Goal: Task Accomplishment & Management: Complete application form

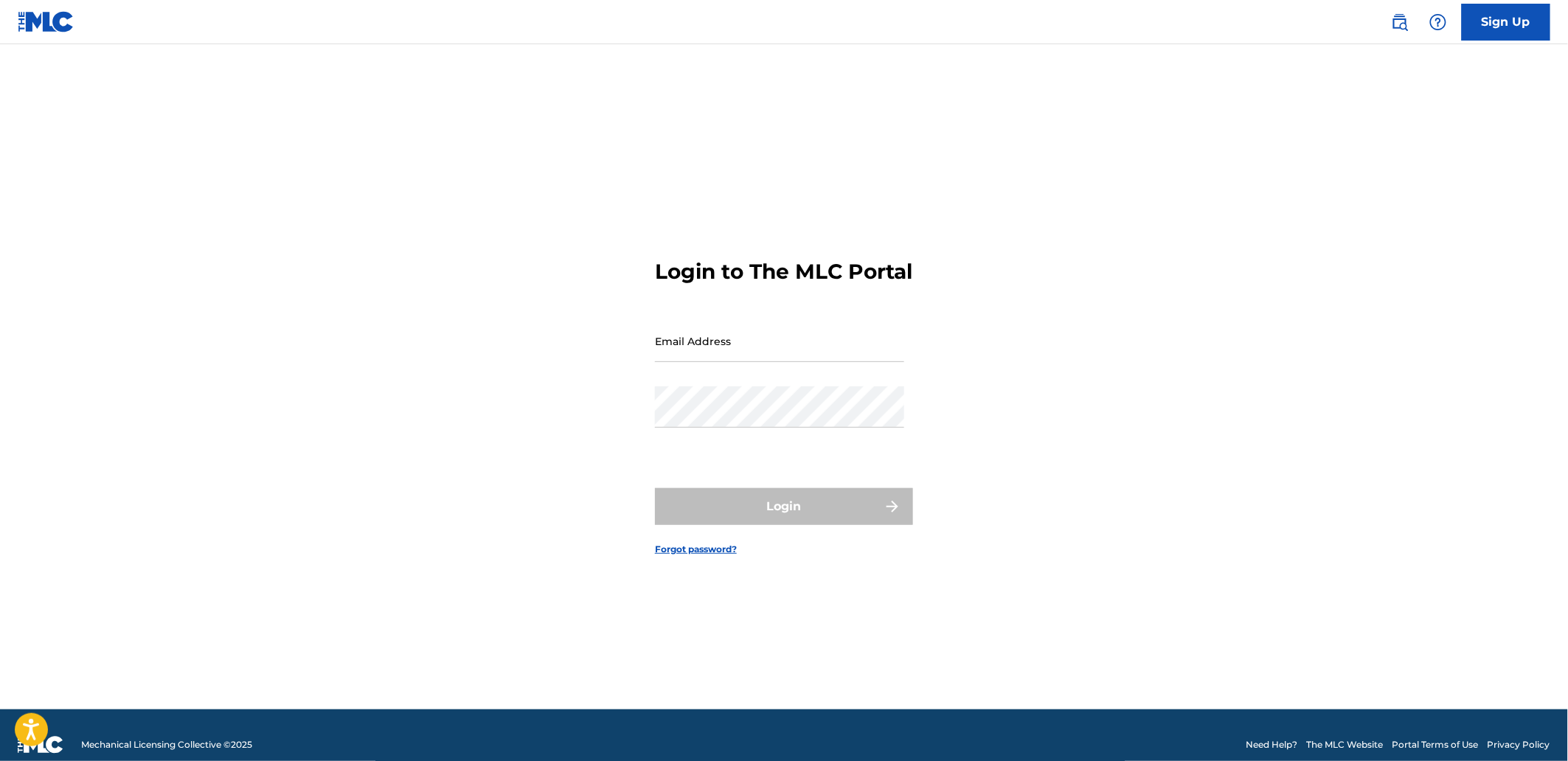
click at [702, 362] on input "Email Address" at bounding box center [780, 340] width 249 height 42
type input "[EMAIL_ADDRESS][DOMAIN_NAME]"
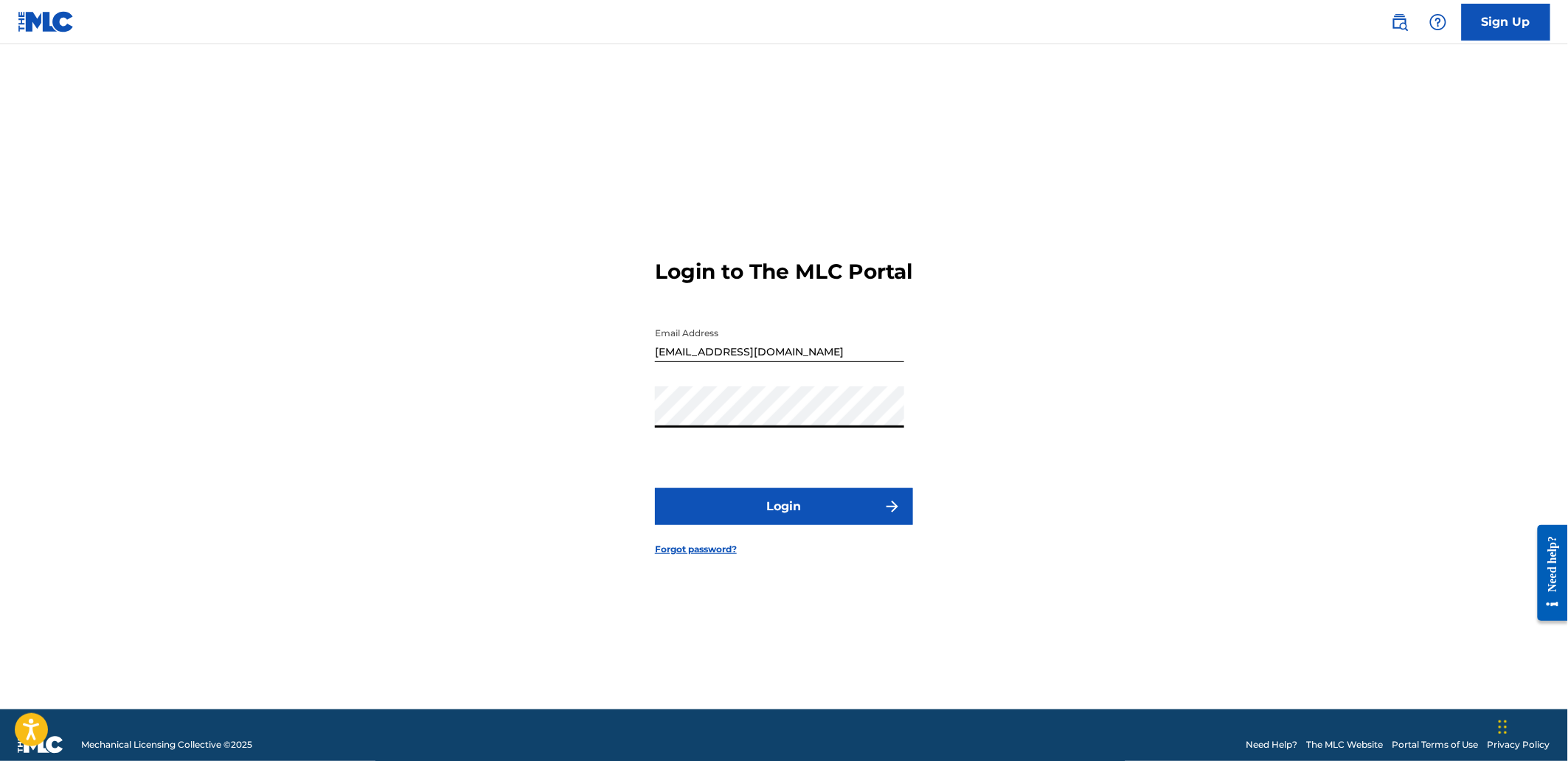
click at [771, 525] on button "Login" at bounding box center [784, 506] width 258 height 37
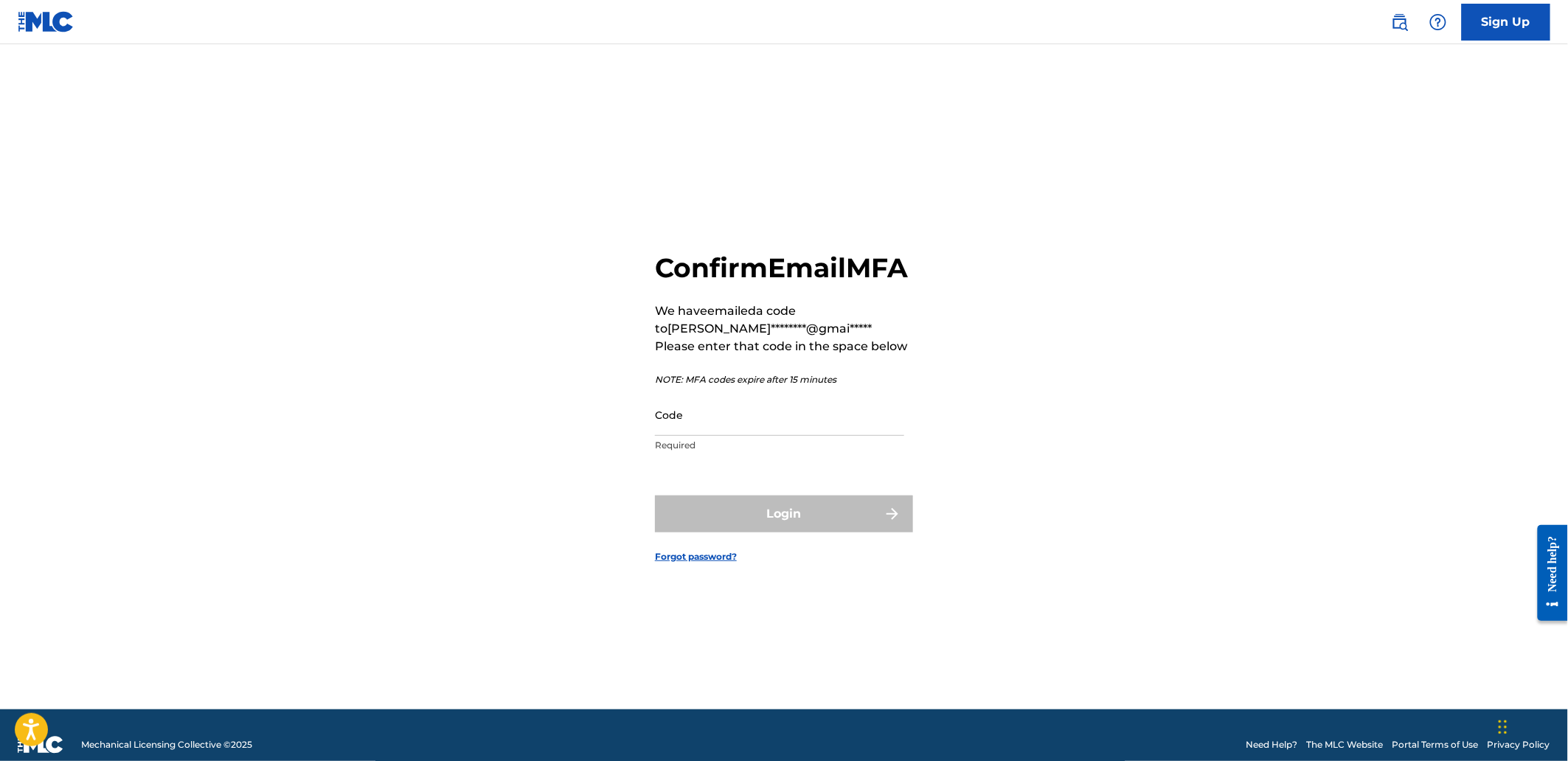
click at [716, 429] on input "Code" at bounding box center [780, 414] width 249 height 42
paste input "029313"
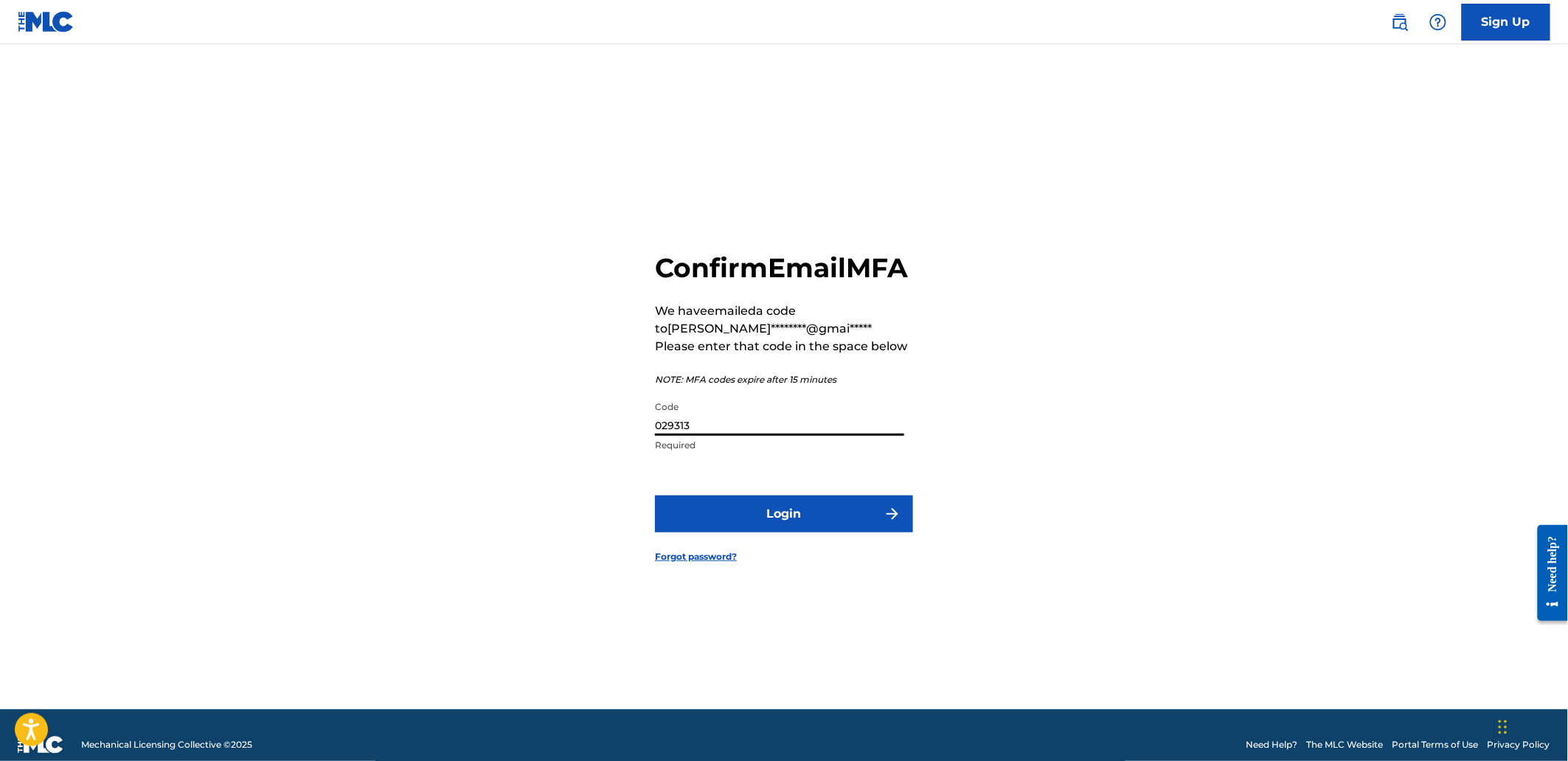
type input "029313"
click at [758, 532] on button "Login" at bounding box center [784, 514] width 258 height 37
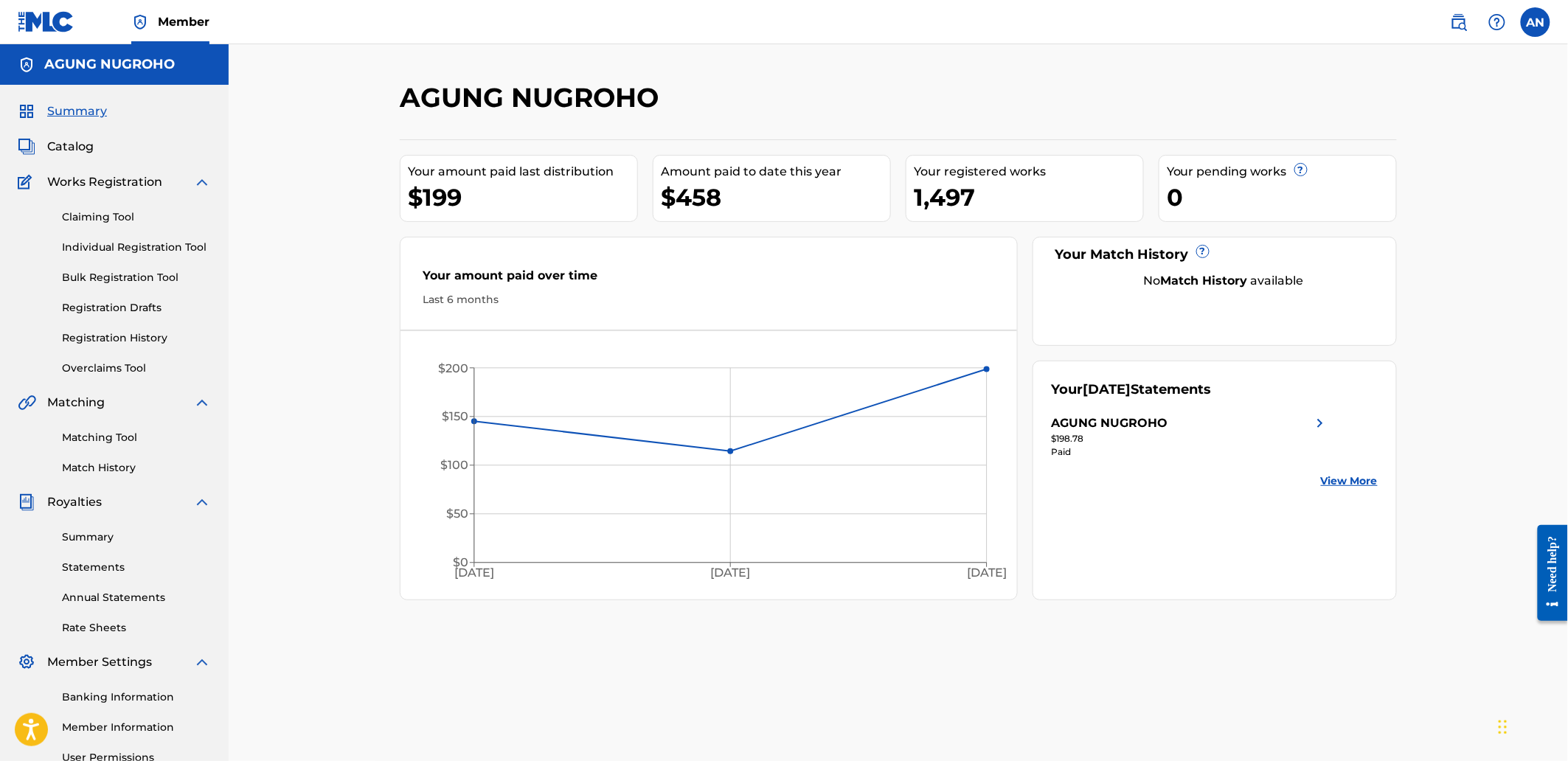
click at [91, 246] on link "Individual Registration Tool" at bounding box center [137, 247] width 149 height 16
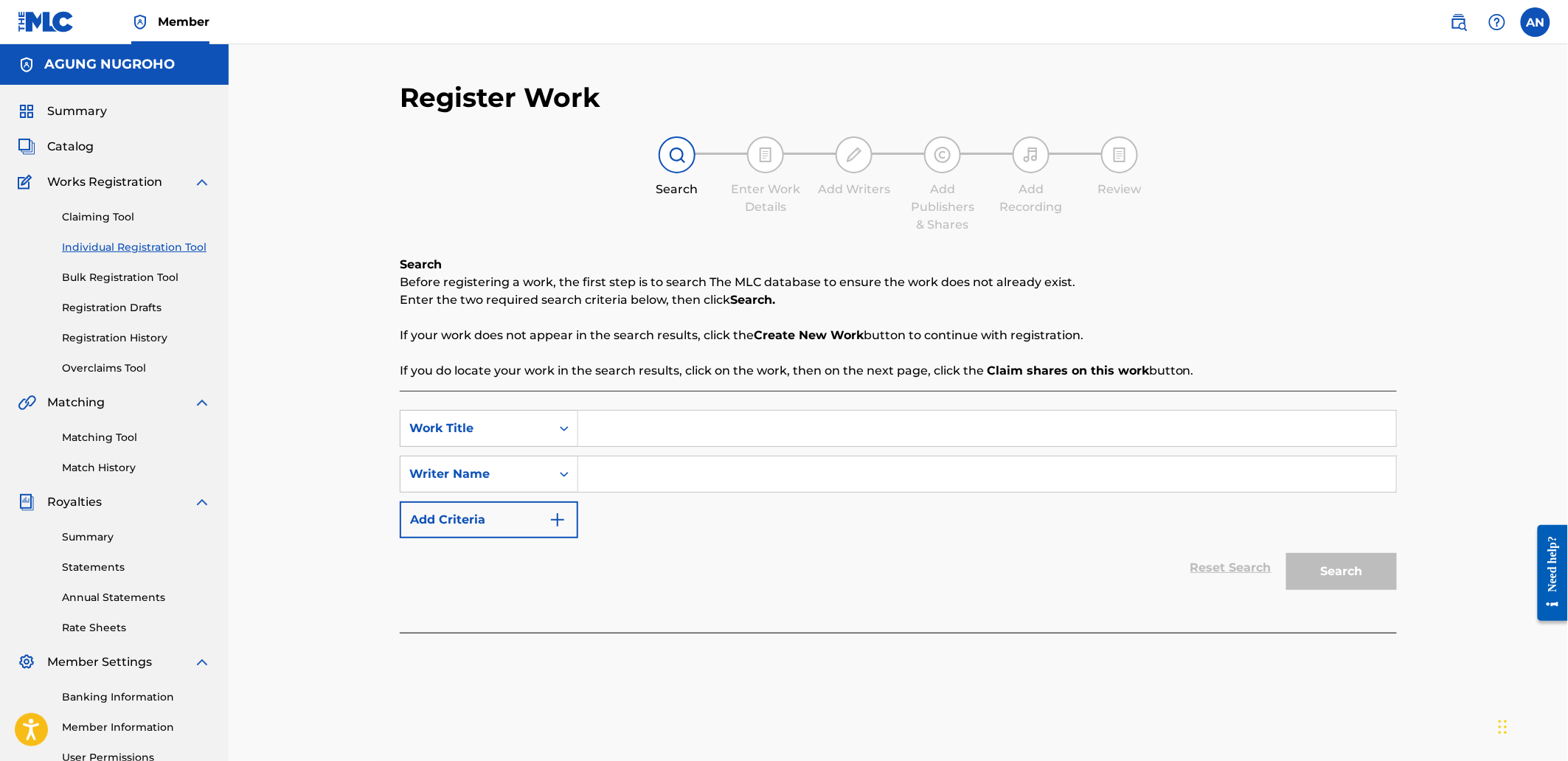
click at [105, 334] on link "Registration History" at bounding box center [137, 337] width 149 height 16
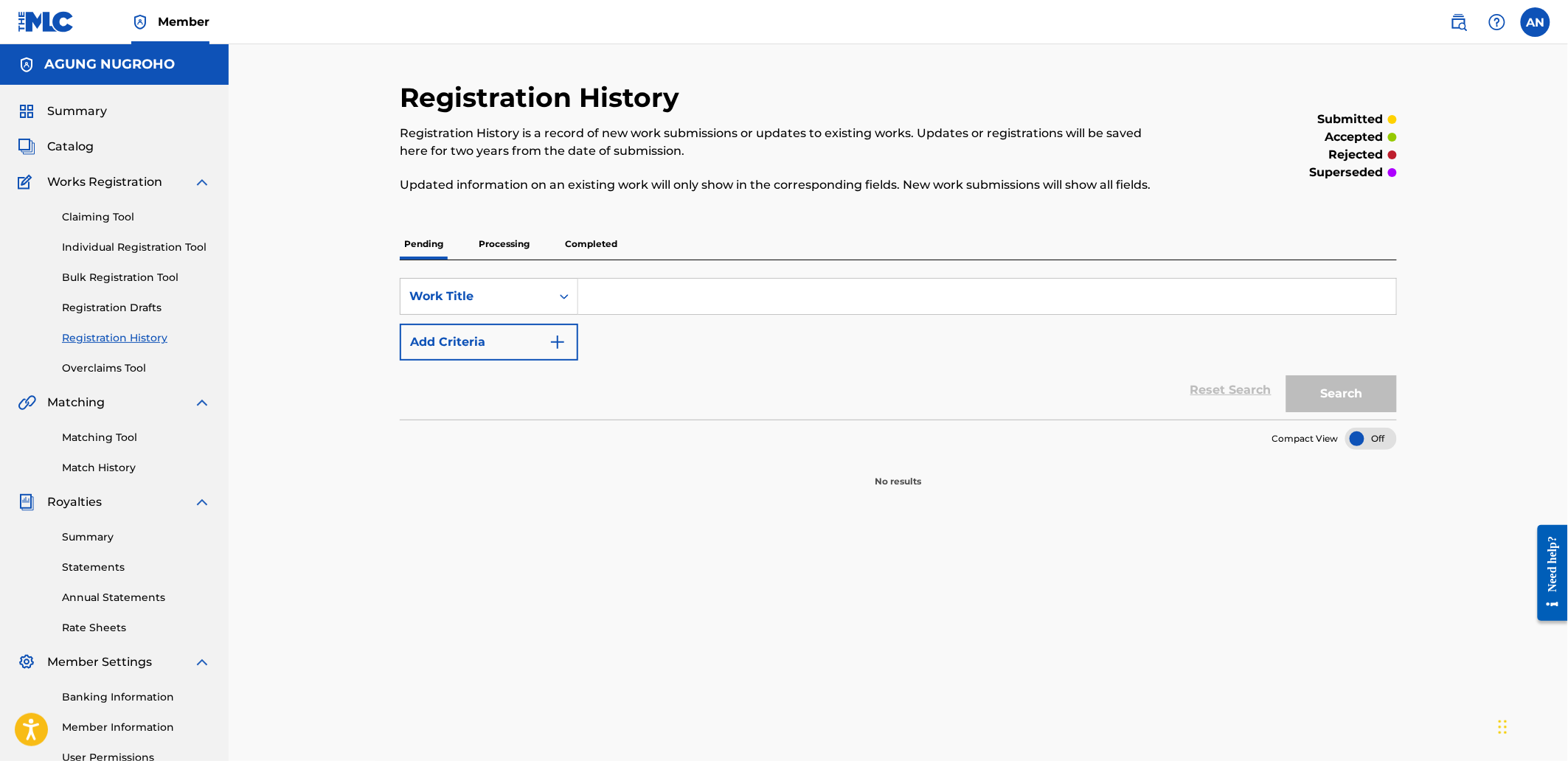
click at [509, 237] on p "Processing" at bounding box center [504, 243] width 59 height 31
click at [573, 244] on p "Completed" at bounding box center [591, 243] width 61 height 31
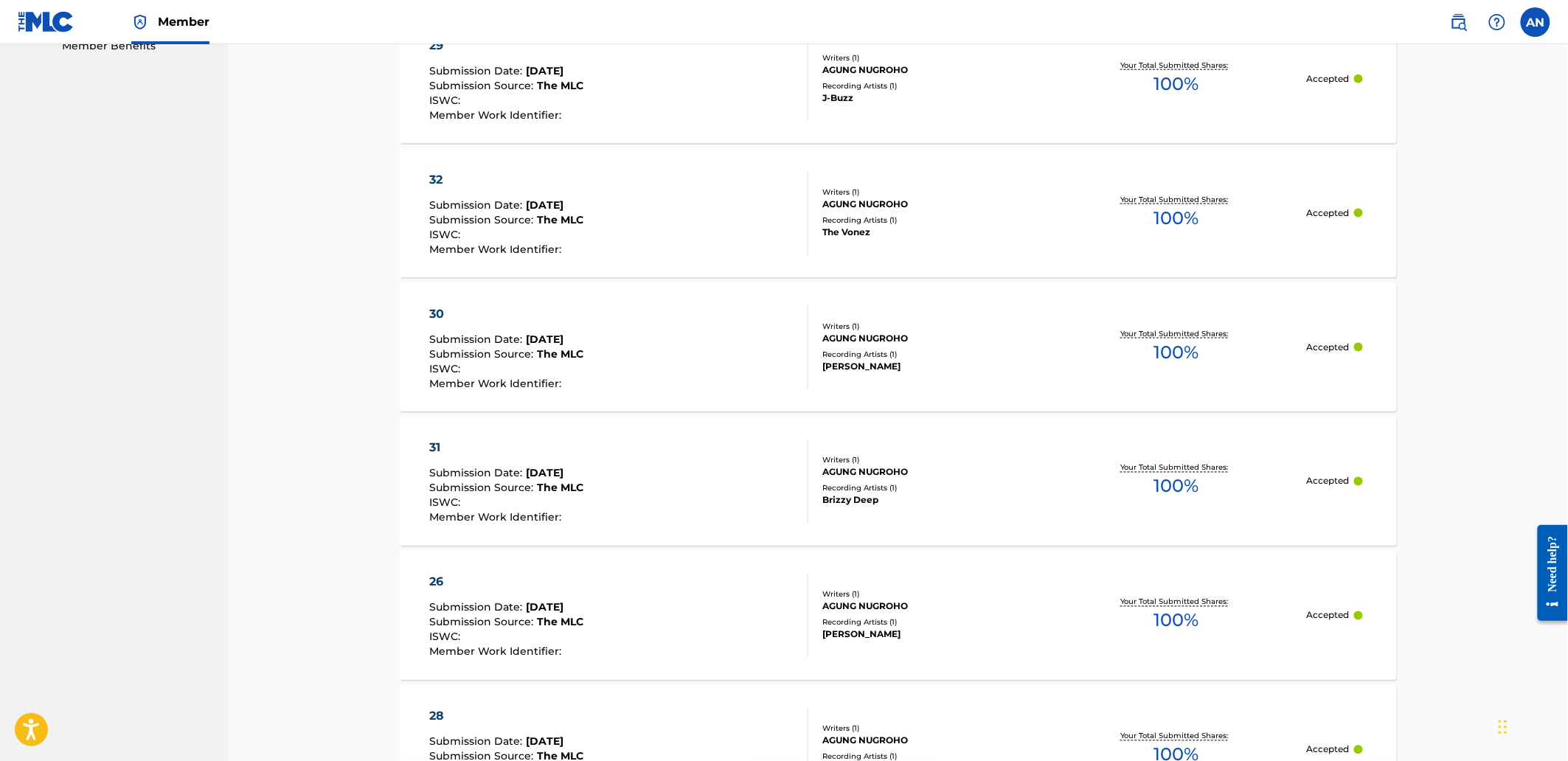
scroll to position [199, 0]
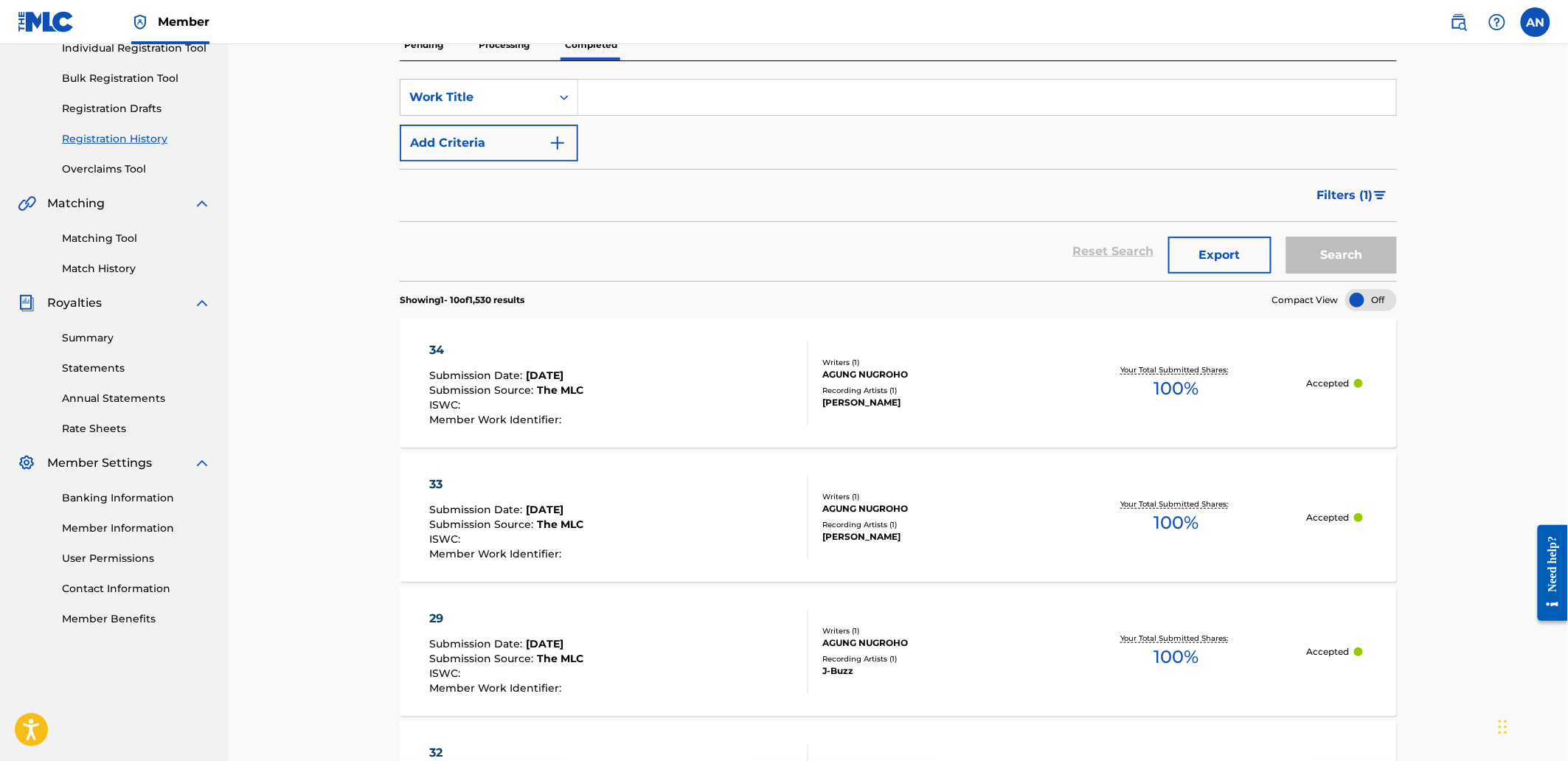
click at [443, 355] on div "34" at bounding box center [507, 349] width 154 height 18
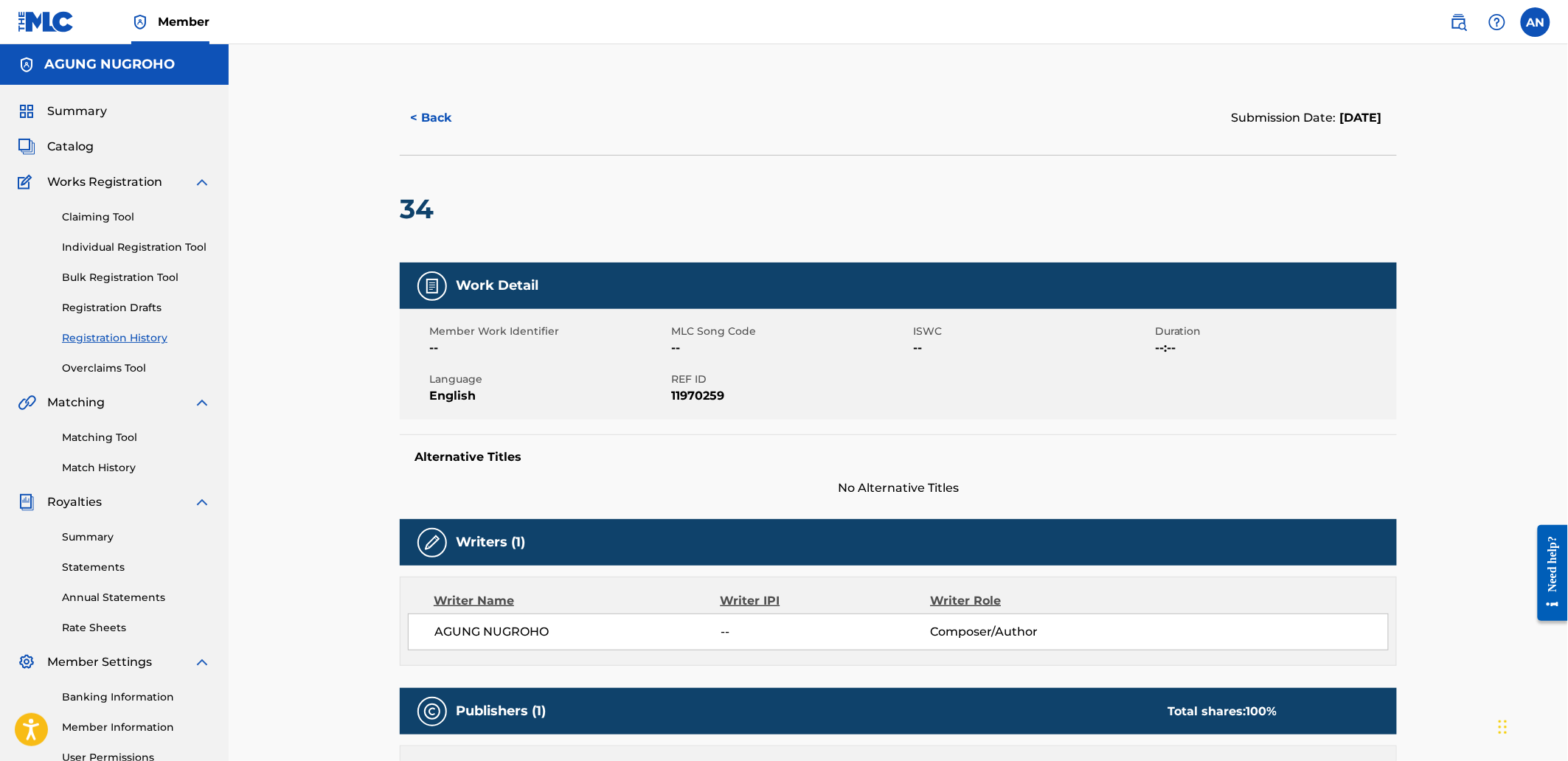
click at [128, 252] on link "Individual Registration Tool" at bounding box center [137, 247] width 149 height 16
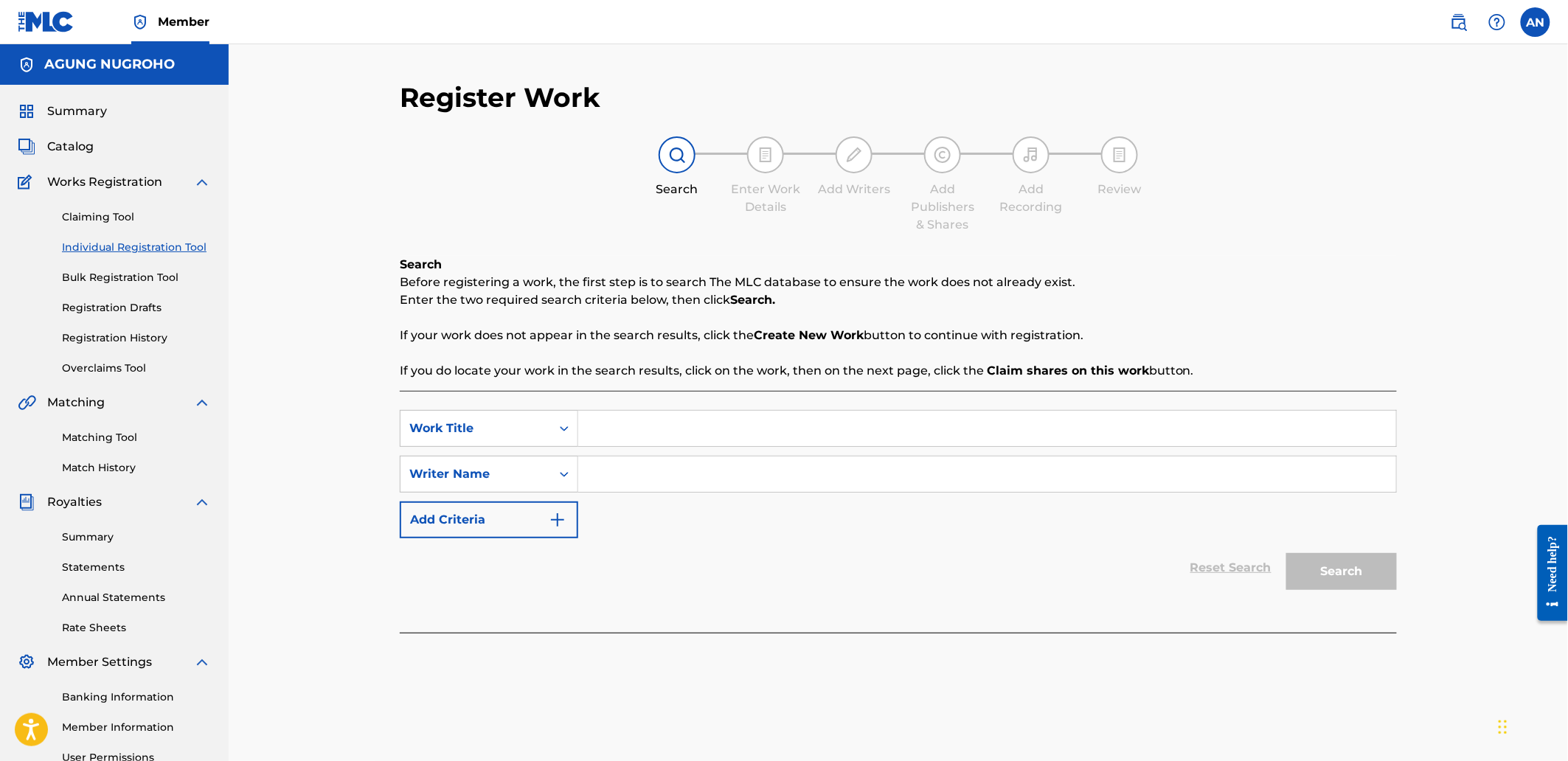
click at [632, 432] on input "Search Form" at bounding box center [987, 428] width 818 height 35
type input "35"
click at [638, 455] on div "SearchWithCriteriaed334468-3fd7-4510-99a6-e4c048e57a1e Work Title 35 SearchWith…" at bounding box center [898, 474] width 997 height 128
click at [639, 468] on input "Search Form" at bounding box center [987, 474] width 818 height 35
click at [642, 470] on input "Search Form" at bounding box center [987, 474] width 818 height 35
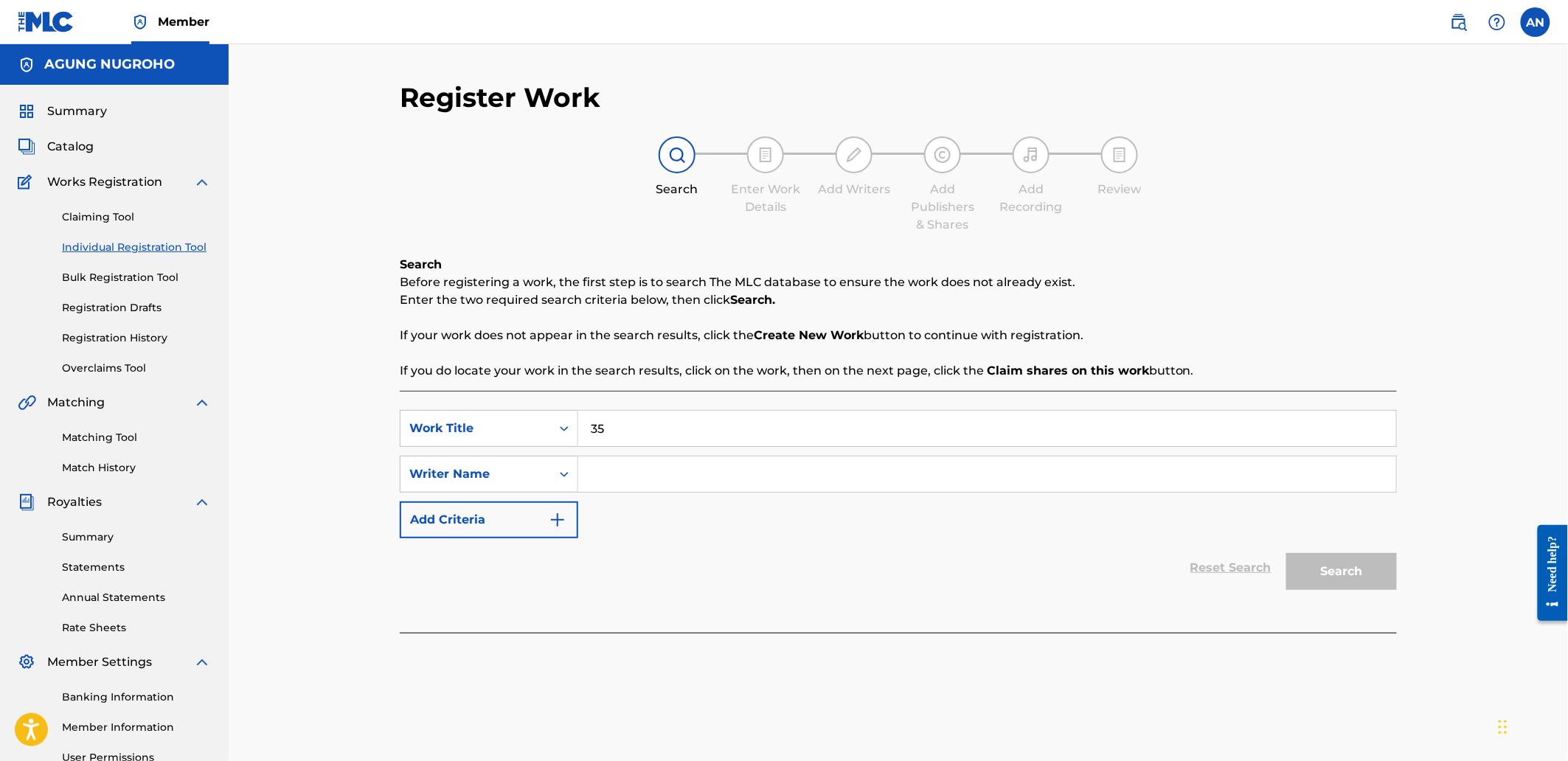
click at [642, 470] on input "Search Form" at bounding box center [987, 474] width 818 height 35
drag, startPoint x: 723, startPoint y: 469, endPoint x: 550, endPoint y: 460, distance: 173.2
click at [550, 460] on div "SearchWithCriteriaa07b1b61-7f2c-4c13-8ace-0a7245c87845 Writer Name [PERSON_NAME]" at bounding box center [898, 474] width 997 height 37
type input "AGUNG NUGROHO"
click at [1352, 566] on button "Search" at bounding box center [1341, 571] width 111 height 37
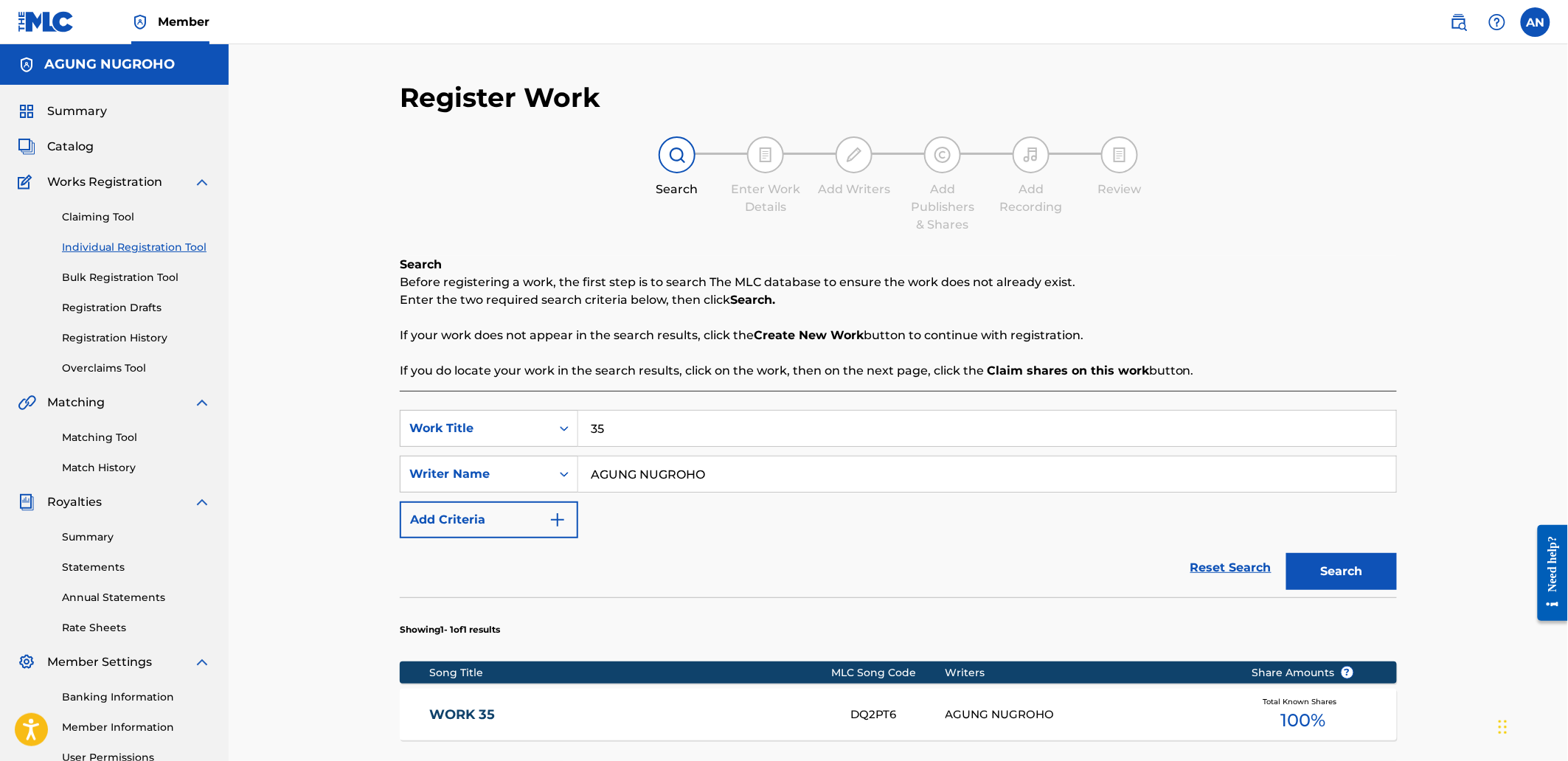
scroll to position [230, 0]
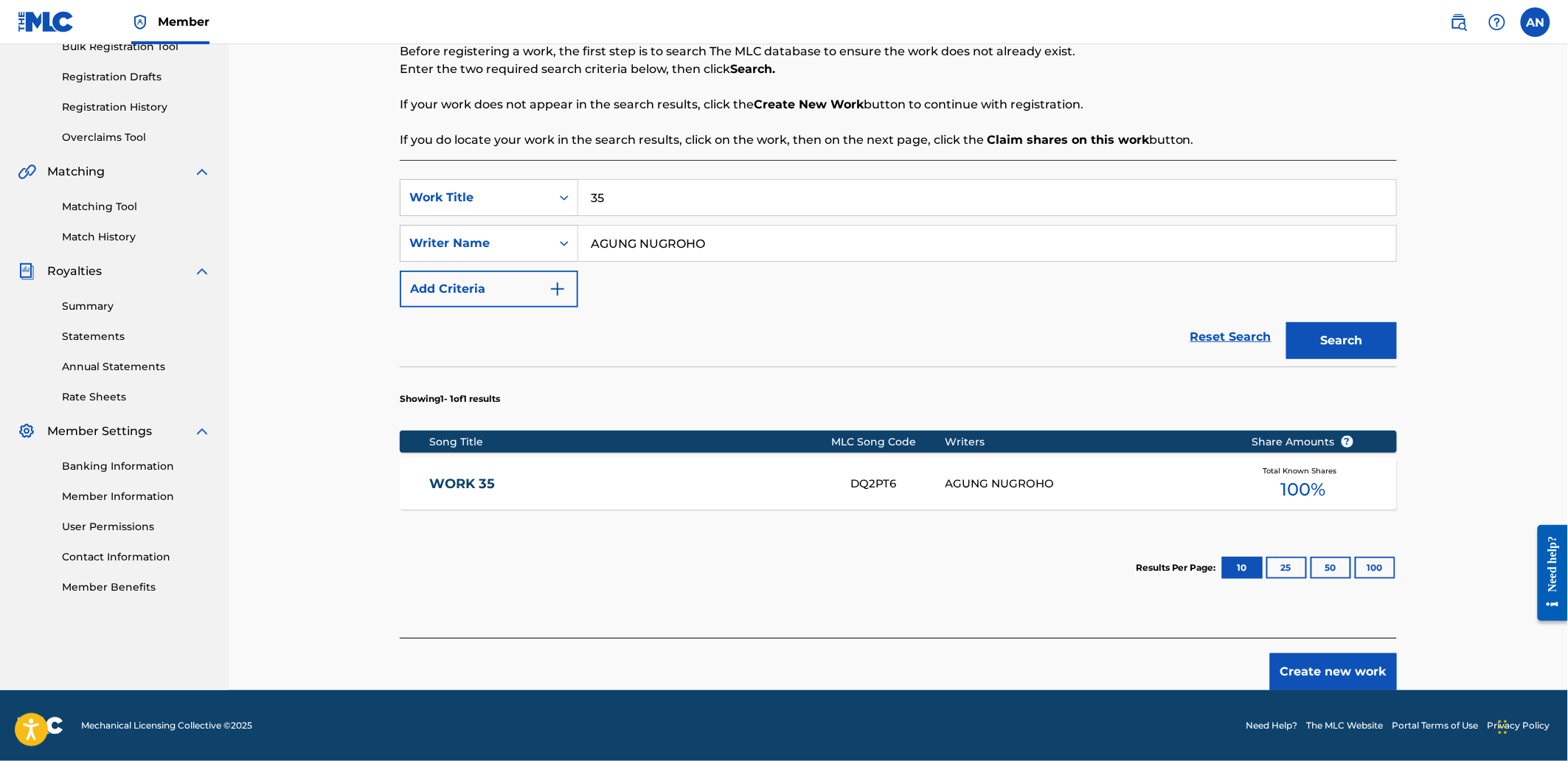
click at [1313, 680] on button "Create new work" at bounding box center [1333, 672] width 126 height 37
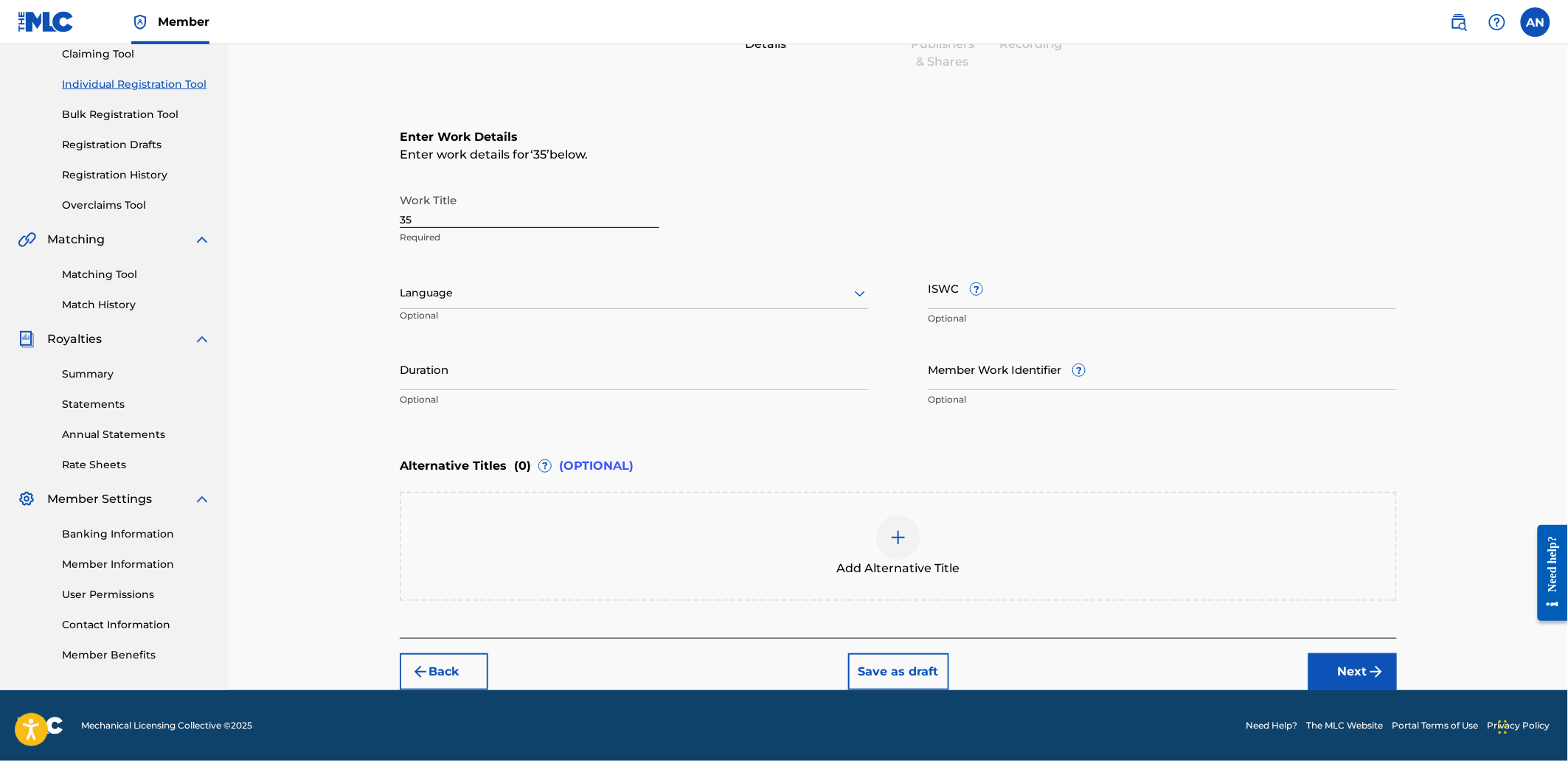
scroll to position [161, 0]
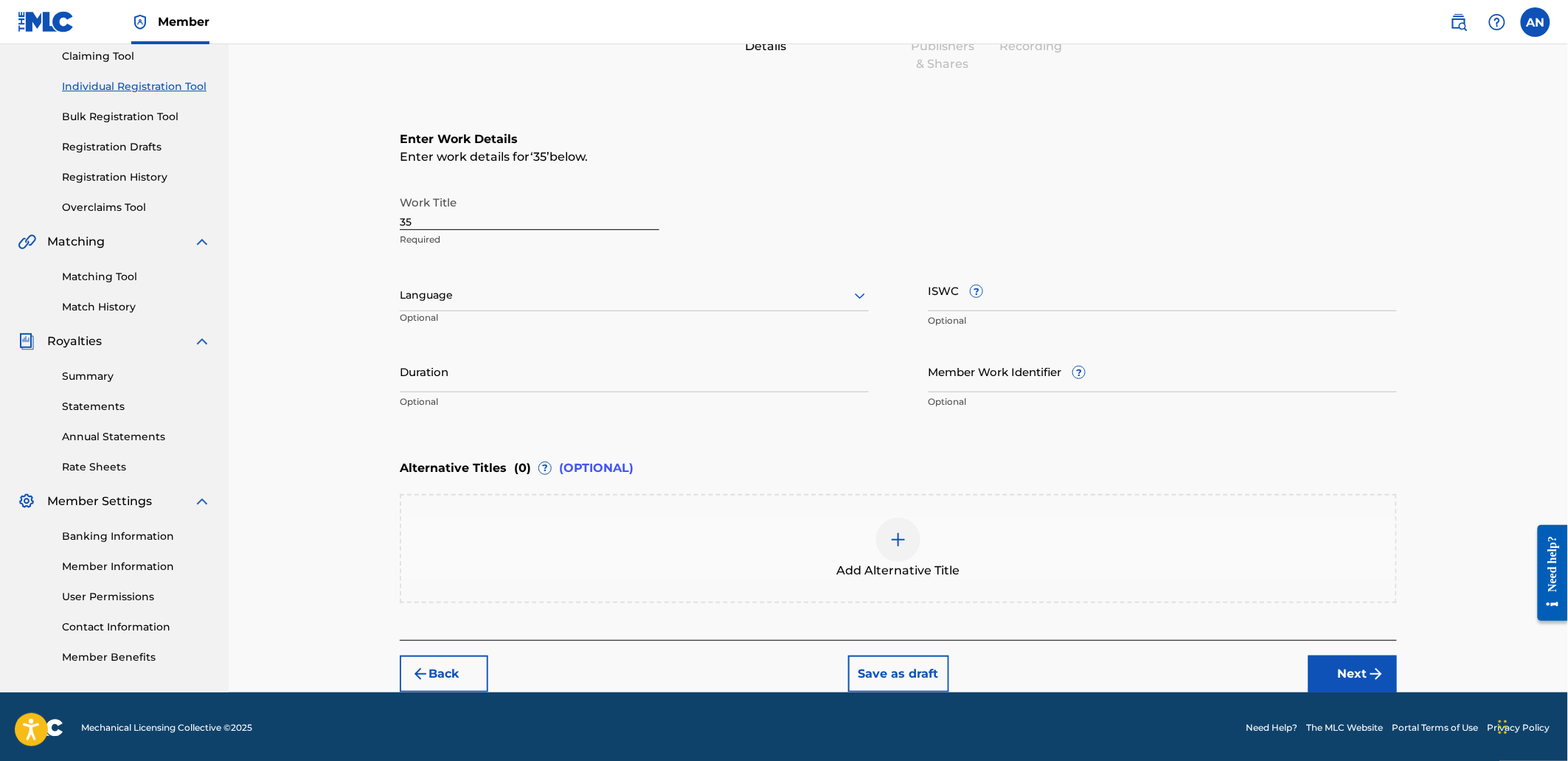
click at [455, 660] on button "Back" at bounding box center [443, 674] width 88 height 37
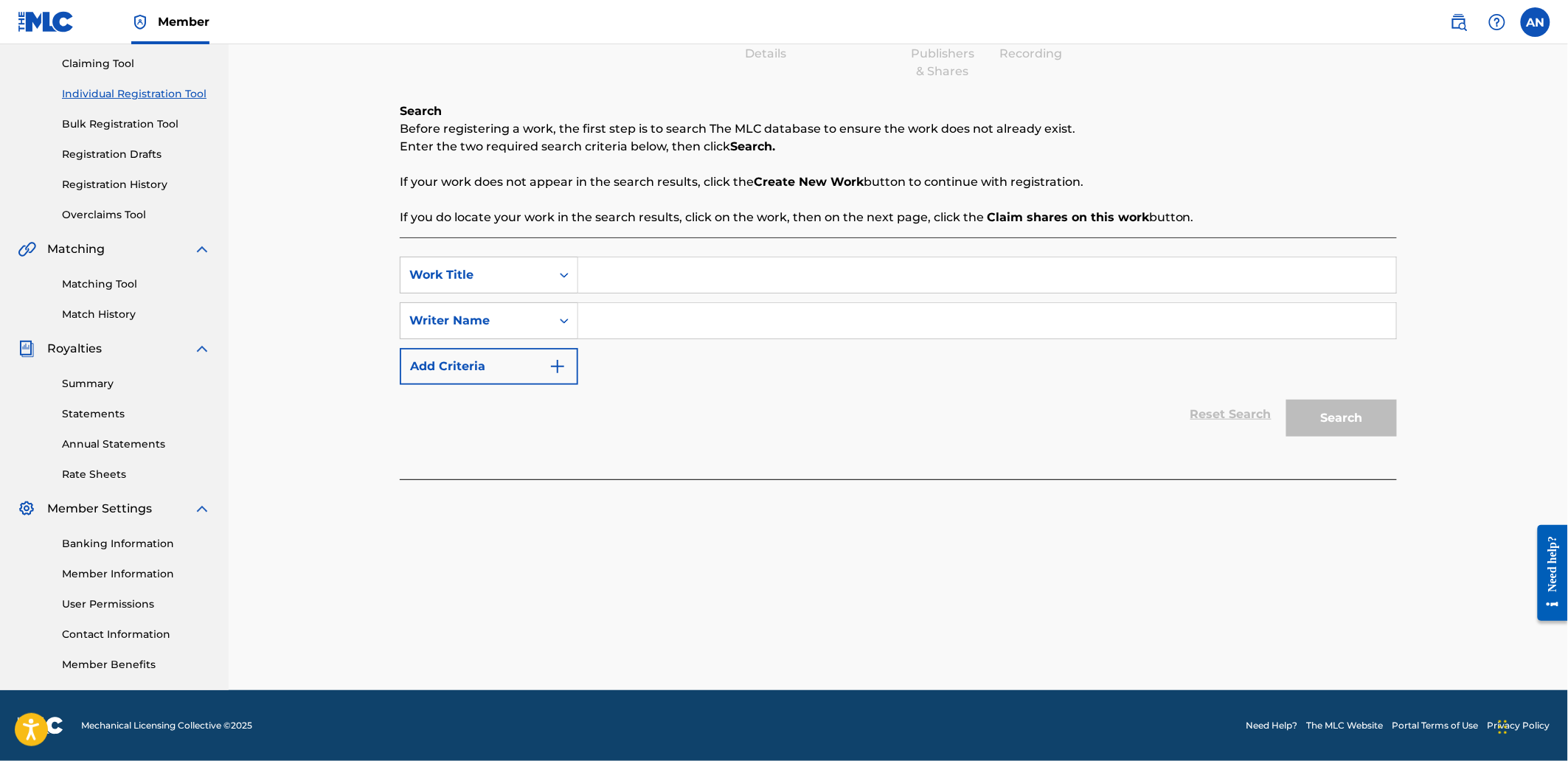
scroll to position [152, 0]
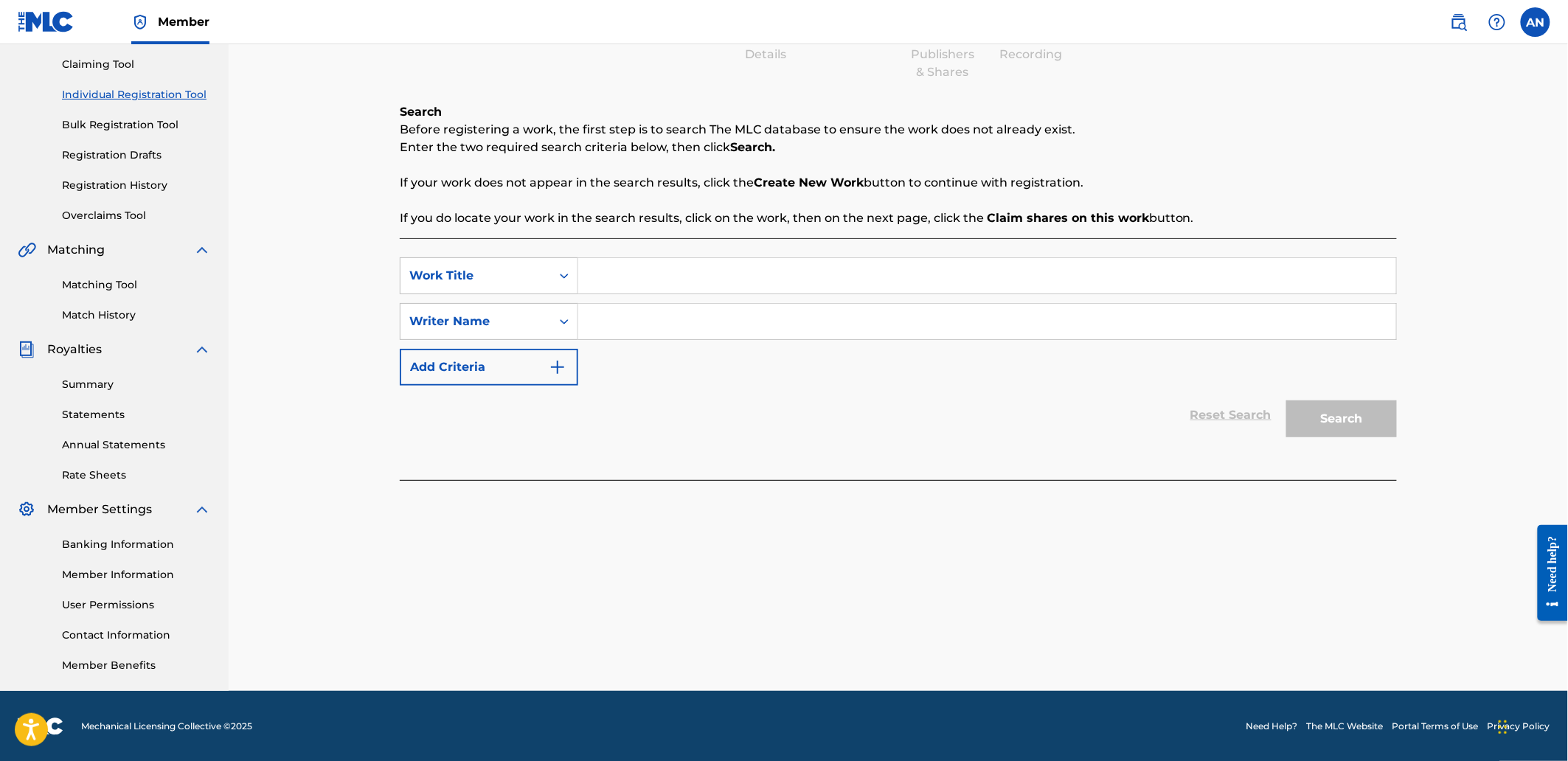
click at [628, 270] on input "Search Form" at bounding box center [987, 276] width 818 height 35
type input "35"
click at [628, 311] on input "Search Form" at bounding box center [987, 321] width 818 height 35
paste input "AGUNG NUGROHO"
type input "AGUNG NUGROHO"
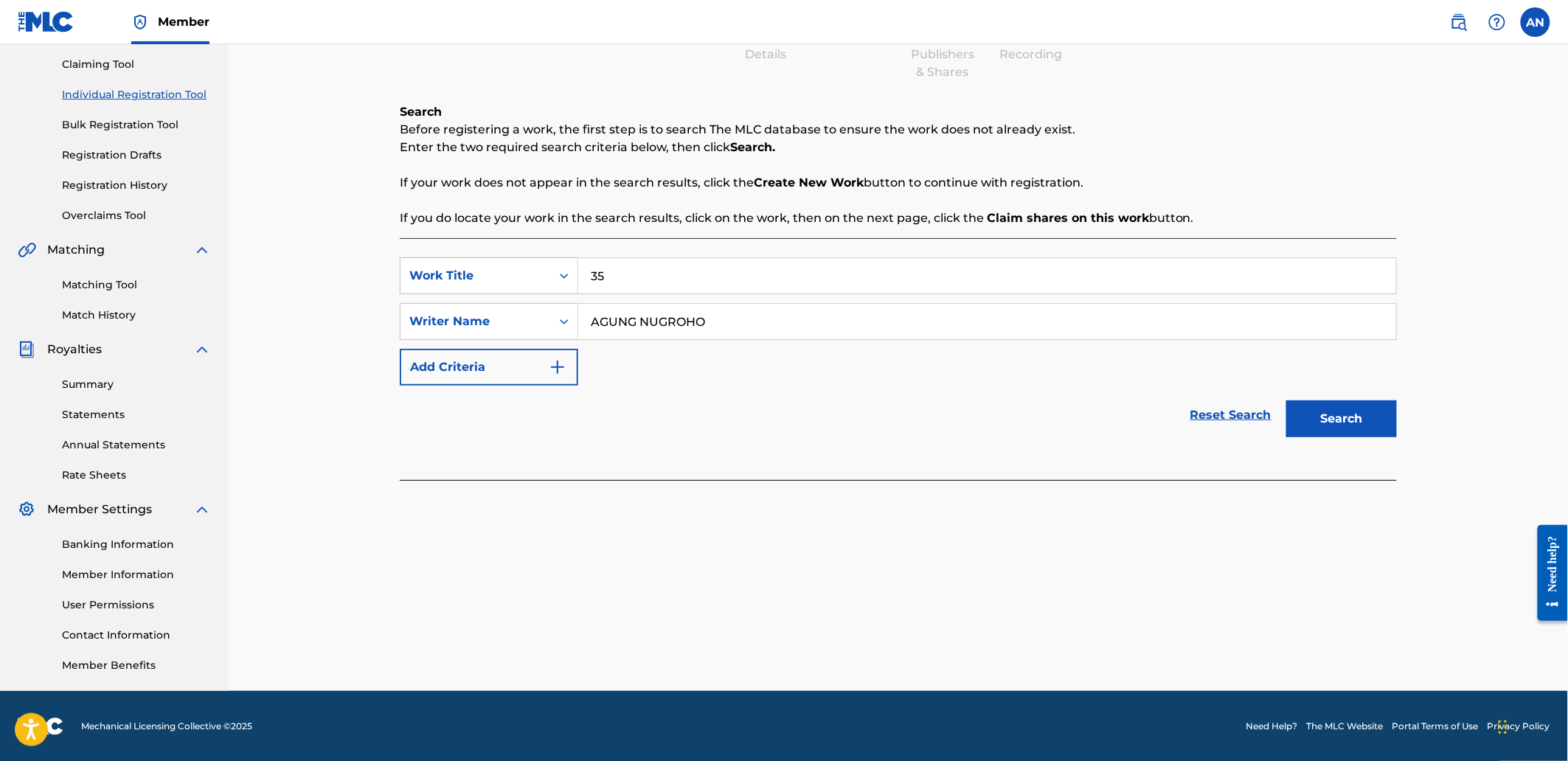
click at [1358, 424] on button "Search" at bounding box center [1341, 419] width 111 height 37
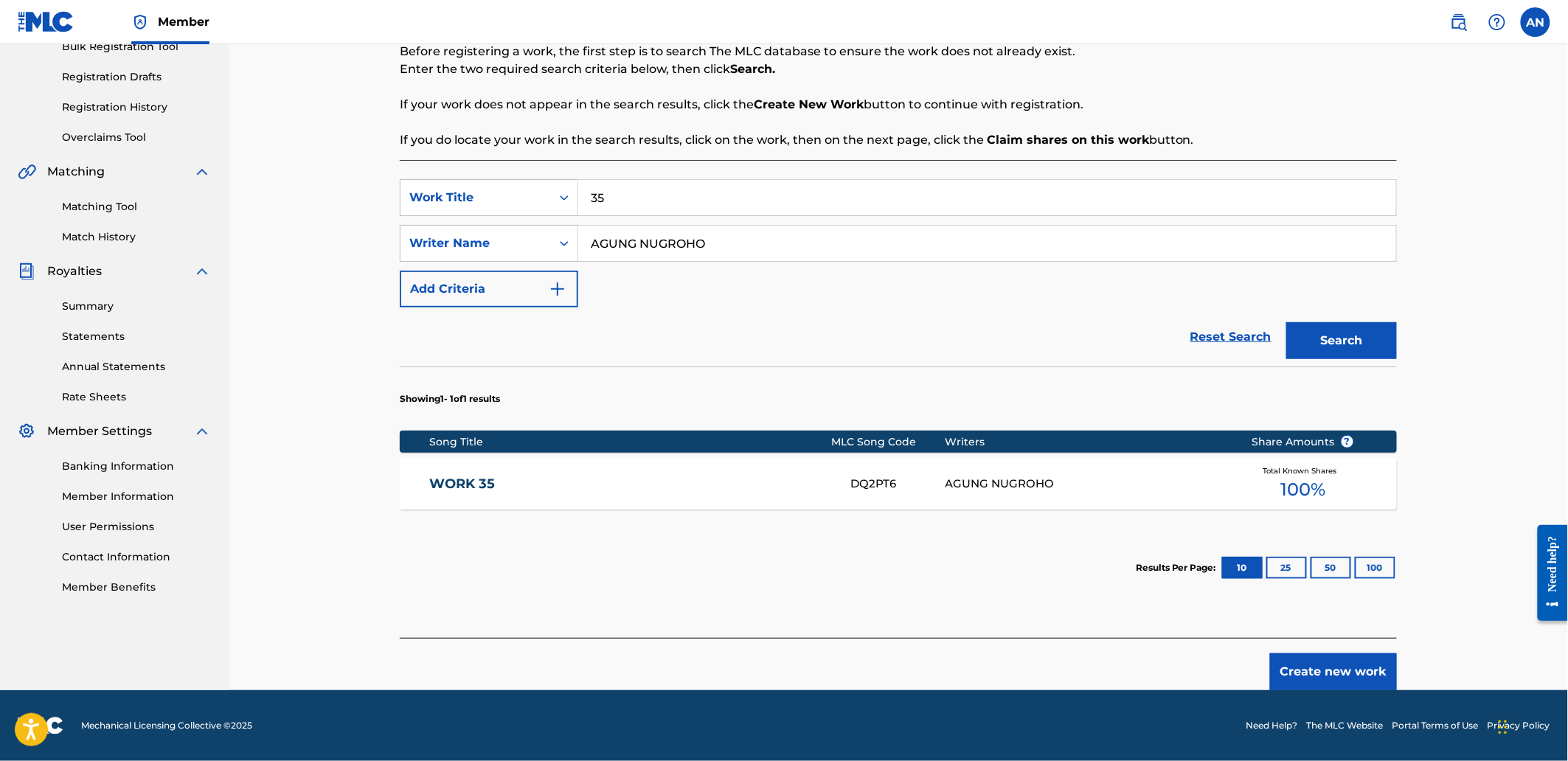
click at [1320, 682] on button "Create new work" at bounding box center [1333, 672] width 126 height 37
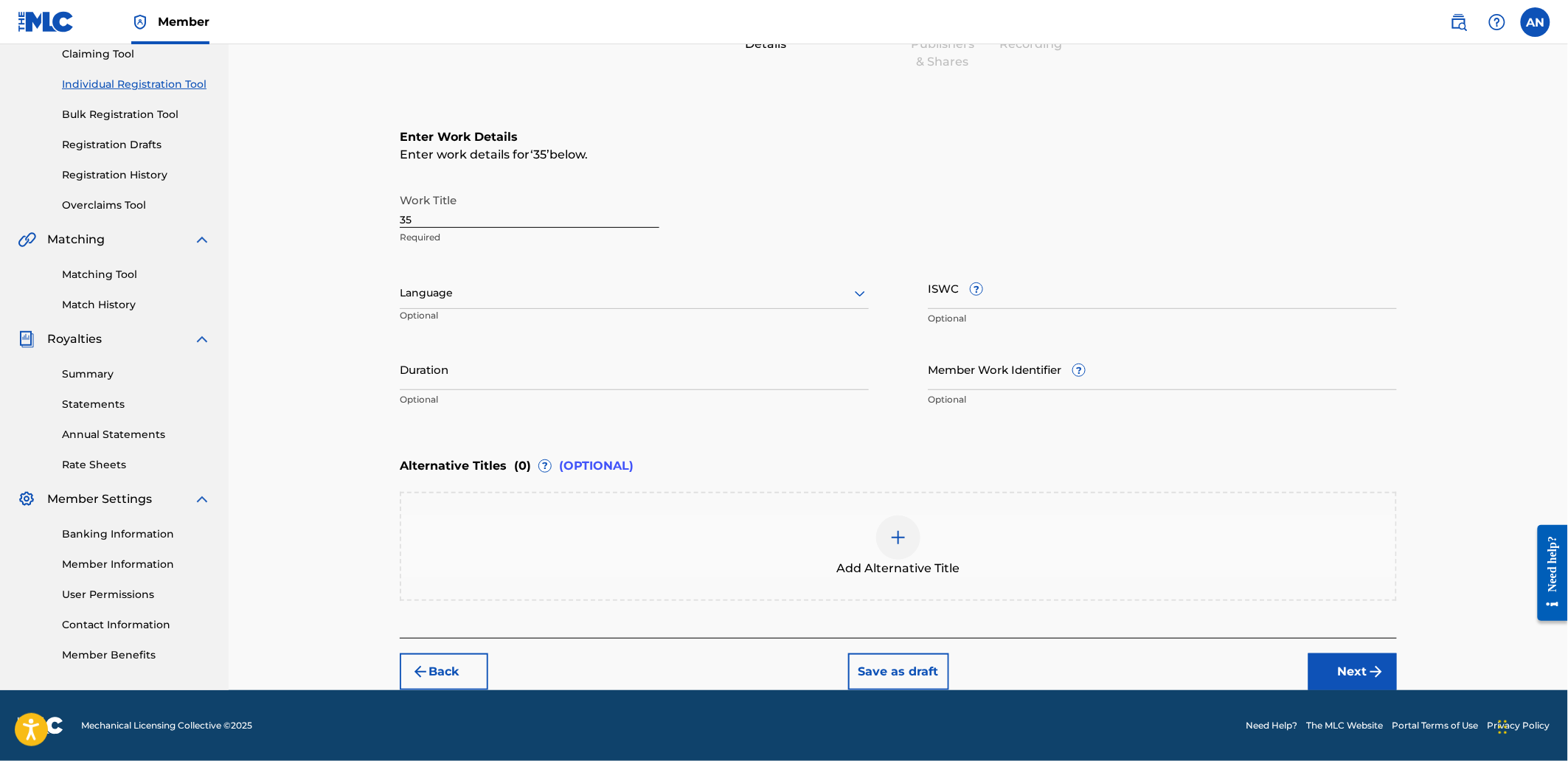
scroll to position [161, 0]
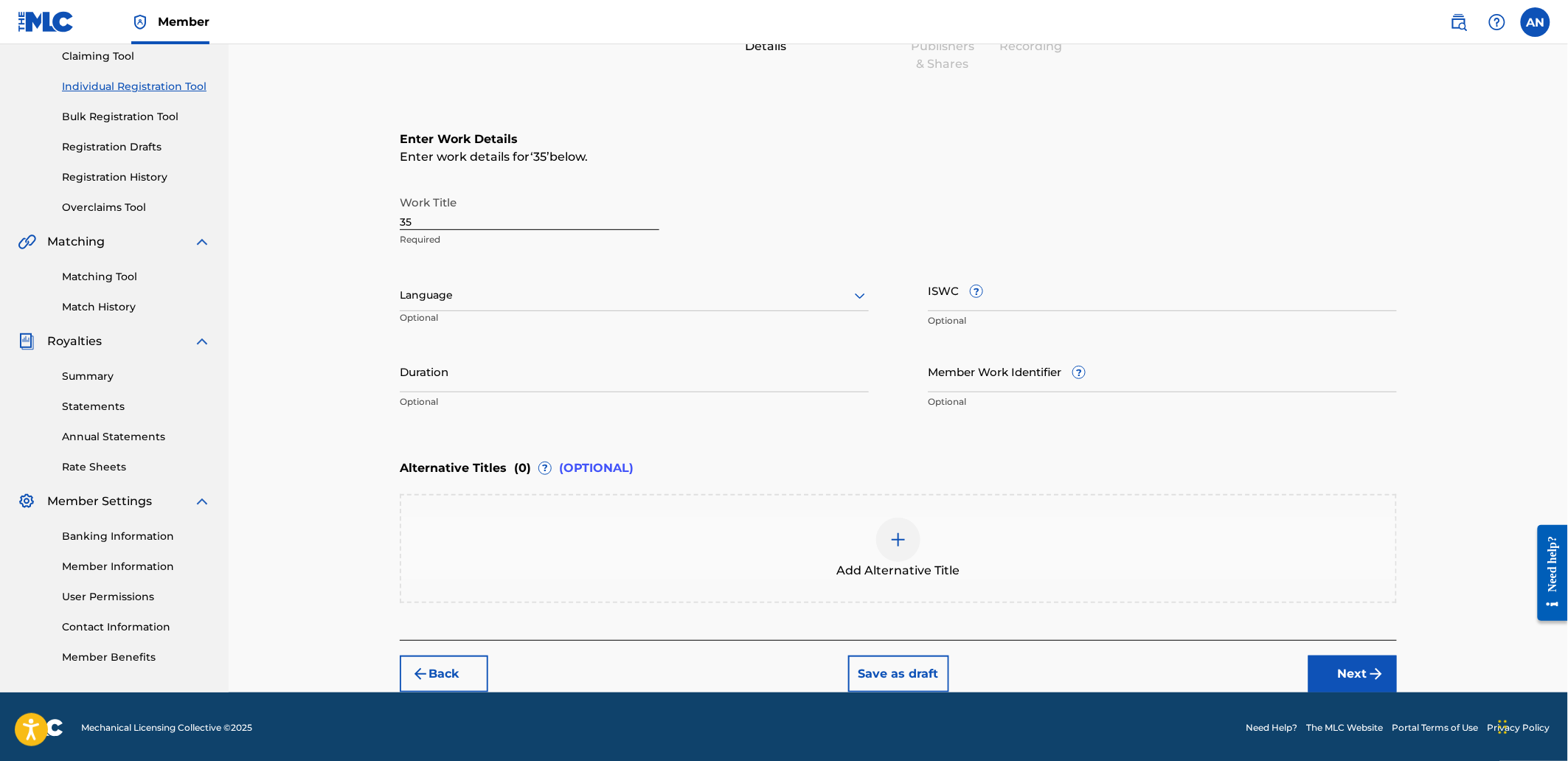
click at [1309, 664] on button "Next" at bounding box center [1352, 674] width 88 height 37
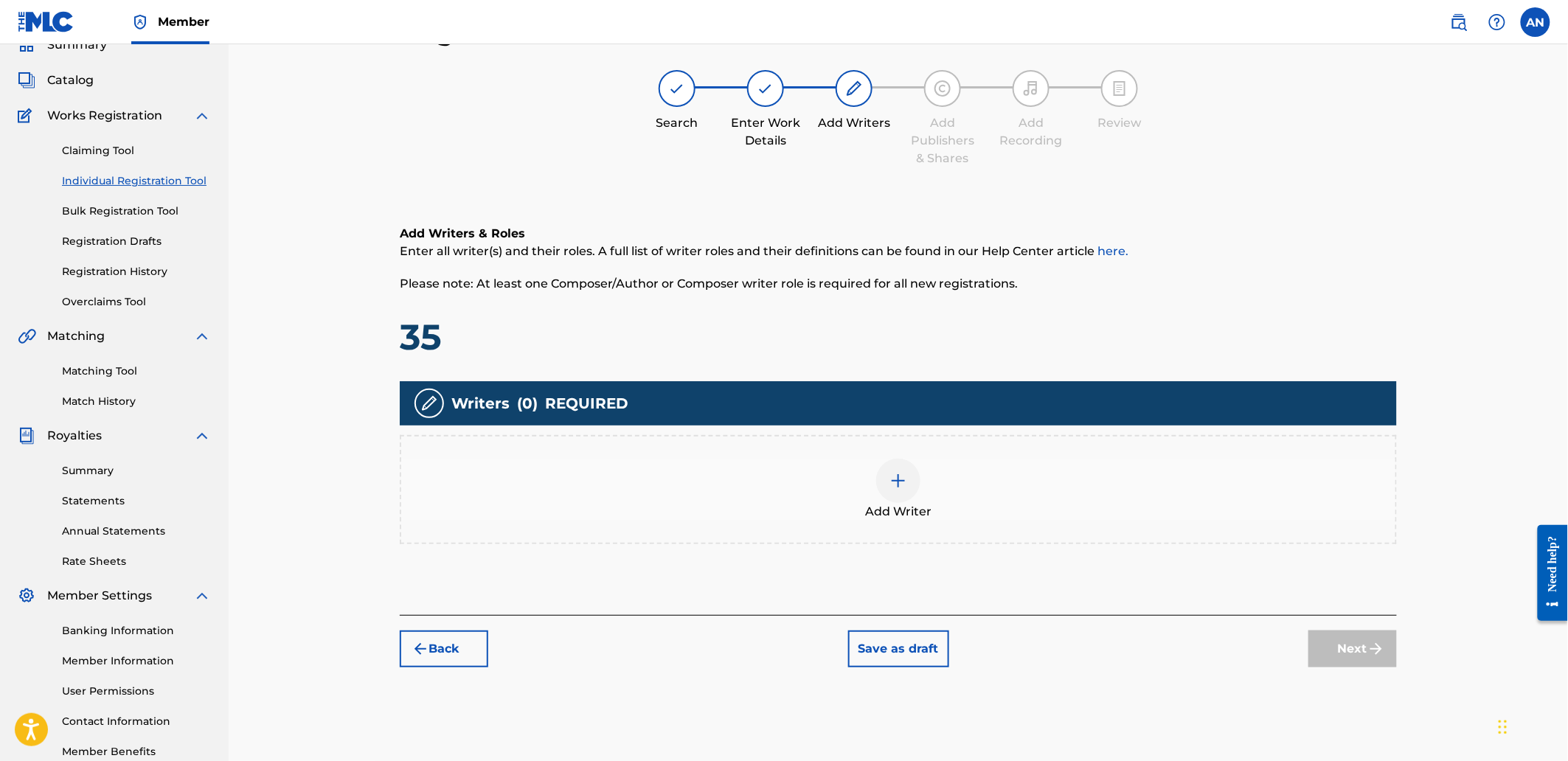
click at [916, 466] on div "Add Writer" at bounding box center [899, 490] width 995 height 62
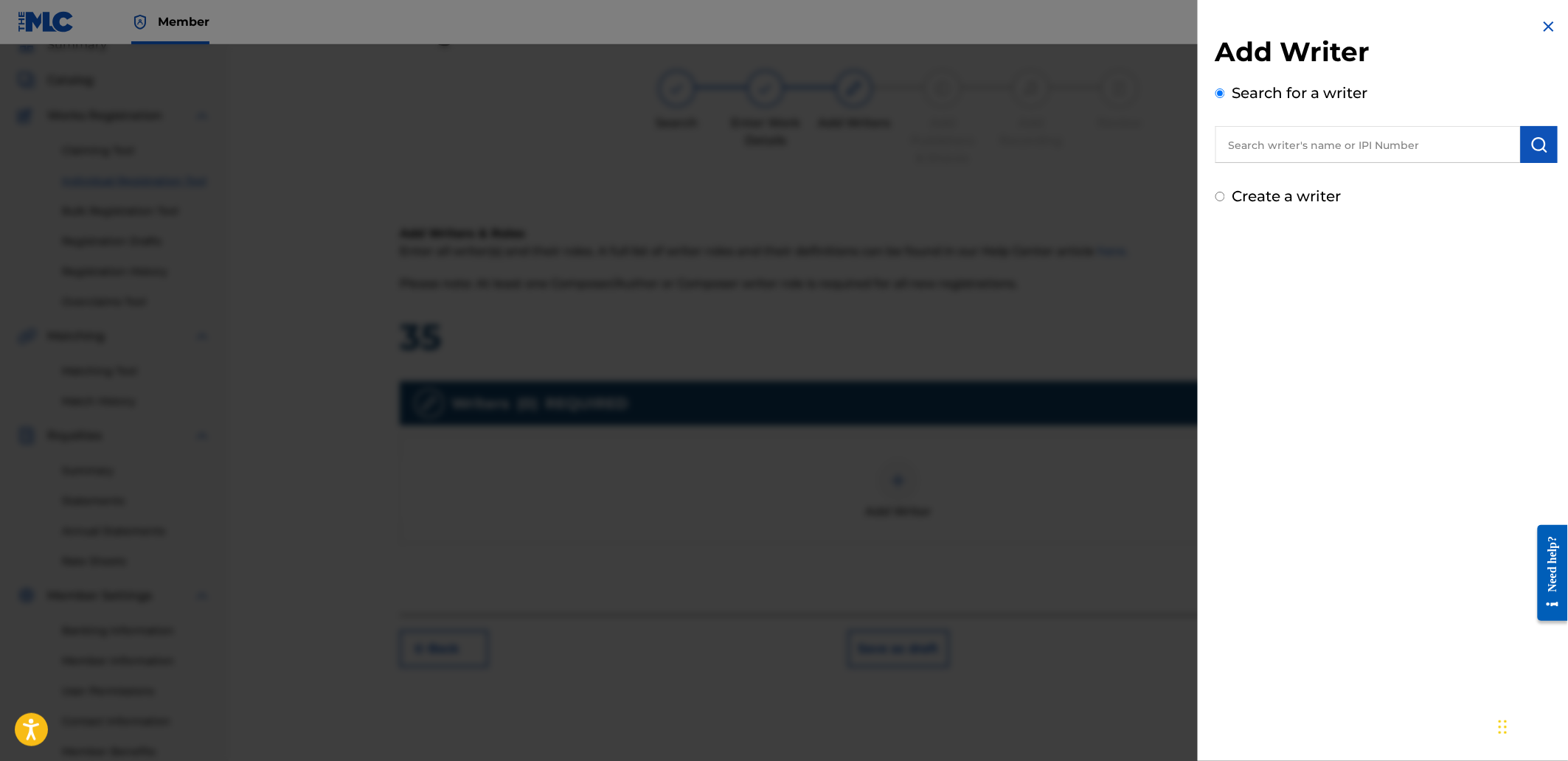
click at [1276, 145] on input "text" at bounding box center [1368, 145] width 305 height 37
paste input "AGUNG NUGROHO"
type input "AGUNG NUGROHO"
click at [1530, 140] on img "submit" at bounding box center [1538, 144] width 18 height 18
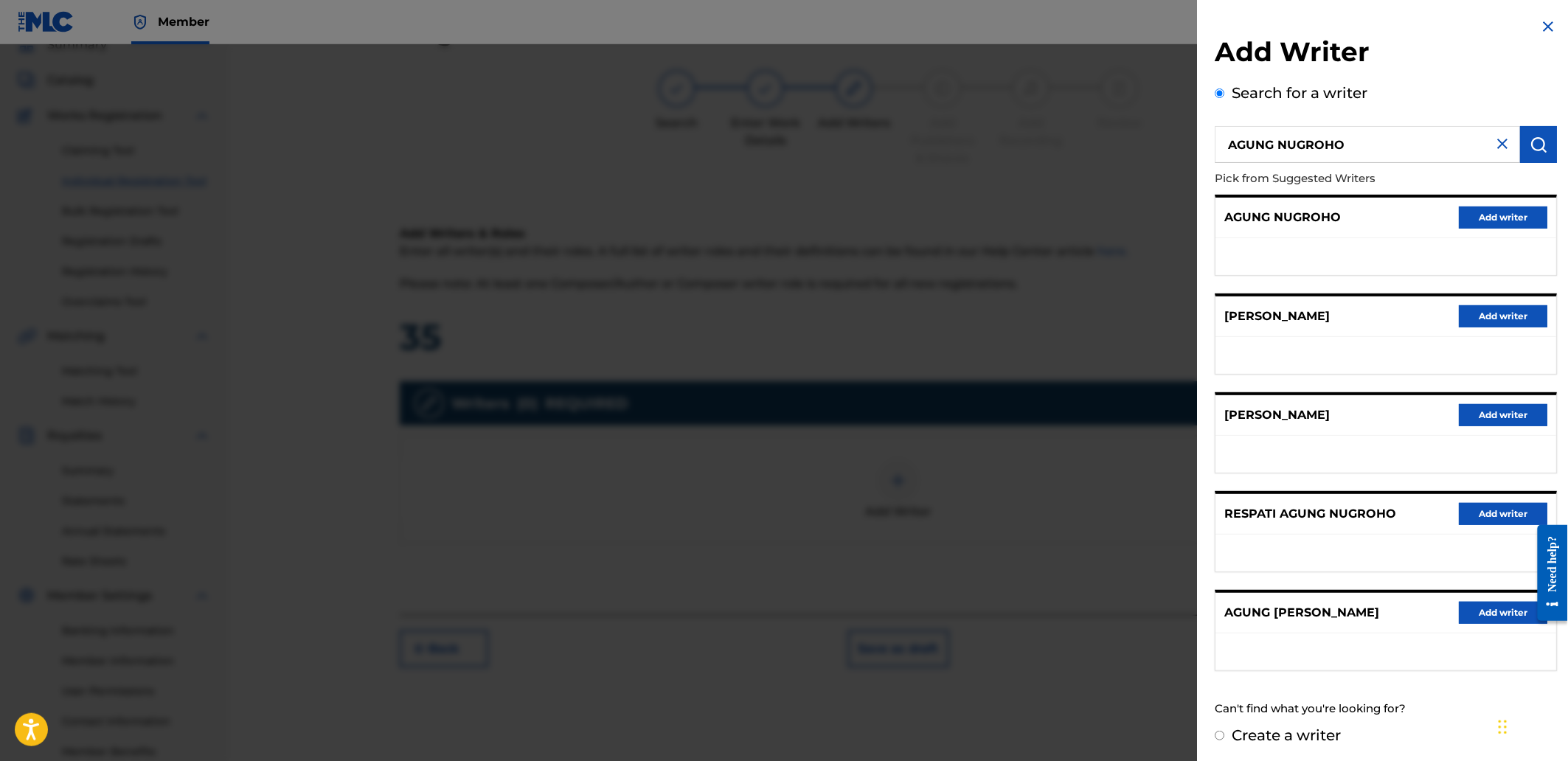
scroll to position [1, 0]
click at [1510, 209] on button "Add writer" at bounding box center [1503, 216] width 88 height 22
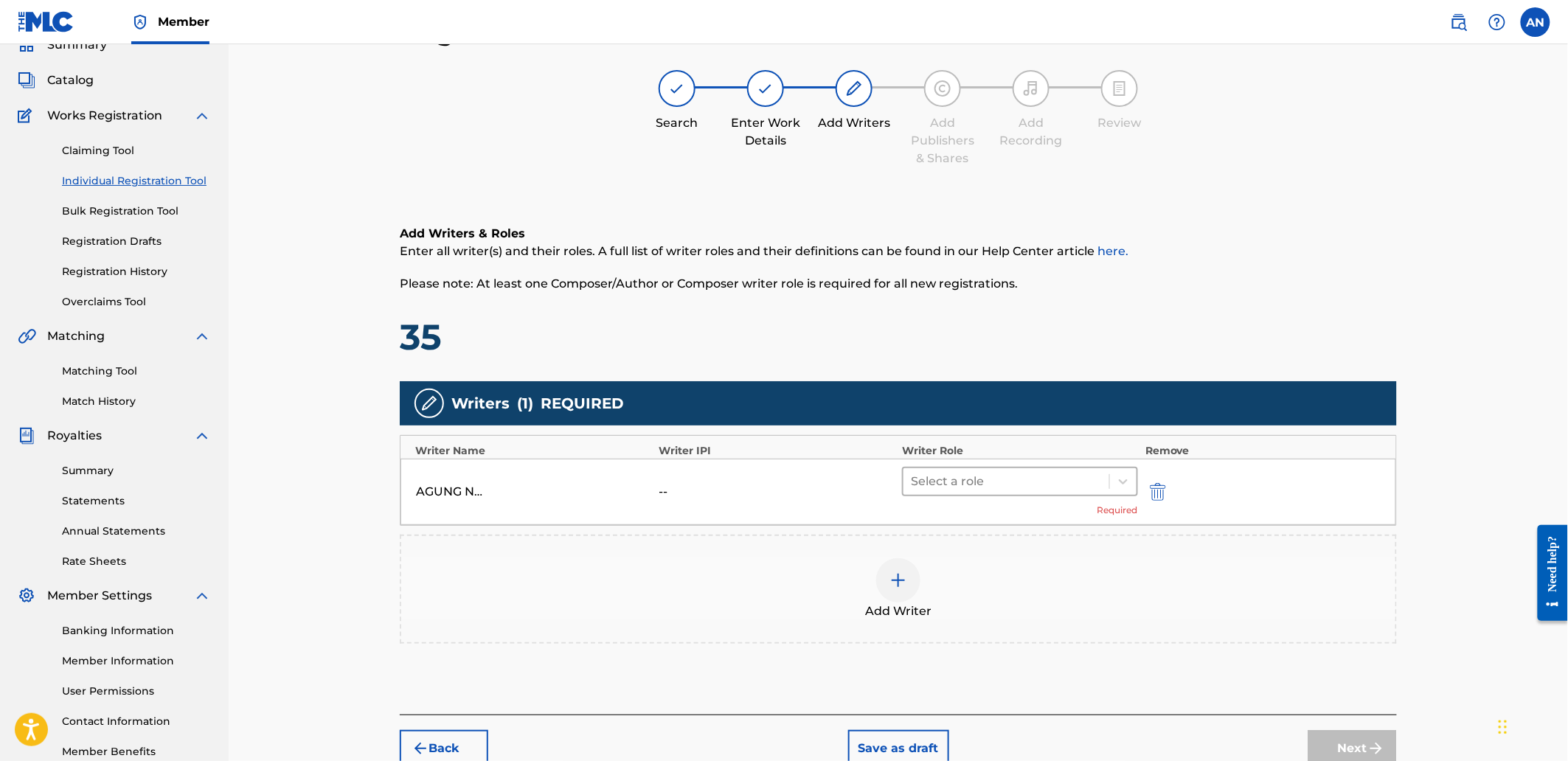
click at [944, 484] on div at bounding box center [1007, 481] width 191 height 20
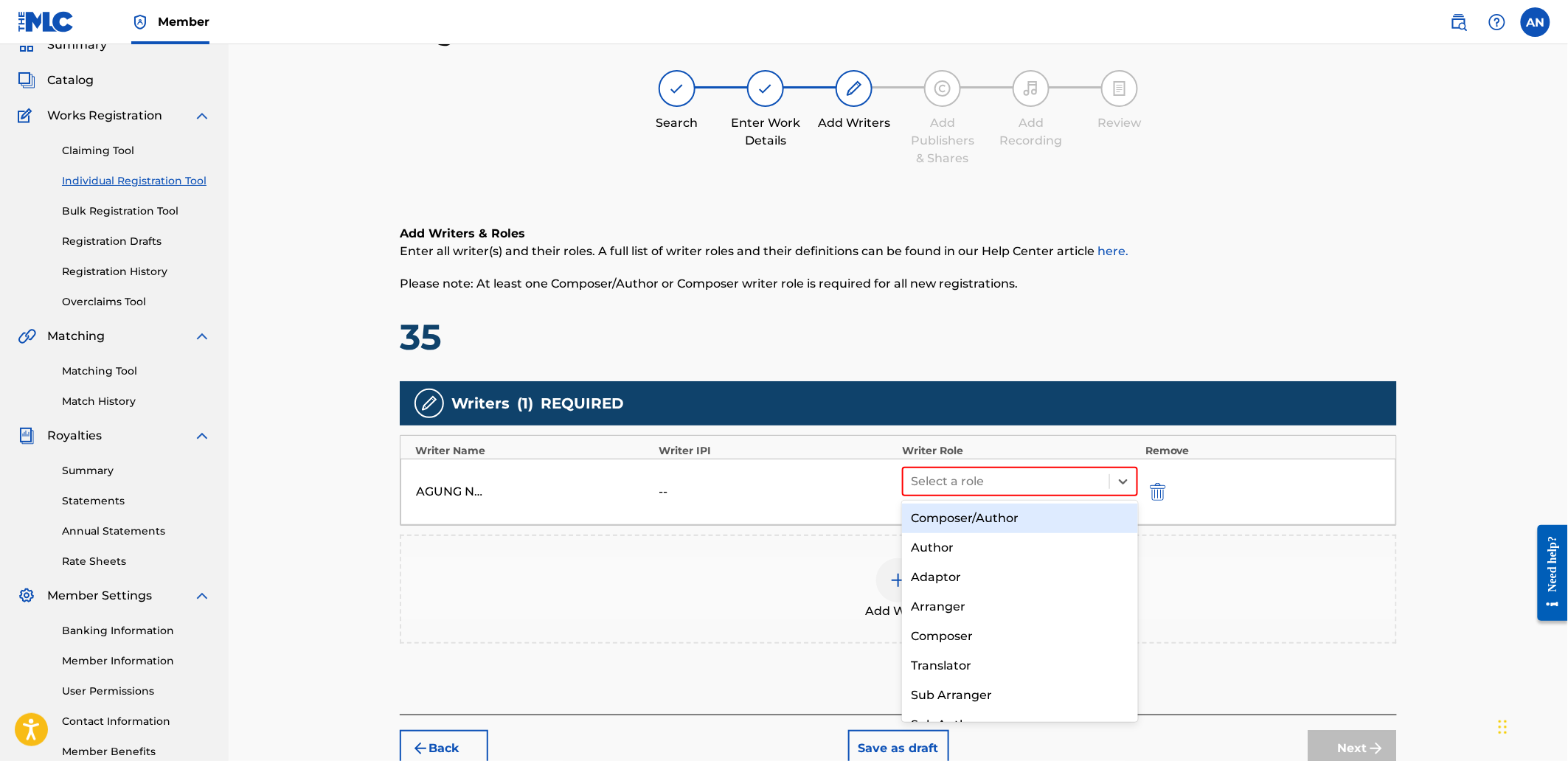
click at [950, 512] on div "Composer/Author" at bounding box center [1019, 518] width 235 height 30
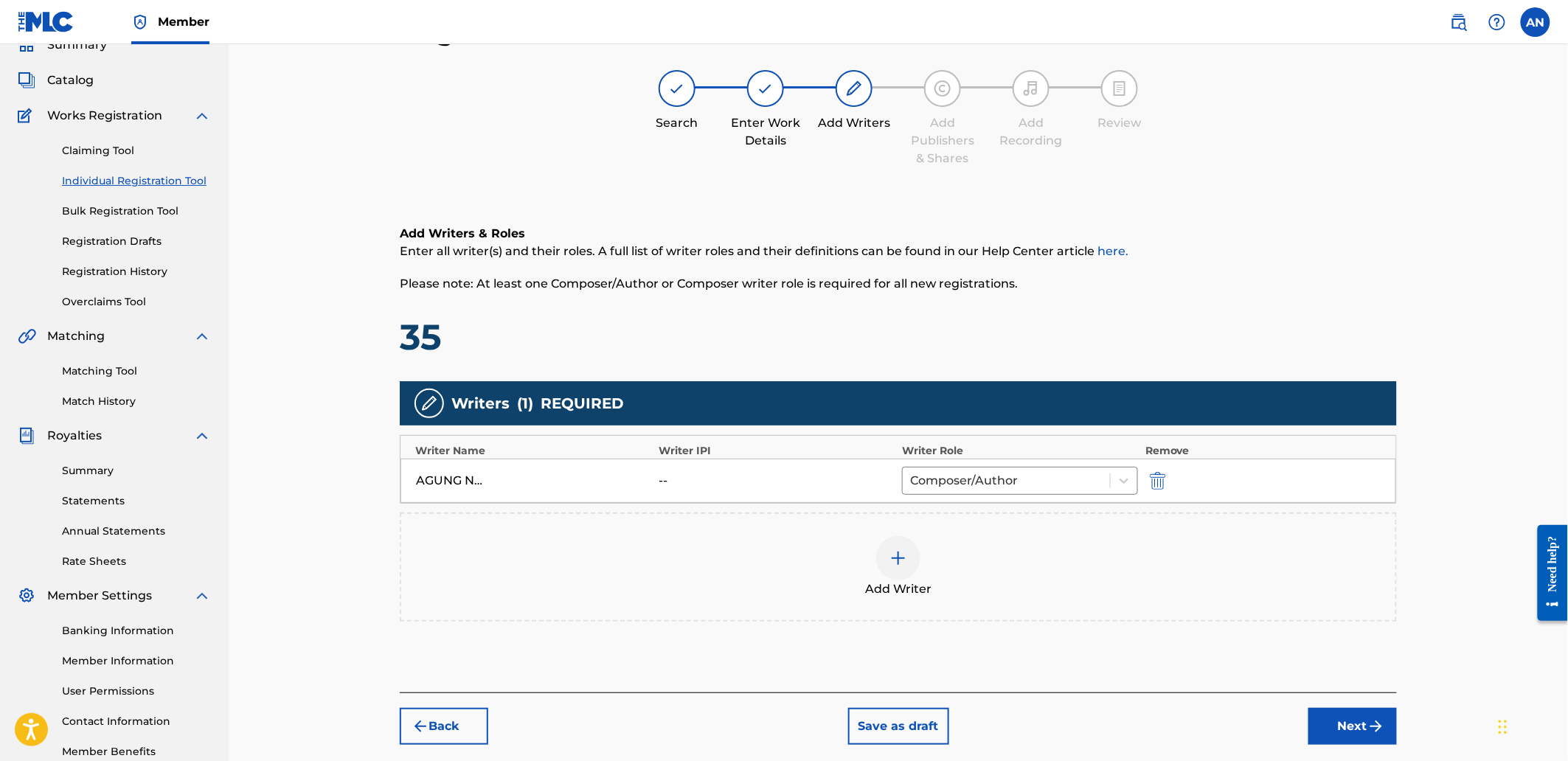
click at [1355, 730] on button "Next" at bounding box center [1352, 727] width 88 height 37
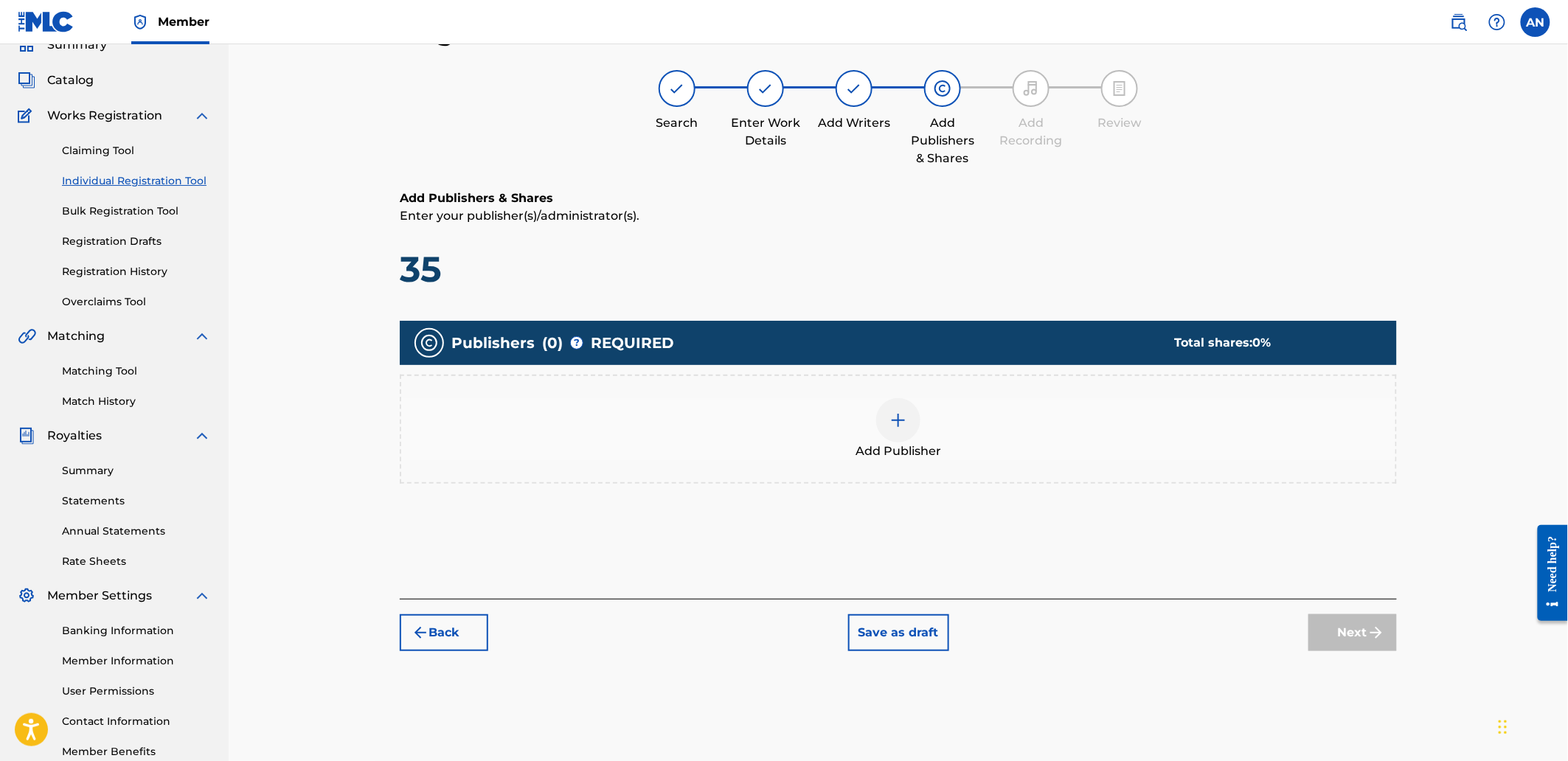
click at [952, 440] on div "Add Publisher" at bounding box center [899, 428] width 995 height 62
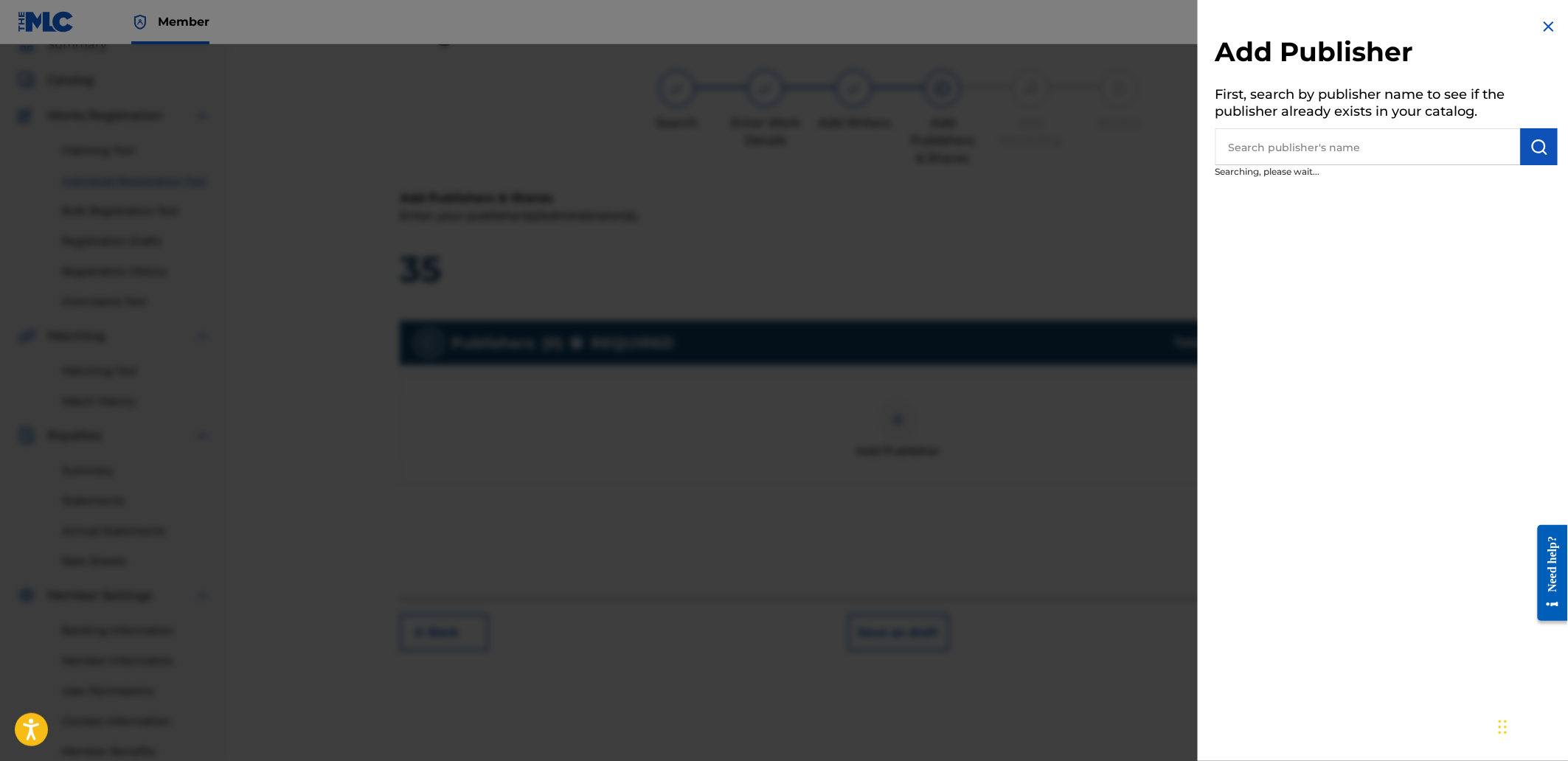
click at [1258, 150] on input "text" at bounding box center [1368, 147] width 305 height 37
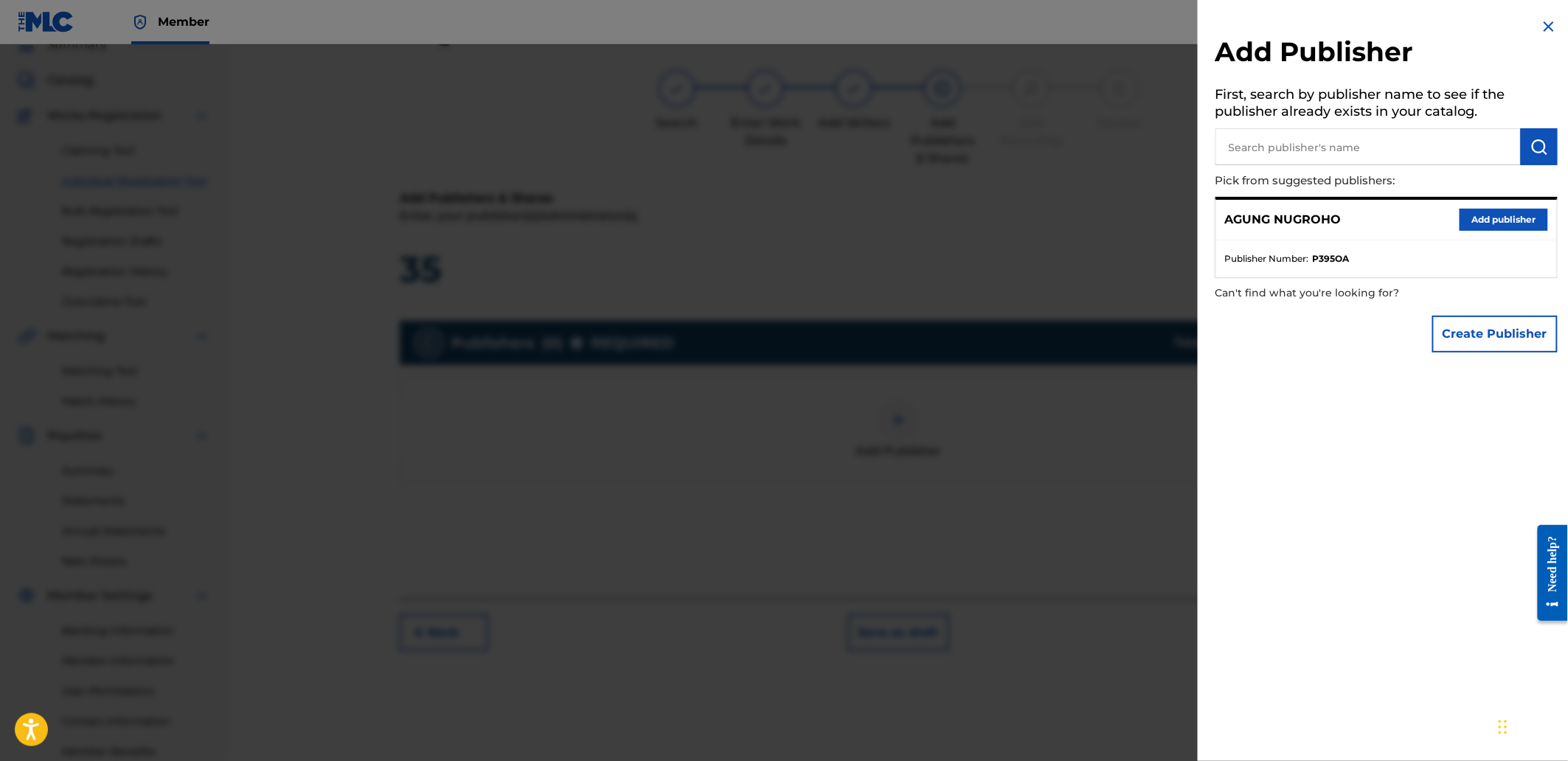
click at [1472, 216] on button "Add publisher" at bounding box center [1503, 220] width 88 height 22
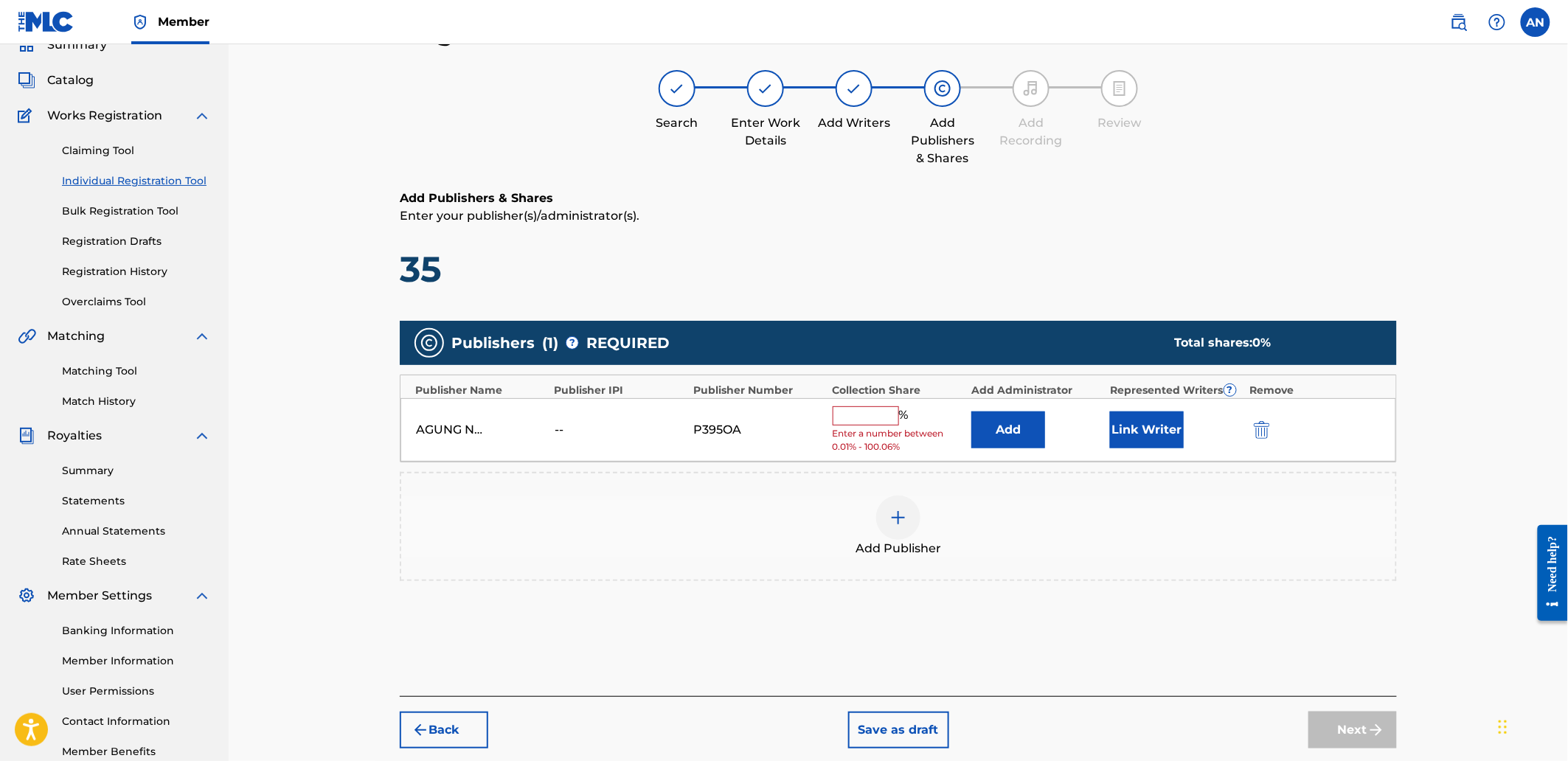
click at [845, 422] on input "text" at bounding box center [865, 415] width 66 height 20
type input "100"
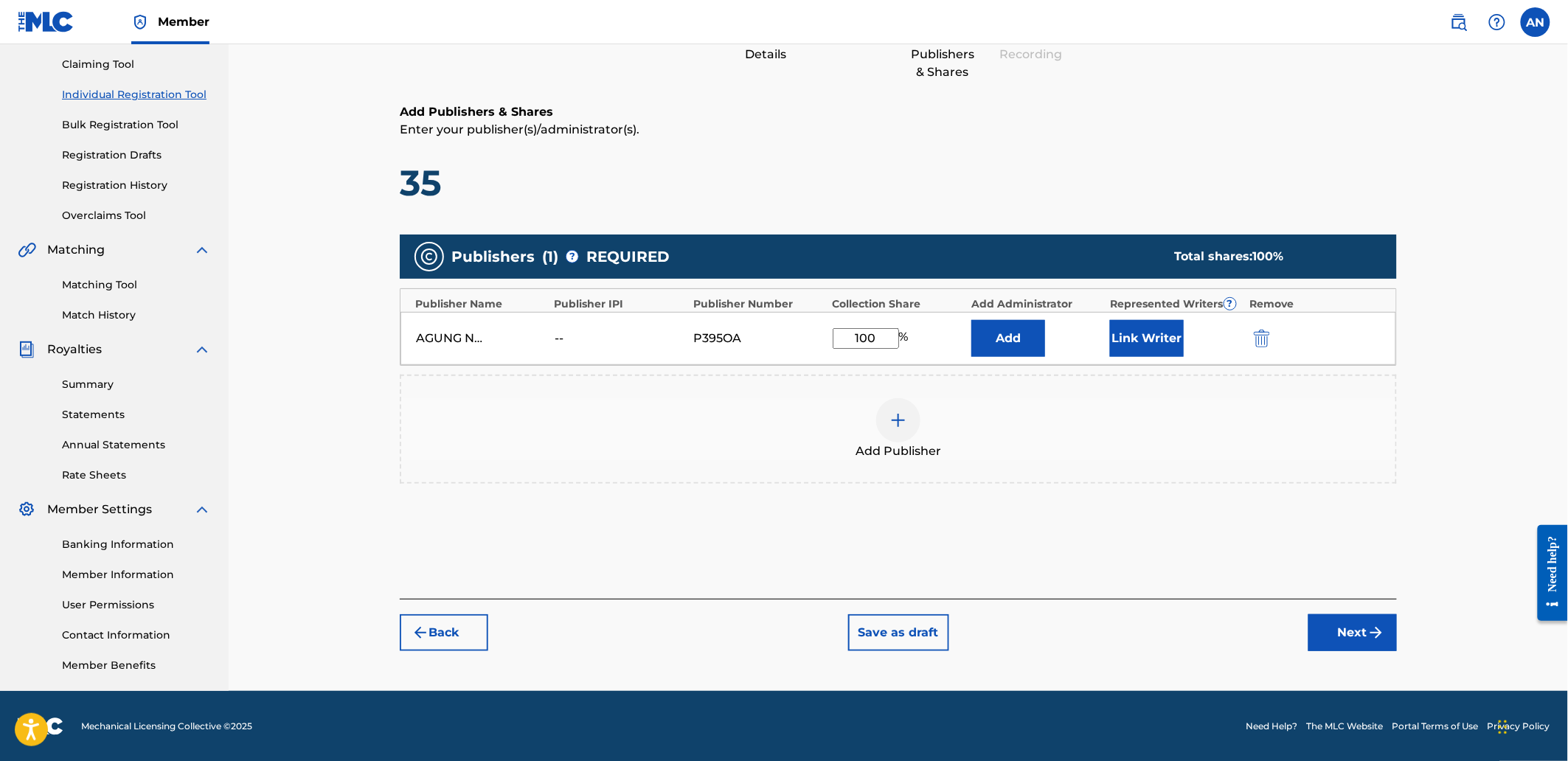
click at [1373, 625] on img "submit" at bounding box center [1376, 632] width 18 height 18
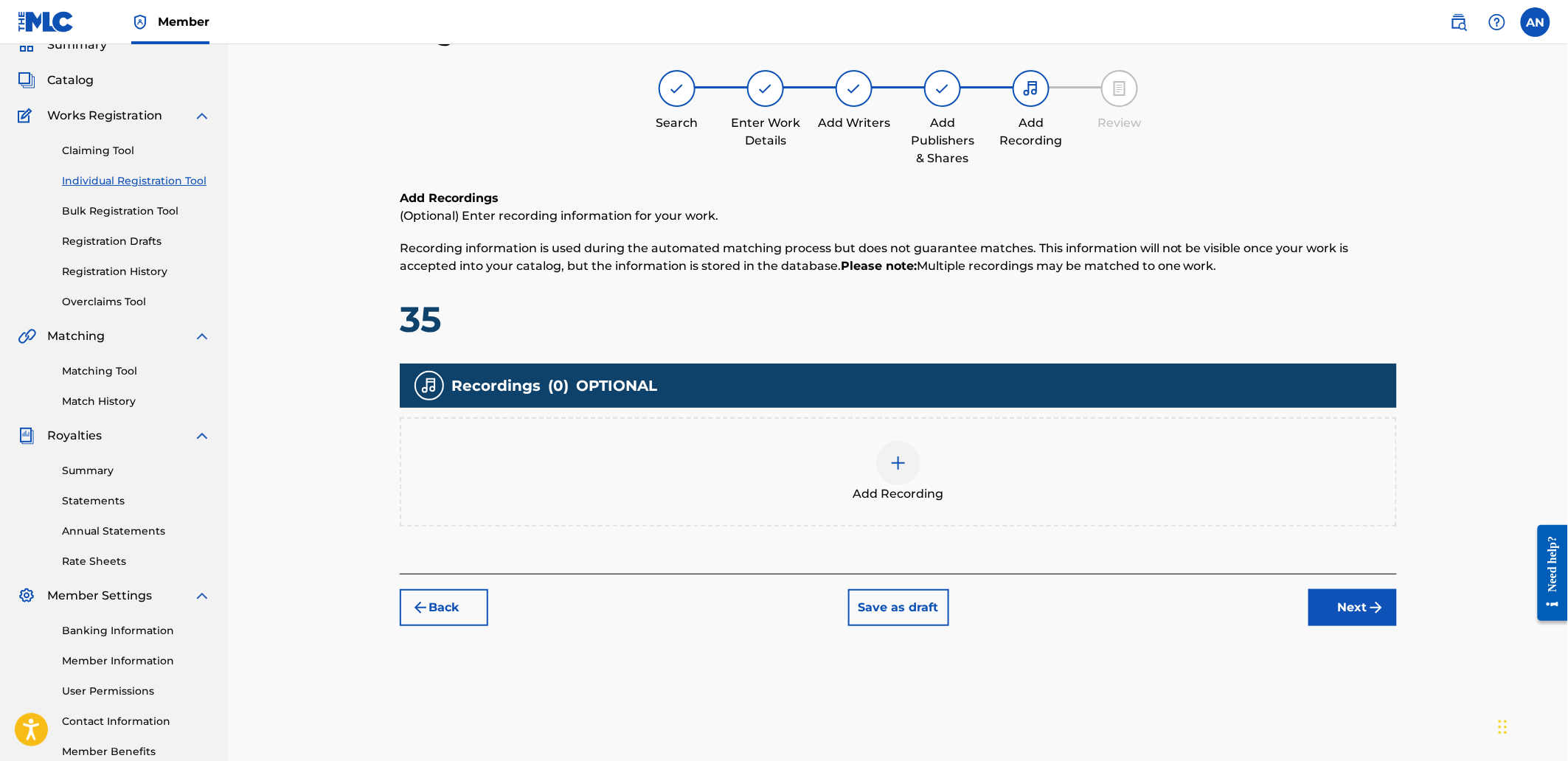
click at [988, 465] on div "Add Recording" at bounding box center [899, 471] width 995 height 62
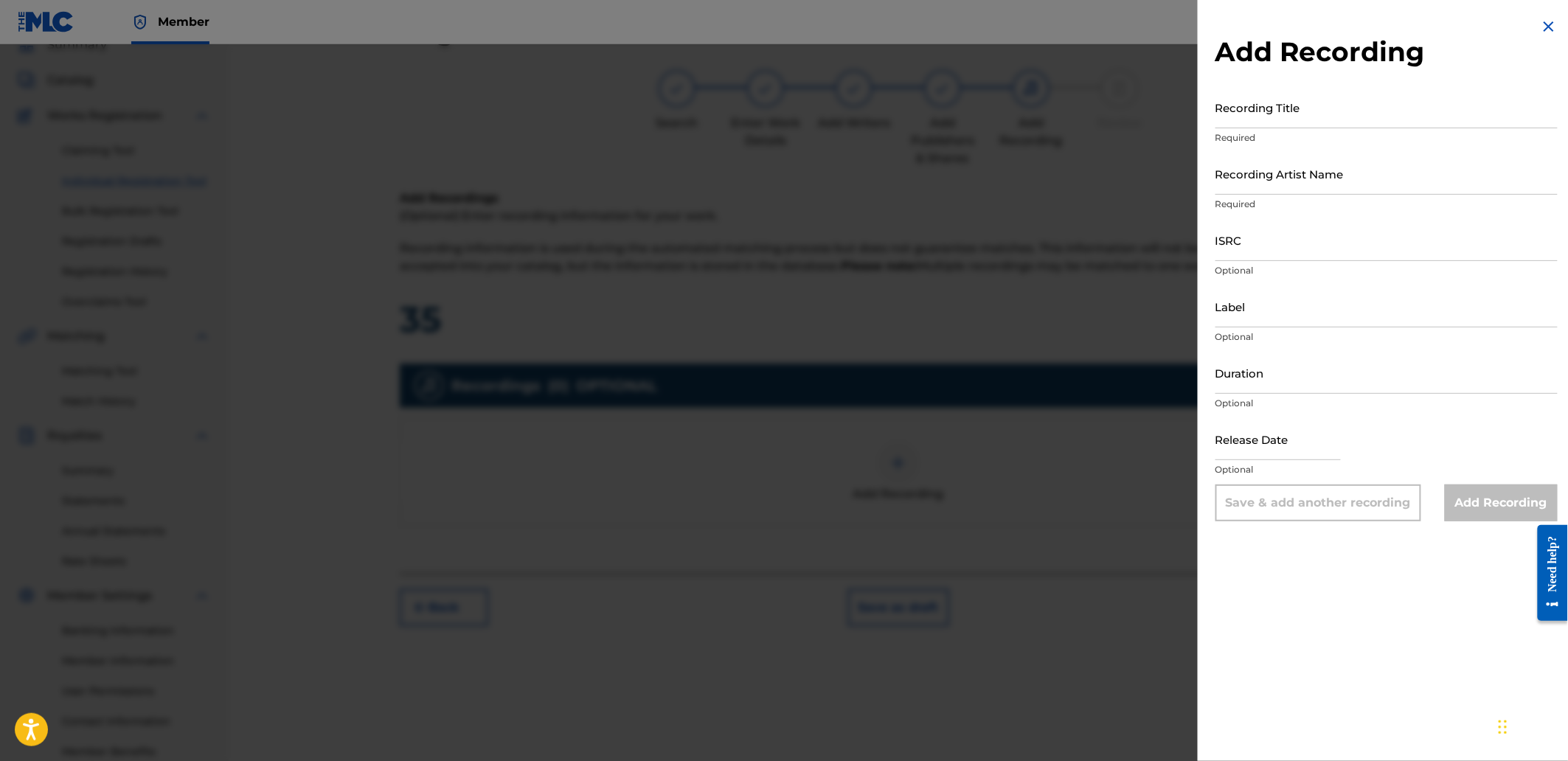
click at [1237, 91] on input "Recording Title" at bounding box center [1387, 107] width 342 height 42
paste input "What Remains"
type input "What Remains"
click at [1267, 188] on input "Recording Artist Name" at bounding box center [1387, 173] width 342 height 42
type input "[PERSON_NAME]"
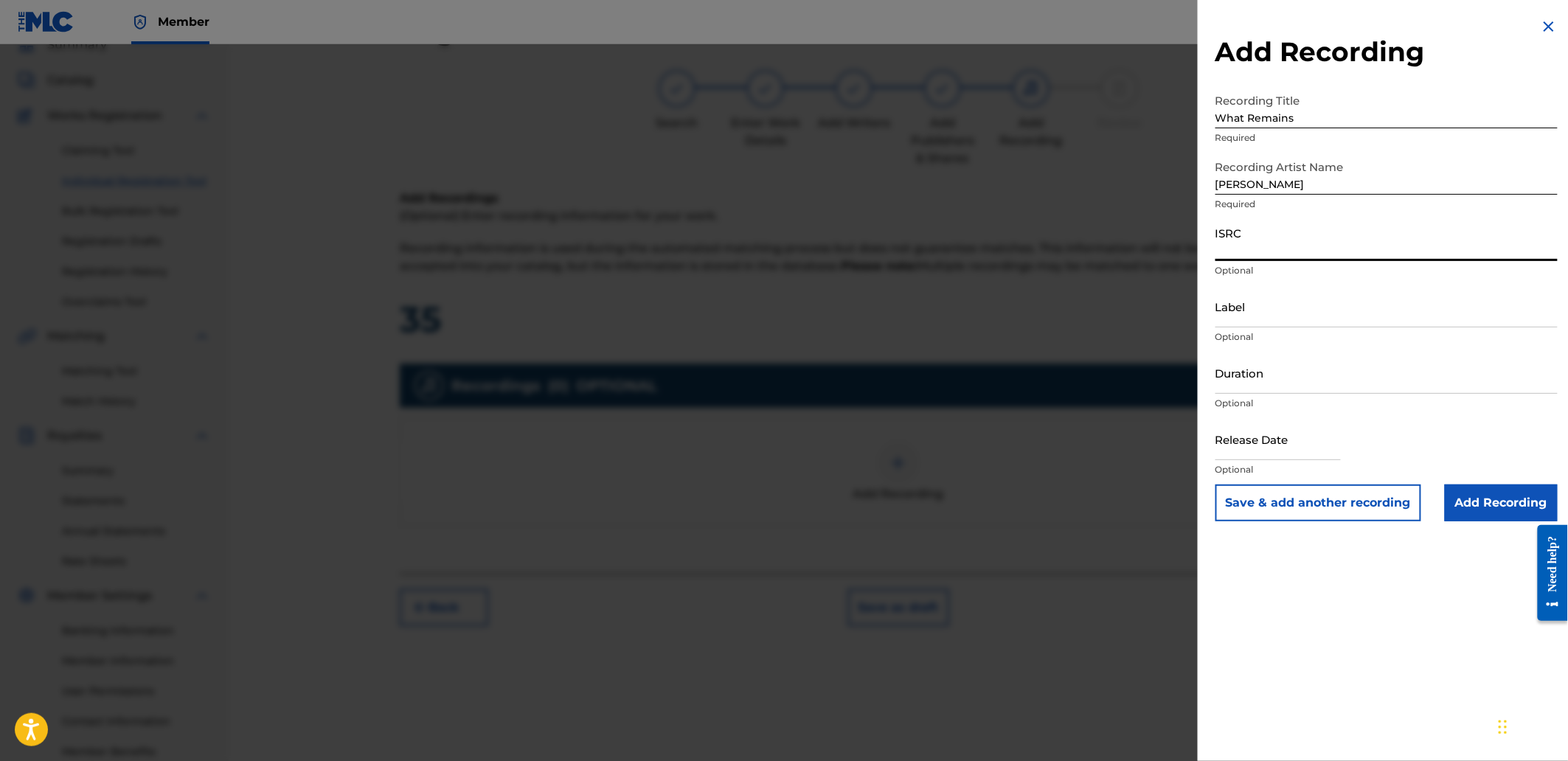
click at [1306, 244] on input "ISRC" at bounding box center [1387, 240] width 342 height 42
paste input "QZS672583538"
type input "QZS672583538"
click at [1470, 523] on div "Add Recording Recording Title What Remains Required Recording Artist Name [PERS…" at bounding box center [1387, 269] width 377 height 539
click at [1471, 516] on input "Add Recording" at bounding box center [1500, 503] width 112 height 37
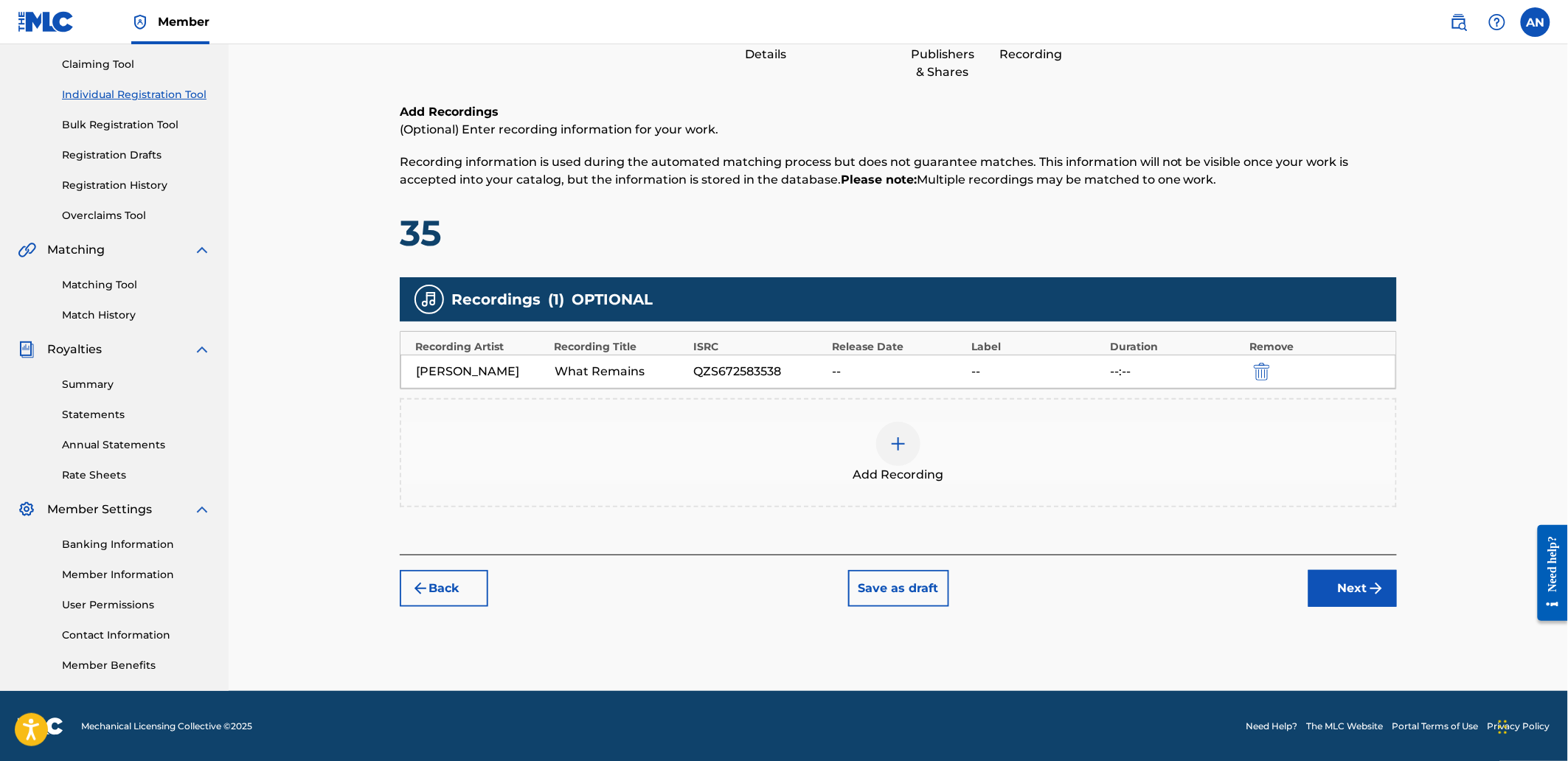
click at [1342, 600] on button "Next" at bounding box center [1352, 588] width 88 height 37
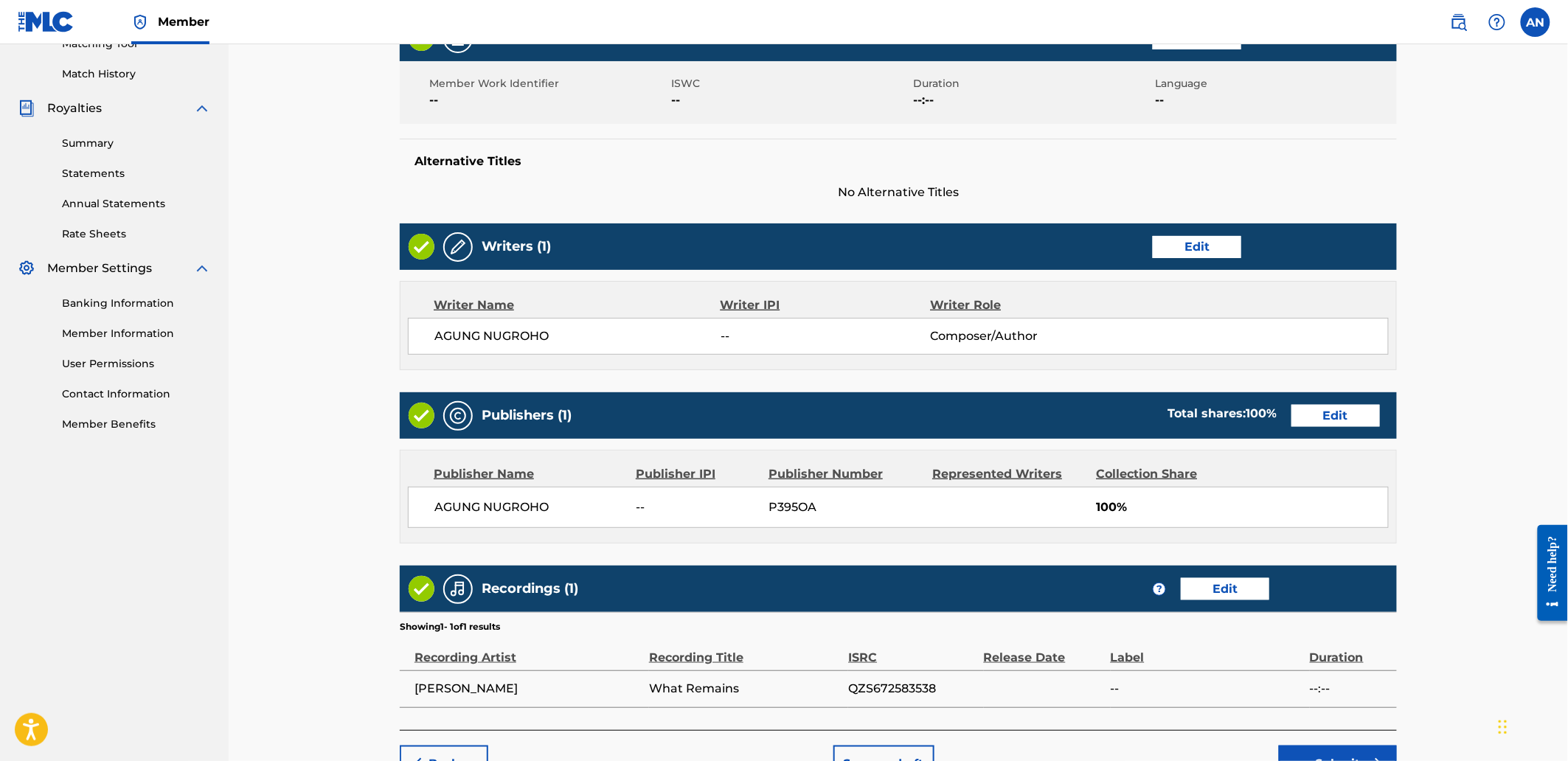
scroll to position [485, 0]
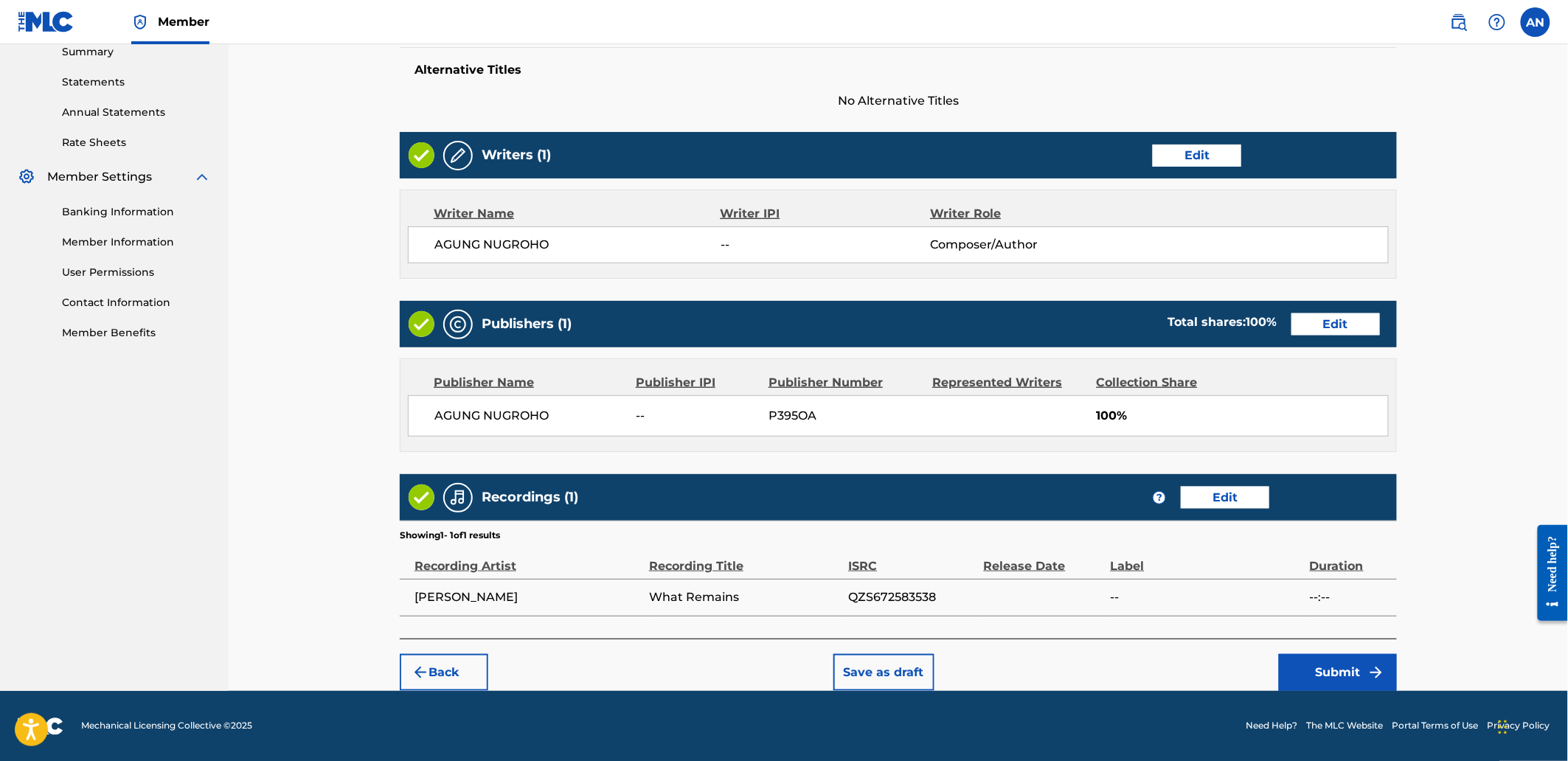
click at [1322, 666] on button "Submit" at bounding box center [1337, 673] width 118 height 37
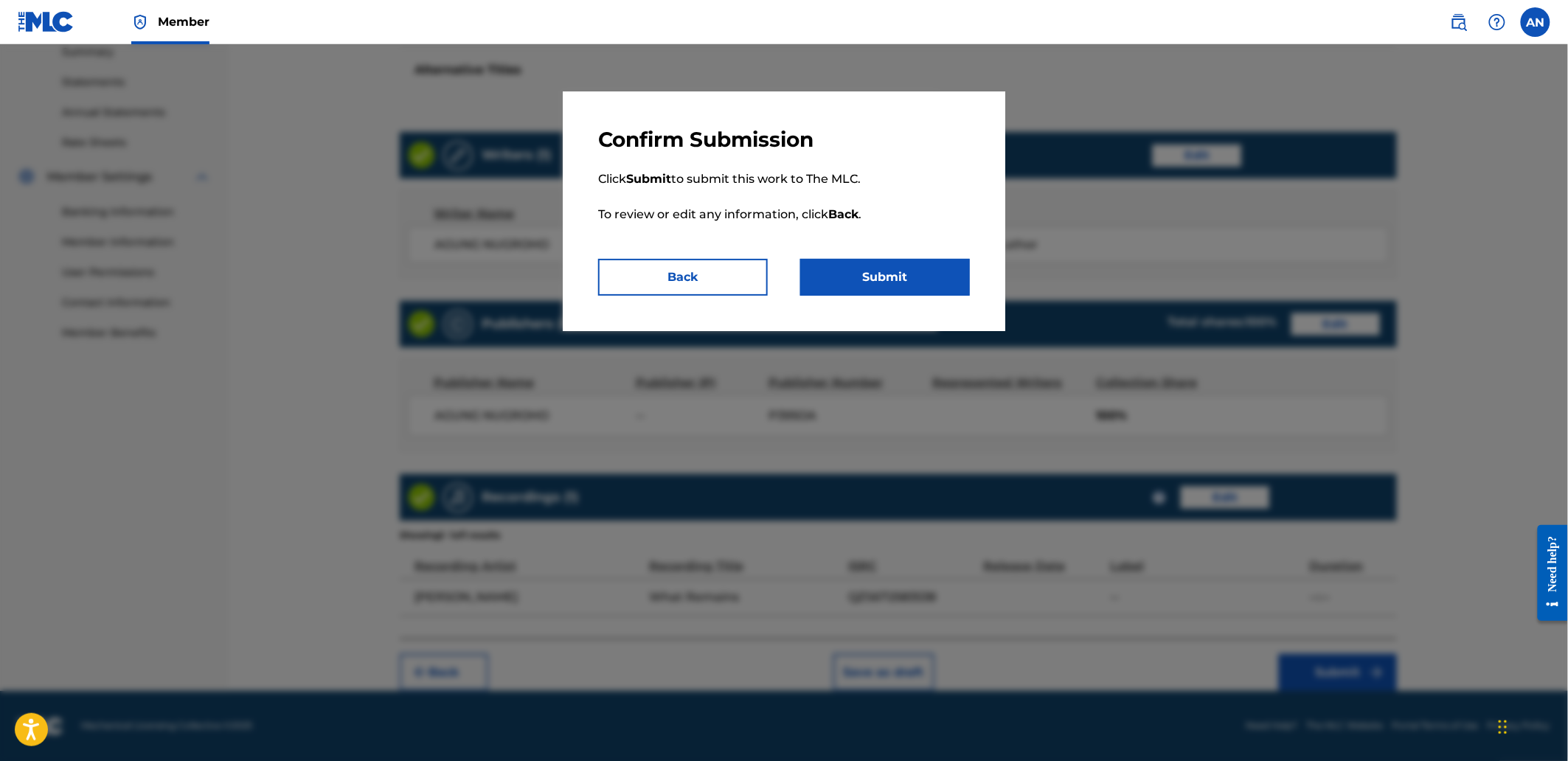
click at [930, 279] on button "Submit" at bounding box center [885, 278] width 169 height 37
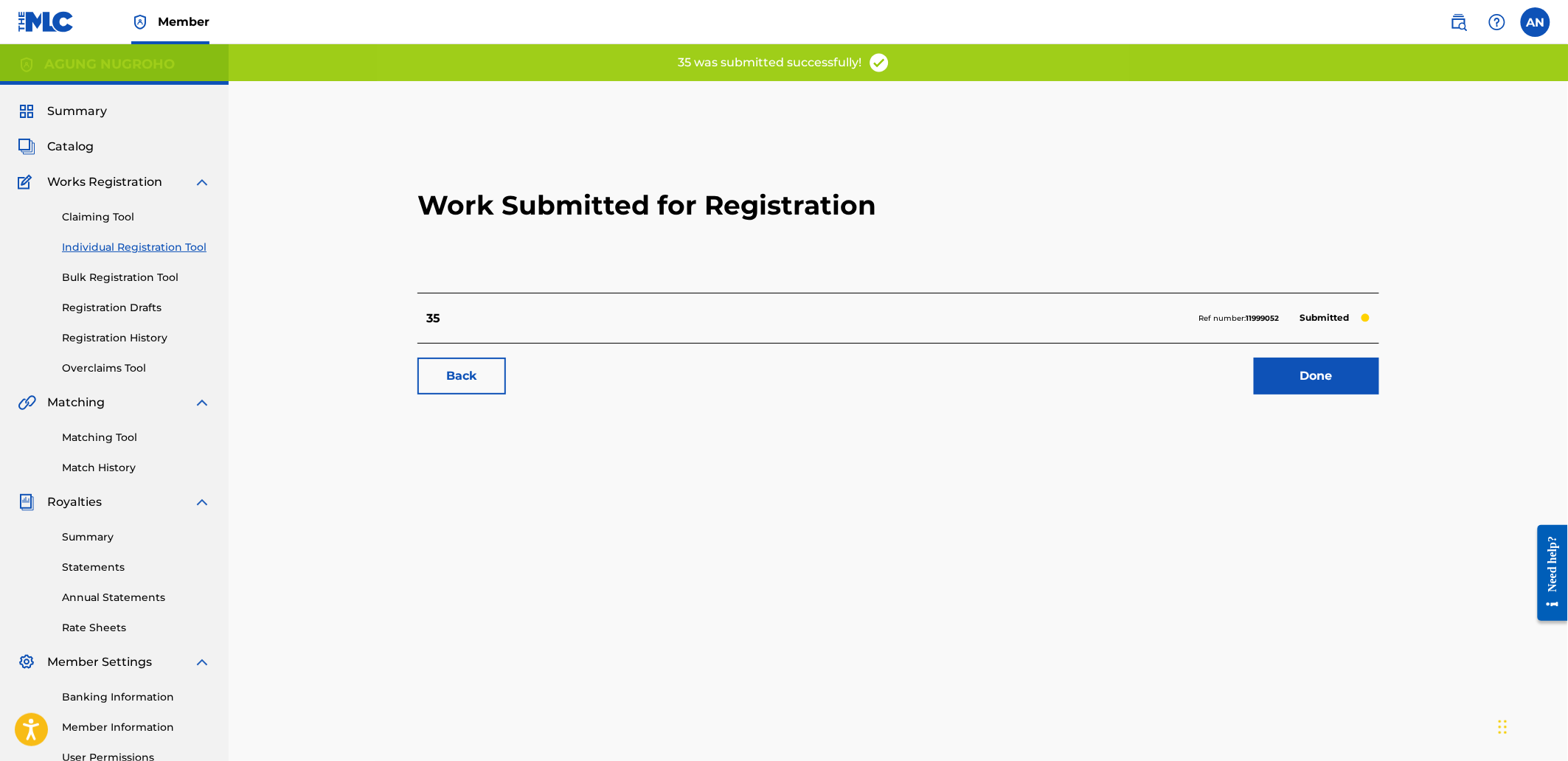
click at [1270, 386] on link "Done" at bounding box center [1316, 376] width 125 height 37
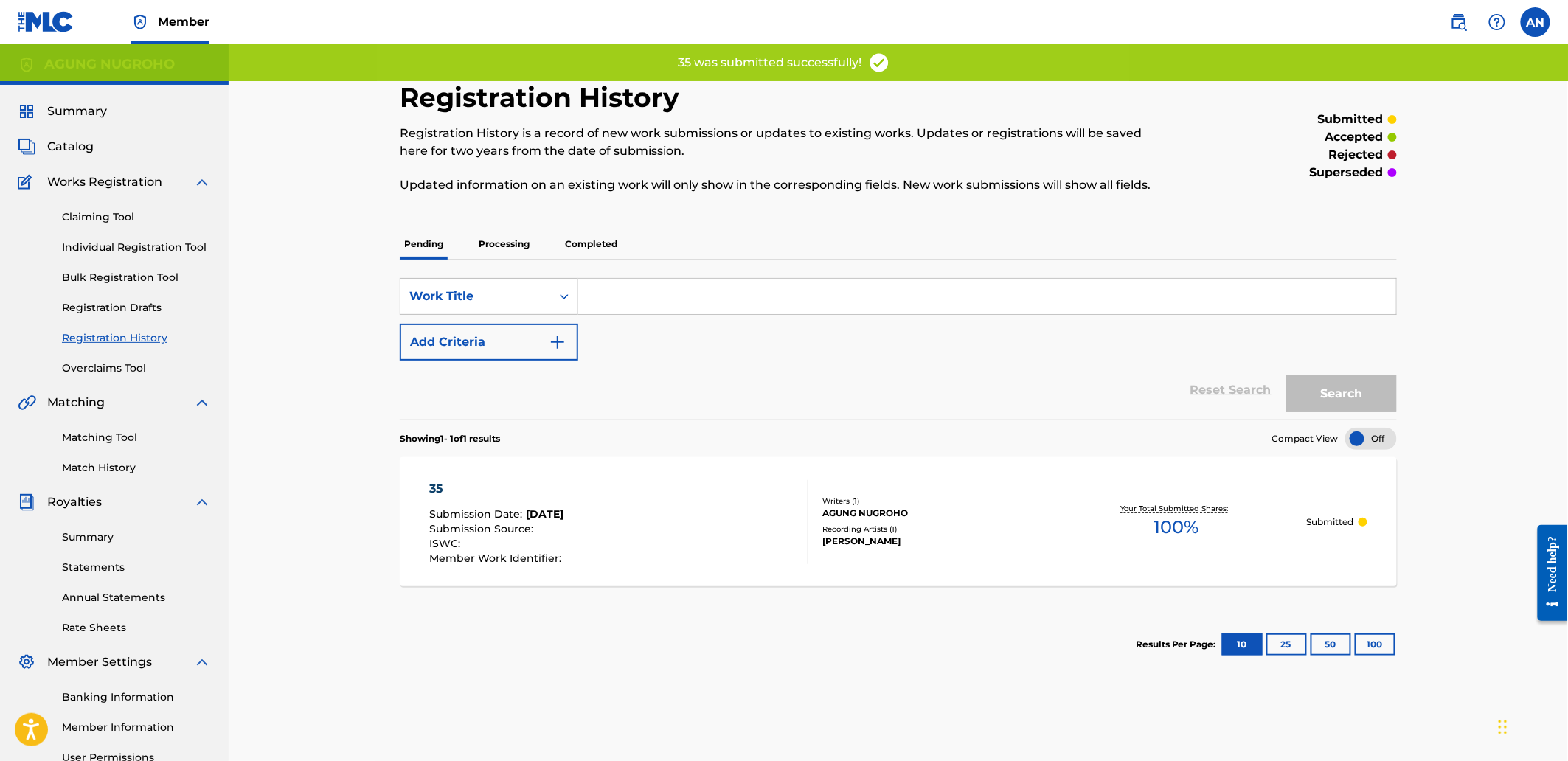
click at [126, 246] on link "Individual Registration Tool" at bounding box center [137, 247] width 149 height 16
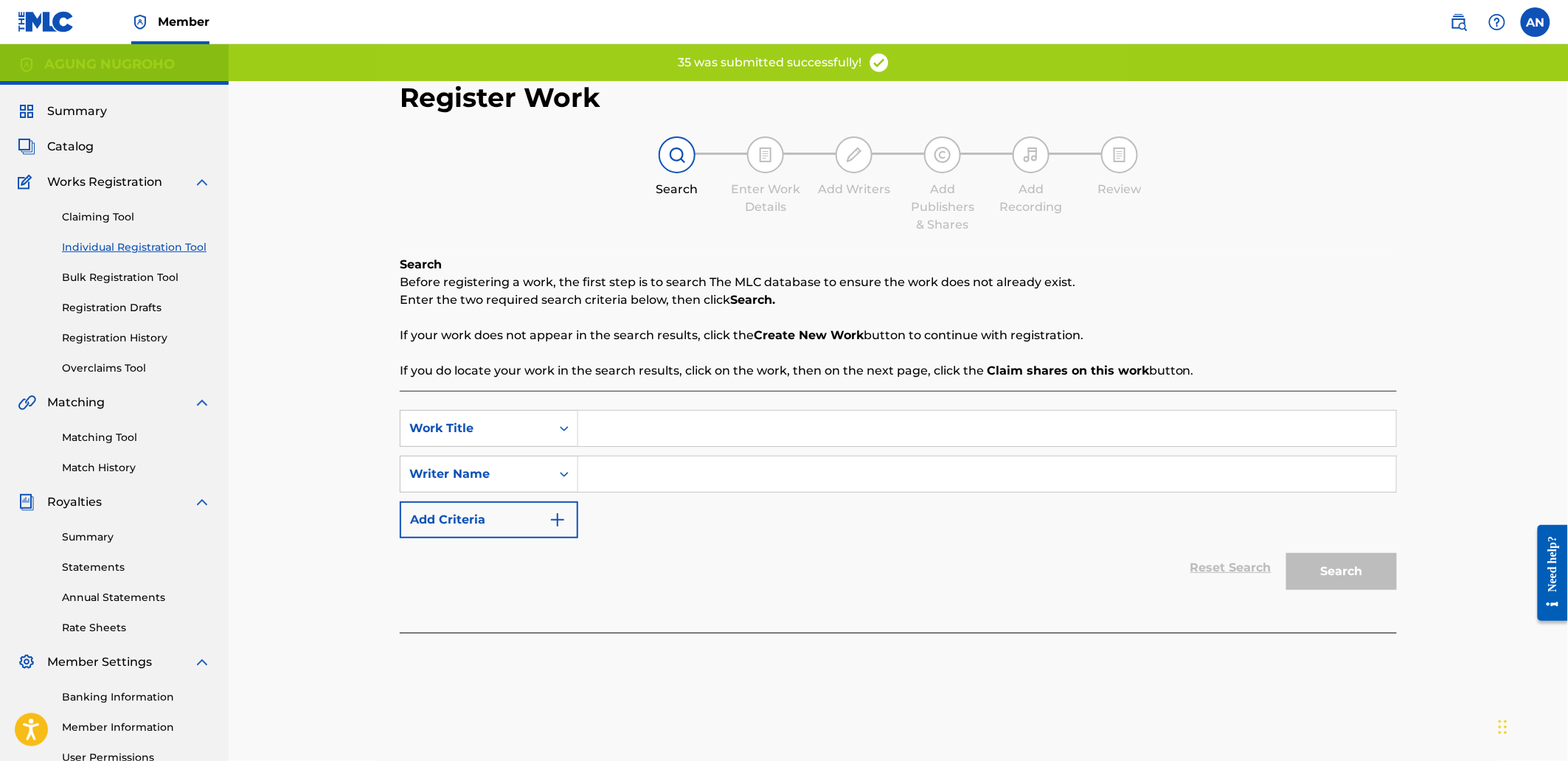
click at [677, 435] on input "Search Form" at bounding box center [987, 428] width 818 height 35
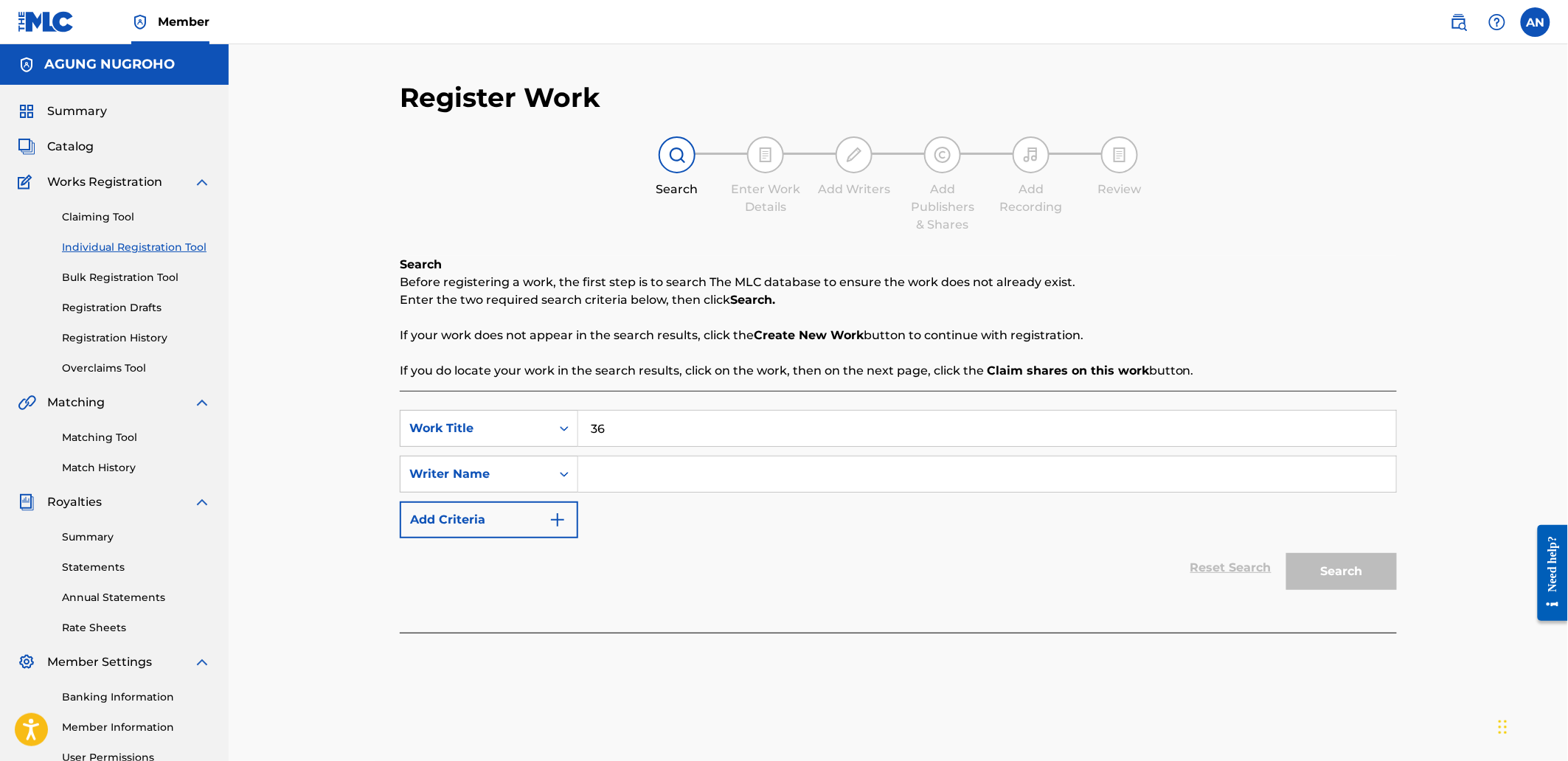
type input "36"
click at [639, 460] on input "Search Form" at bounding box center [987, 474] width 818 height 35
drag, startPoint x: 741, startPoint y: 472, endPoint x: 570, endPoint y: 477, distance: 171.1
click at [570, 477] on div "SearchWithCriteriaa07b1b61-7f2c-4c13-8ace-0a7245c87845 Writer Name [PERSON_NAME]" at bounding box center [898, 474] width 997 height 37
type input "AGUNG NUGROHO"
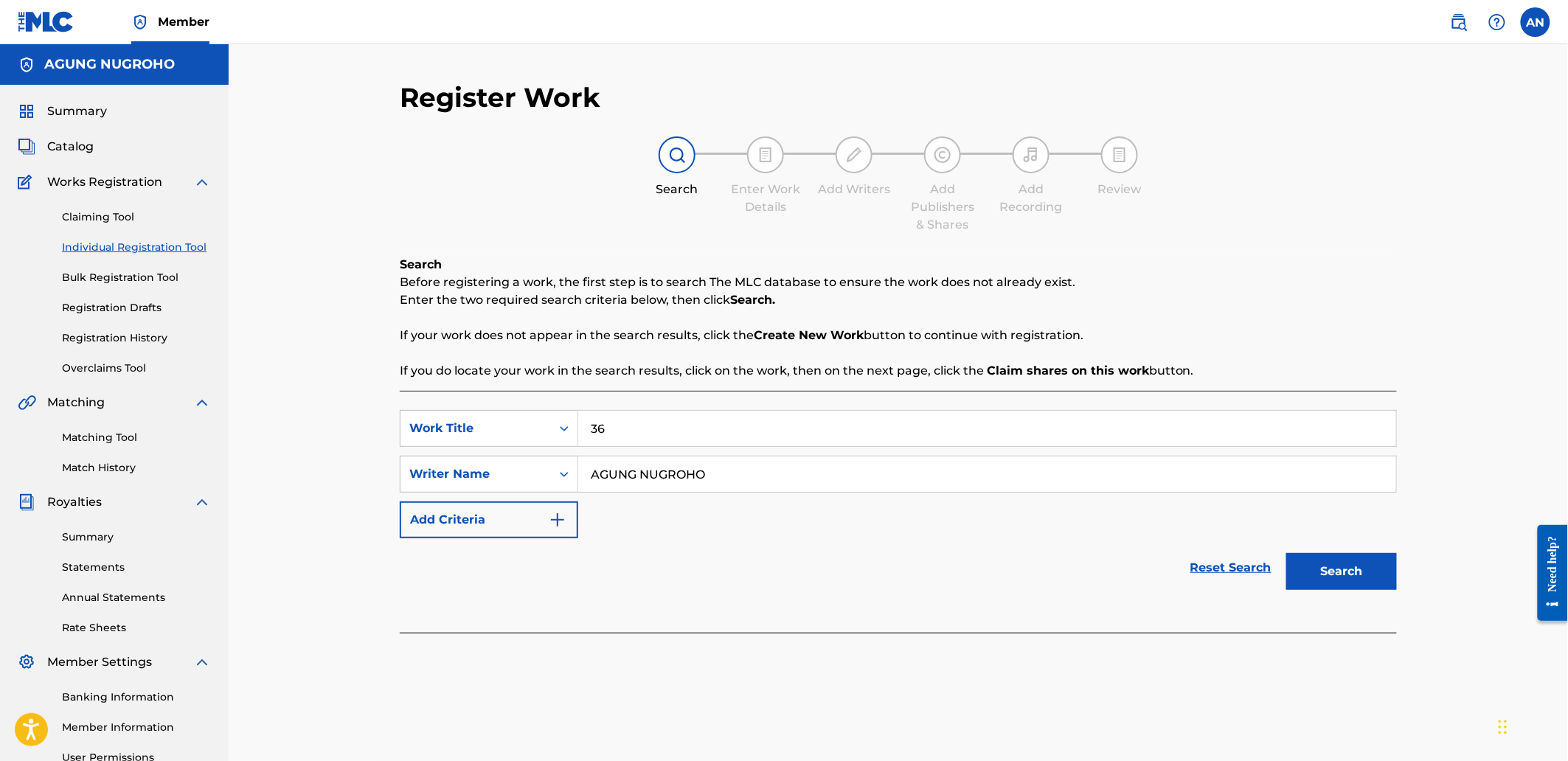
click at [1390, 579] on button "Search" at bounding box center [1341, 571] width 111 height 37
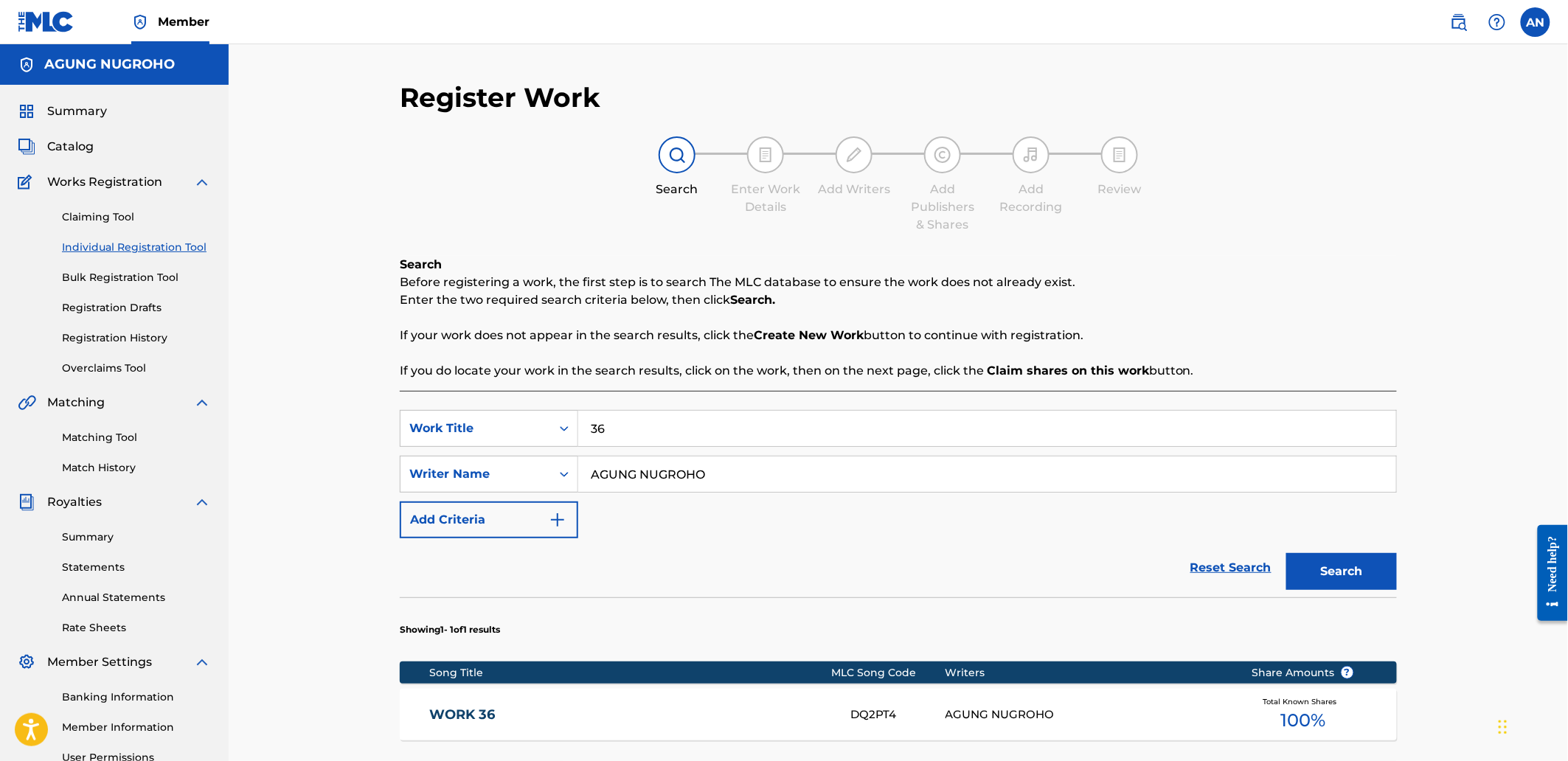
scroll to position [230, 0]
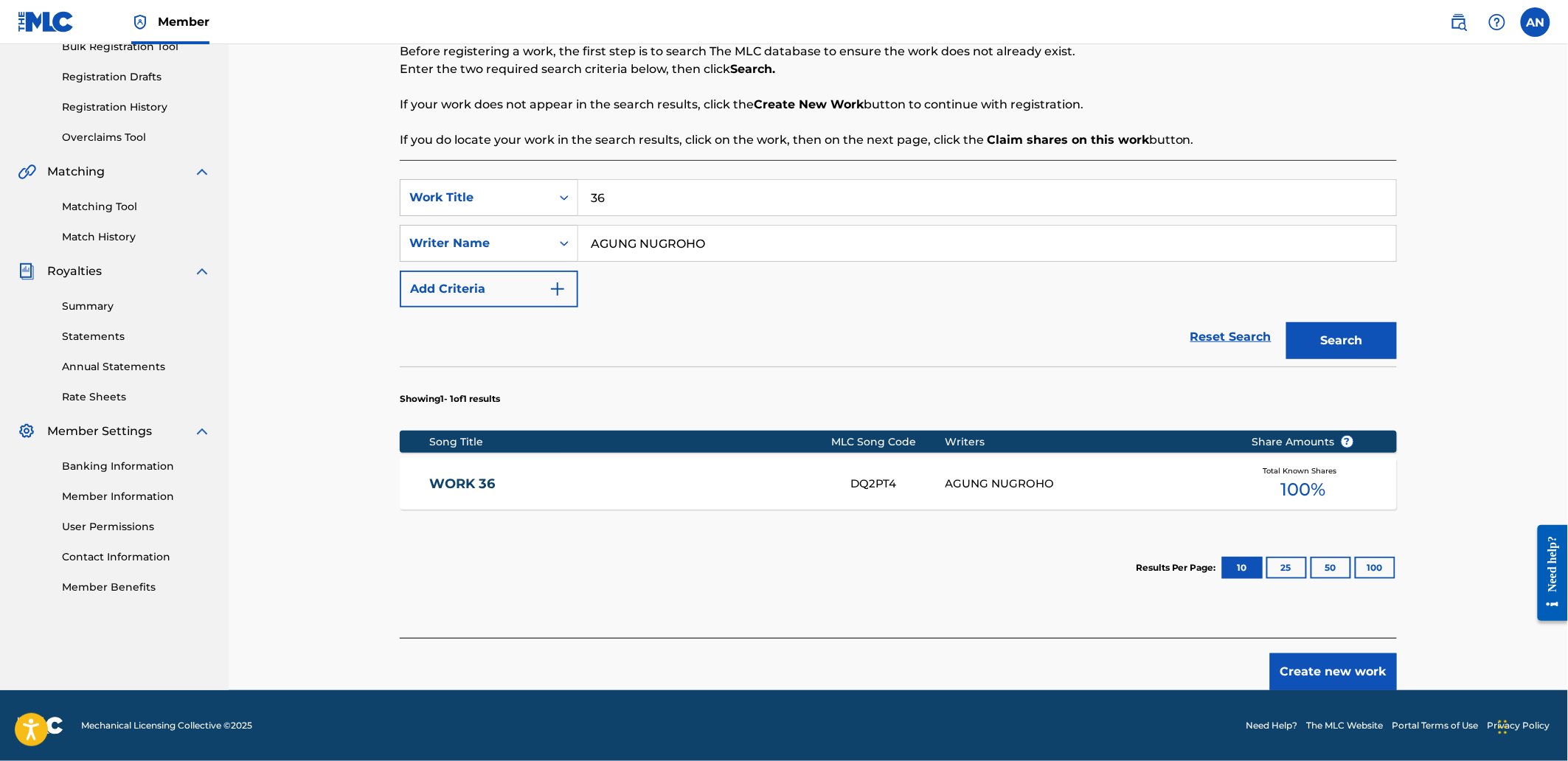
click at [1302, 672] on button "Create new work" at bounding box center [1333, 672] width 126 height 37
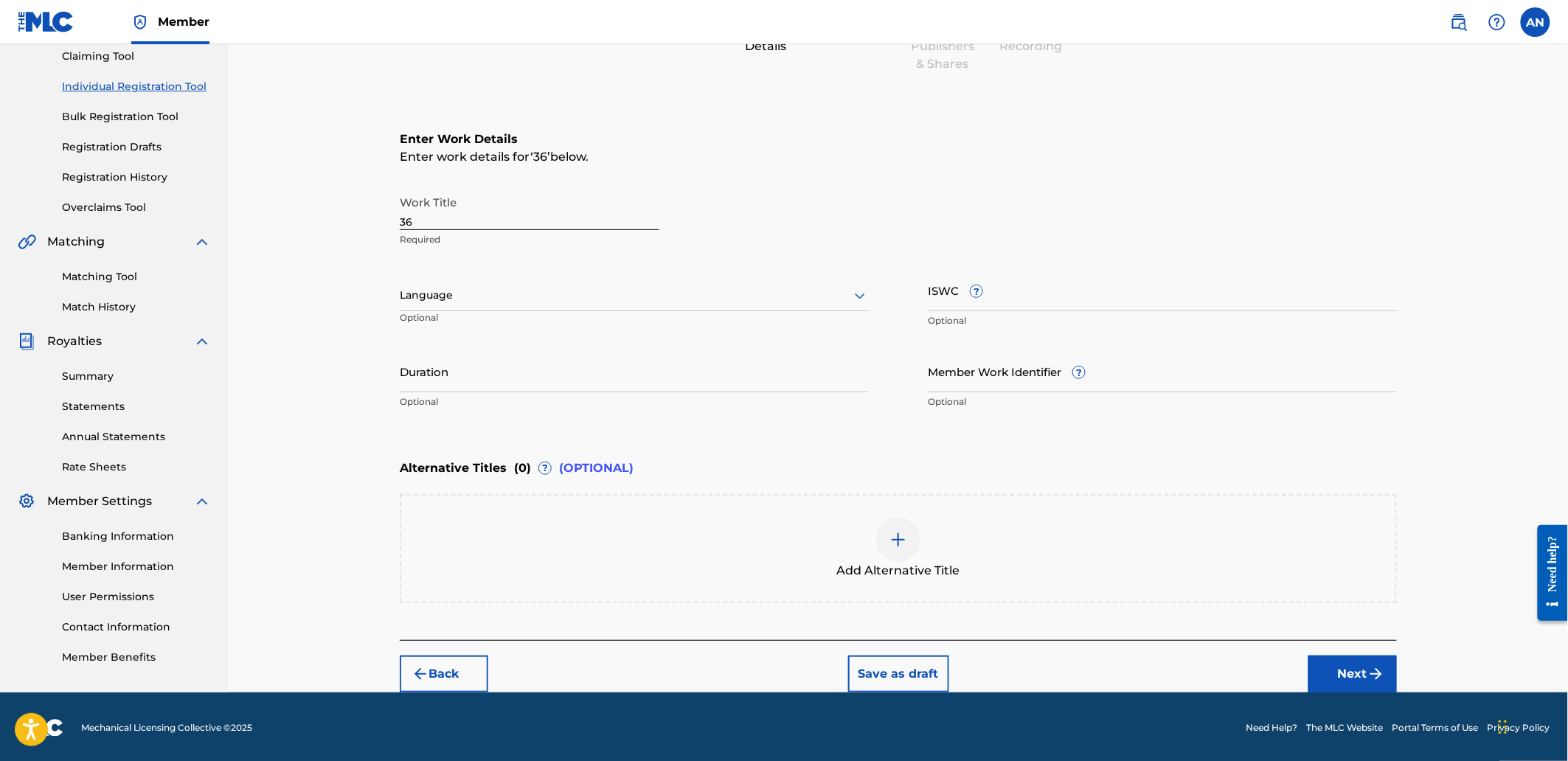
click at [1374, 674] on img "submit" at bounding box center [1376, 674] width 18 height 18
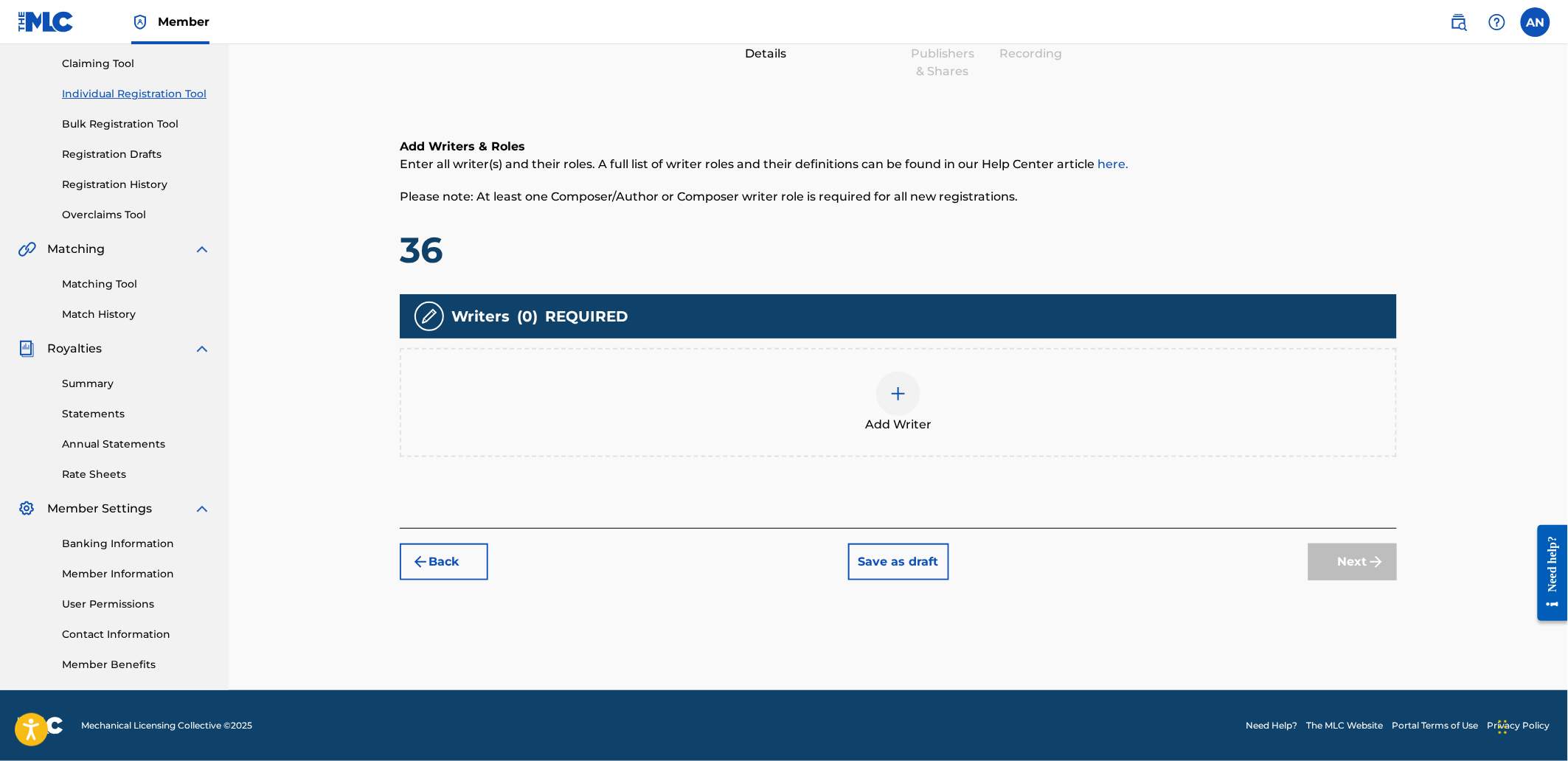
scroll to position [66, 0]
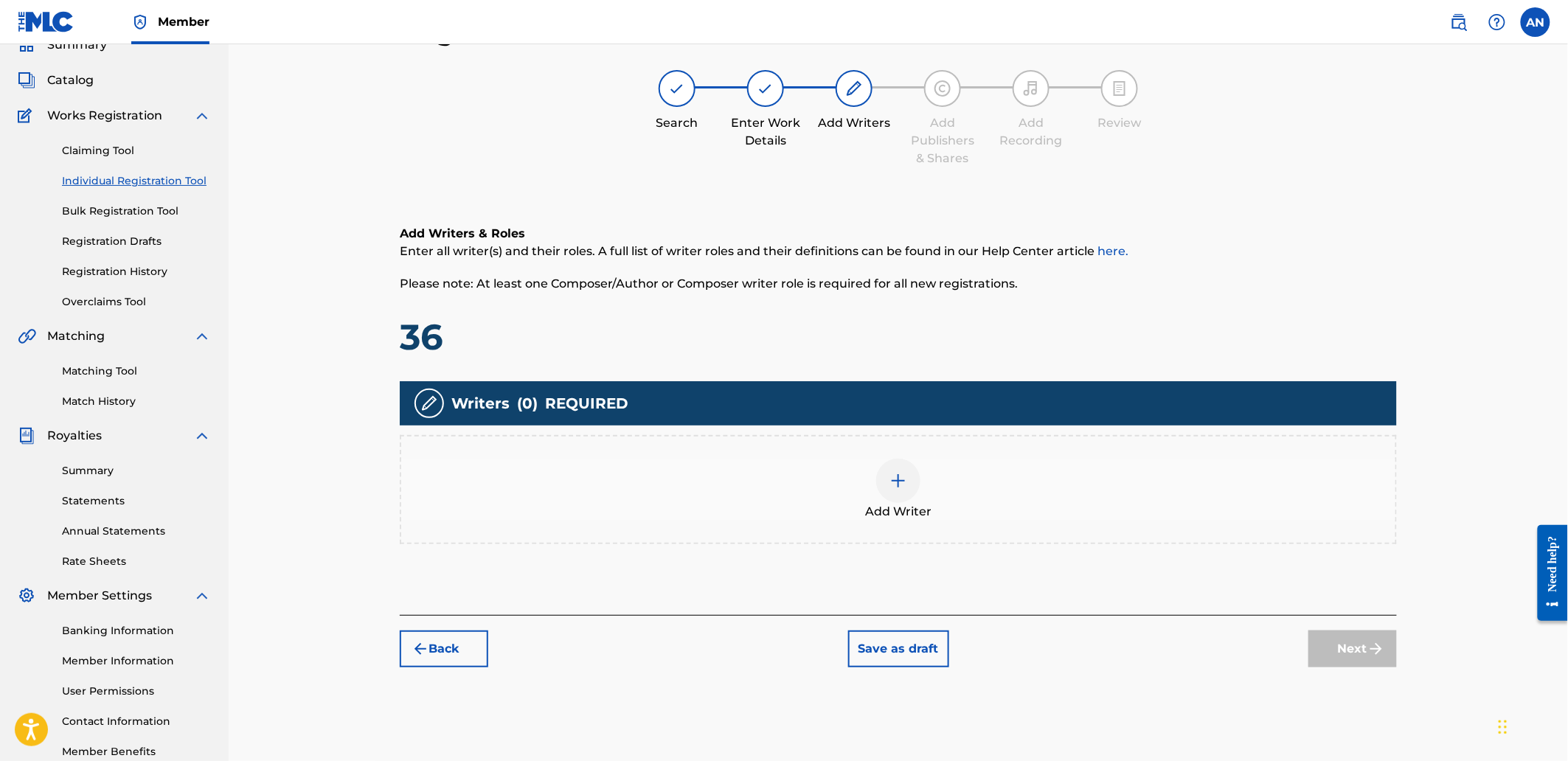
click at [1010, 469] on div "Add Writer" at bounding box center [899, 490] width 995 height 62
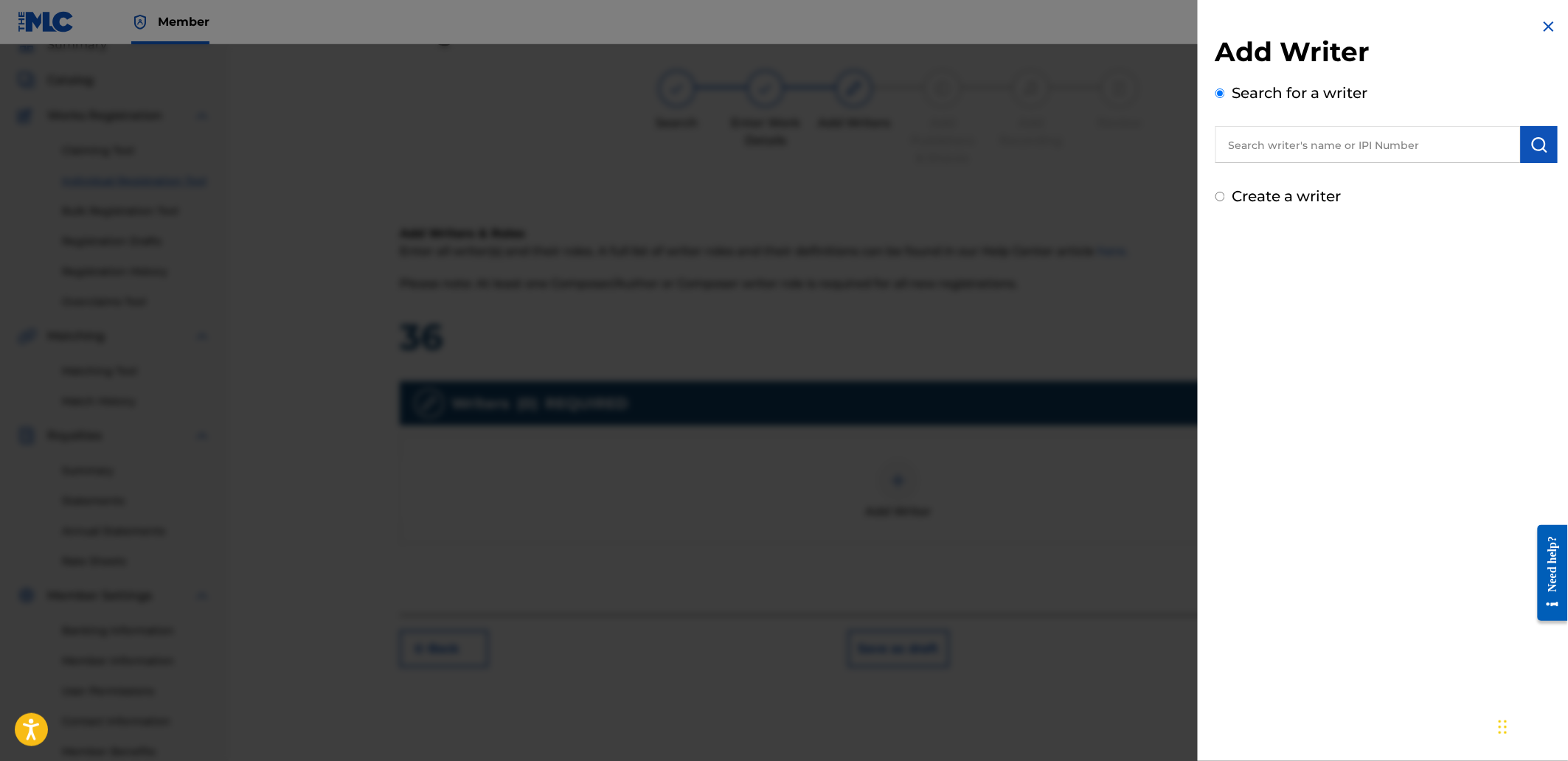
click at [1303, 146] on input "text" at bounding box center [1368, 145] width 305 height 37
paste input "AGUNG NUGROHO"
type input "AGUNG NUGROHO"
click at [1546, 151] on button "submit" at bounding box center [1539, 145] width 37 height 37
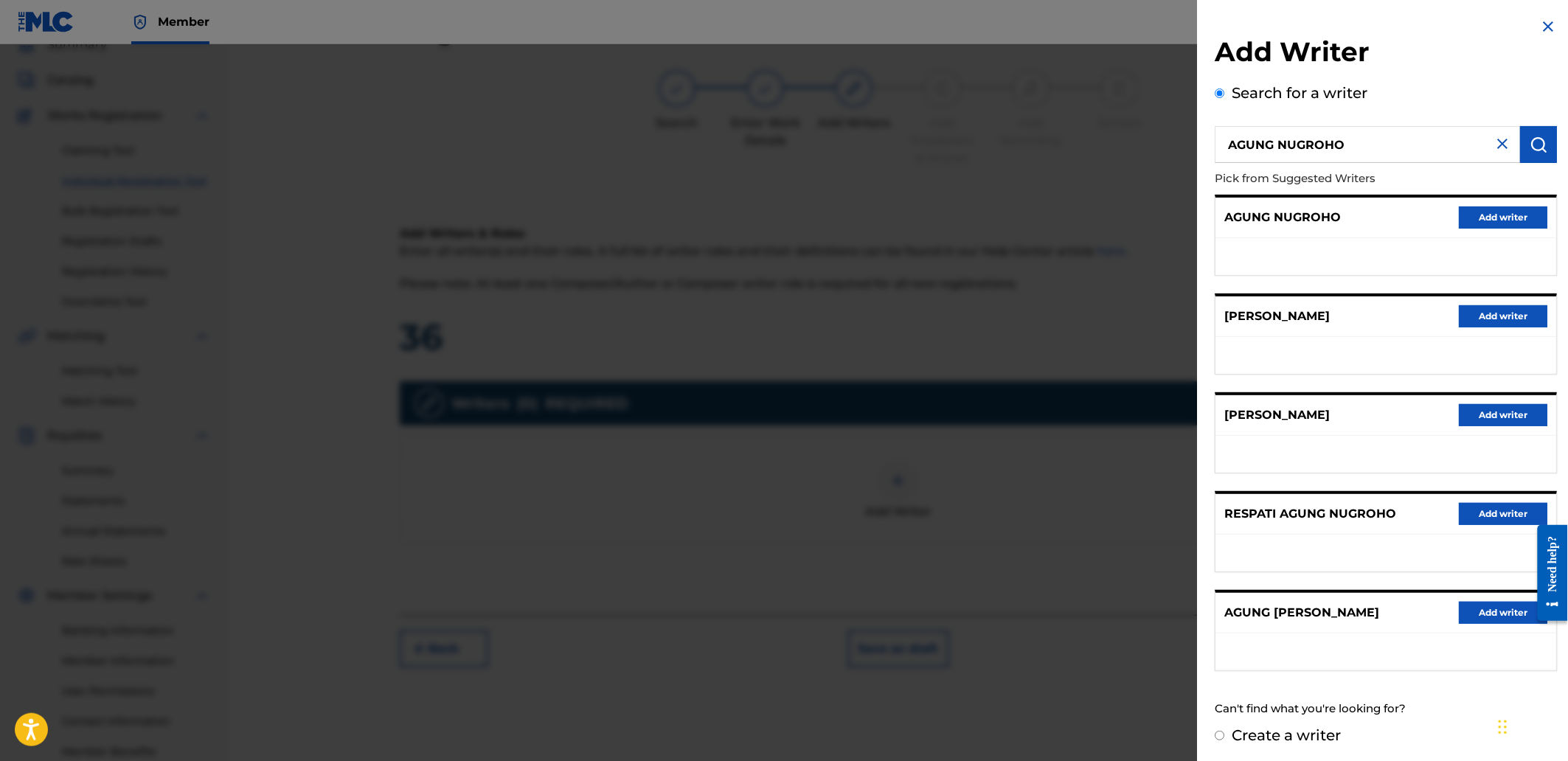
click at [1475, 219] on button "Add writer" at bounding box center [1503, 217] width 88 height 22
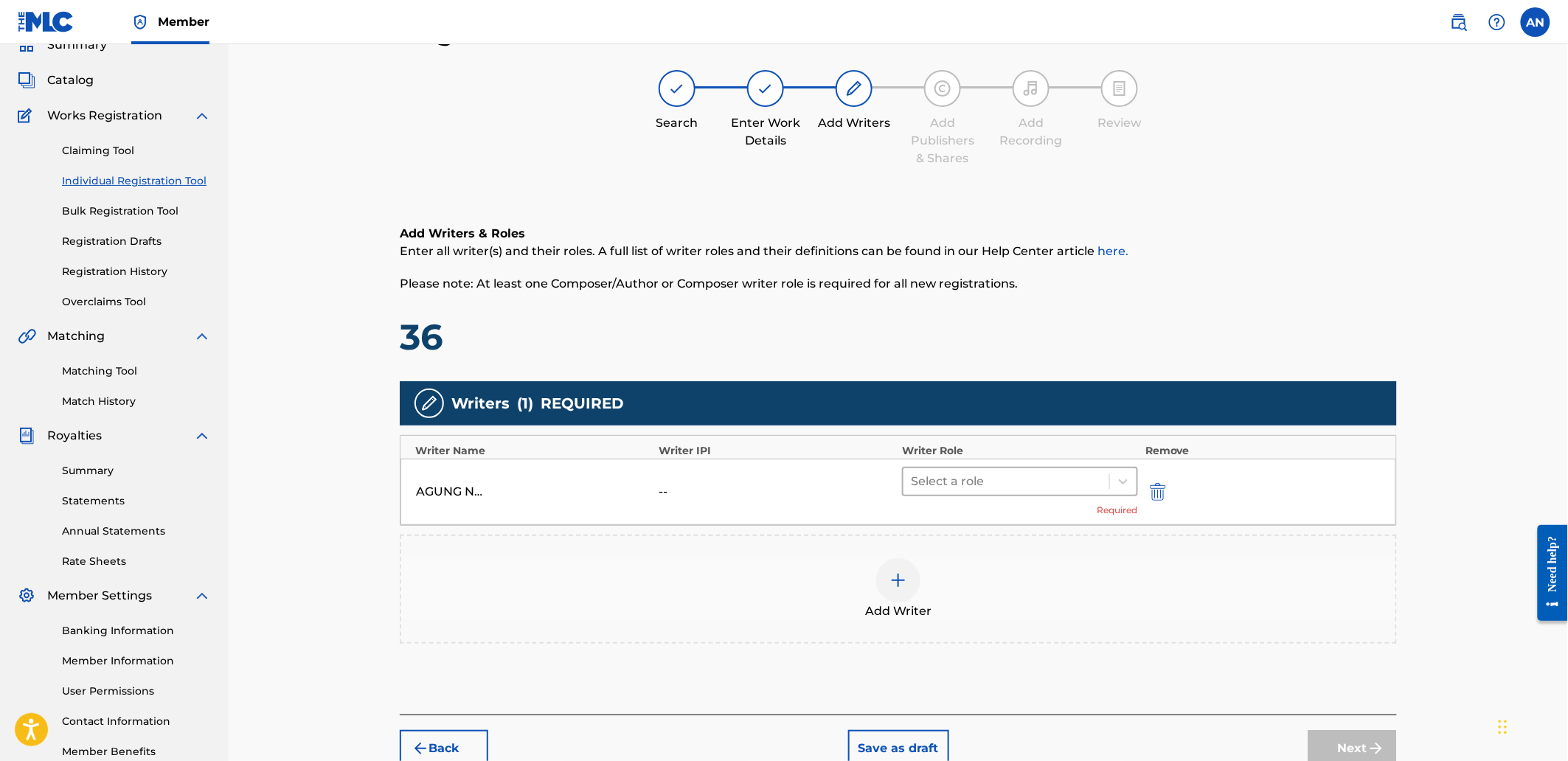
click at [982, 491] on div at bounding box center [1007, 481] width 191 height 20
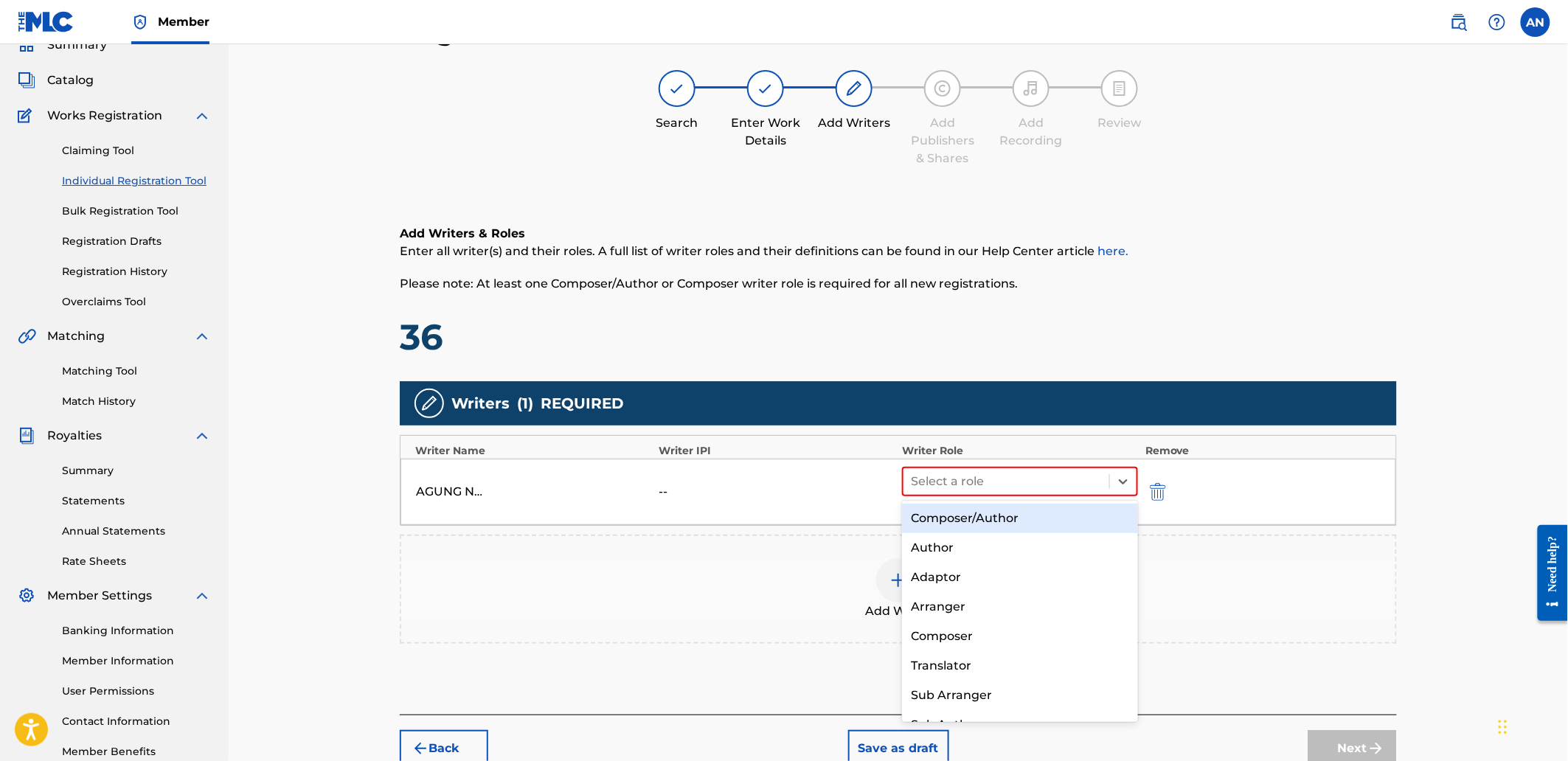
click at [974, 519] on div "Composer/Author" at bounding box center [1019, 518] width 235 height 30
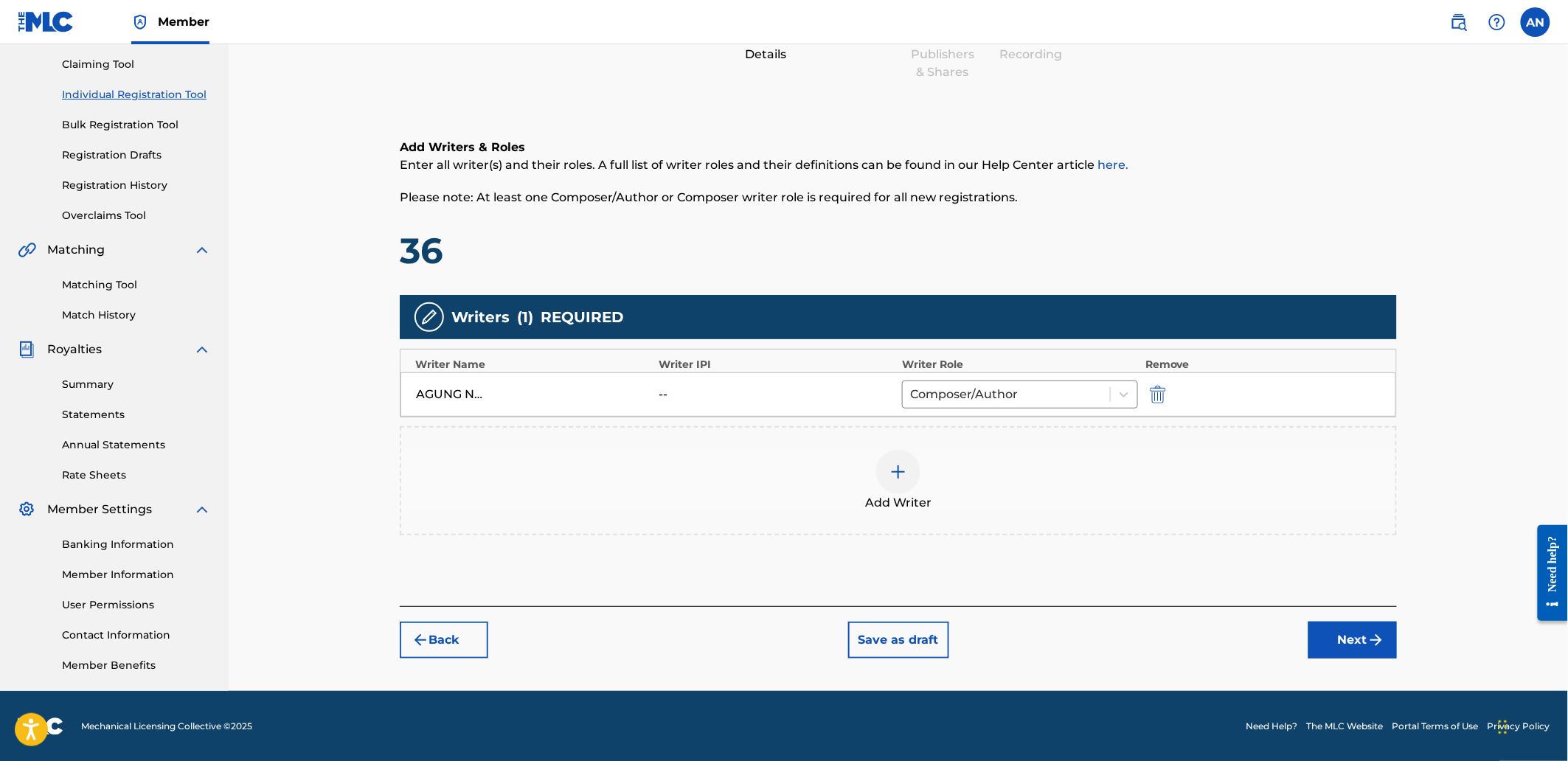
click at [1336, 644] on button "Next" at bounding box center [1352, 640] width 88 height 37
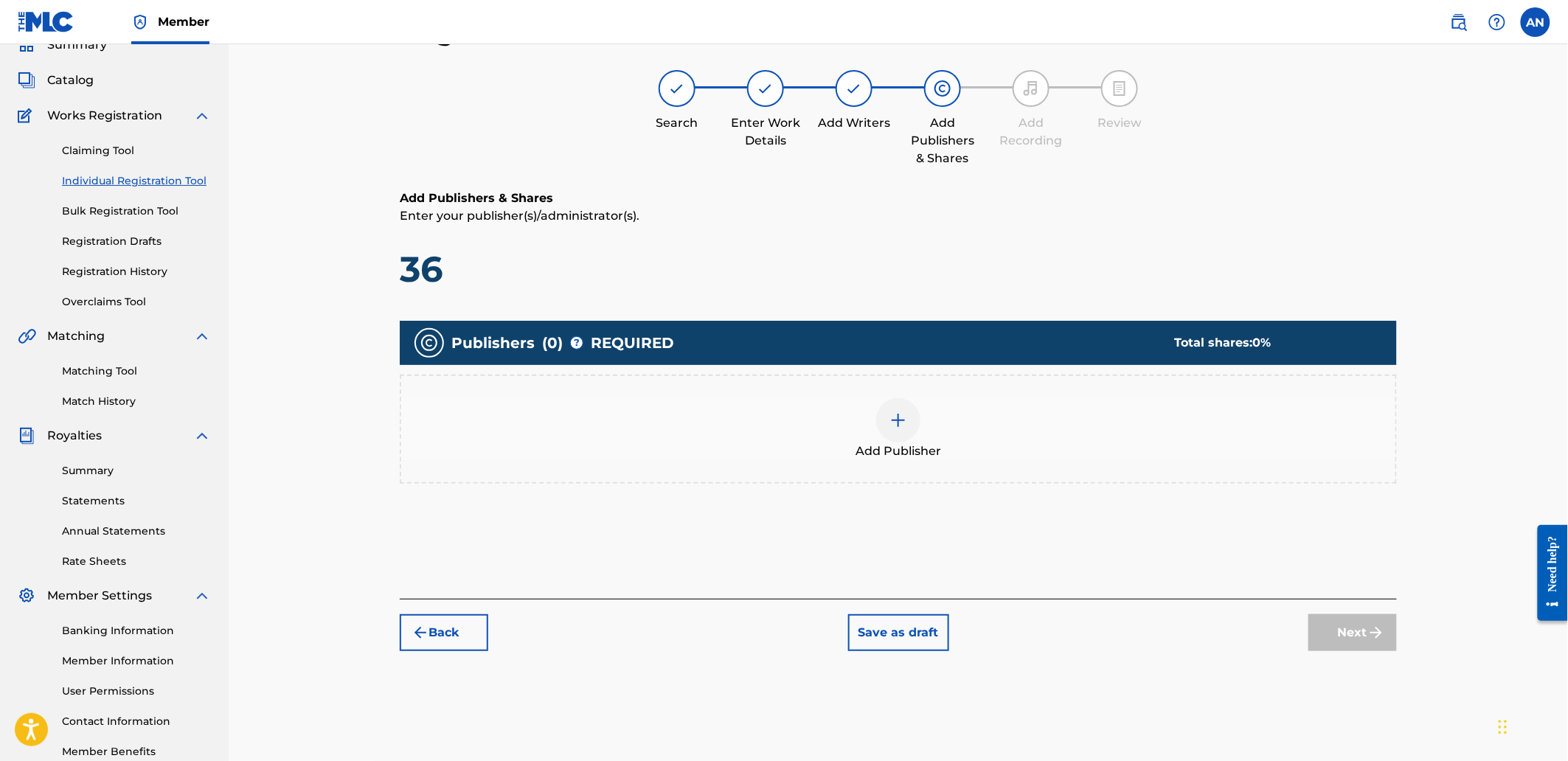
click at [1111, 452] on div "Add Publisher" at bounding box center [899, 428] width 995 height 62
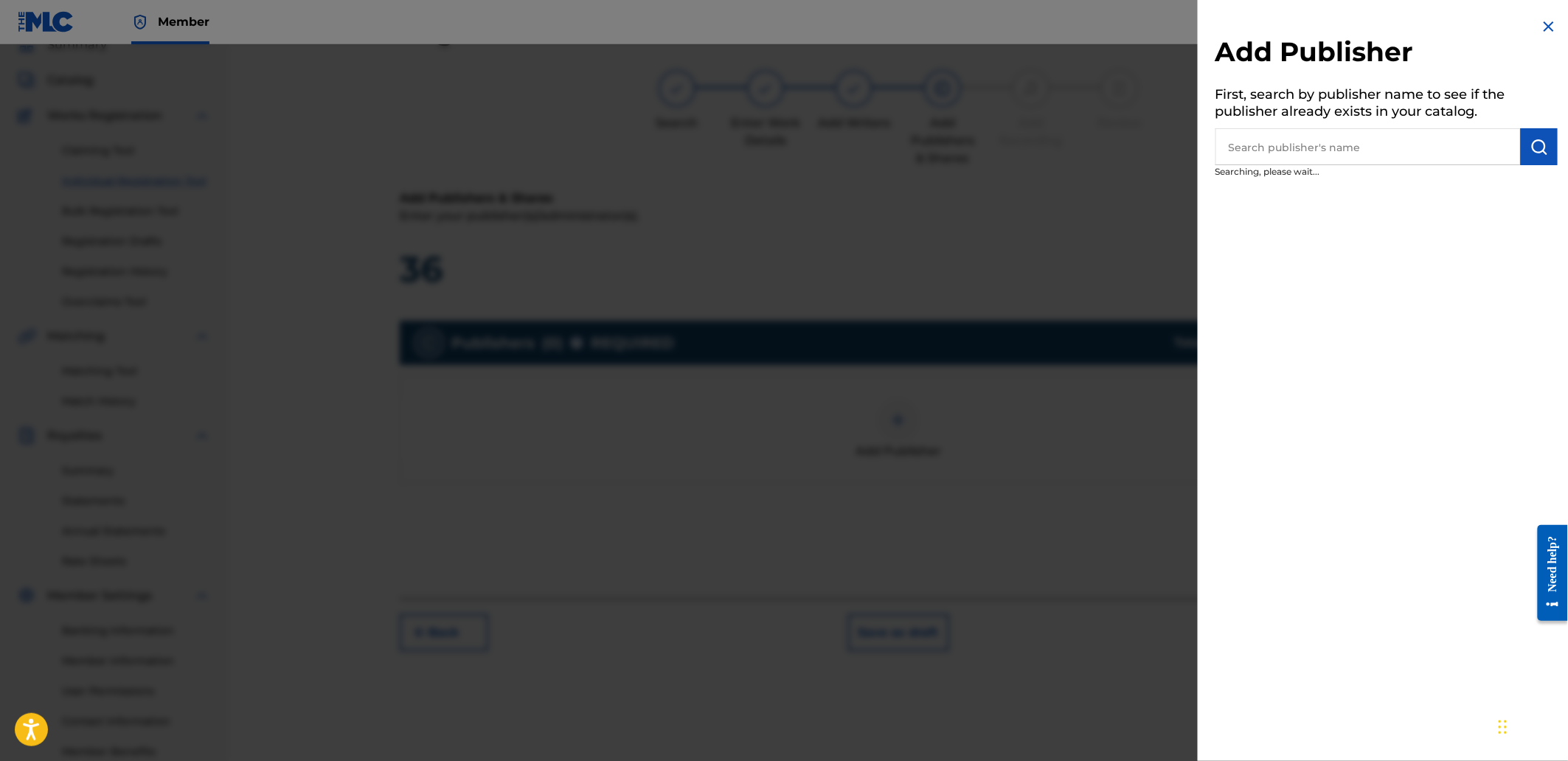
click at [1342, 134] on input "text" at bounding box center [1368, 147] width 305 height 37
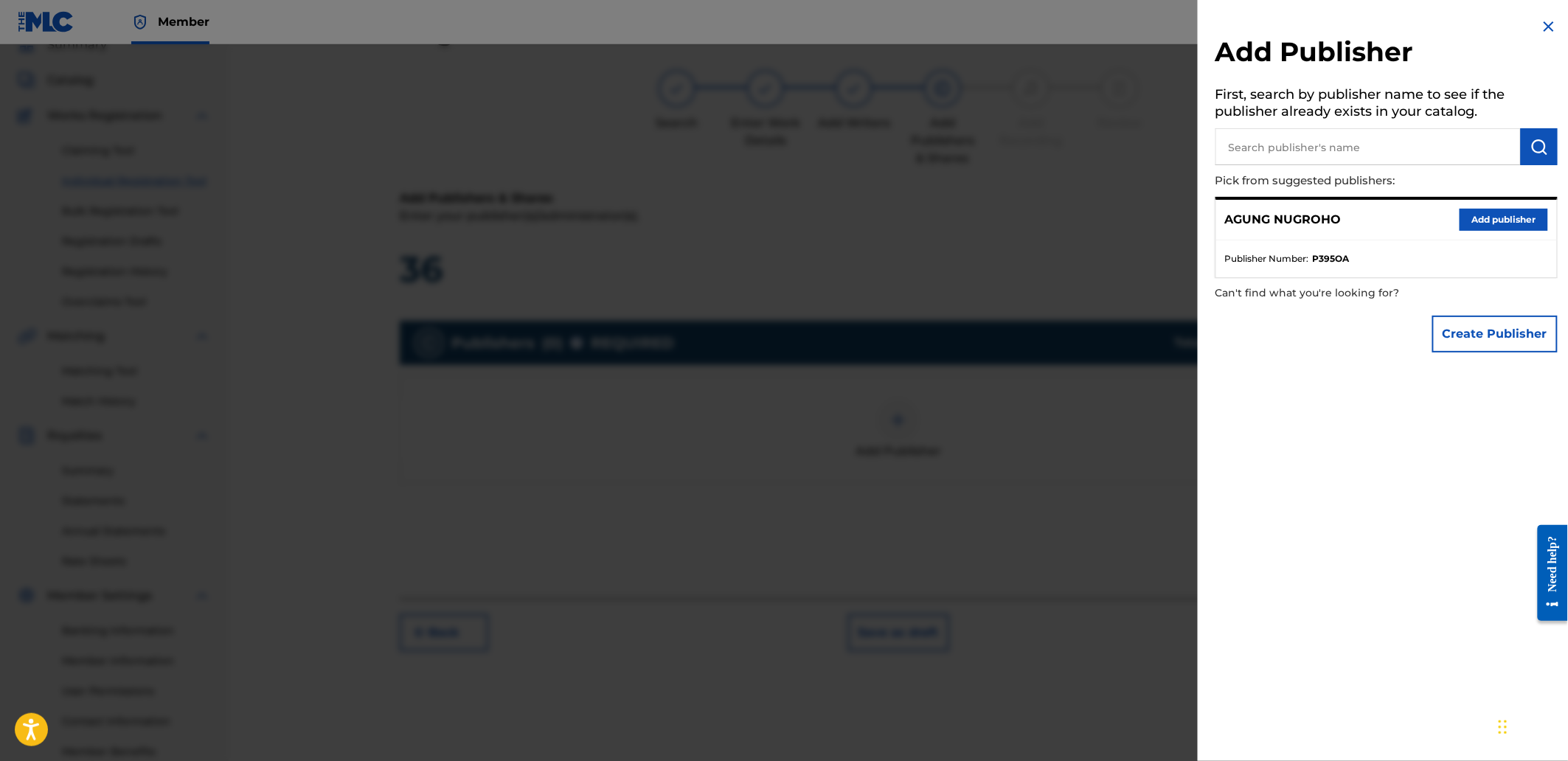
click at [1473, 212] on button "Add publisher" at bounding box center [1503, 220] width 88 height 22
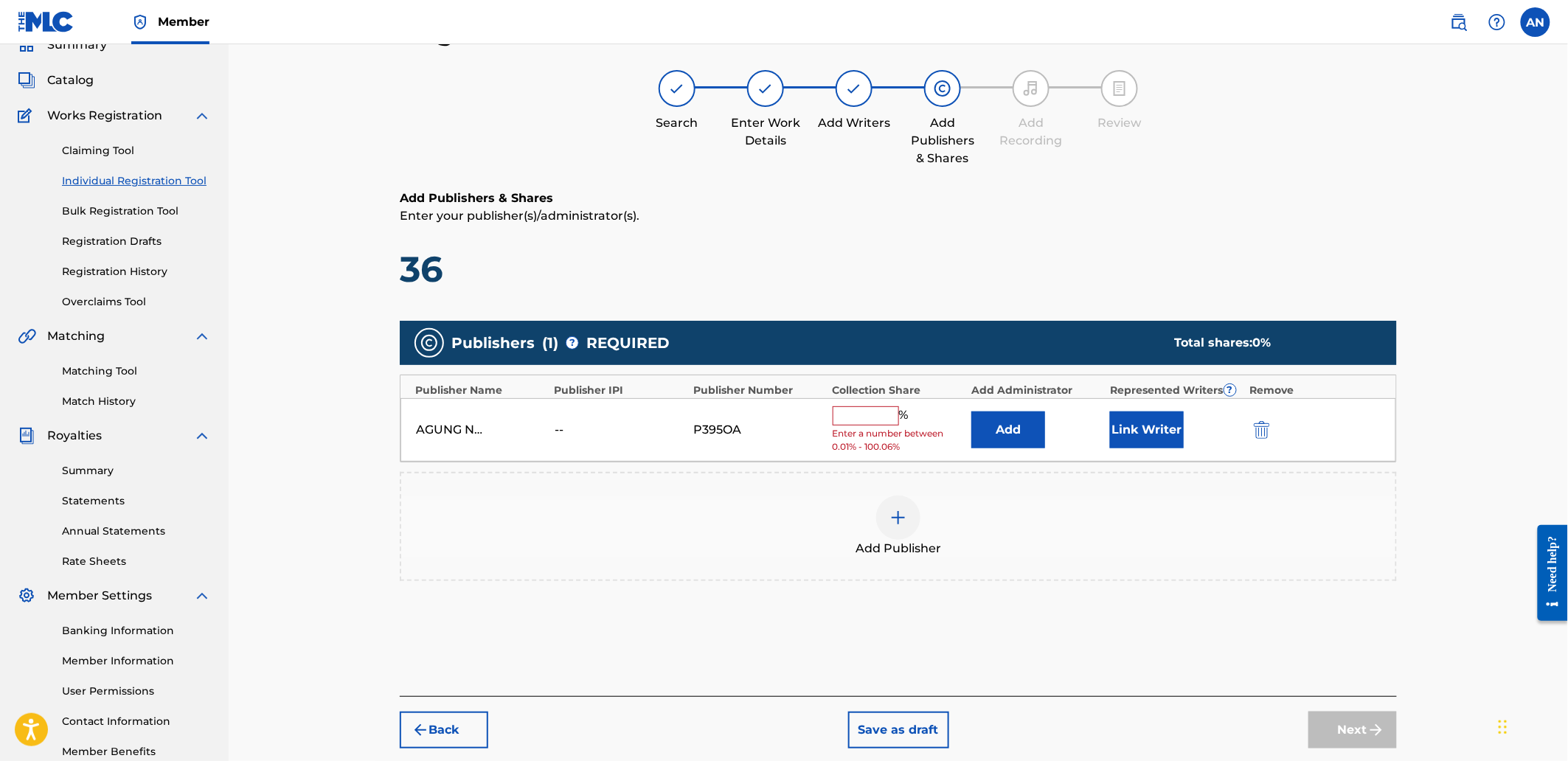
click at [873, 425] on input "text" at bounding box center [865, 415] width 66 height 20
type input "100"
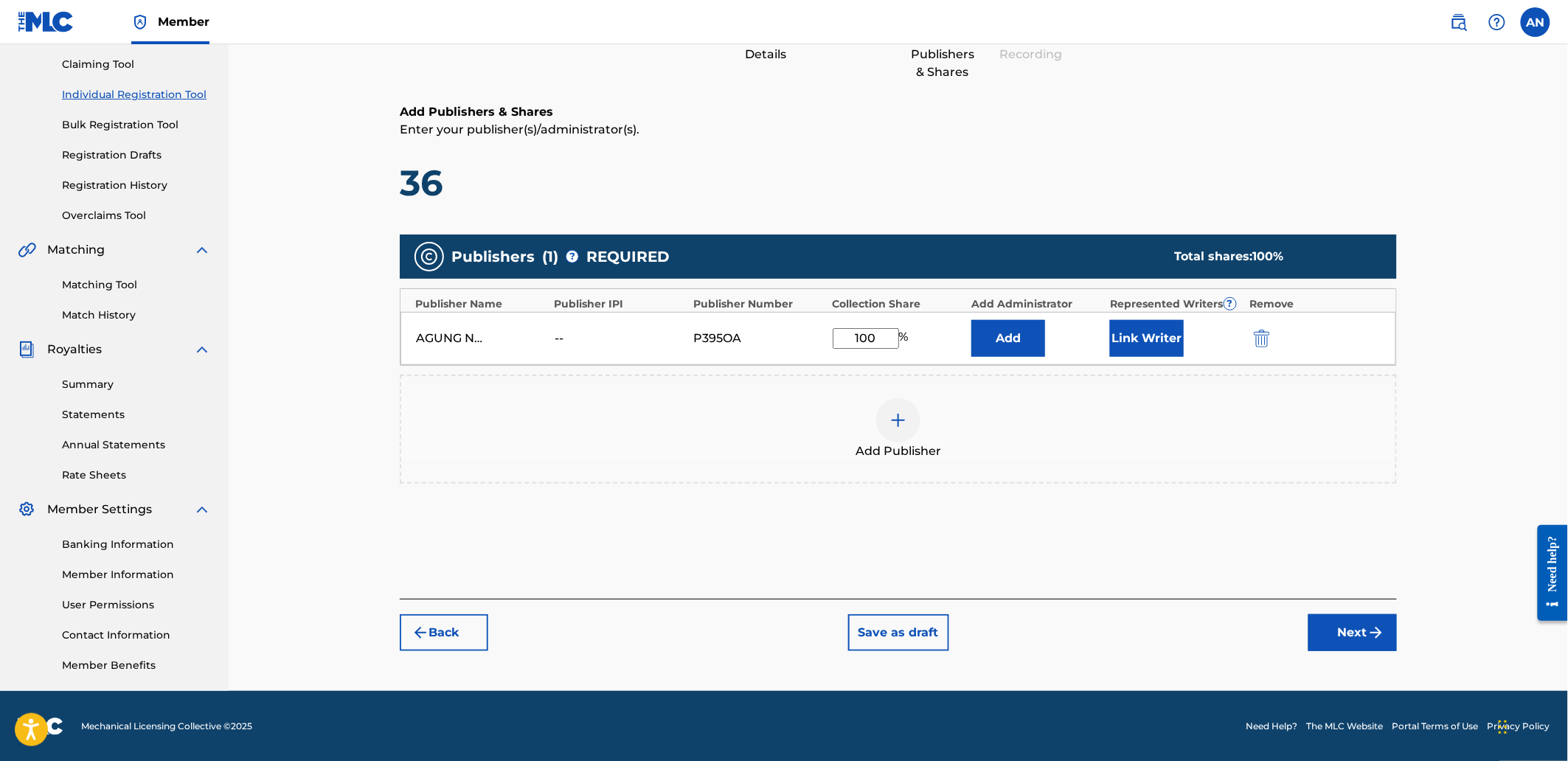
click at [1340, 630] on button "Next" at bounding box center [1352, 633] width 88 height 37
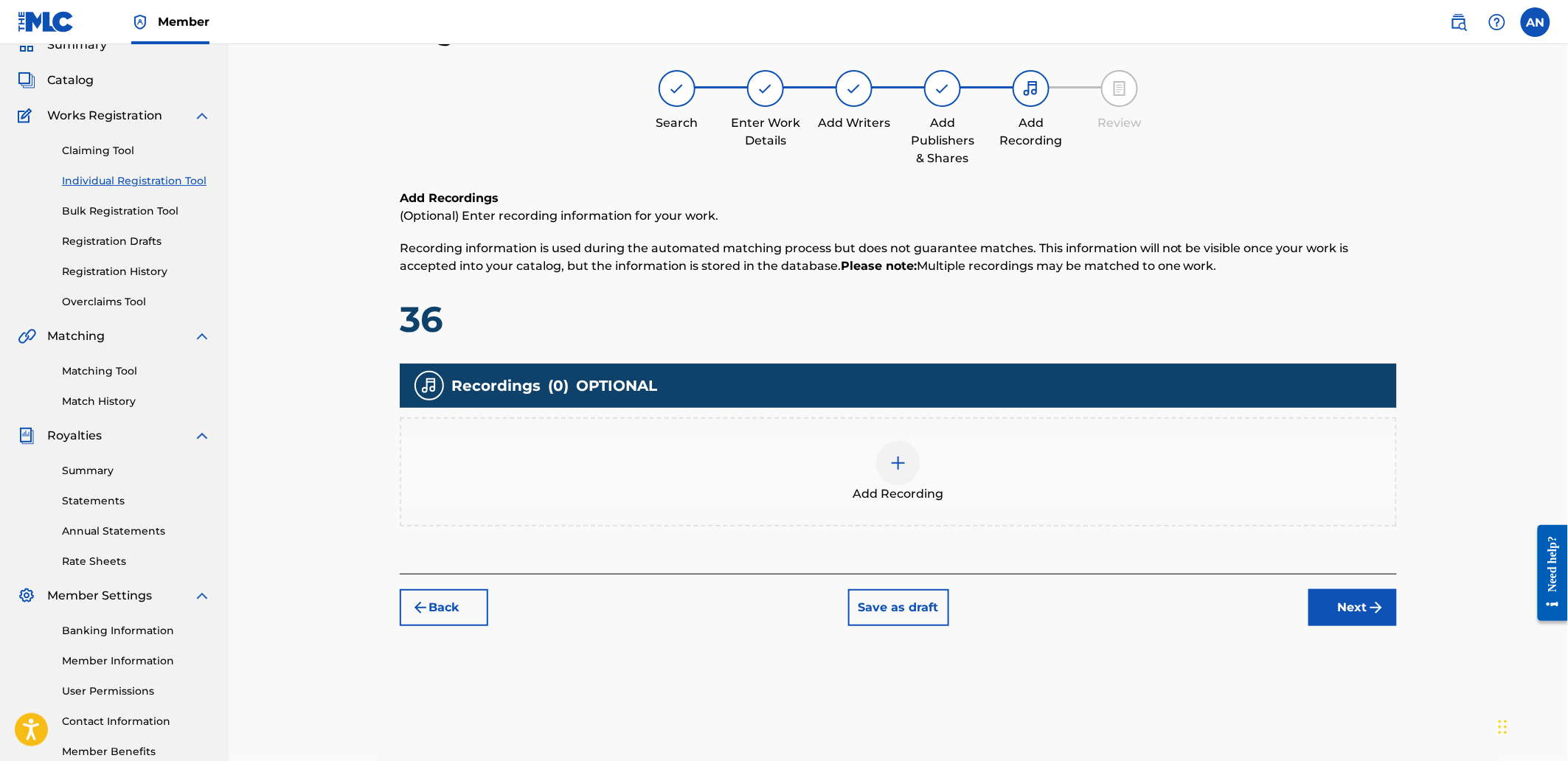
click at [1055, 497] on div "Add Recording" at bounding box center [899, 471] width 995 height 62
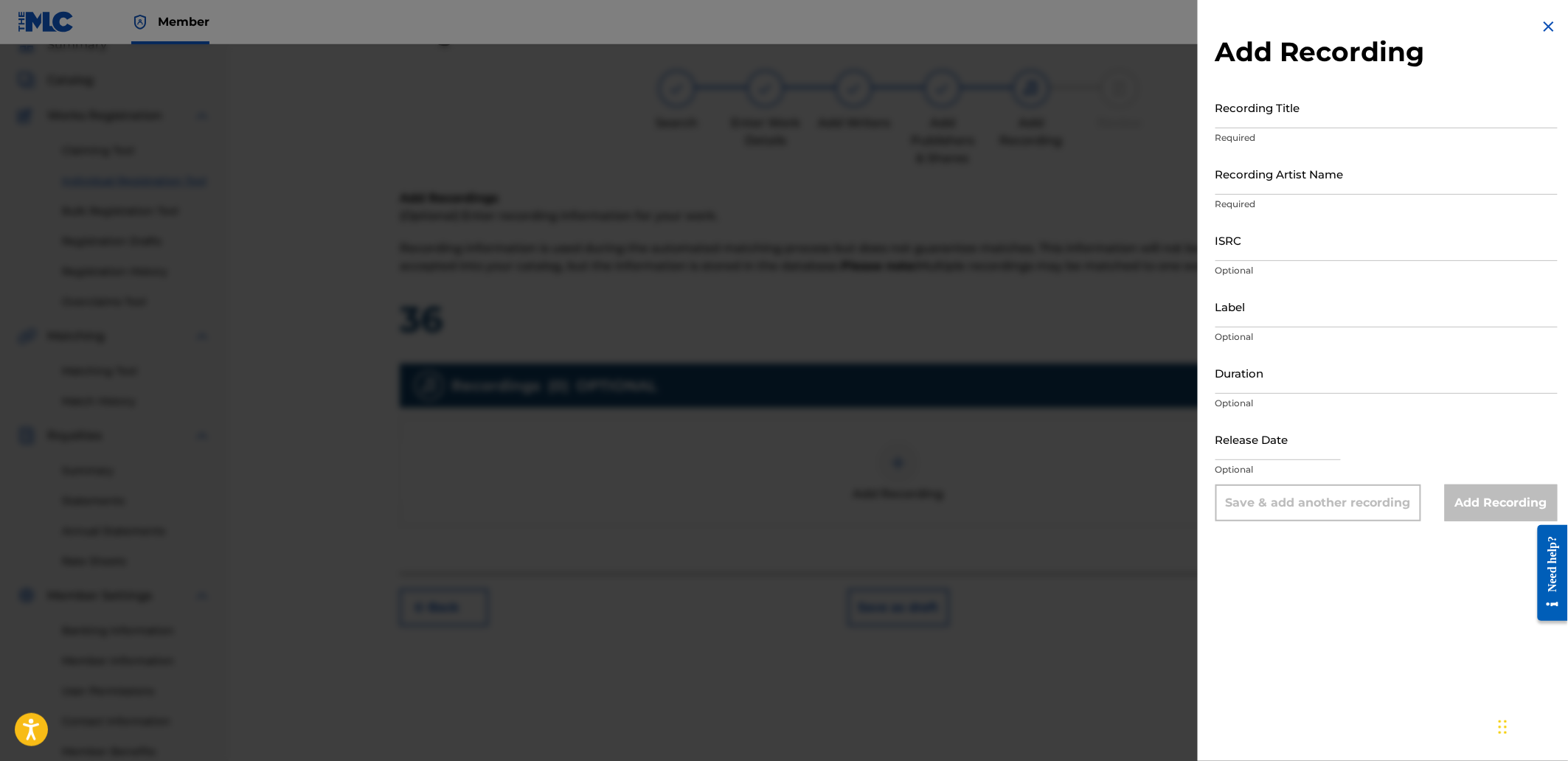
click at [1262, 94] on input "Recording Title" at bounding box center [1387, 107] width 342 height 42
paste input "Strain The Machine"
type input "Strain The Machine"
click at [1285, 188] on input "Recording Artist Name" at bounding box center [1387, 173] width 342 height 42
type input "[PERSON_NAME]"
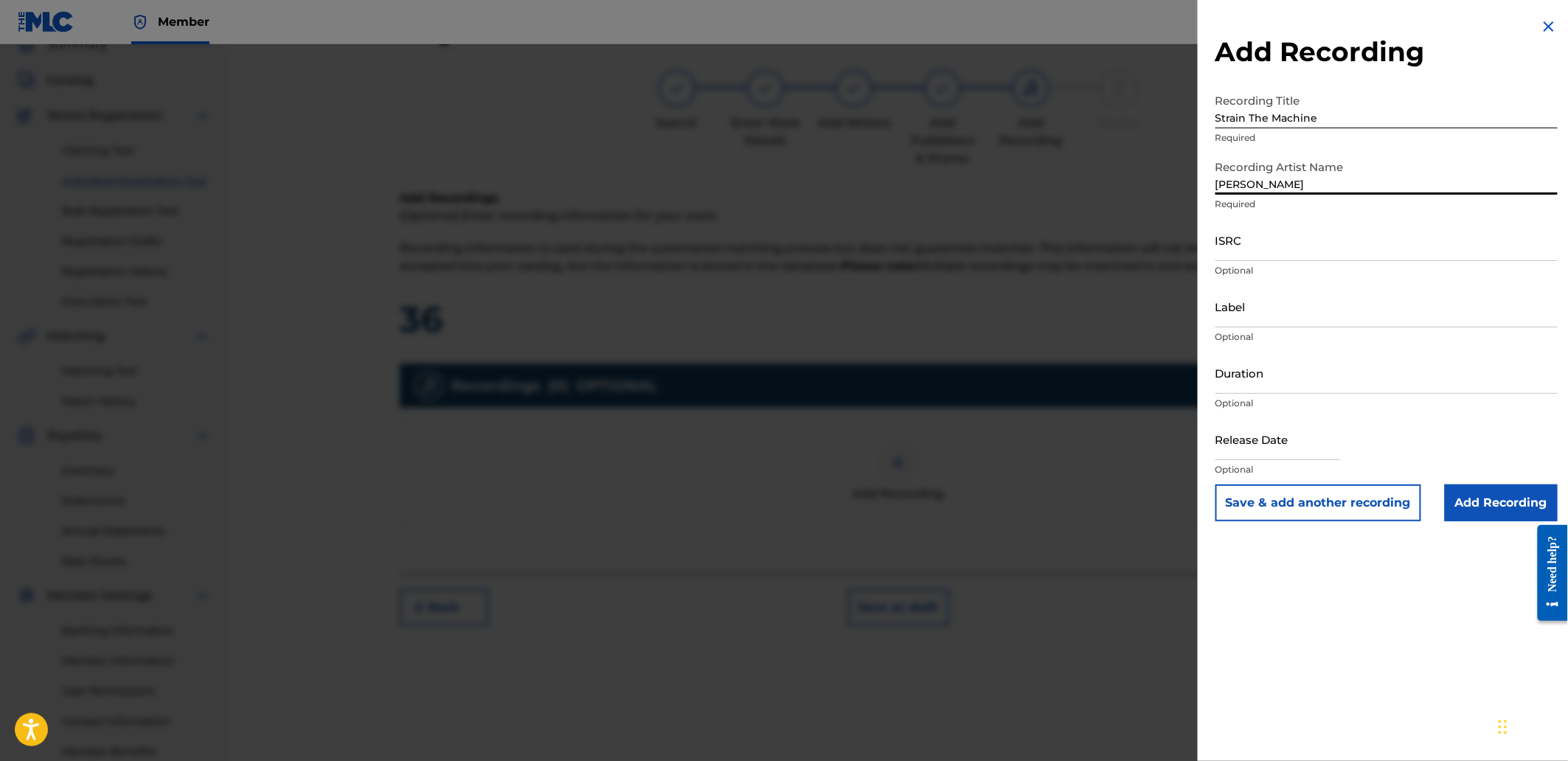
click at [1309, 234] on input "ISRC" at bounding box center [1387, 240] width 342 height 42
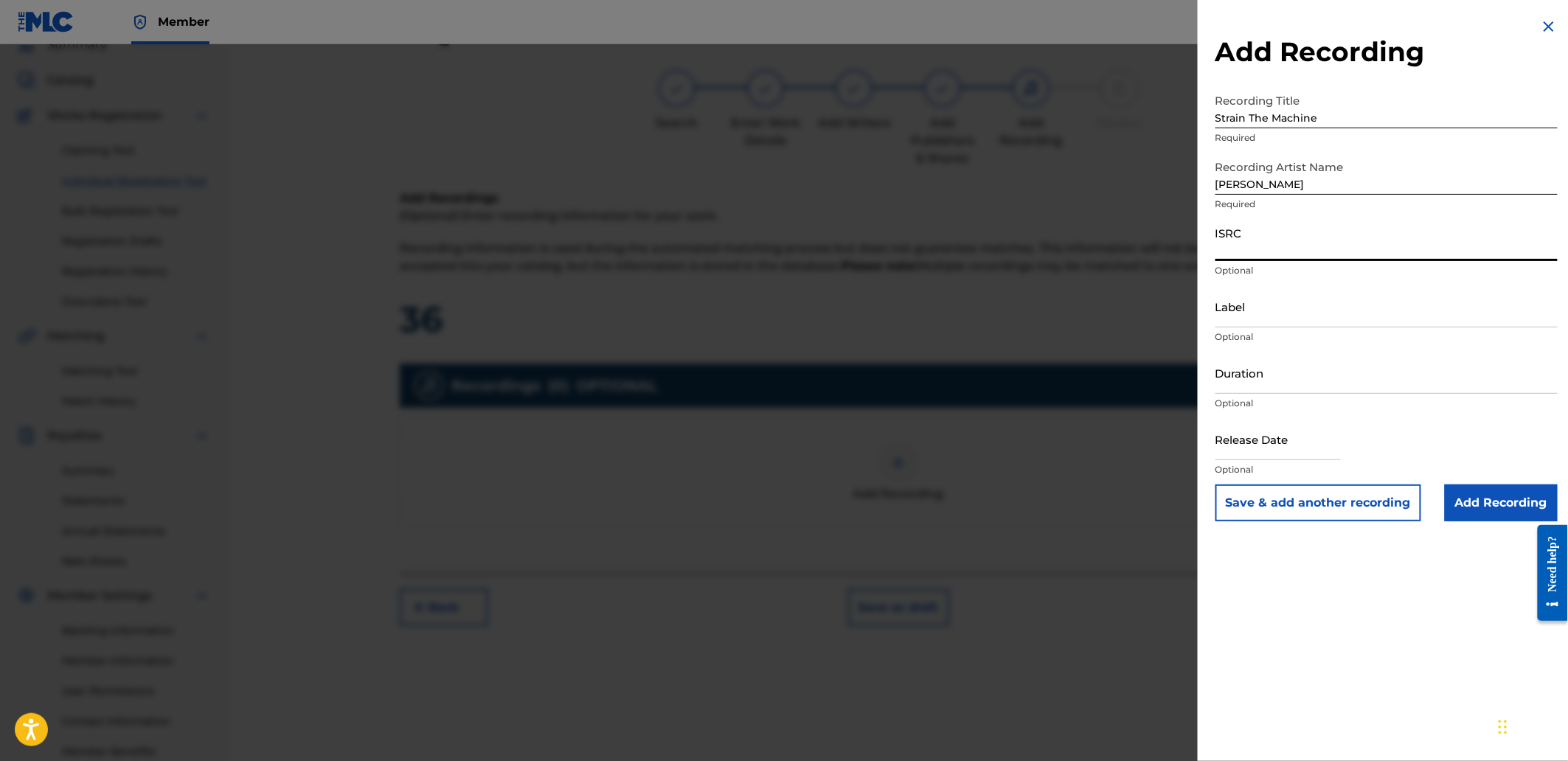
paste input "QZJRB2563735"
type input "QZJRB2563735"
click at [1479, 497] on input "Add Recording" at bounding box center [1500, 503] width 112 height 37
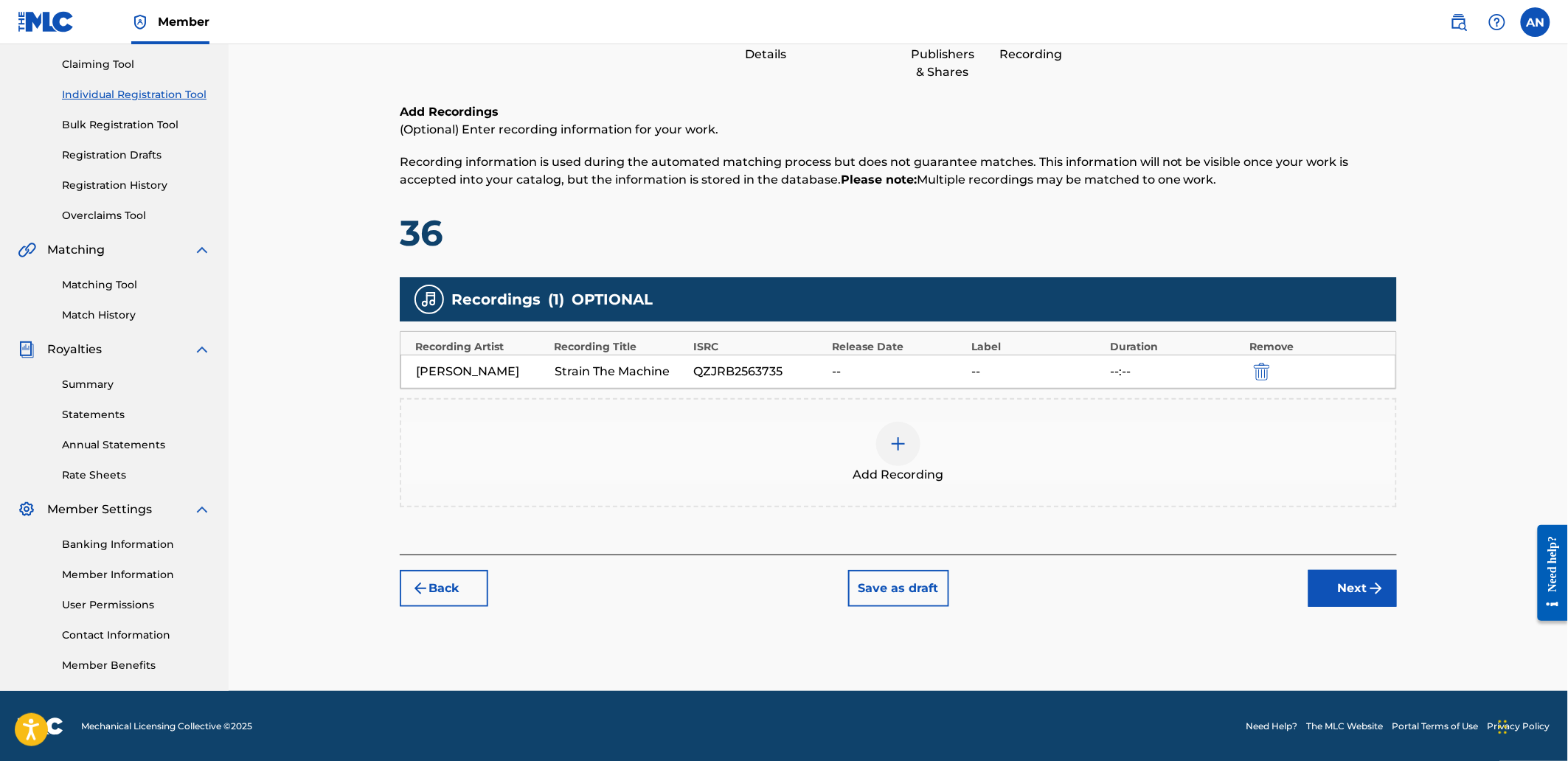
click at [1345, 594] on button "Next" at bounding box center [1352, 588] width 88 height 37
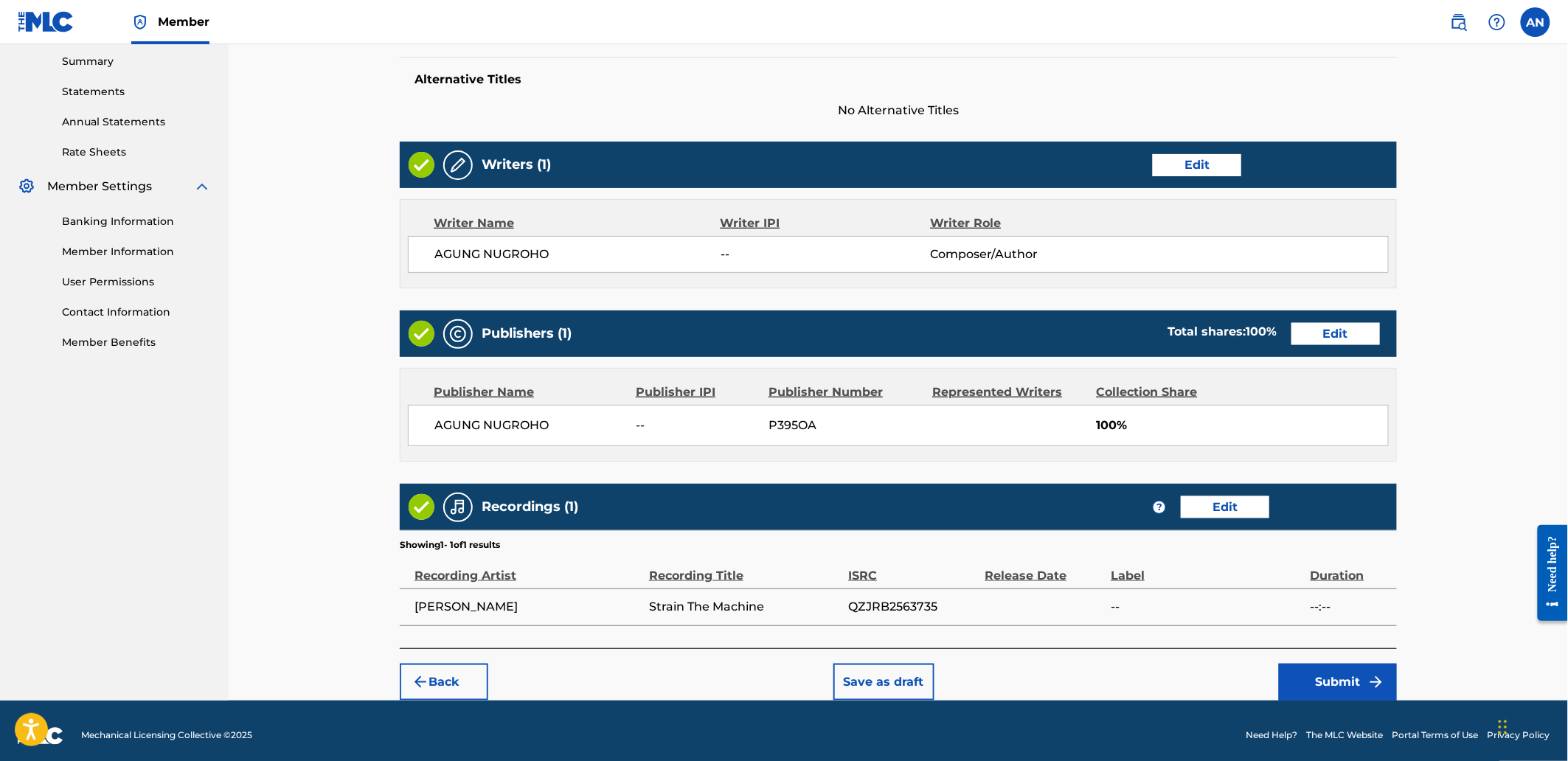
scroll to position [485, 0]
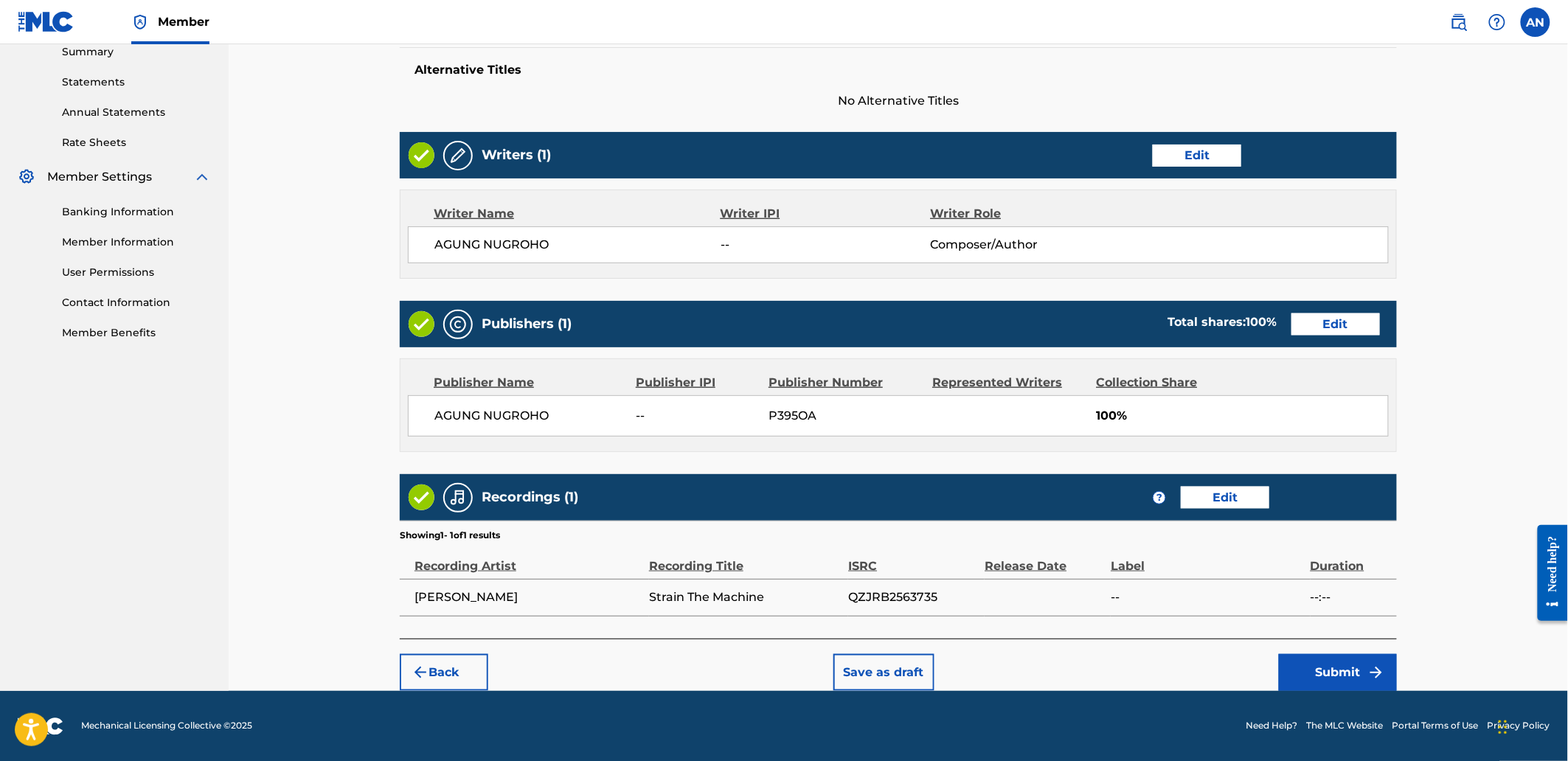
click at [1315, 654] on button "Submit" at bounding box center [1337, 673] width 118 height 37
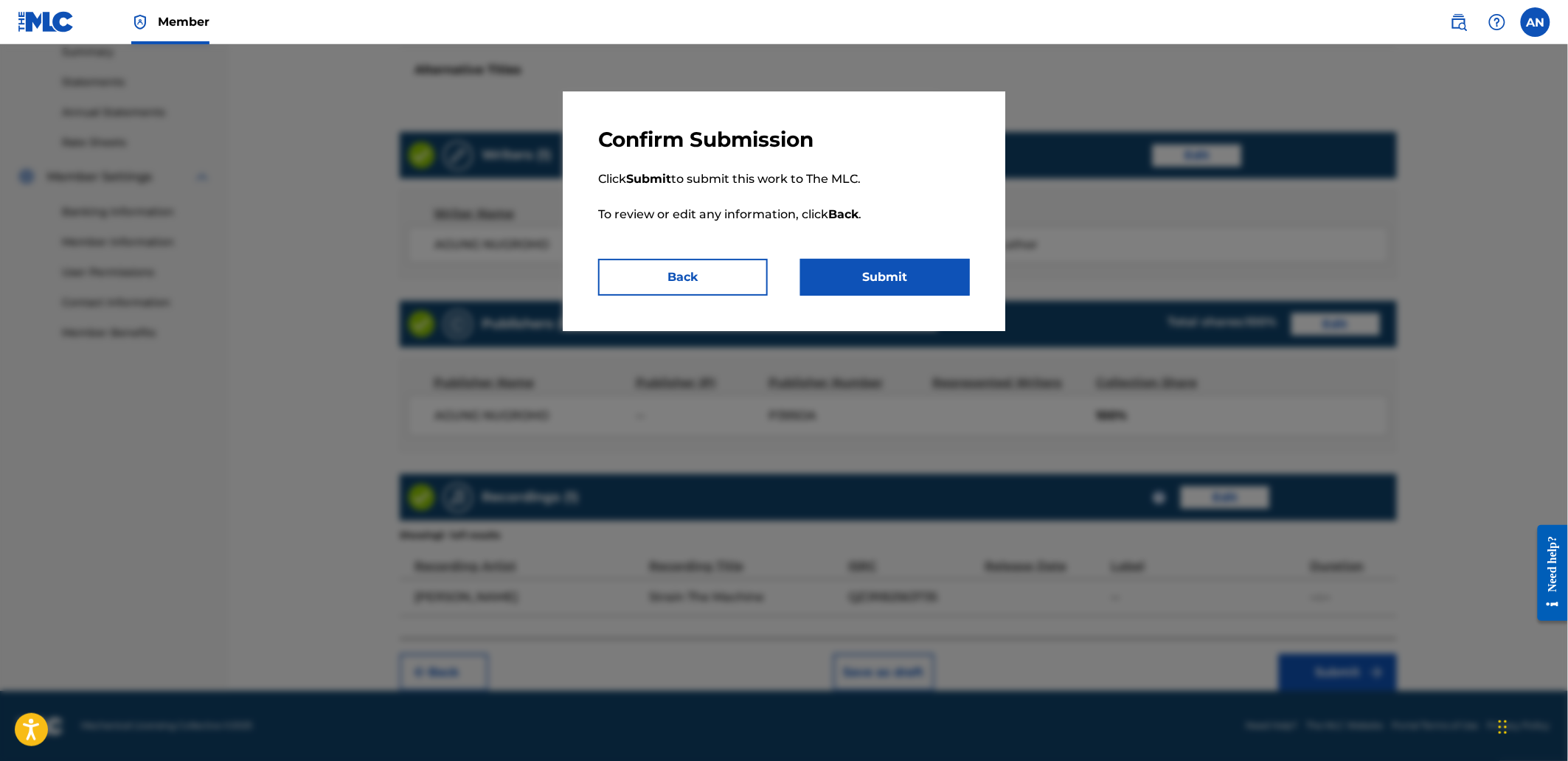
click at [871, 282] on button "Submit" at bounding box center [885, 278] width 169 height 37
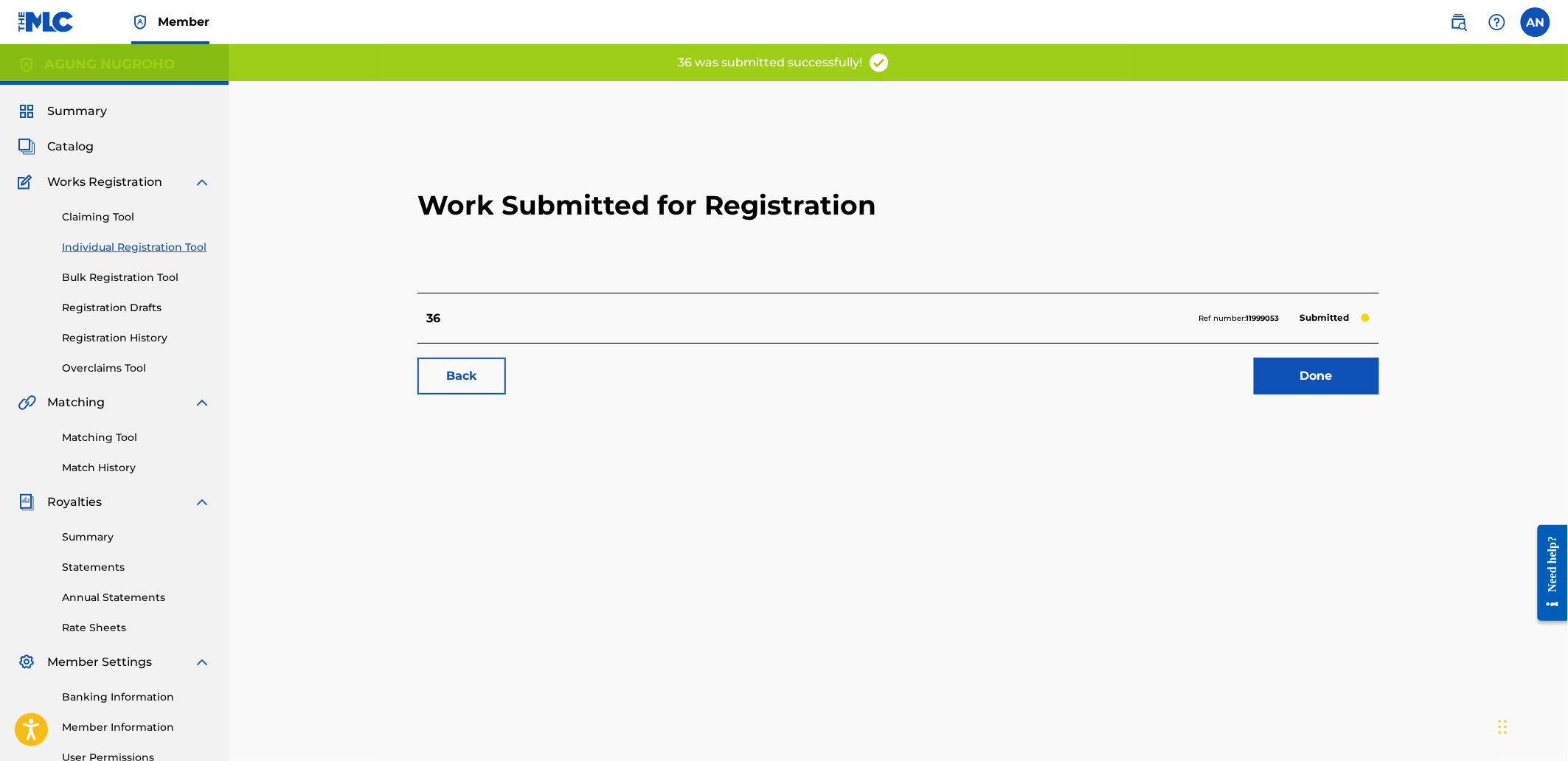
click at [1287, 373] on link "Done" at bounding box center [1316, 376] width 125 height 37
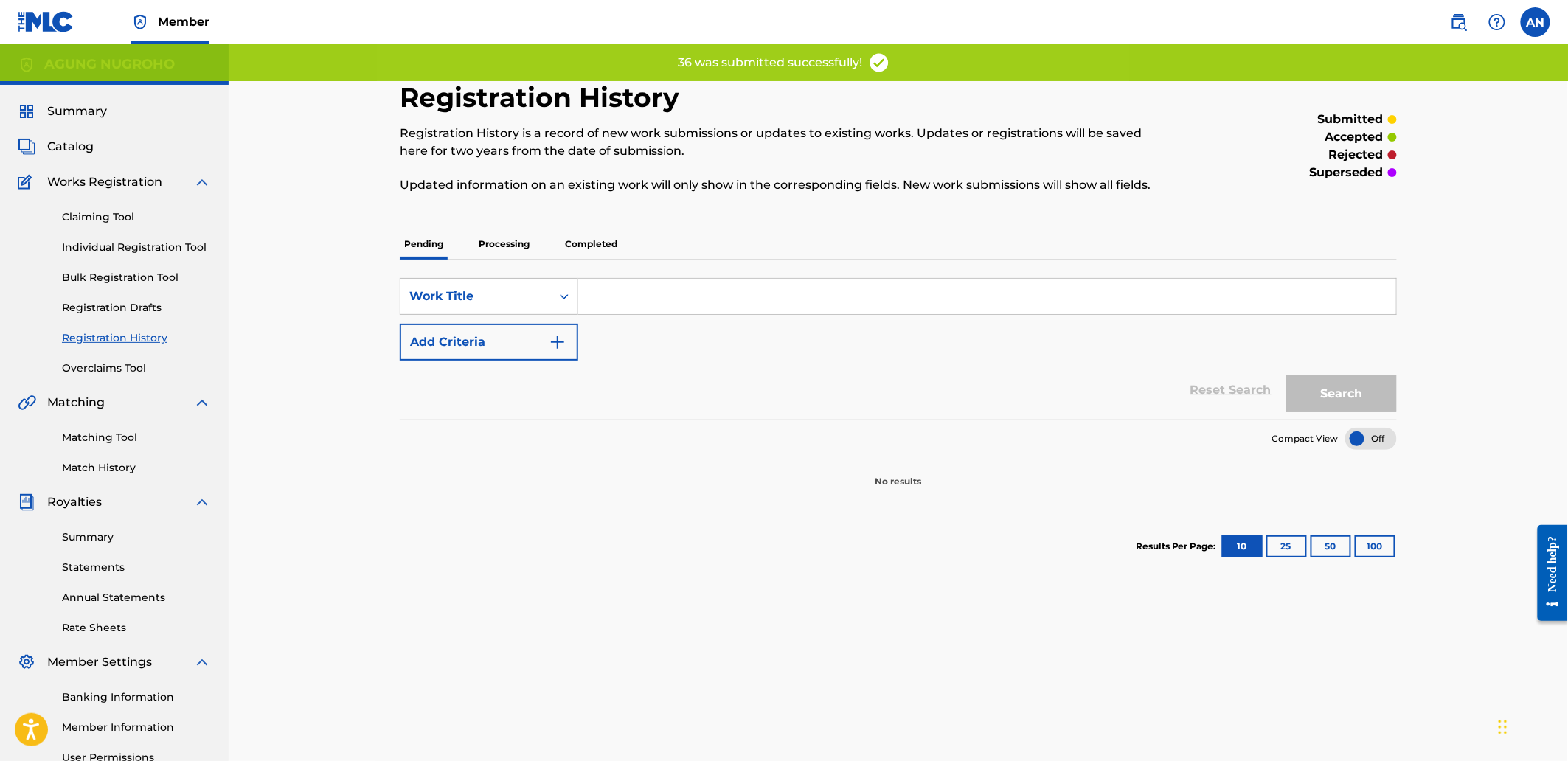
click at [131, 245] on link "Individual Registration Tool" at bounding box center [137, 247] width 149 height 16
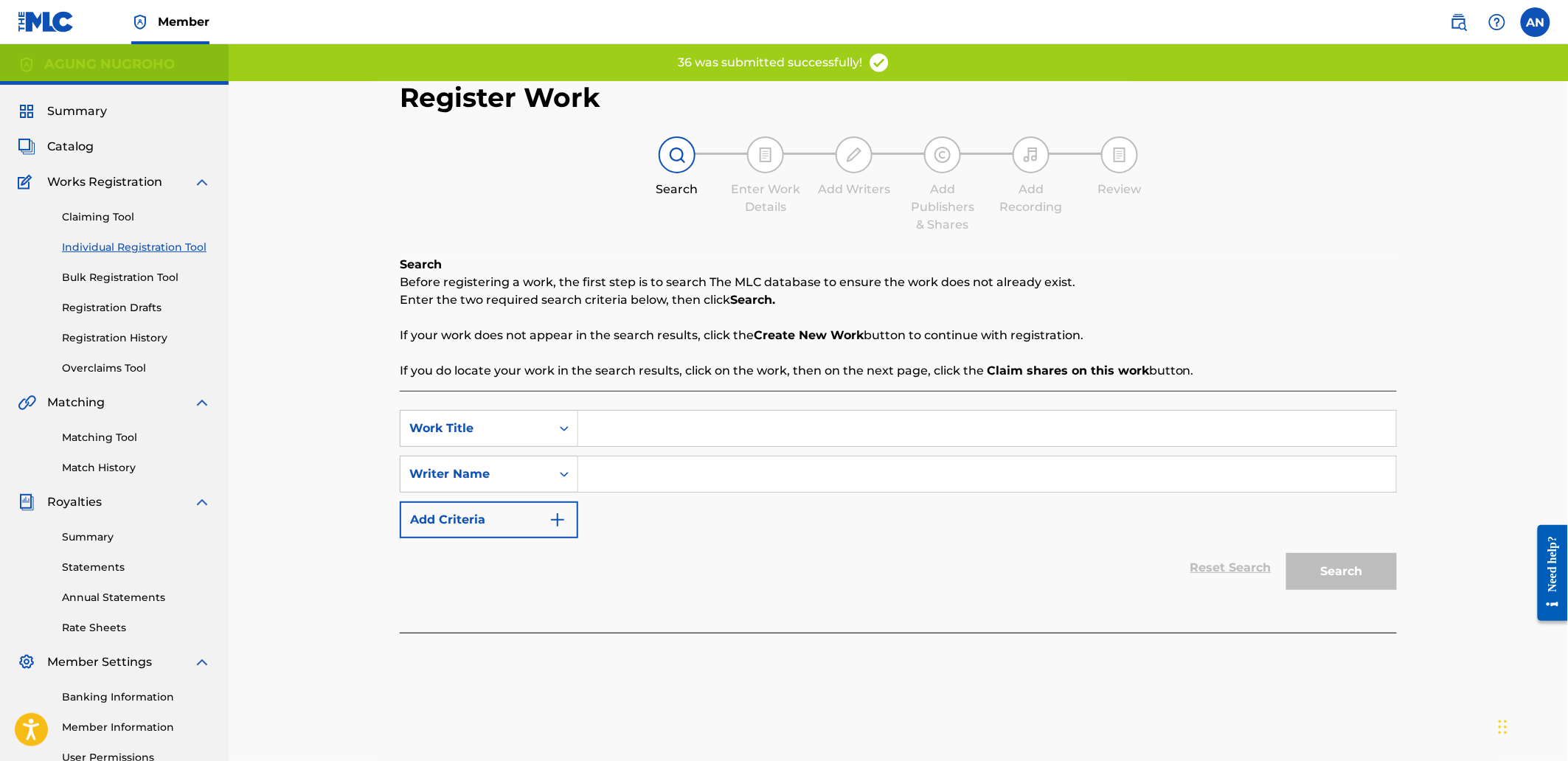
click at [593, 432] on input "Search Form" at bounding box center [987, 428] width 818 height 35
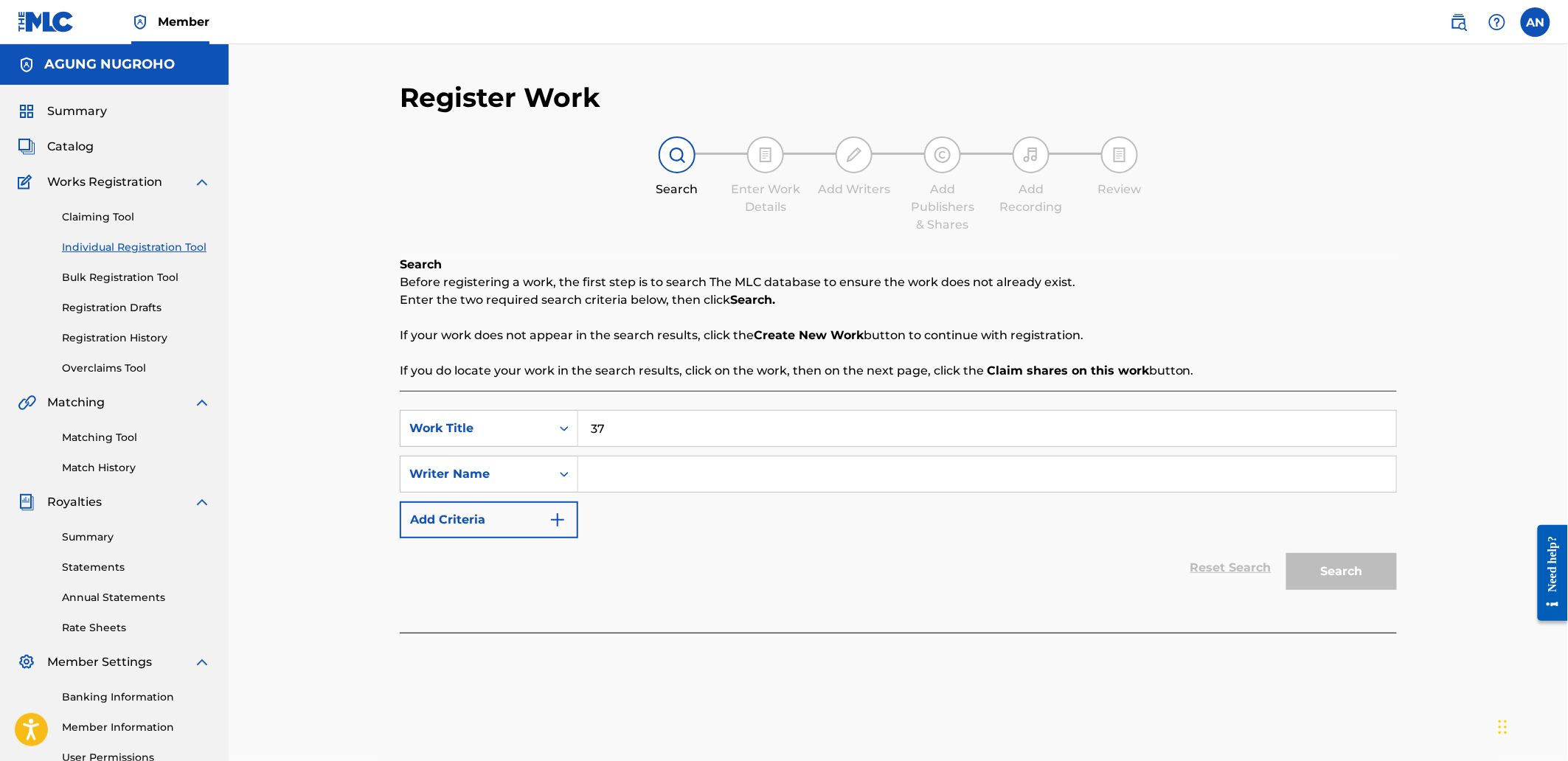
type input "37"
click at [620, 477] on input "Search Form" at bounding box center [987, 474] width 818 height 35
drag, startPoint x: 620, startPoint y: 477, endPoint x: 630, endPoint y: 552, distance: 75.7
click at [630, 558] on div "Reset Search Search" at bounding box center [898, 567] width 997 height 59
click at [605, 479] on input "Search Form" at bounding box center [987, 474] width 818 height 35
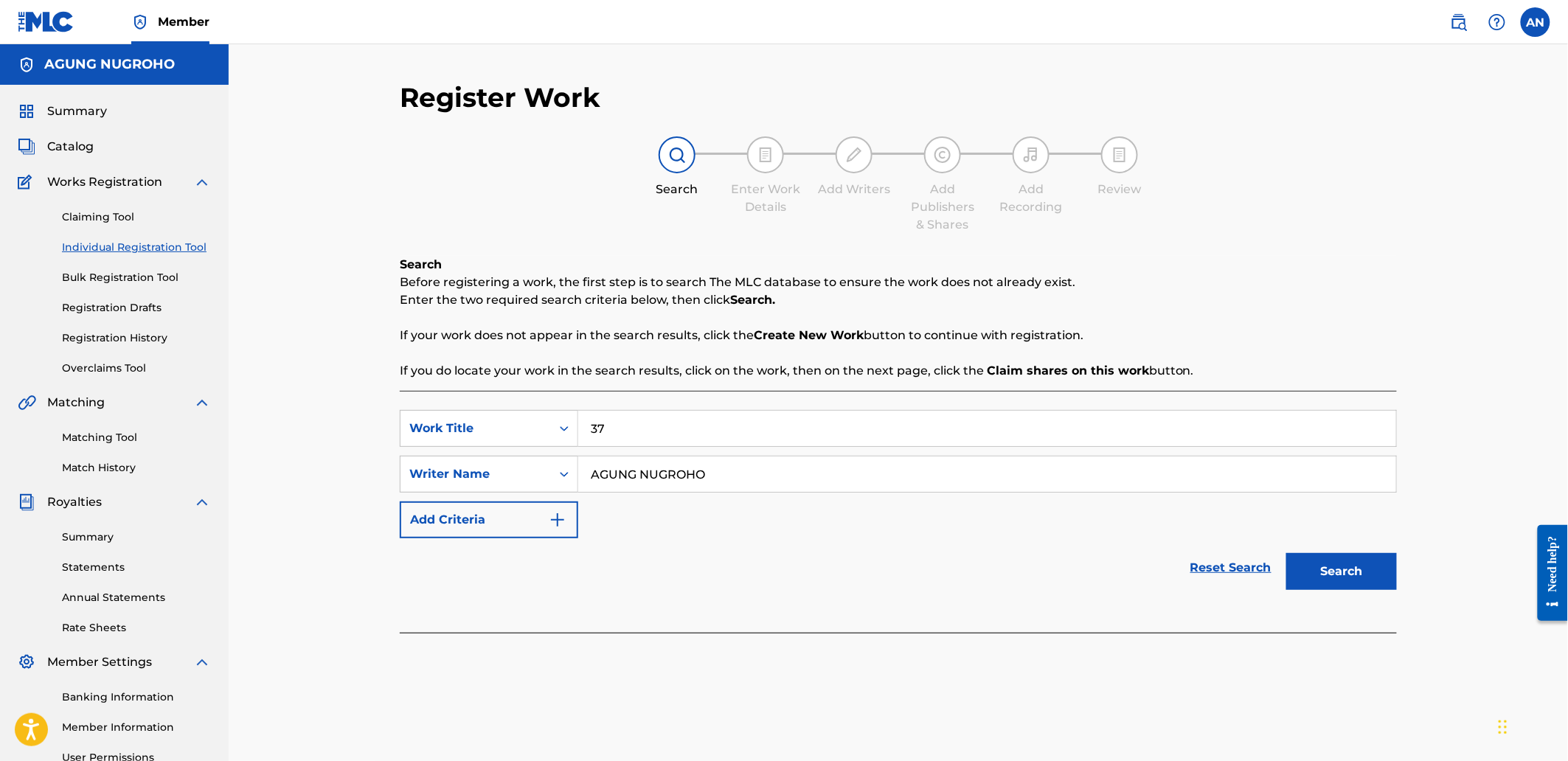
drag, startPoint x: 716, startPoint y: 477, endPoint x: 584, endPoint y: 477, distance: 132.0
click at [584, 477] on input "AGUNG NUGROHO" at bounding box center [987, 474] width 818 height 35
type input "AGUNG NUGROHO"
click at [1354, 558] on button "Search" at bounding box center [1341, 571] width 111 height 37
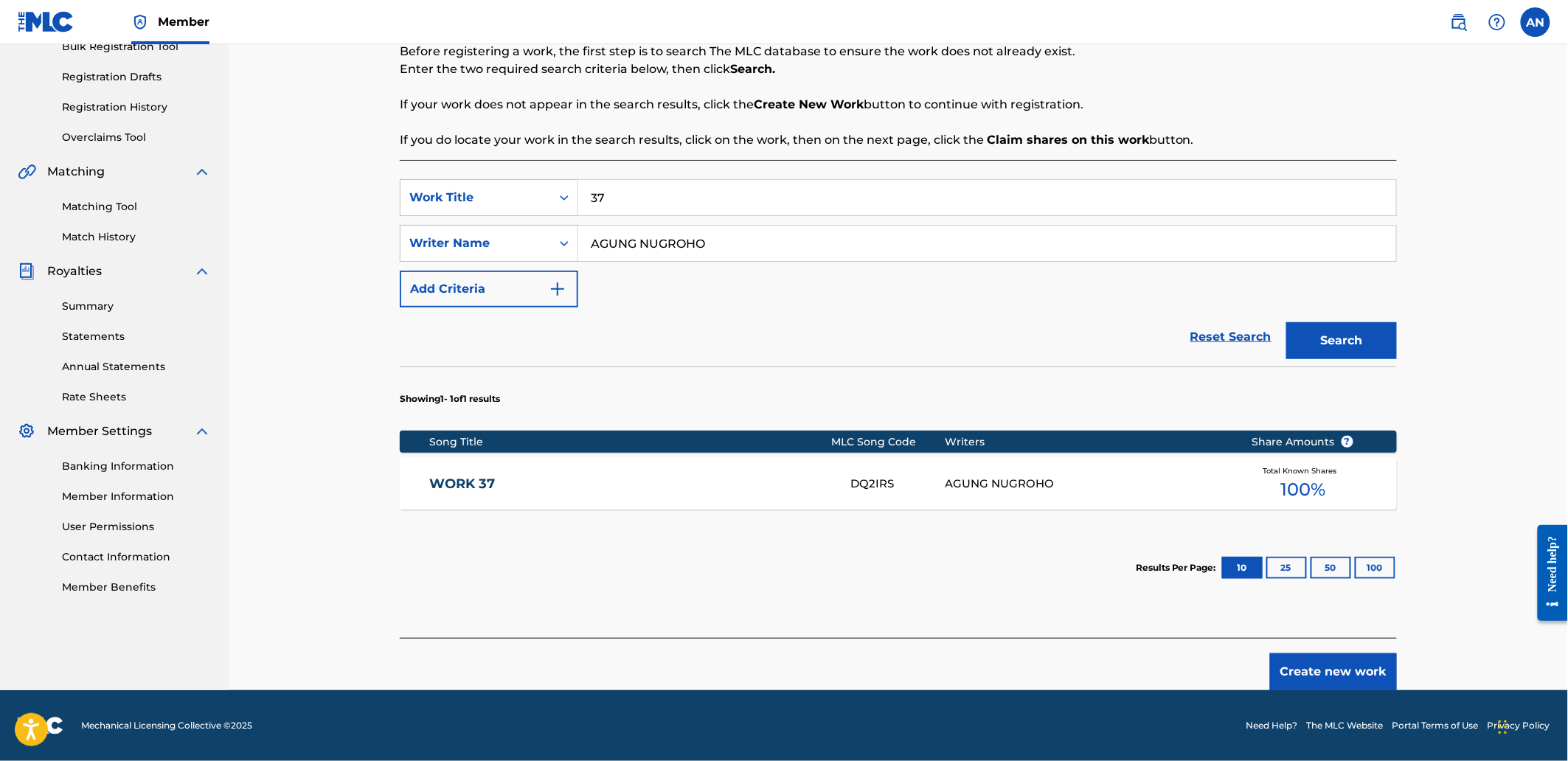
click at [1330, 681] on button "Create new work" at bounding box center [1333, 672] width 126 height 37
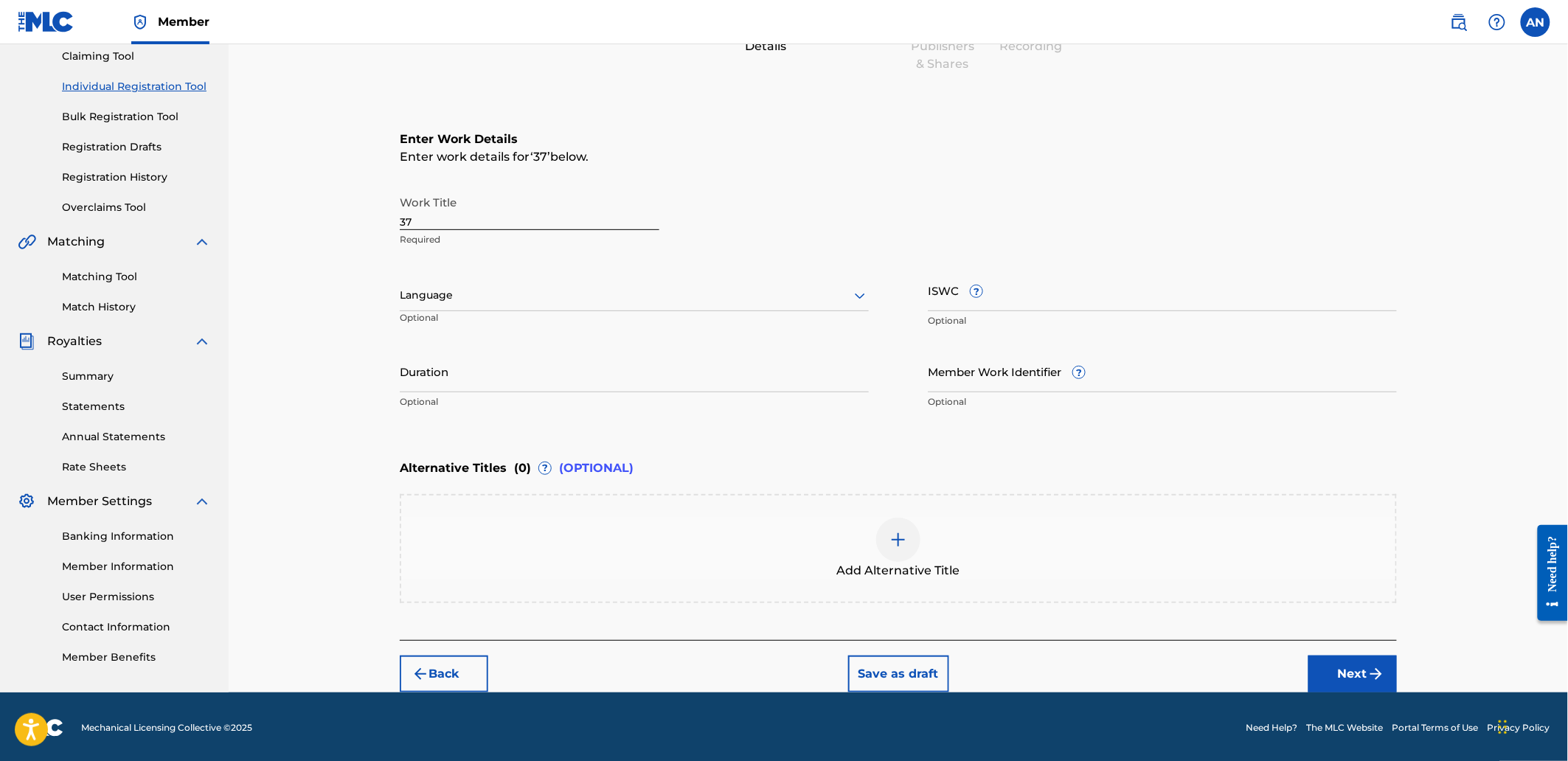
click at [1326, 666] on button "Next" at bounding box center [1352, 674] width 88 height 37
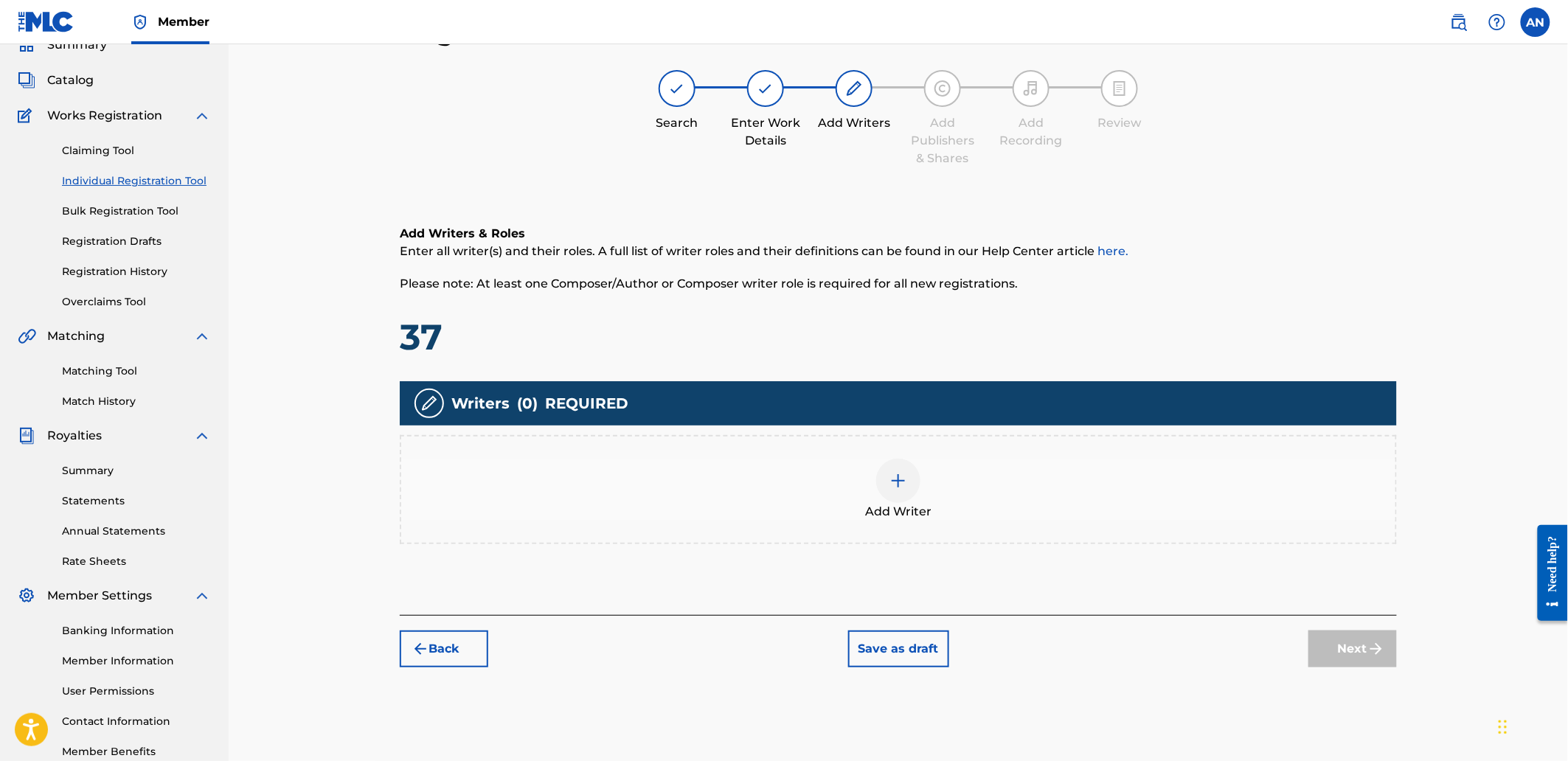
click at [968, 459] on div "Add Writer" at bounding box center [899, 490] width 995 height 62
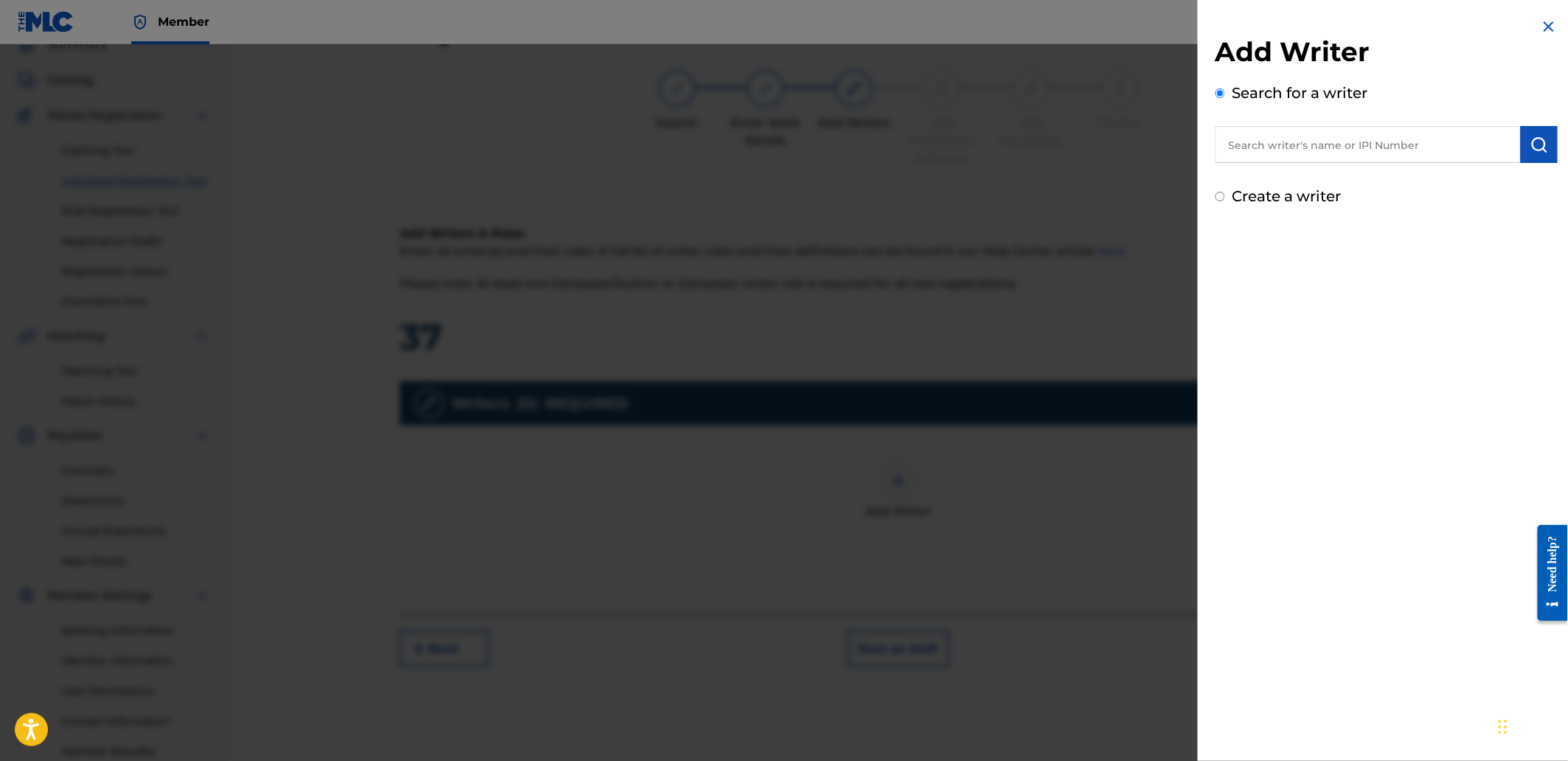
click at [1272, 137] on input "text" at bounding box center [1368, 145] width 305 height 37
paste input "AGUNG NUGROHO"
type input "AGUNG NUGROHO"
click at [1530, 152] on img "submit" at bounding box center [1538, 144] width 18 height 18
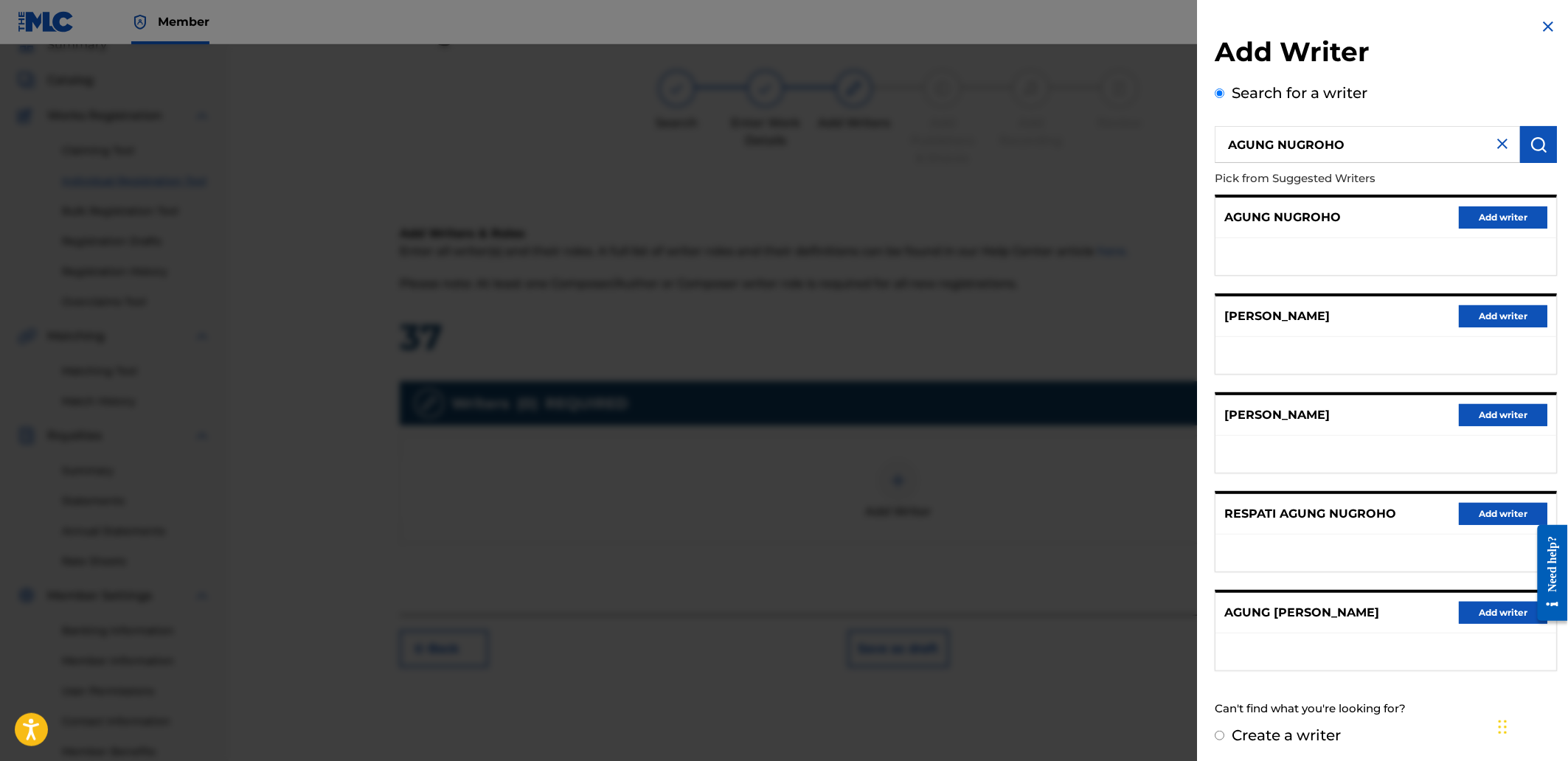
click at [1464, 213] on button "Add writer" at bounding box center [1503, 217] width 88 height 22
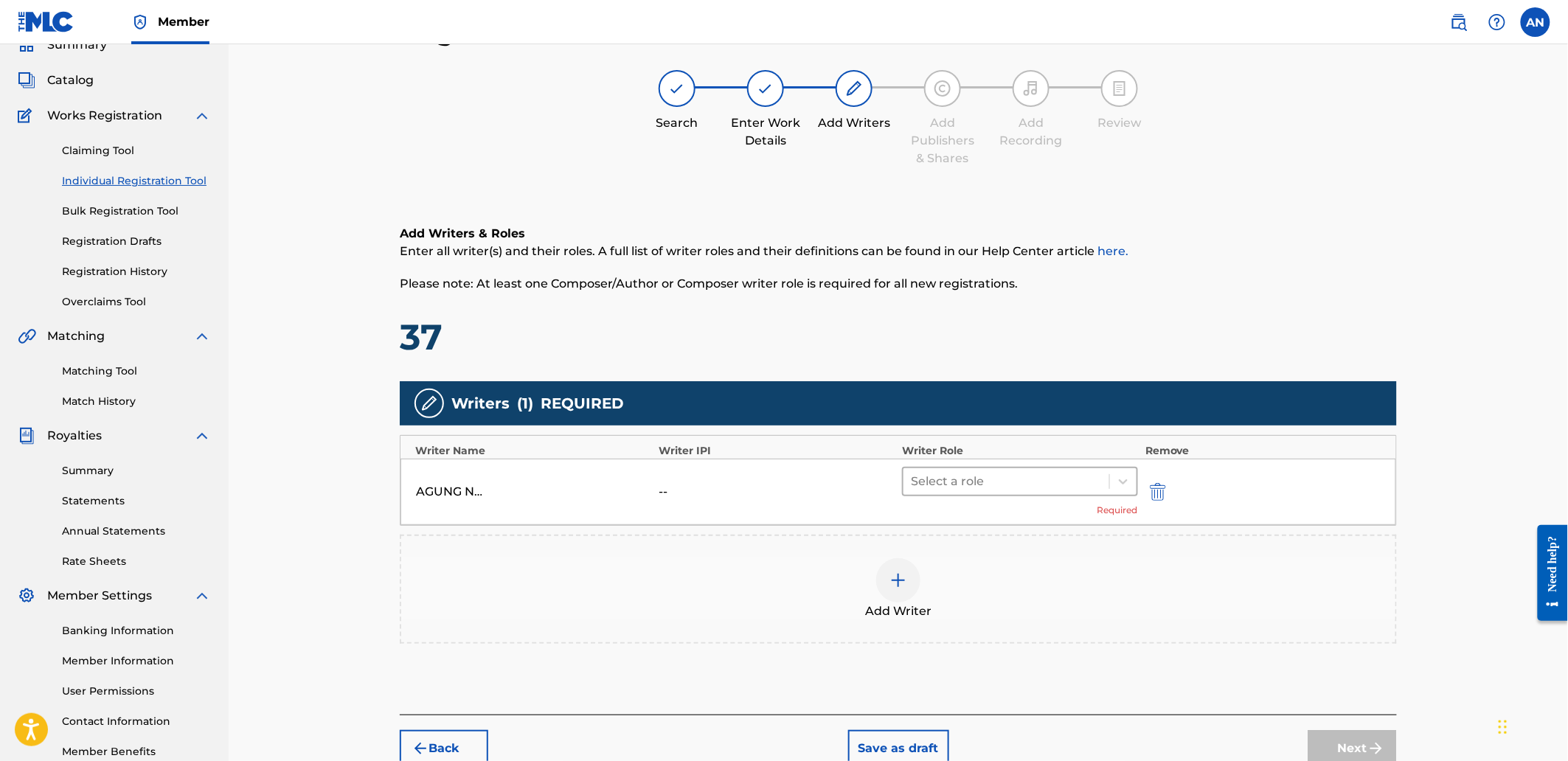
drag, startPoint x: 1007, startPoint y: 474, endPoint x: 1005, endPoint y: 498, distance: 24.1
click at [1007, 475] on div at bounding box center [1007, 481] width 191 height 20
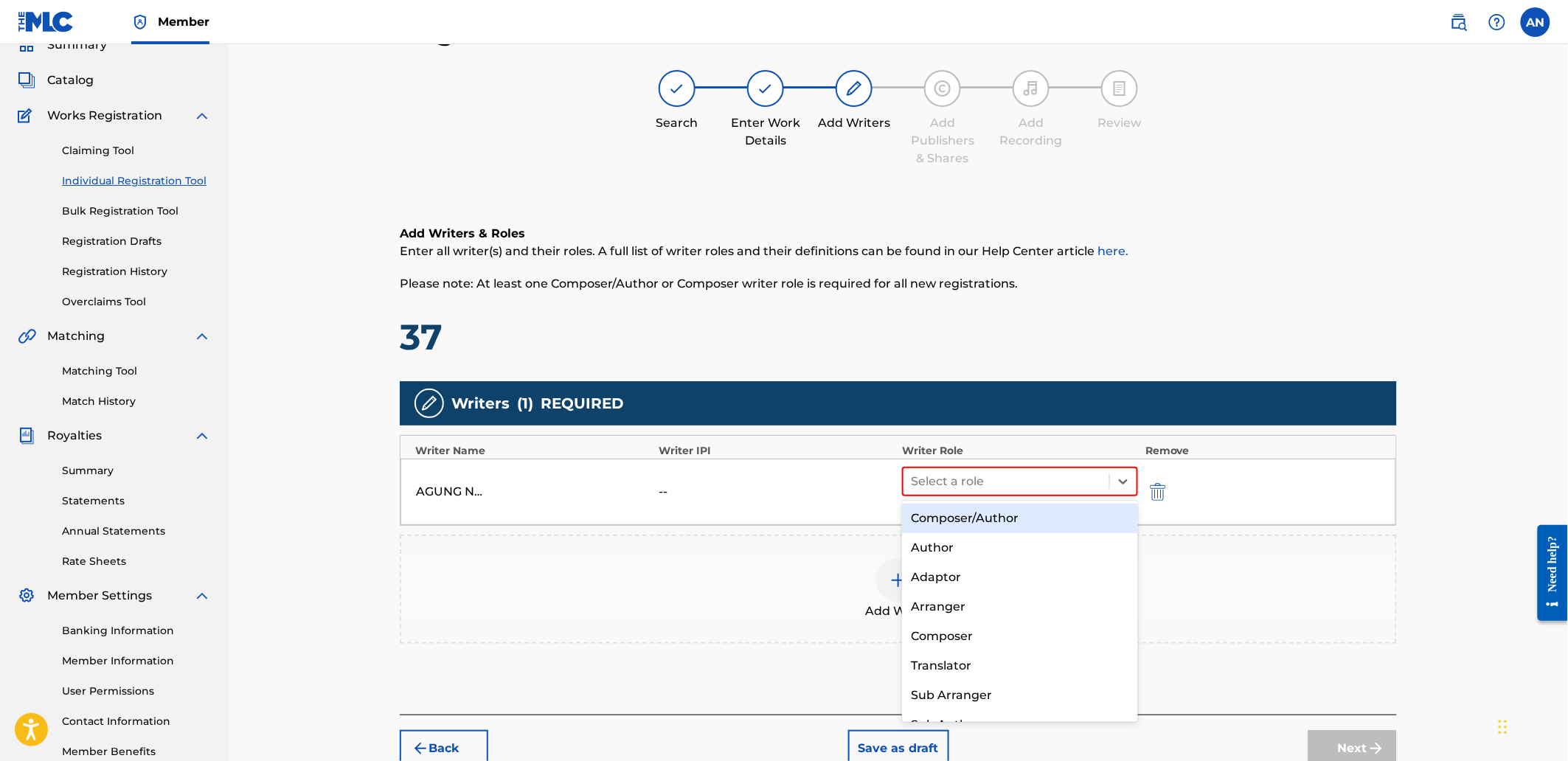
click at [1001, 518] on div "Composer/Author" at bounding box center [1019, 518] width 235 height 30
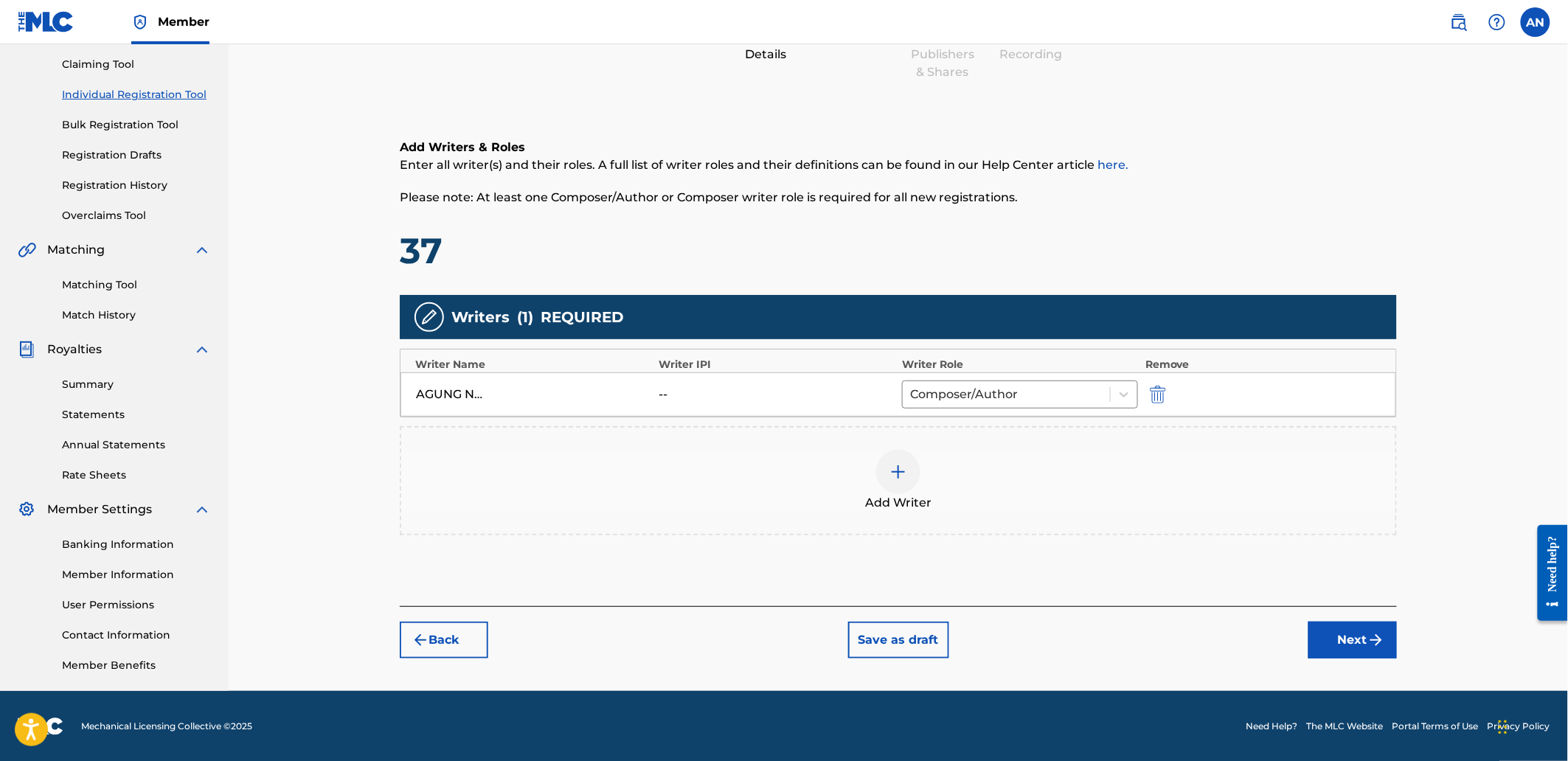
click at [1359, 635] on button "Next" at bounding box center [1352, 640] width 88 height 37
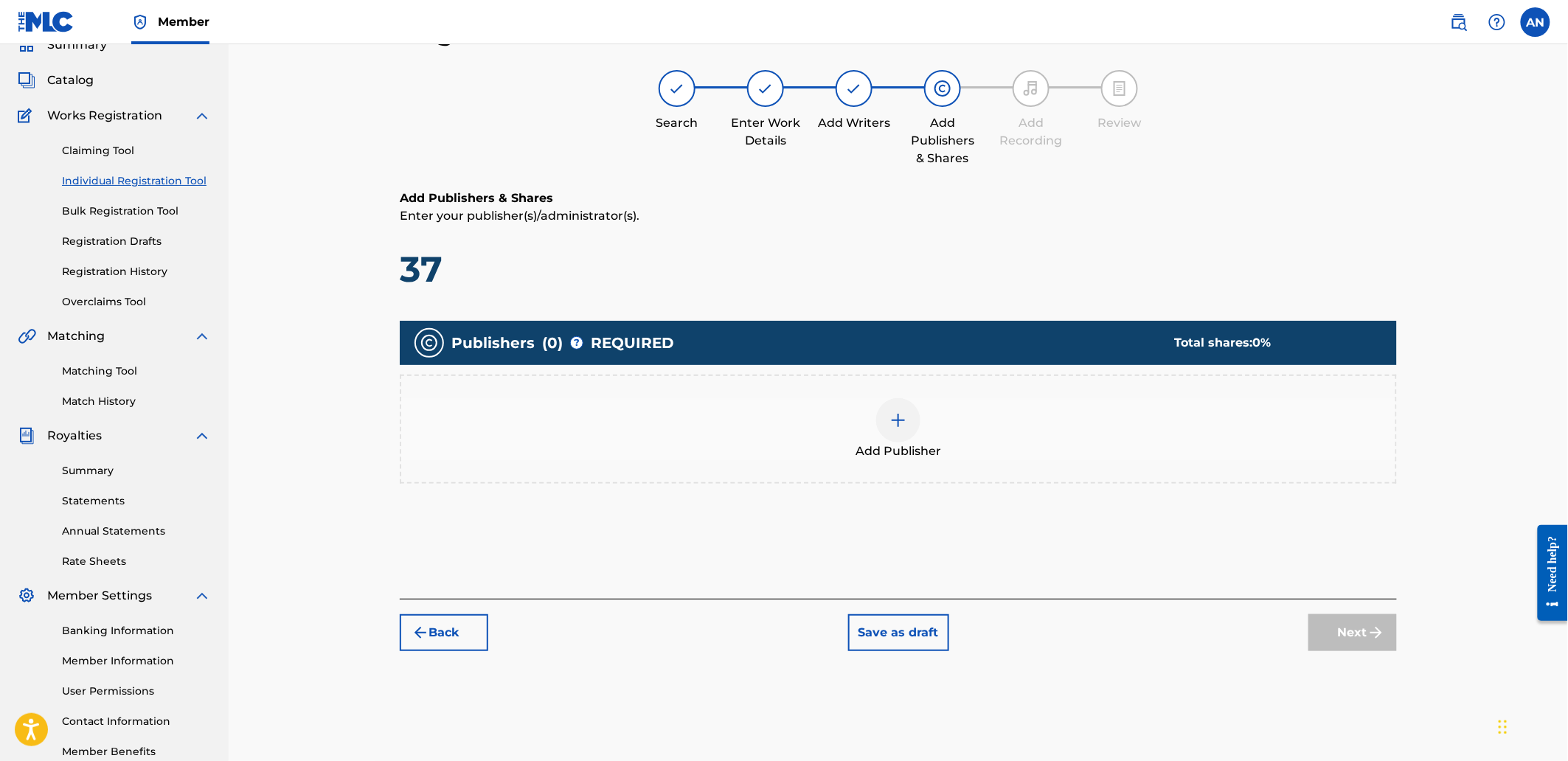
click at [1119, 453] on div "Add Publisher" at bounding box center [899, 428] width 995 height 62
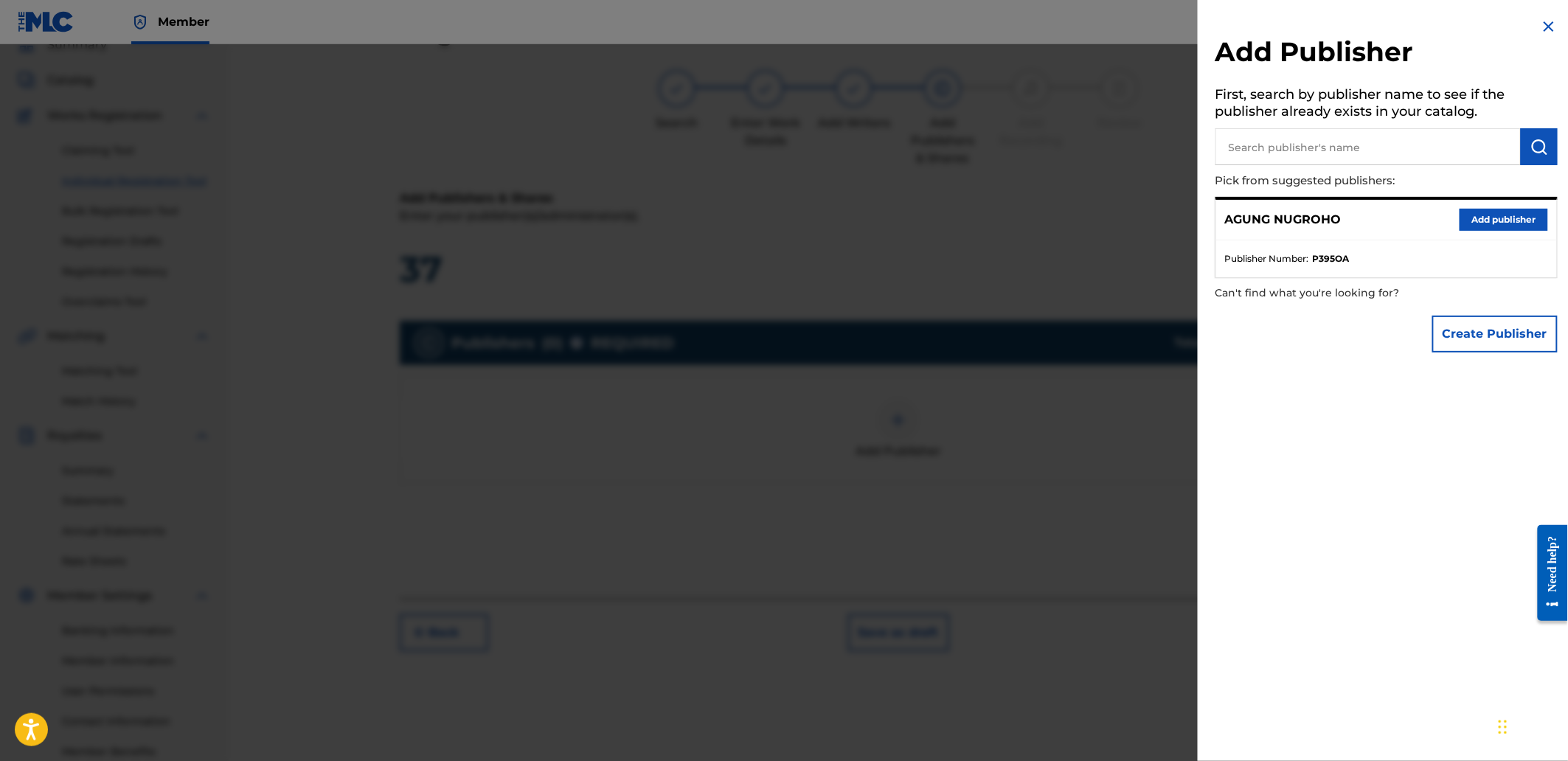
click at [1326, 152] on input "text" at bounding box center [1368, 147] width 305 height 37
click at [1465, 212] on button "Add publisher" at bounding box center [1503, 220] width 88 height 22
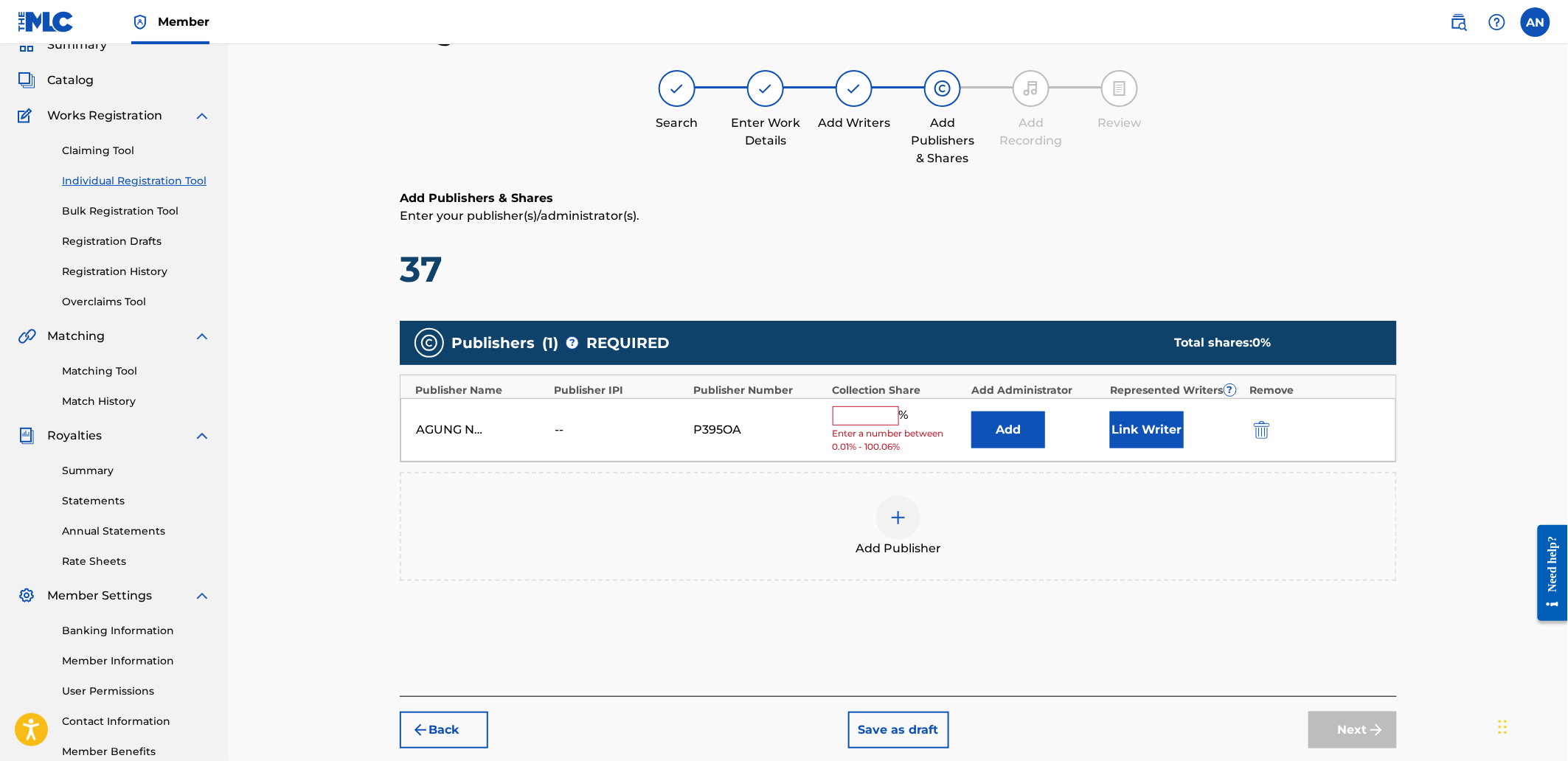
click at [863, 416] on input "text" at bounding box center [865, 415] width 66 height 20
type input "100"
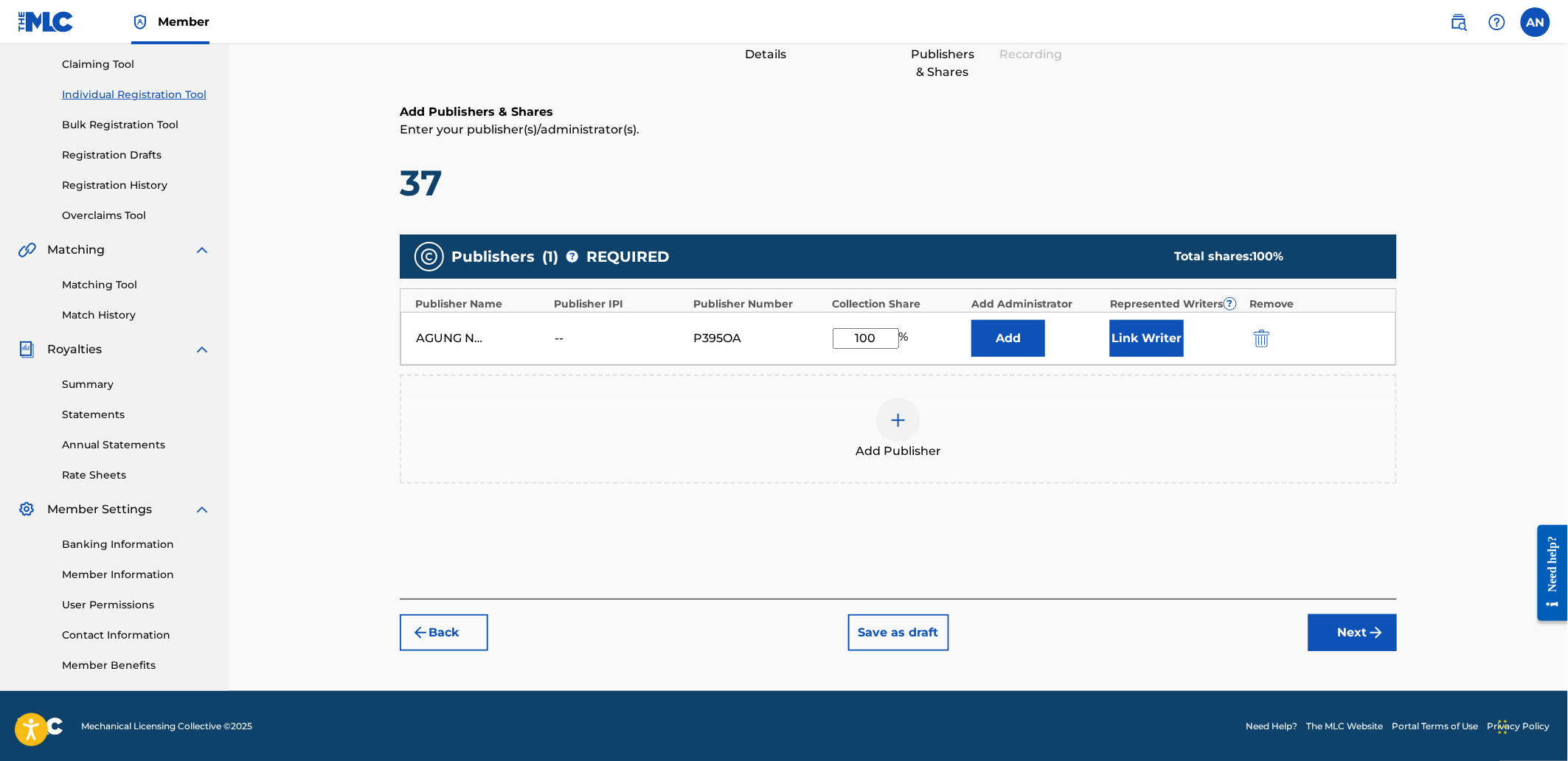
click at [1332, 637] on button "Next" at bounding box center [1352, 633] width 88 height 37
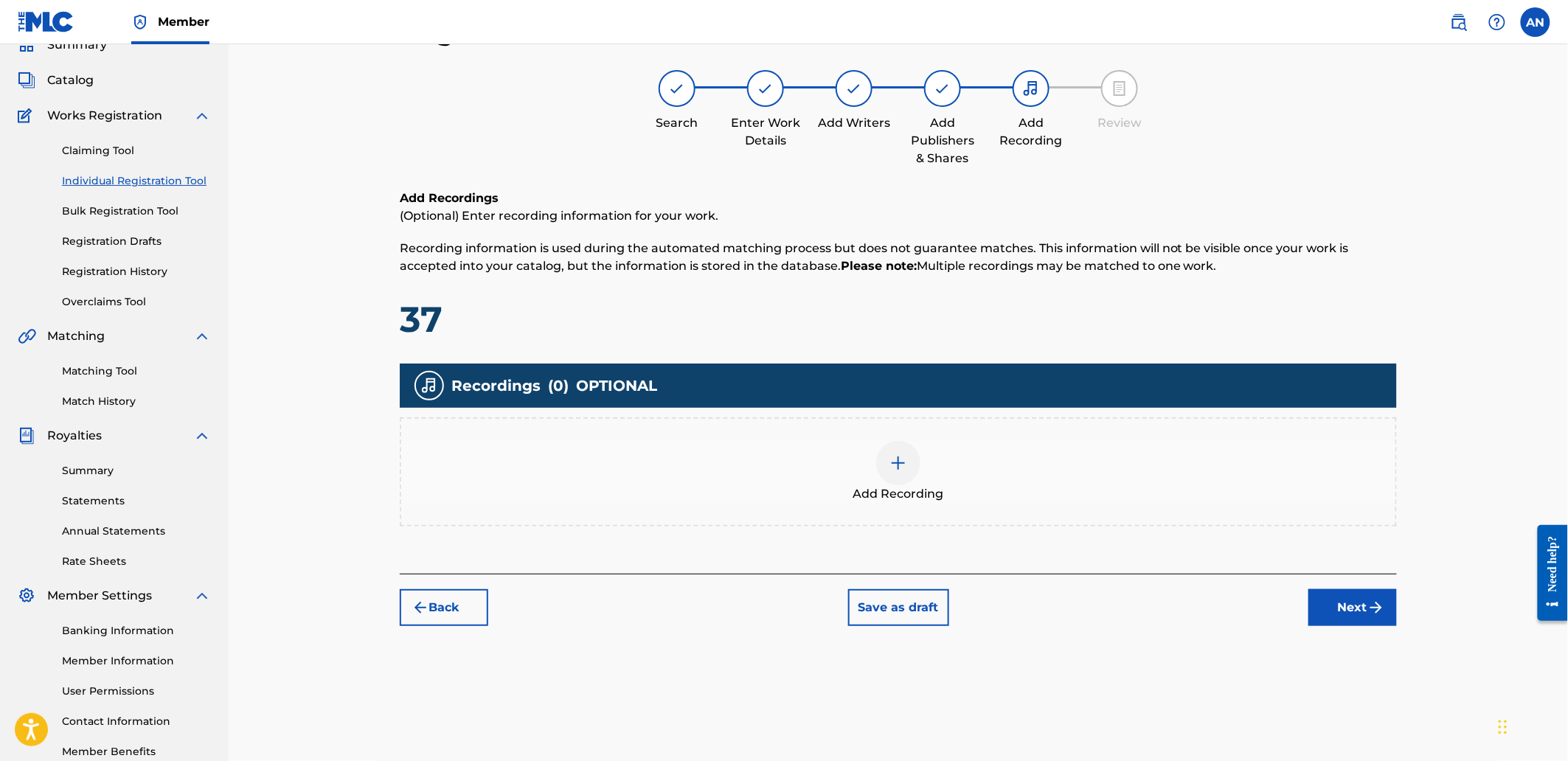
click at [1062, 469] on div "Add Recording" at bounding box center [899, 471] width 995 height 62
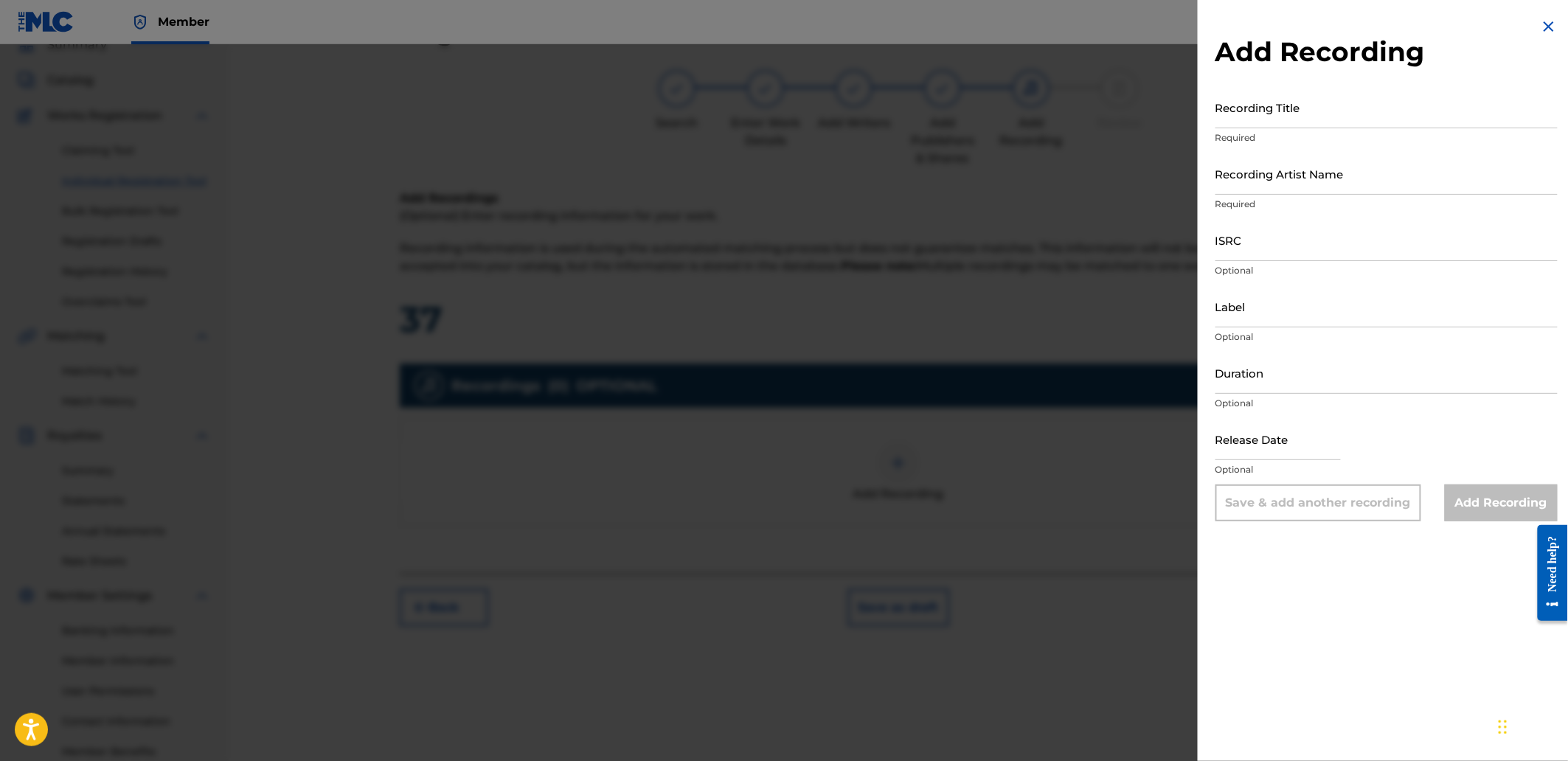
click at [1276, 78] on div "Add Recording Recording Title Required Recording Artist Name Required ISRC Opti…" at bounding box center [1387, 269] width 377 height 539
click at [1266, 108] on input "Recording Title" at bounding box center [1387, 107] width 342 height 42
paste input "Storm Rage"
type input "Storm Rage"
click at [1270, 184] on input "Recording Artist Name" at bounding box center [1387, 173] width 342 height 42
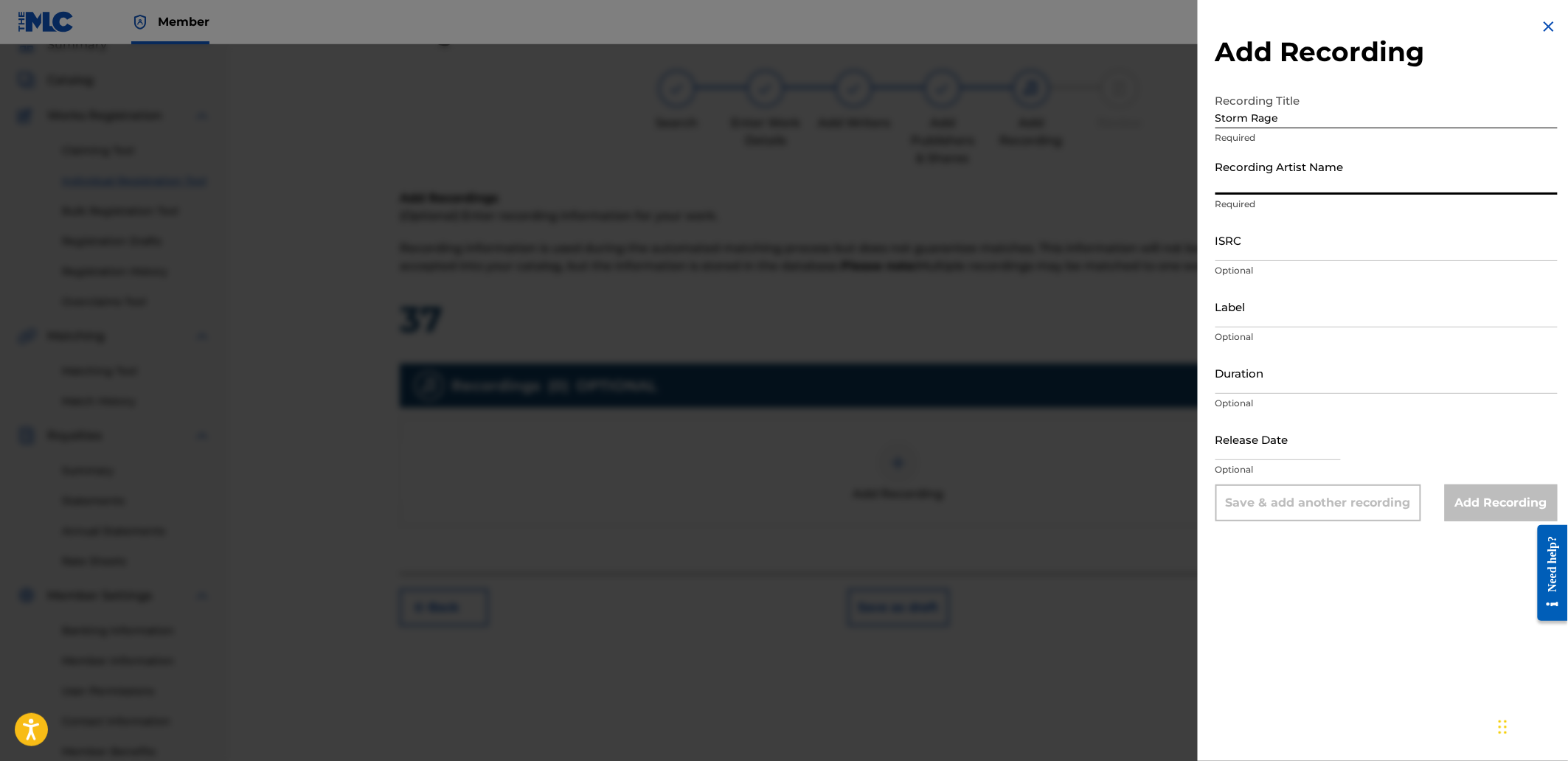
type input "[PERSON_NAME]"
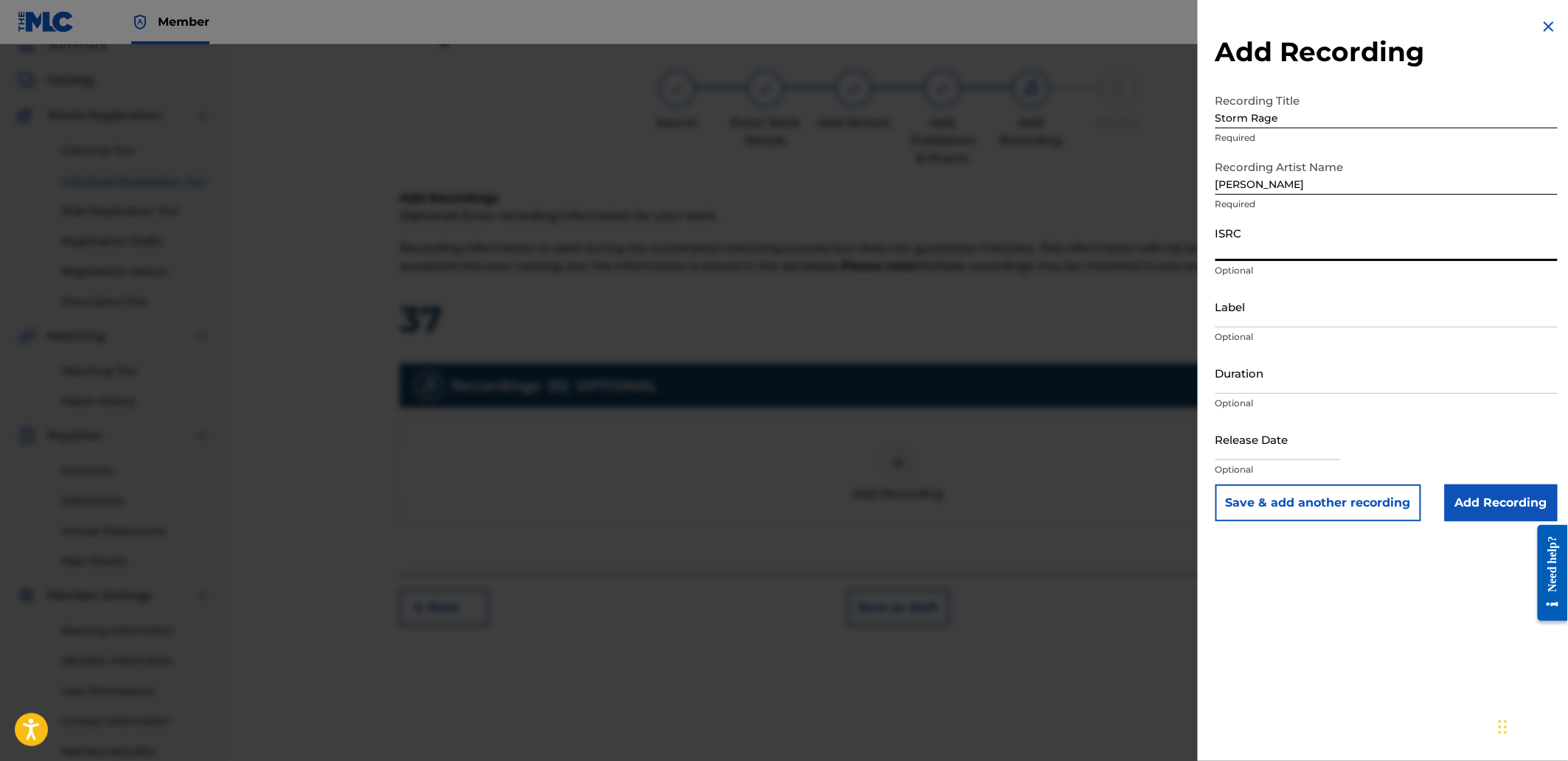
click at [1309, 248] on input "ISRC" at bounding box center [1387, 240] width 342 height 42
paste input "QZJRB2595451"
type input "QZJRB2595451"
click at [1478, 515] on input "Add Recording" at bounding box center [1500, 503] width 112 height 37
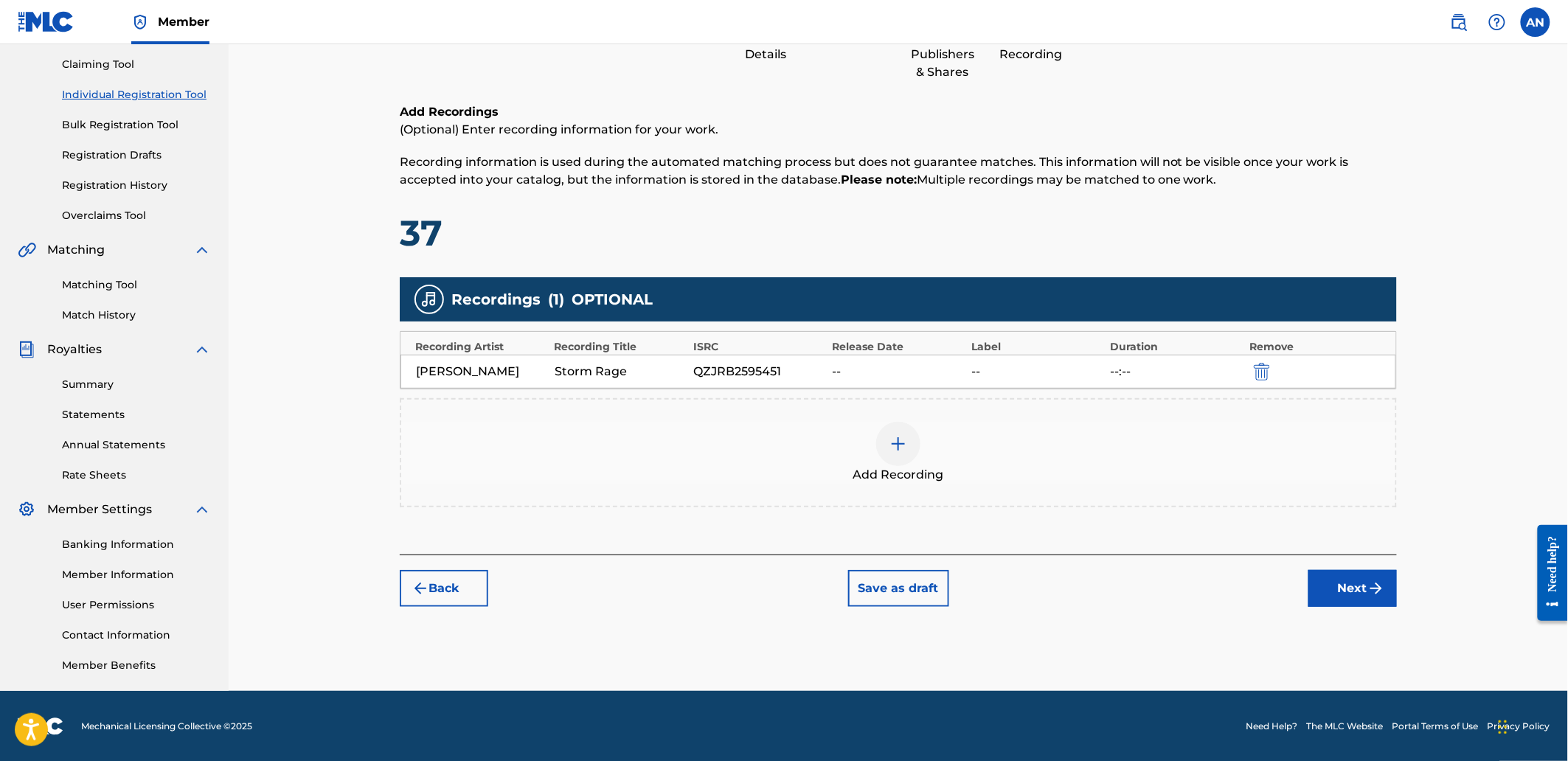
click at [1394, 598] on button "Next" at bounding box center [1352, 588] width 88 height 37
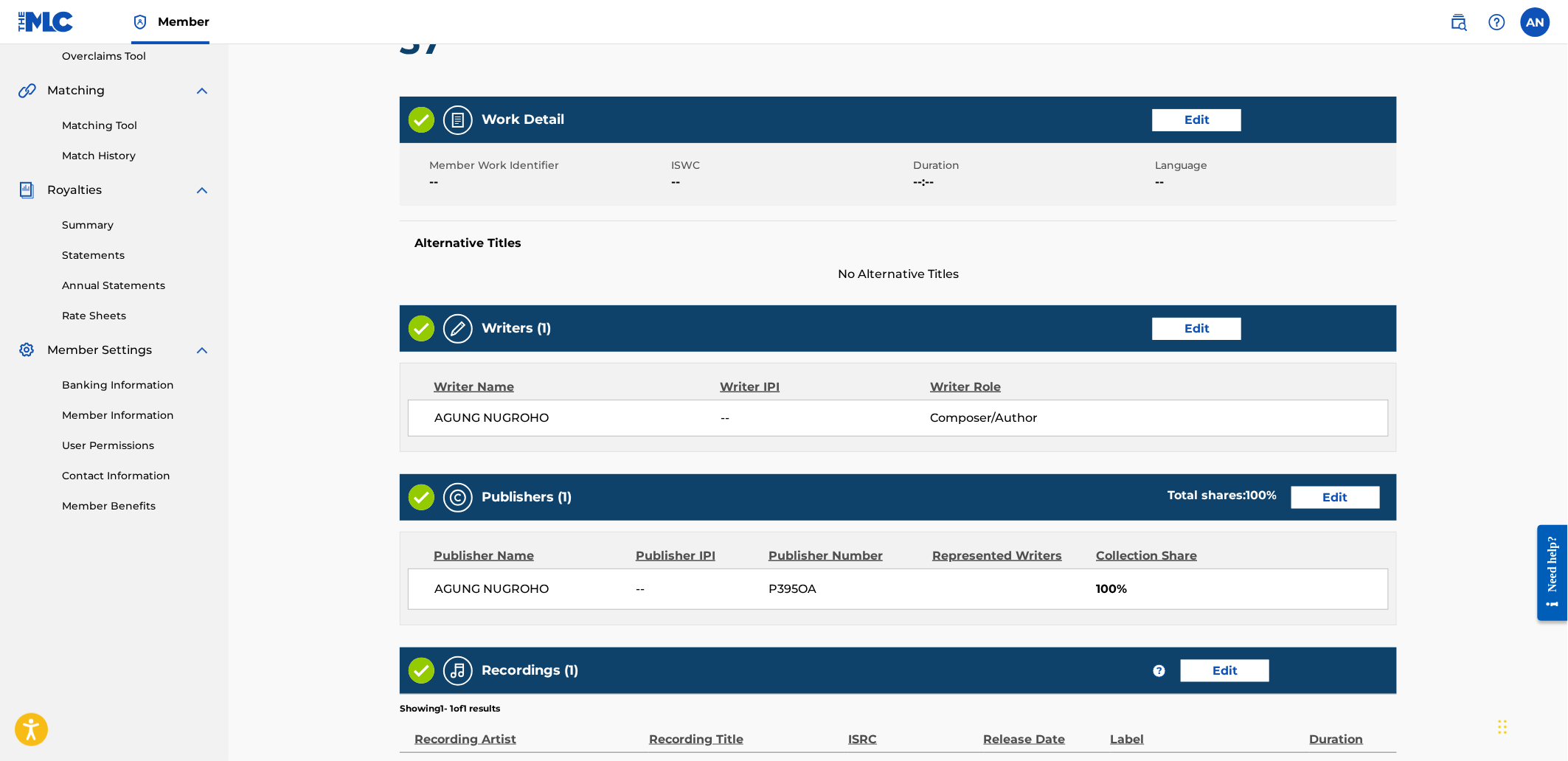
scroll to position [485, 0]
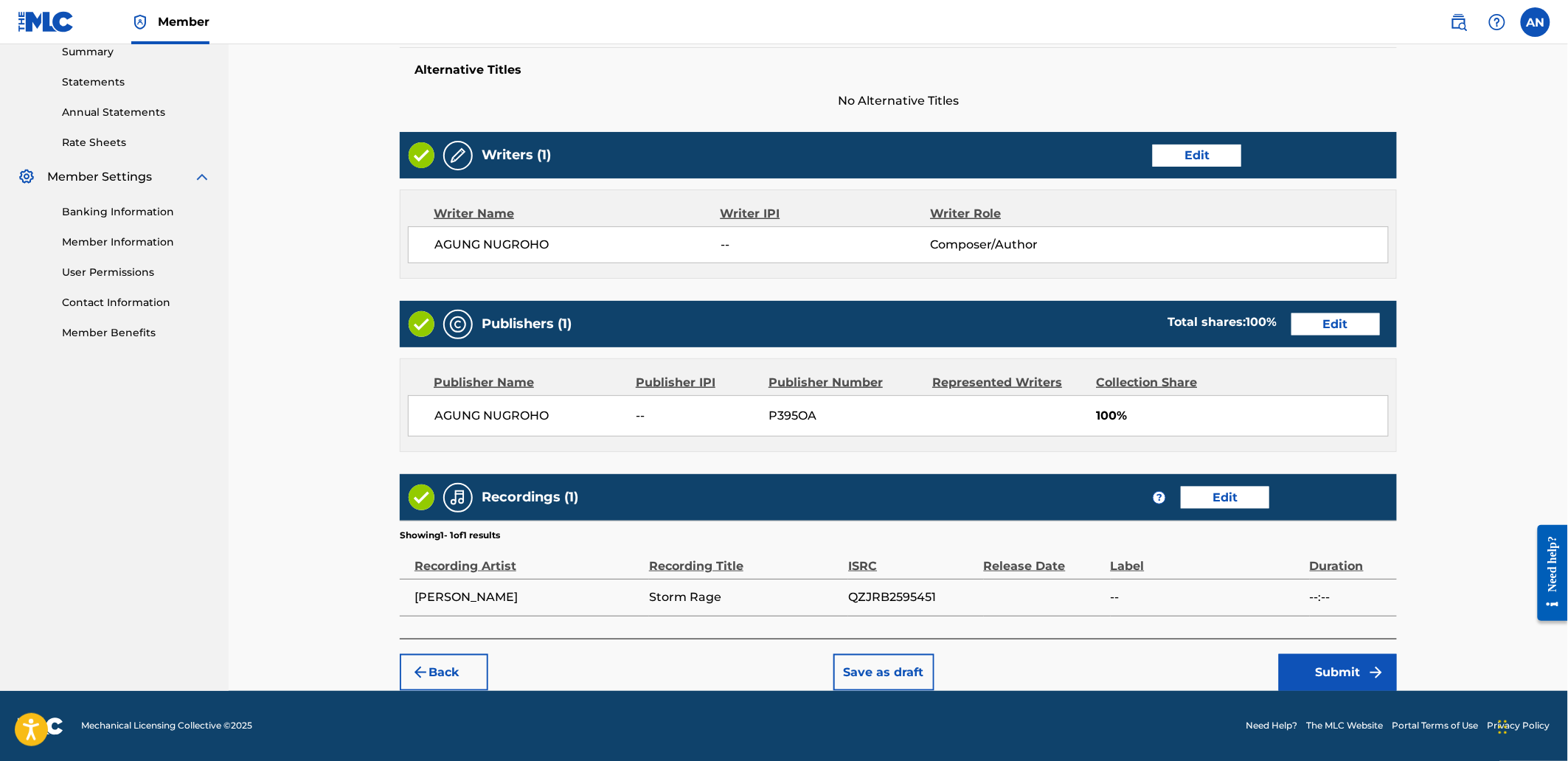
click at [1319, 666] on button "Submit" at bounding box center [1337, 673] width 118 height 37
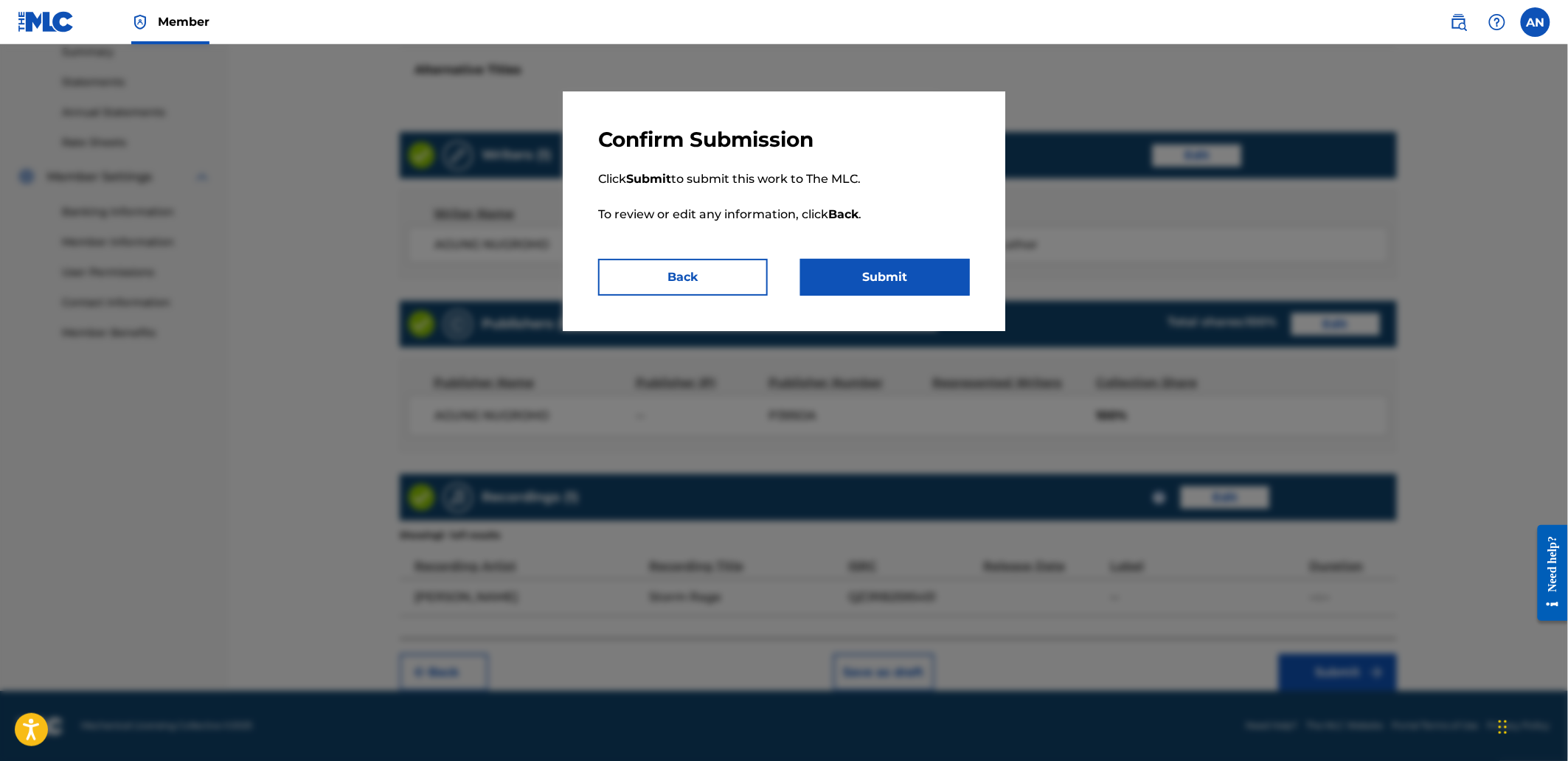
click at [926, 267] on button "Submit" at bounding box center [885, 278] width 169 height 37
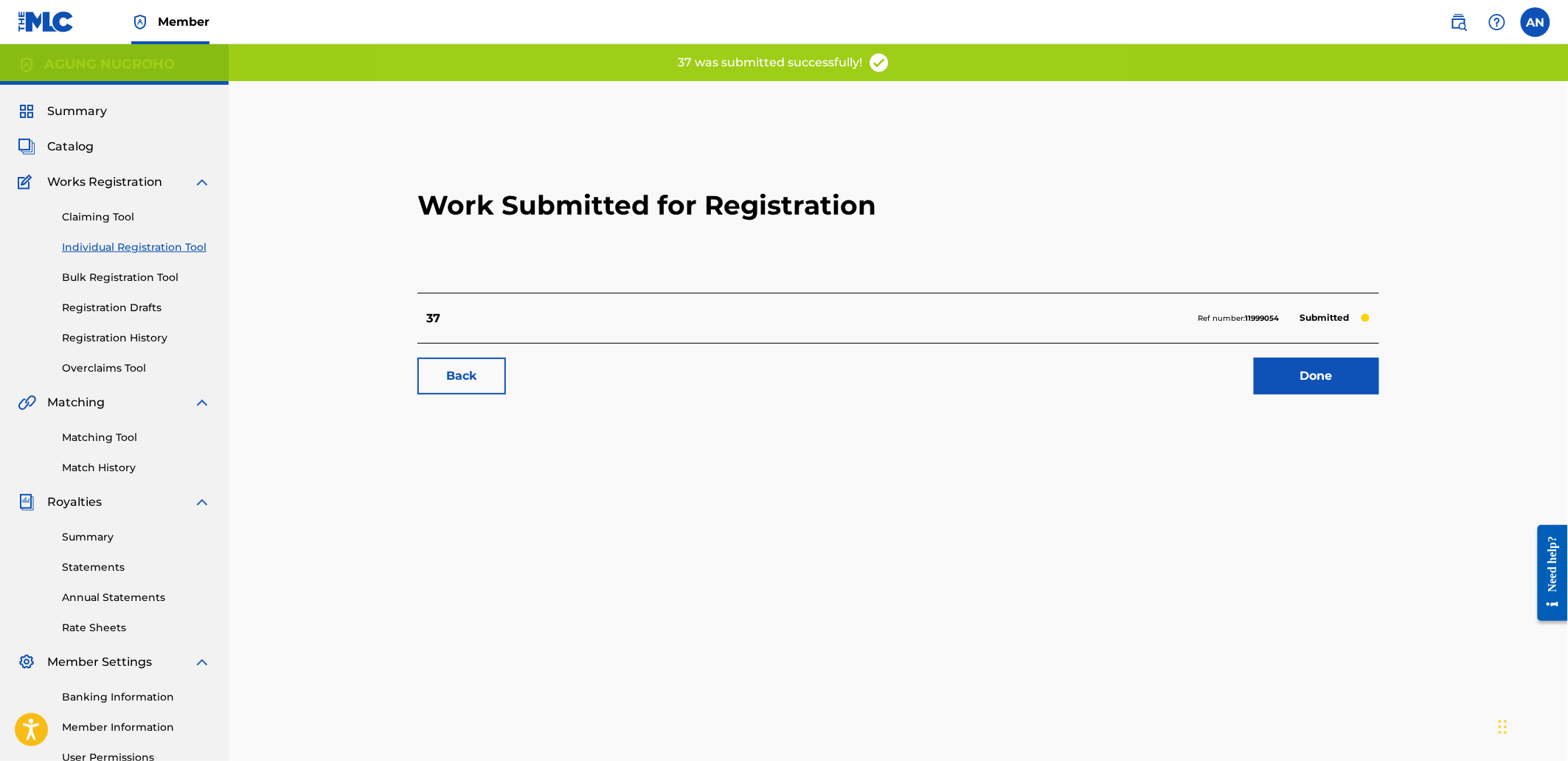
click at [1340, 380] on link "Done" at bounding box center [1316, 376] width 125 height 37
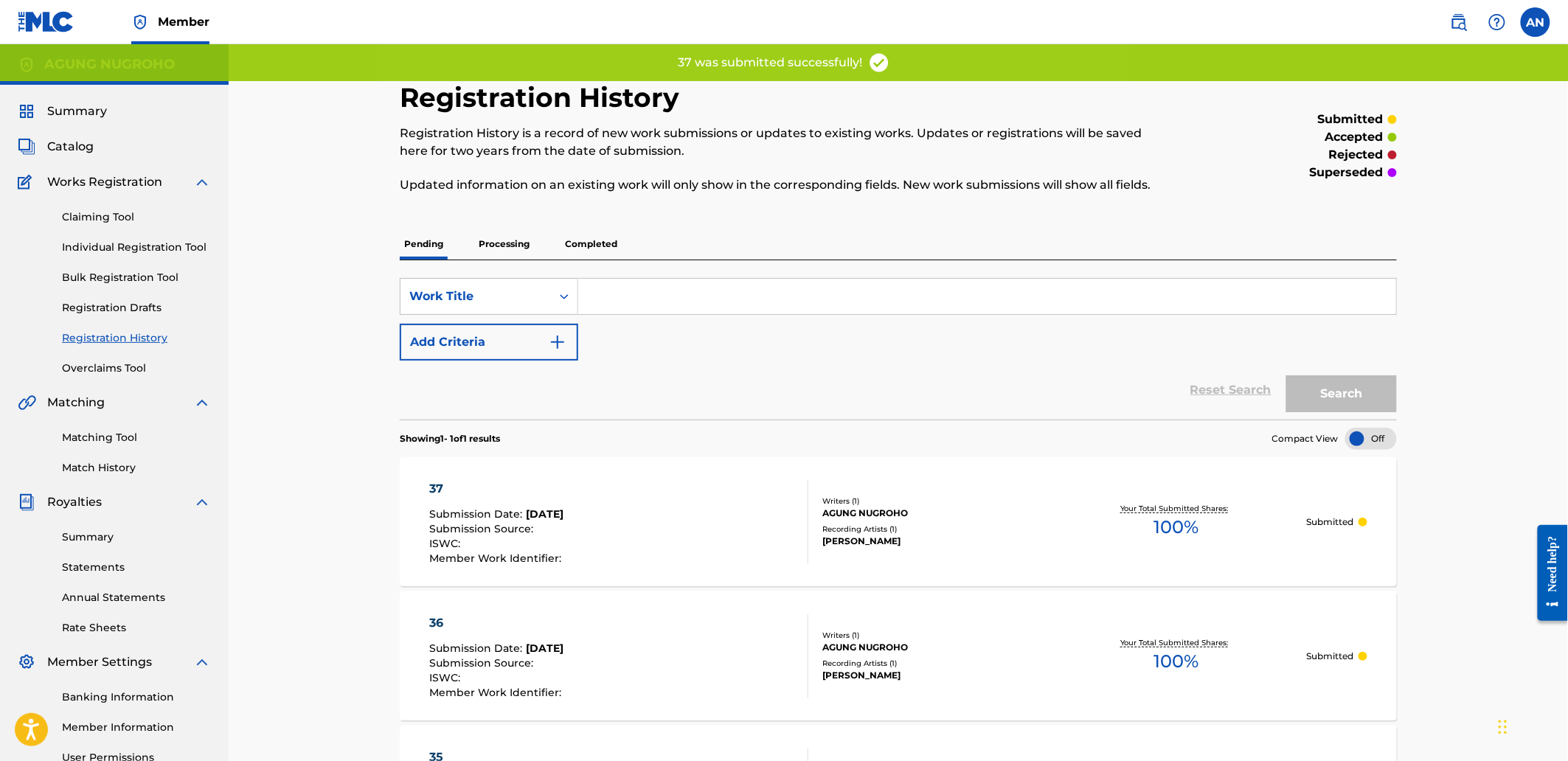
click at [188, 242] on link "Individual Registration Tool" at bounding box center [137, 247] width 149 height 16
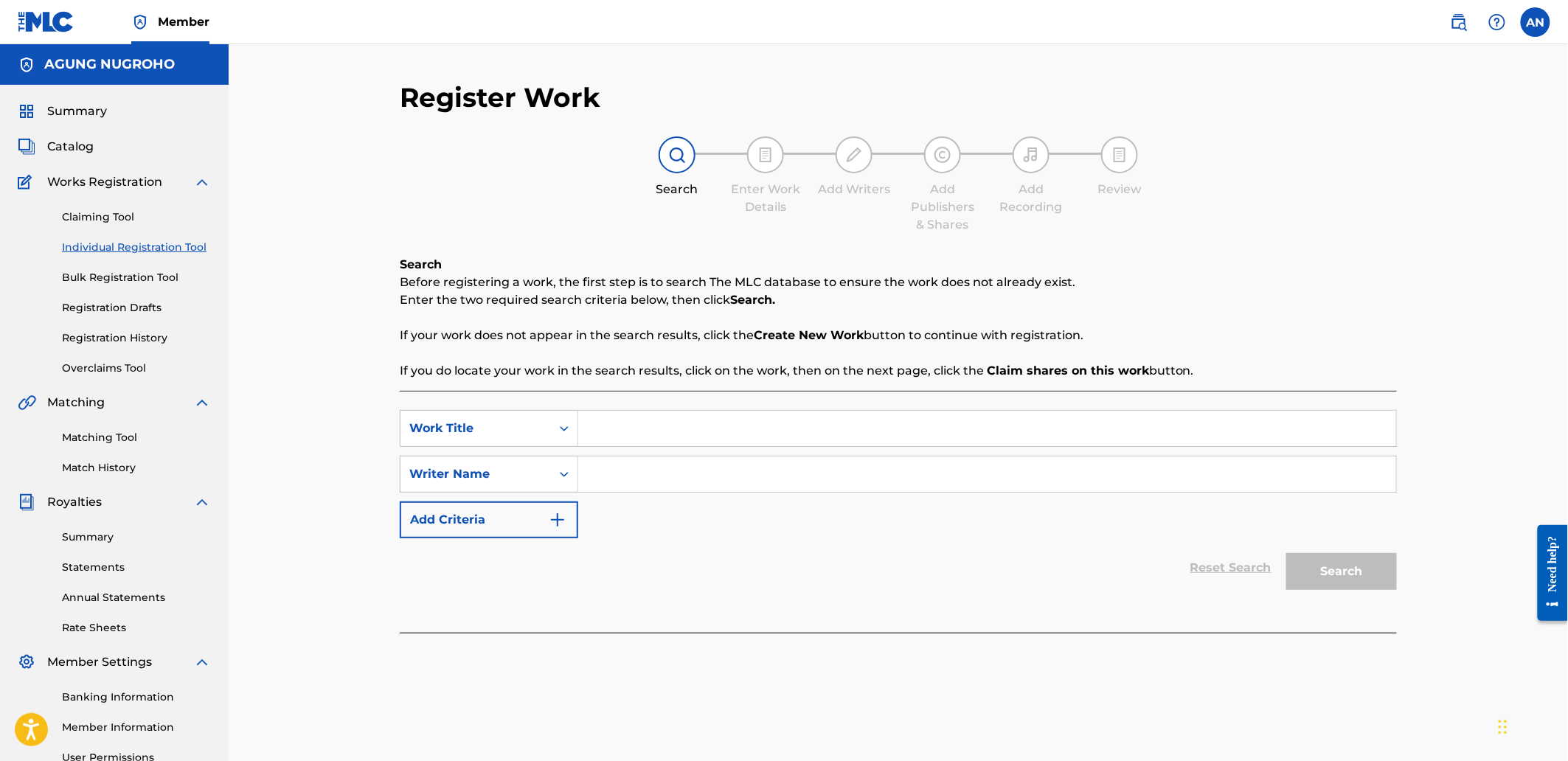
click at [603, 426] on input "Search Form" at bounding box center [987, 428] width 818 height 35
type input "38"
click at [624, 469] on input "Search Form" at bounding box center [987, 474] width 818 height 35
drag, startPoint x: 751, startPoint y: 472, endPoint x: 520, endPoint y: 472, distance: 231.0
click at [520, 472] on div "SearchWithCriteriaa07b1b61-7f2c-4c13-8ace-0a7245c87845 Writer Name [PERSON_NAME]" at bounding box center [898, 474] width 997 height 37
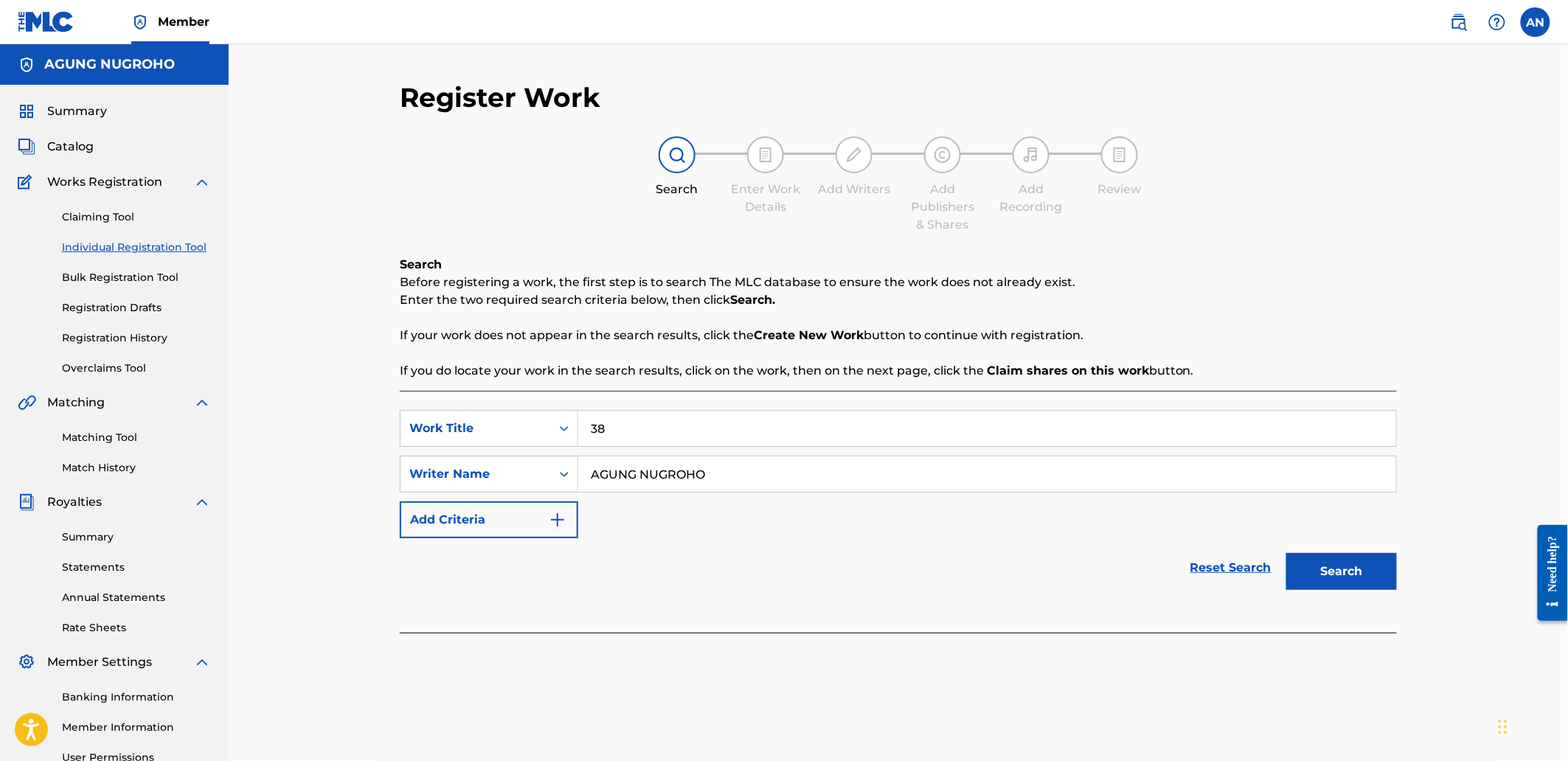
type input "AGUNG NUGROHO"
click at [1325, 584] on button "Search" at bounding box center [1341, 571] width 111 height 37
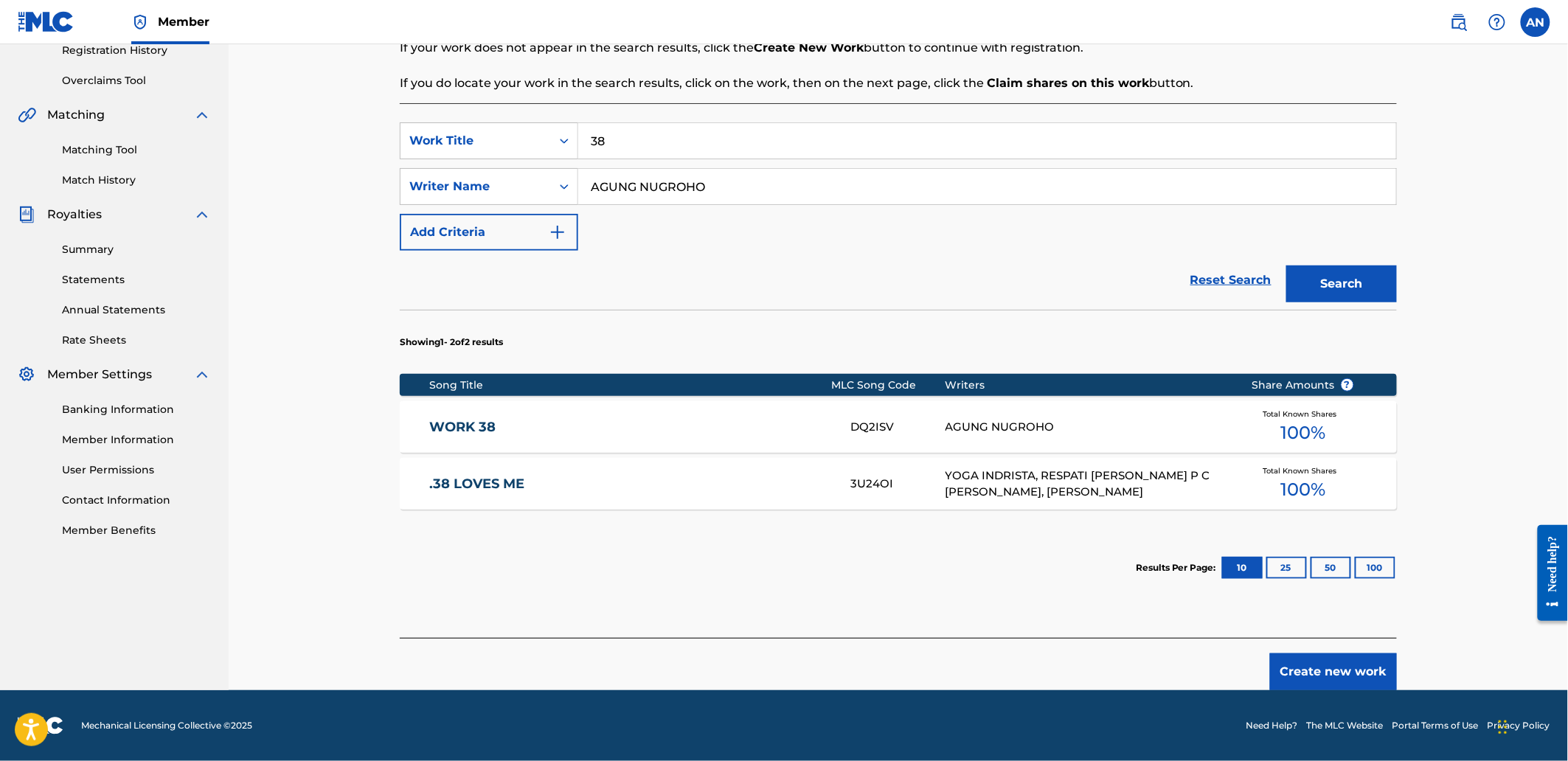
click at [1311, 661] on button "Create new work" at bounding box center [1333, 672] width 126 height 37
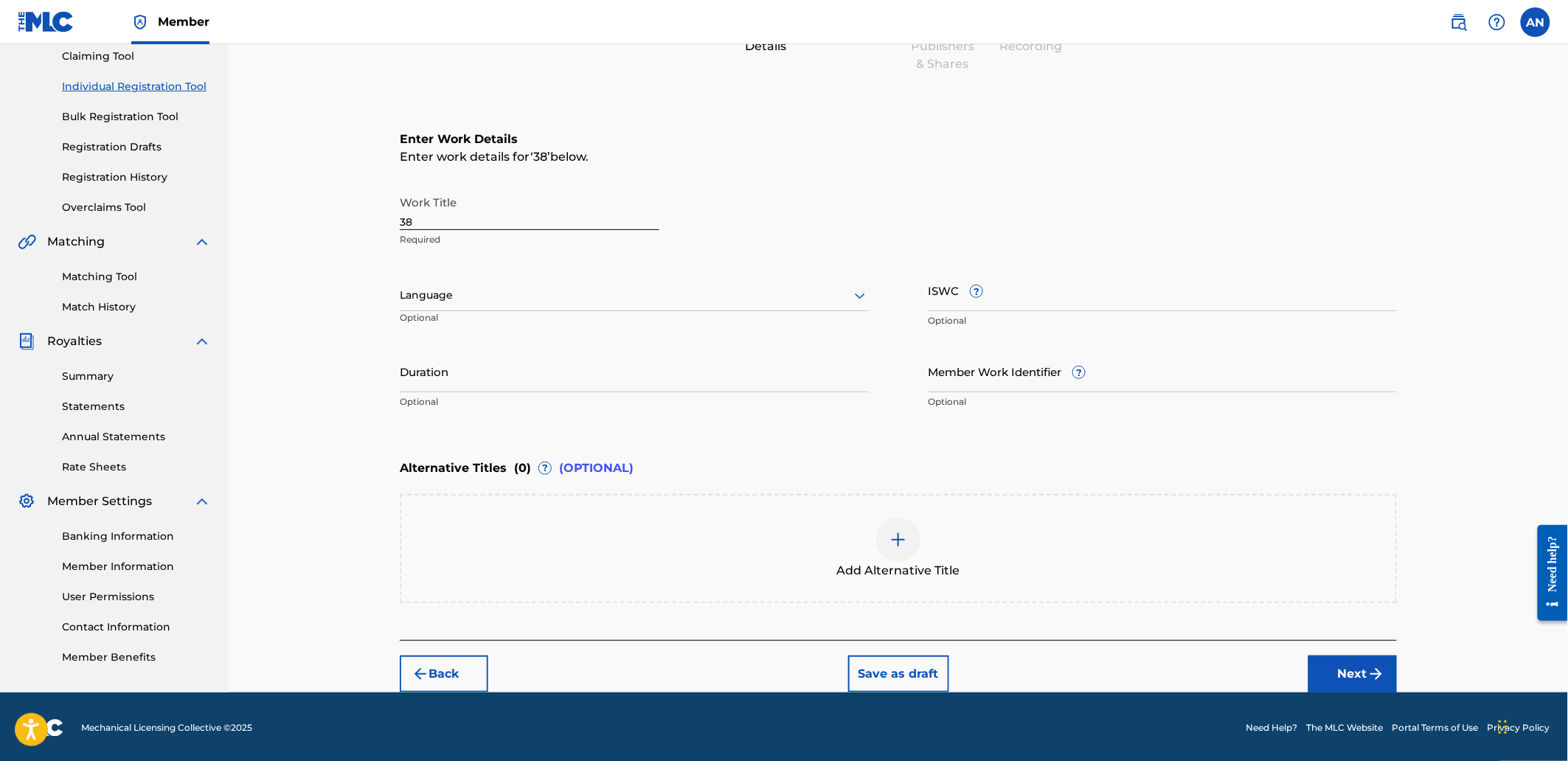
click at [1320, 665] on button "Next" at bounding box center [1352, 674] width 88 height 37
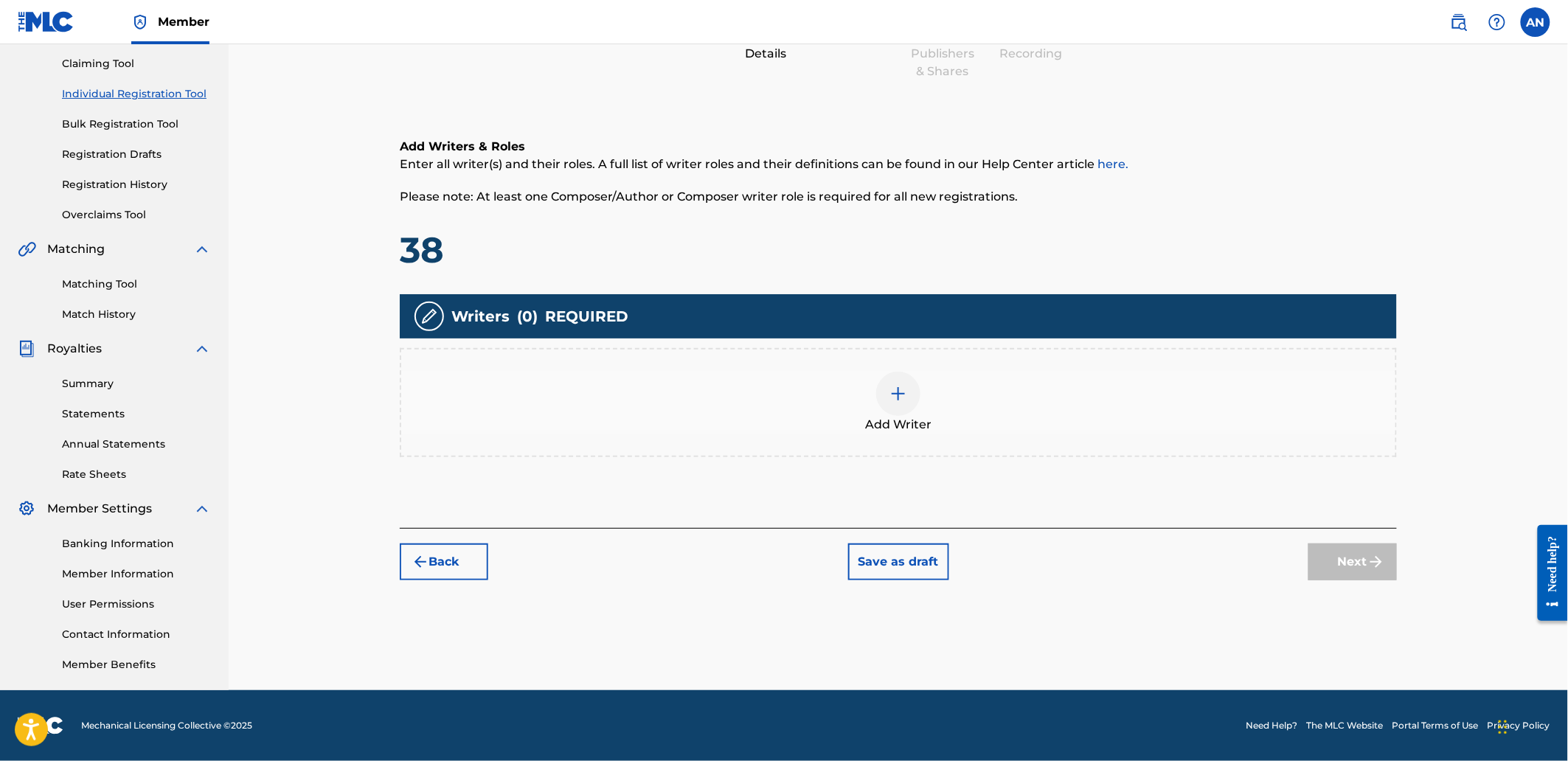
scroll to position [66, 0]
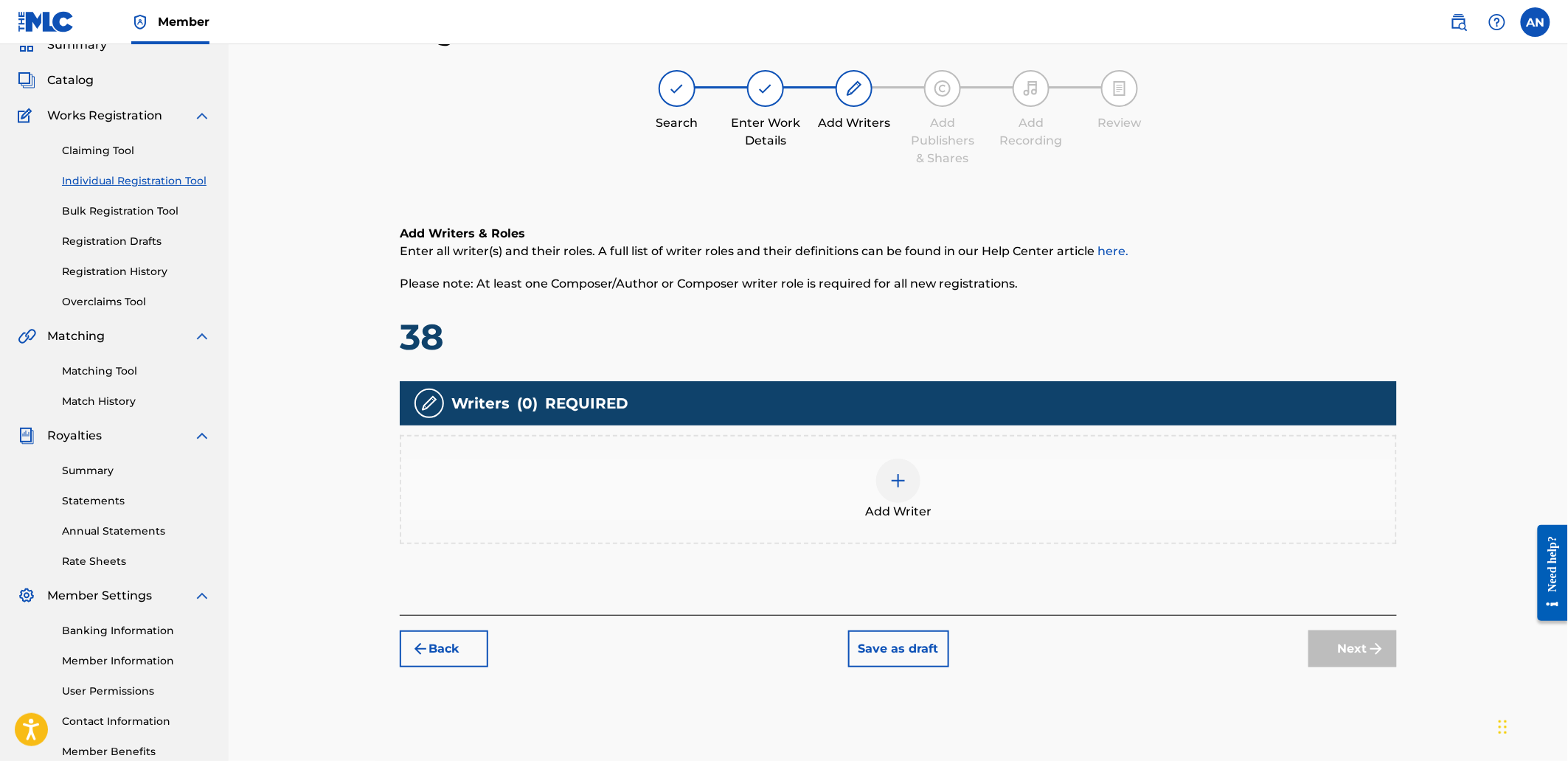
click at [1048, 489] on div "Add Writer" at bounding box center [899, 490] width 995 height 62
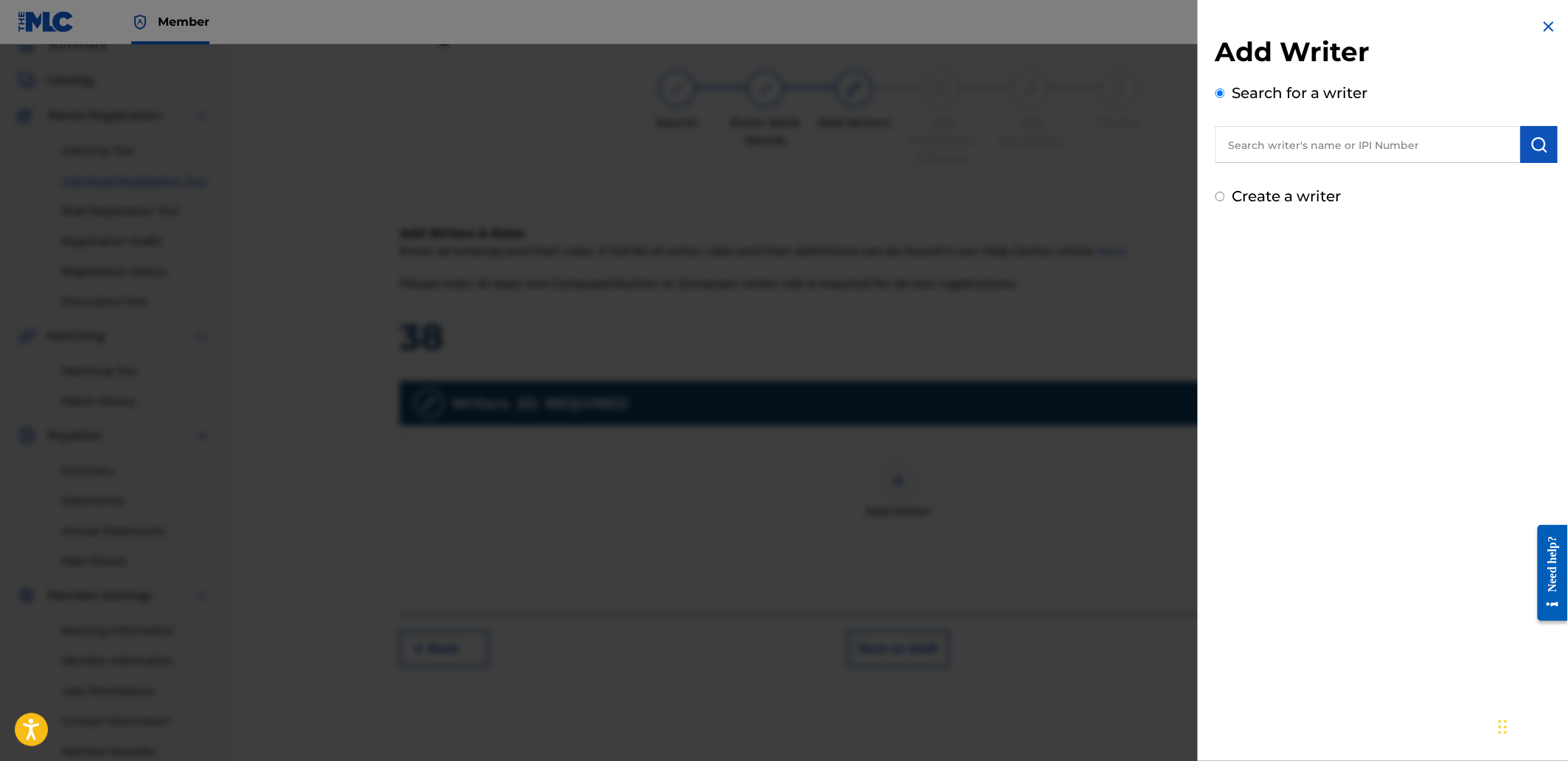
click at [1318, 159] on input "text" at bounding box center [1368, 145] width 305 height 37
paste input "AGUNG NUGROHO"
type input "AGUNG NUGROHO"
click at [1535, 153] on button "submit" at bounding box center [1539, 145] width 37 height 37
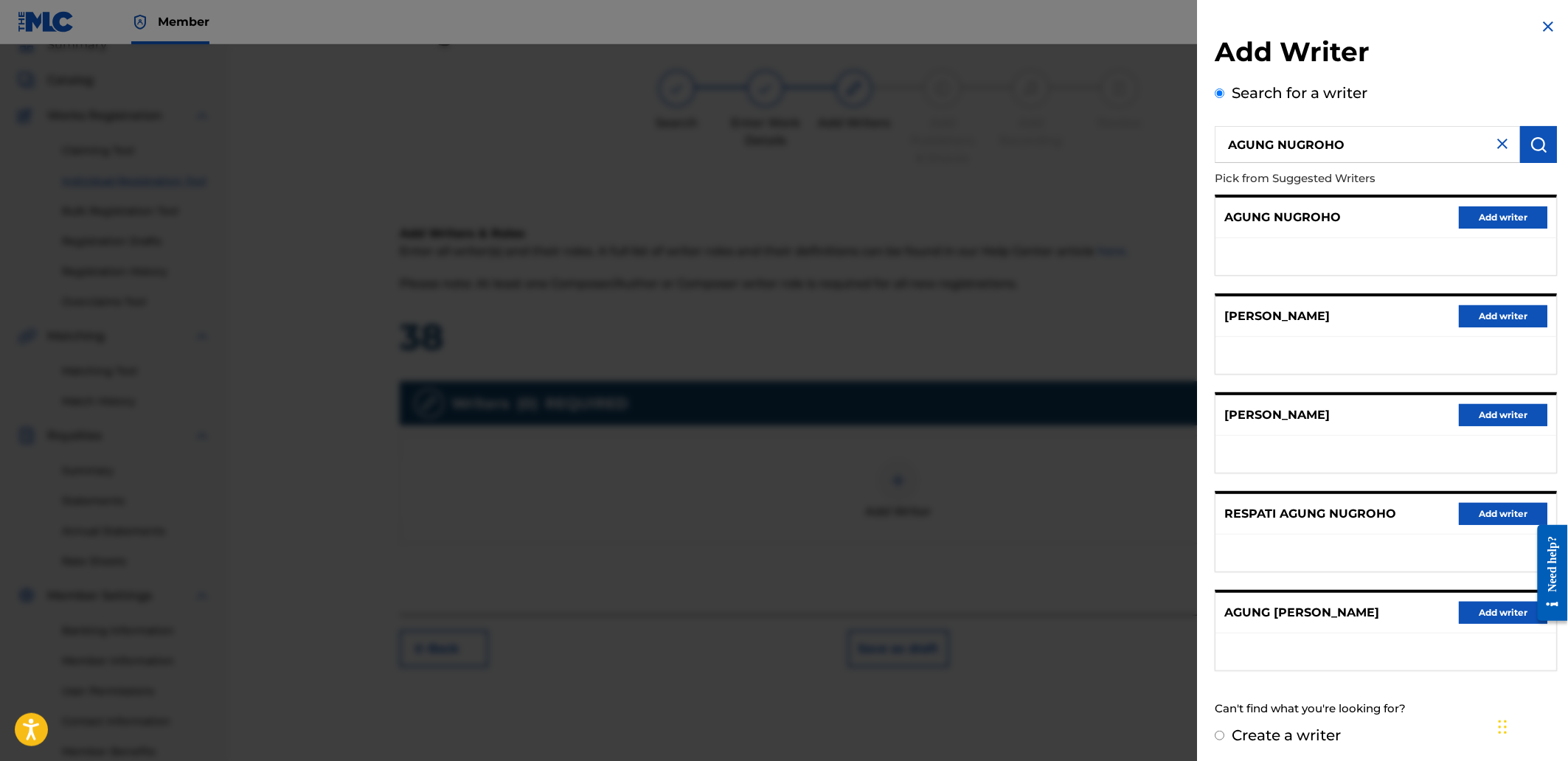
click at [1501, 216] on button "Add writer" at bounding box center [1503, 217] width 88 height 22
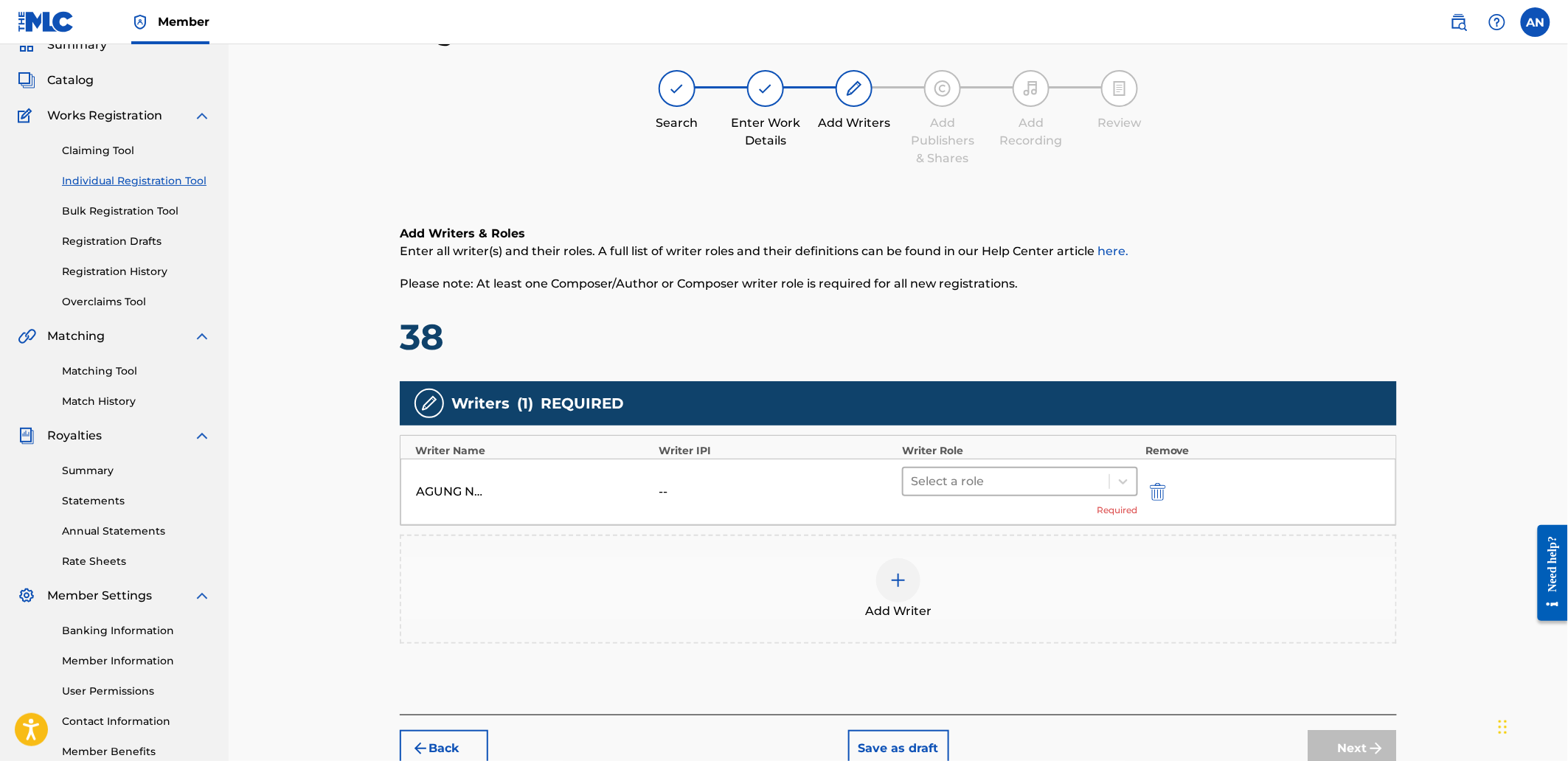
click at [1100, 473] on div at bounding box center [1007, 481] width 191 height 20
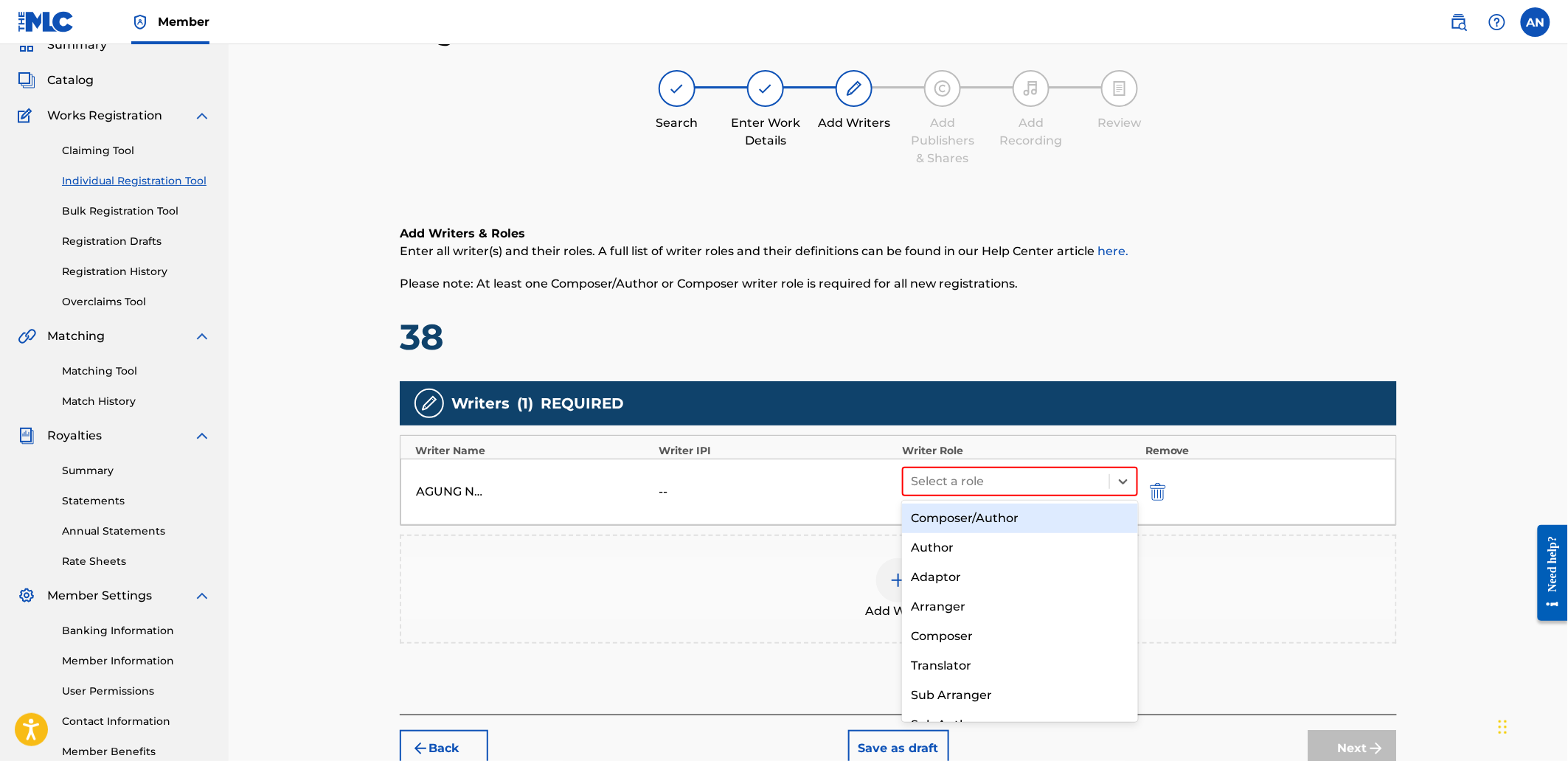
click at [1062, 530] on div "Composer/Author" at bounding box center [1019, 518] width 235 height 30
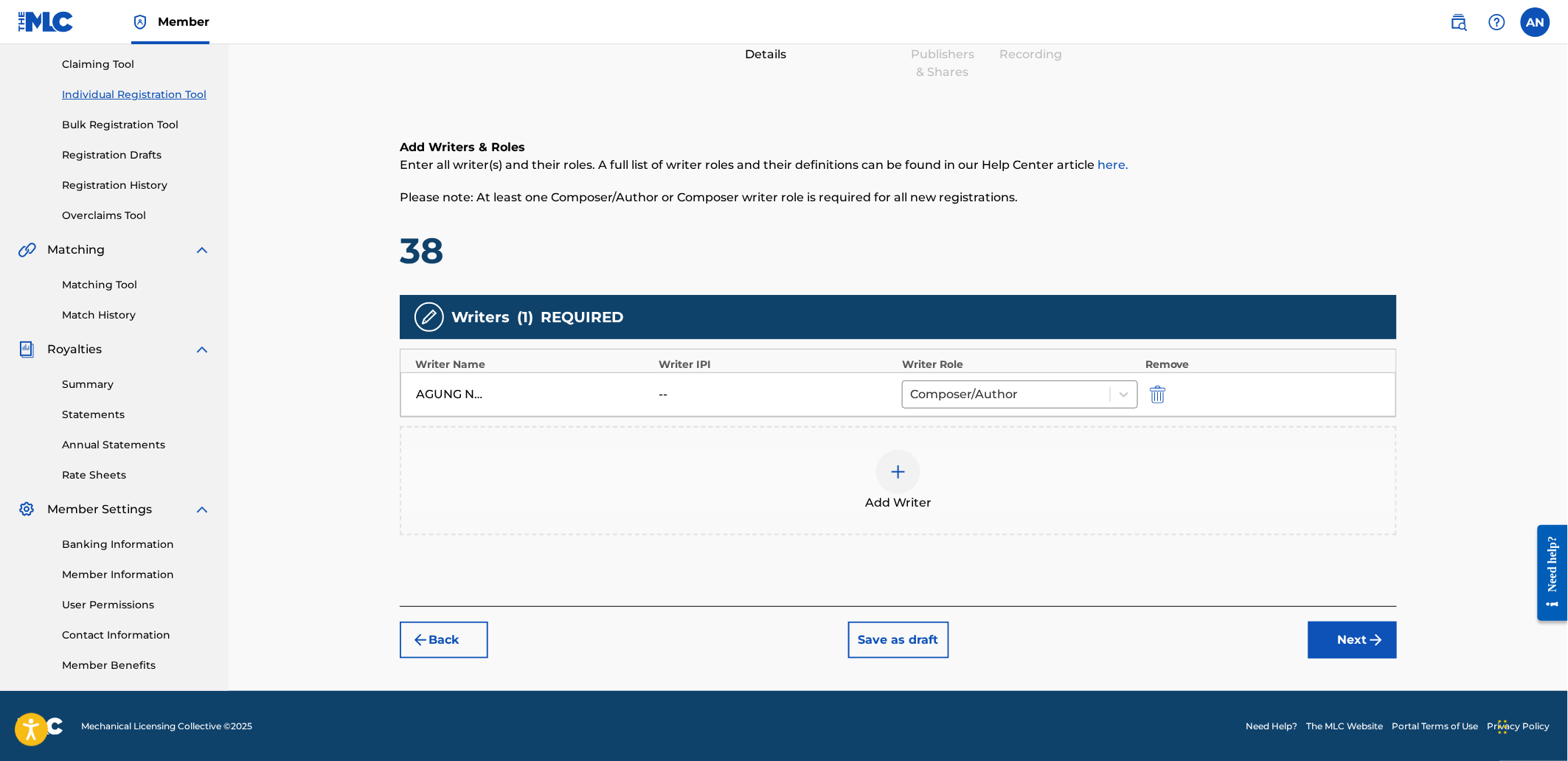
click at [1343, 630] on button "Next" at bounding box center [1352, 640] width 88 height 37
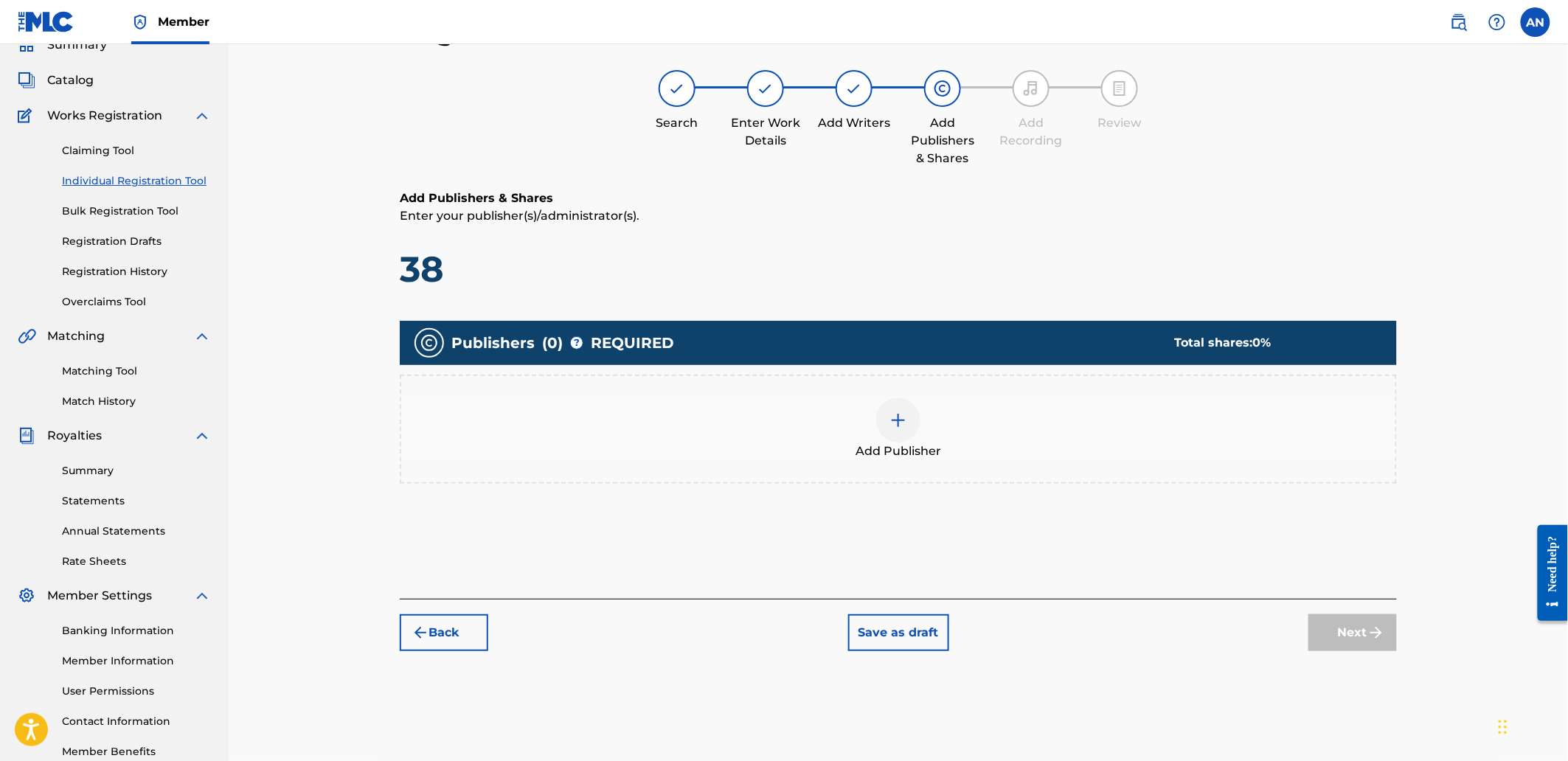
click at [1084, 445] on div "Add Publisher" at bounding box center [899, 428] width 995 height 62
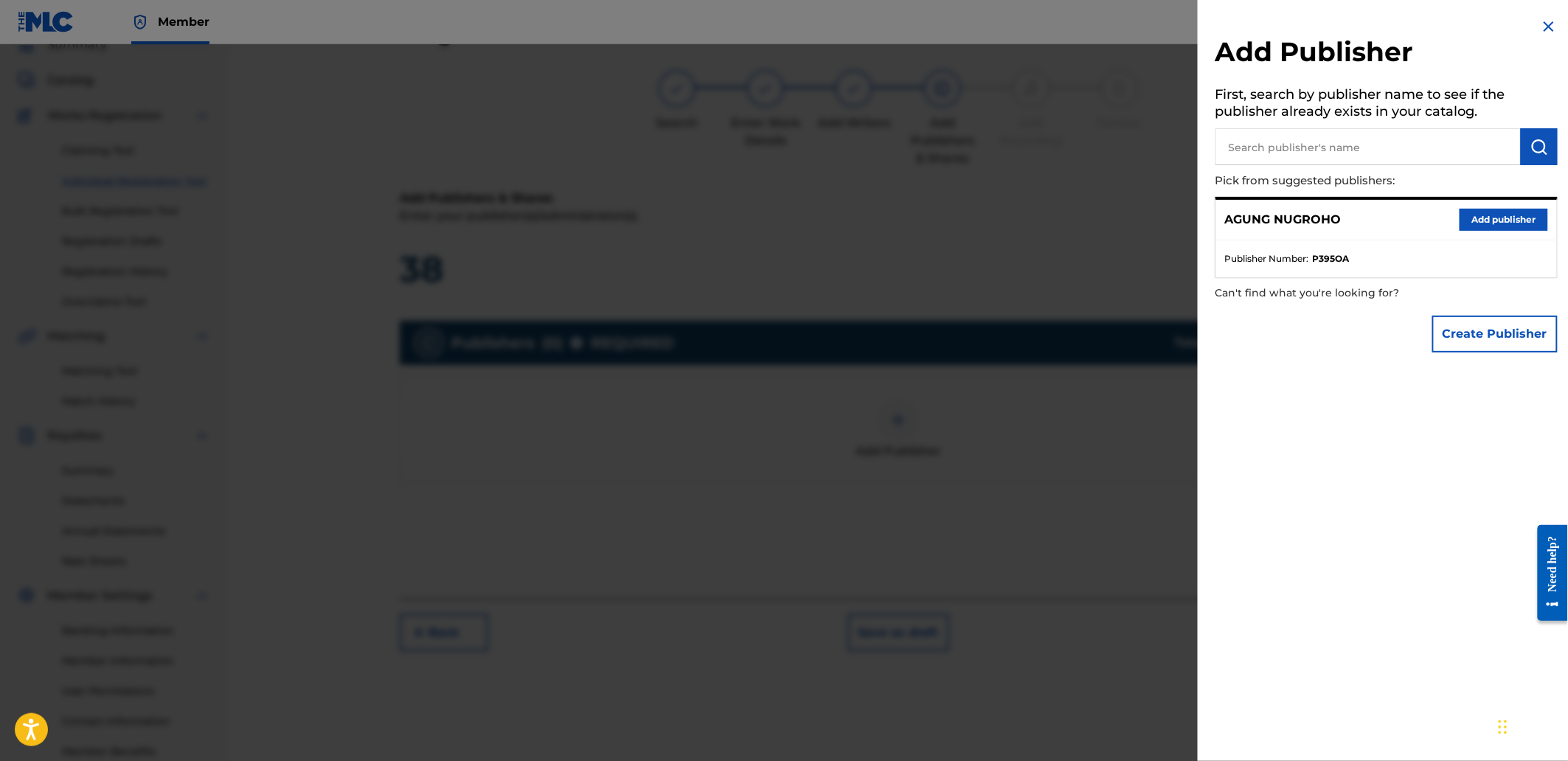
click at [1248, 152] on input "text" at bounding box center [1368, 147] width 305 height 37
click at [1470, 216] on button "Add publisher" at bounding box center [1503, 220] width 88 height 22
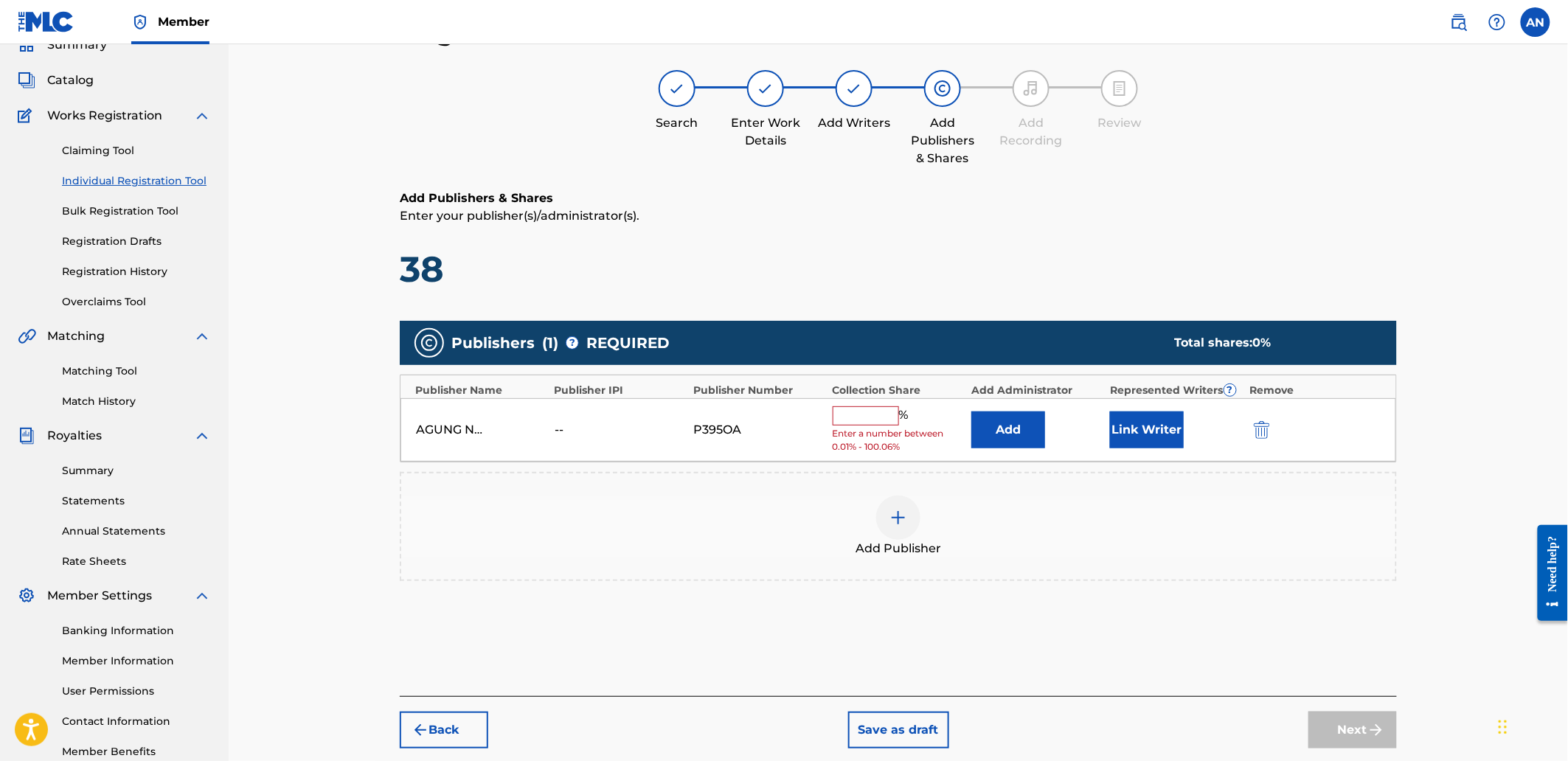
click at [849, 434] on span "Enter a number between 0.01% - 100.06%" at bounding box center [898, 440] width 131 height 27
click at [865, 414] on input "text" at bounding box center [865, 415] width 66 height 20
type input "100"
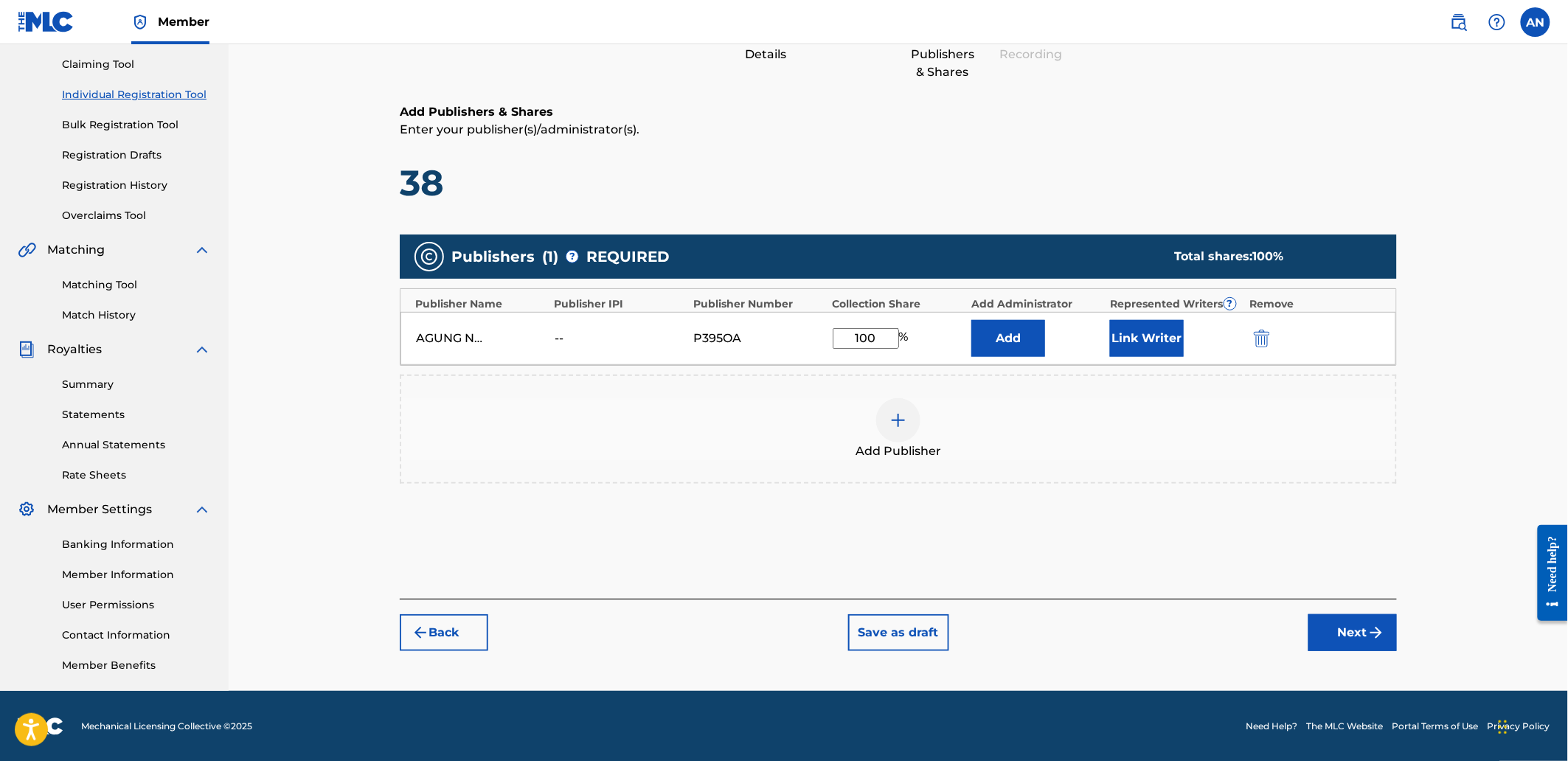
click at [1327, 624] on button "Next" at bounding box center [1352, 633] width 88 height 37
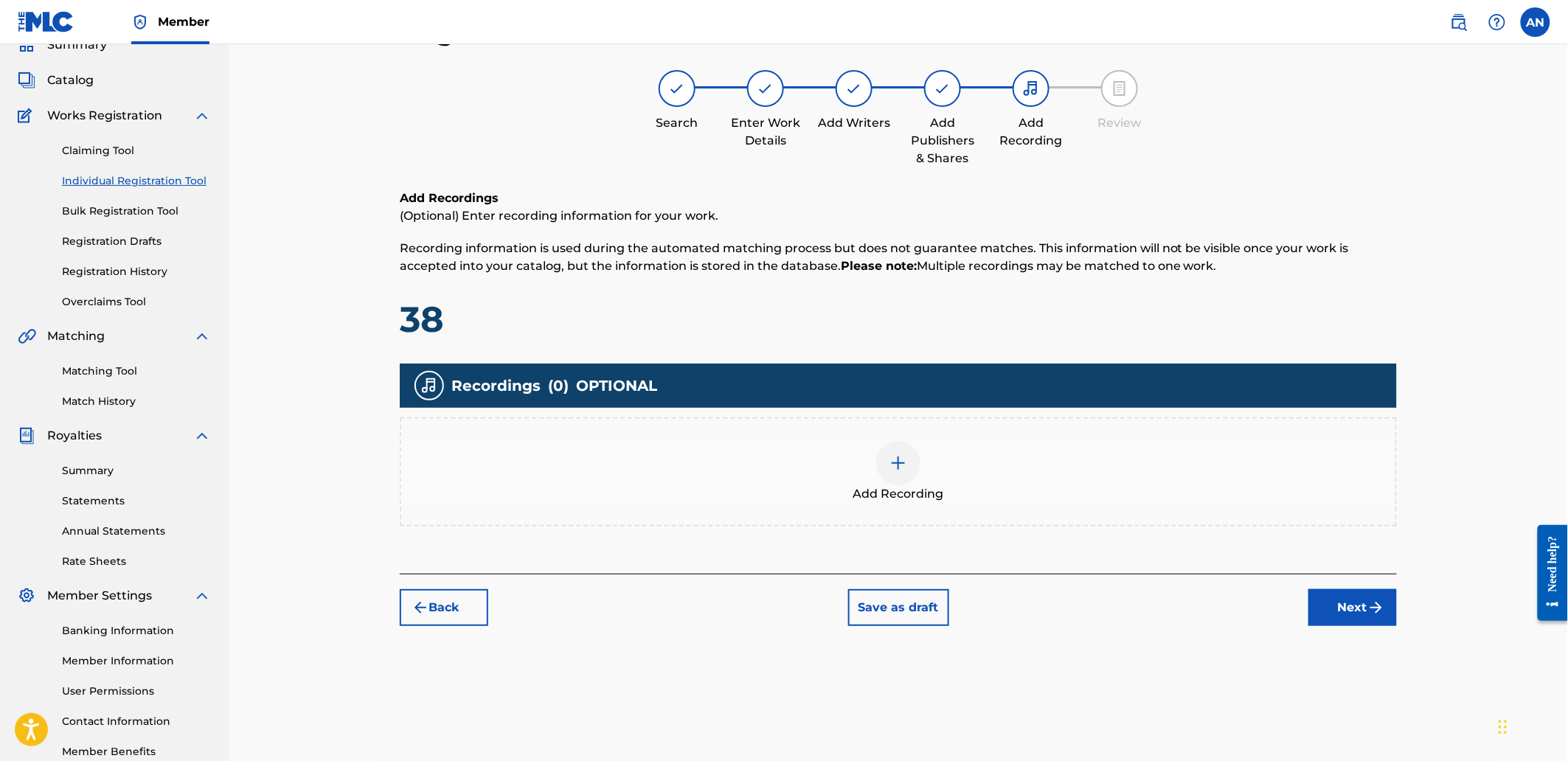
click at [1179, 494] on div "Add Recording" at bounding box center [899, 471] width 995 height 62
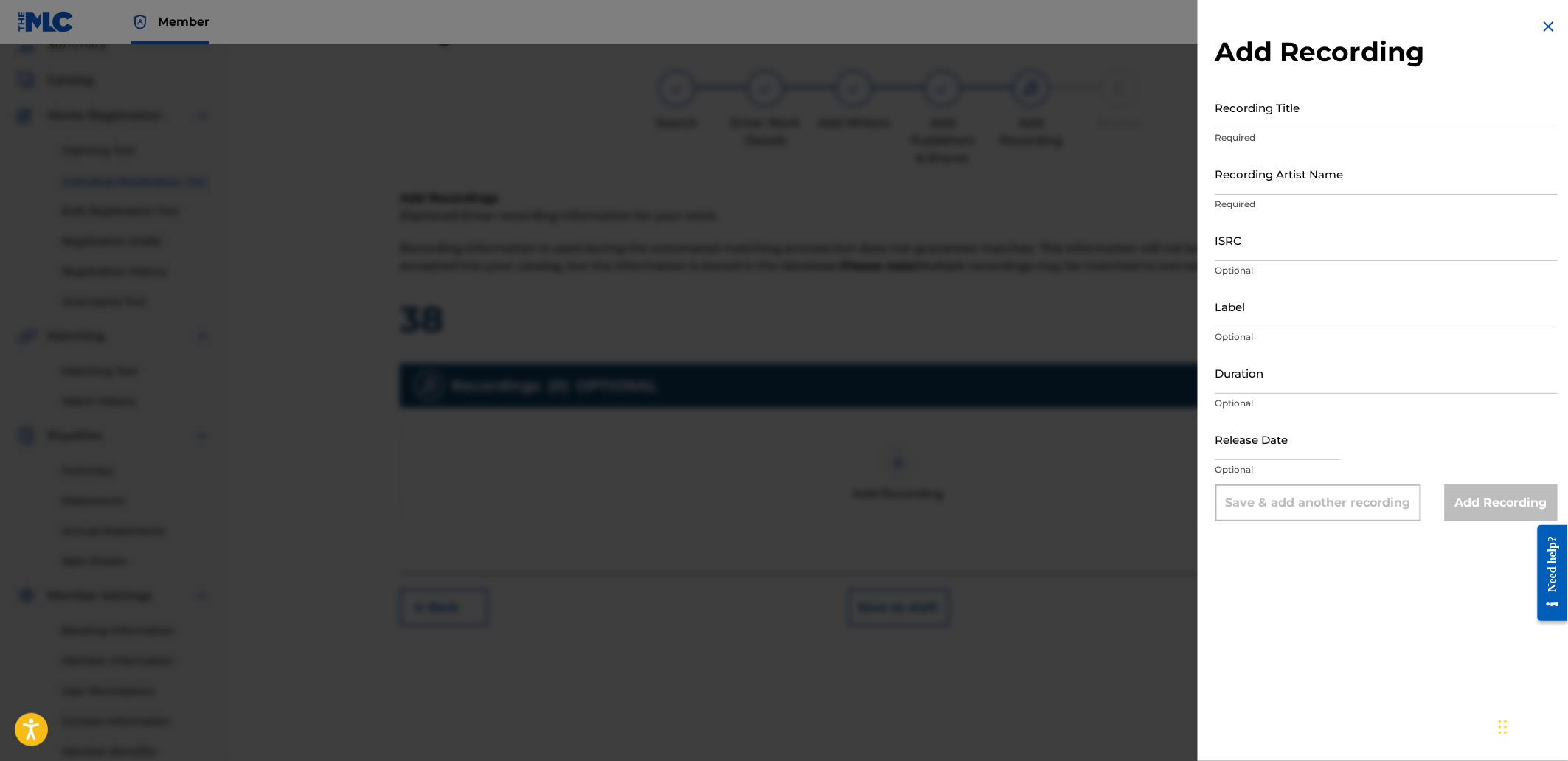
click at [1282, 94] on input "Recording Title" at bounding box center [1387, 107] width 342 height 42
paste input "Recalling Relentless"
type input "Recalling Relentless"
click at [1301, 189] on input "Recording Artist Name" at bounding box center [1387, 173] width 342 height 42
type input "[PERSON_NAME]"
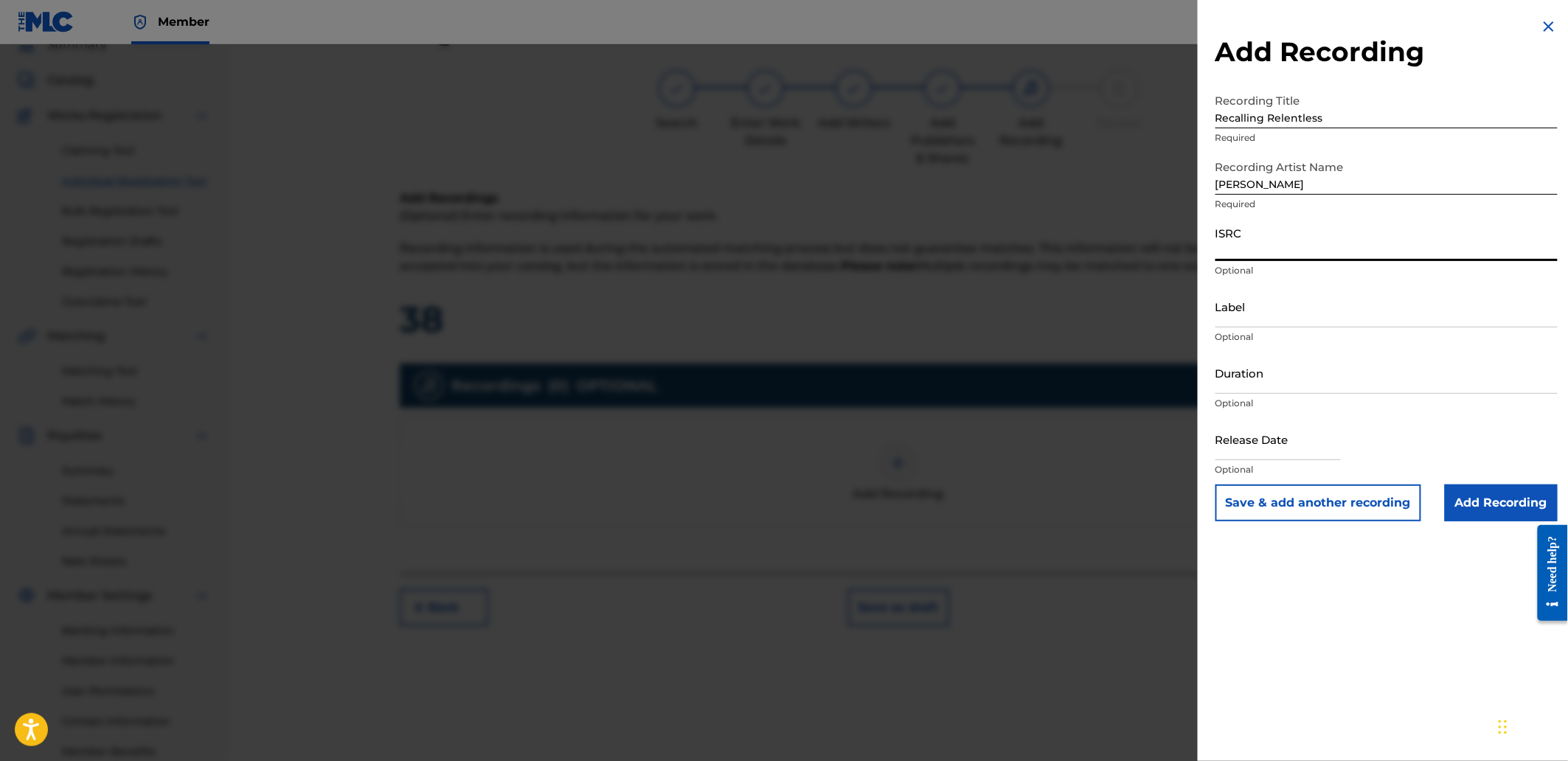
click at [1327, 234] on input "ISRC" at bounding box center [1387, 240] width 342 height 42
paste input "QZS662507576"
type input "QZS662507576"
click at [1485, 514] on input "Add Recording" at bounding box center [1500, 503] width 112 height 37
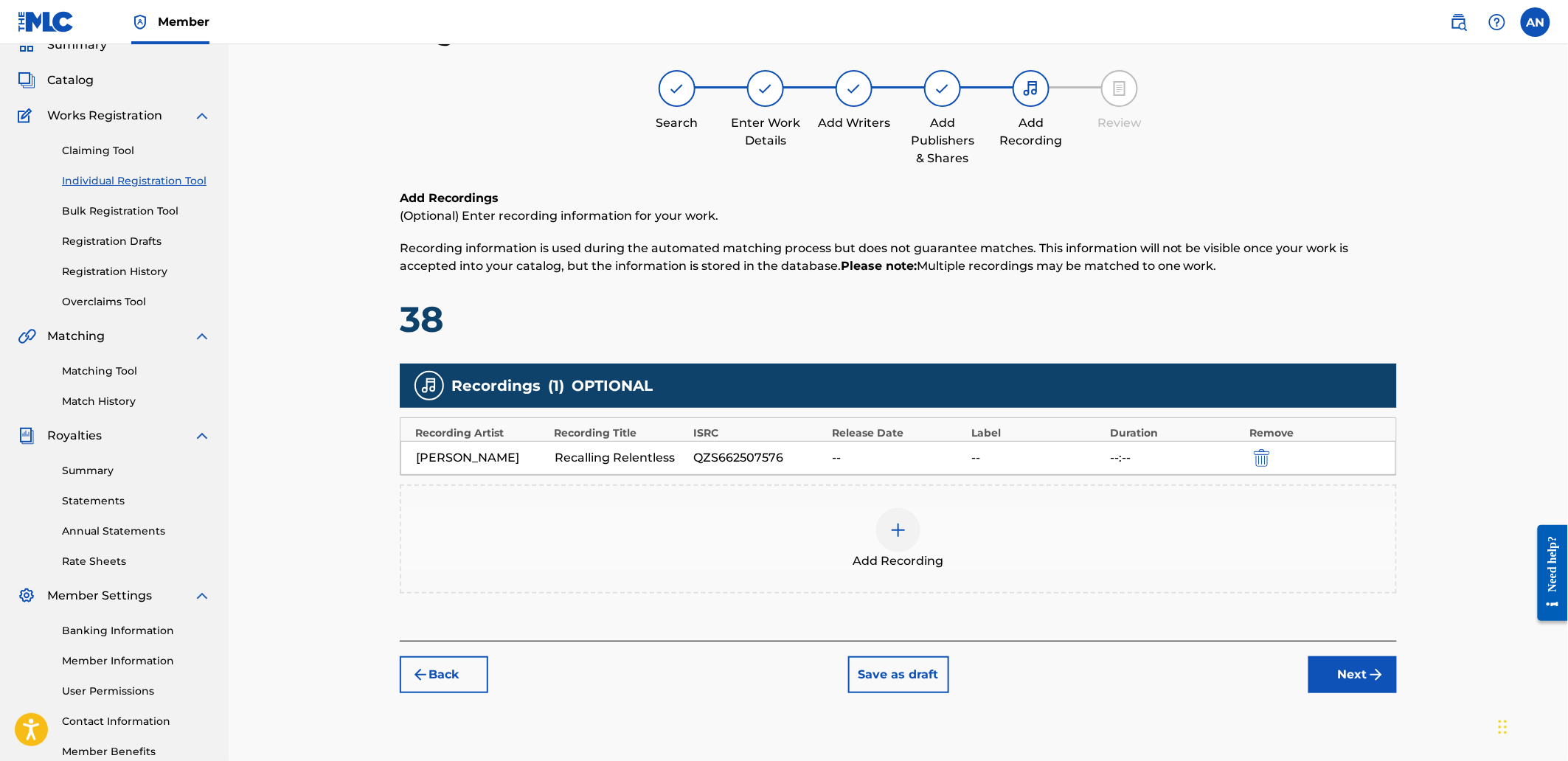
click at [1339, 660] on button "Next" at bounding box center [1352, 675] width 88 height 37
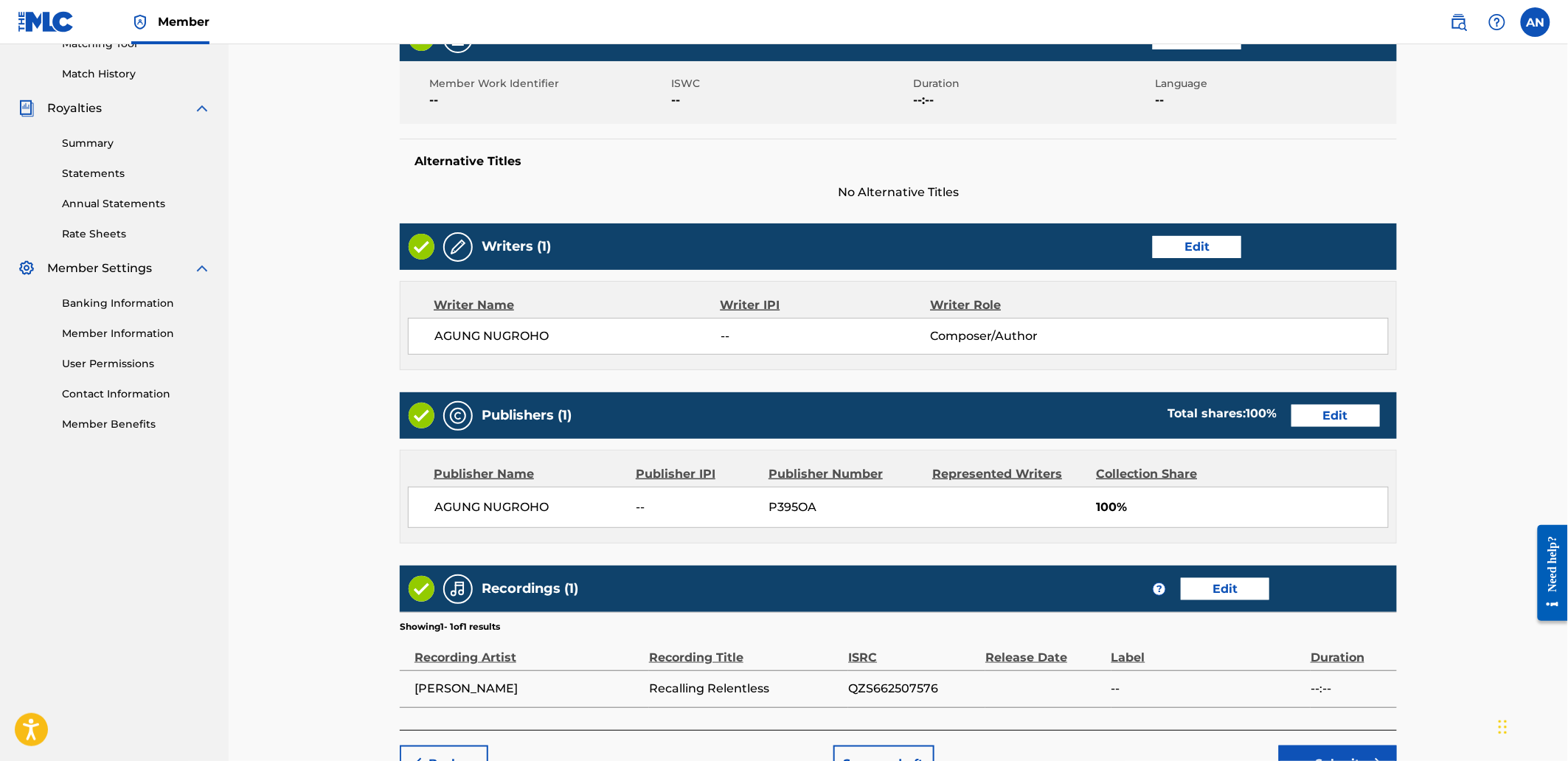
scroll to position [485, 0]
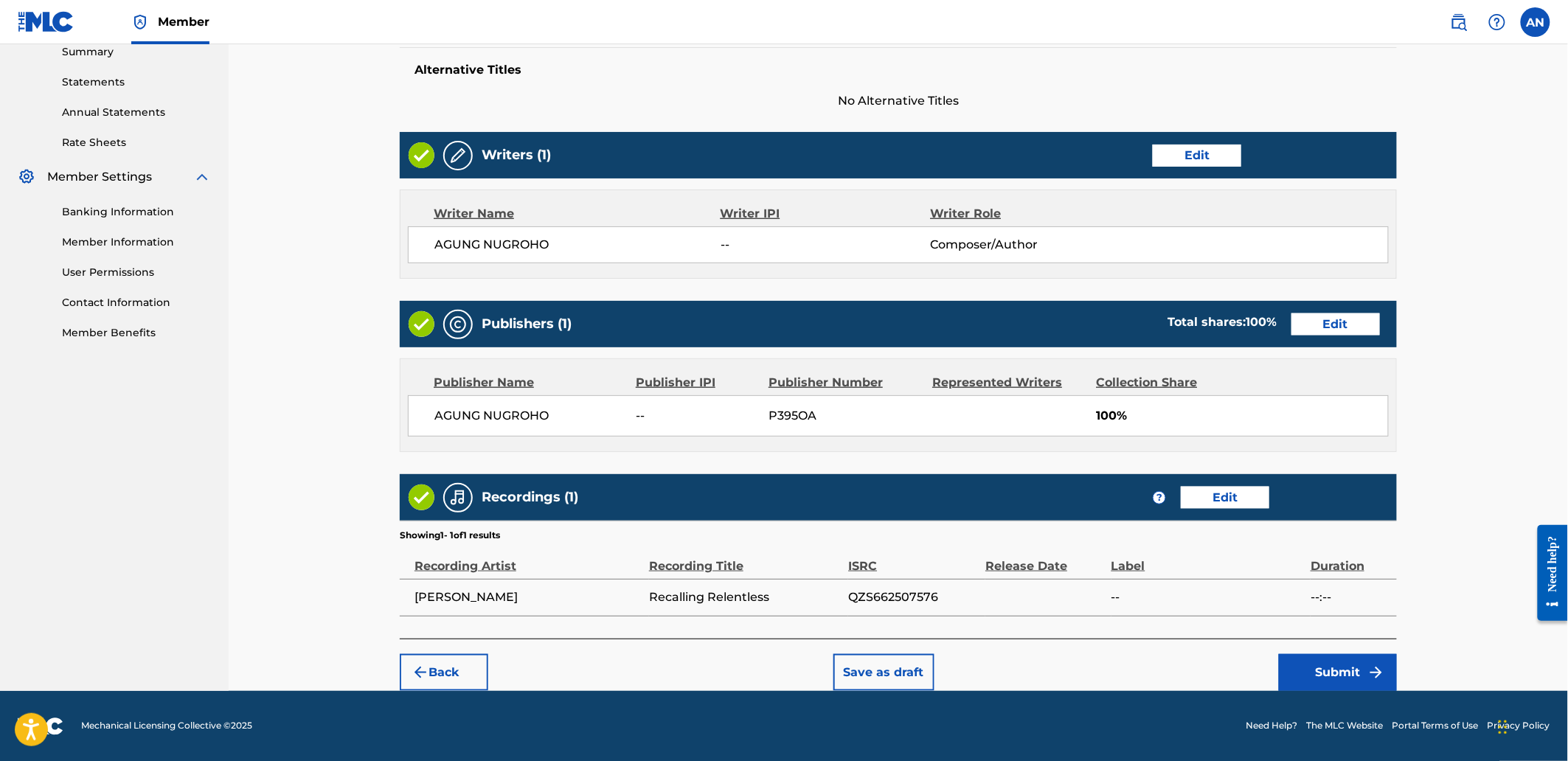
click at [1313, 668] on button "Submit" at bounding box center [1337, 673] width 118 height 37
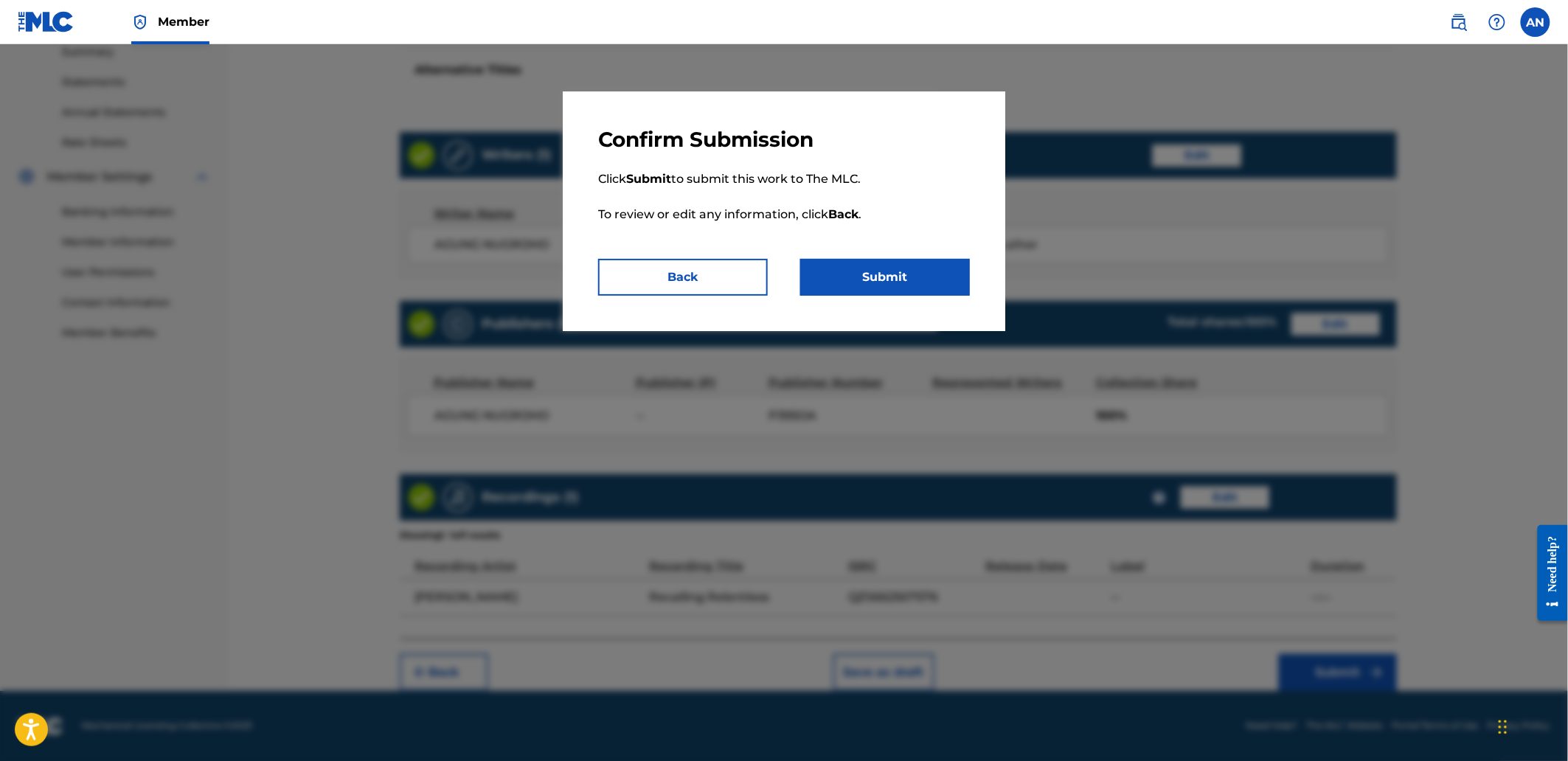
click at [931, 290] on button "Submit" at bounding box center [885, 278] width 169 height 37
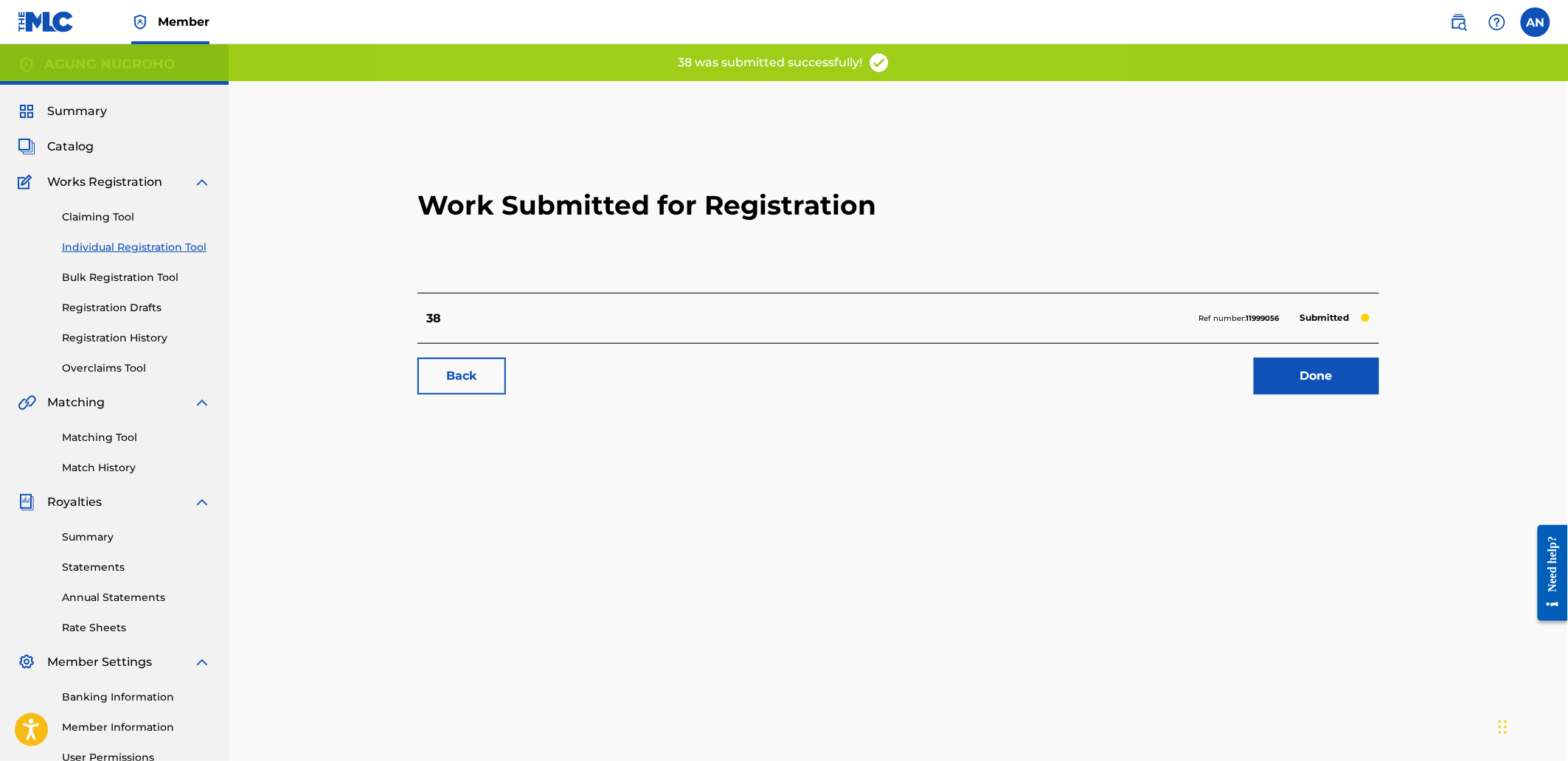
click at [1284, 386] on link "Done" at bounding box center [1316, 376] width 125 height 37
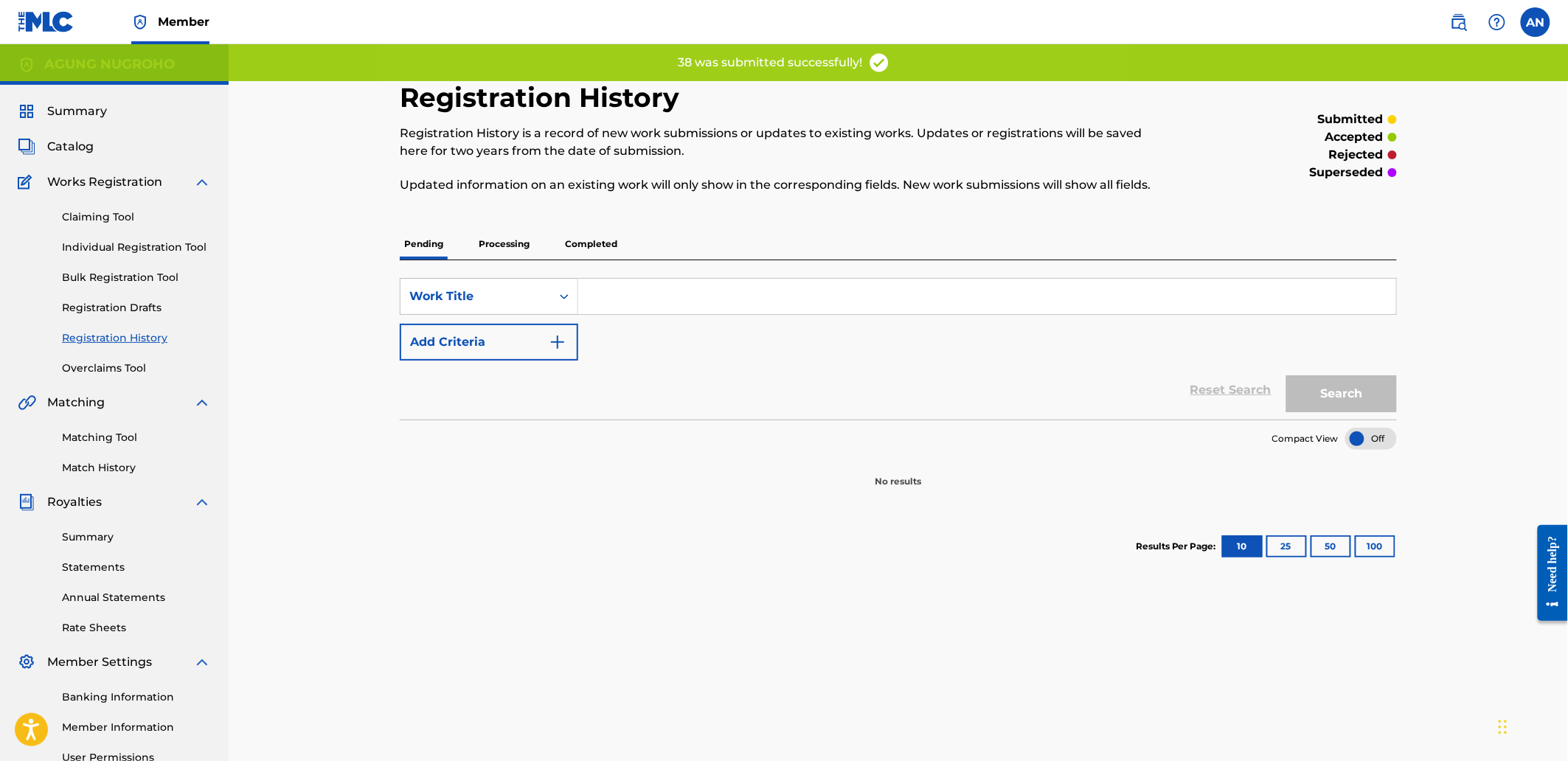
click at [180, 245] on link "Individual Registration Tool" at bounding box center [137, 247] width 149 height 16
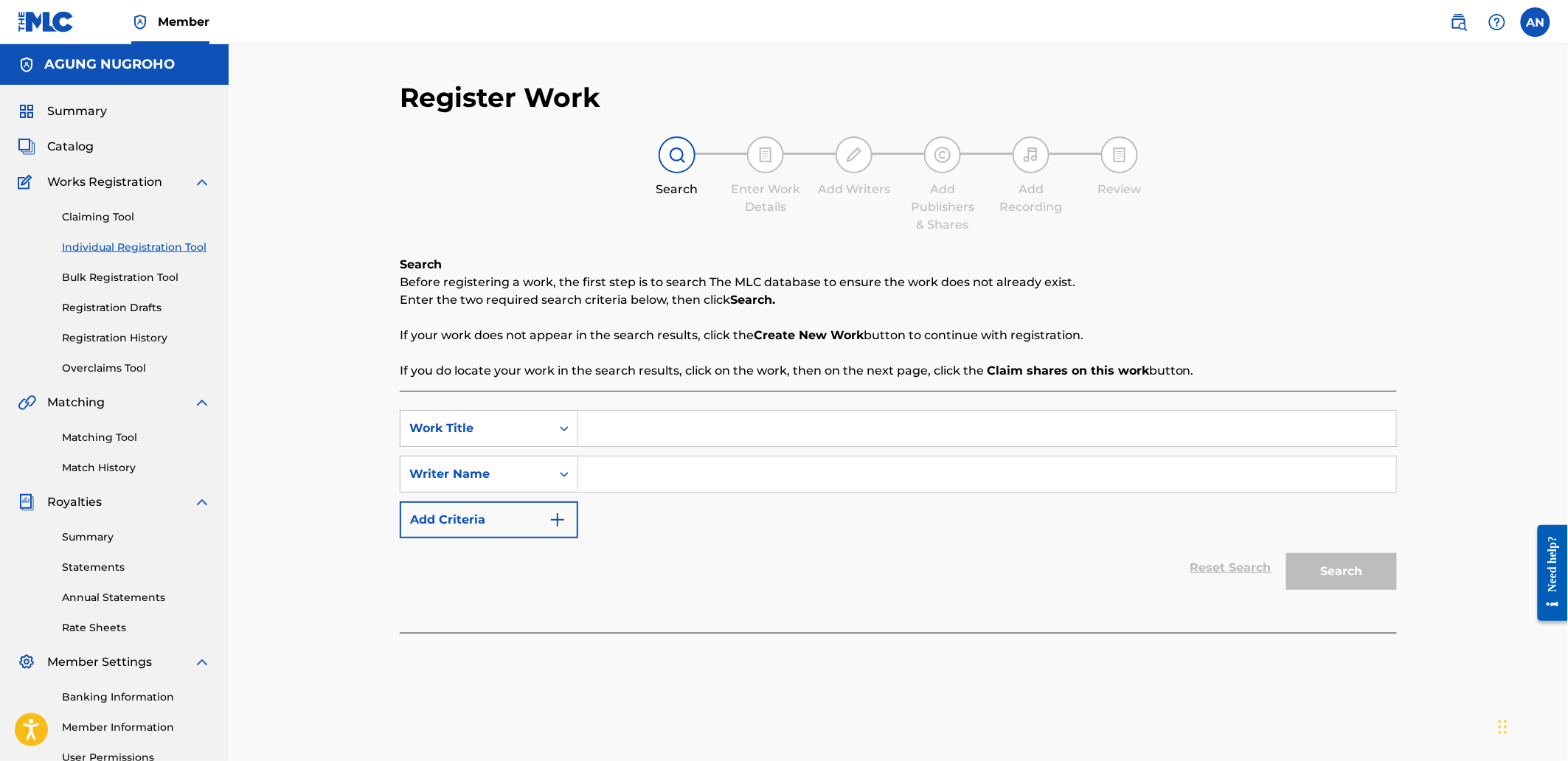
click at [626, 423] on input "Search Form" at bounding box center [987, 428] width 818 height 35
type input "39"
click at [637, 459] on input "Search Form" at bounding box center [987, 474] width 818 height 35
drag, startPoint x: 719, startPoint y: 474, endPoint x: 593, endPoint y: 468, distance: 126.1
click at [591, 468] on input "AGUNG NUGROHO" at bounding box center [987, 474] width 818 height 35
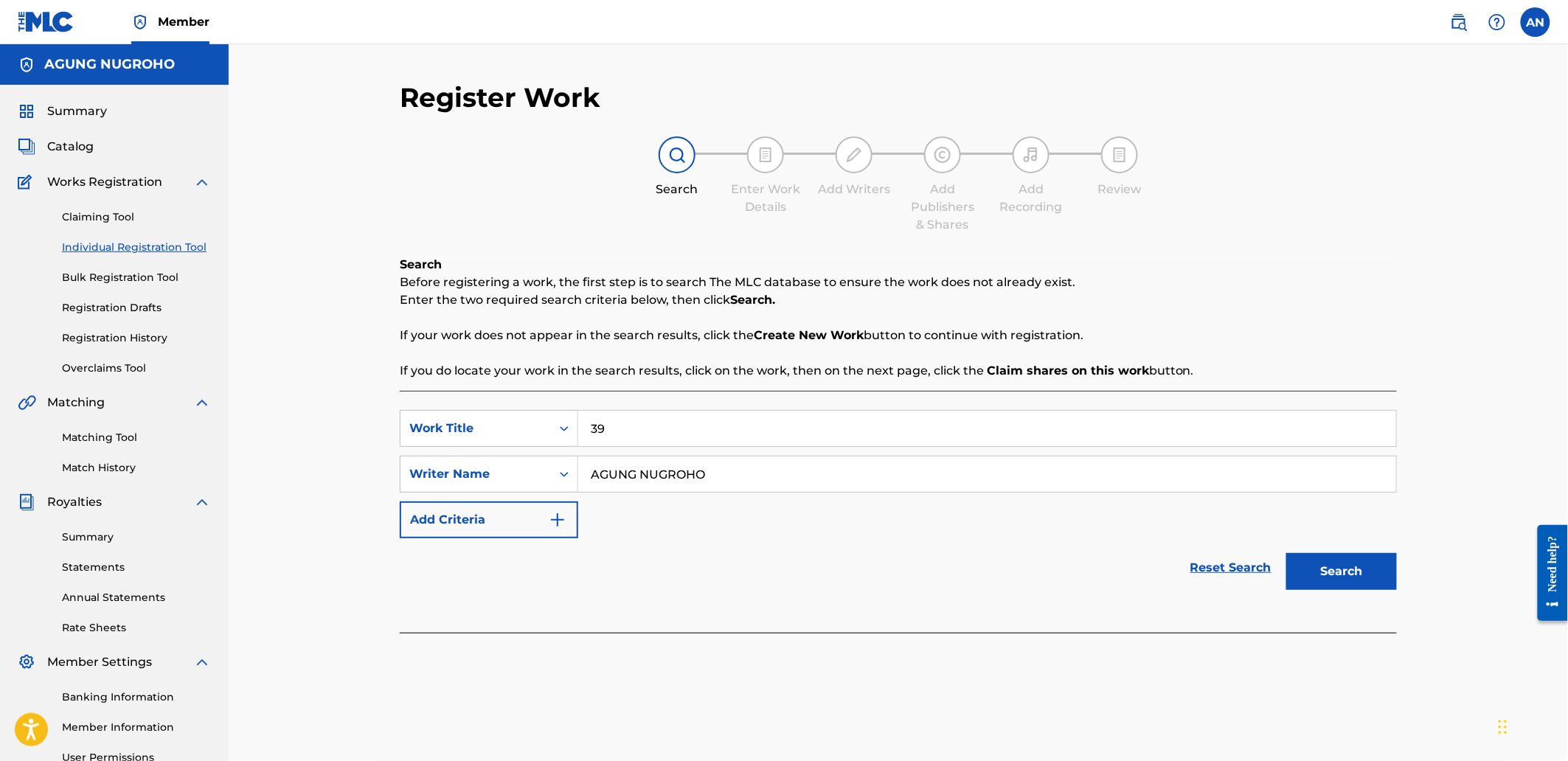
type input "AGUNG NUGROHO"
click at [1343, 572] on button "Search" at bounding box center [1341, 571] width 111 height 37
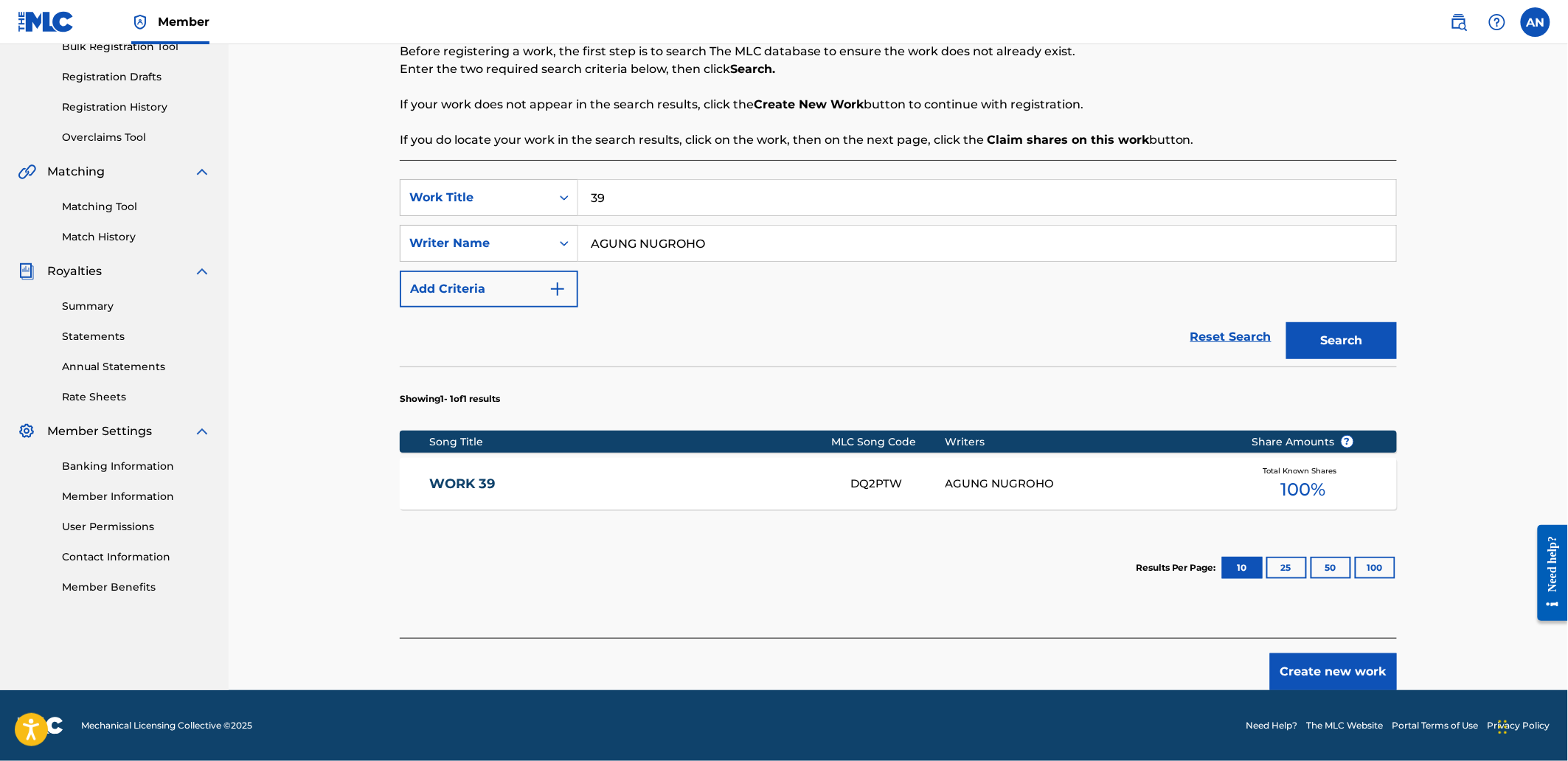
click at [1340, 663] on button "Create new work" at bounding box center [1333, 672] width 126 height 37
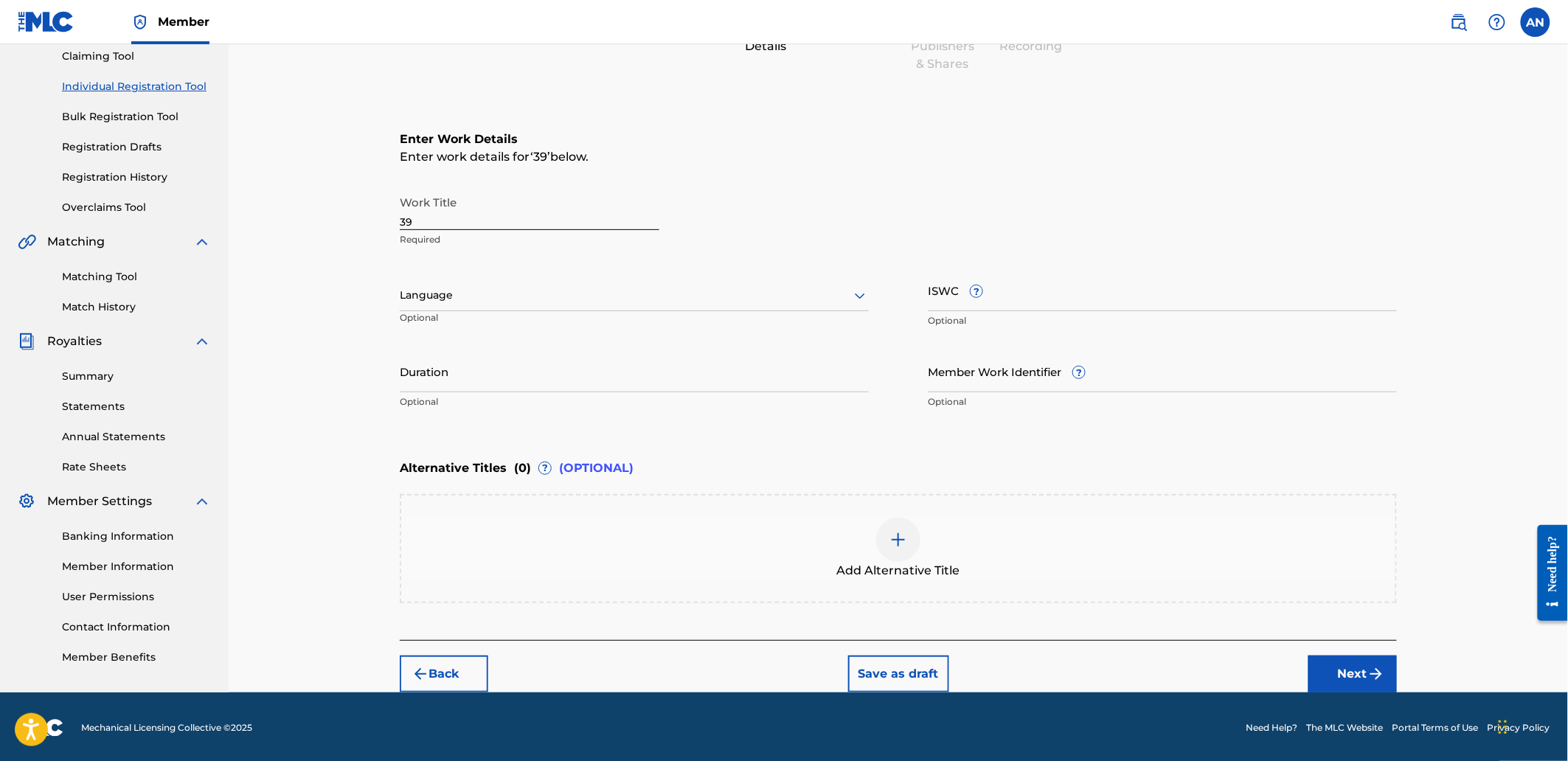
click at [1340, 663] on button "Next" at bounding box center [1352, 674] width 88 height 37
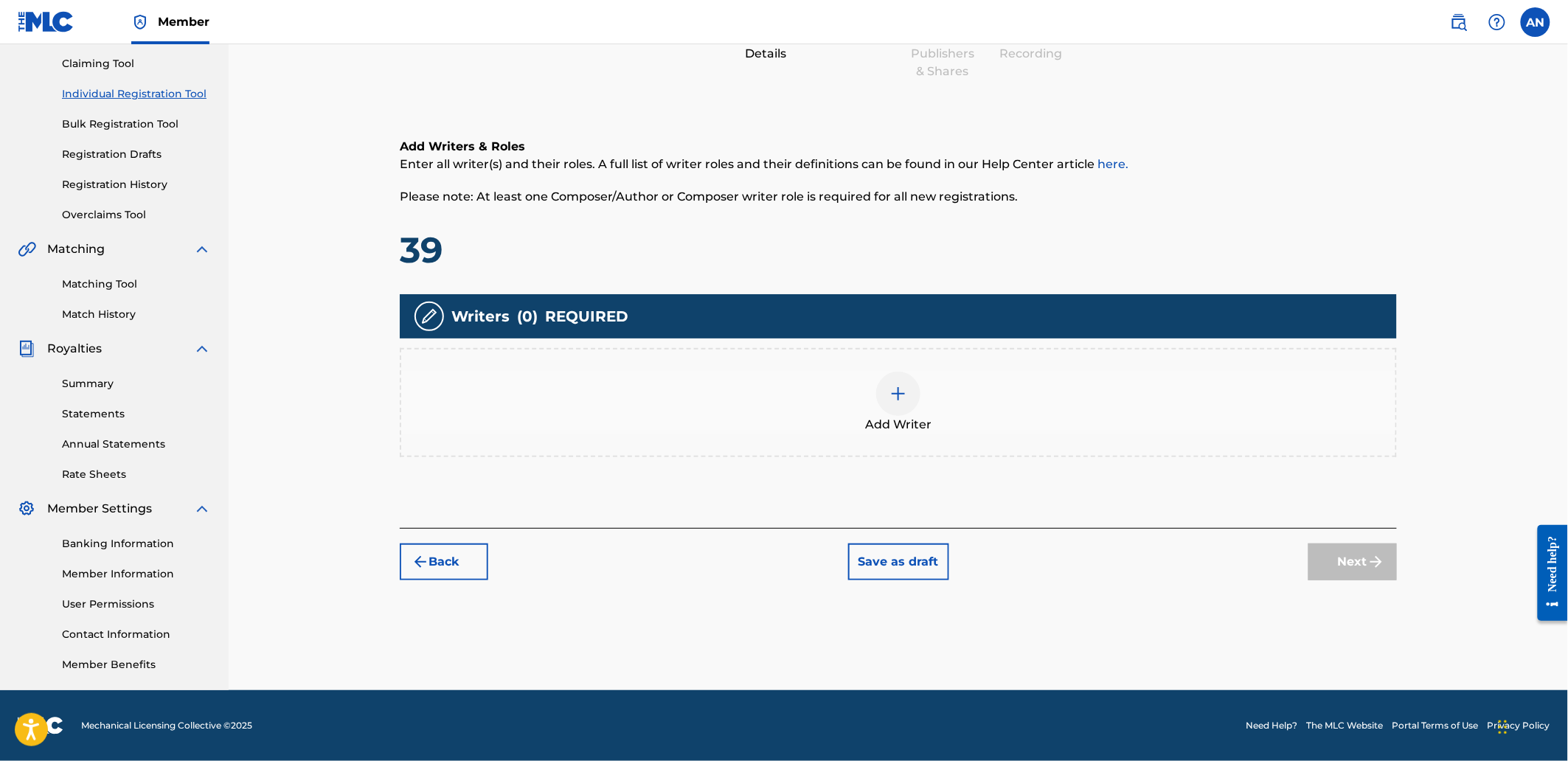
scroll to position [66, 0]
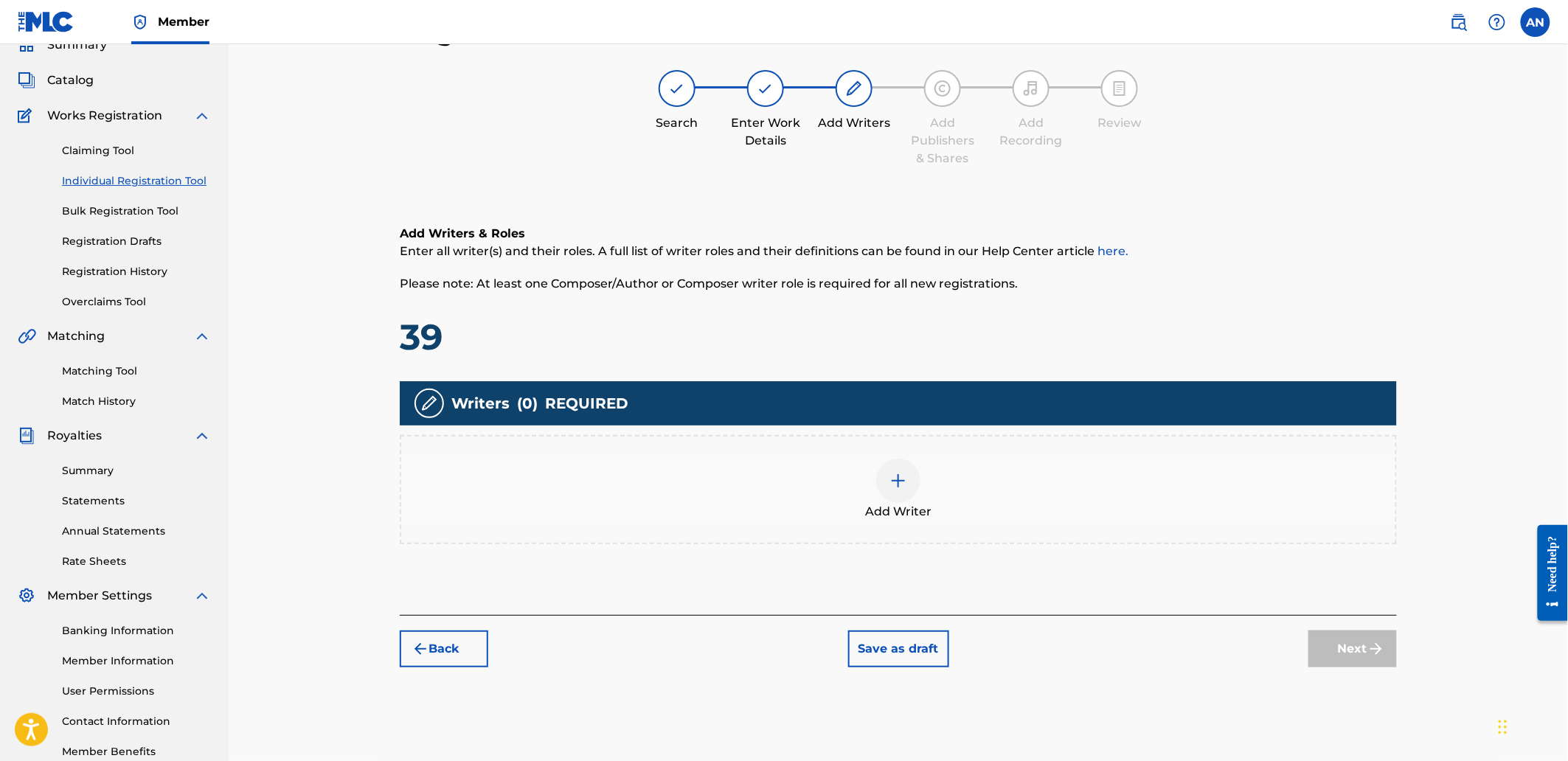
click at [1125, 495] on div "Add Writer" at bounding box center [899, 490] width 995 height 62
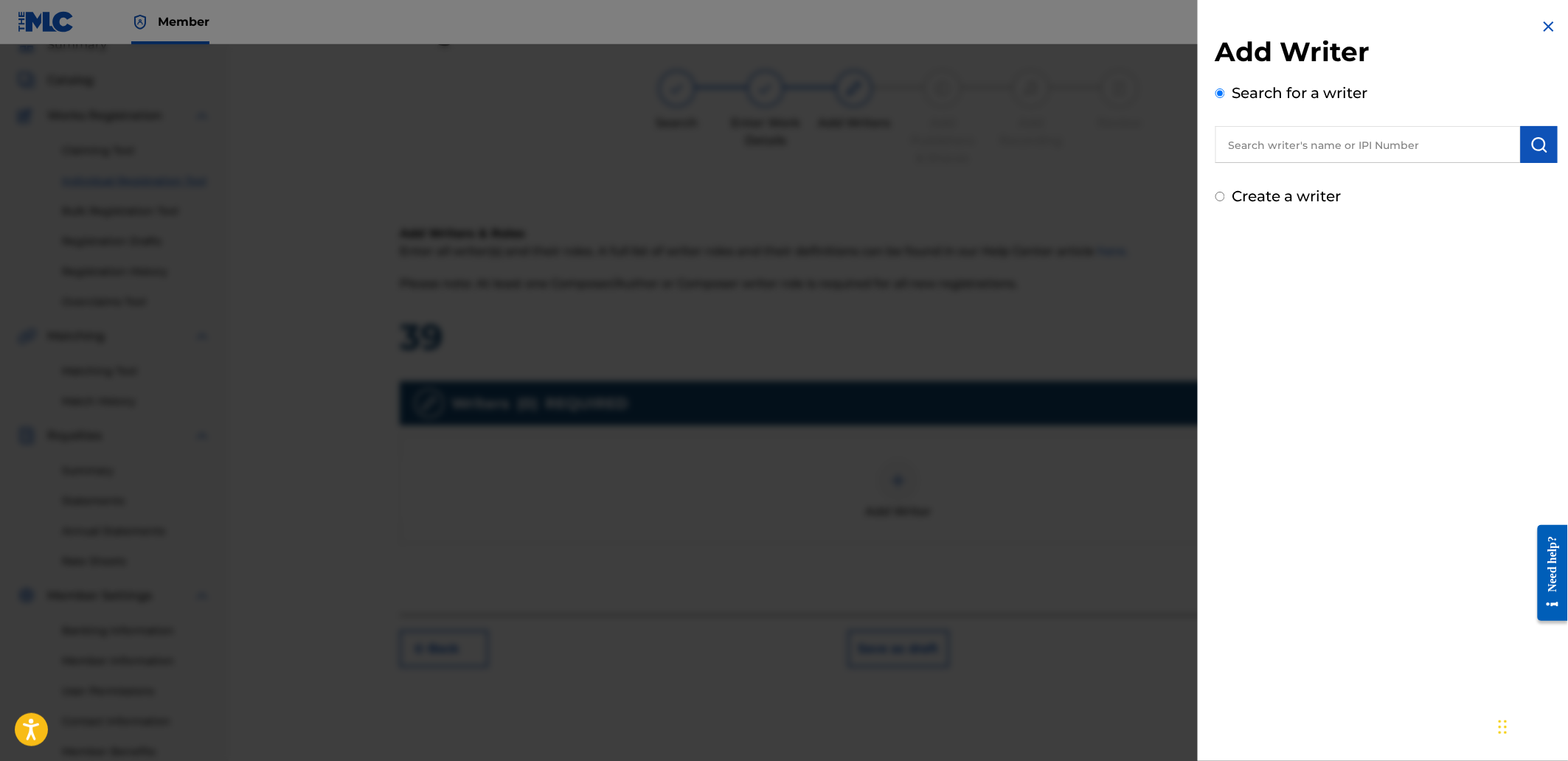
click at [1295, 140] on input "text" at bounding box center [1368, 145] width 305 height 37
paste input "AGUNG NUGROHO"
type input "AGUNG NUGROHO"
click at [1530, 148] on img "submit" at bounding box center [1538, 144] width 18 height 18
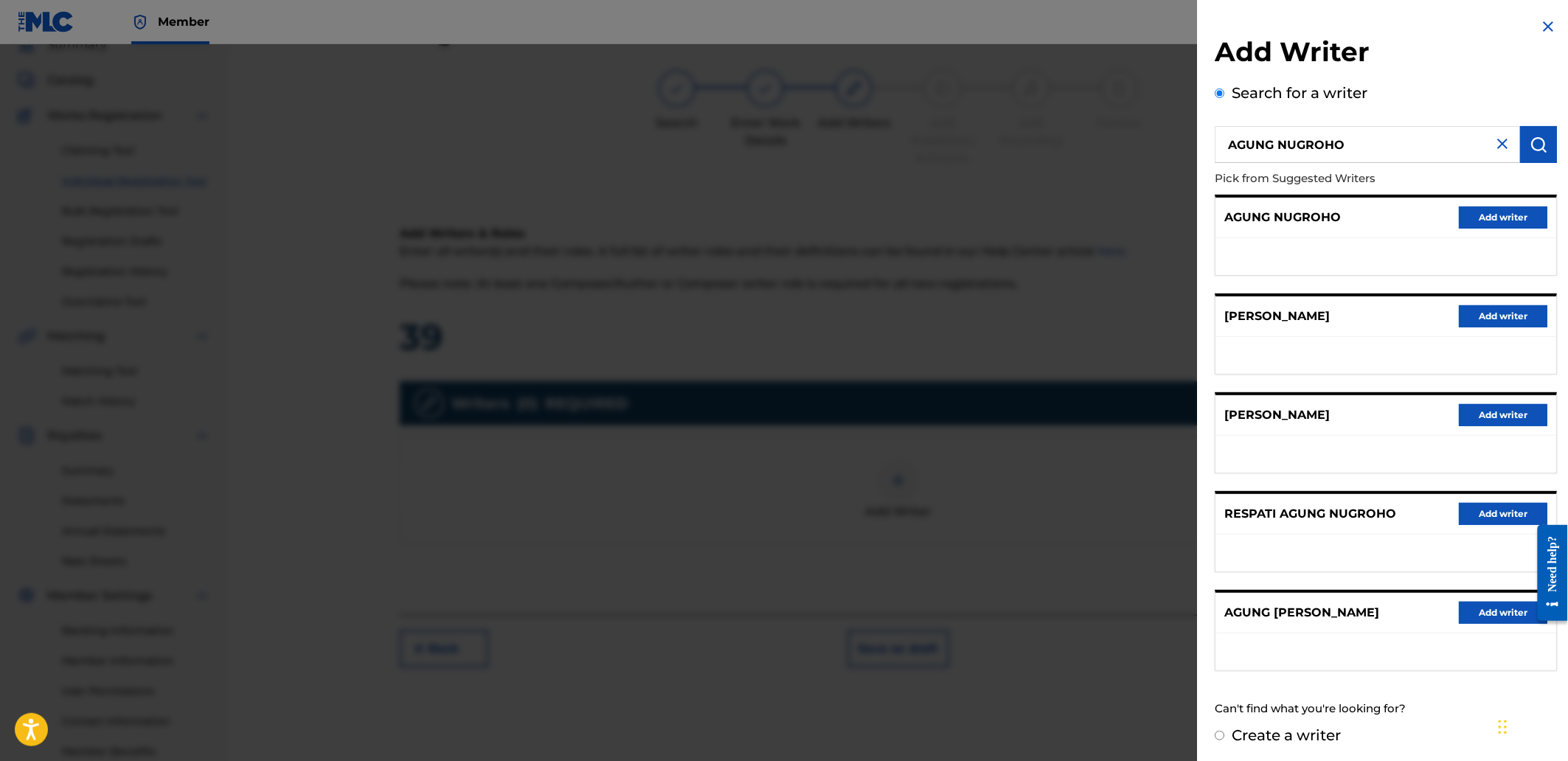
drag, startPoint x: 1477, startPoint y: 206, endPoint x: 1419, endPoint y: 222, distance: 60.2
click at [1477, 207] on button "Add writer" at bounding box center [1503, 217] width 88 height 22
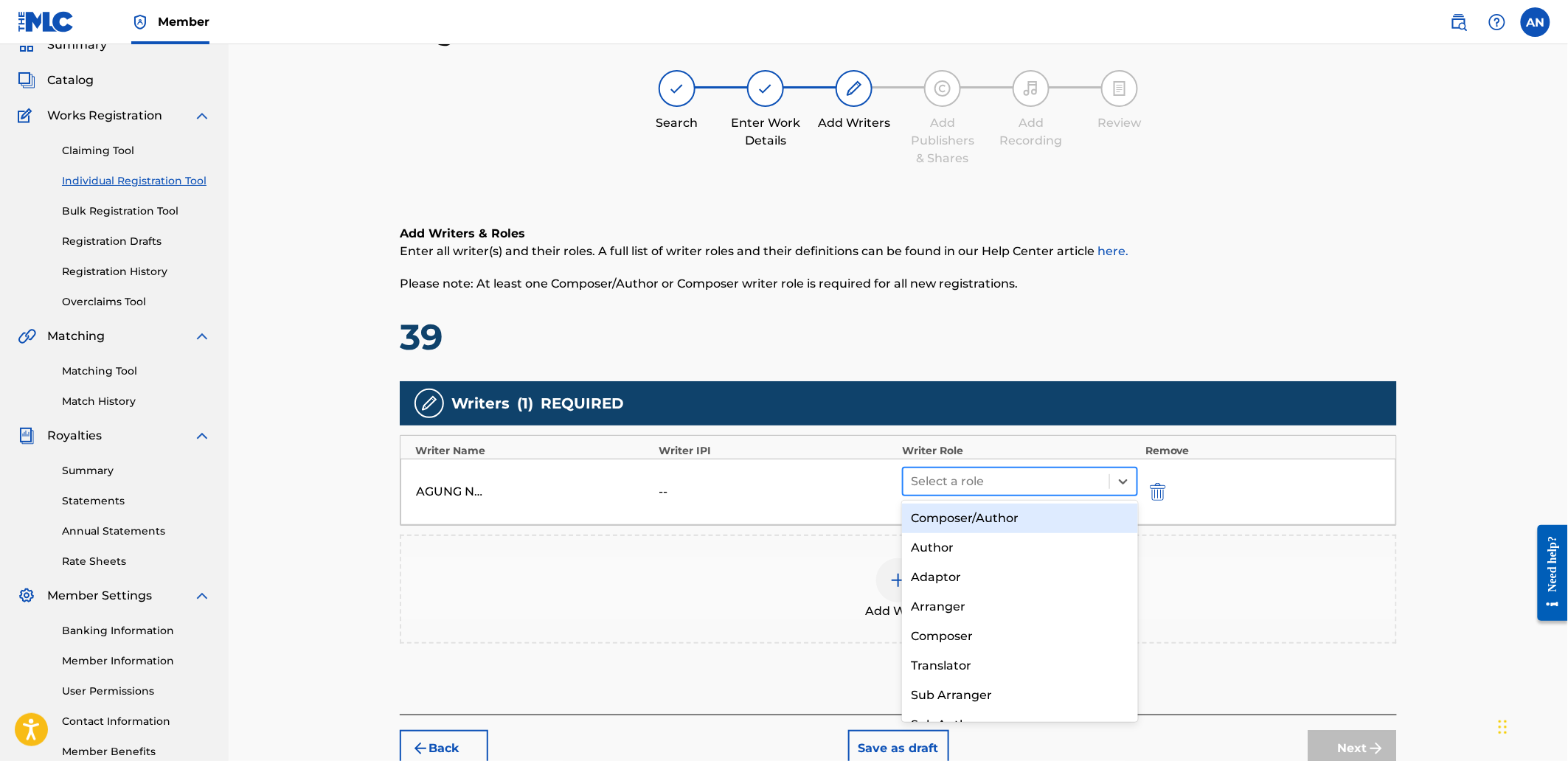
click at [957, 492] on div "Select a role" at bounding box center [1006, 481] width 205 height 27
click at [957, 505] on div "Composer/Author" at bounding box center [1019, 518] width 235 height 30
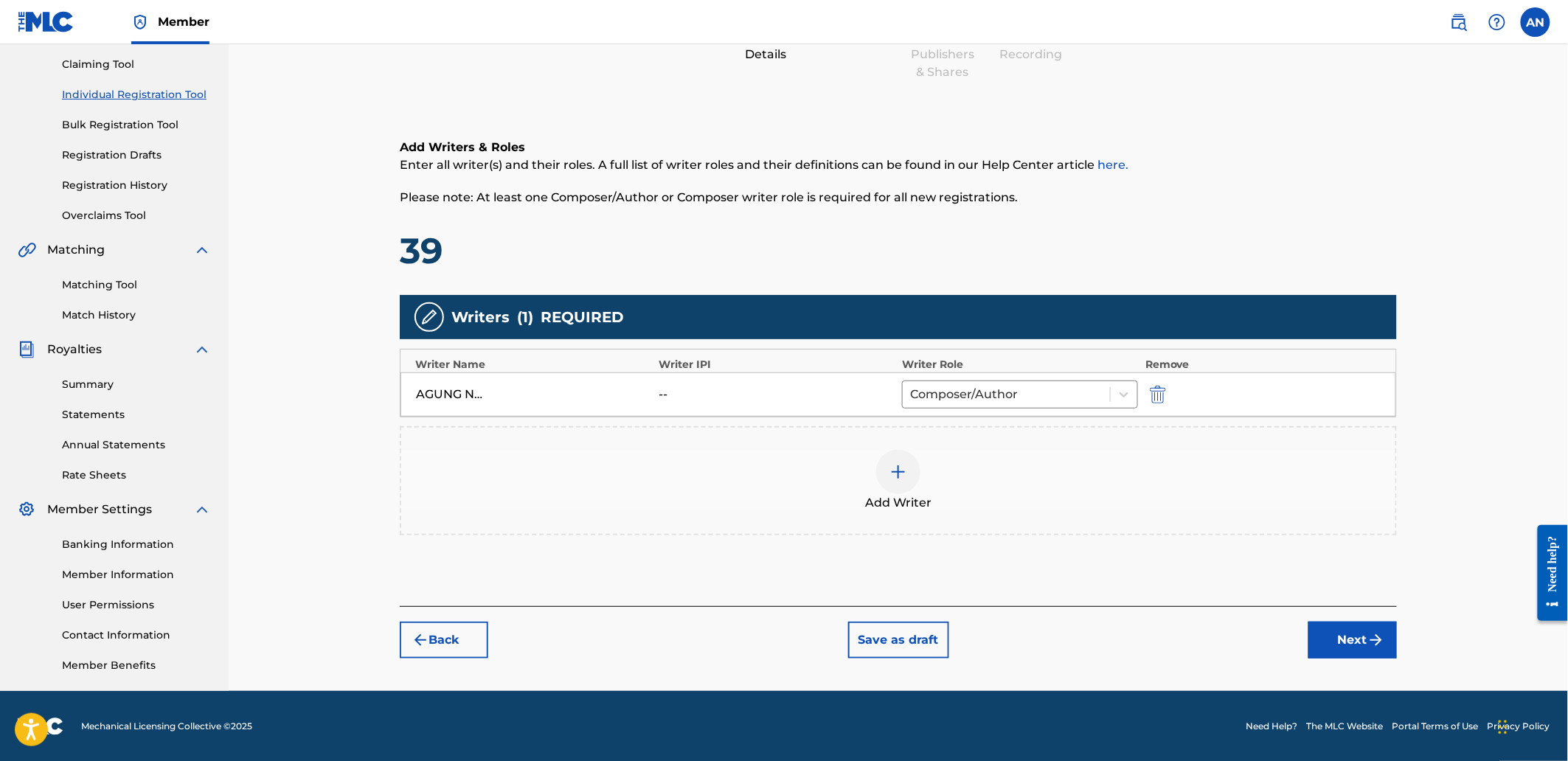
click at [1334, 630] on button "Next" at bounding box center [1352, 640] width 88 height 37
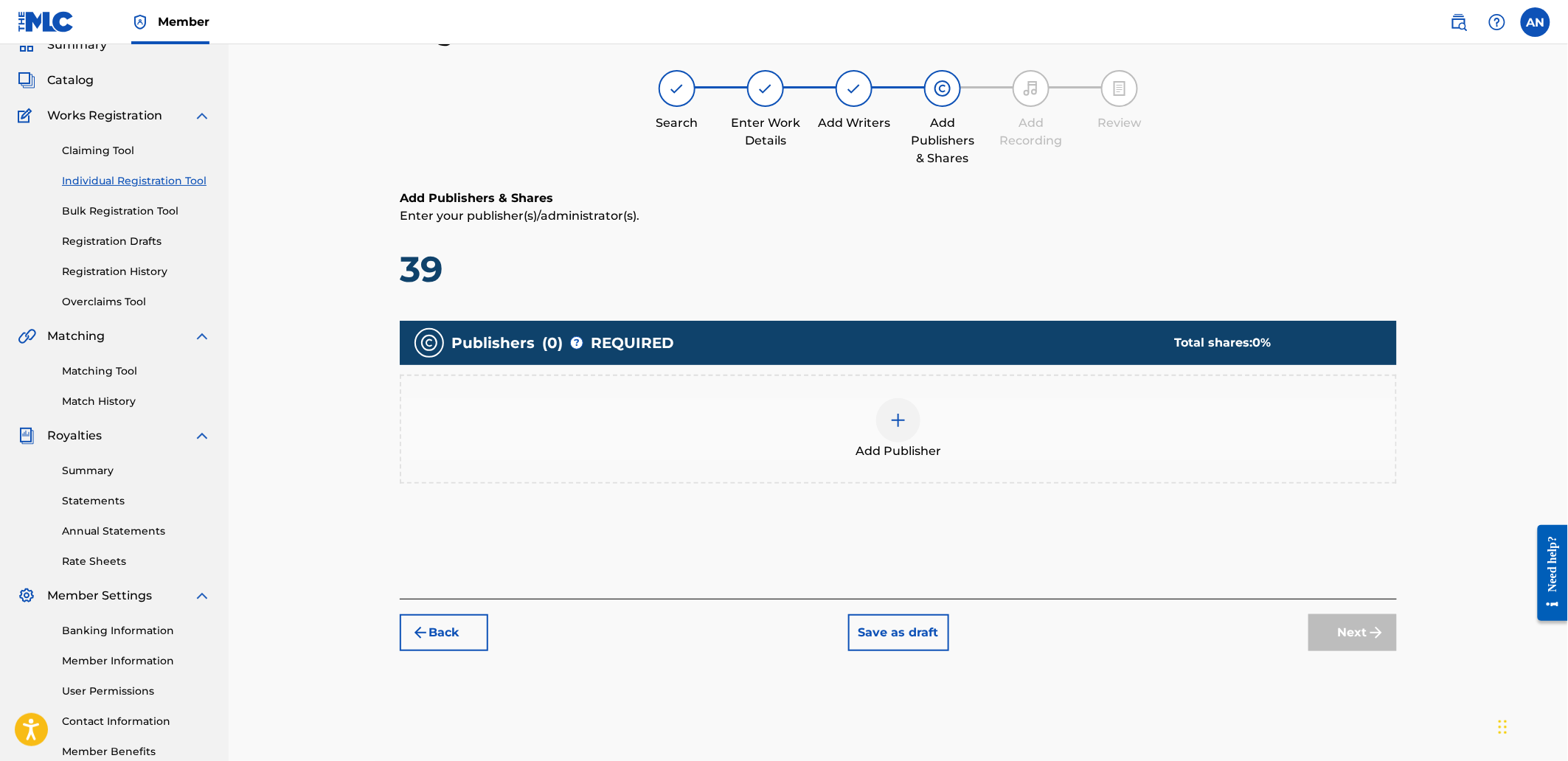
click at [1026, 437] on div "Add Publisher" at bounding box center [899, 428] width 995 height 62
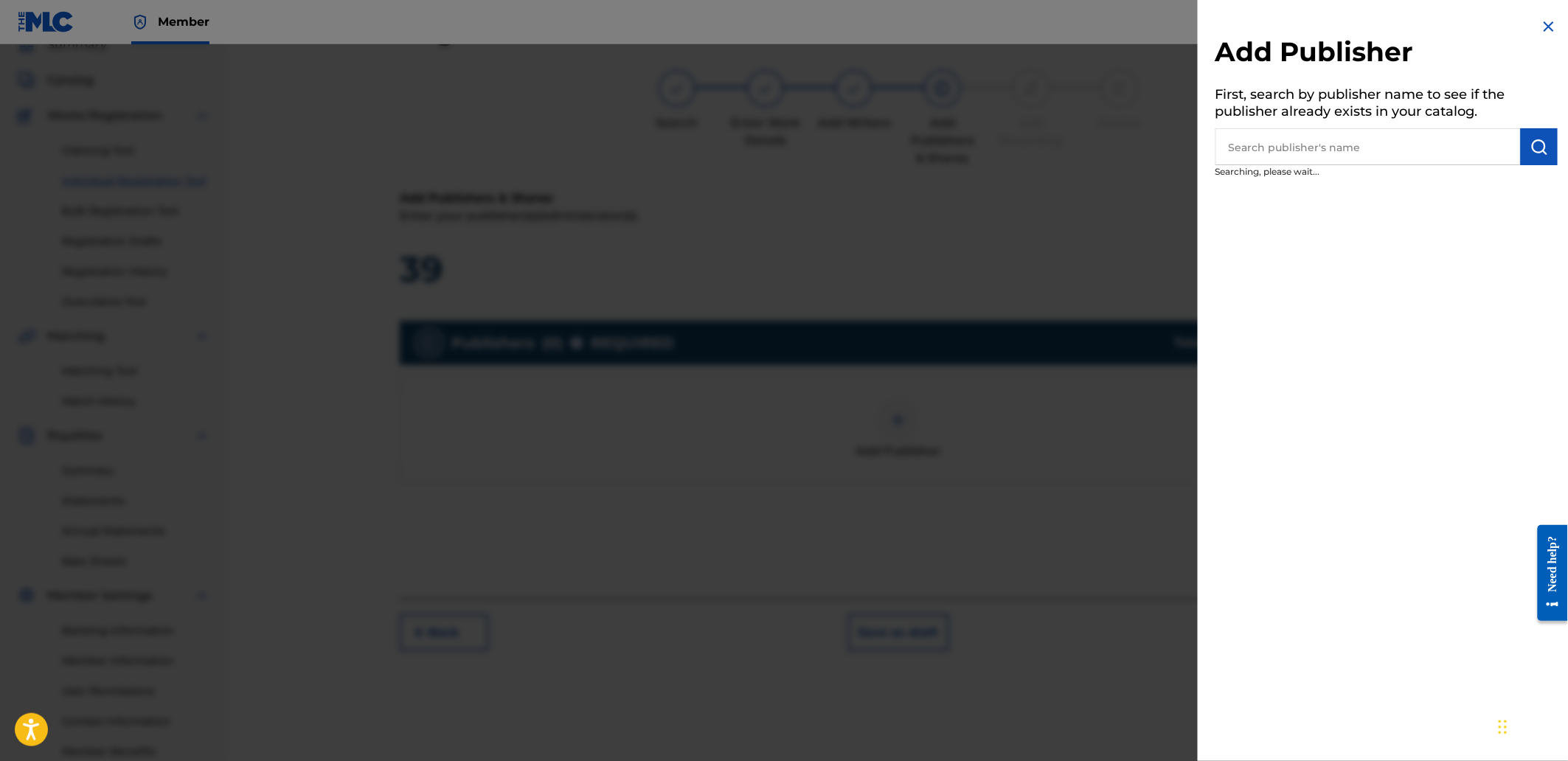
click at [1243, 145] on input "text" at bounding box center [1368, 147] width 305 height 37
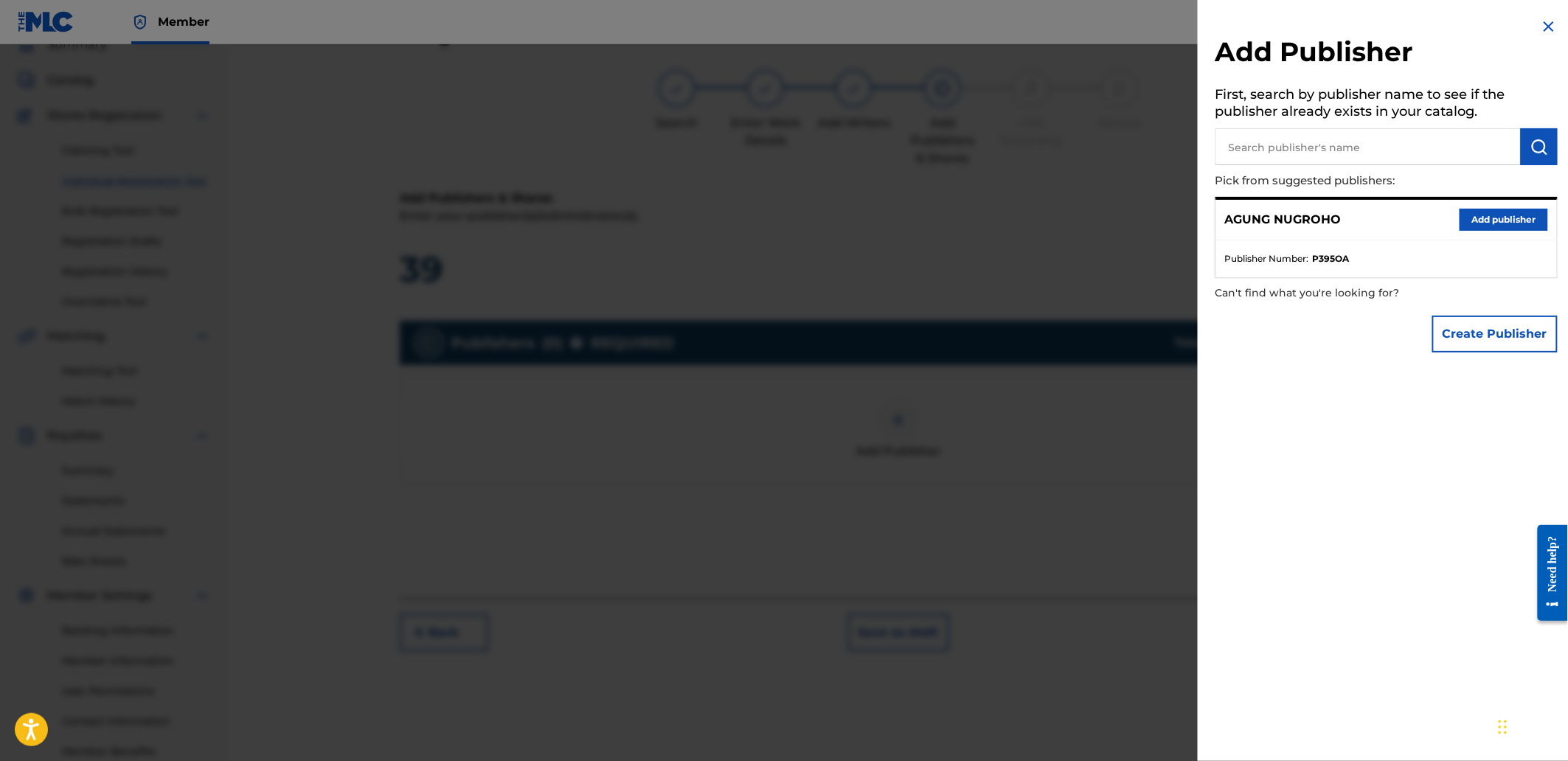
click at [1478, 222] on button "Add publisher" at bounding box center [1503, 220] width 88 height 22
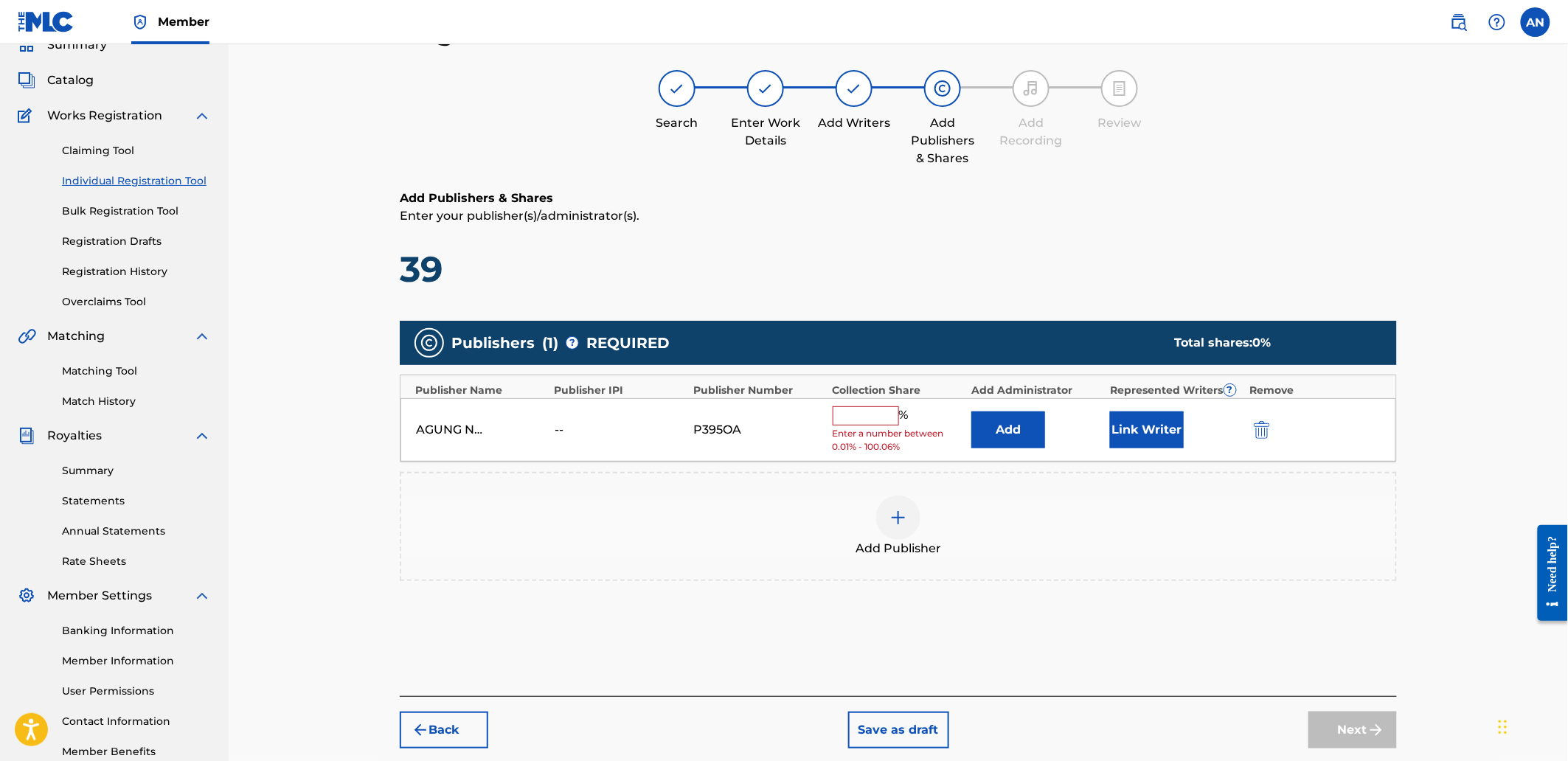
drag, startPoint x: 850, startPoint y: 428, endPoint x: 863, endPoint y: 420, distance: 15.3
click at [850, 429] on span "Enter a number between 0.01% - 100.06%" at bounding box center [898, 440] width 131 height 27
click at [867, 414] on input "text" at bounding box center [865, 415] width 66 height 20
type input "100"
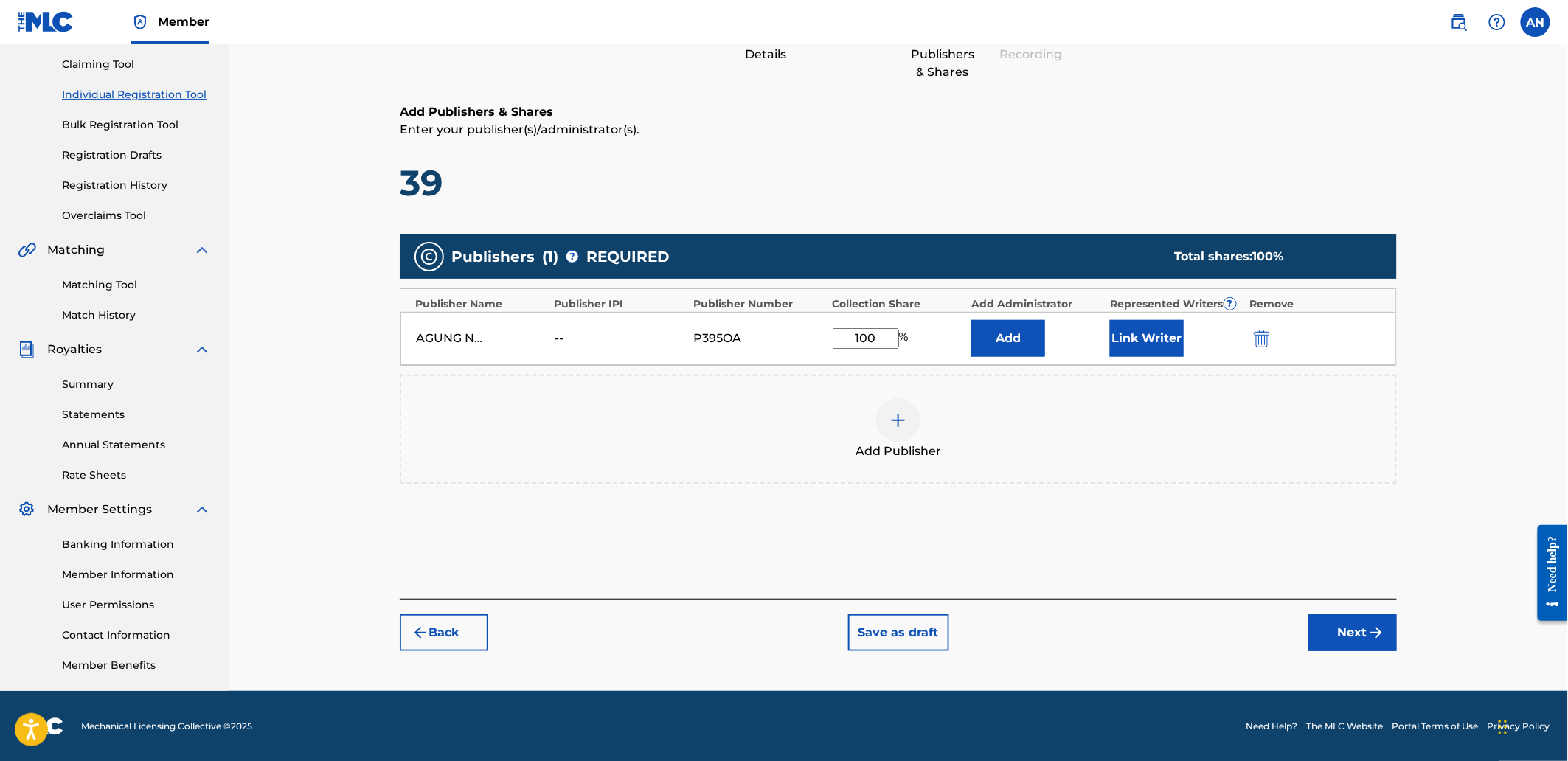
click at [1336, 632] on button "Next" at bounding box center [1352, 633] width 88 height 37
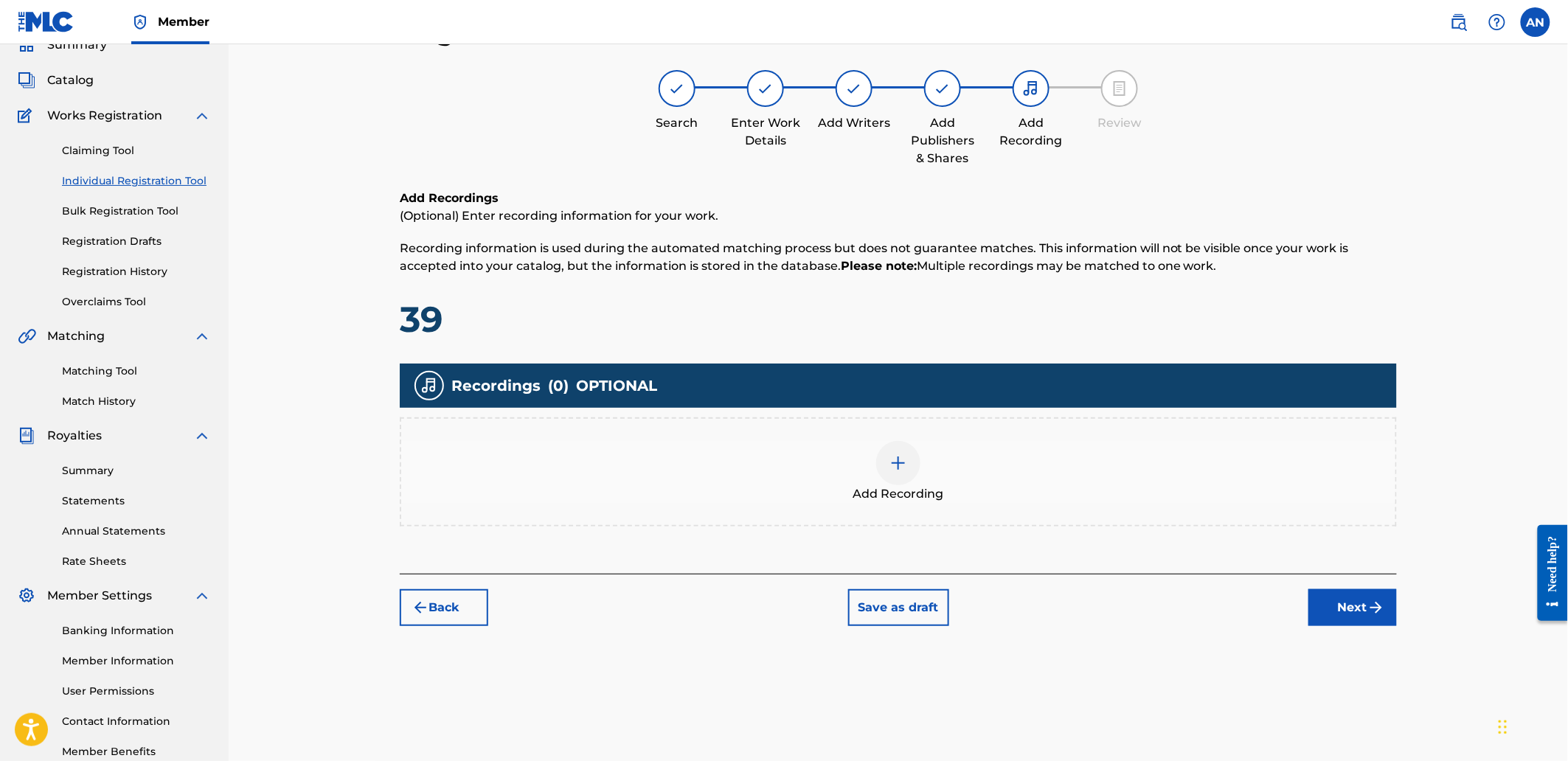
click at [1033, 454] on div "Add Recording" at bounding box center [899, 471] width 995 height 62
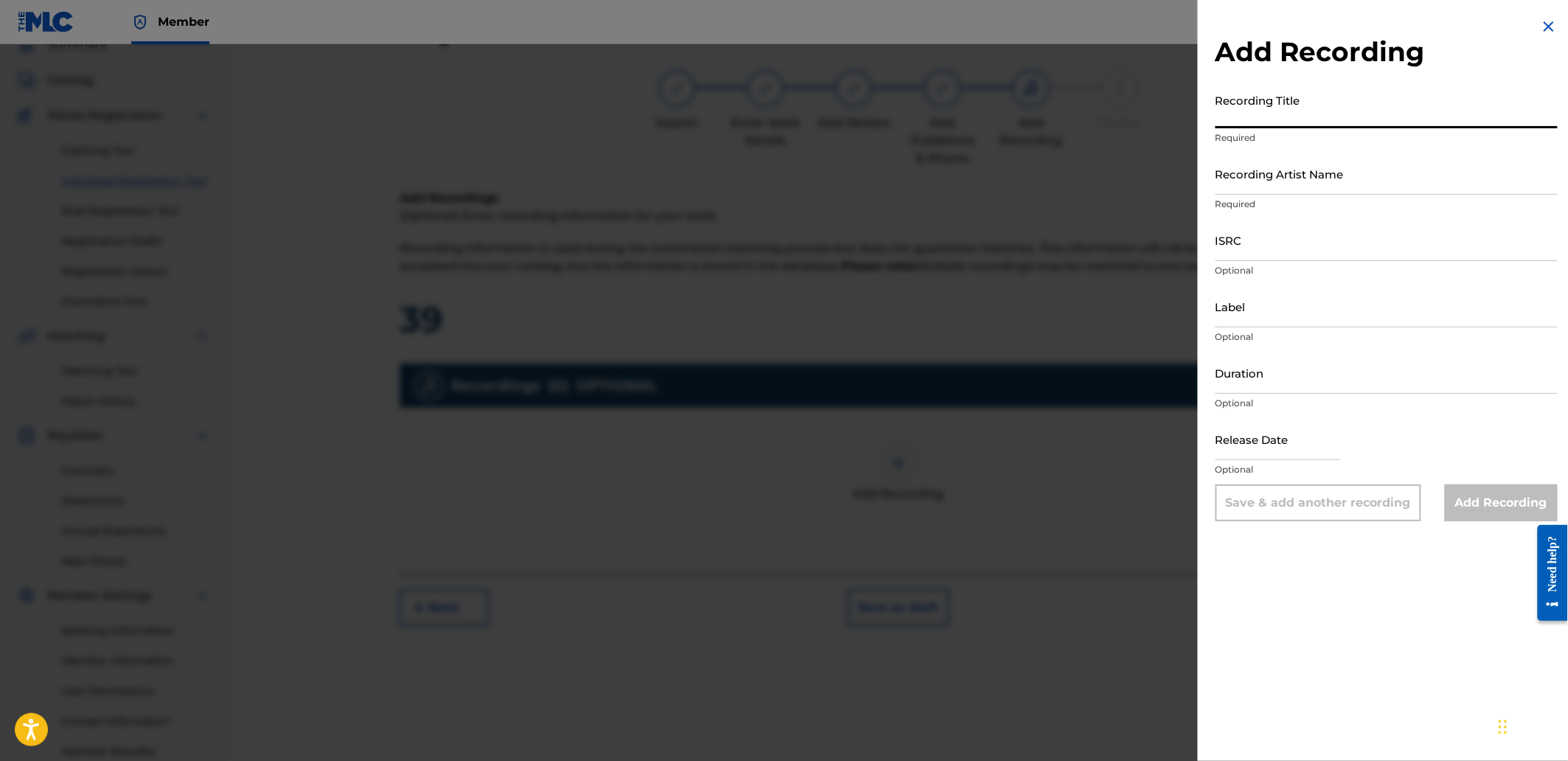
click at [1237, 121] on input "Recording Title" at bounding box center [1387, 107] width 342 height 42
paste input "Paradoxical Fire"
type input "Paradoxical Fire"
click at [1284, 186] on input "Recording Artist Name" at bounding box center [1387, 173] width 342 height 42
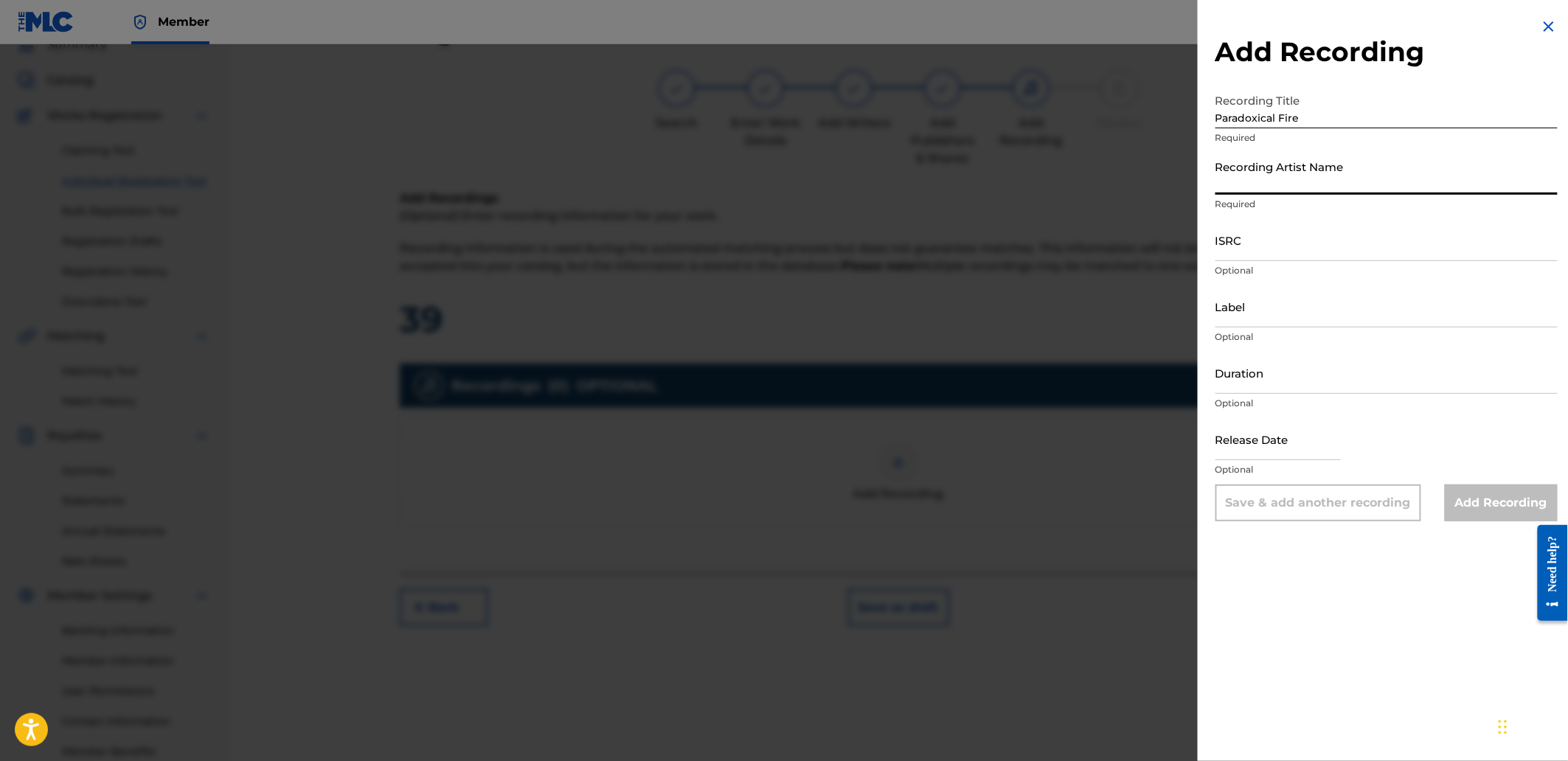
click at [1330, 252] on input "ISRC" at bounding box center [1387, 240] width 342 height 42
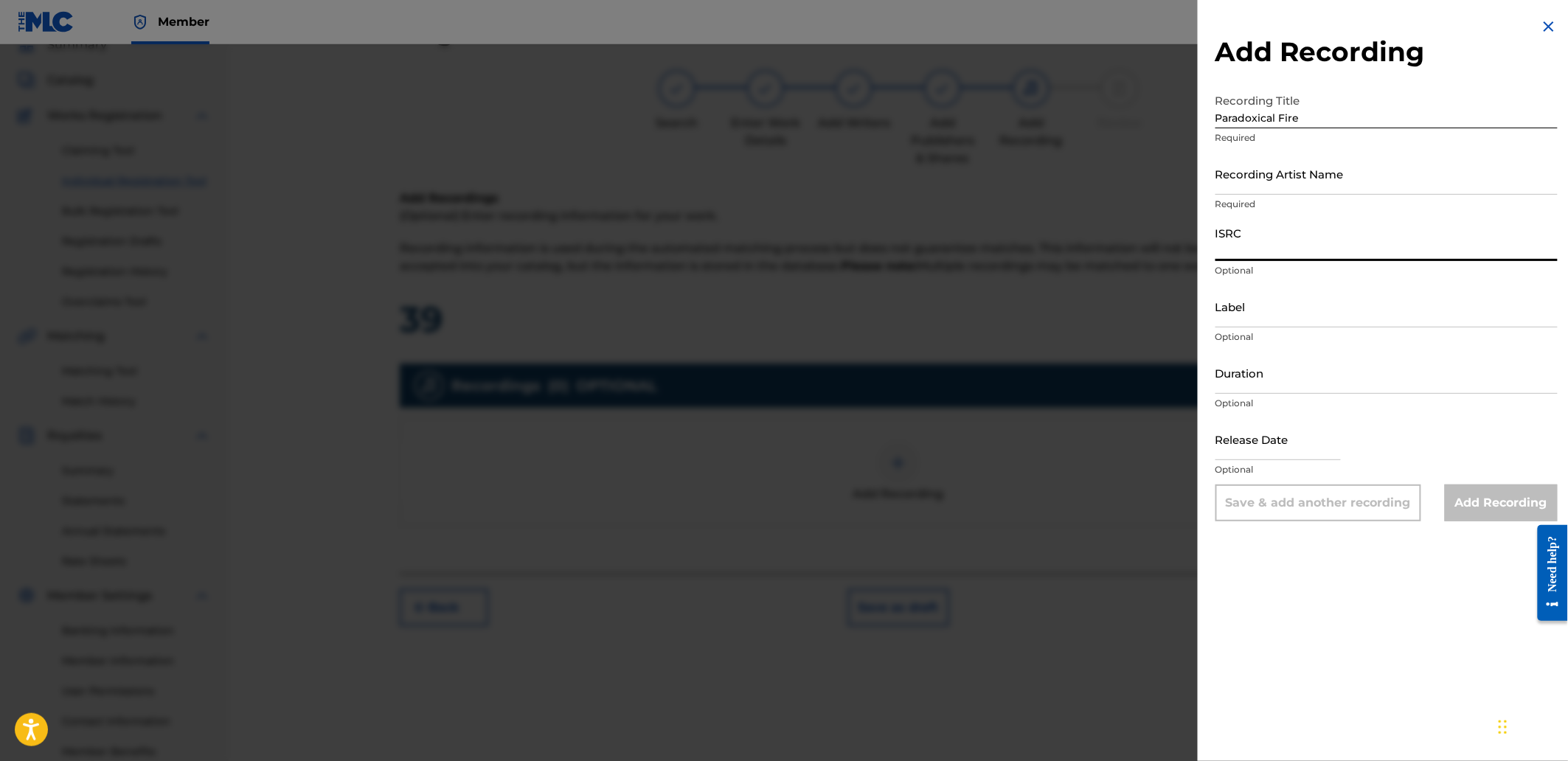
click at [1309, 182] on input "Recording Artist Name" at bounding box center [1387, 173] width 342 height 42
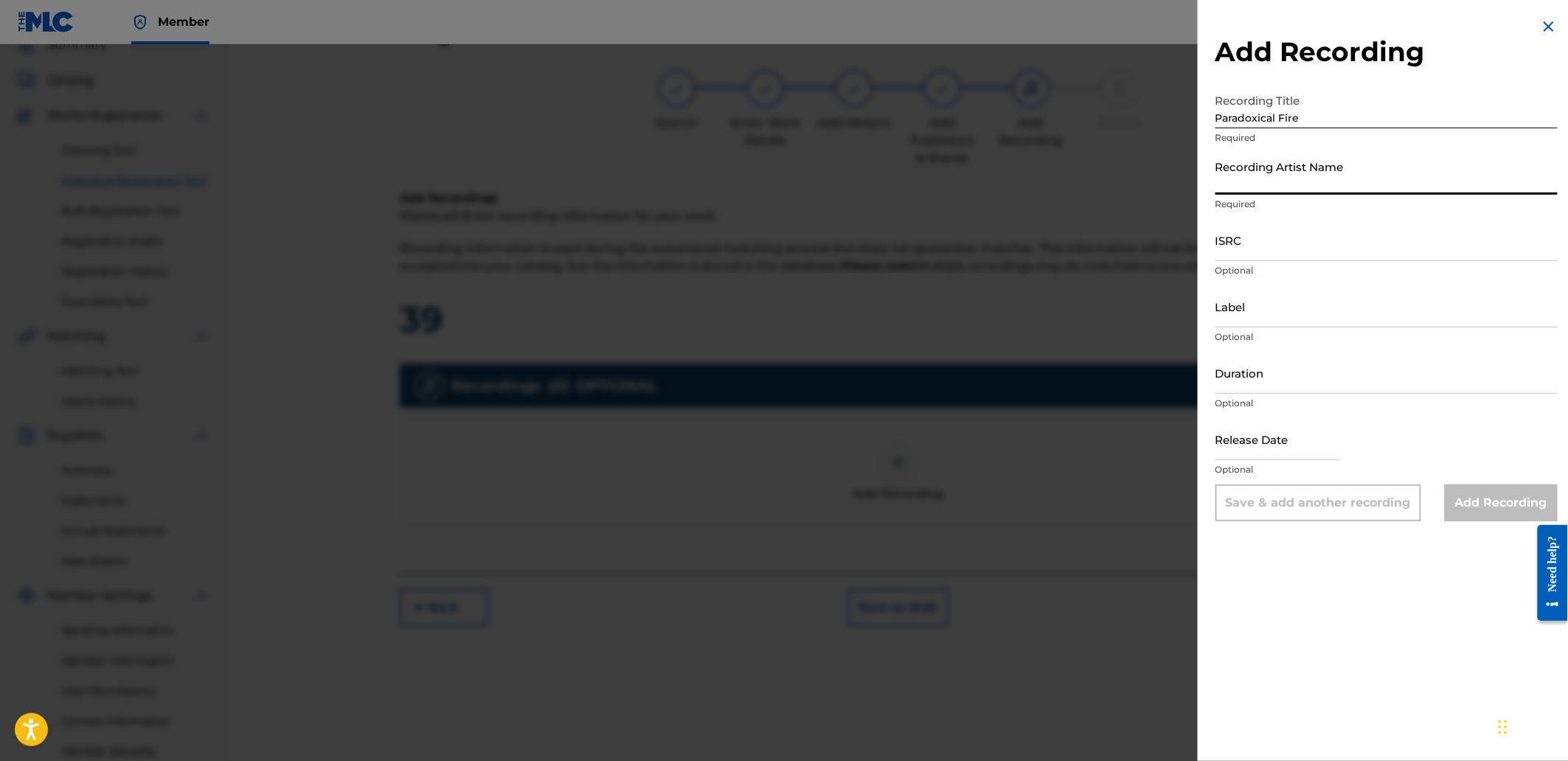
type input "[PERSON_NAME]"
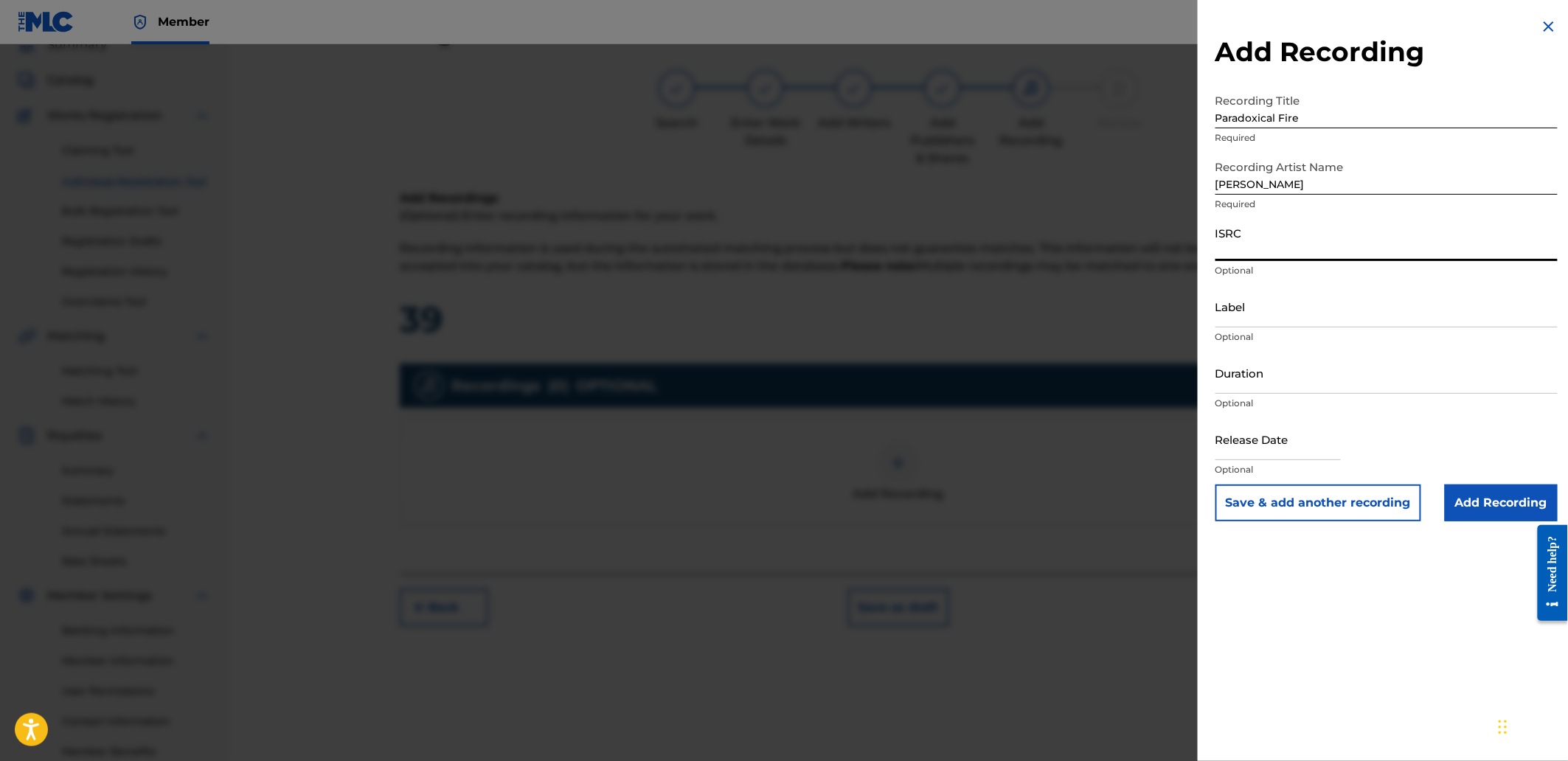
click at [1327, 233] on input "ISRC" at bounding box center [1387, 240] width 342 height 42
paste input "QZHZD2565086"
type input "QZHZD2565086"
drag, startPoint x: 1480, startPoint y: 496, endPoint x: 1443, endPoint y: 502, distance: 37.5
click at [1480, 497] on input "Add Recording" at bounding box center [1500, 503] width 112 height 37
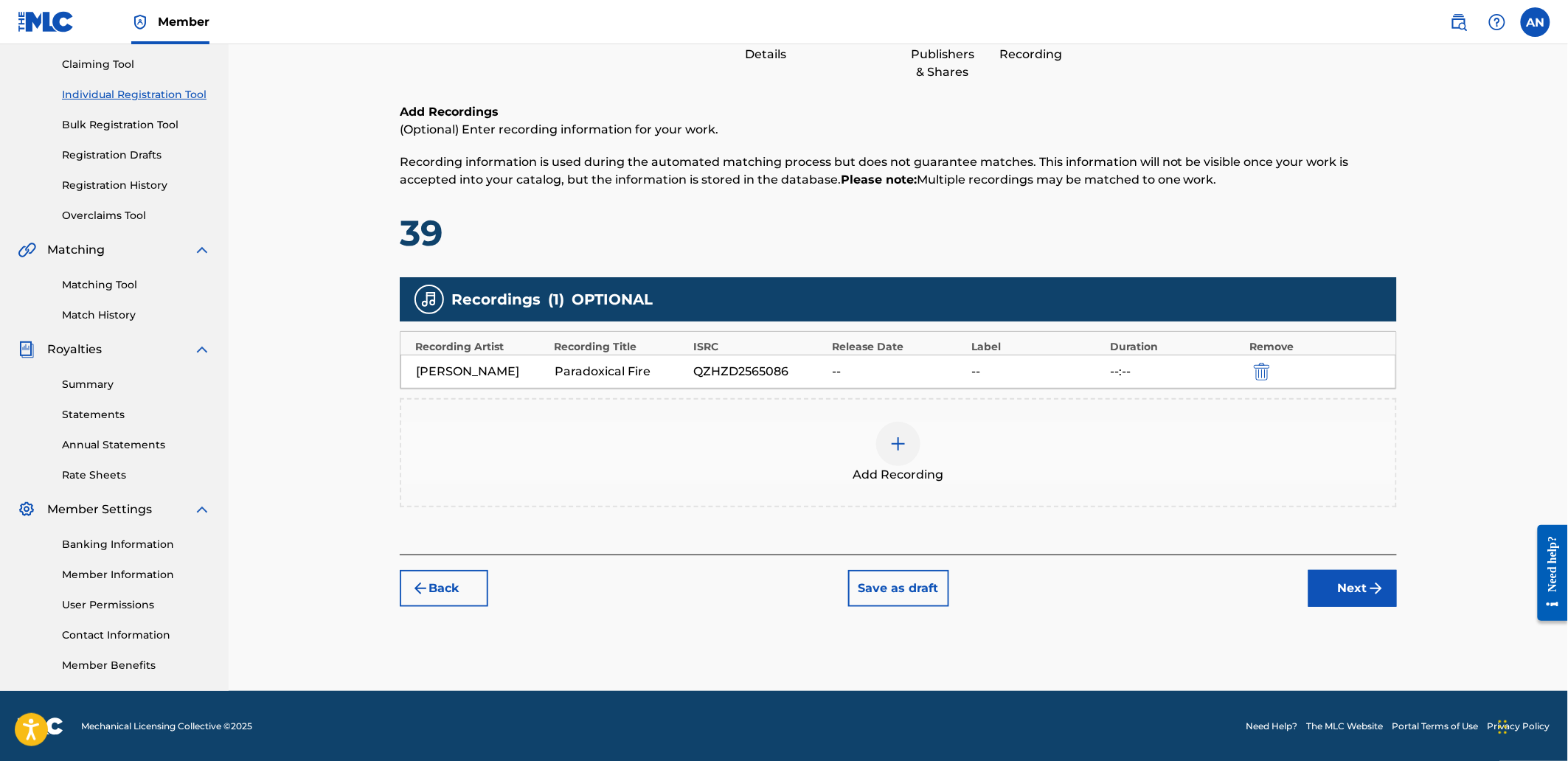
click at [1347, 591] on button "Next" at bounding box center [1352, 588] width 88 height 37
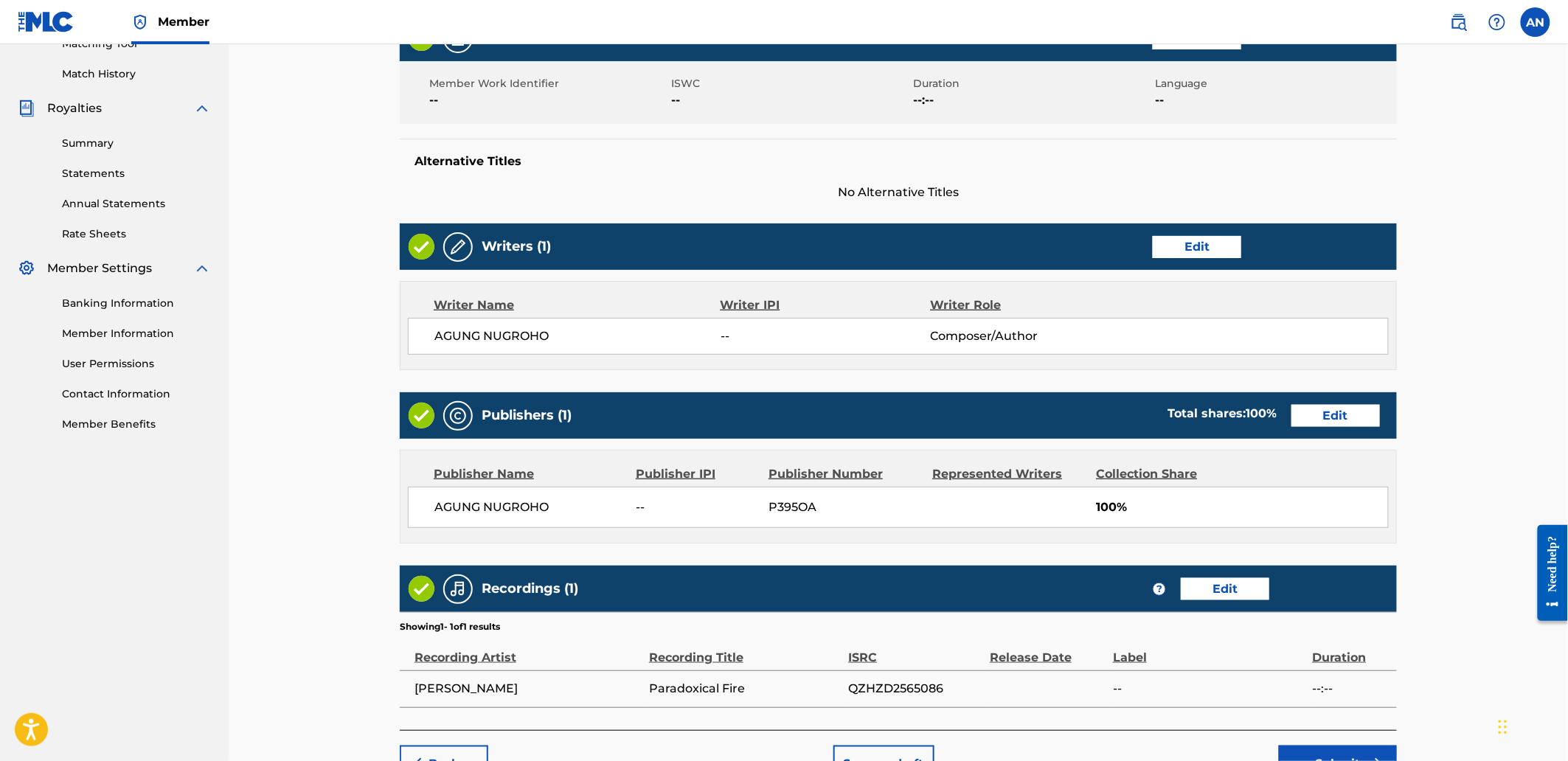
scroll to position [485, 0]
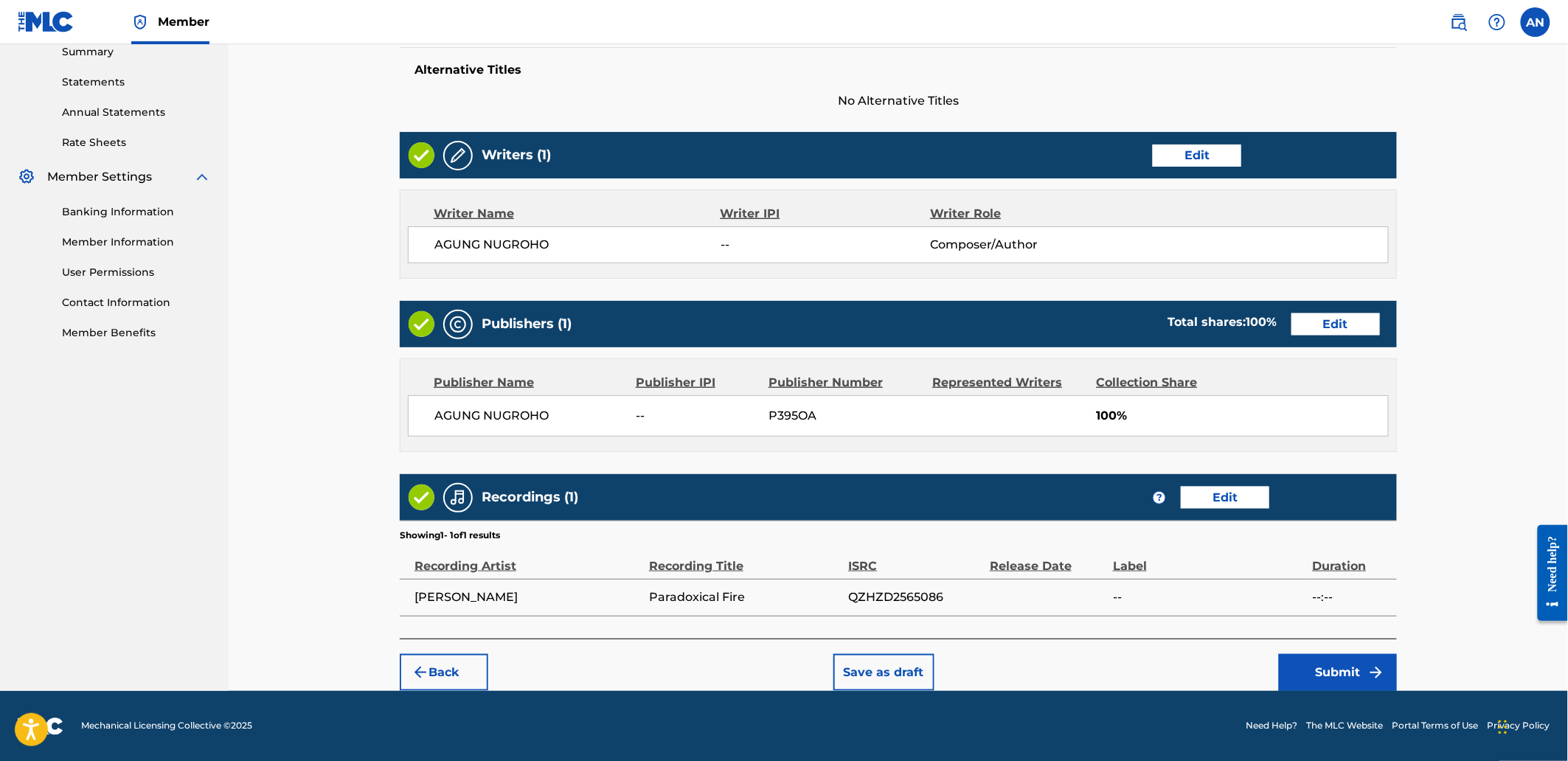
click at [1327, 672] on button "Submit" at bounding box center [1337, 673] width 118 height 37
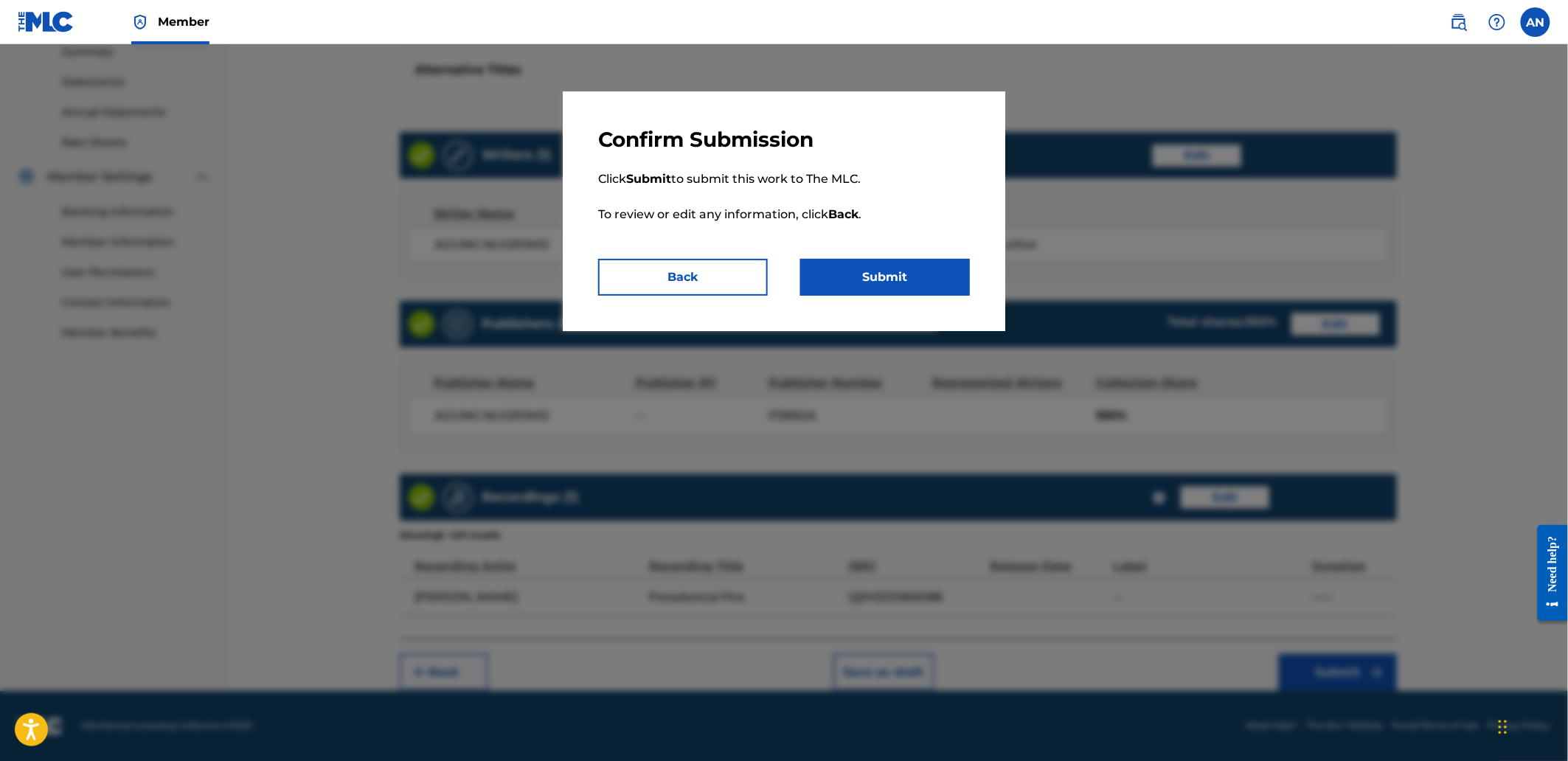
click at [901, 283] on button "Submit" at bounding box center [885, 278] width 169 height 37
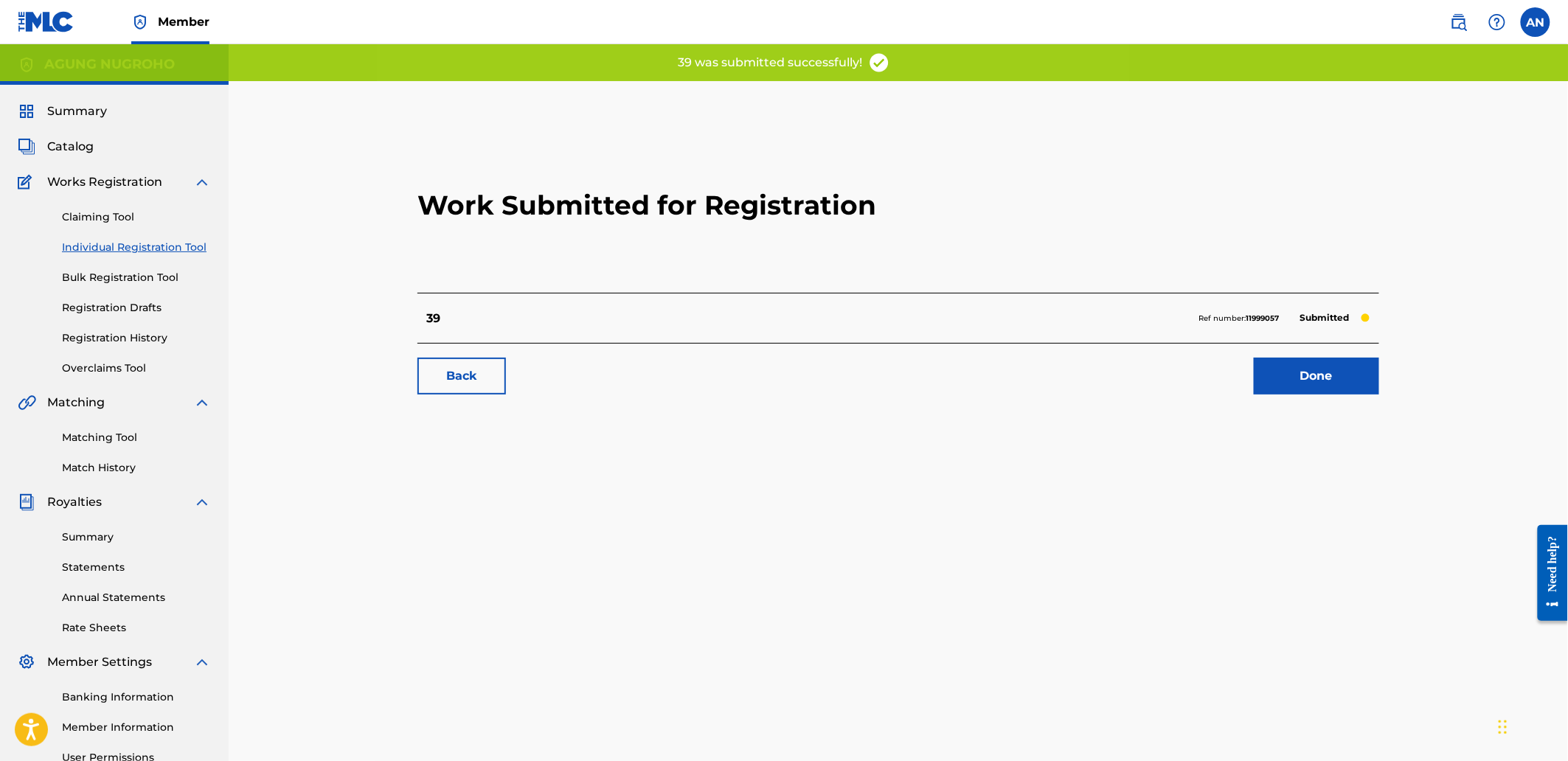
click at [1277, 387] on link "Done" at bounding box center [1316, 376] width 125 height 37
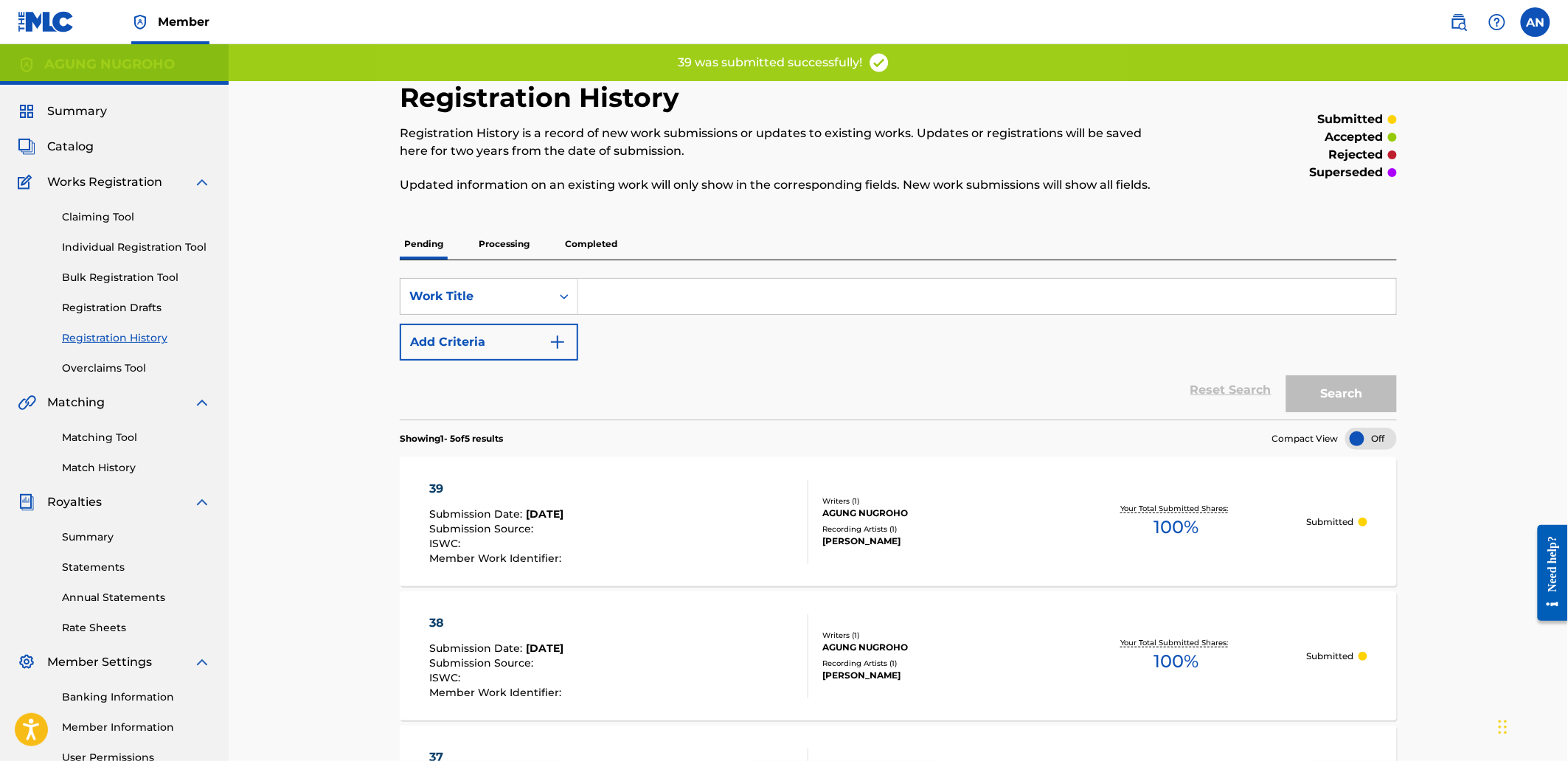
click at [190, 246] on link "Individual Registration Tool" at bounding box center [137, 247] width 149 height 16
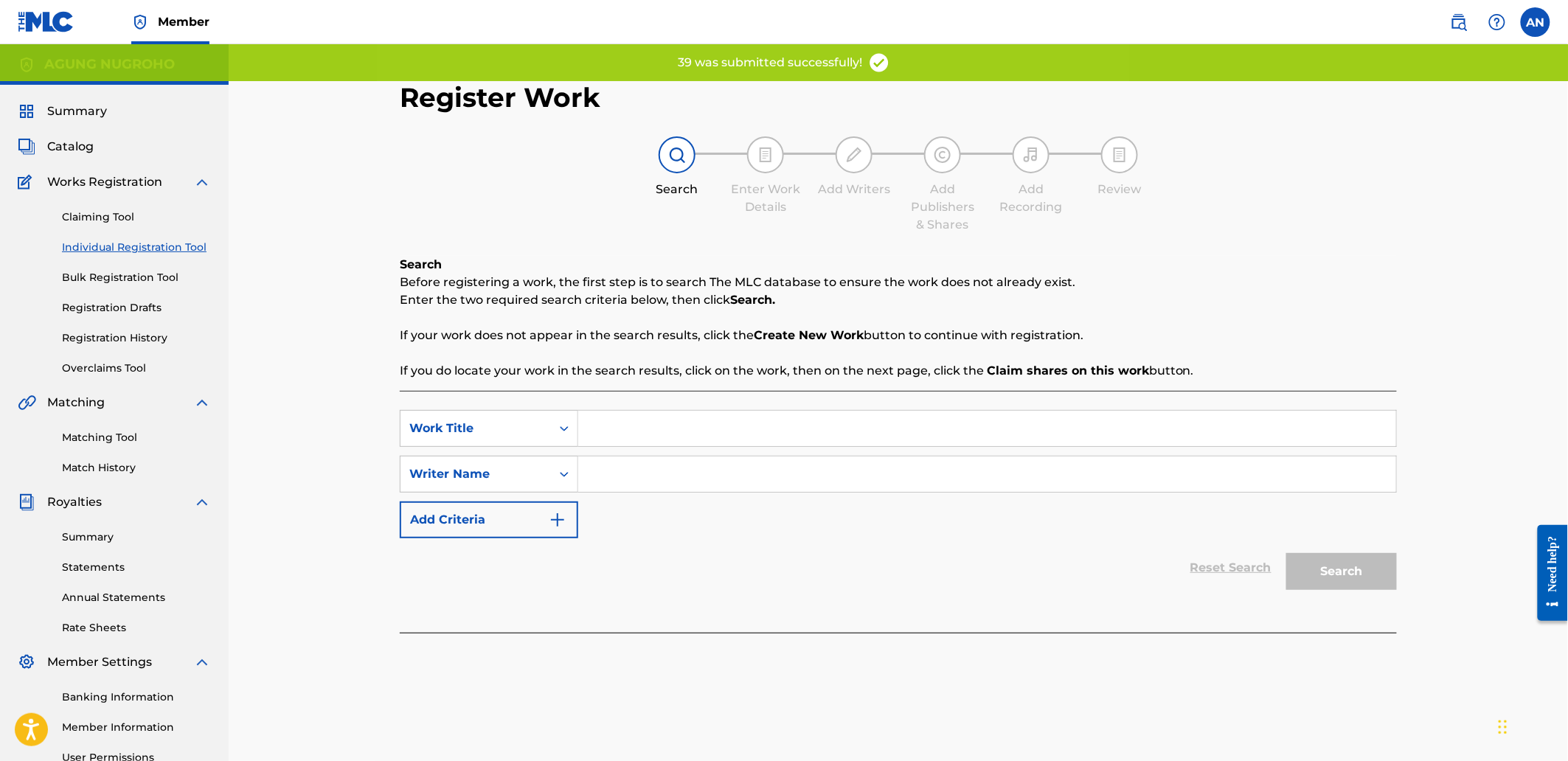
click at [613, 431] on input "Search Form" at bounding box center [987, 428] width 818 height 35
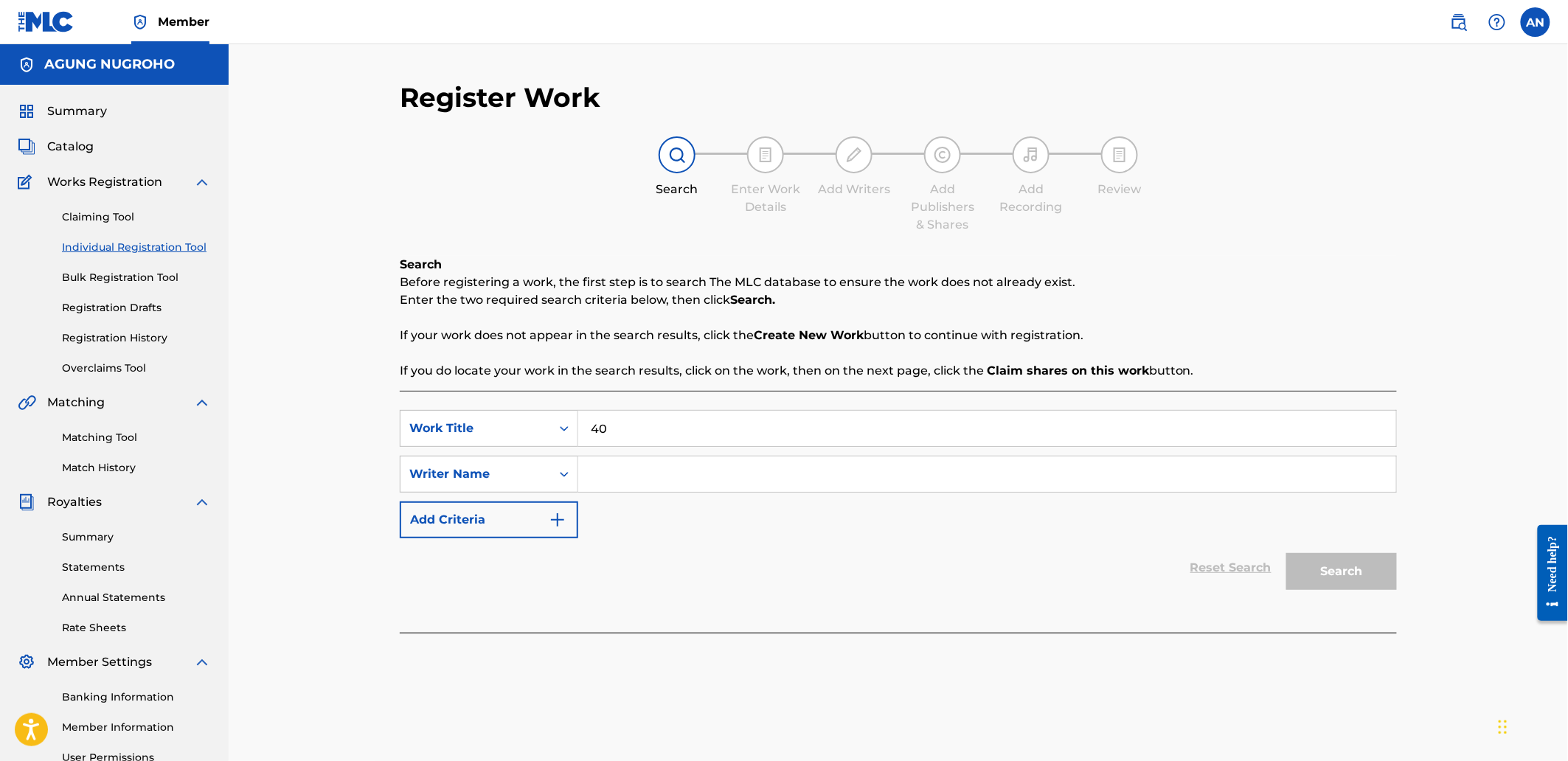
type input "40"
click at [618, 469] on input "Search Form" at bounding box center [987, 474] width 818 height 35
click at [551, 474] on div "SearchWithCriteriaa07b1b61-7f2c-4c13-8ace-0a7245c87845 Writer Name [PERSON_NAME]" at bounding box center [898, 474] width 997 height 37
type input "AGUNG NUGROHO"
click at [1317, 563] on button "Search" at bounding box center [1341, 571] width 111 height 37
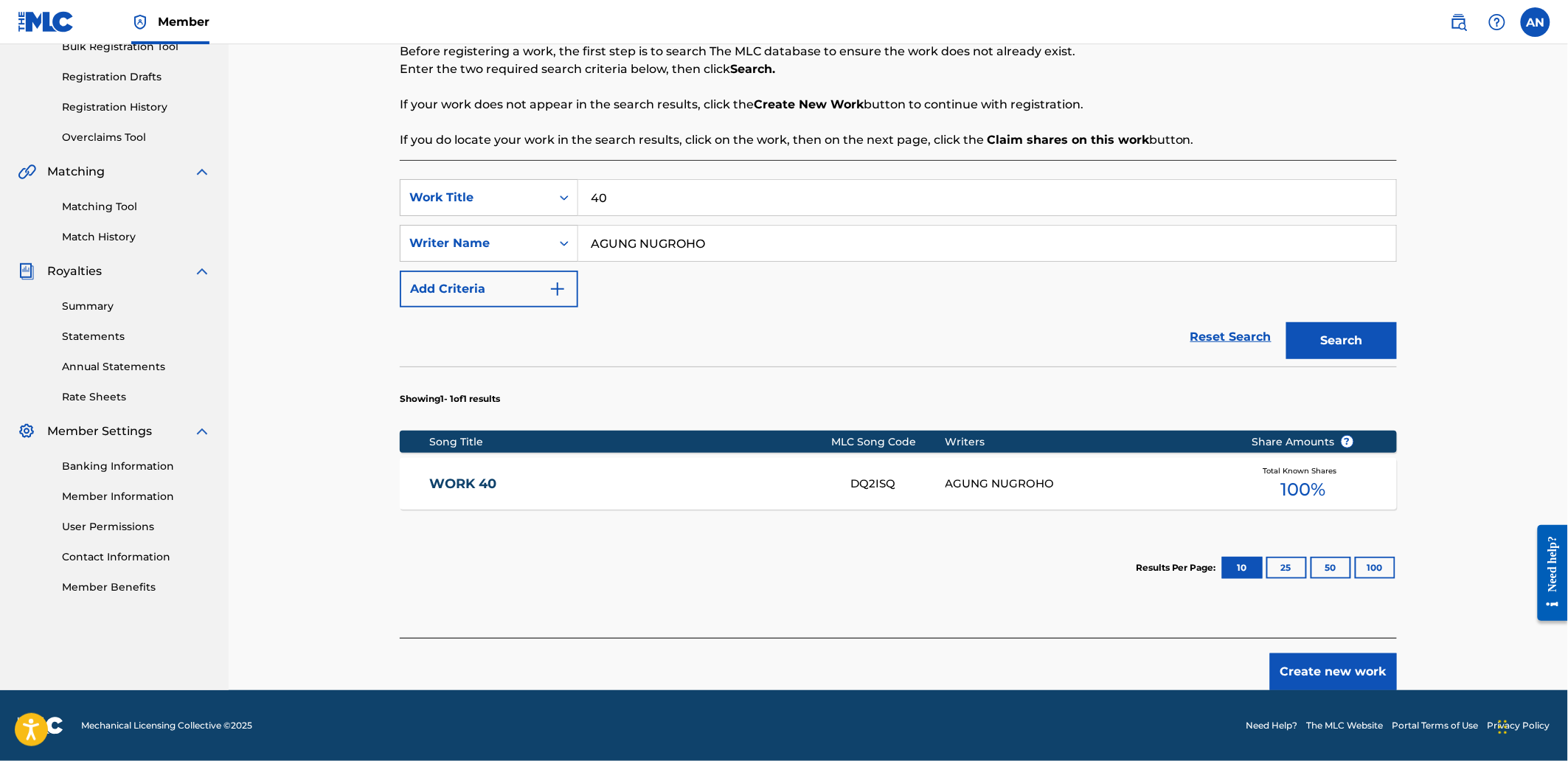
click at [1274, 659] on button "Create new work" at bounding box center [1333, 672] width 126 height 37
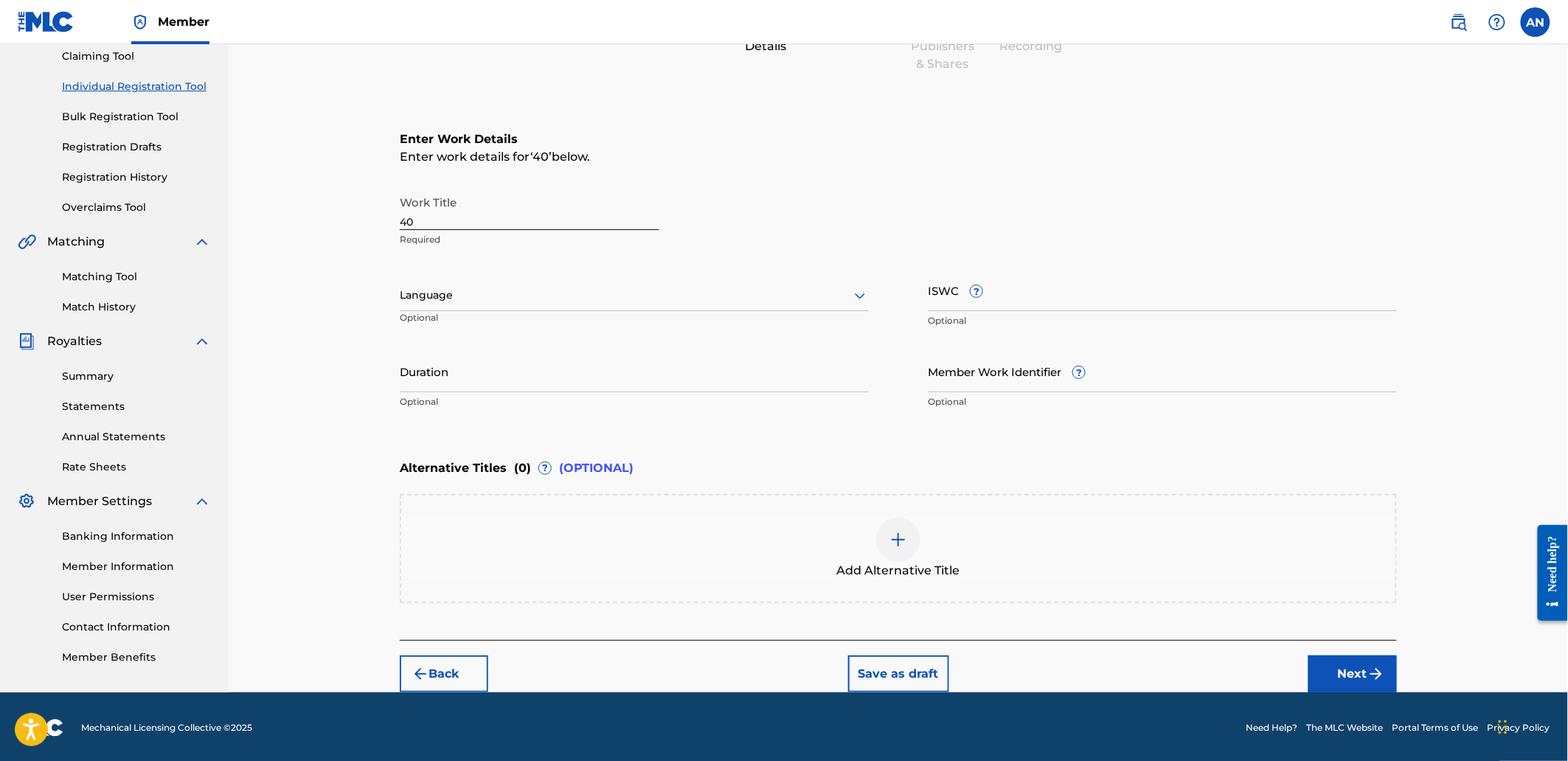
click at [1319, 668] on button "Next" at bounding box center [1352, 674] width 88 height 37
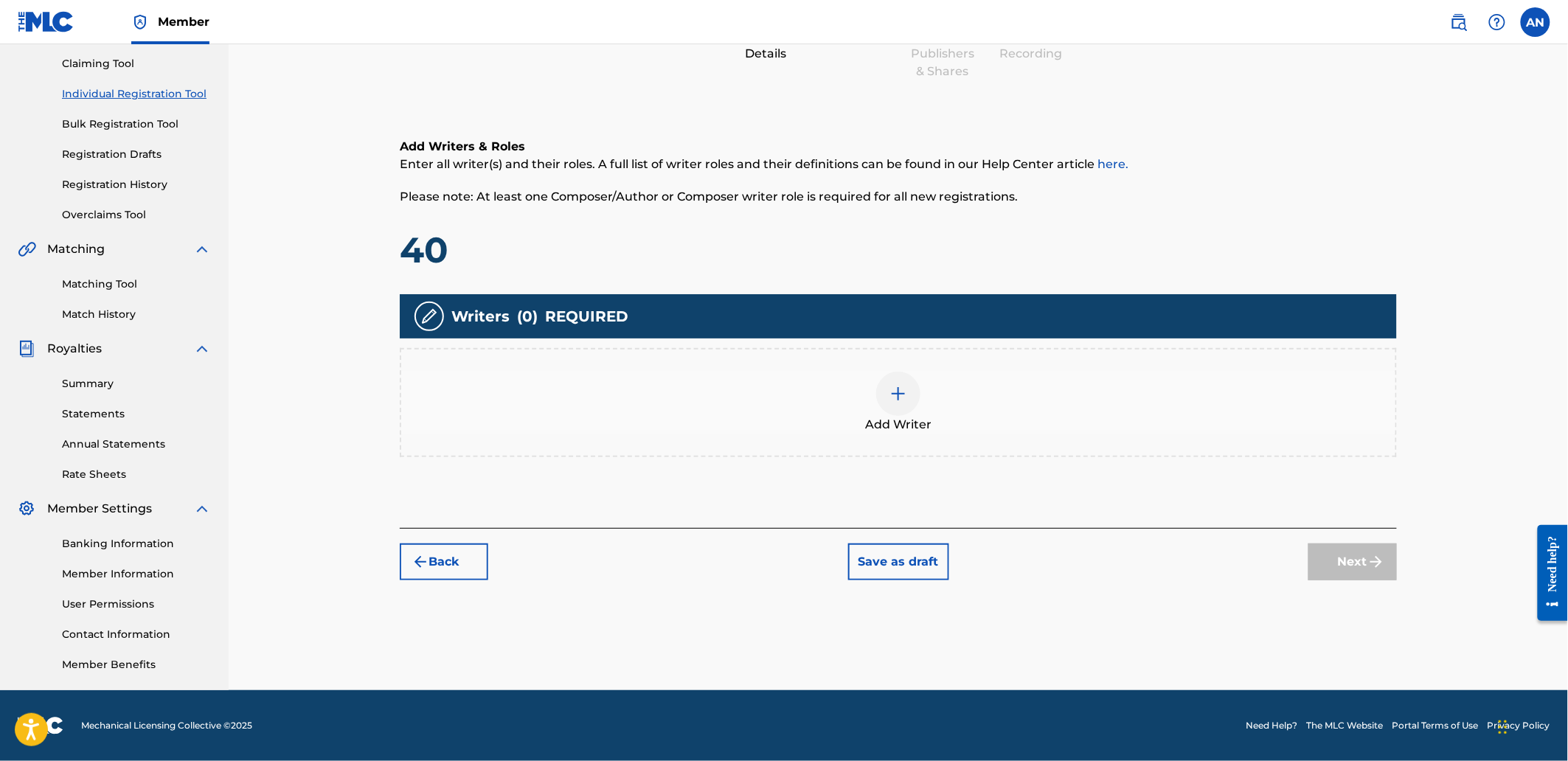
scroll to position [66, 0]
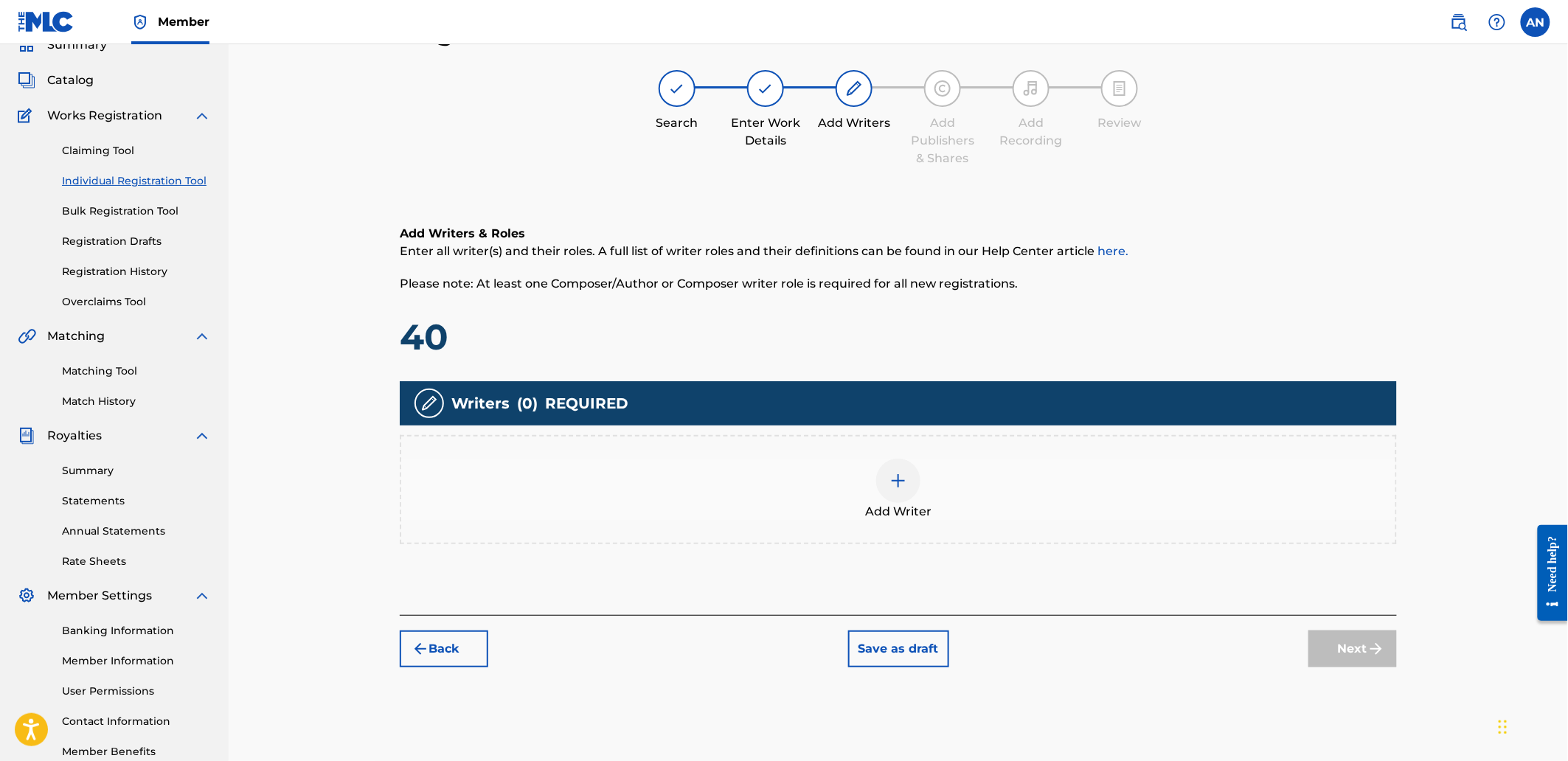
click at [1115, 513] on div "Add Writer" at bounding box center [899, 490] width 995 height 62
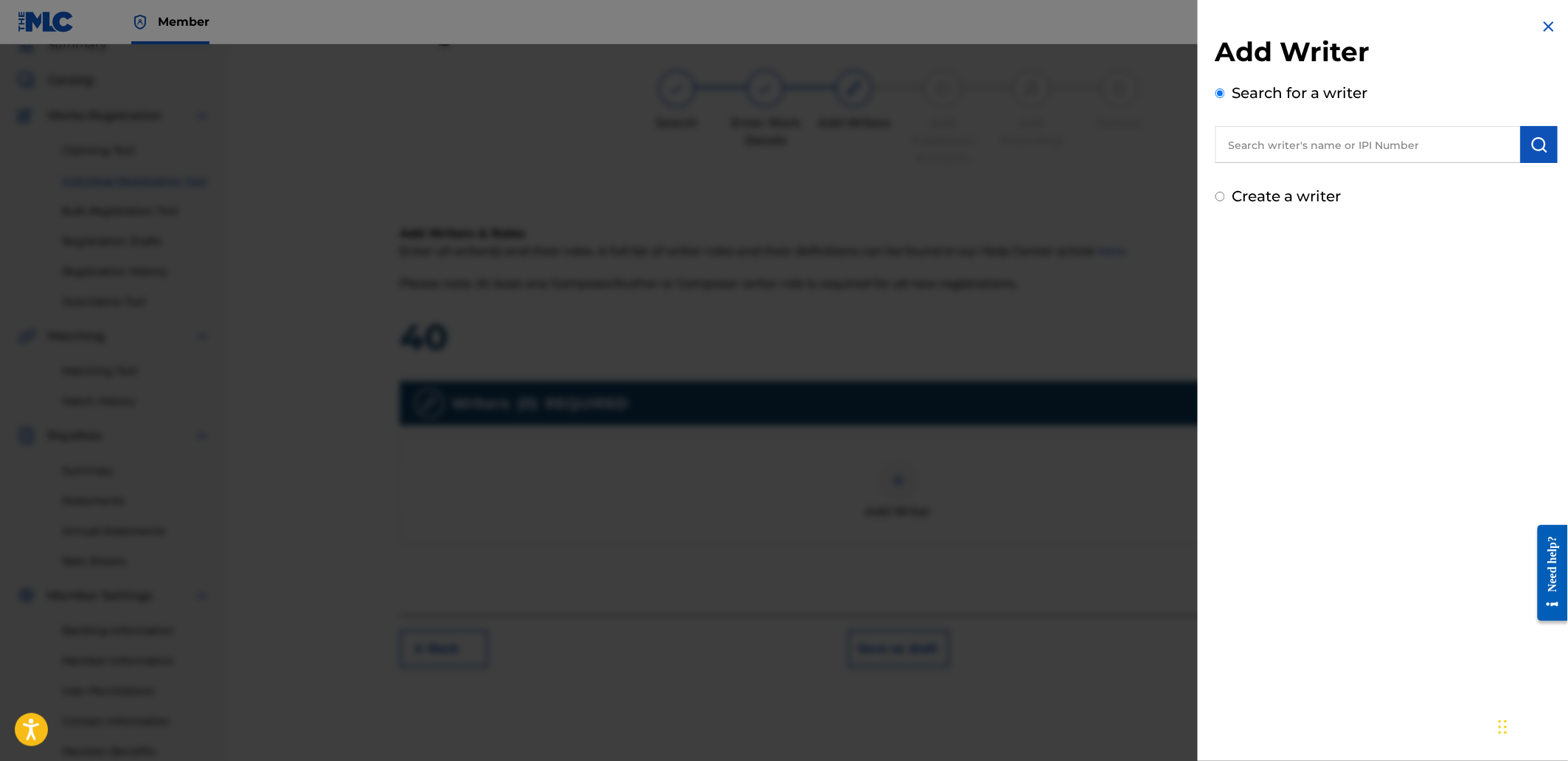
click at [1332, 145] on input "text" at bounding box center [1368, 145] width 305 height 37
paste input "AGUNG NUGROHO"
type input "AGUNG NUGROHO"
click at [1540, 140] on img "submit" at bounding box center [1538, 144] width 18 height 18
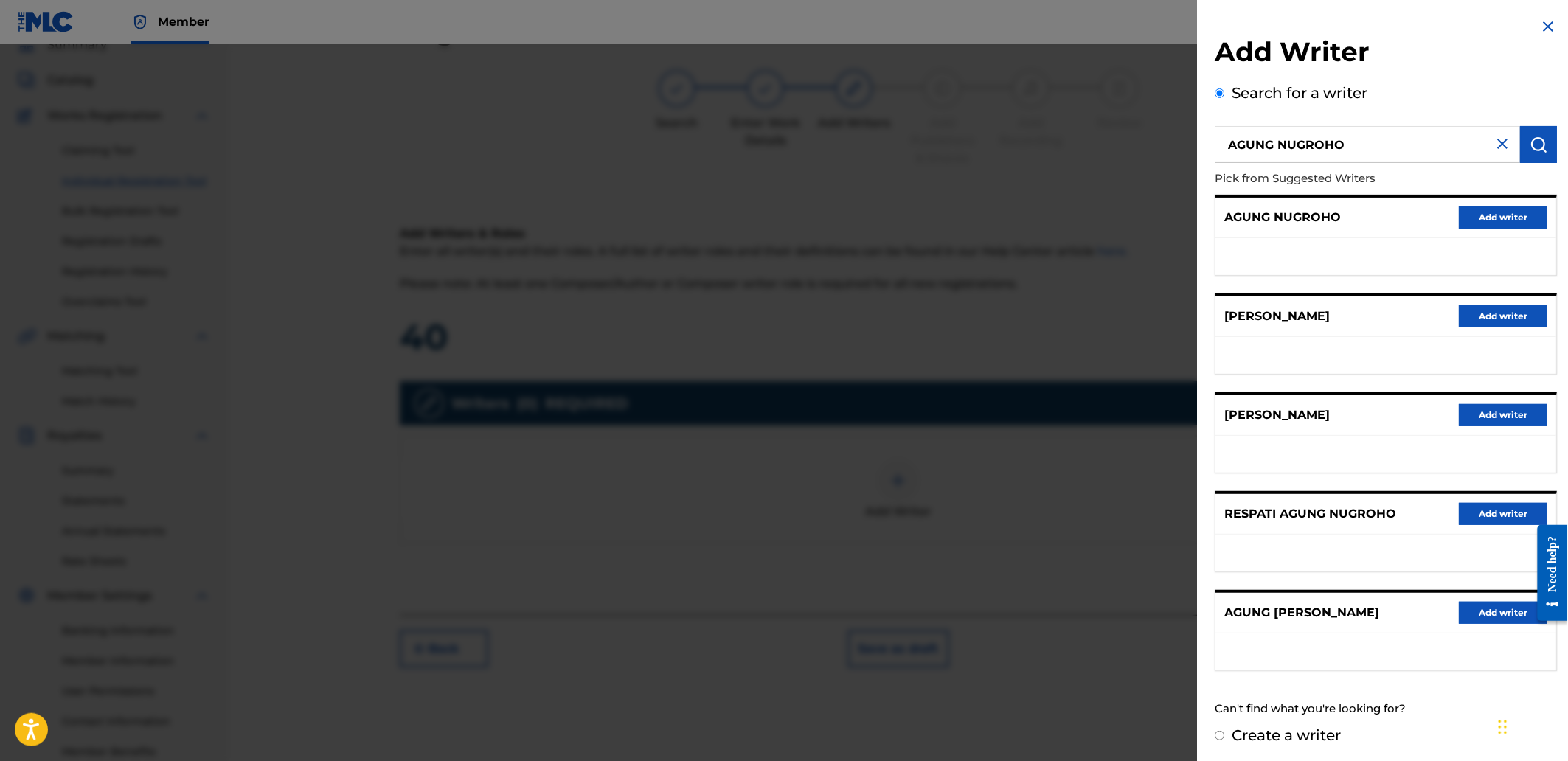
drag, startPoint x: 1480, startPoint y: 216, endPoint x: 1382, endPoint y: 248, distance: 103.1
click at [1477, 216] on button "Add writer" at bounding box center [1503, 217] width 88 height 22
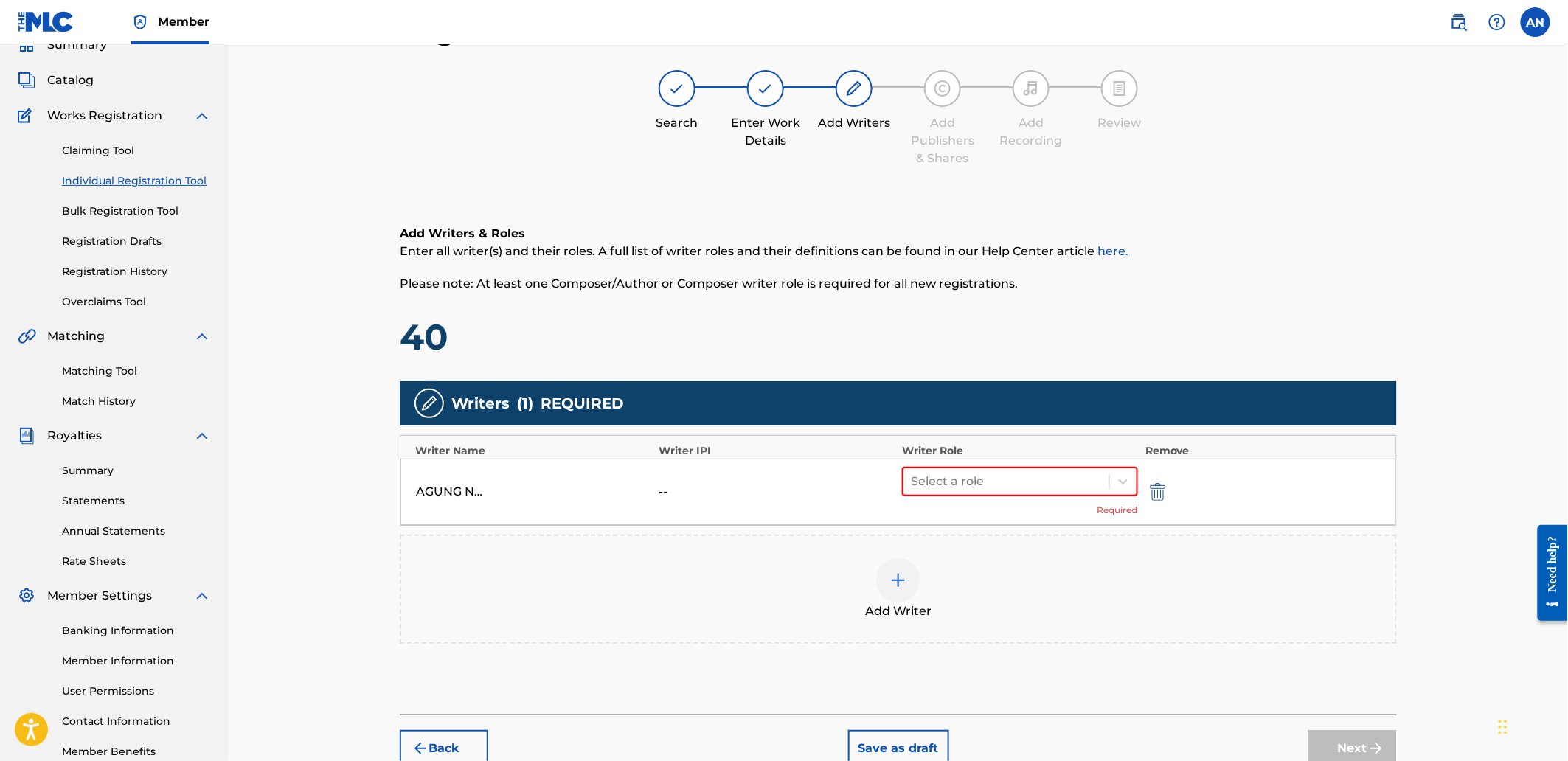
click at [1008, 494] on div "Select a role Required" at bounding box center [1020, 492] width 236 height 50
click at [995, 491] on div "Select a role" at bounding box center [1006, 481] width 205 height 27
click at [989, 507] on div "Composer/Author" at bounding box center [1019, 518] width 235 height 30
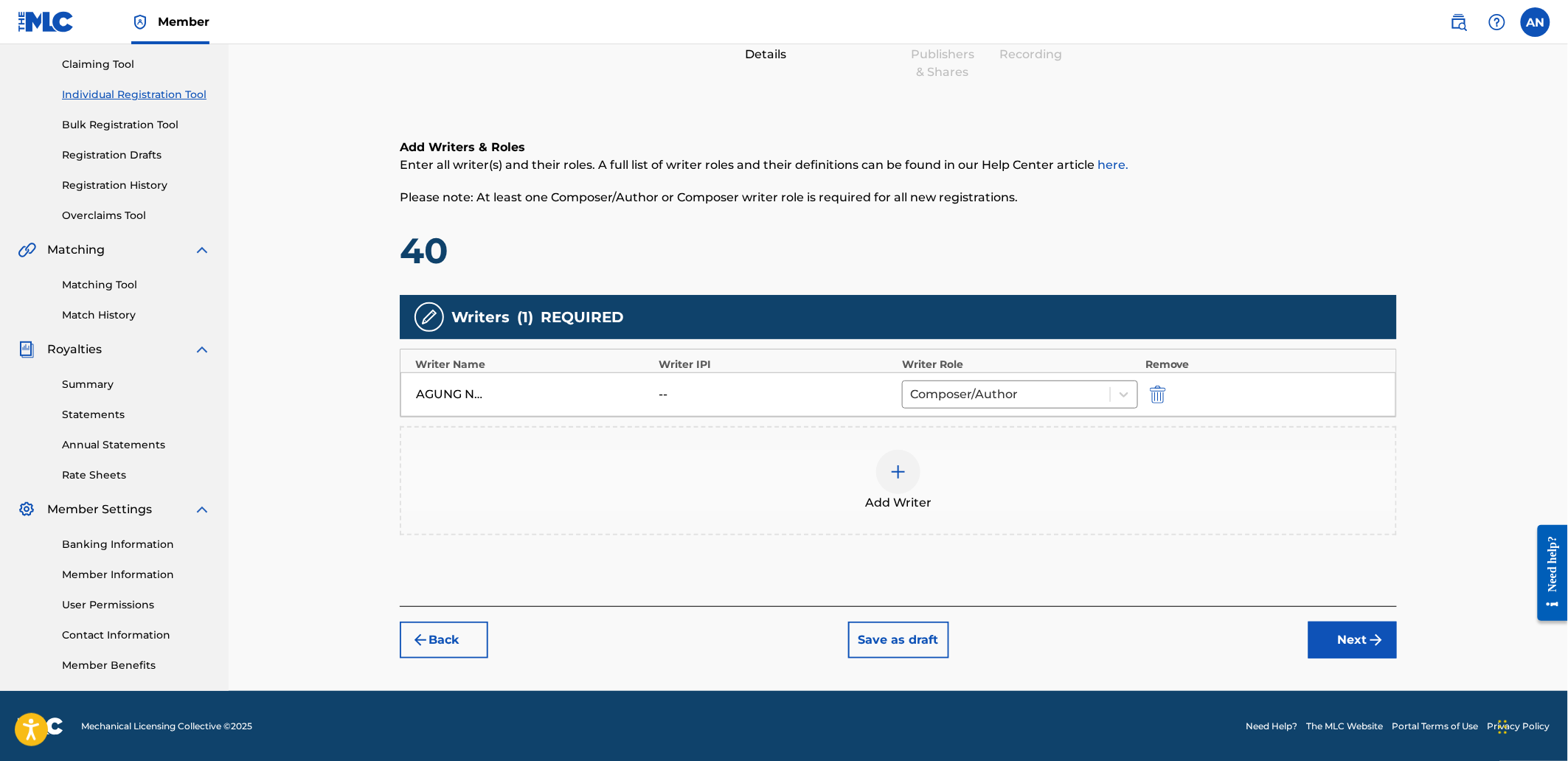
click at [1373, 636] on img "submit" at bounding box center [1376, 639] width 18 height 18
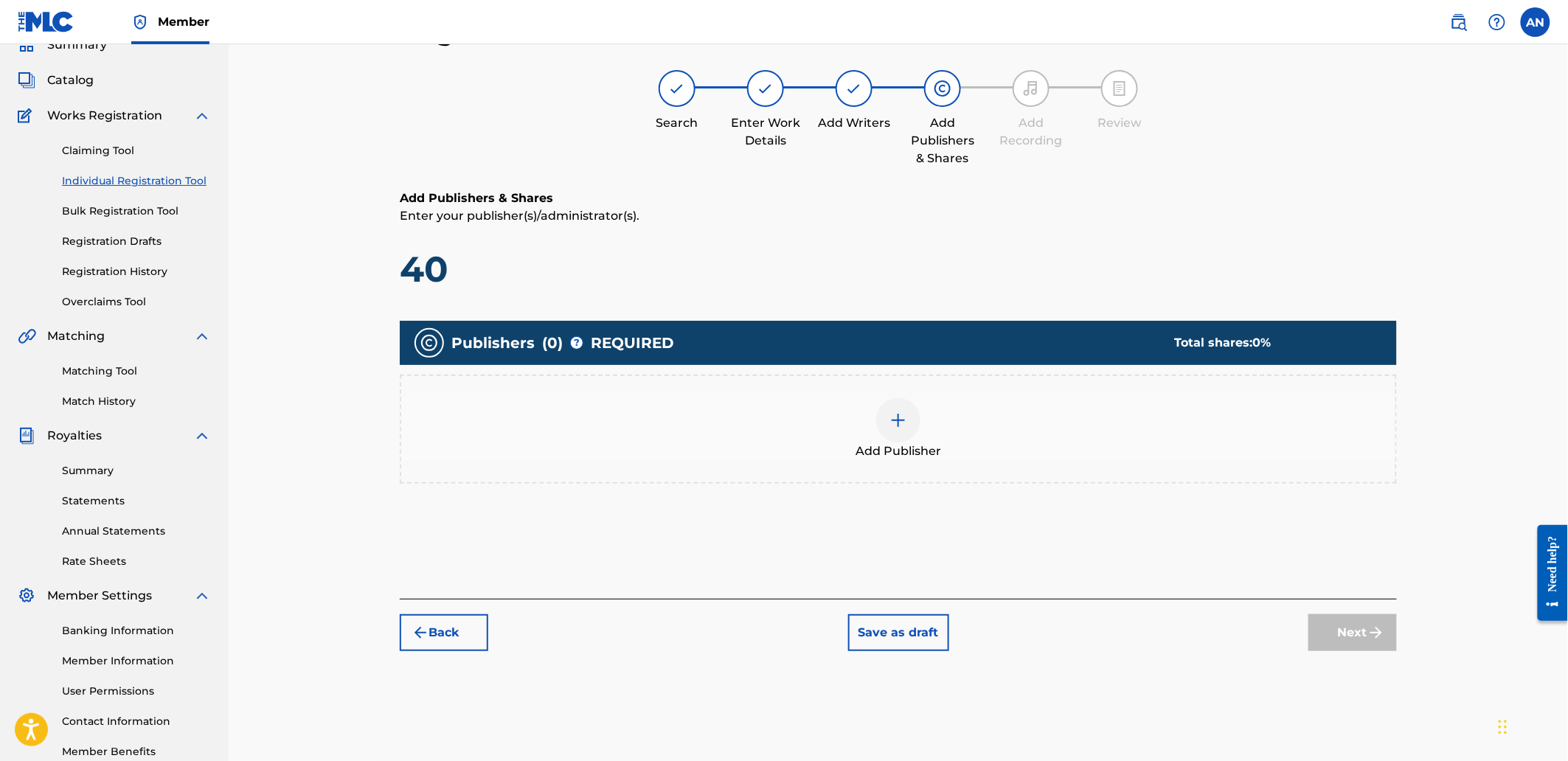
click at [1016, 437] on div "Add Publisher" at bounding box center [899, 428] width 995 height 62
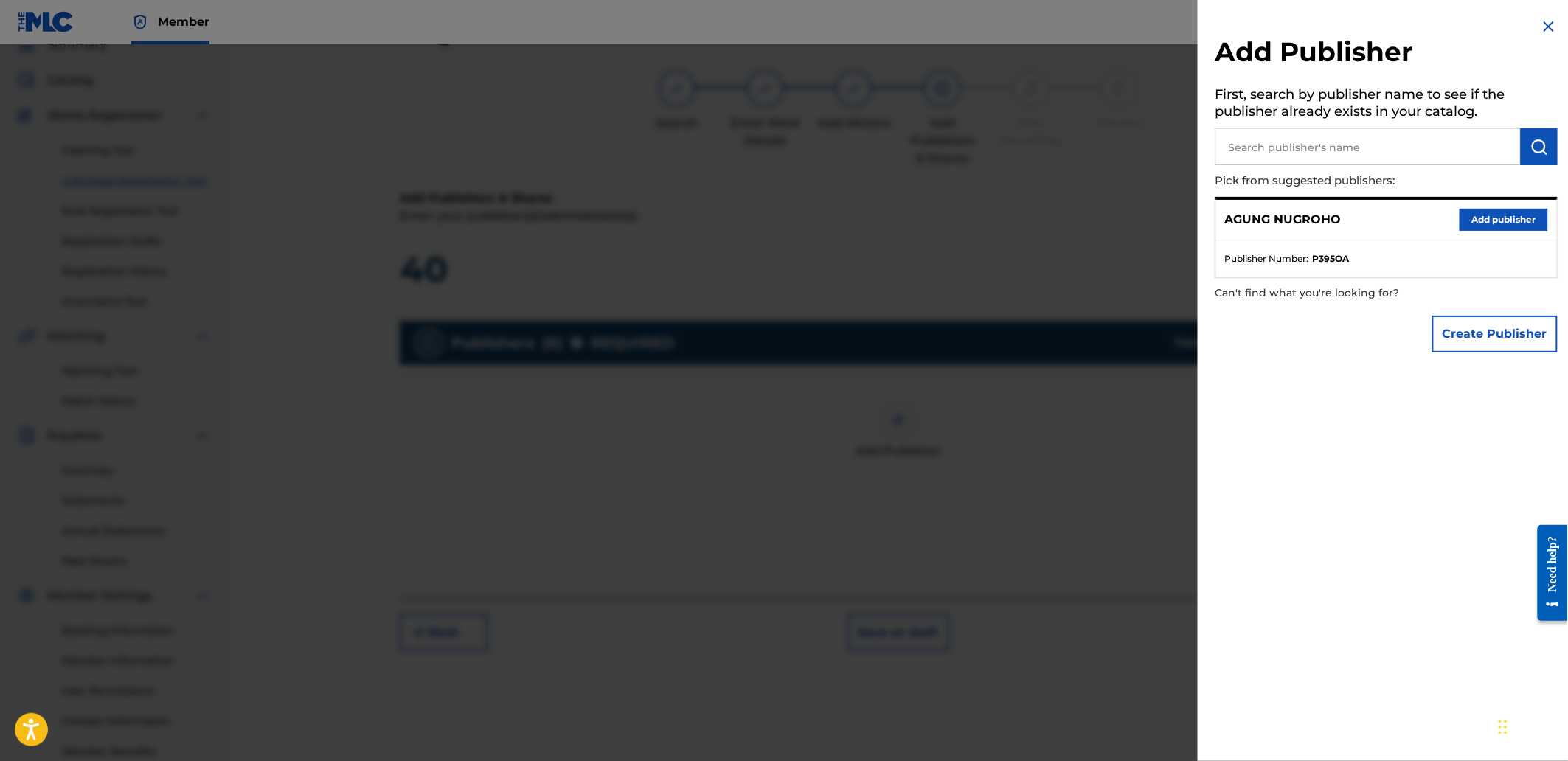
click at [1301, 149] on input "text" at bounding box center [1368, 147] width 305 height 37
drag, startPoint x: 1476, startPoint y: 216, endPoint x: 1254, endPoint y: 271, distance: 228.7
click at [1476, 216] on button "Add publisher" at bounding box center [1503, 220] width 88 height 22
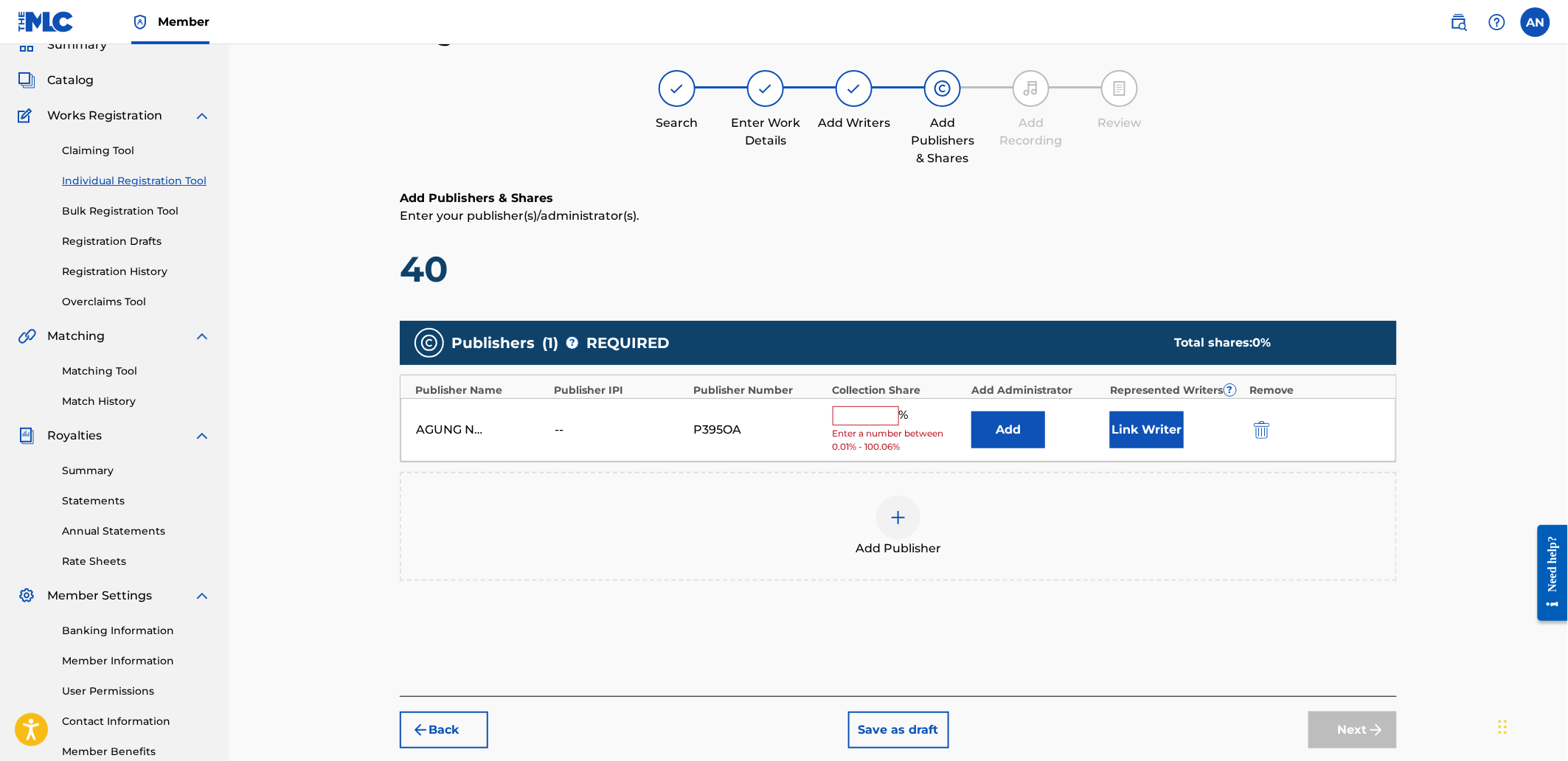
click at [851, 411] on input "text" at bounding box center [865, 415] width 66 height 20
type input "100"
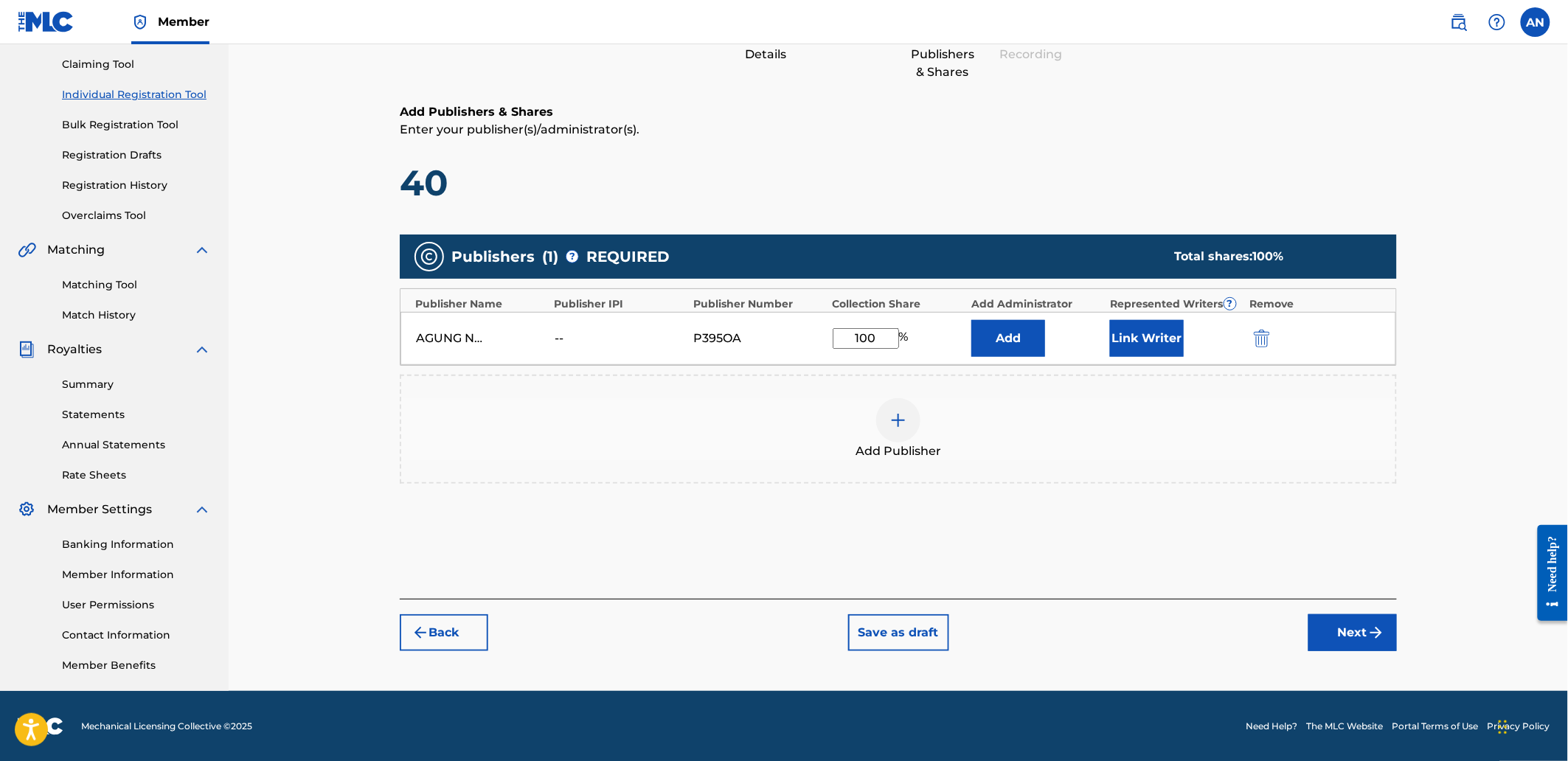
click at [1346, 618] on button "Next" at bounding box center [1352, 633] width 88 height 37
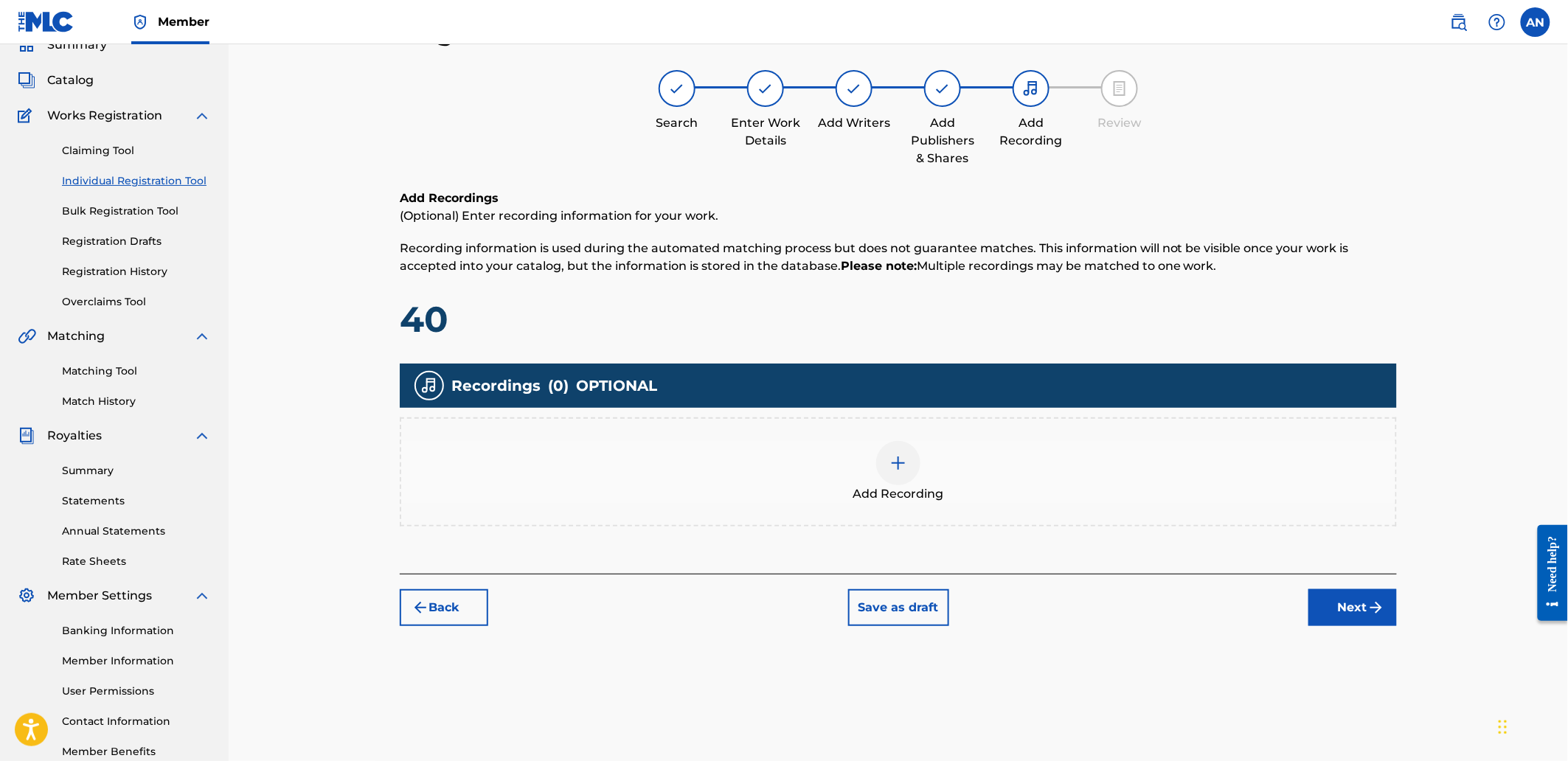
click at [1048, 487] on div "Add Recording" at bounding box center [899, 471] width 995 height 62
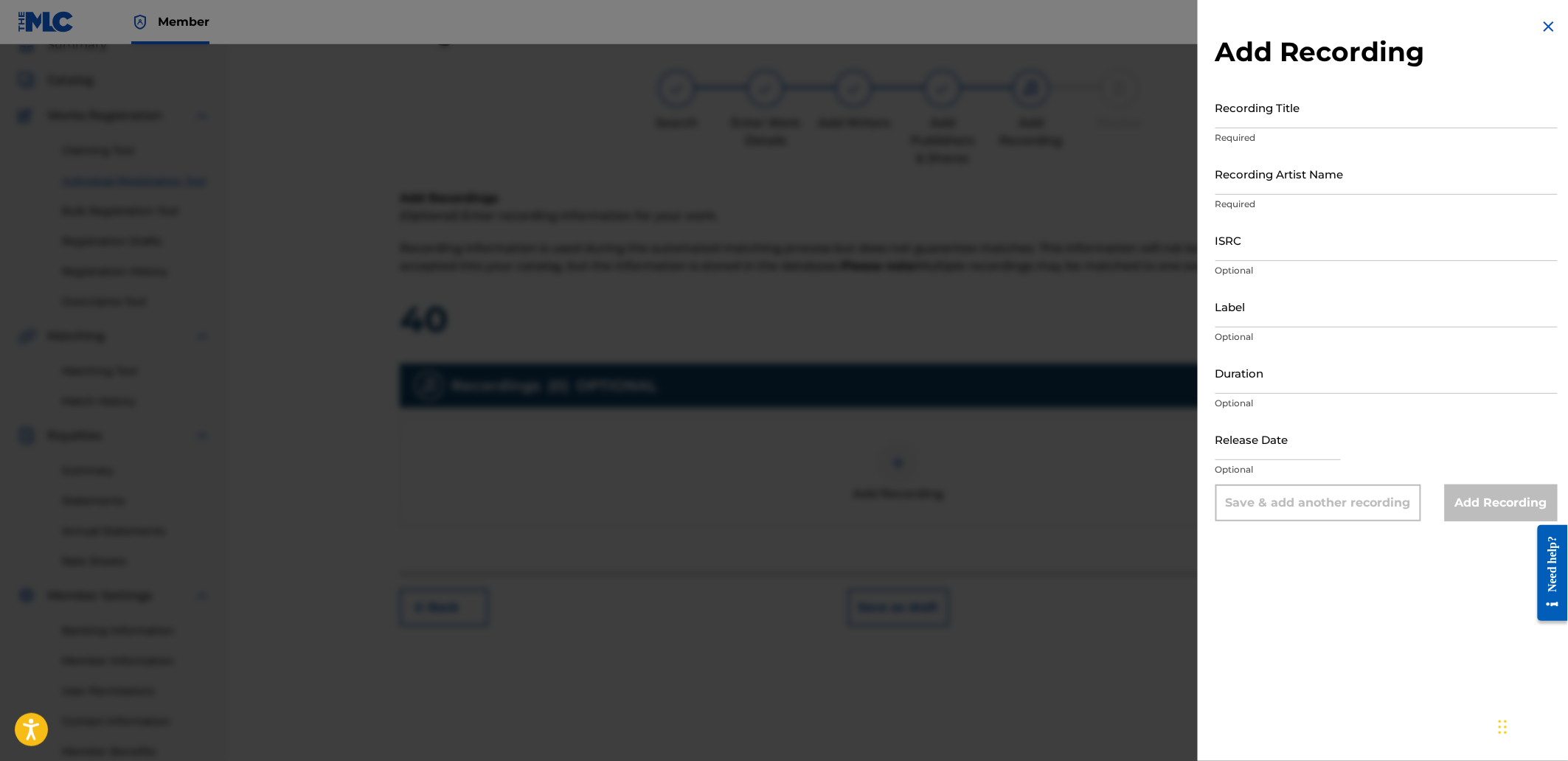
click at [1297, 121] on input "Recording Title" at bounding box center [1387, 107] width 342 height 42
paste input "Frozen Edge"
type input "Frozen Edge"
click at [1307, 182] on input "Recording Artist Name" at bounding box center [1387, 173] width 342 height 42
type input "[PERSON_NAME]"
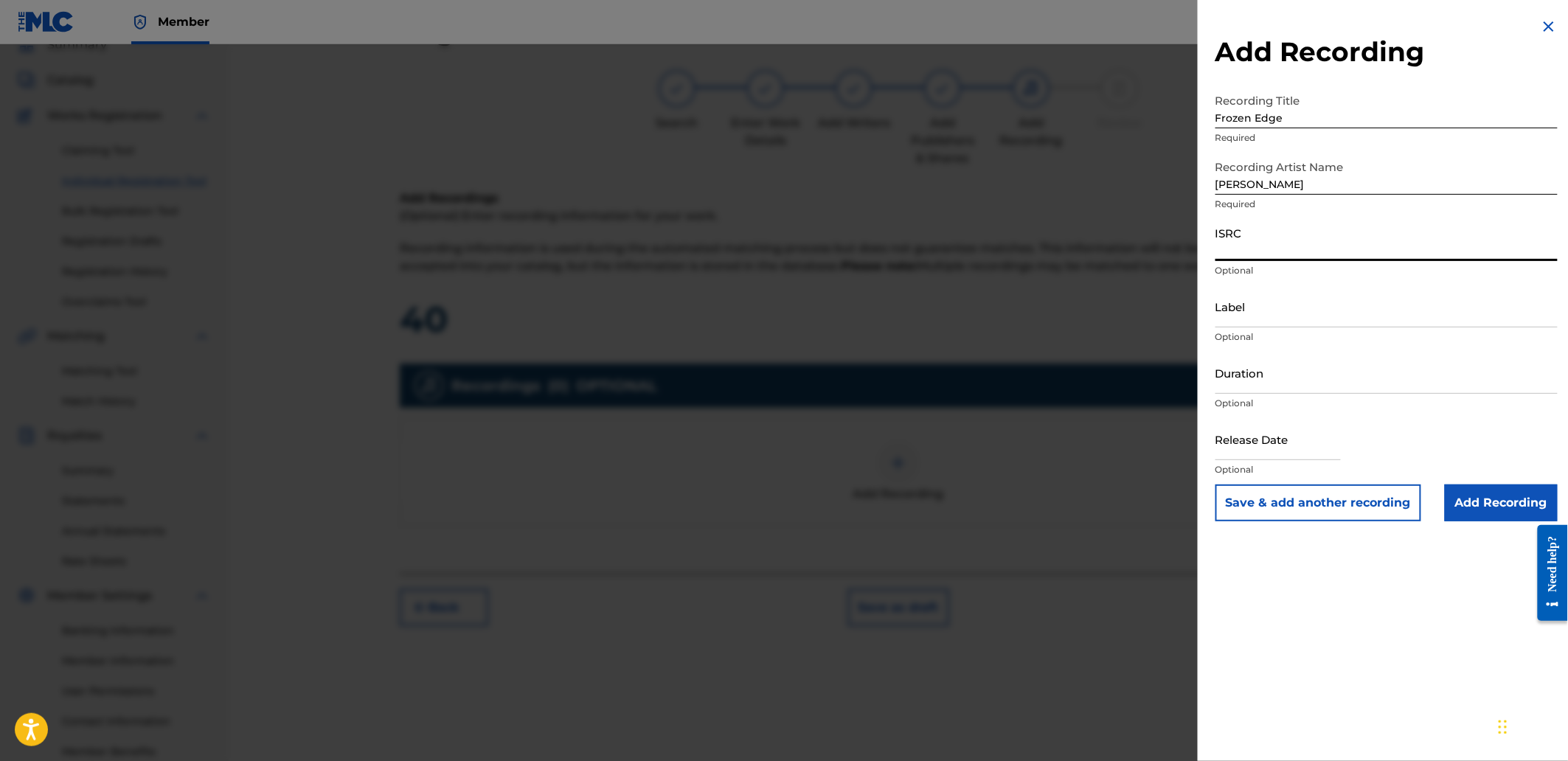
drag, startPoint x: 1316, startPoint y: 248, endPoint x: 1302, endPoint y: 230, distance: 22.8
click at [1316, 248] on input "ISRC" at bounding box center [1387, 240] width 342 height 42
paste input "QZKDK2512026"
type input "QZKDK2512026"
click at [1491, 502] on input "Add Recording" at bounding box center [1500, 503] width 112 height 37
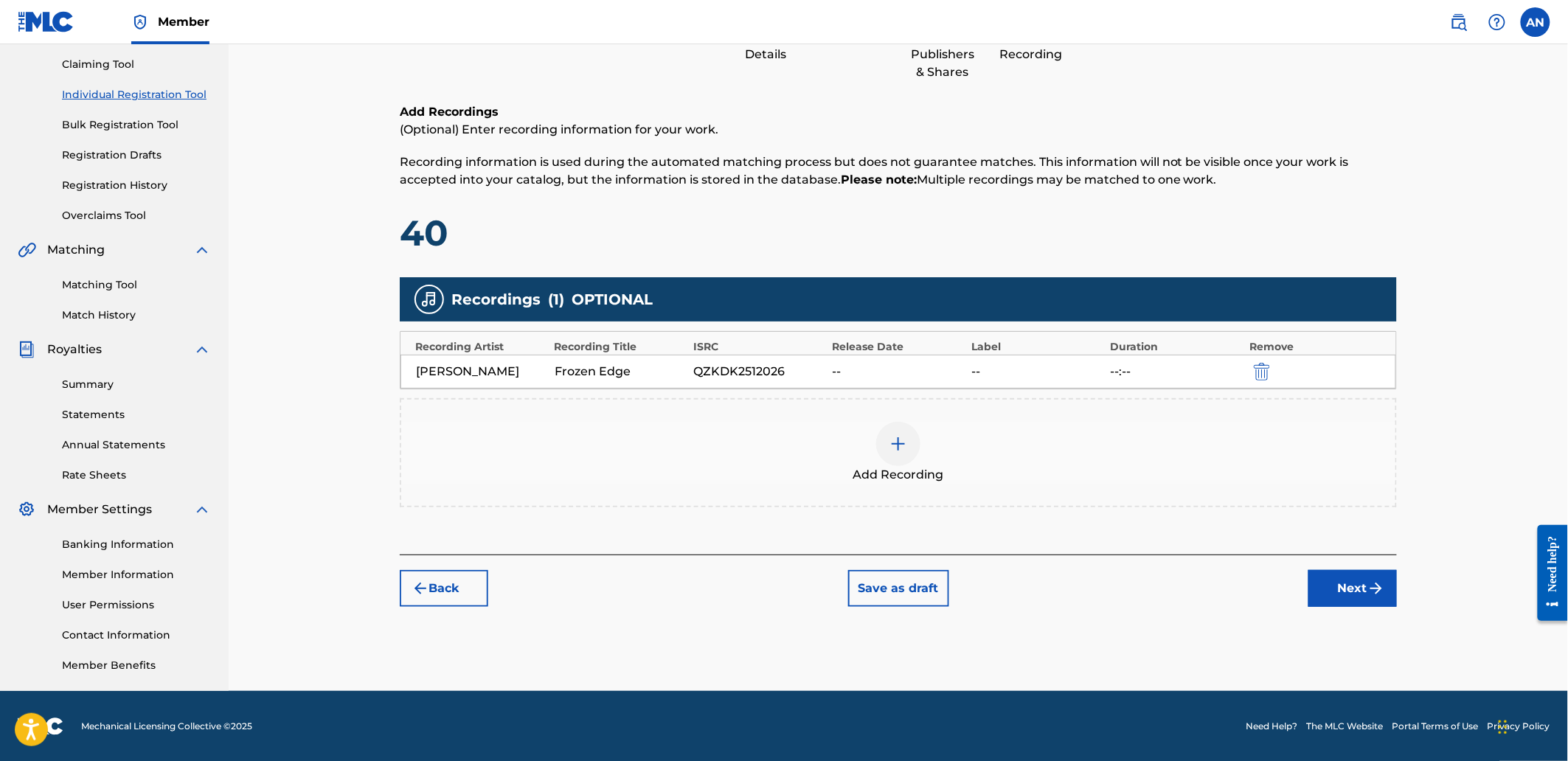
click at [1367, 583] on img "submit" at bounding box center [1376, 588] width 18 height 18
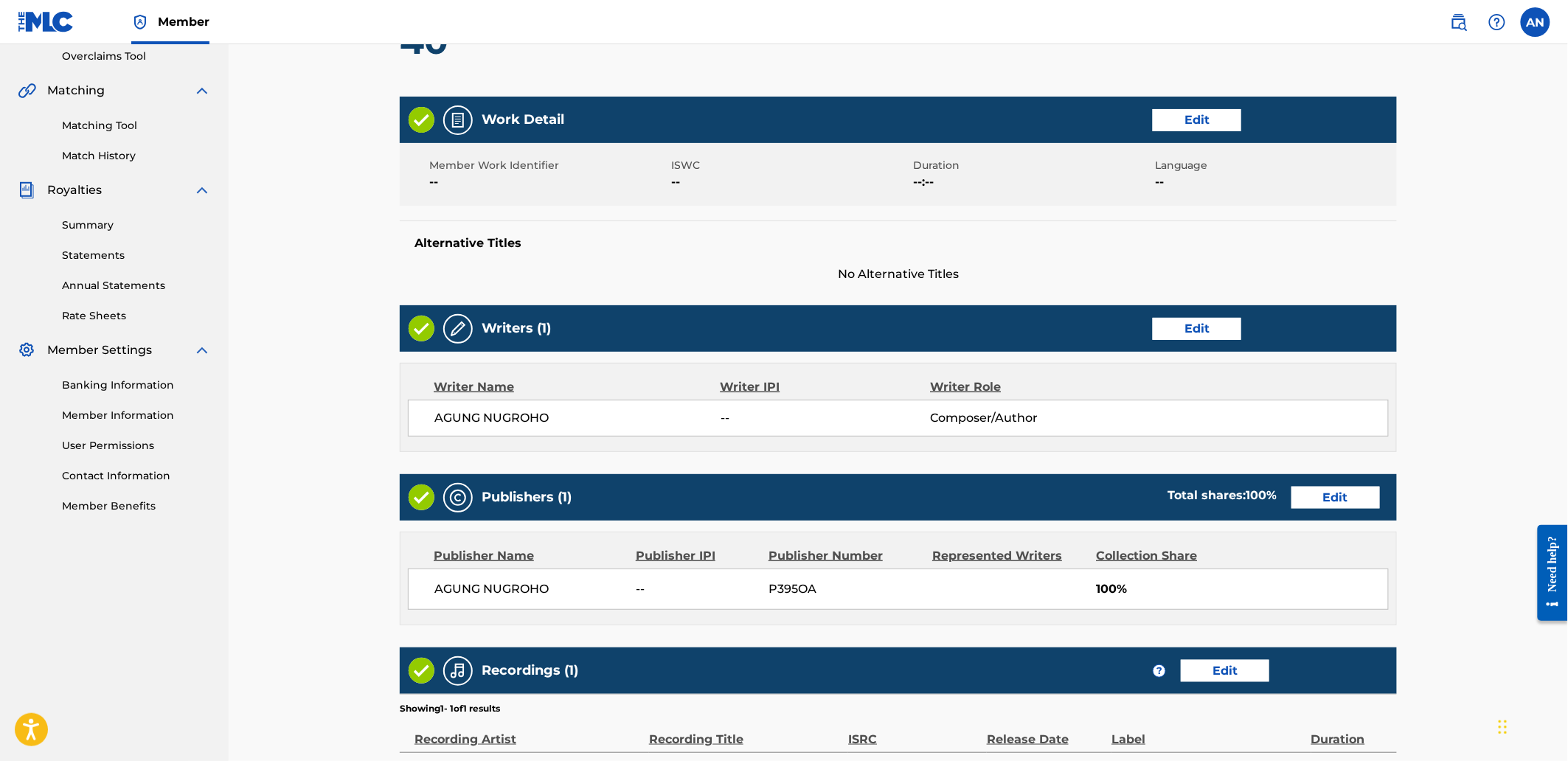
scroll to position [485, 0]
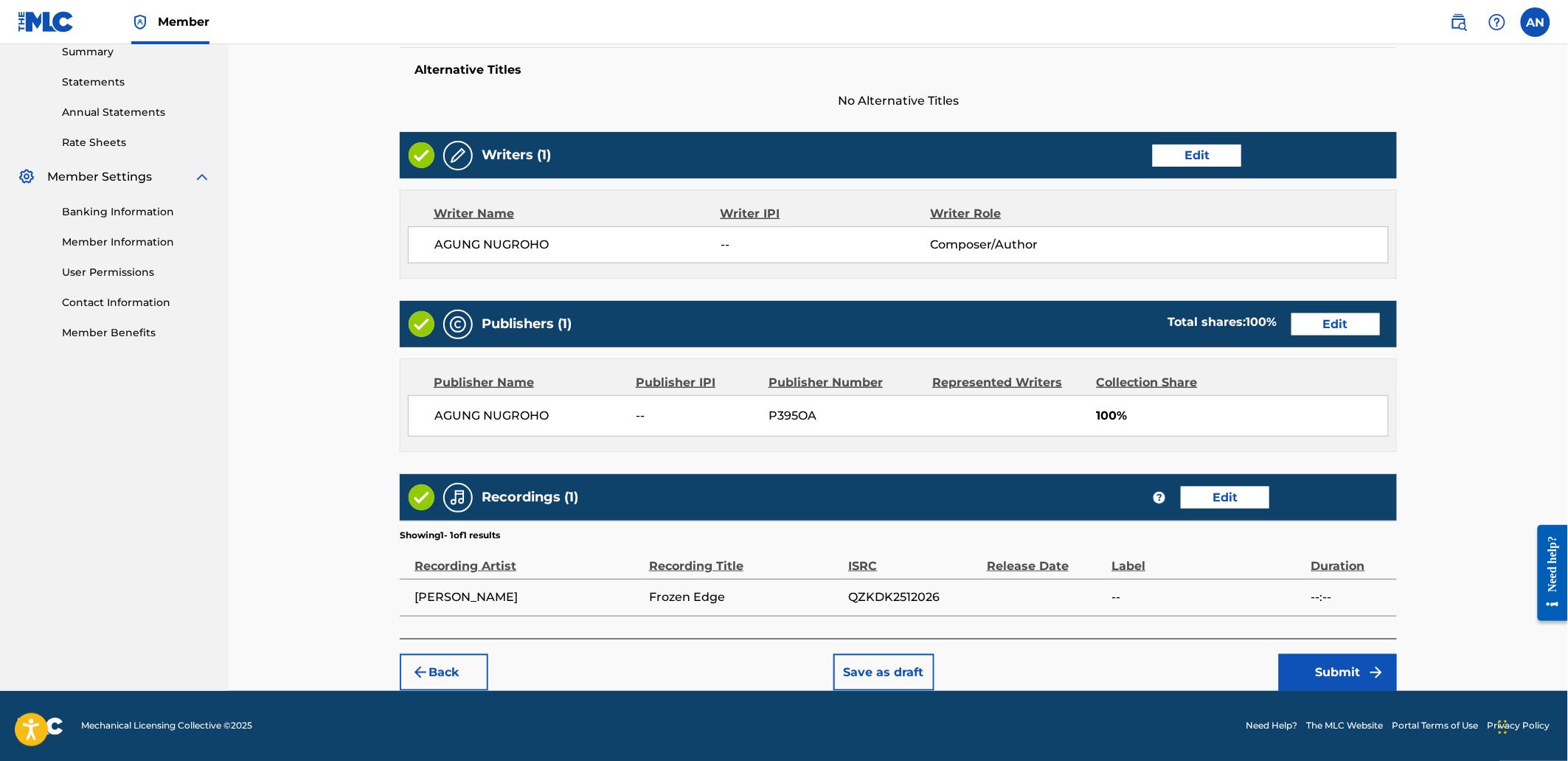
click at [1345, 665] on button "Submit" at bounding box center [1337, 673] width 118 height 37
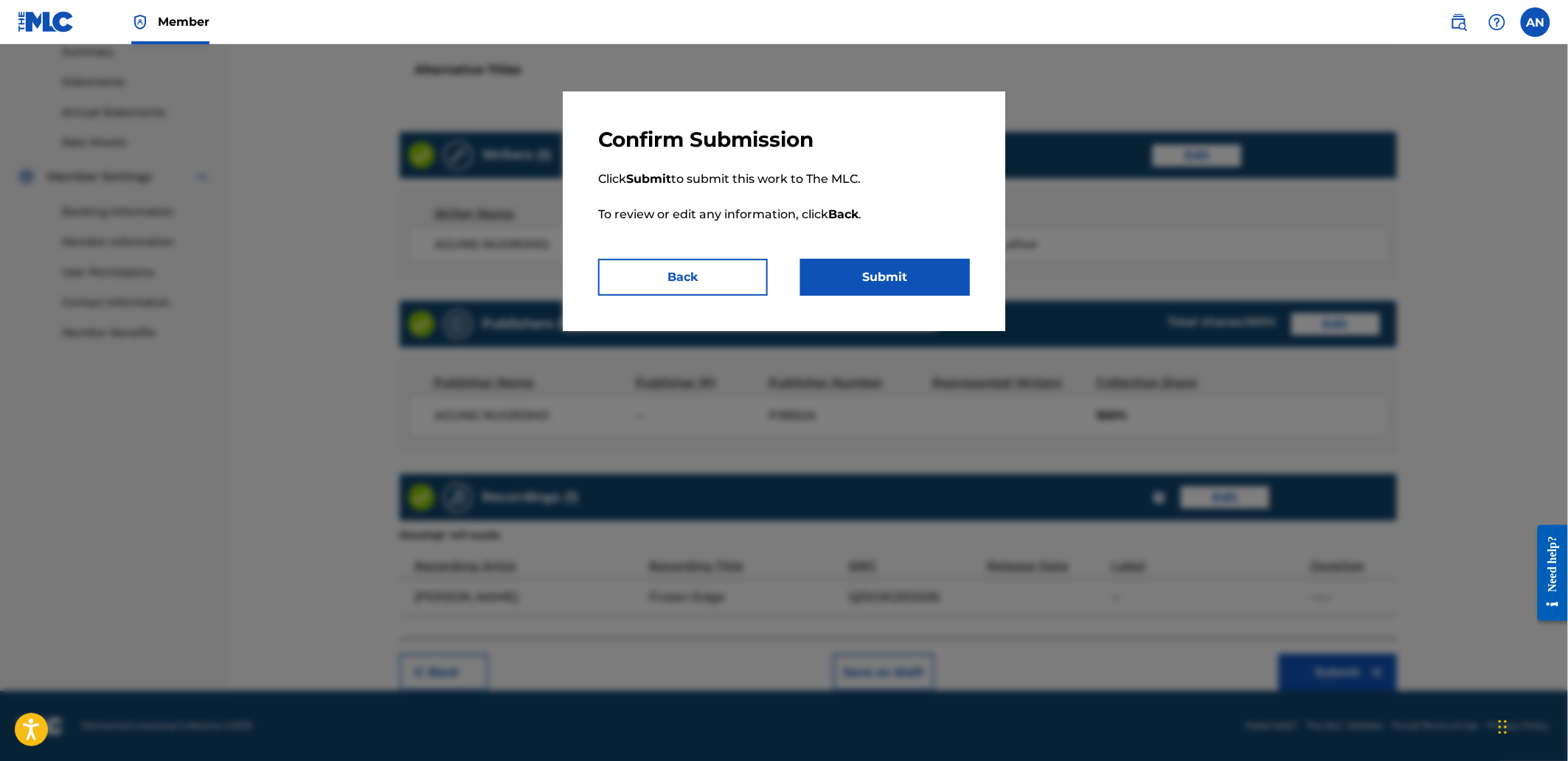
click at [903, 285] on button "Submit" at bounding box center [885, 278] width 169 height 37
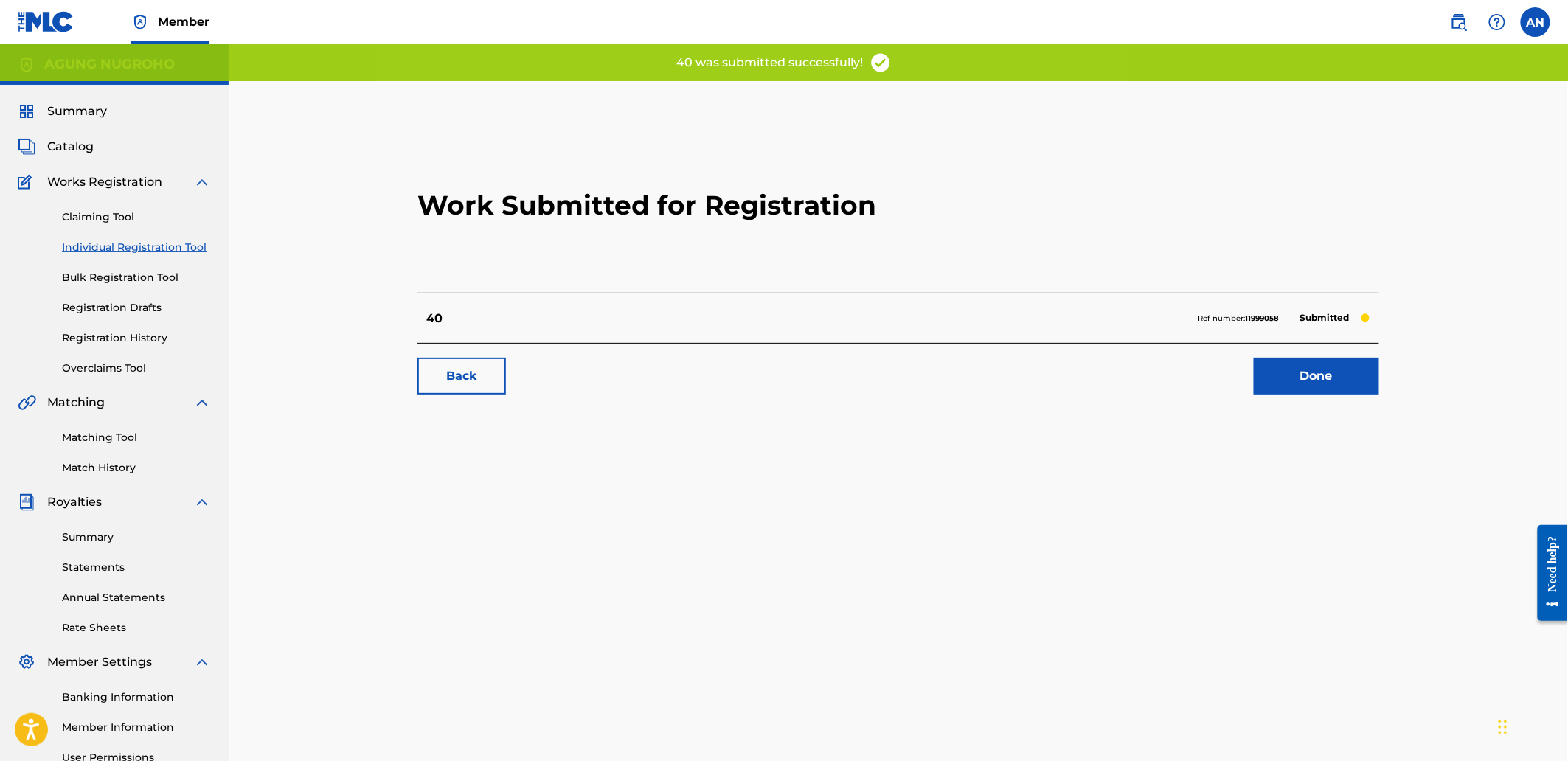
click at [1296, 380] on link "Done" at bounding box center [1316, 376] width 125 height 37
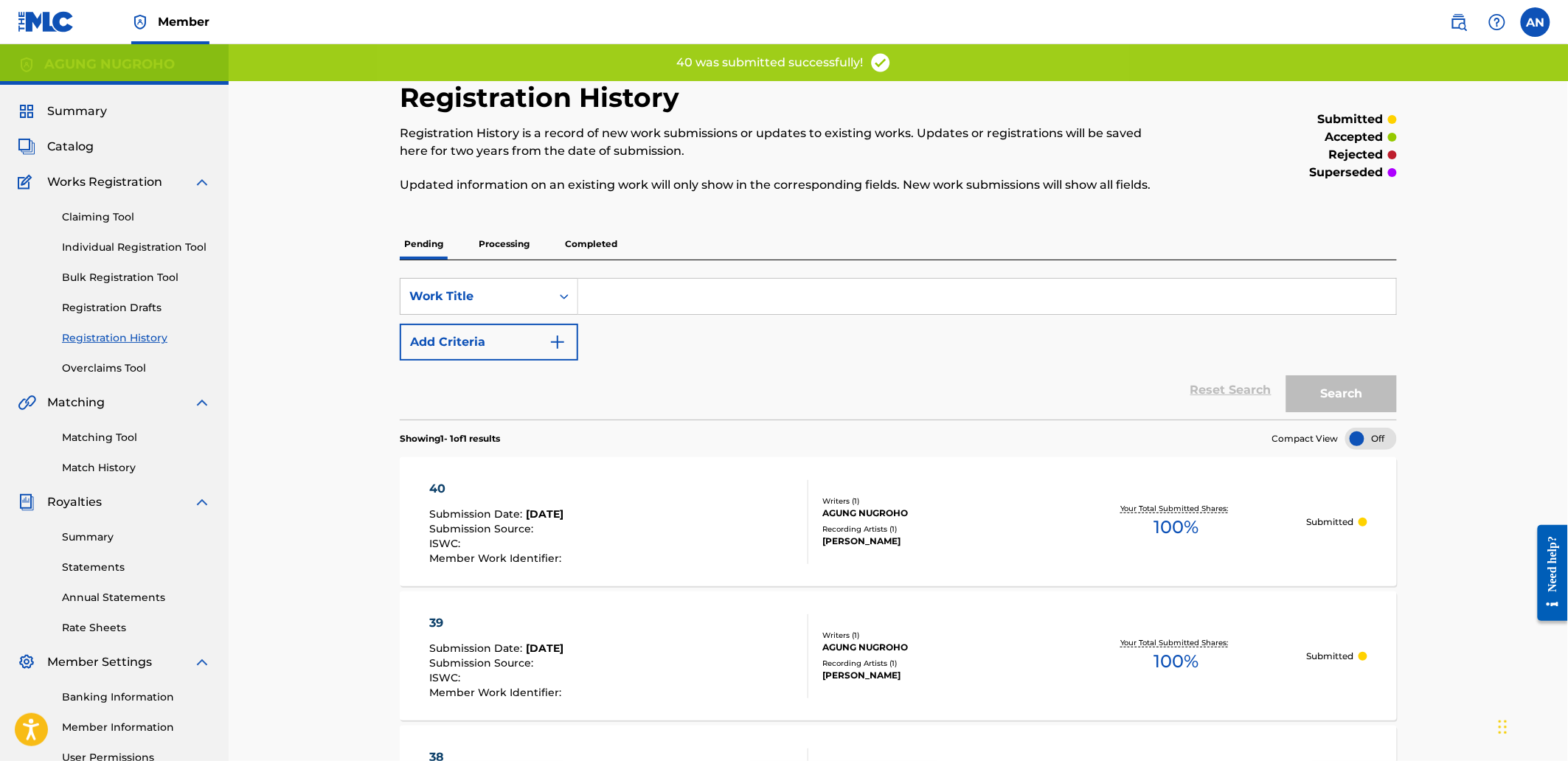
click at [160, 249] on link "Individual Registration Tool" at bounding box center [137, 247] width 149 height 16
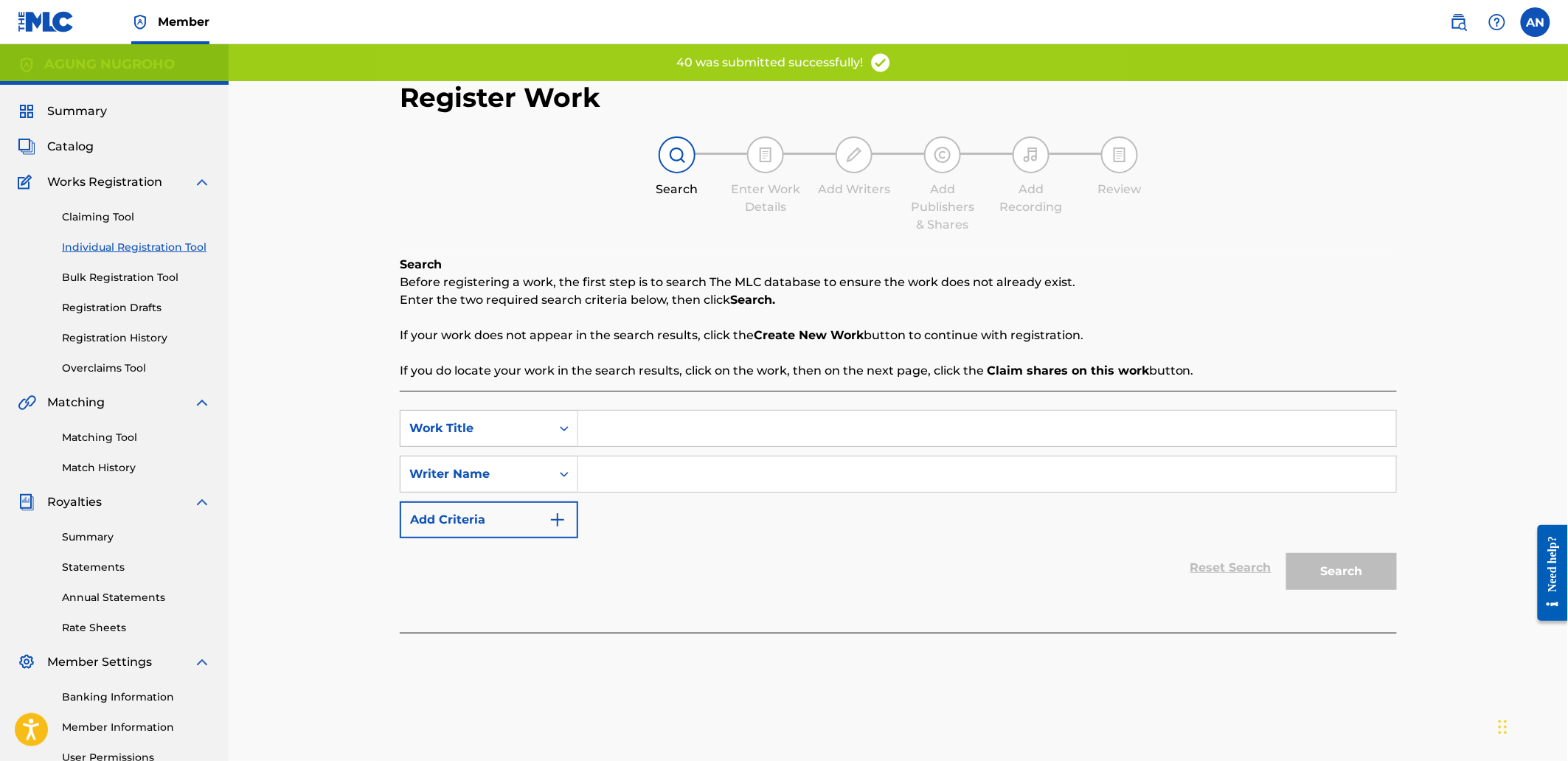
click at [653, 428] on input "Search Form" at bounding box center [987, 428] width 818 height 35
type input "41"
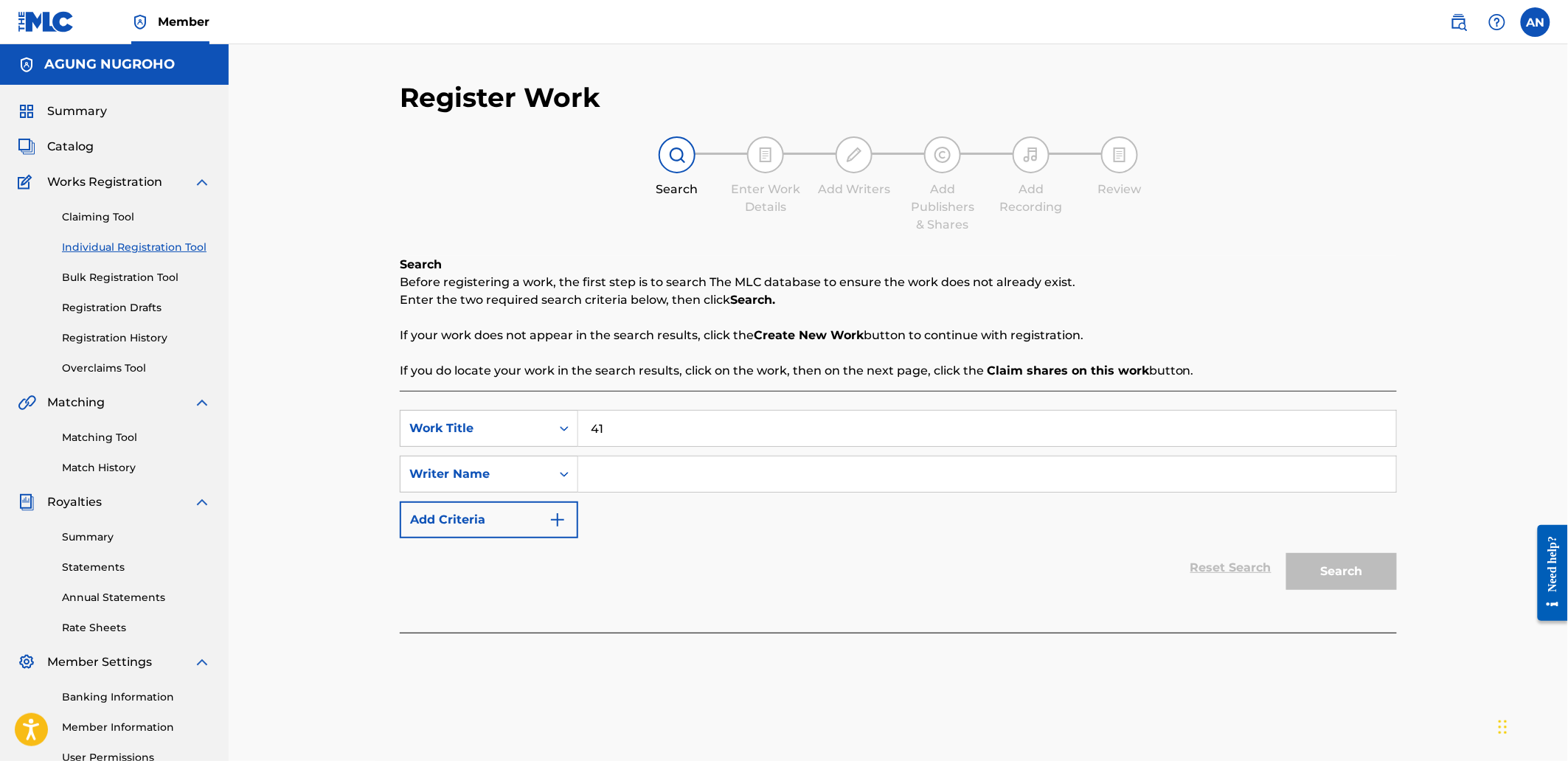
click at [641, 462] on input "Search Form" at bounding box center [987, 474] width 818 height 35
drag, startPoint x: 668, startPoint y: 466, endPoint x: 579, endPoint y: 463, distance: 89.1
click at [579, 463] on input "AGUNG NUGROHO" at bounding box center [987, 474] width 818 height 35
type input "AGUNG NUGROHO"
click at [1344, 557] on button "Search" at bounding box center [1341, 571] width 111 height 37
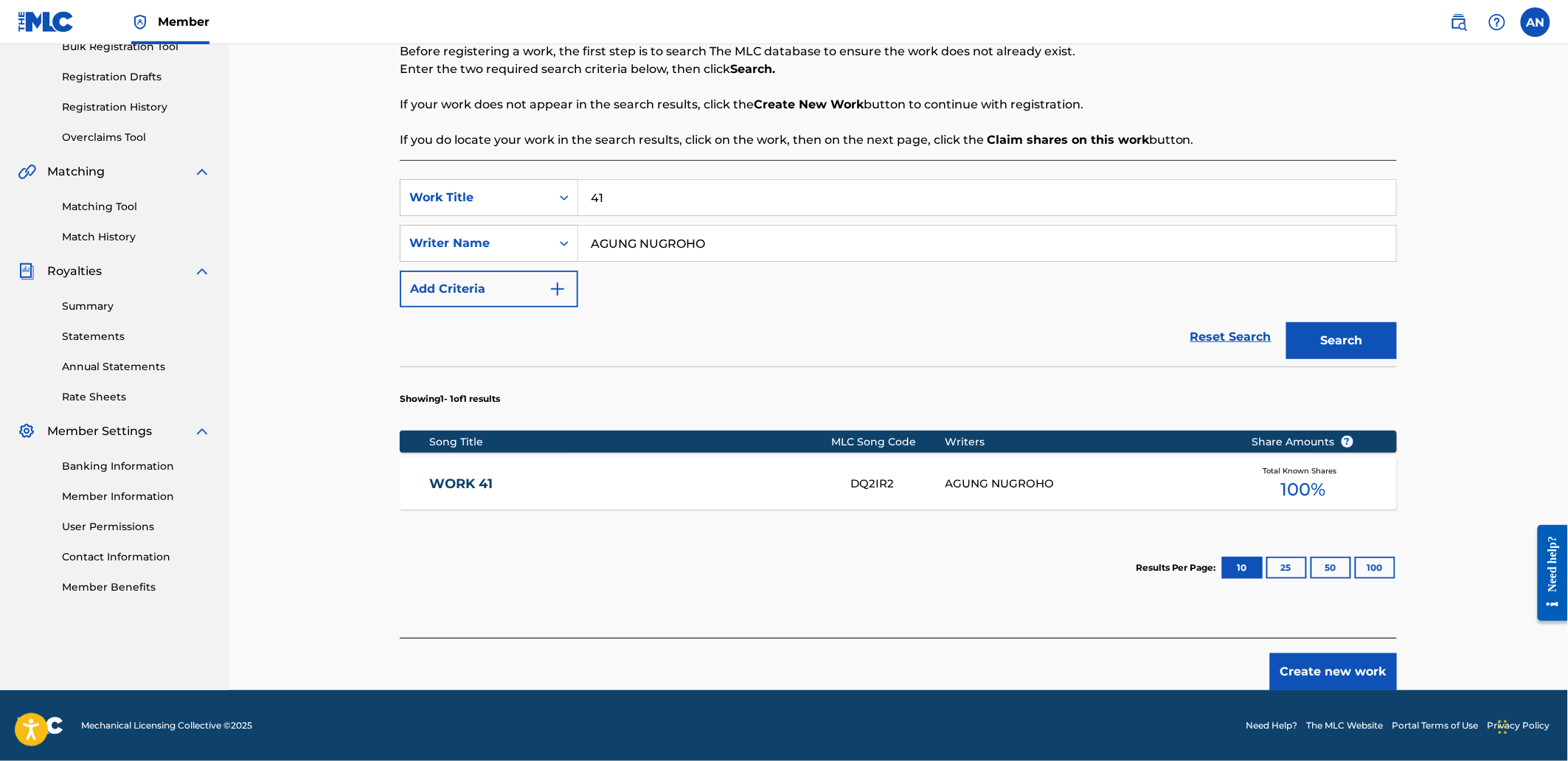
click at [1369, 684] on button "Create new work" at bounding box center [1333, 672] width 126 height 37
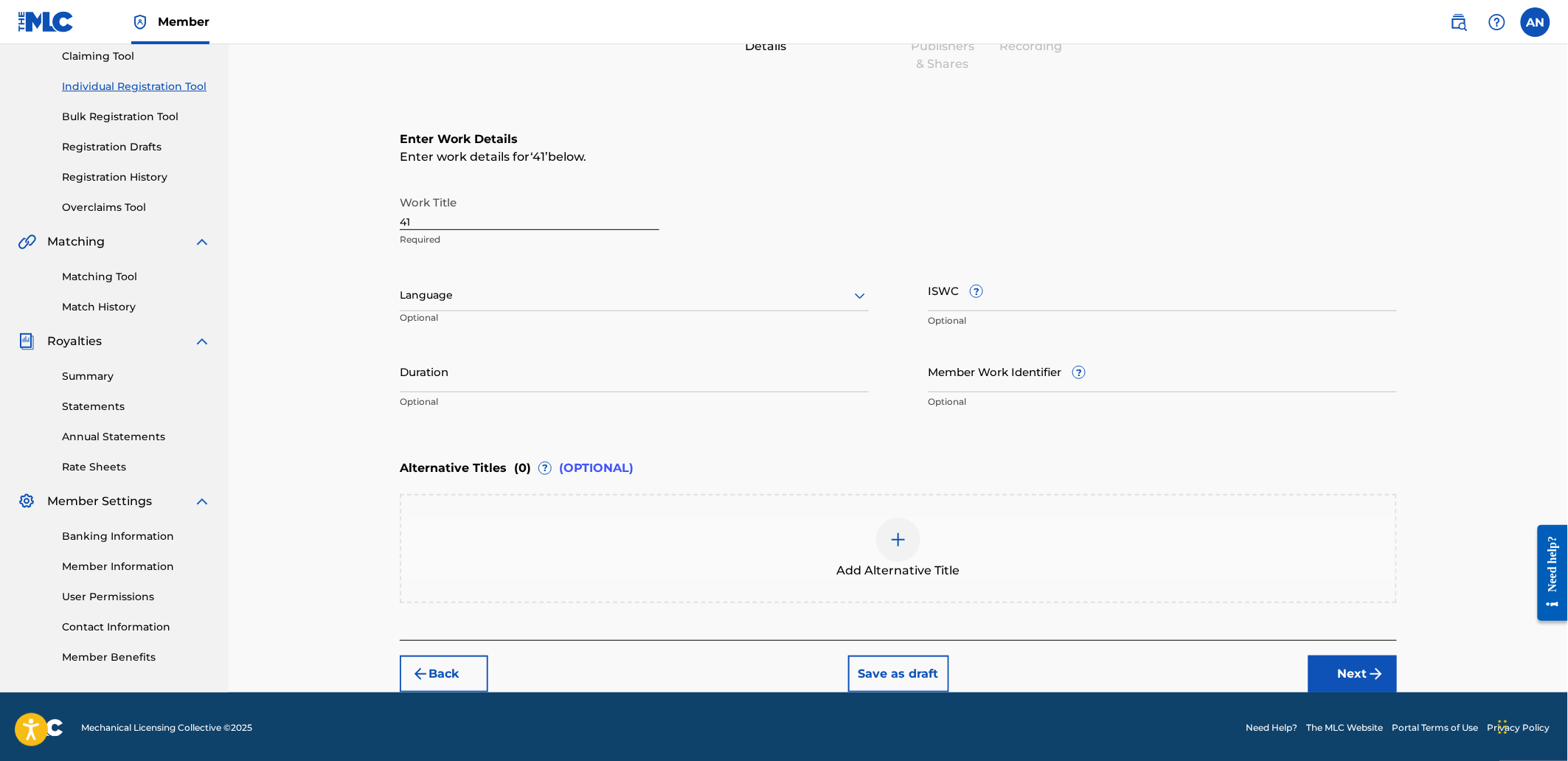
click at [1368, 679] on img "submit" at bounding box center [1376, 674] width 18 height 18
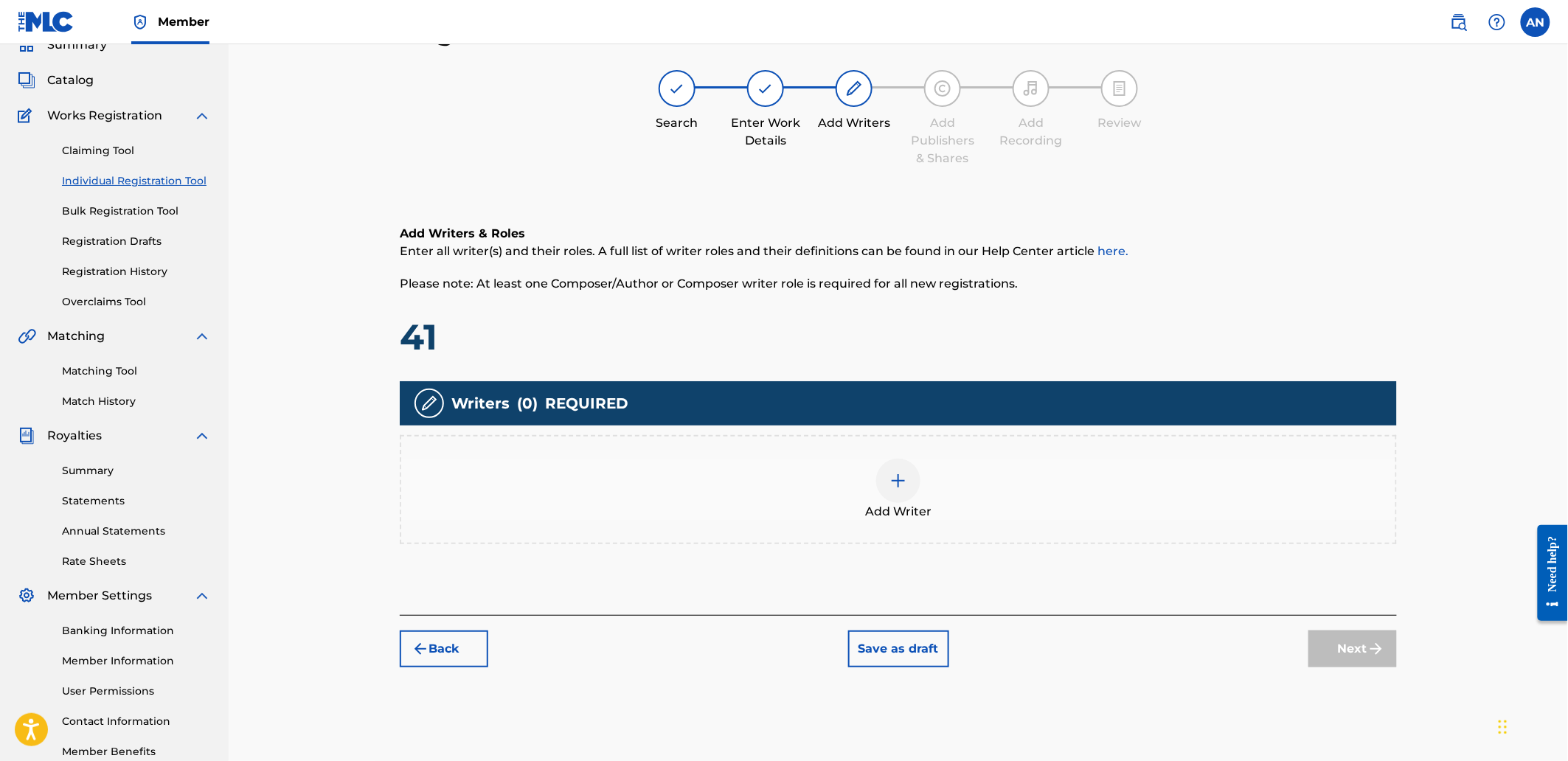
click at [1276, 519] on div "Add Writer" at bounding box center [898, 489] width 997 height 109
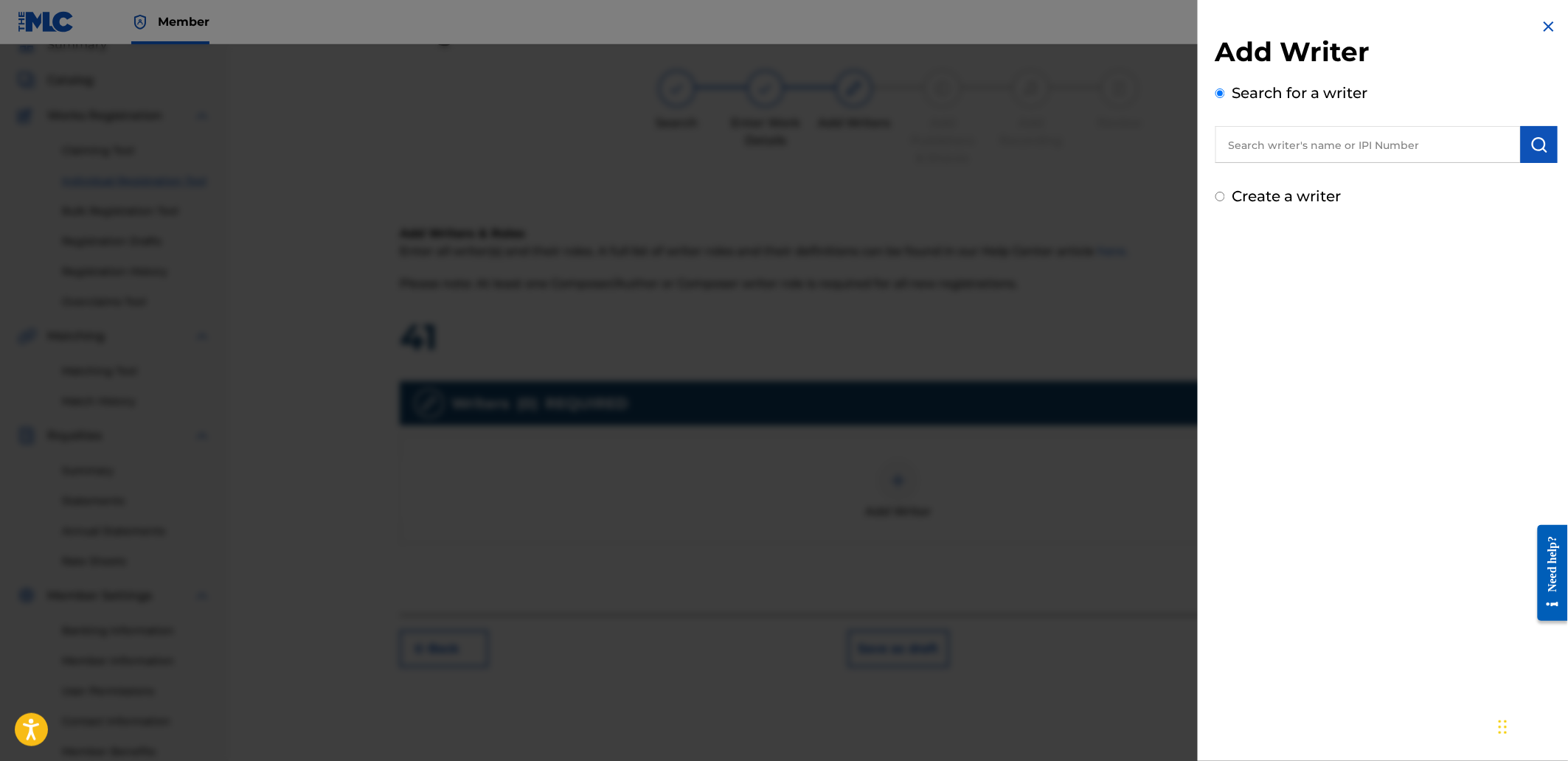
click at [1344, 169] on div "Add Writer Search for a writer Create a writer" at bounding box center [1387, 121] width 342 height 172
click at [1344, 151] on input "text" at bounding box center [1368, 145] width 305 height 37
paste input "AGUNG NUGROHO"
type input "AGUNG NUGROHO"
click at [1530, 158] on button "submit" at bounding box center [1539, 145] width 37 height 37
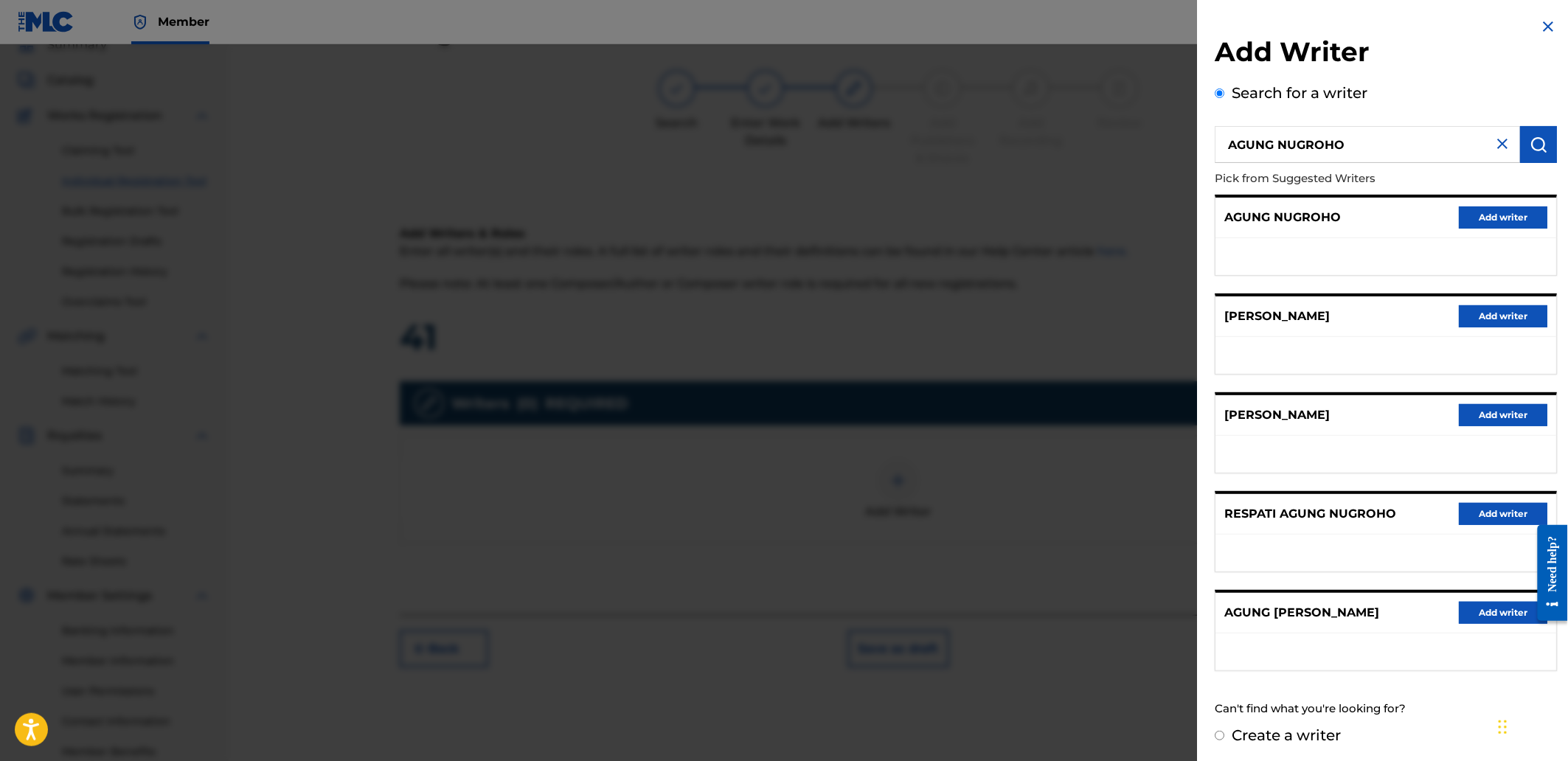
click at [1491, 218] on button "Add writer" at bounding box center [1503, 217] width 88 height 22
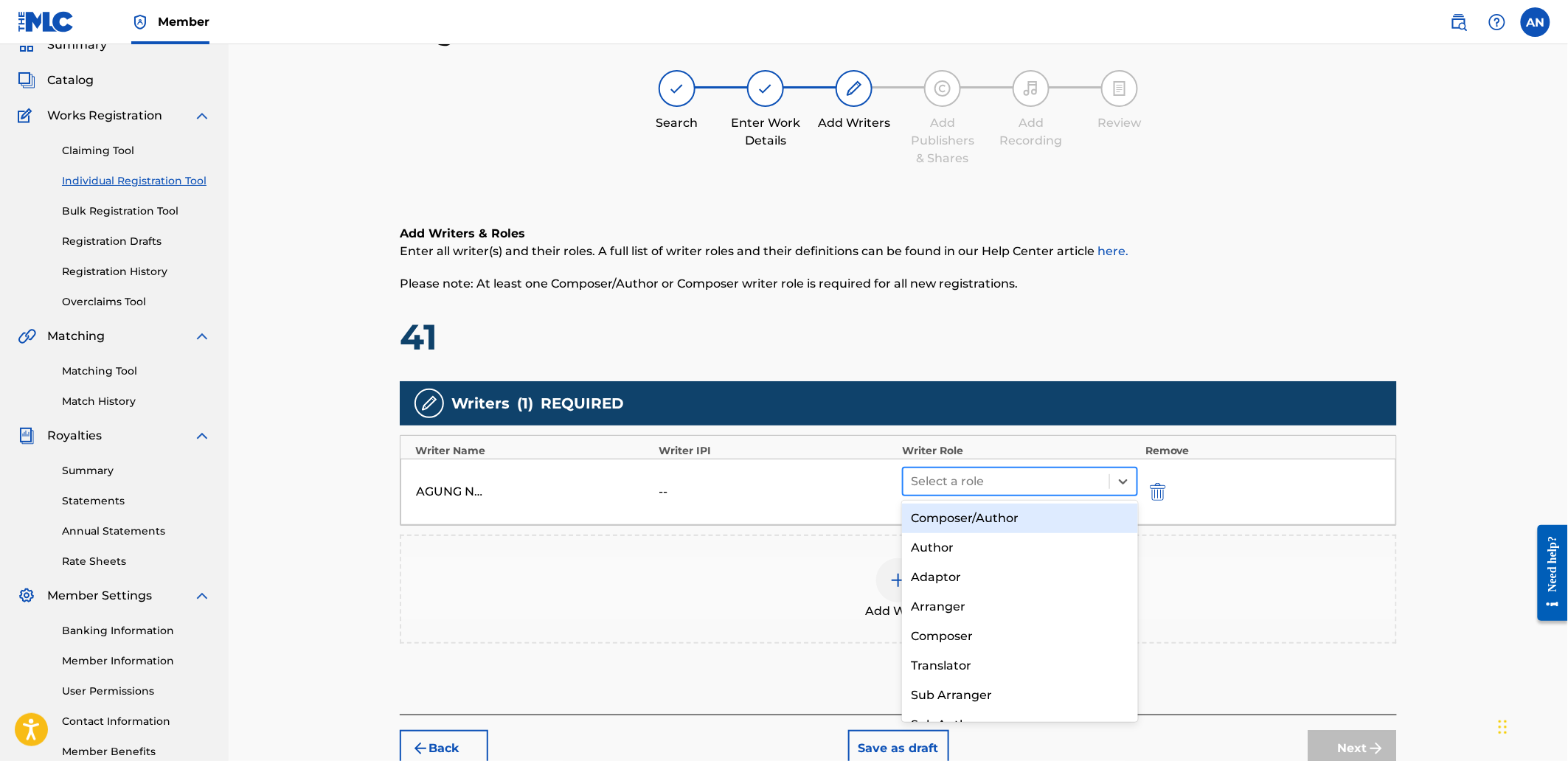
click at [962, 473] on div at bounding box center [1007, 481] width 191 height 20
click at [959, 516] on div "Composer/Author" at bounding box center [1019, 518] width 235 height 30
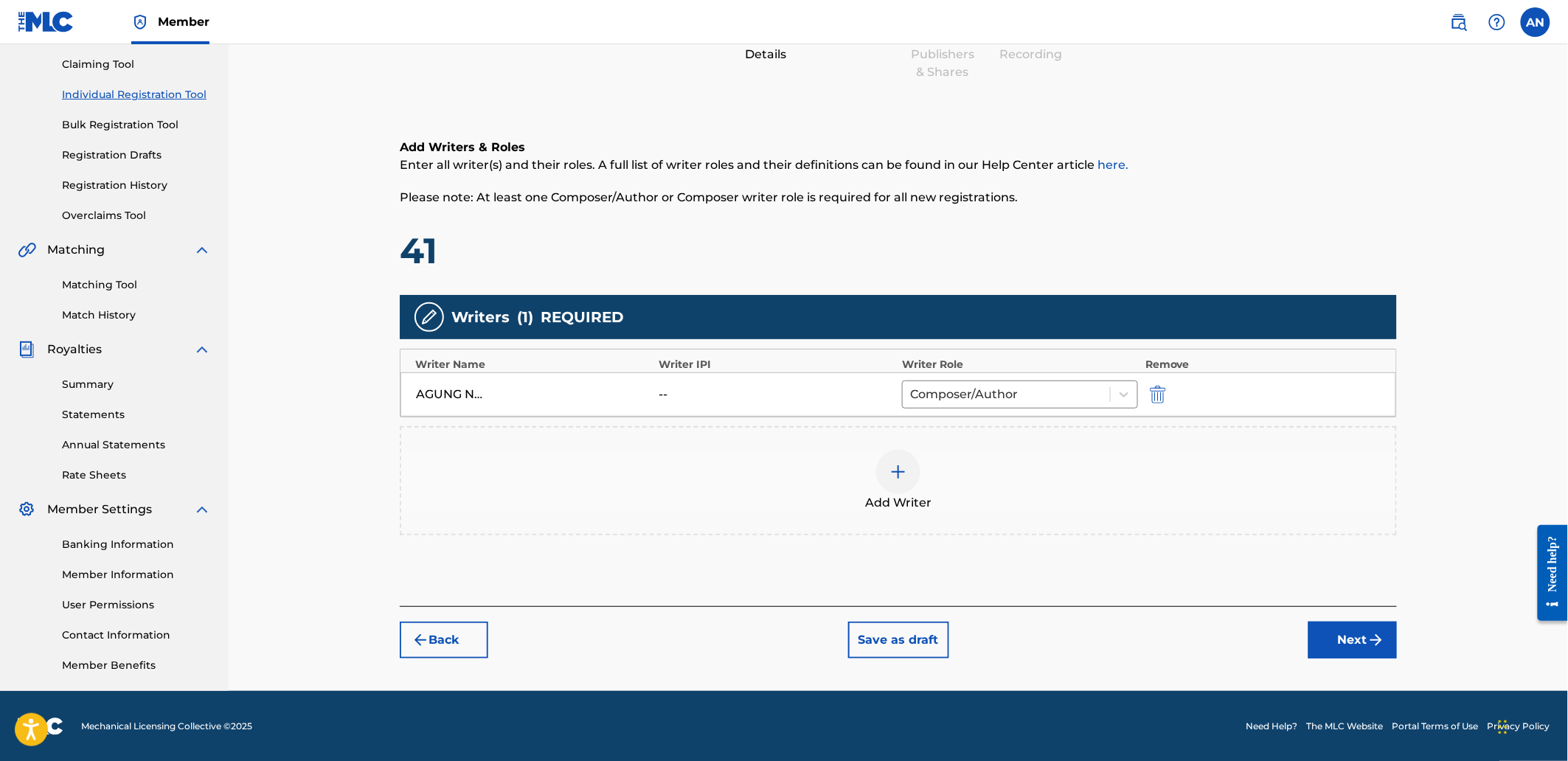
click at [1369, 644] on img "submit" at bounding box center [1376, 639] width 18 height 18
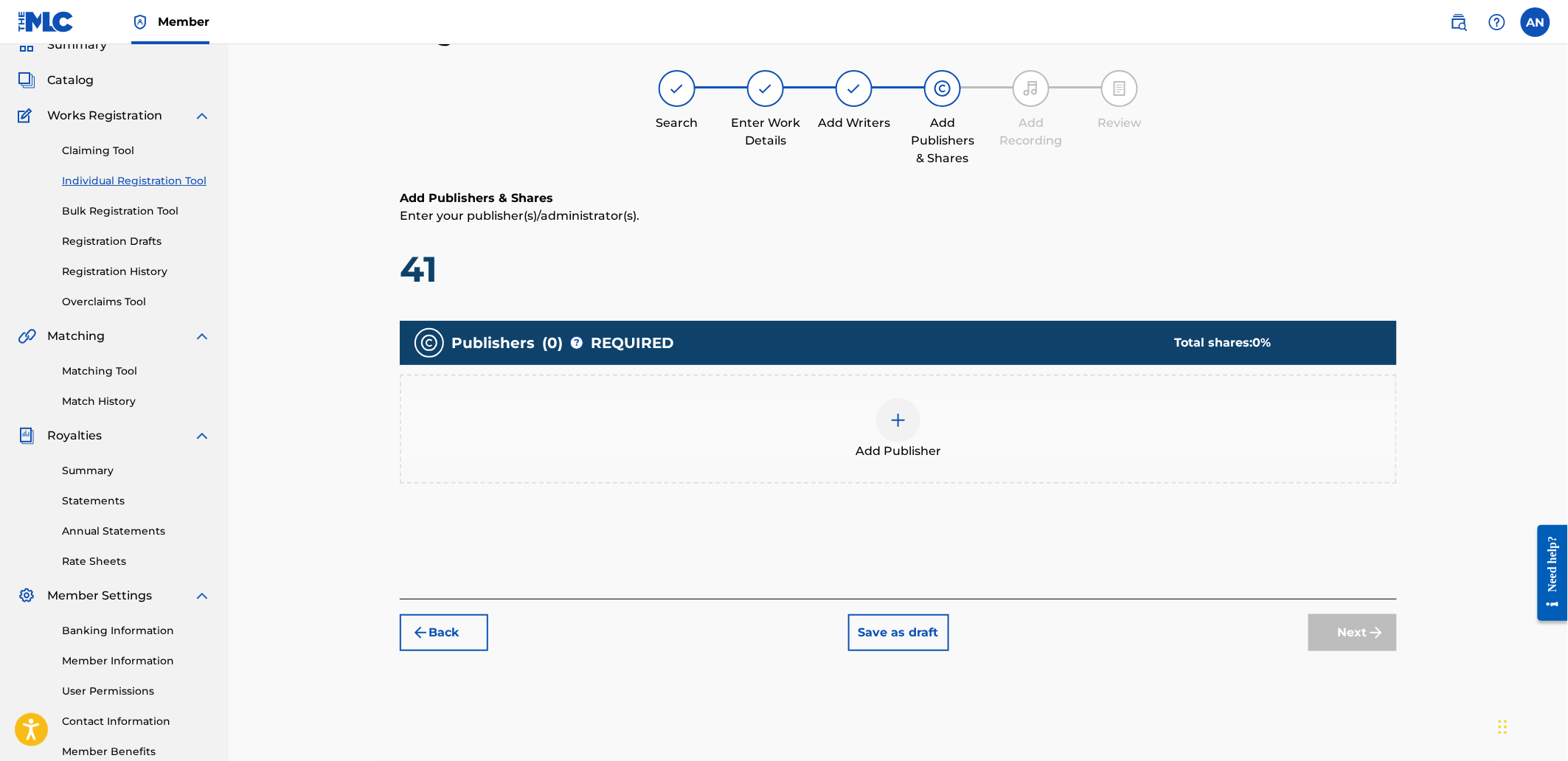
click at [1087, 457] on div "Add Publisher" at bounding box center [899, 428] width 995 height 62
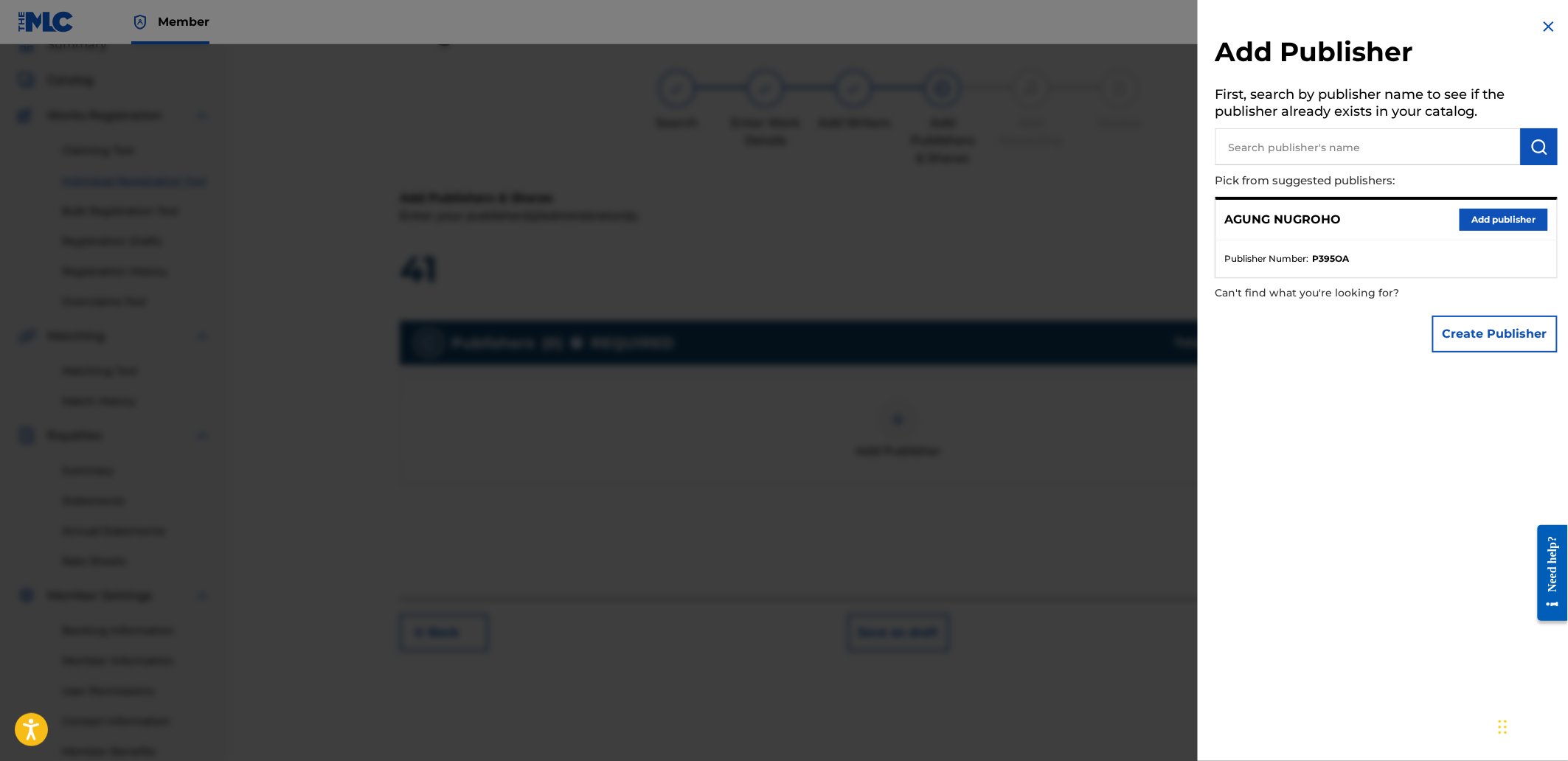
click at [1323, 138] on input "text" at bounding box center [1368, 147] width 305 height 37
click at [1471, 223] on button "Add publisher" at bounding box center [1503, 220] width 88 height 22
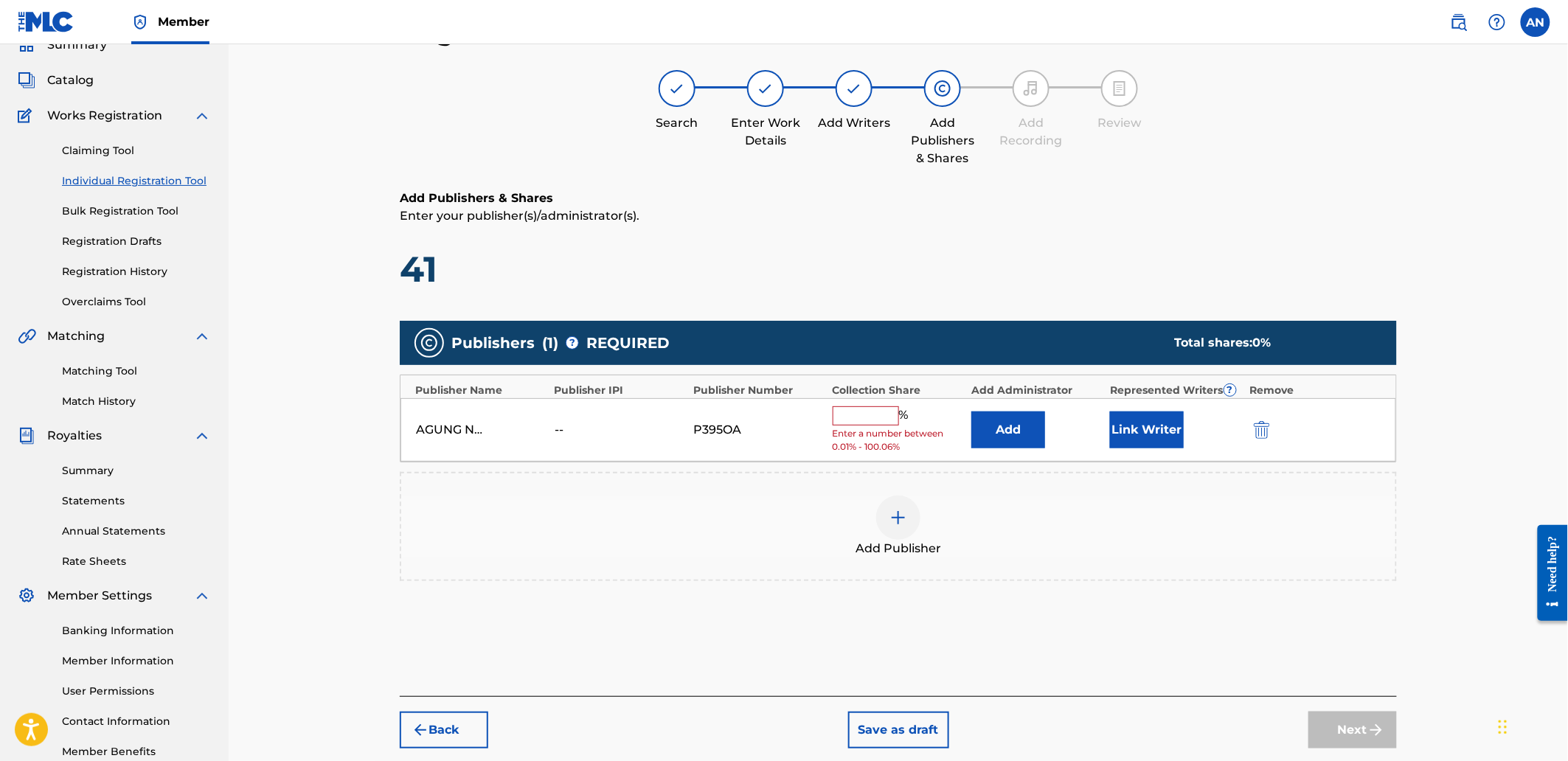
drag, startPoint x: 873, startPoint y: 408, endPoint x: 873, endPoint y: 422, distance: 14.0
click at [873, 408] on input "text" at bounding box center [865, 415] width 66 height 20
type input "100"
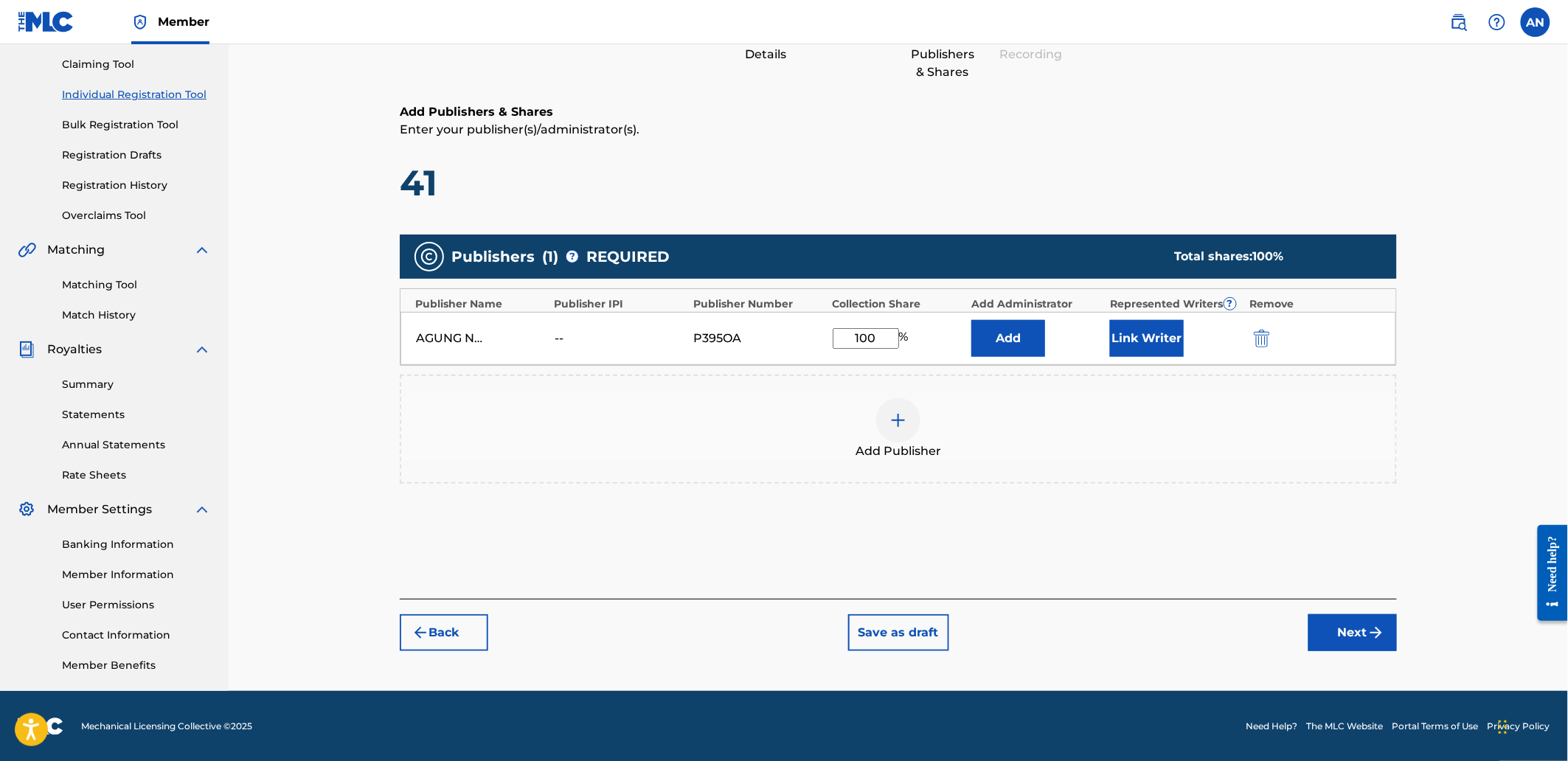
click at [1360, 636] on button "Next" at bounding box center [1352, 633] width 88 height 37
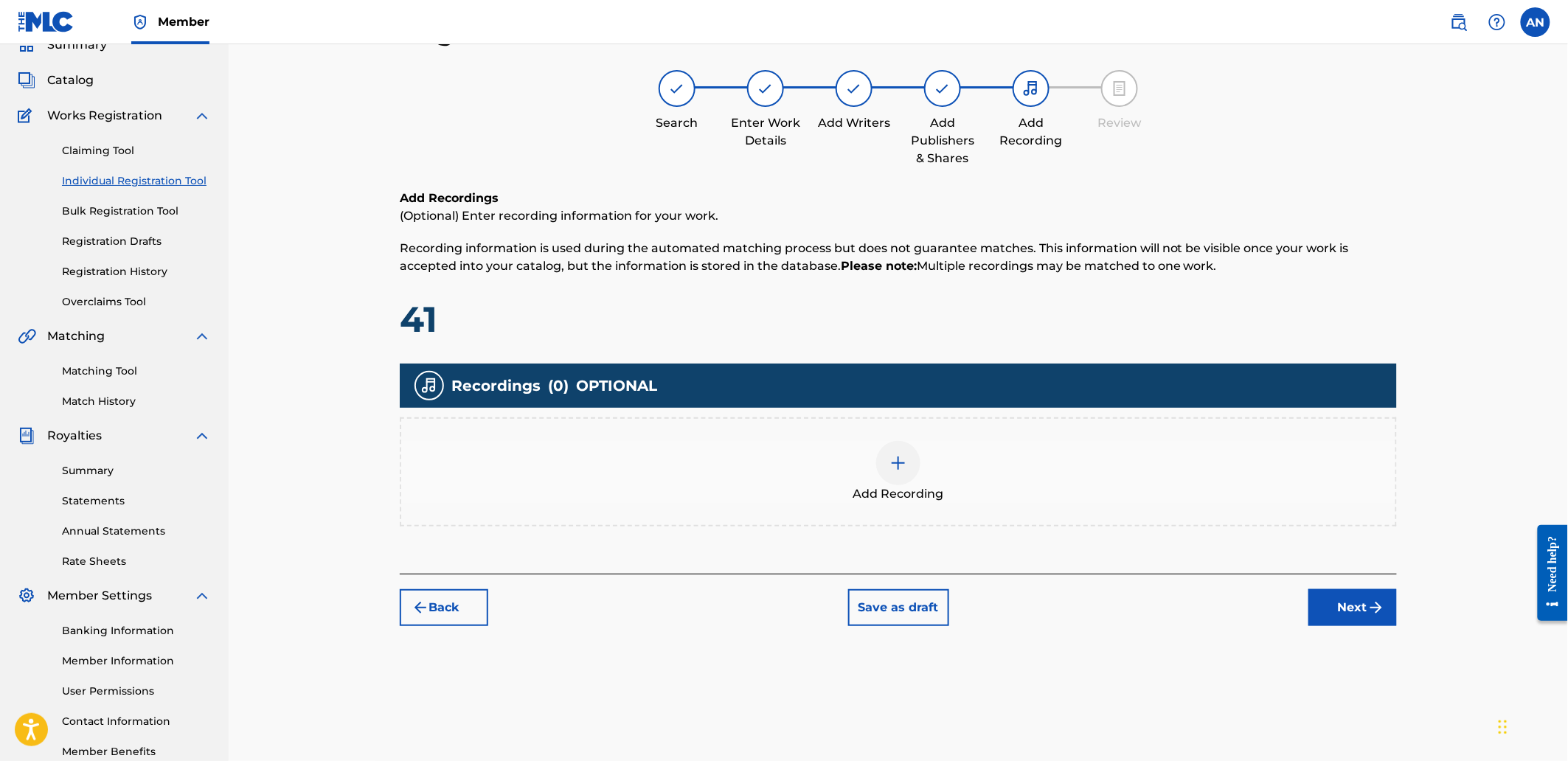
click at [1340, 615] on button "Next" at bounding box center [1352, 608] width 88 height 37
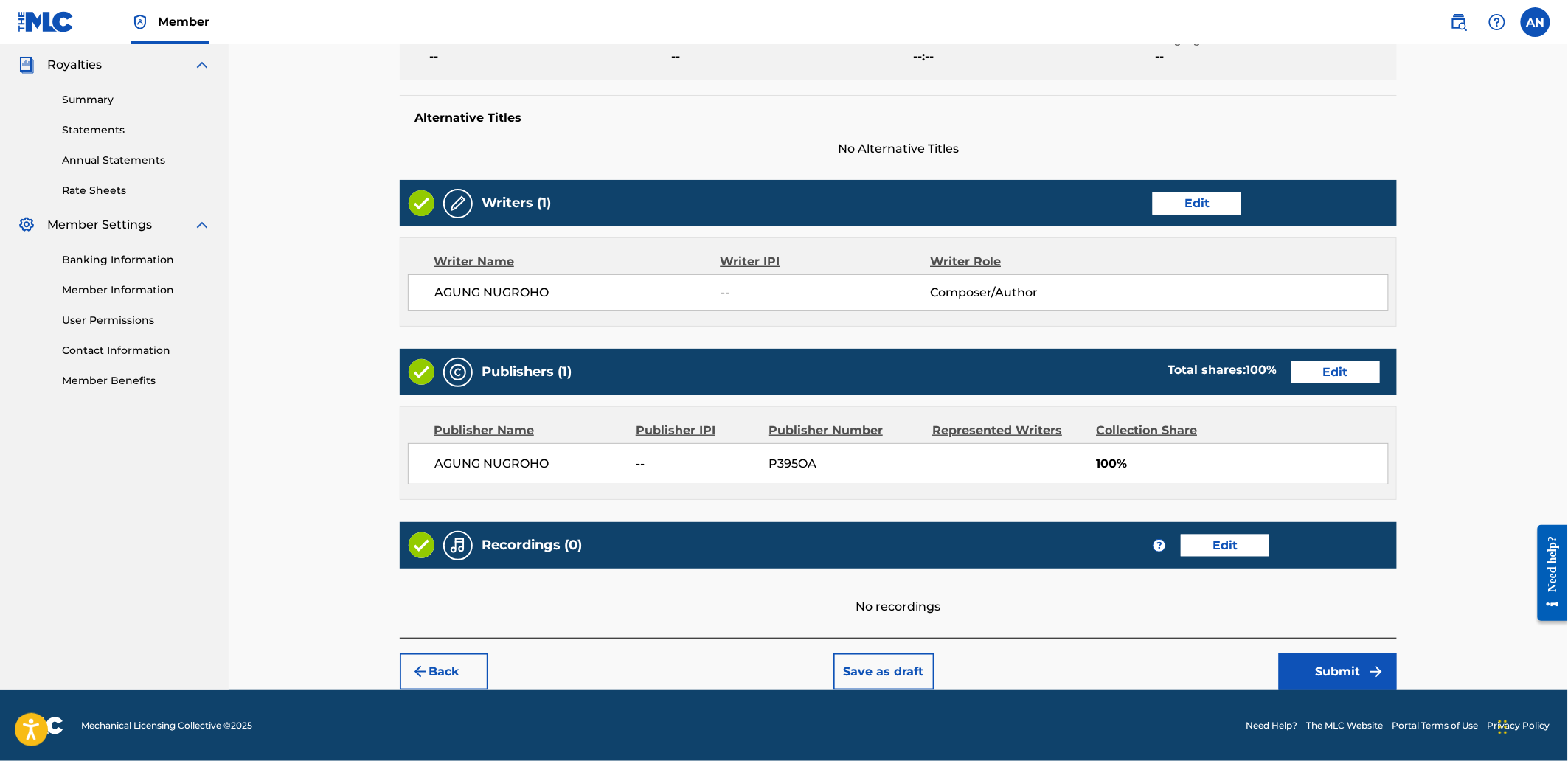
click at [451, 664] on button "Back" at bounding box center [443, 672] width 88 height 37
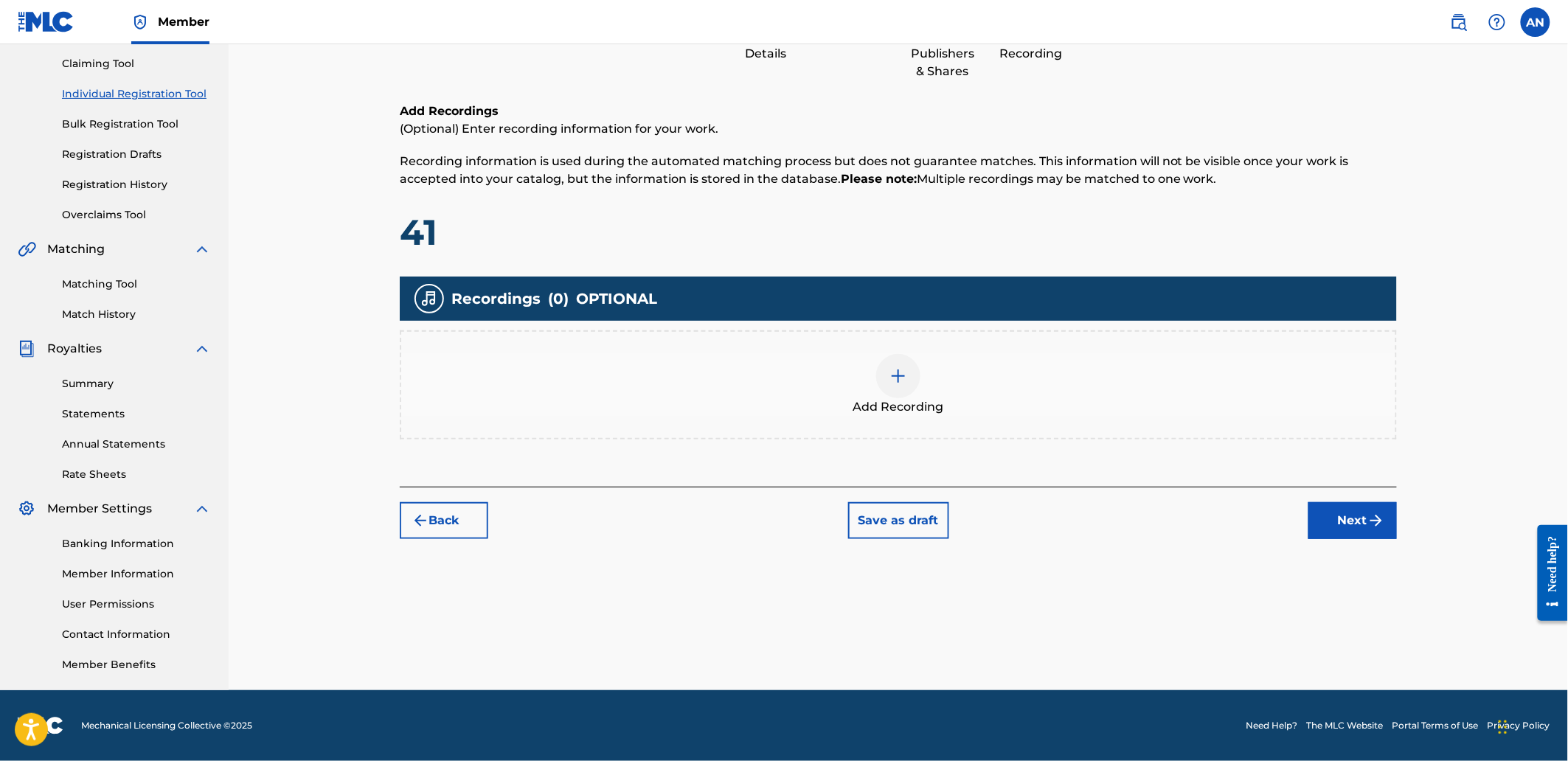
scroll to position [152, 0]
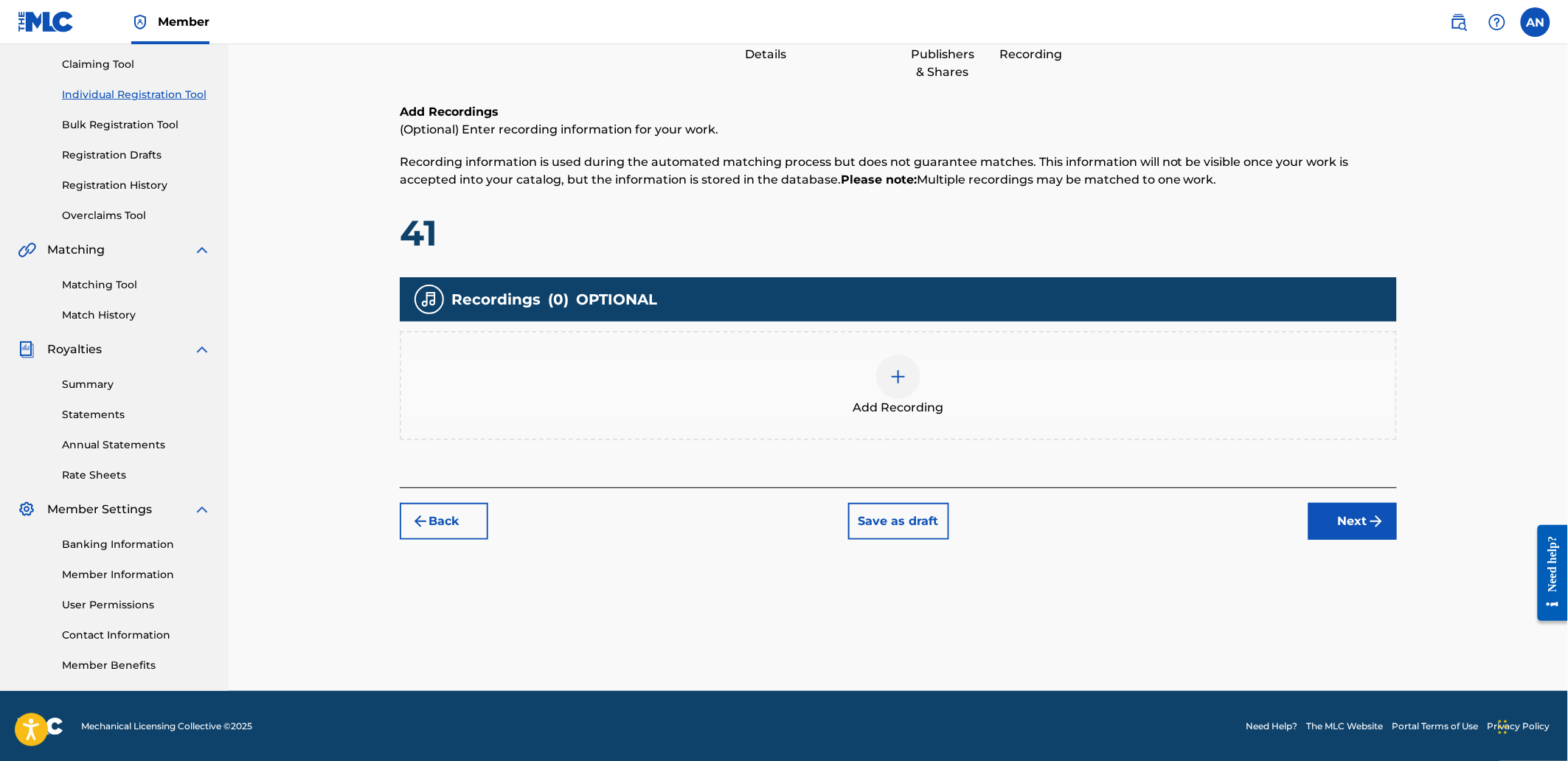
click at [911, 391] on div at bounding box center [899, 377] width 45 height 45
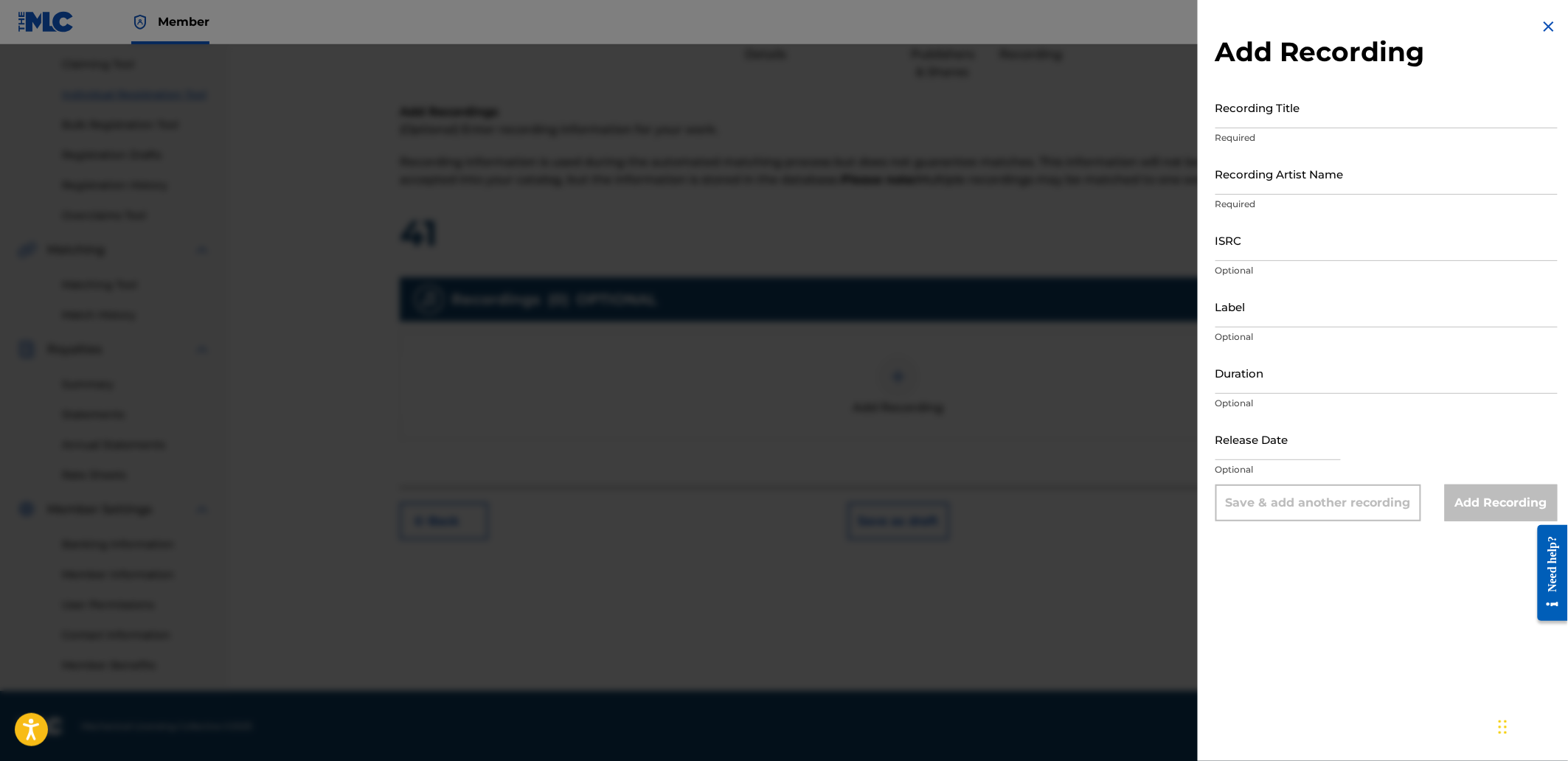
click at [1272, 113] on input "Recording Title" at bounding box center [1387, 107] width 342 height 42
paste input "Empty Shell"
type input "Empty Shell"
click at [1256, 177] on input "Recording Artist Name" at bounding box center [1387, 173] width 342 height 42
type input "[PERSON_NAME]"
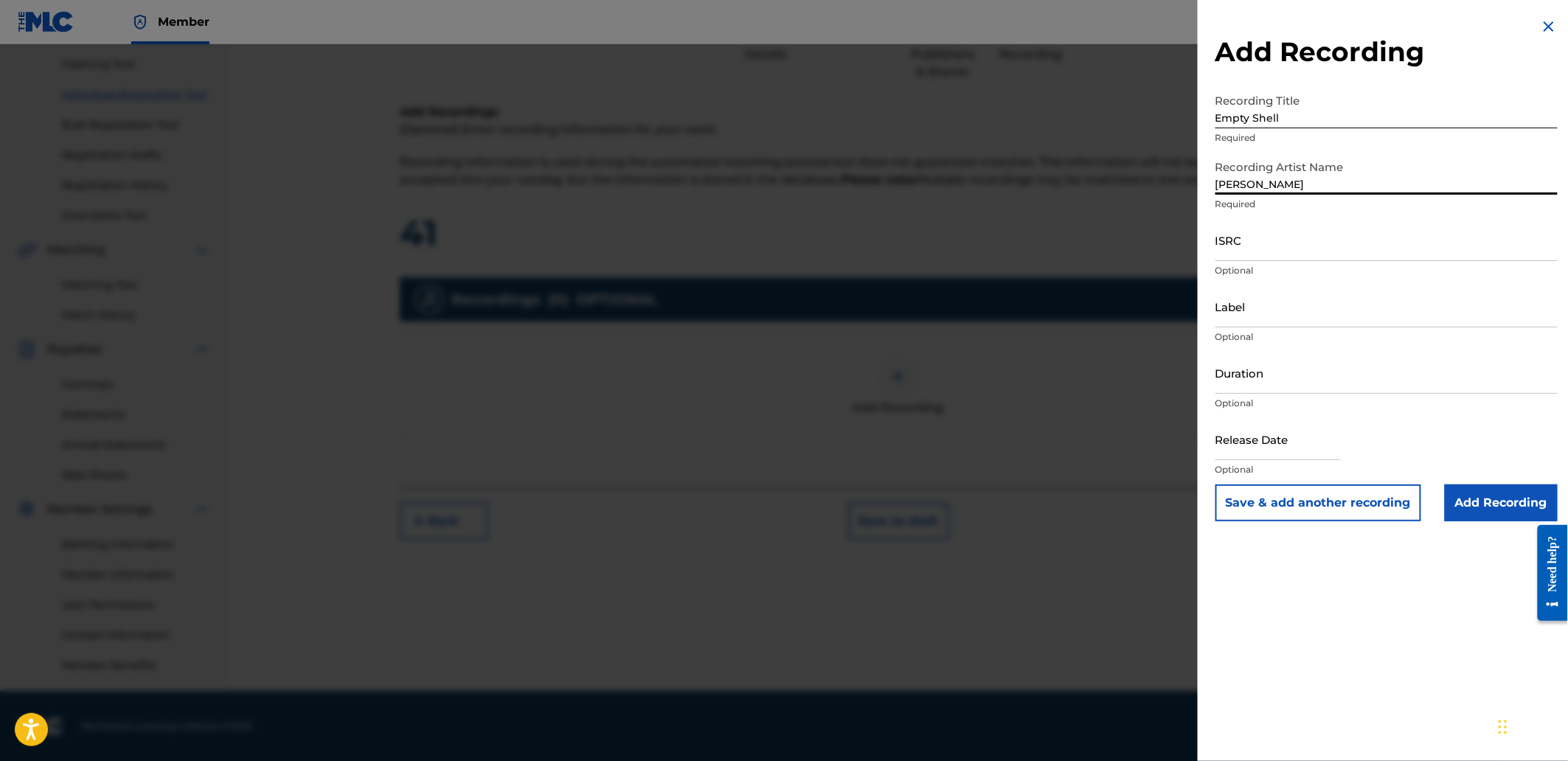
click at [1309, 247] on input "ISRC" at bounding box center [1387, 240] width 342 height 42
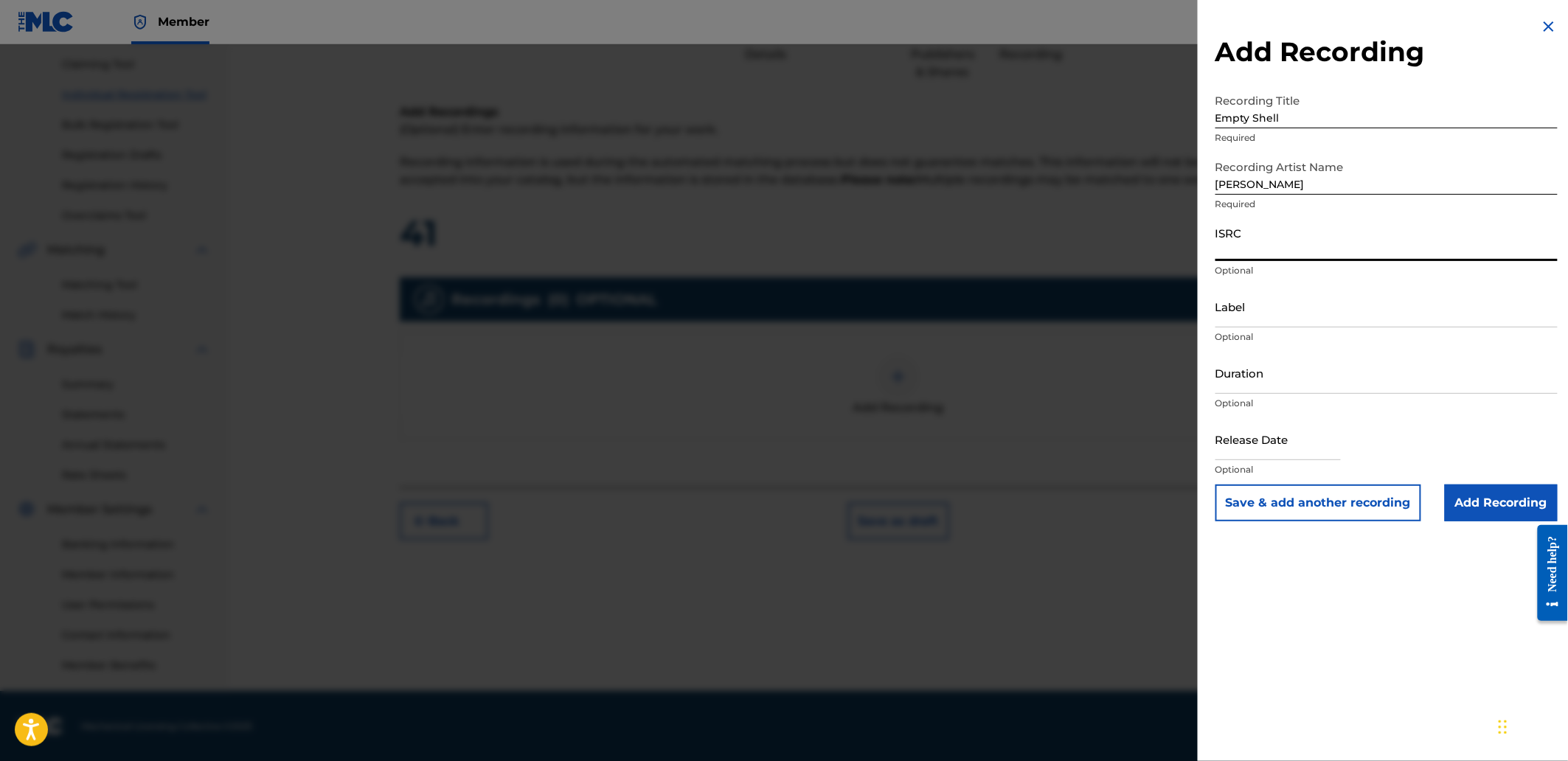
paste input "QZS662583034"
type input "QZS662583034"
click at [1505, 509] on input "Add Recording" at bounding box center [1500, 503] width 112 height 37
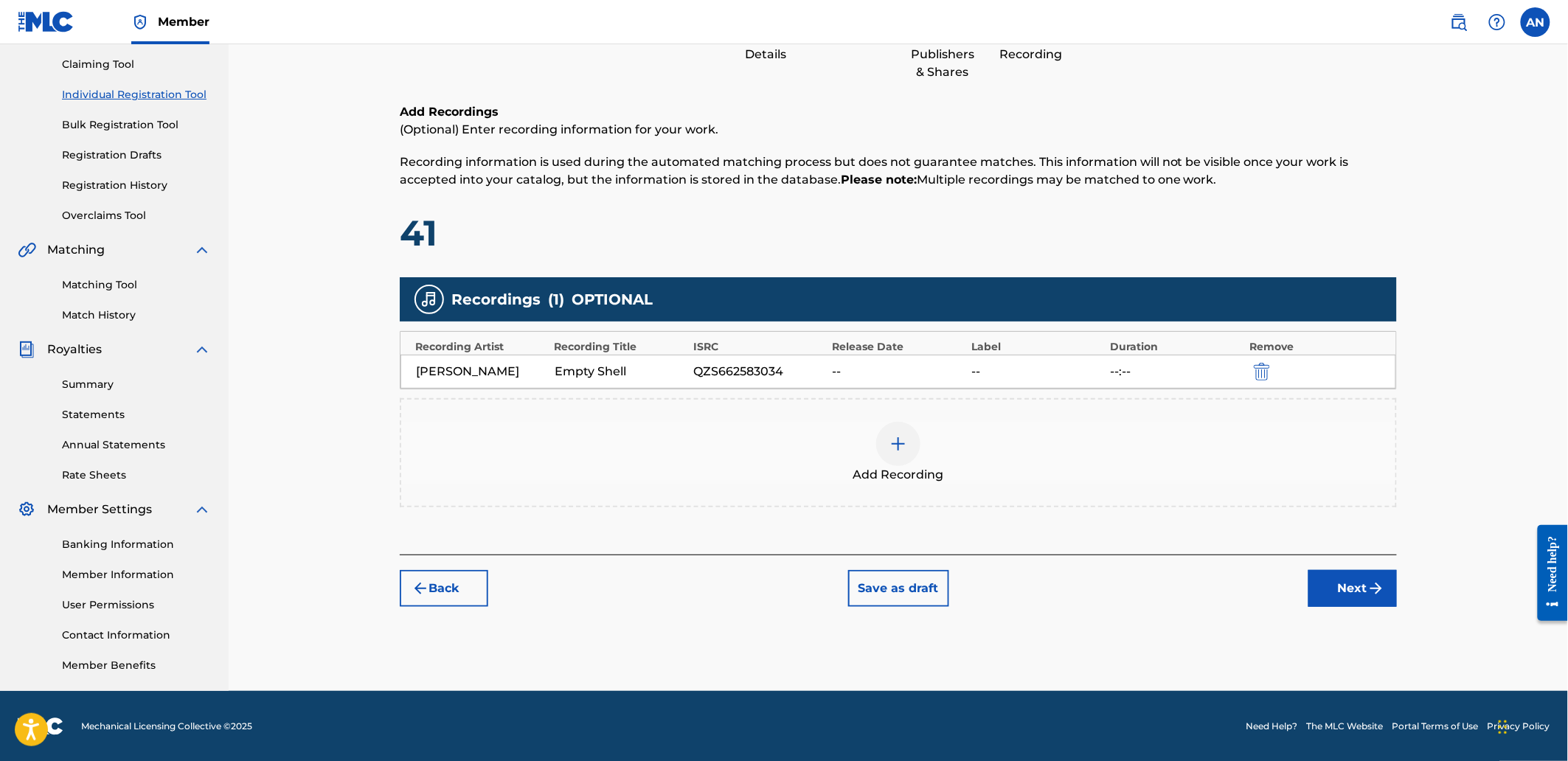
click at [1351, 592] on button "Next" at bounding box center [1352, 588] width 88 height 37
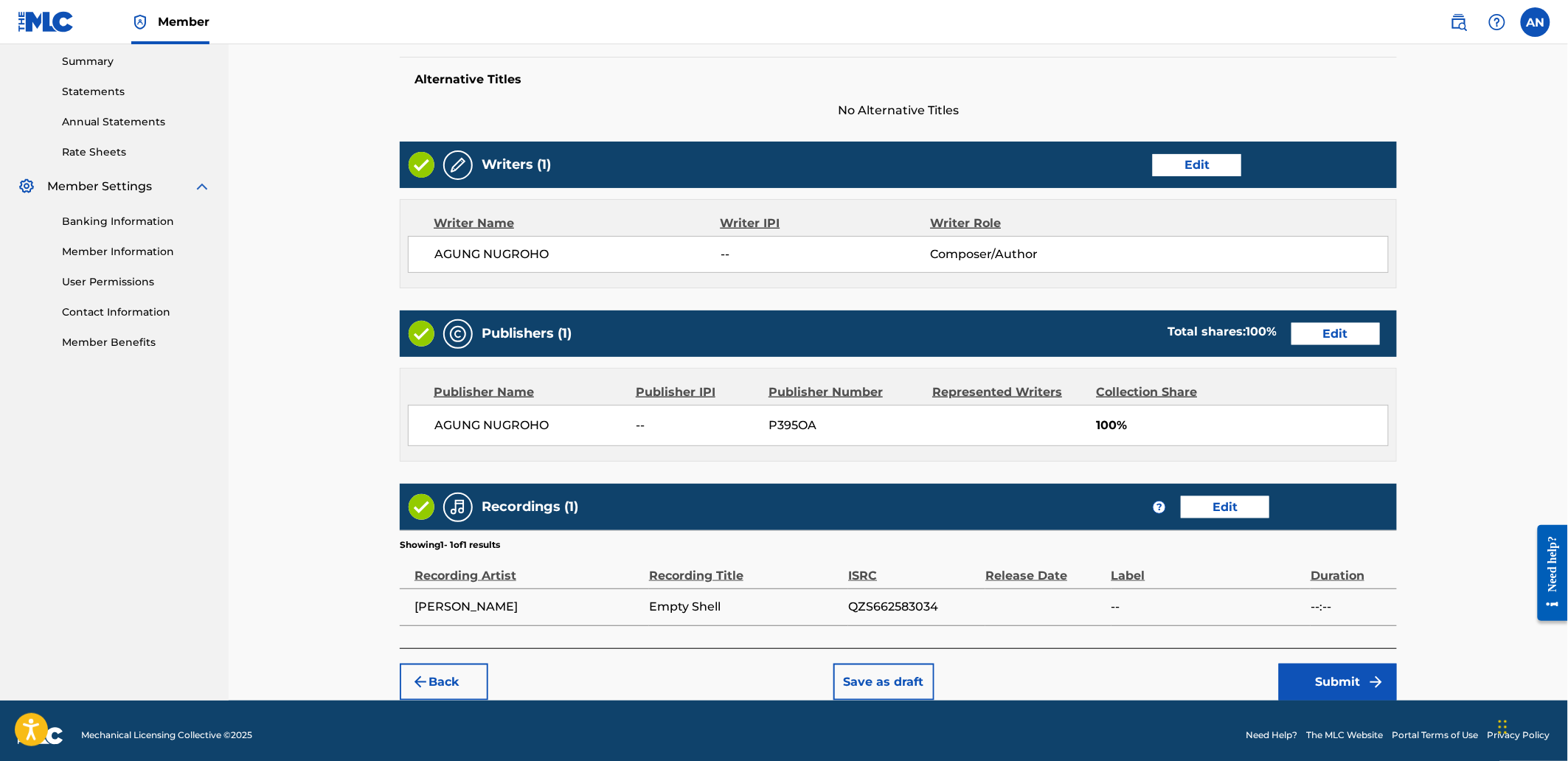
scroll to position [485, 0]
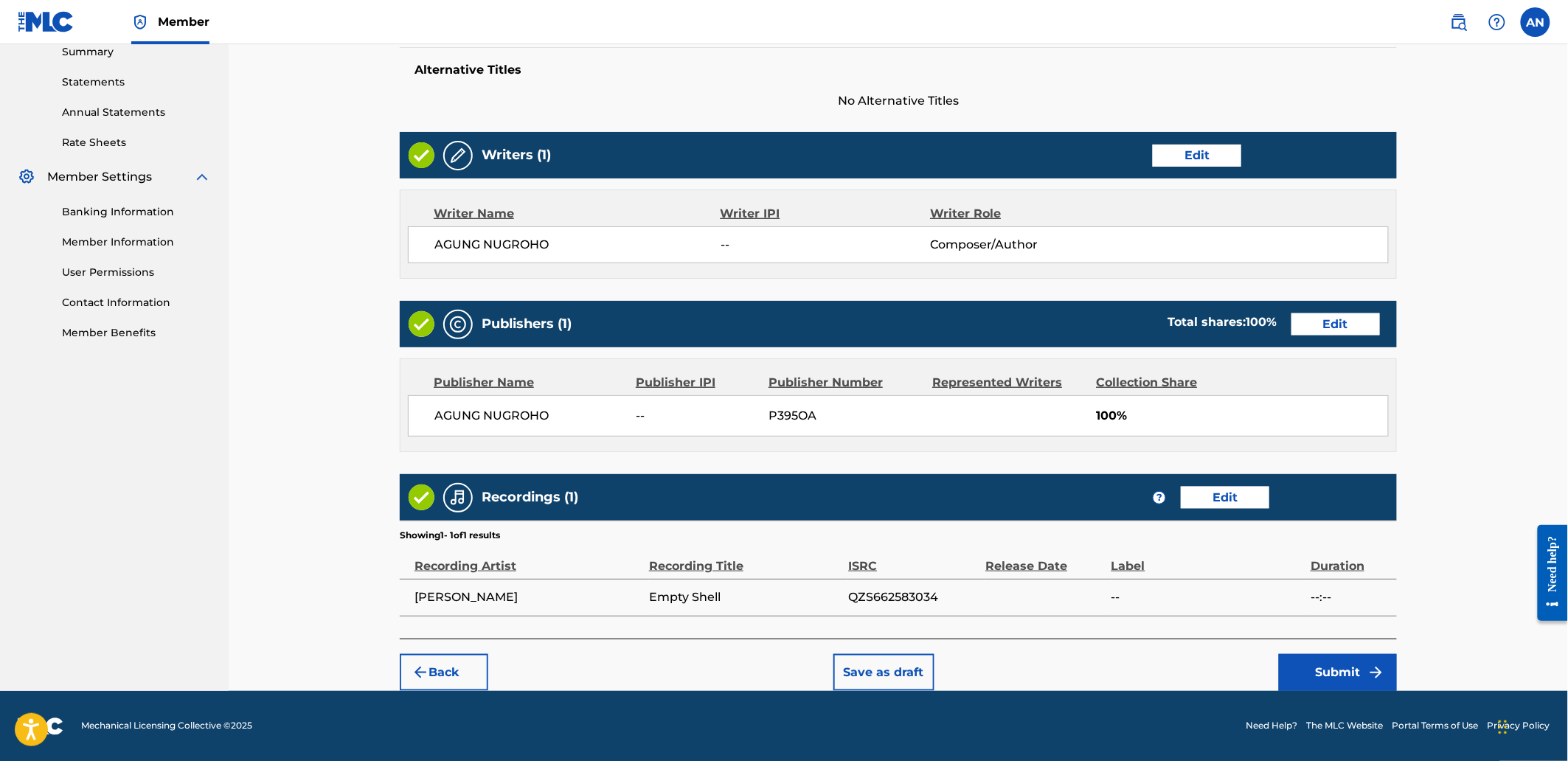
click at [1353, 663] on button "Submit" at bounding box center [1337, 673] width 118 height 37
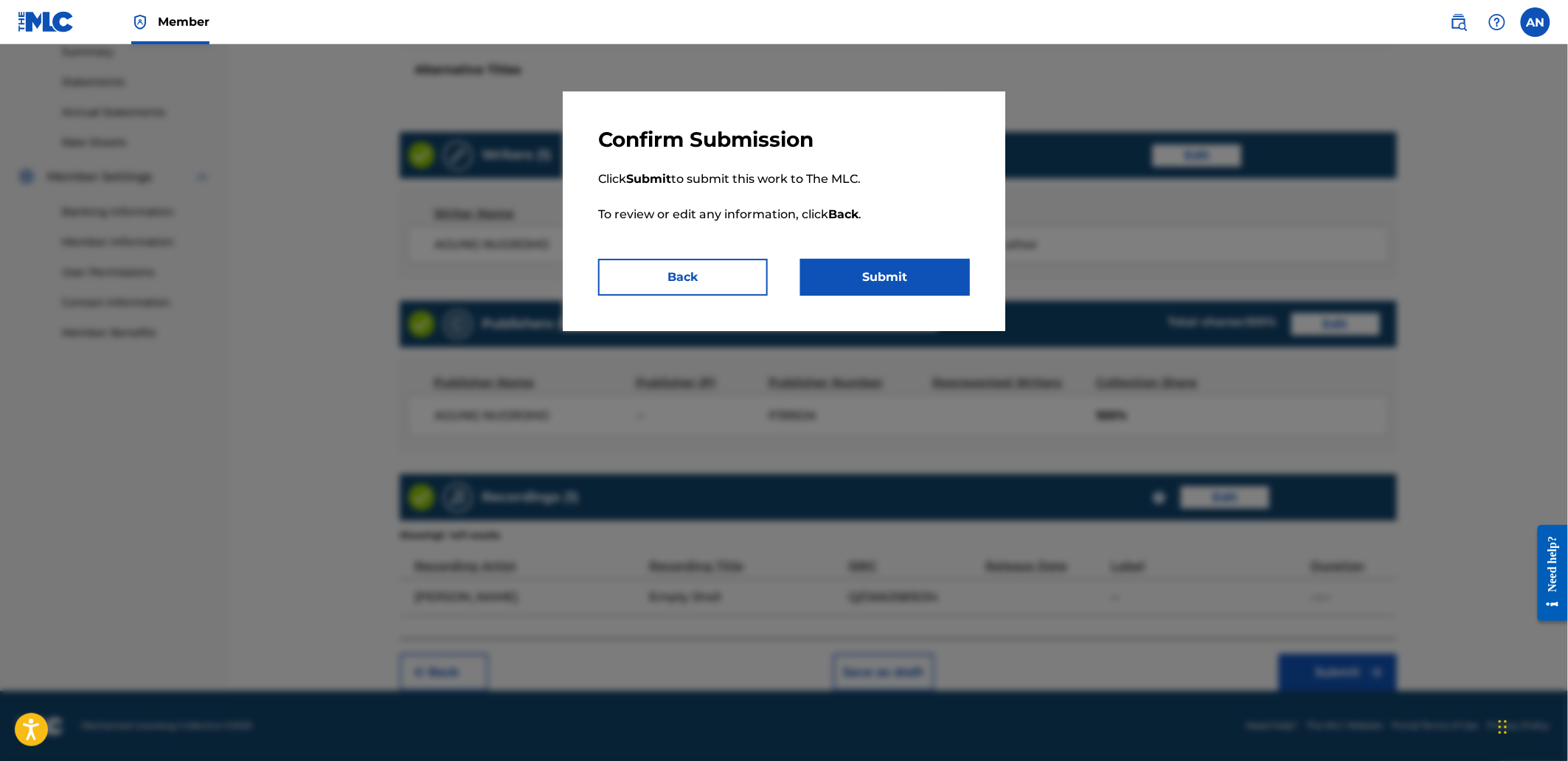
click at [941, 286] on button "Submit" at bounding box center [885, 278] width 169 height 37
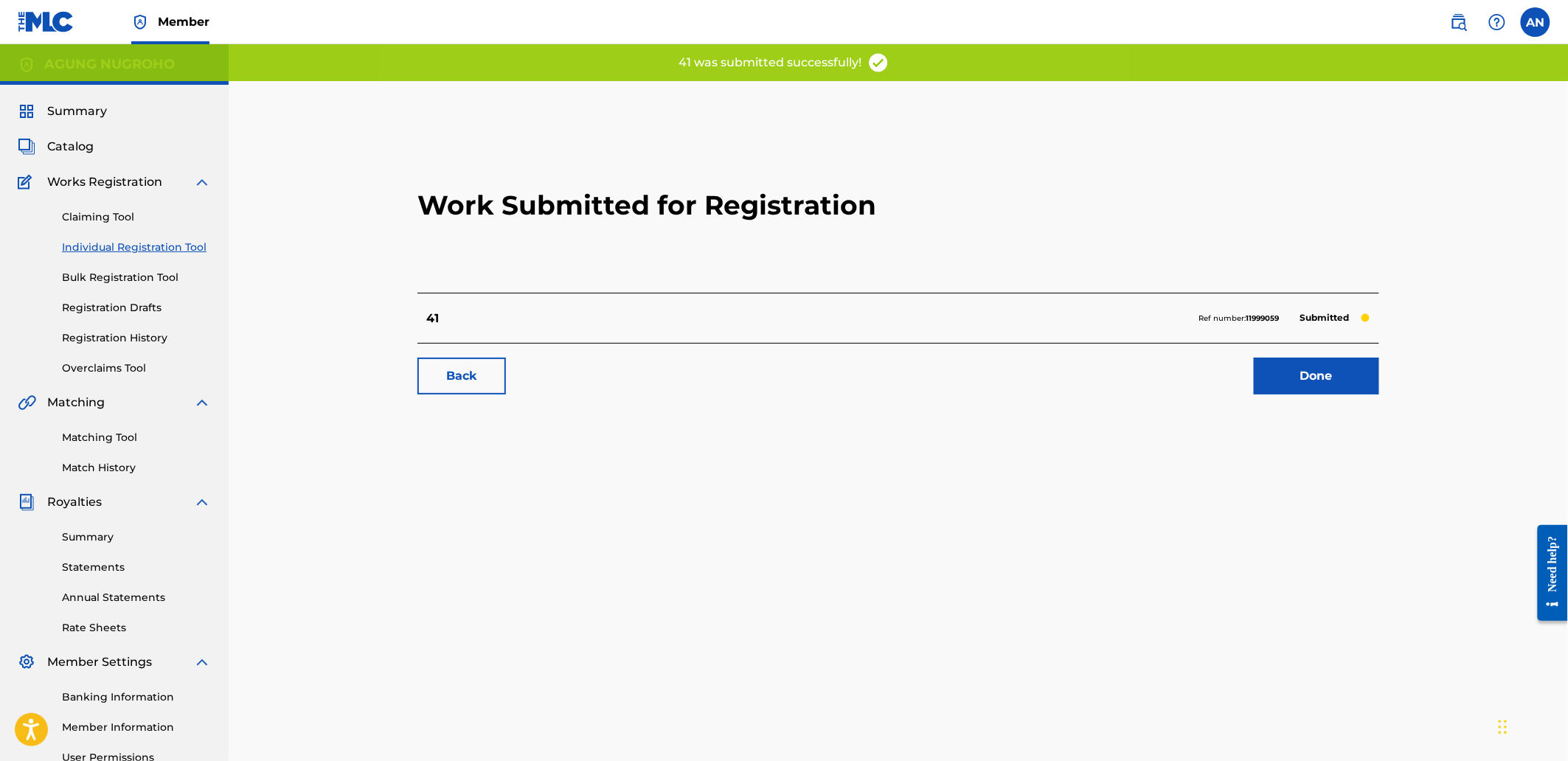
click at [1259, 366] on link "Done" at bounding box center [1316, 376] width 125 height 37
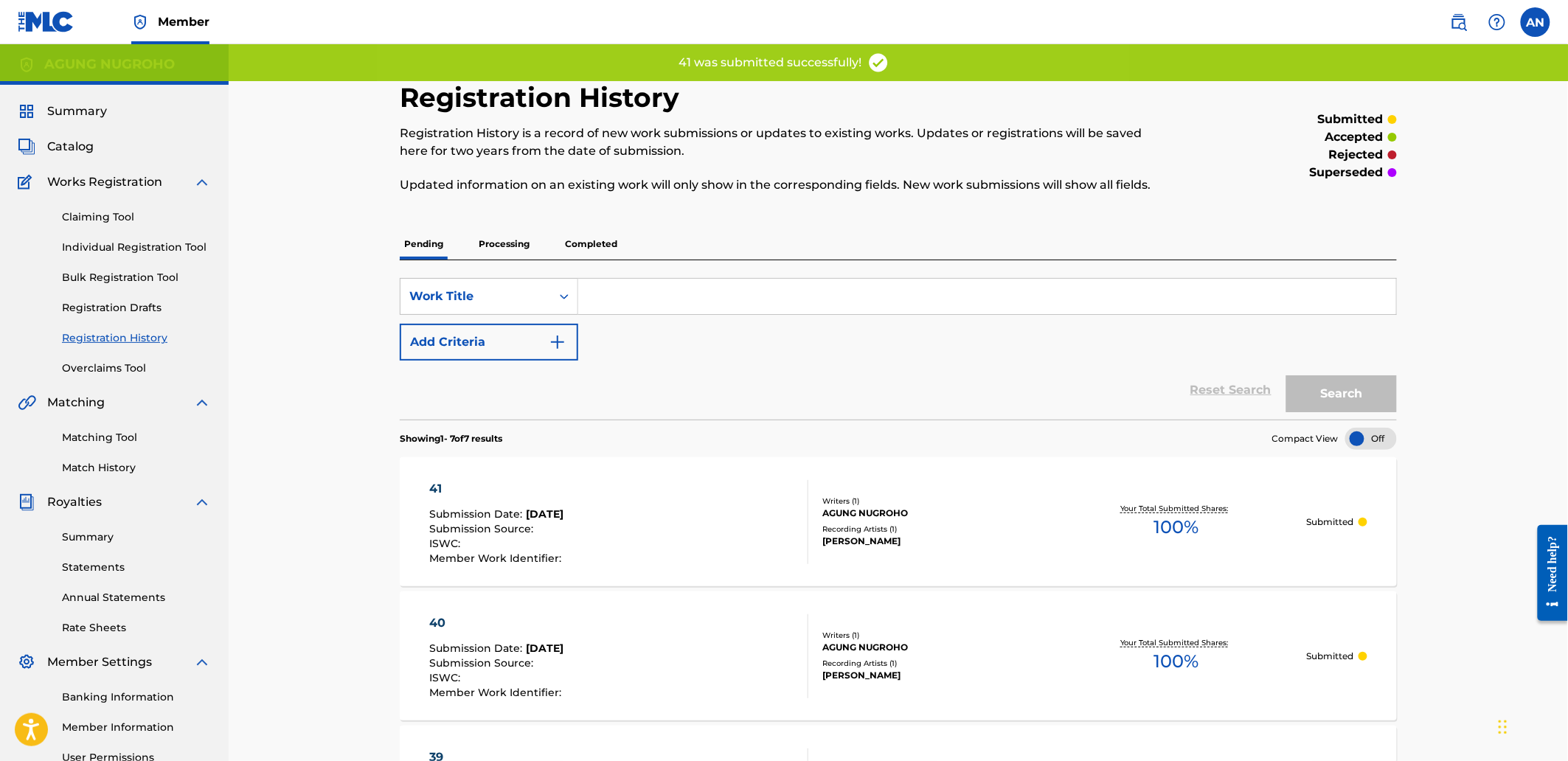
click at [150, 249] on link "Individual Registration Tool" at bounding box center [137, 247] width 149 height 16
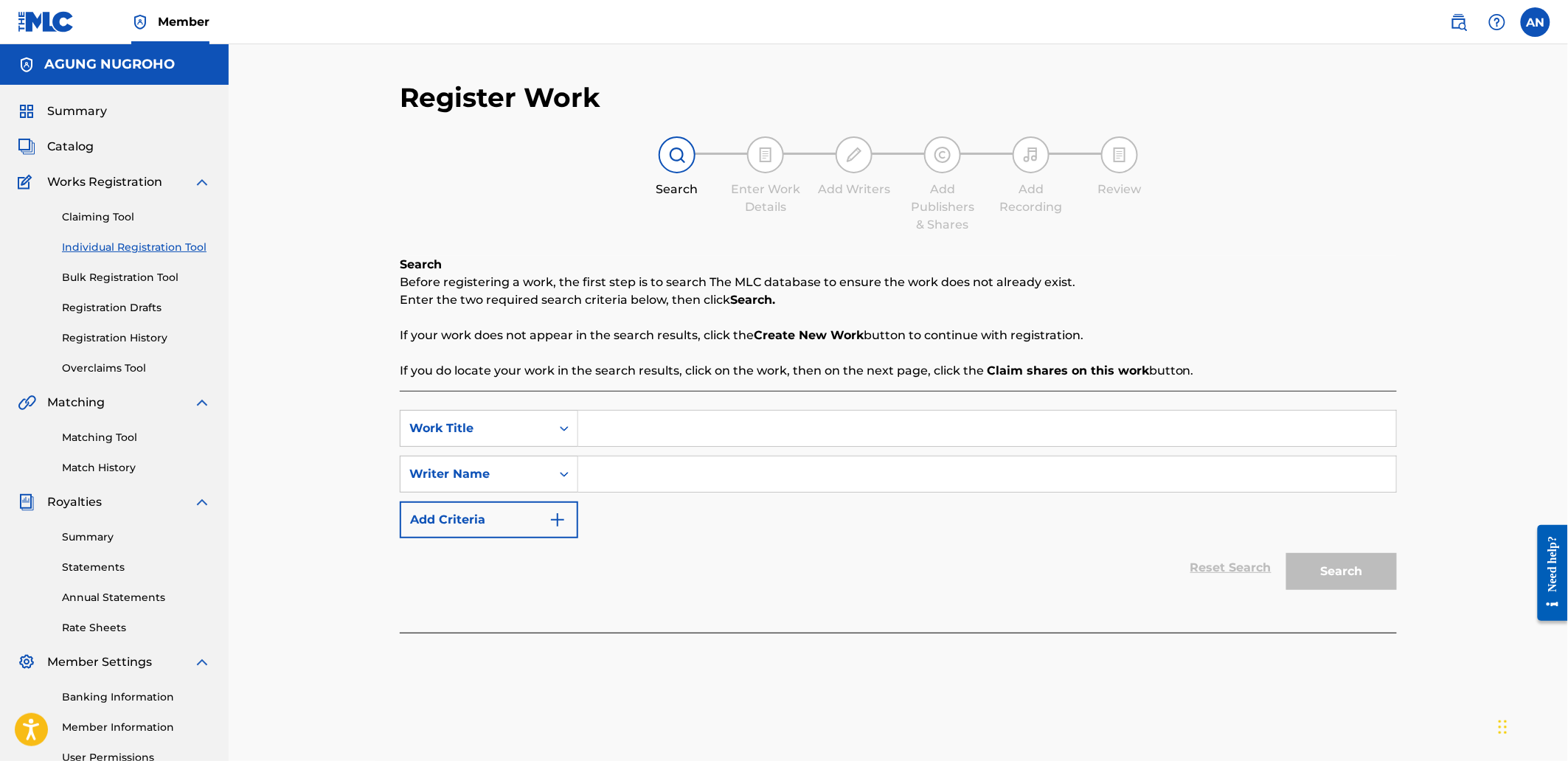
click at [626, 429] on input "Search Form" at bounding box center [987, 428] width 818 height 35
type input "42"
click at [627, 475] on input "Search Form" at bounding box center [987, 474] width 818 height 35
drag, startPoint x: 704, startPoint y: 477, endPoint x: 559, endPoint y: 477, distance: 145.0
click at [559, 477] on div "SearchWithCriteriaa07b1b61-7f2c-4c13-8ace-0a7245c87845 Writer Name [PERSON_NAME]" at bounding box center [898, 474] width 997 height 37
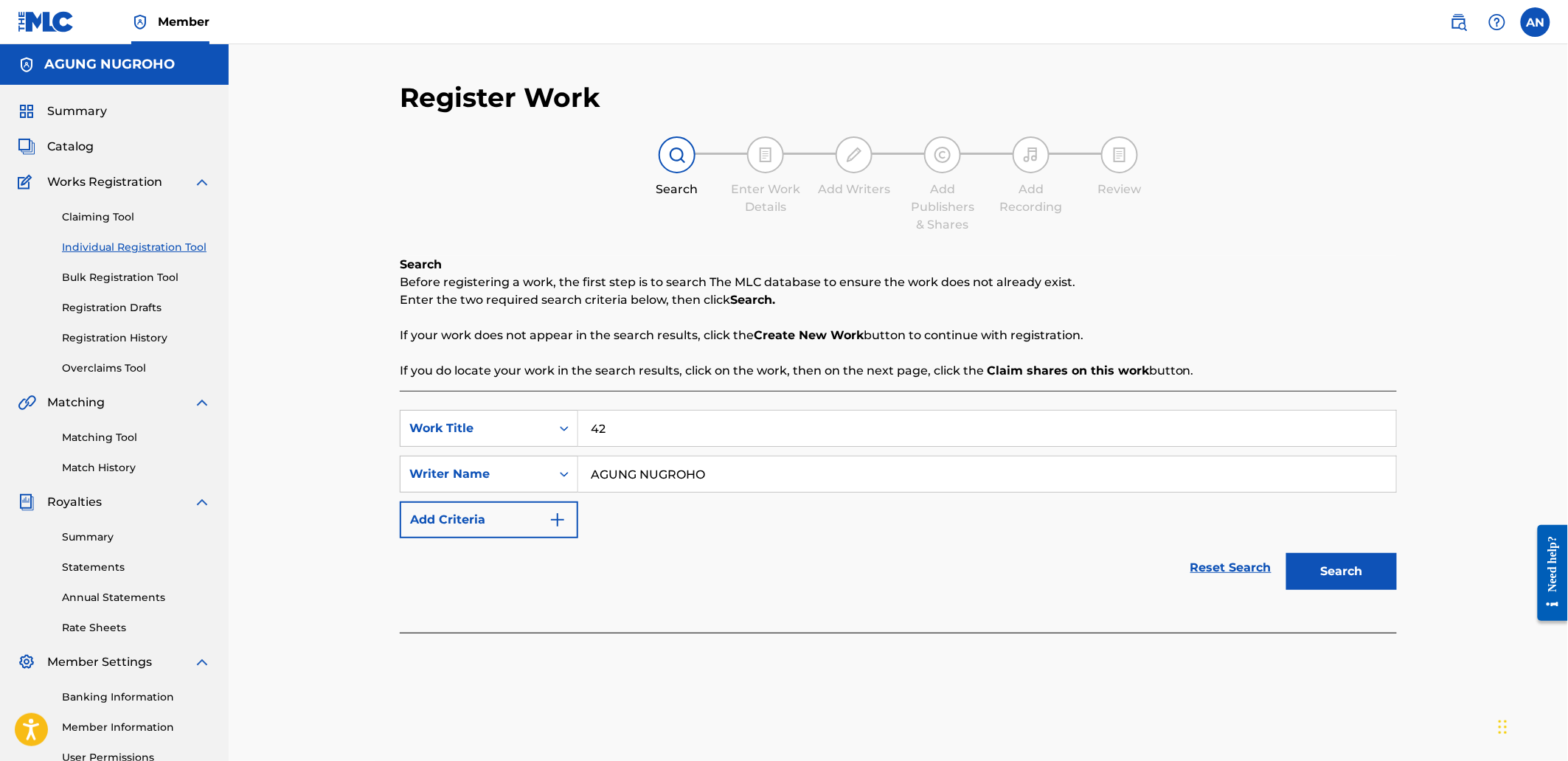
type input "AGUNG NUGROHO"
click at [1328, 558] on button "Search" at bounding box center [1341, 571] width 111 height 37
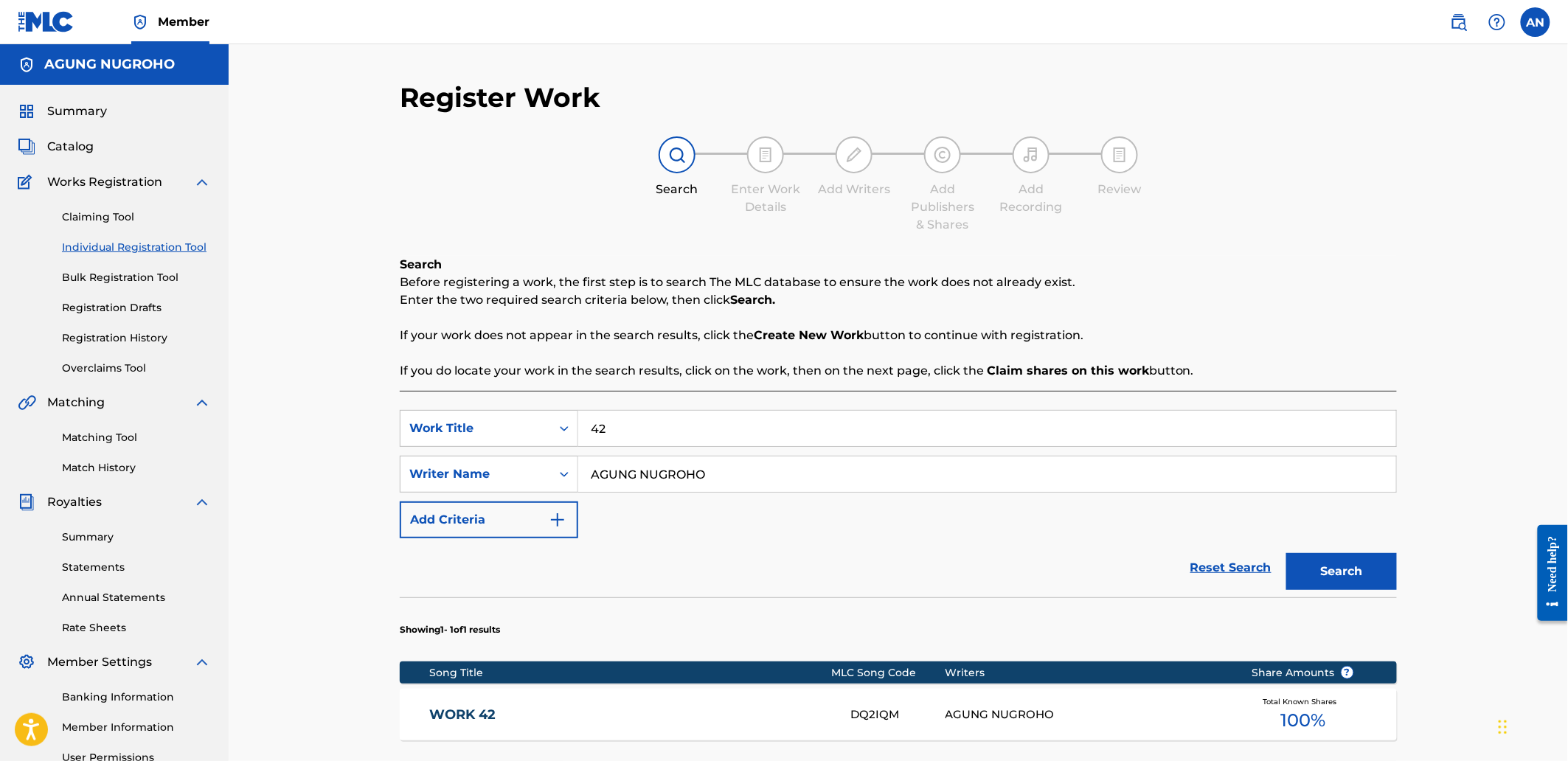
scroll to position [230, 0]
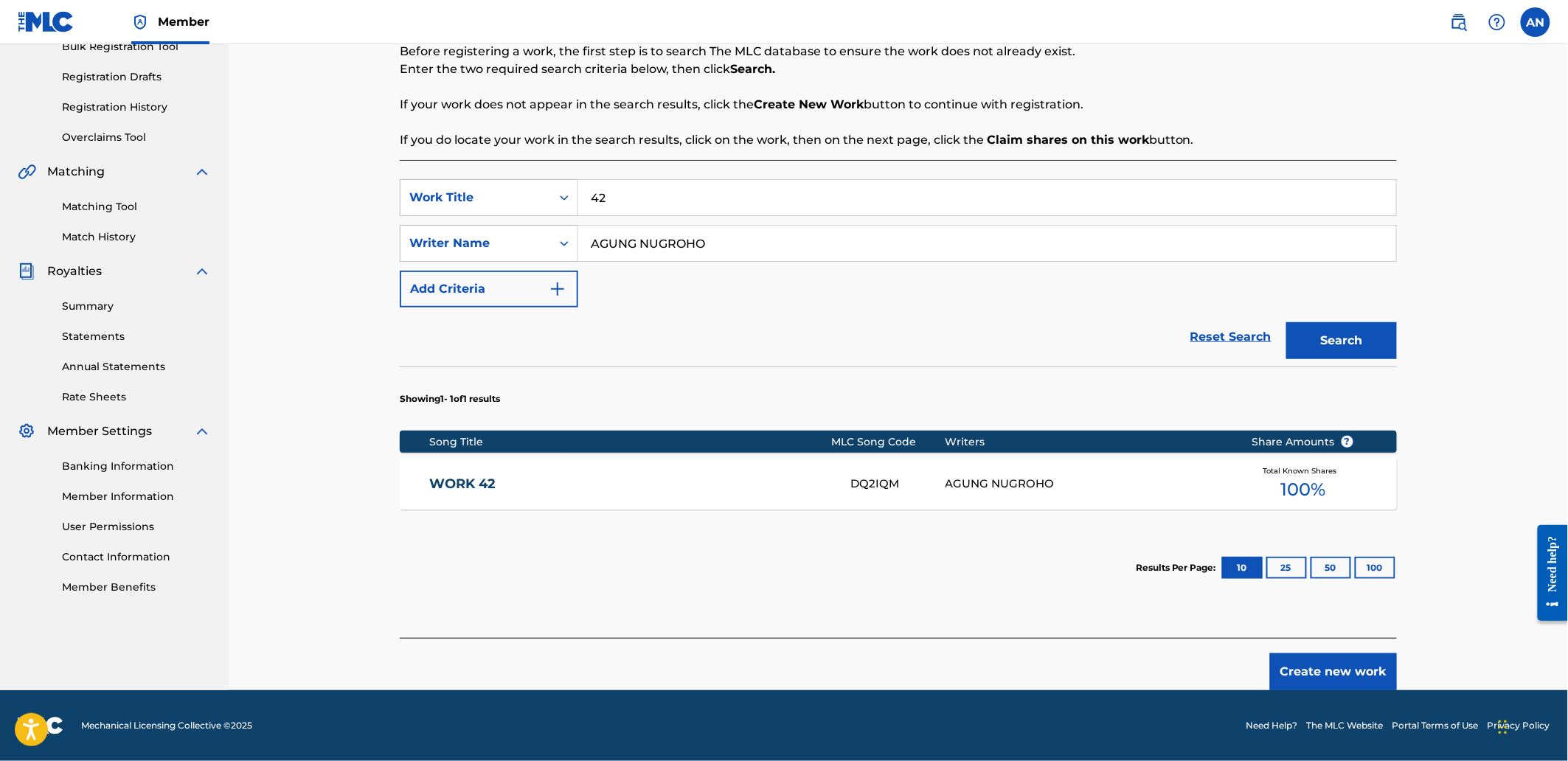
click at [1298, 651] on div "Create new work" at bounding box center [898, 663] width 997 height 52
click at [1303, 663] on button "Create new work" at bounding box center [1333, 672] width 126 height 37
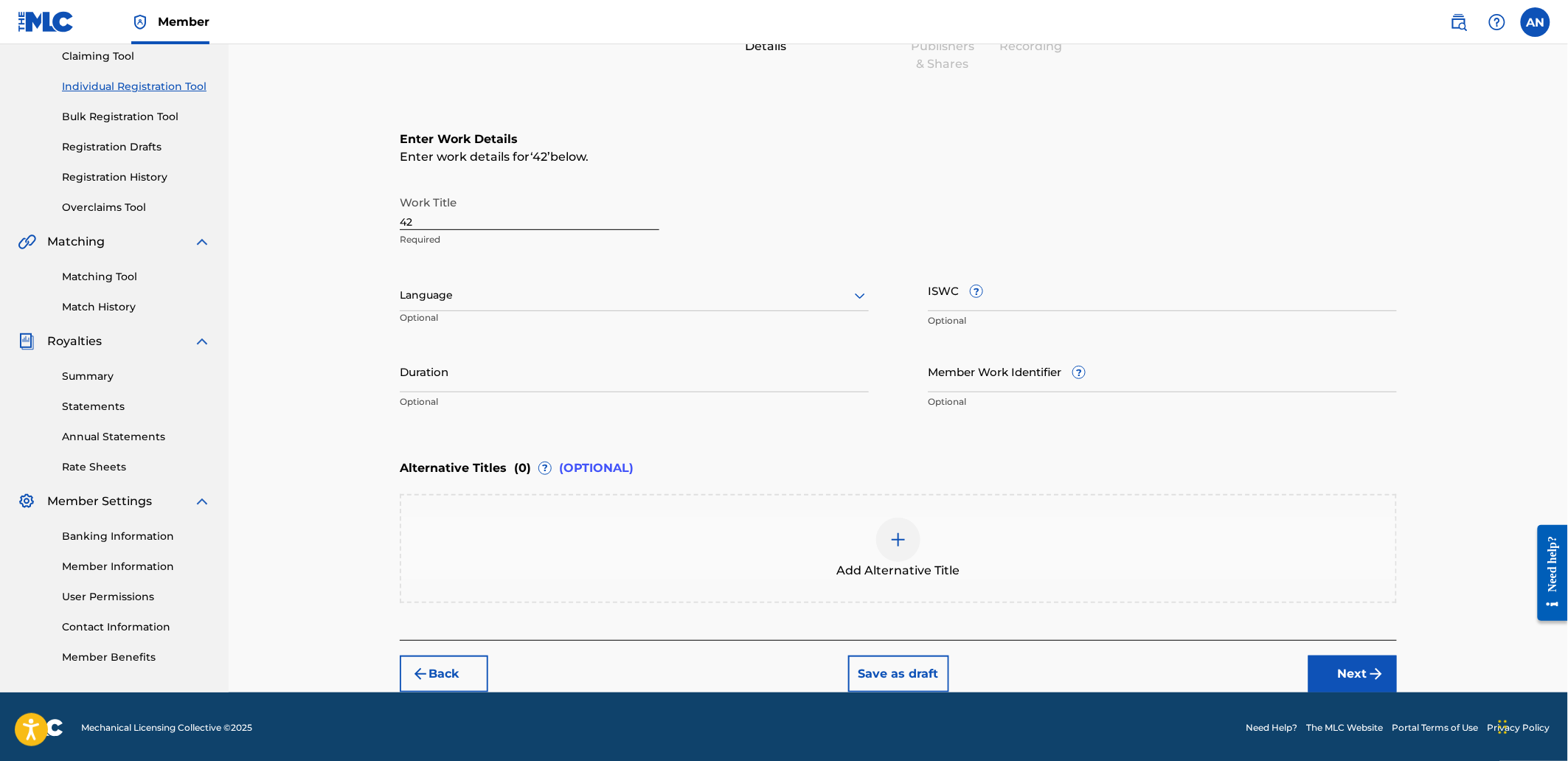
click at [1317, 663] on button "Next" at bounding box center [1352, 674] width 88 height 37
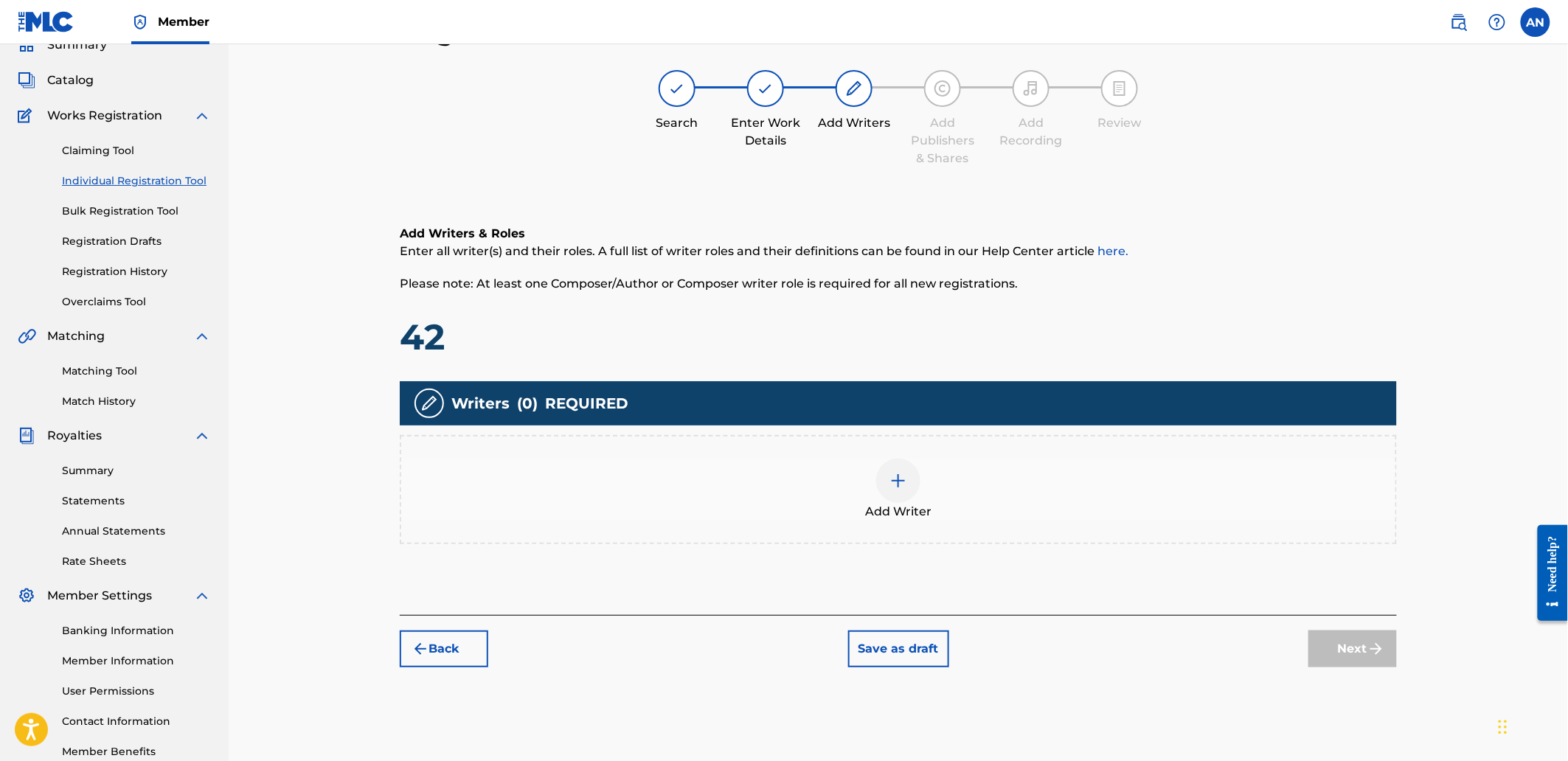
click at [1118, 478] on div "Add Writer" at bounding box center [899, 490] width 995 height 62
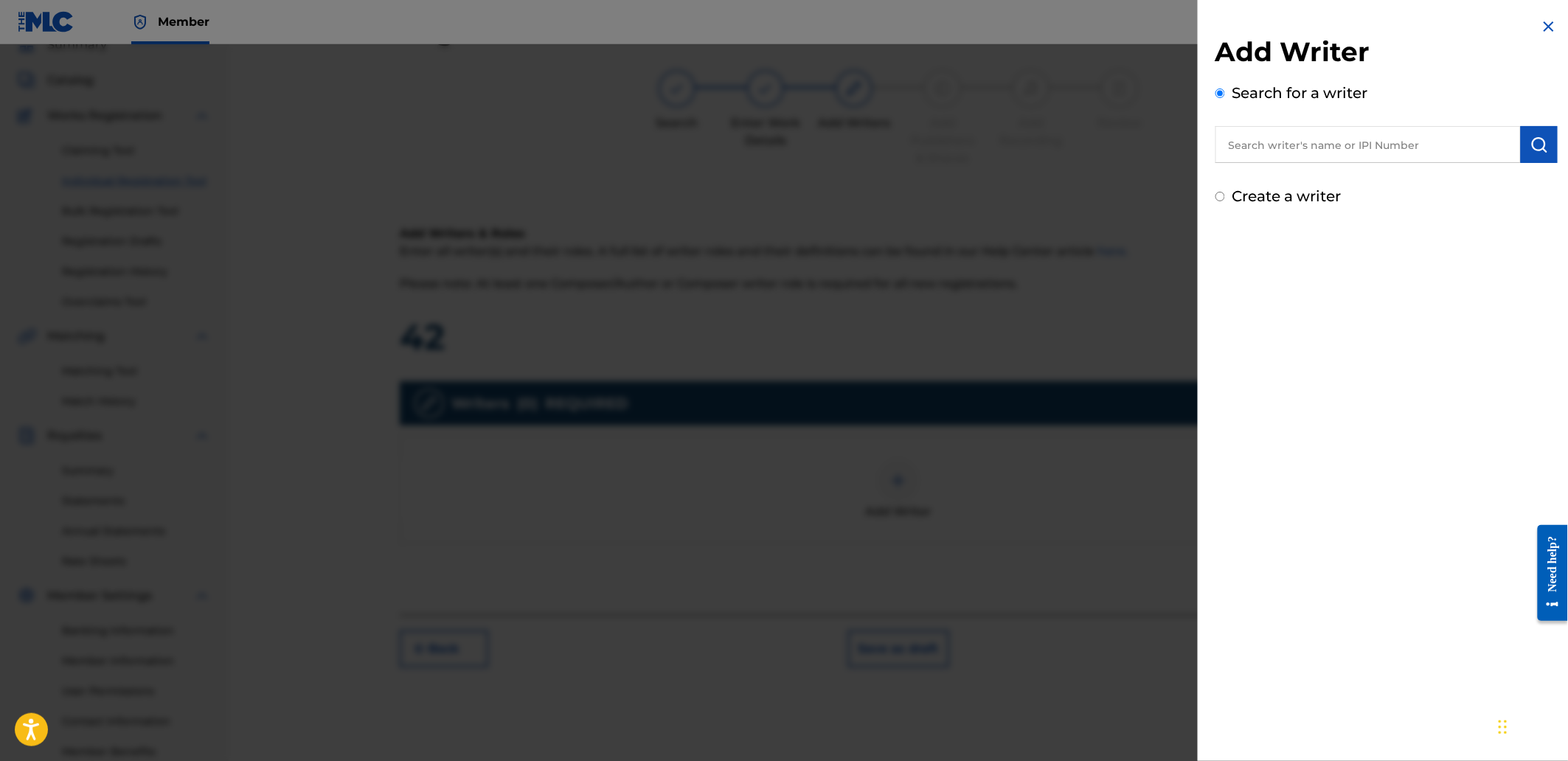
click at [1293, 119] on div "Search for a writer" at bounding box center [1387, 122] width 342 height 81
click at [1293, 137] on input "text" at bounding box center [1368, 145] width 305 height 37
paste input "AGUNG NUGROHO"
type input "AGUNG NUGROHO"
click at [1531, 142] on img "submit" at bounding box center [1538, 144] width 18 height 18
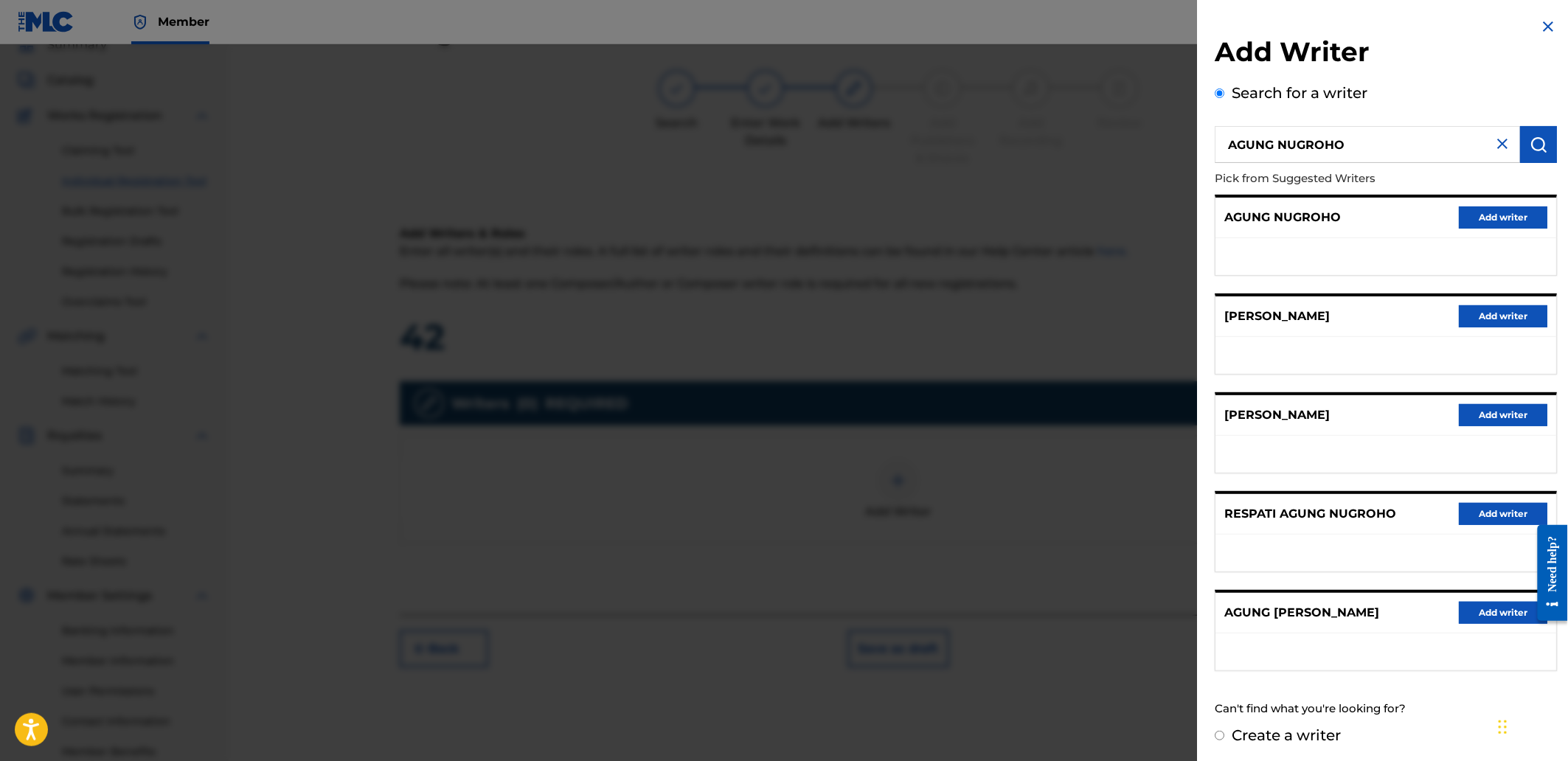
click at [1497, 212] on button "Add writer" at bounding box center [1503, 217] width 88 height 22
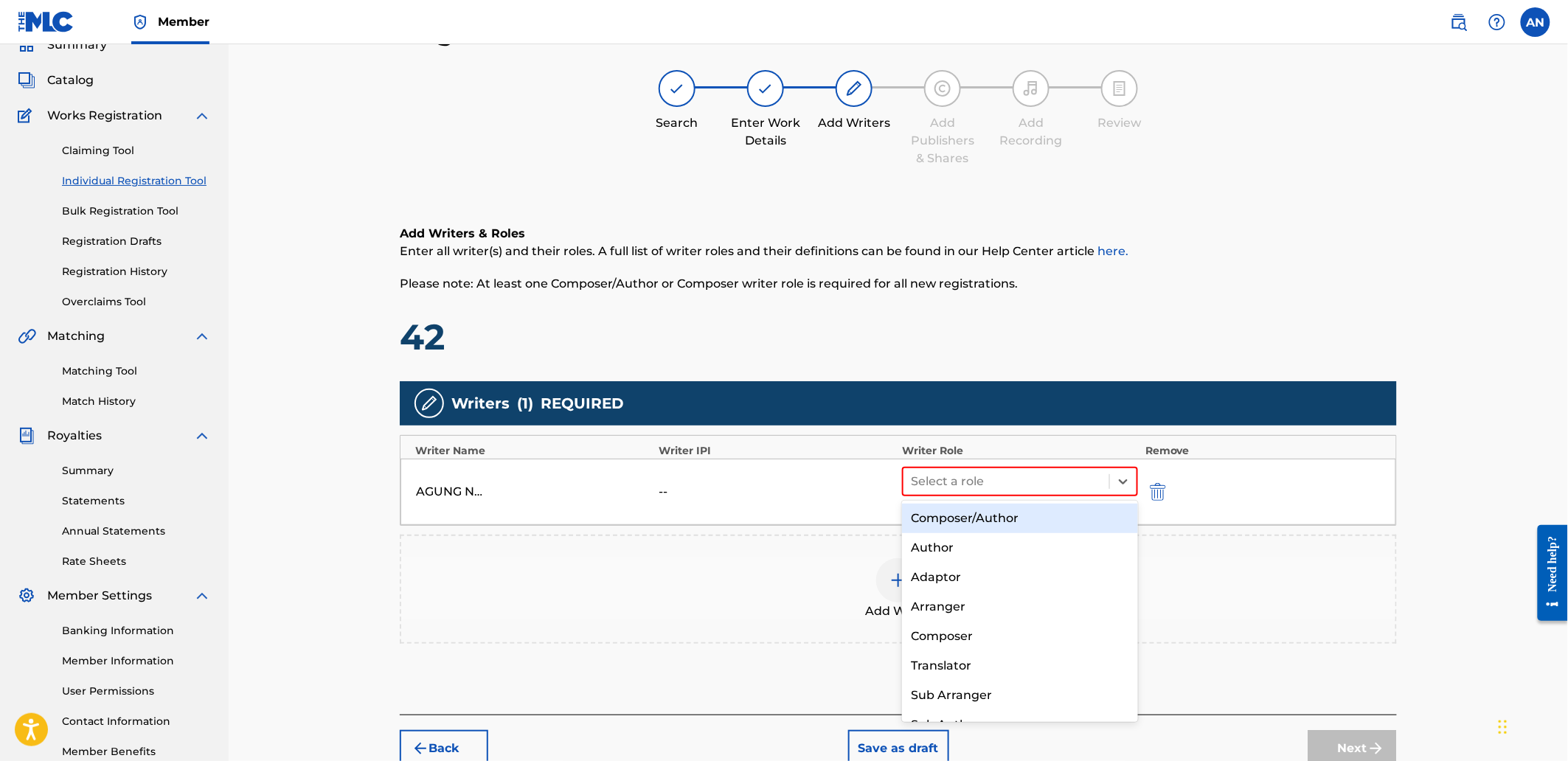
drag, startPoint x: 1002, startPoint y: 470, endPoint x: 990, endPoint y: 512, distance: 43.7
click at [1000, 477] on div at bounding box center [1007, 481] width 191 height 20
click at [988, 516] on div "Composer/Author" at bounding box center [1019, 518] width 235 height 30
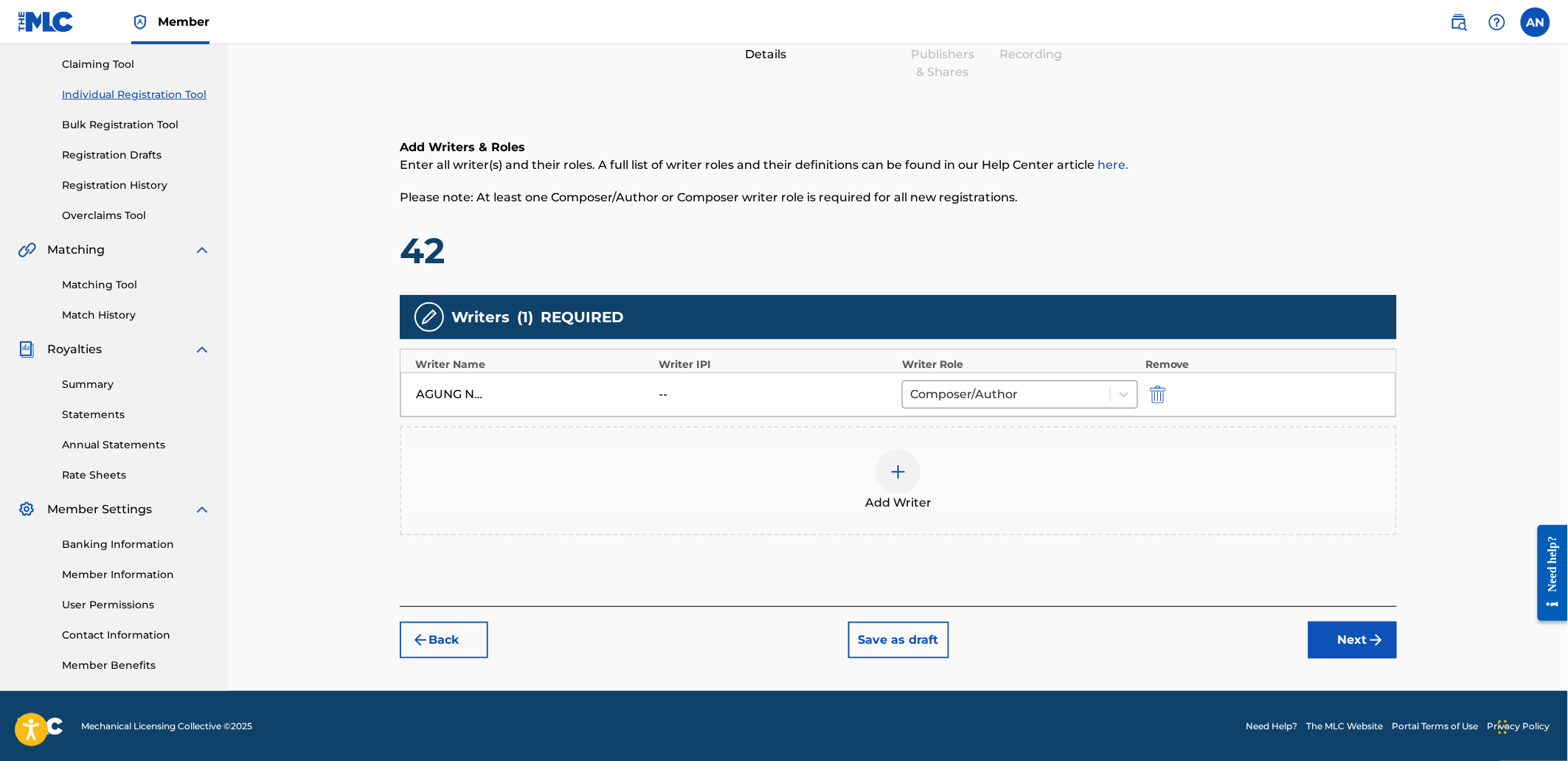
click at [1337, 636] on button "Next" at bounding box center [1352, 640] width 88 height 37
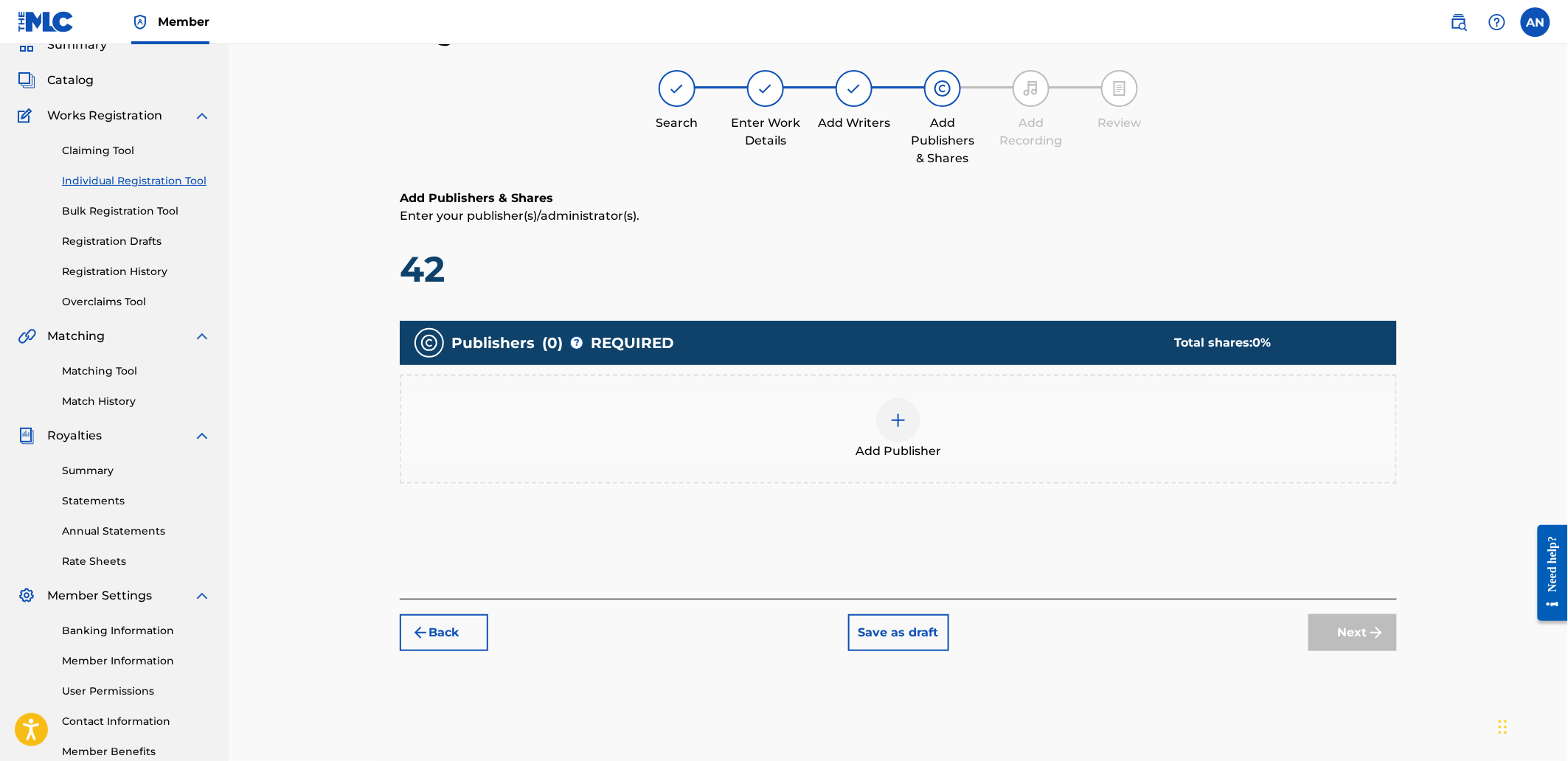
click at [982, 399] on div "Add Publisher" at bounding box center [899, 428] width 995 height 62
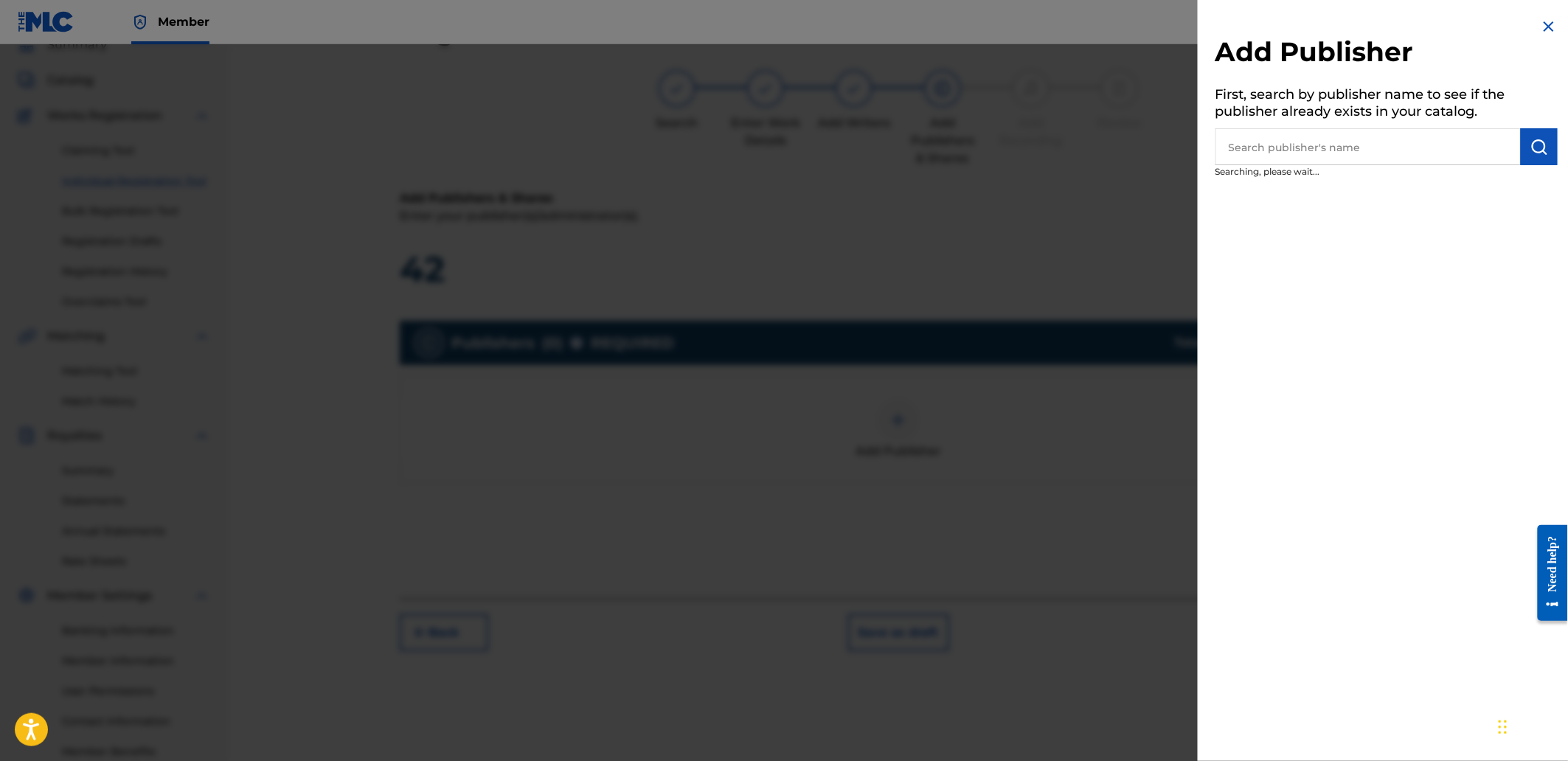
click at [1328, 145] on input "text" at bounding box center [1368, 147] width 305 height 37
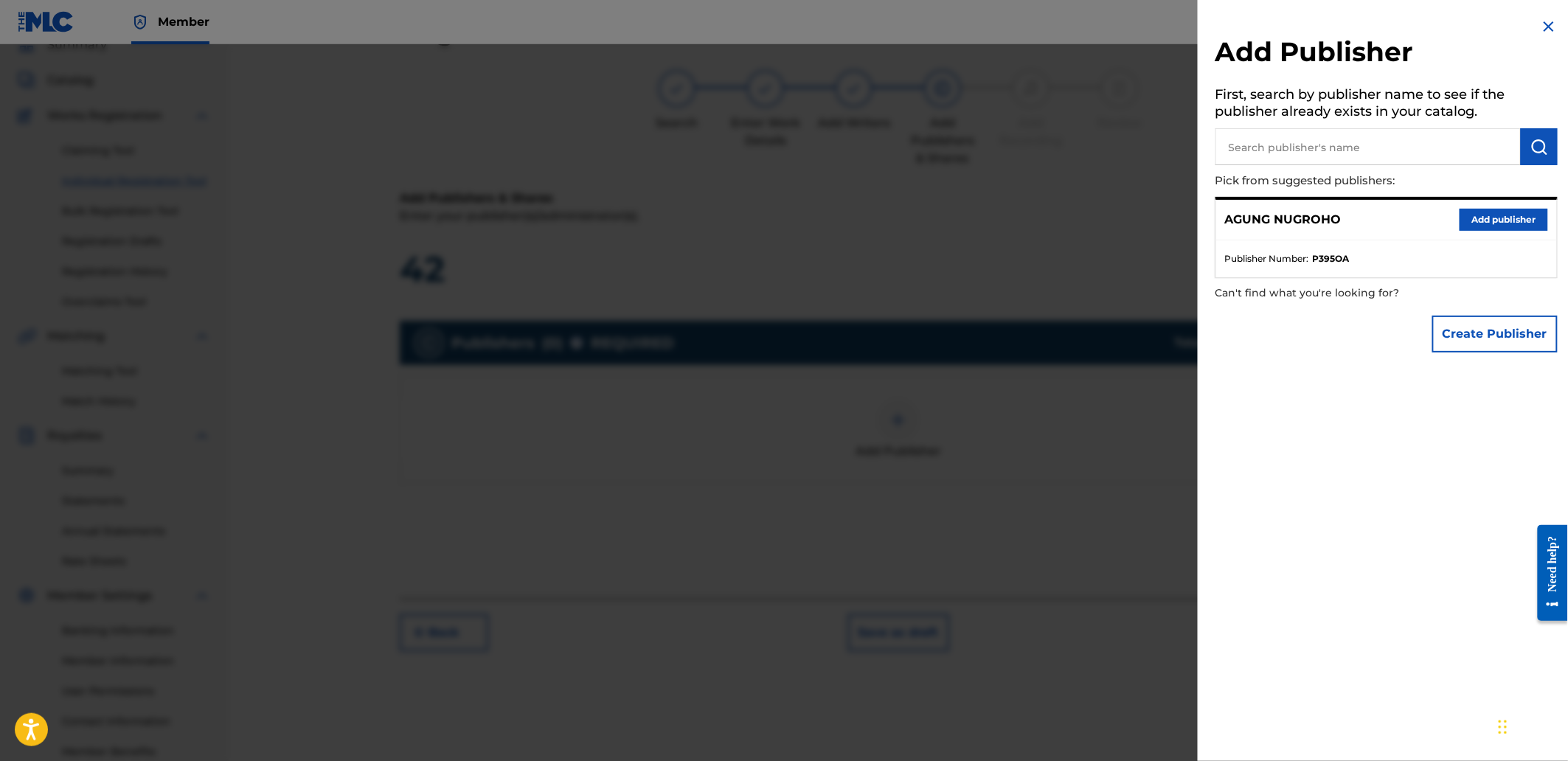
click at [1482, 213] on button "Add publisher" at bounding box center [1503, 220] width 88 height 22
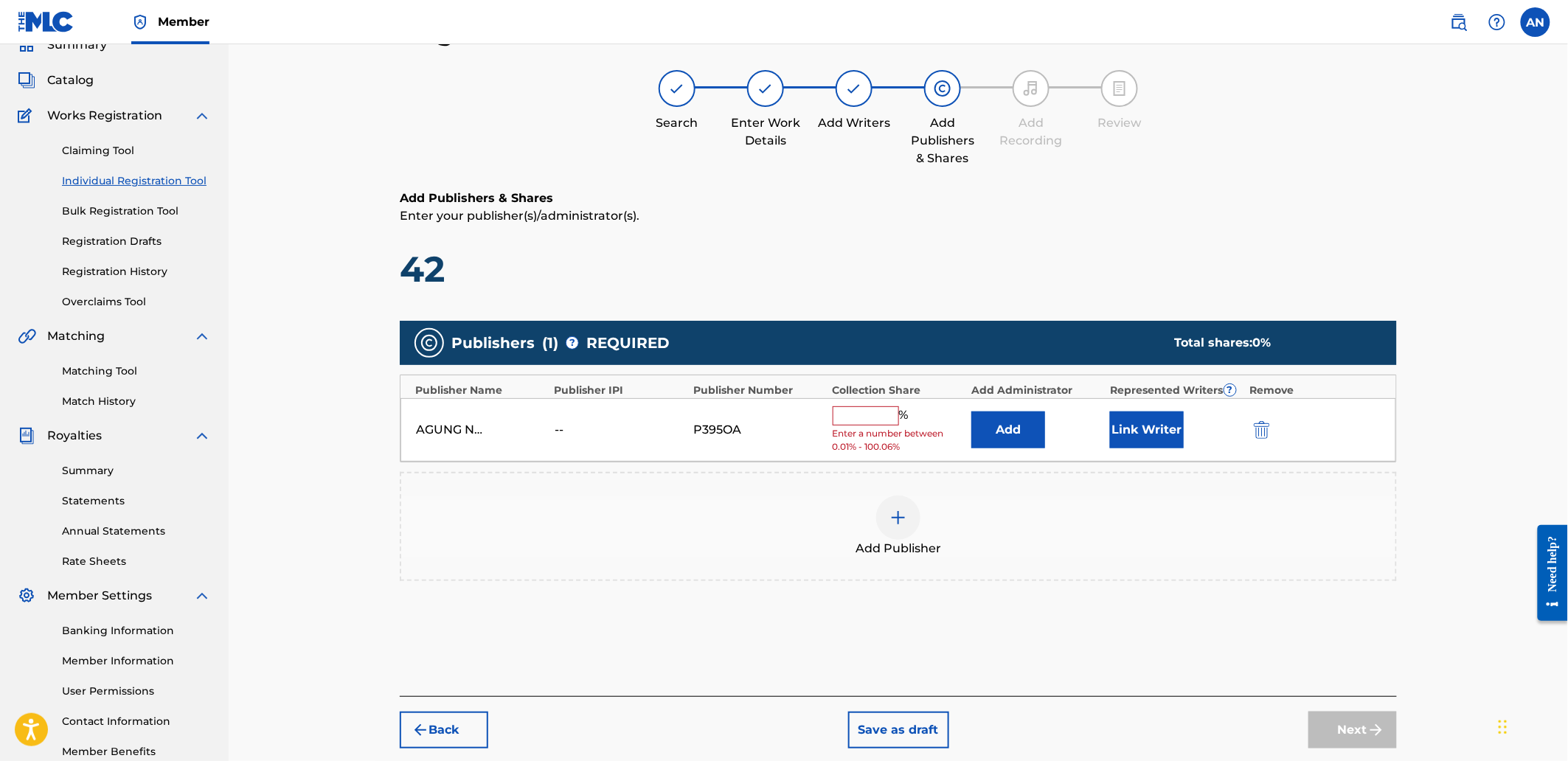
click at [851, 419] on input "text" at bounding box center [865, 415] width 66 height 20
type input "100"
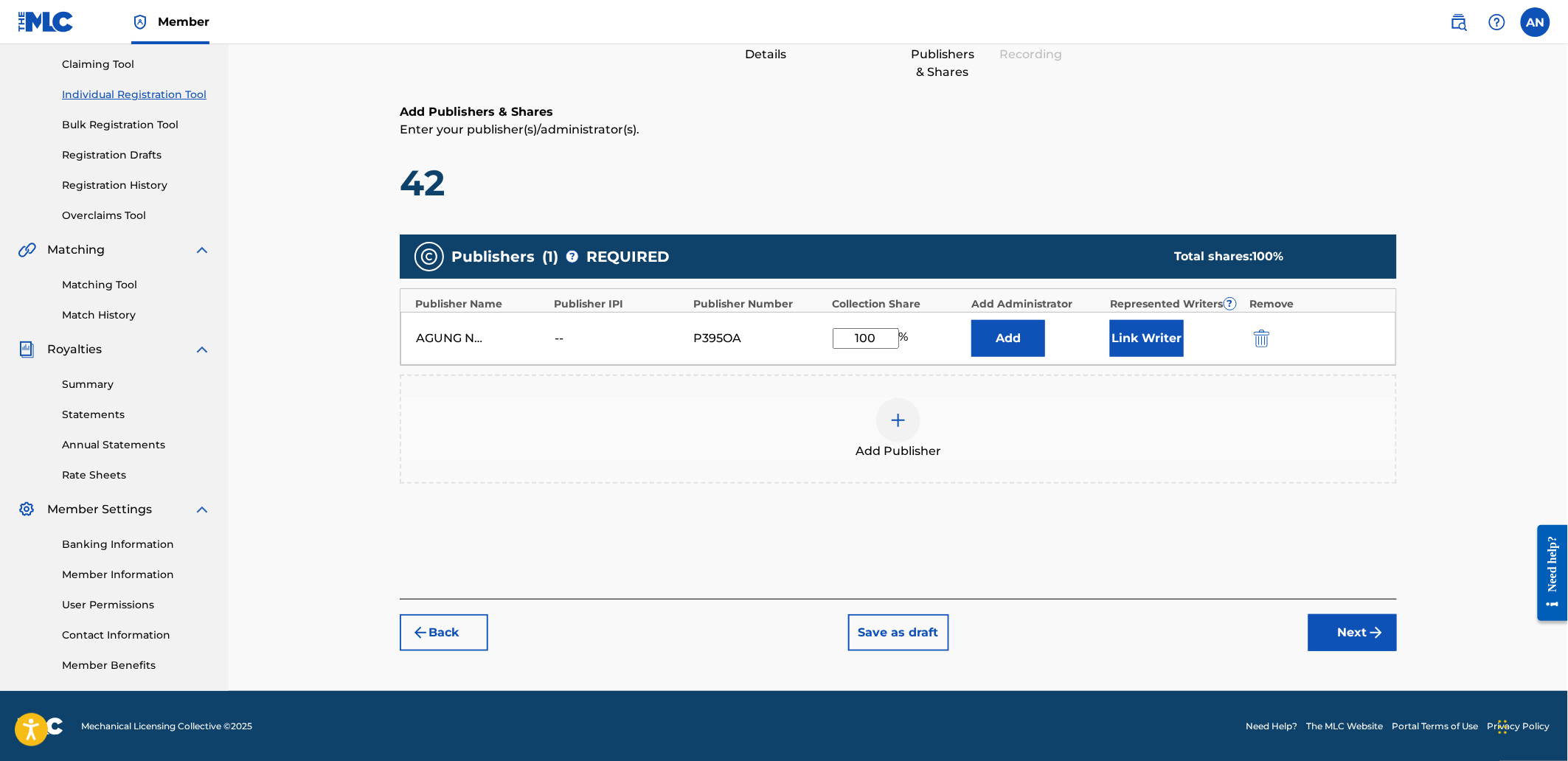
click at [1340, 629] on button "Next" at bounding box center [1352, 633] width 88 height 37
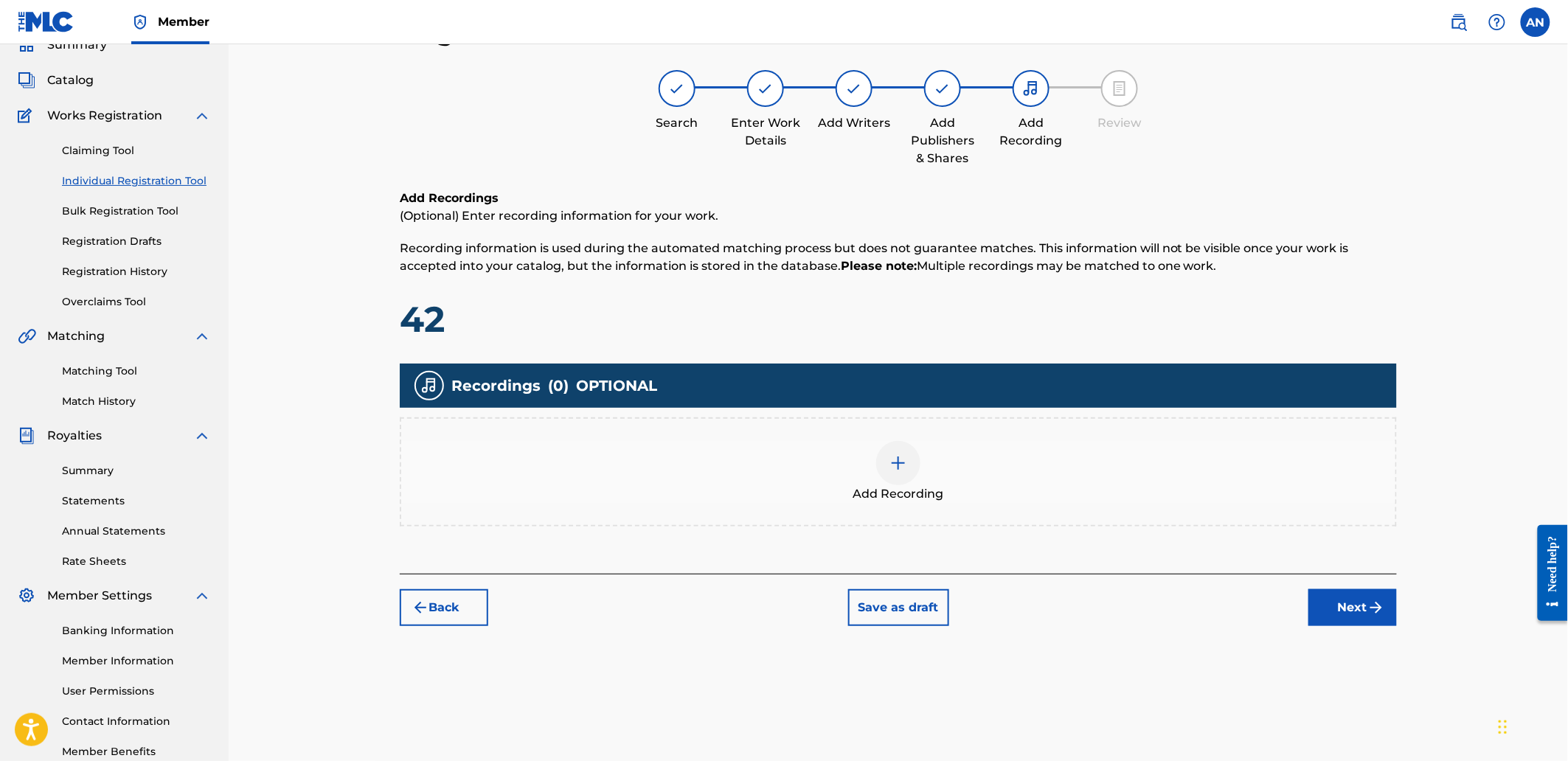
click at [1079, 480] on div "Add Recording" at bounding box center [899, 471] width 995 height 62
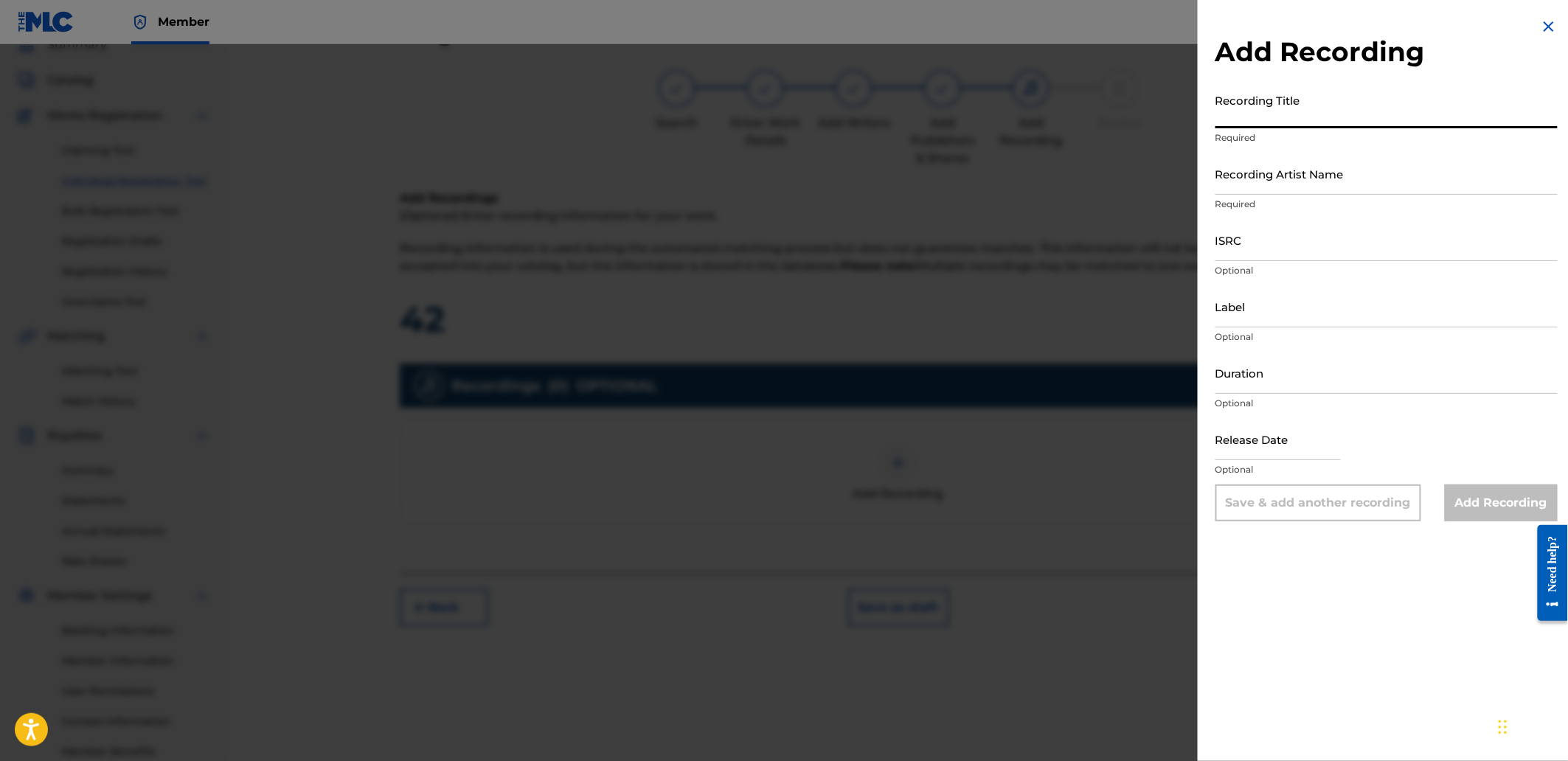
click at [1289, 105] on input "Recording Title" at bounding box center [1387, 107] width 342 height 42
paste input "Confront"
type input "Confront"
click at [1284, 177] on input "Recording Artist Name" at bounding box center [1387, 173] width 342 height 42
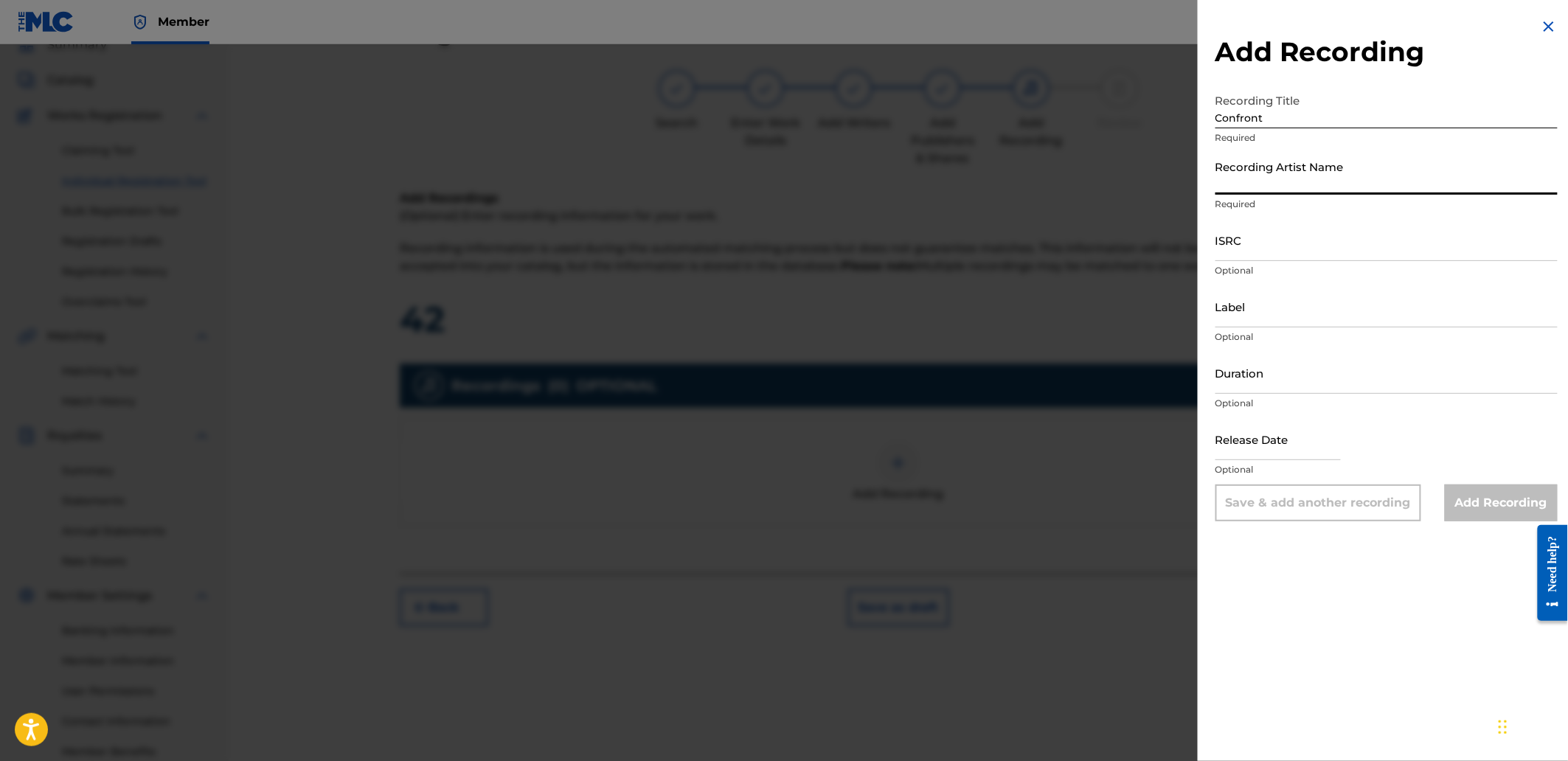
type input "[PERSON_NAME]"
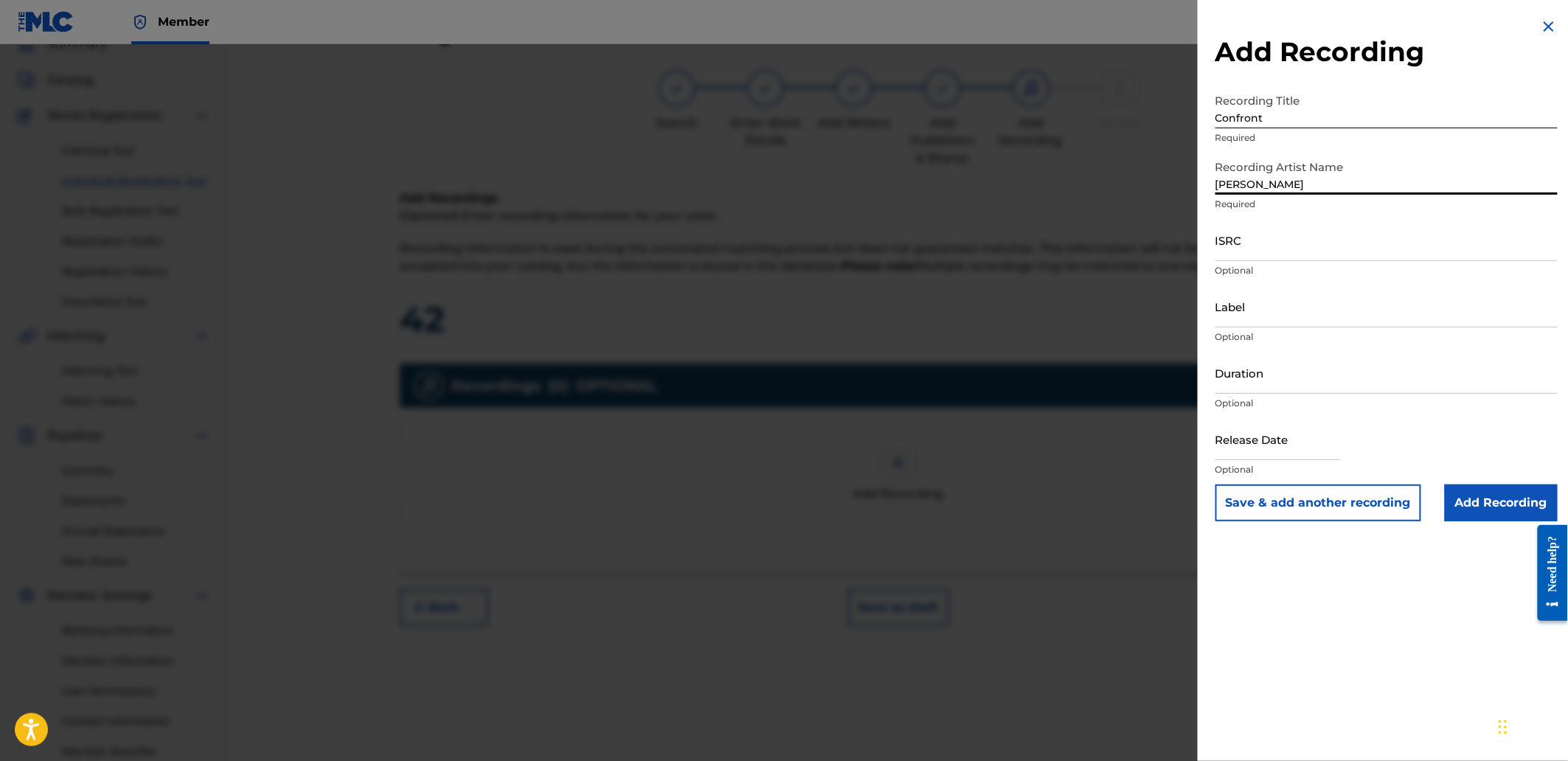
click at [1310, 244] on input "ISRC" at bounding box center [1387, 240] width 342 height 42
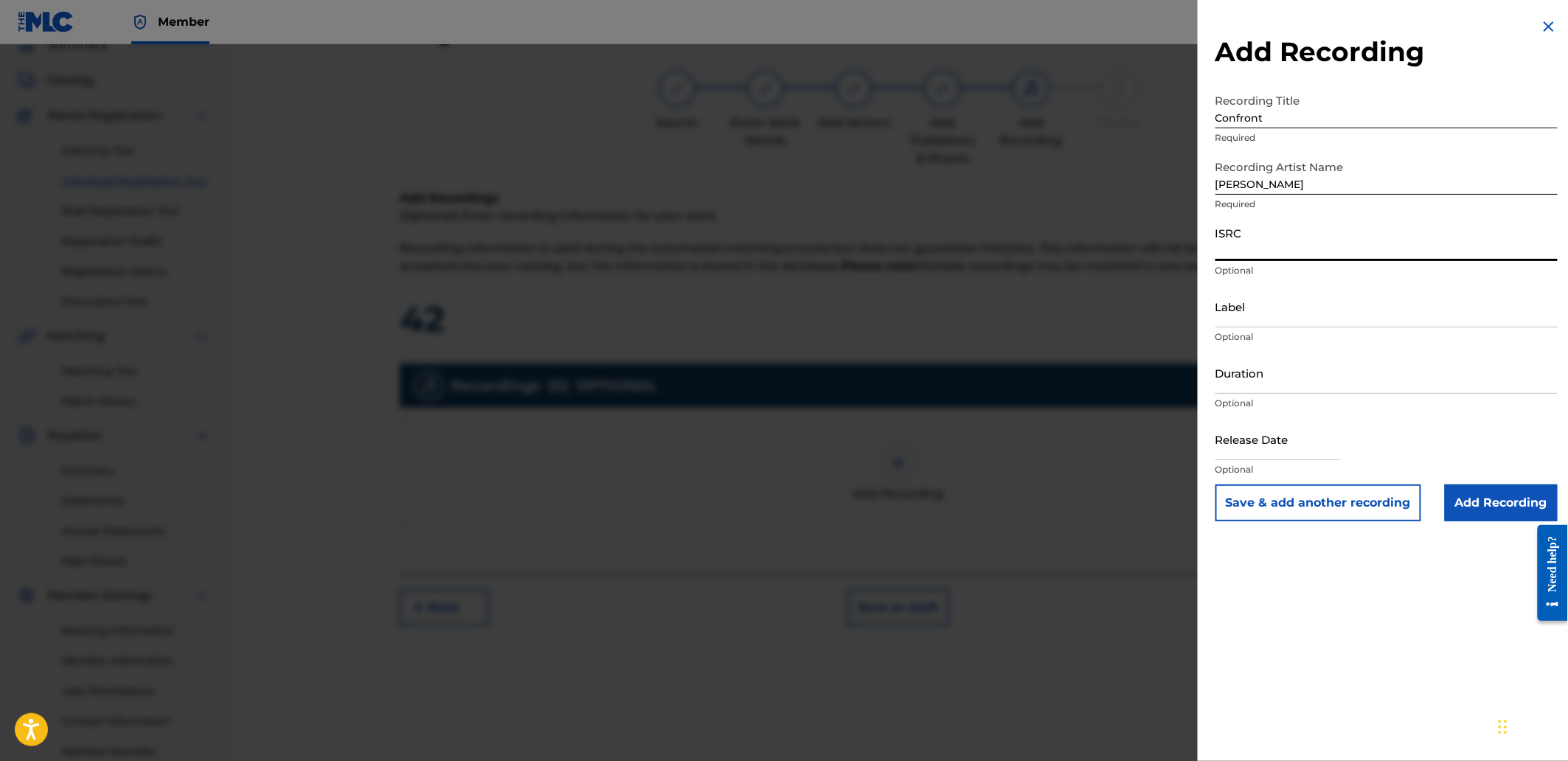
paste input "QZHZD2549525"
type input "QZHZD2549525"
click at [1488, 497] on input "Add Recording" at bounding box center [1500, 503] width 112 height 37
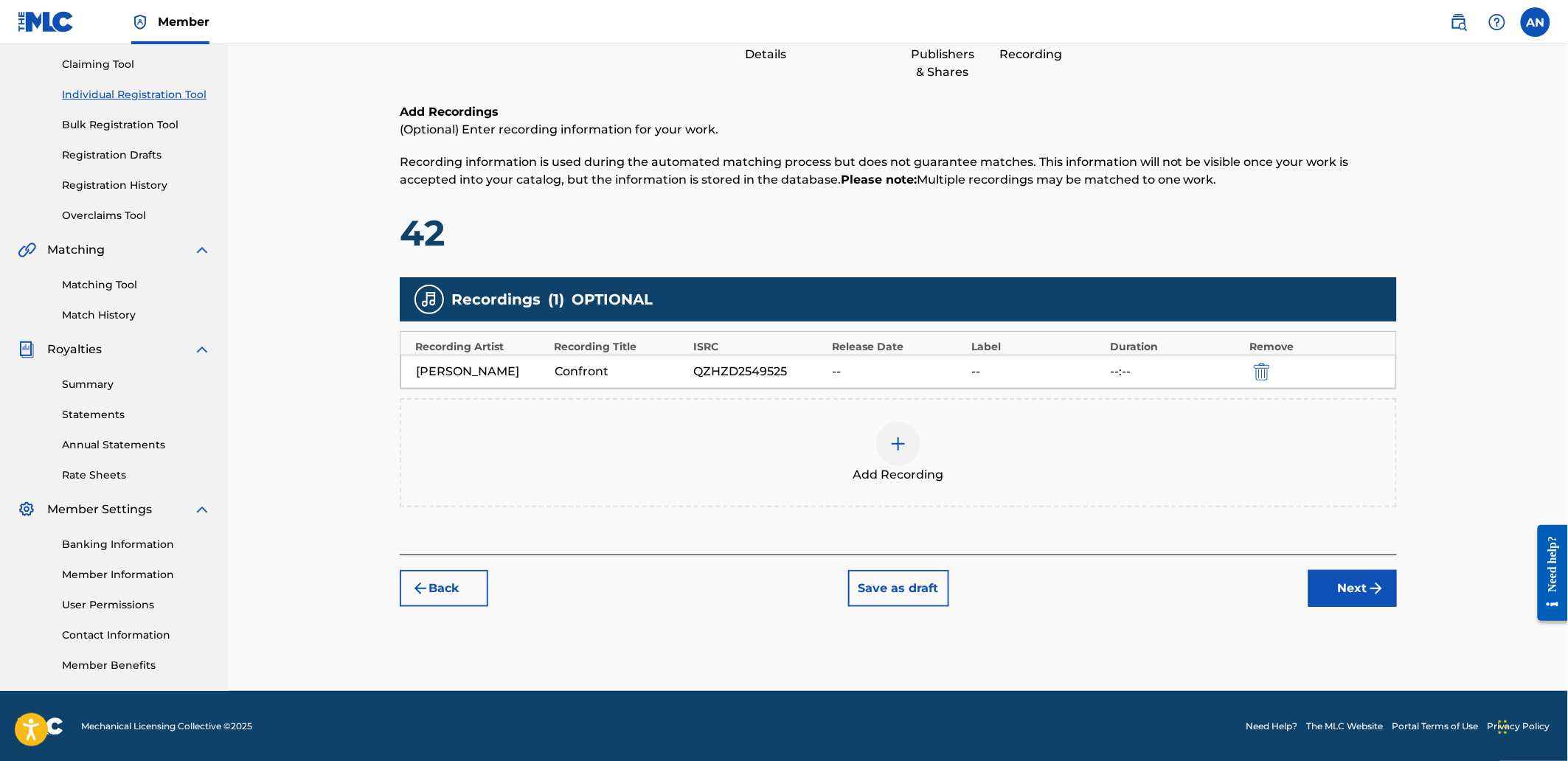
click at [1370, 587] on img "submit" at bounding box center [1376, 588] width 18 height 18
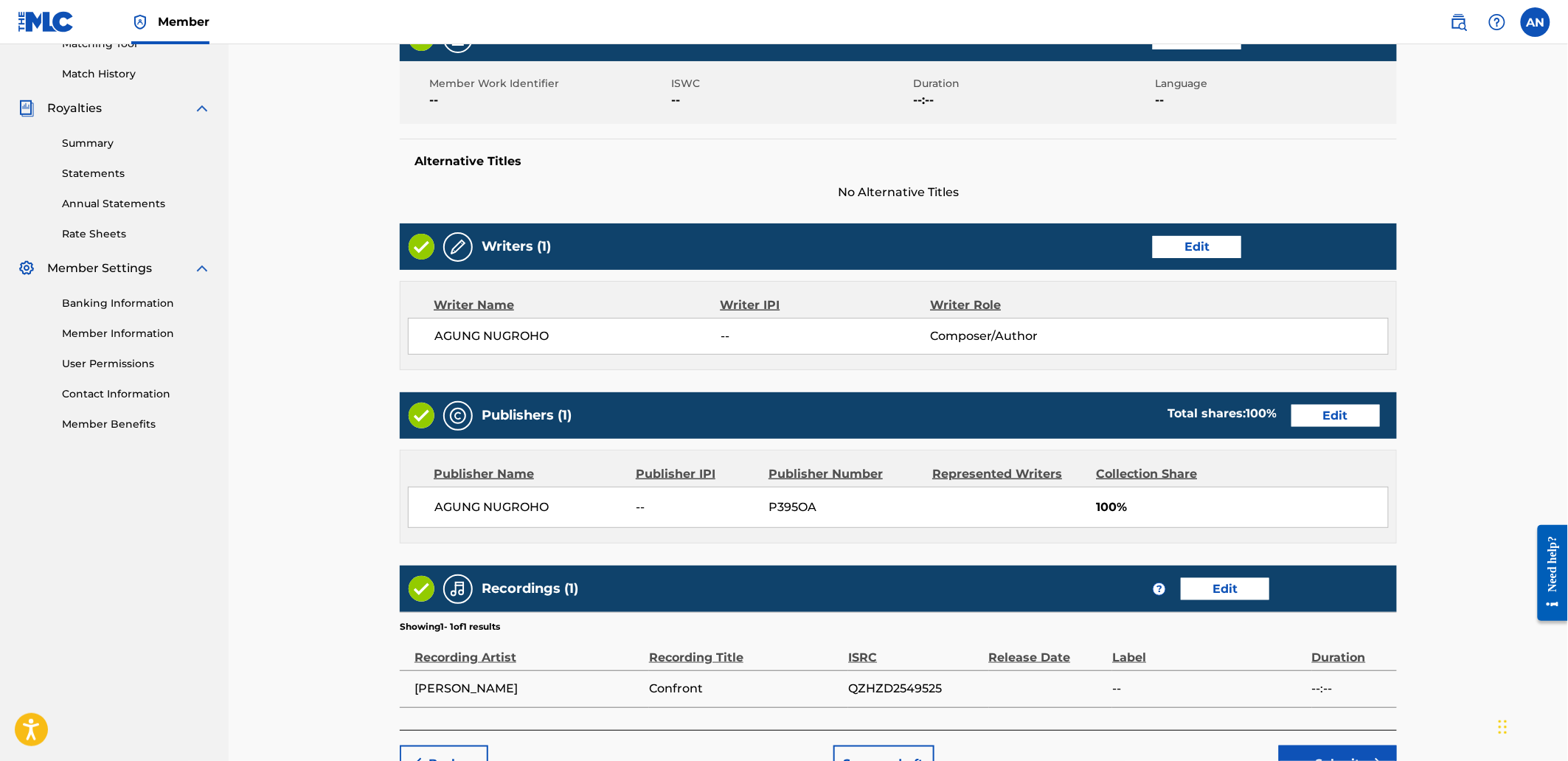
scroll to position [485, 0]
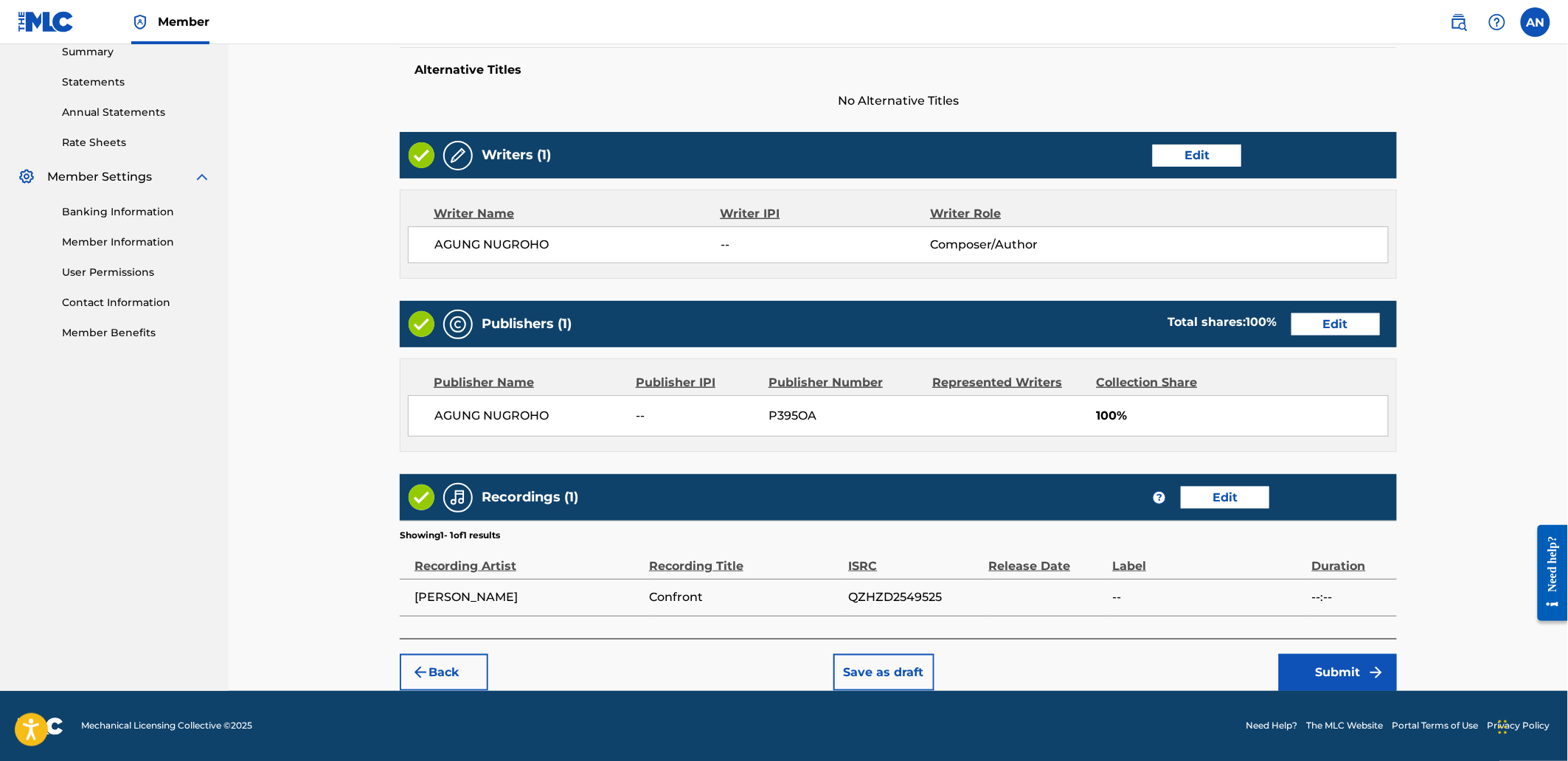
click at [1342, 673] on button "Submit" at bounding box center [1337, 673] width 118 height 37
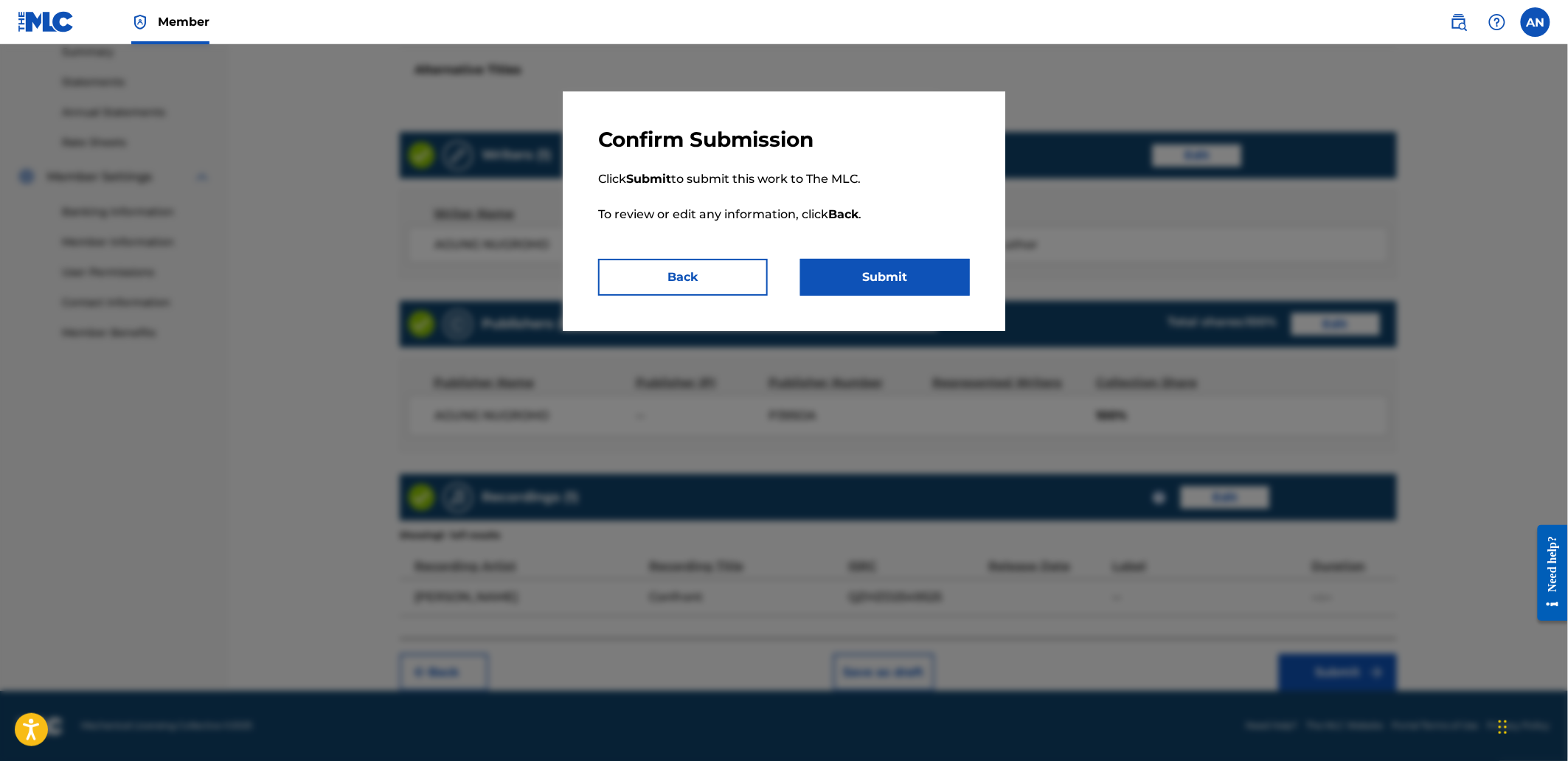
click at [909, 283] on button "Submit" at bounding box center [885, 278] width 169 height 37
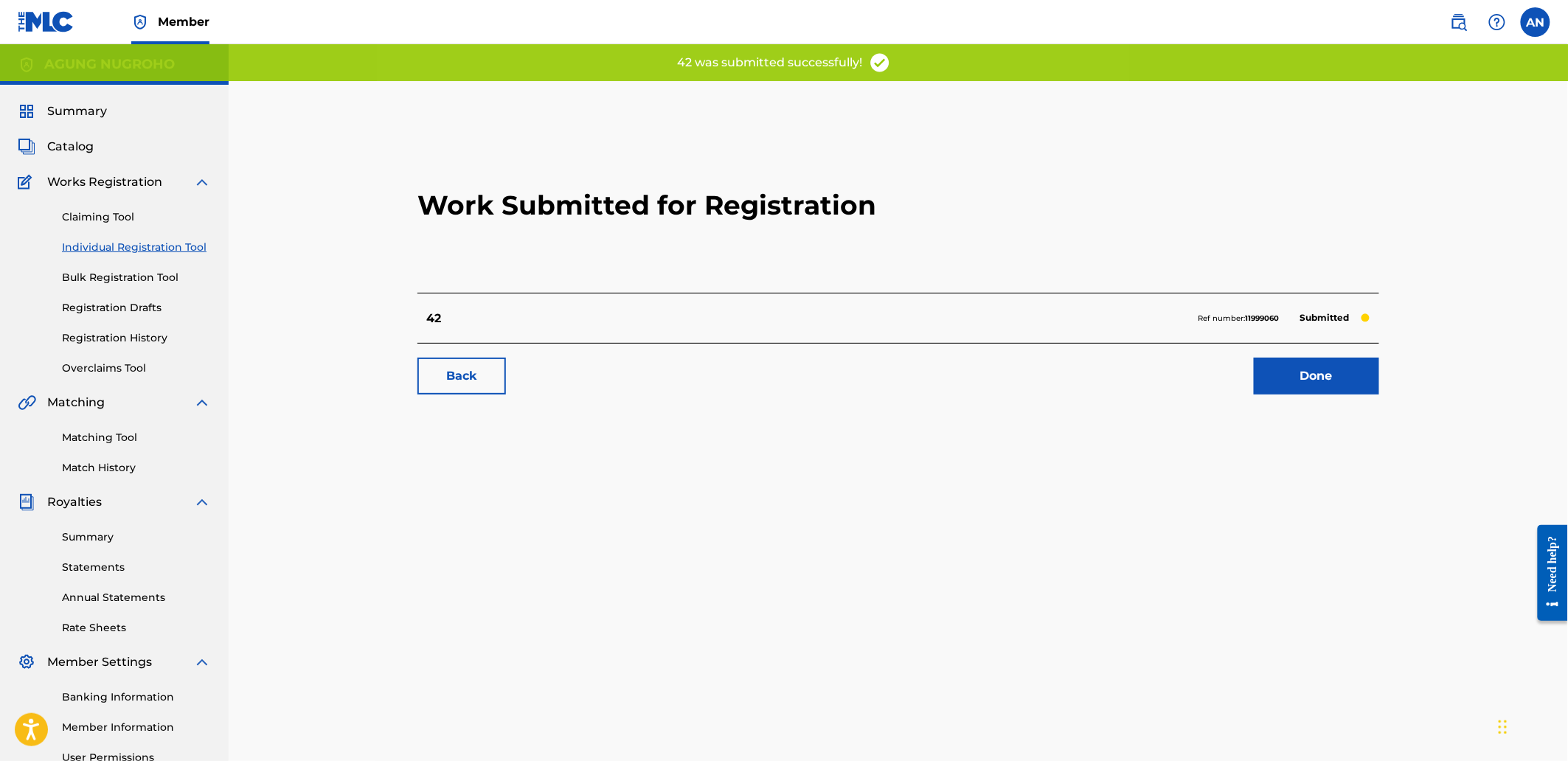
click at [1276, 376] on link "Done" at bounding box center [1316, 376] width 125 height 37
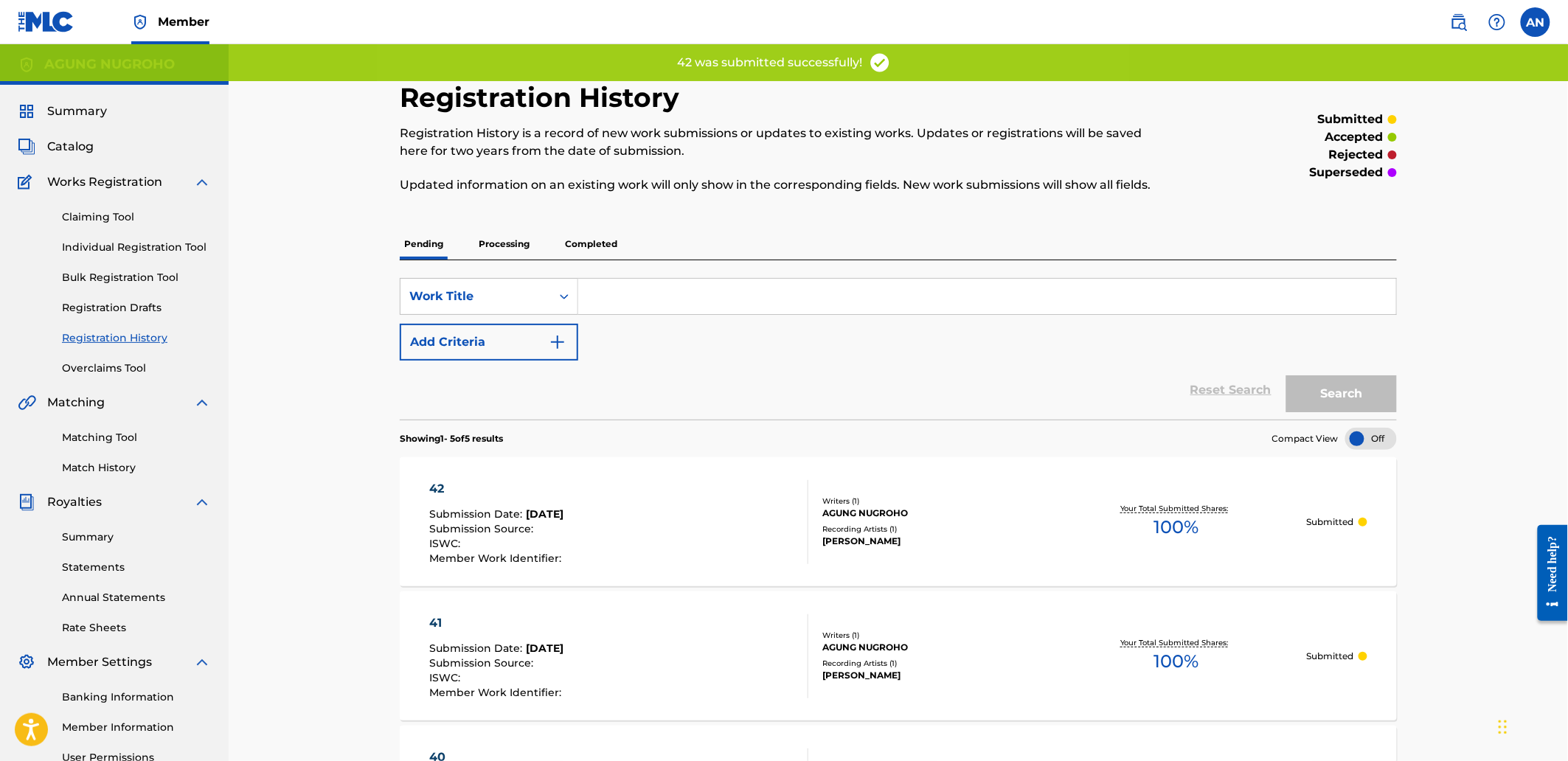
click at [149, 243] on link "Individual Registration Tool" at bounding box center [137, 247] width 149 height 16
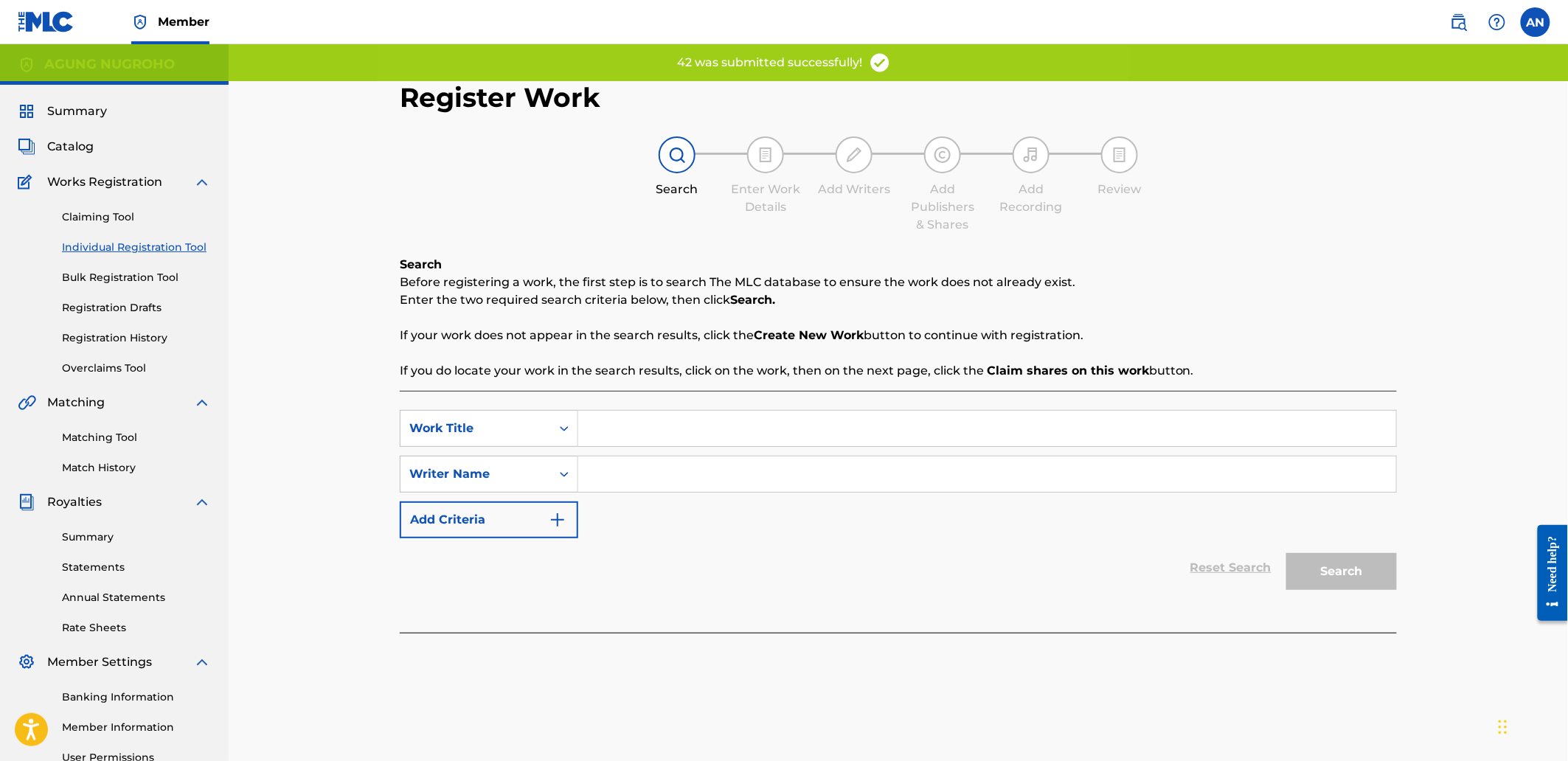
click at [639, 435] on input "Search Form" at bounding box center [987, 428] width 818 height 35
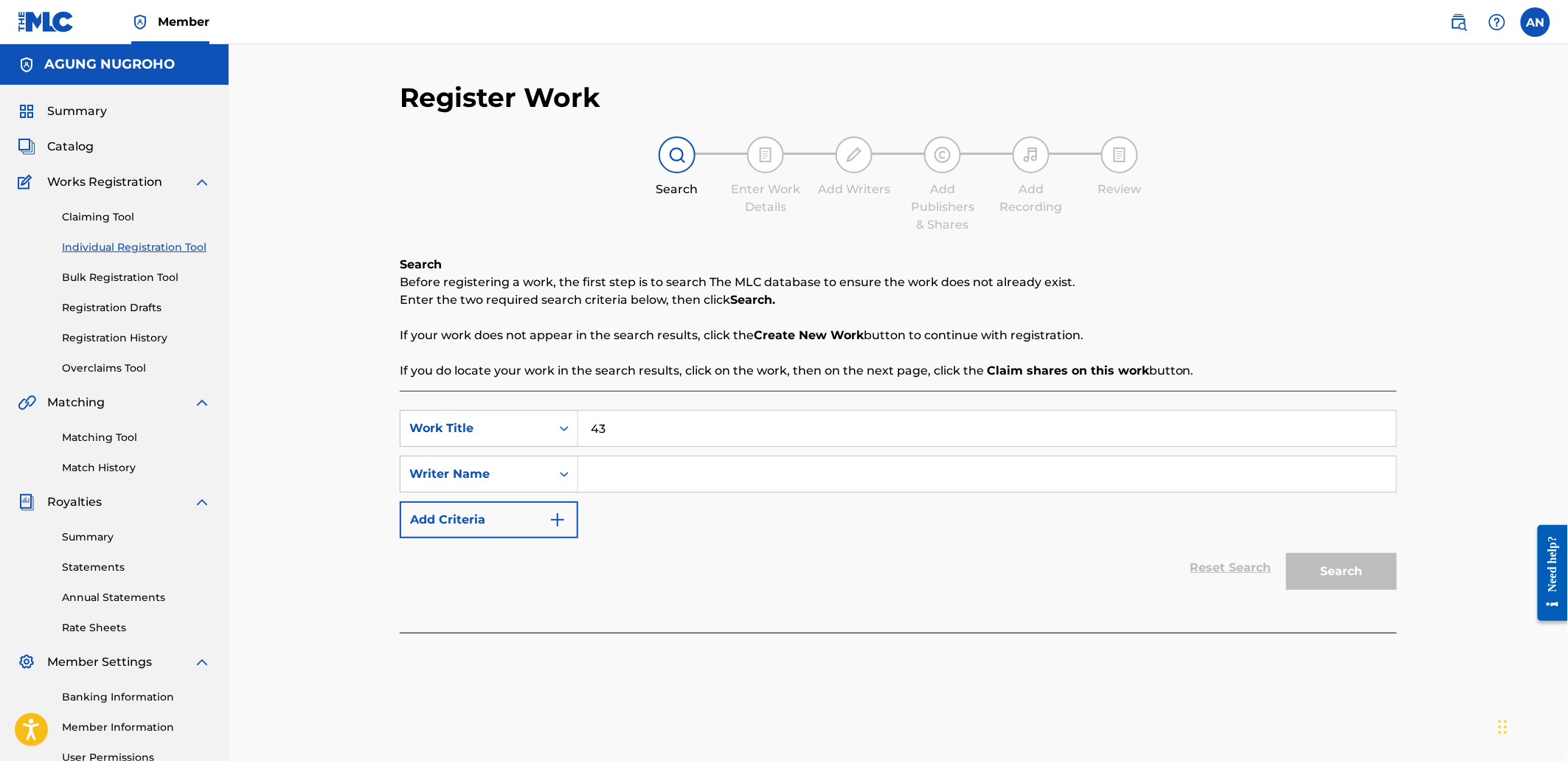
type input "43"
click at [649, 473] on input "Search Form" at bounding box center [987, 474] width 818 height 35
drag, startPoint x: 571, startPoint y: 473, endPoint x: 606, endPoint y: 462, distance: 36.7
click at [573, 468] on div "SearchWithCriteriaa07b1b61-7f2c-4c13-8ace-0a7245c87845 Writer Name [PERSON_NAME]" at bounding box center [898, 474] width 997 height 37
type input "AGUNG NUGROHO"
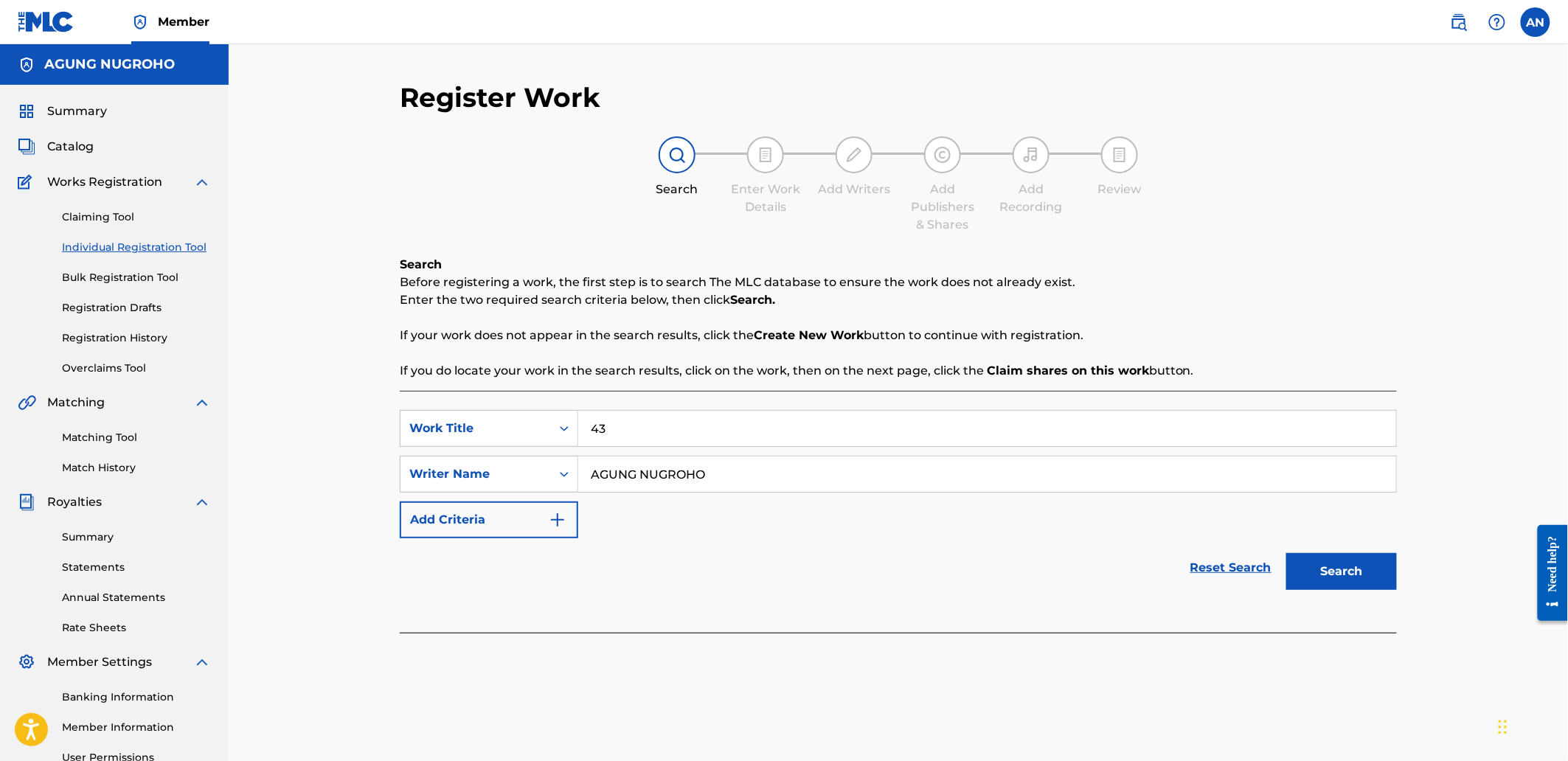
click at [1337, 580] on button "Search" at bounding box center [1341, 571] width 111 height 37
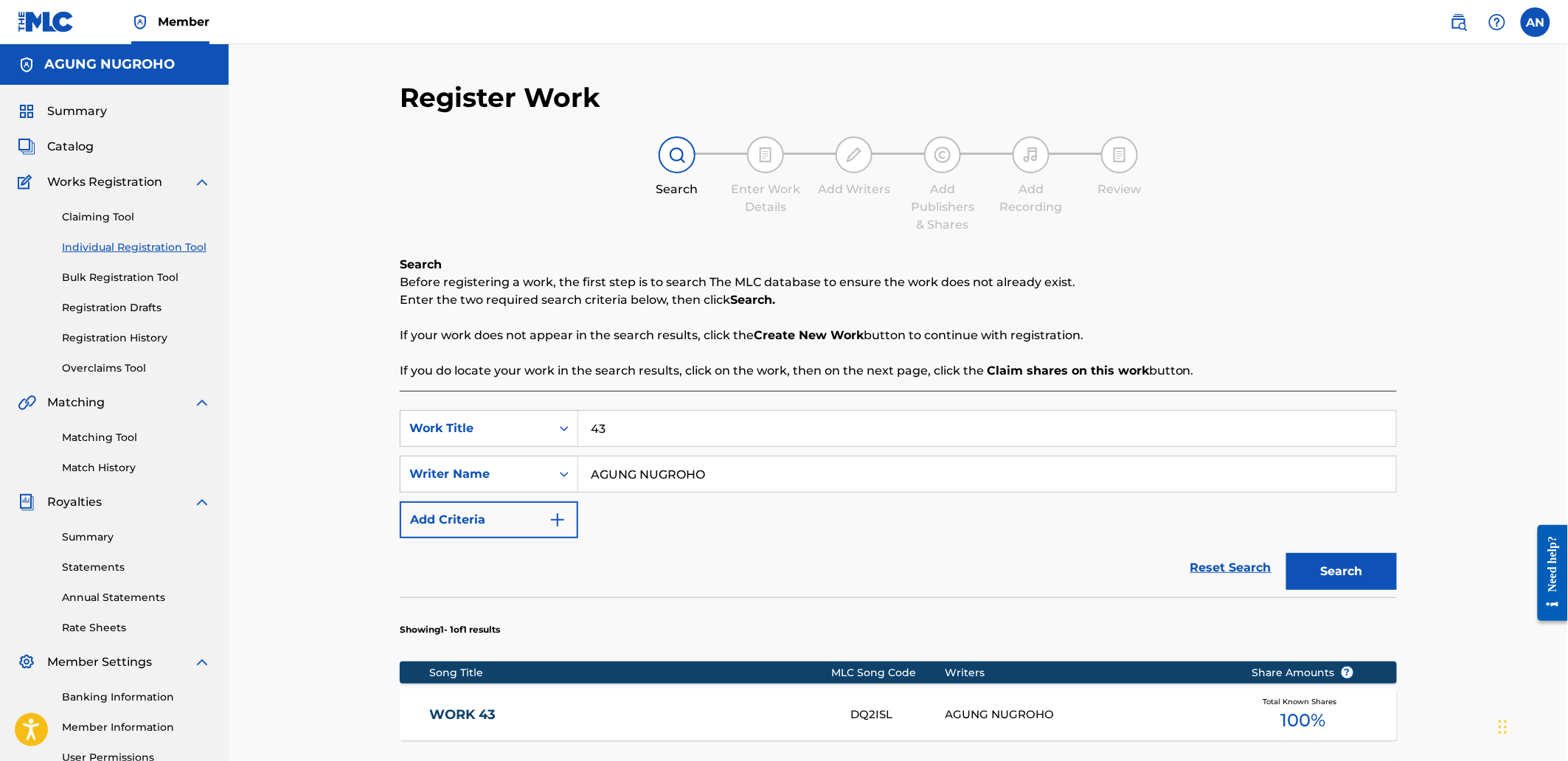
scroll to position [230, 0]
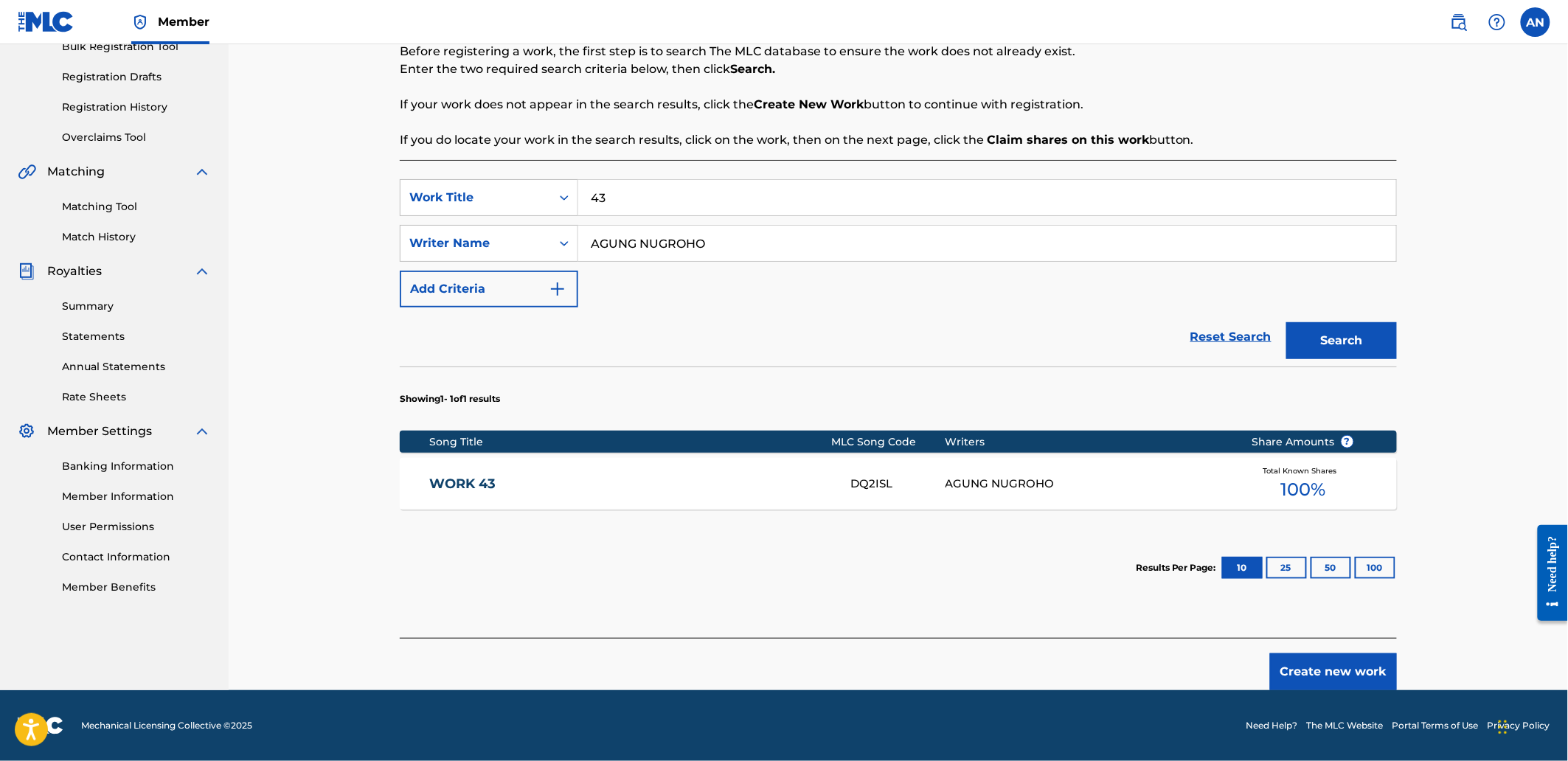
click at [1286, 661] on button "Create new work" at bounding box center [1333, 672] width 126 height 37
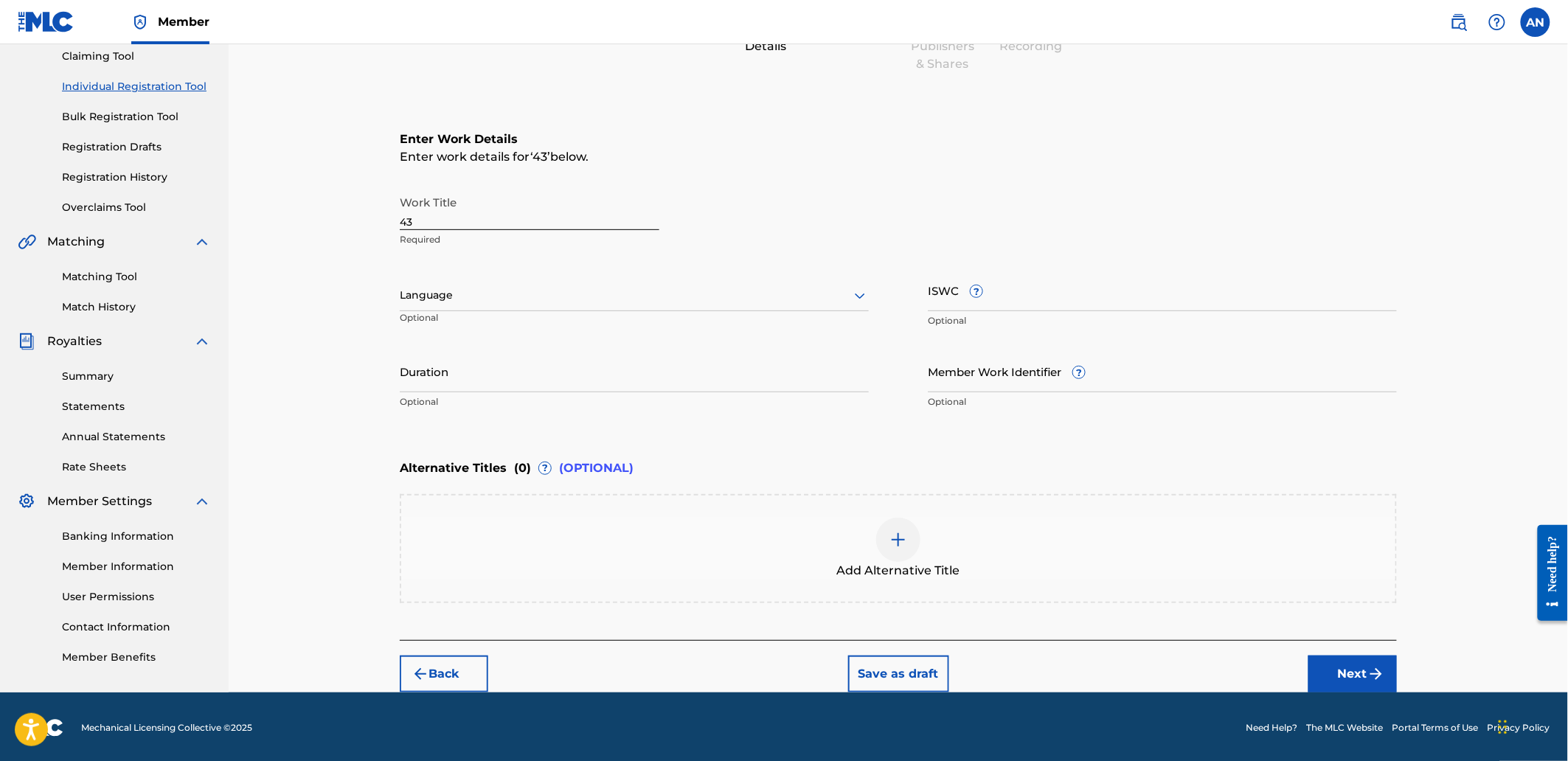
click at [1333, 665] on button "Next" at bounding box center [1352, 674] width 88 height 37
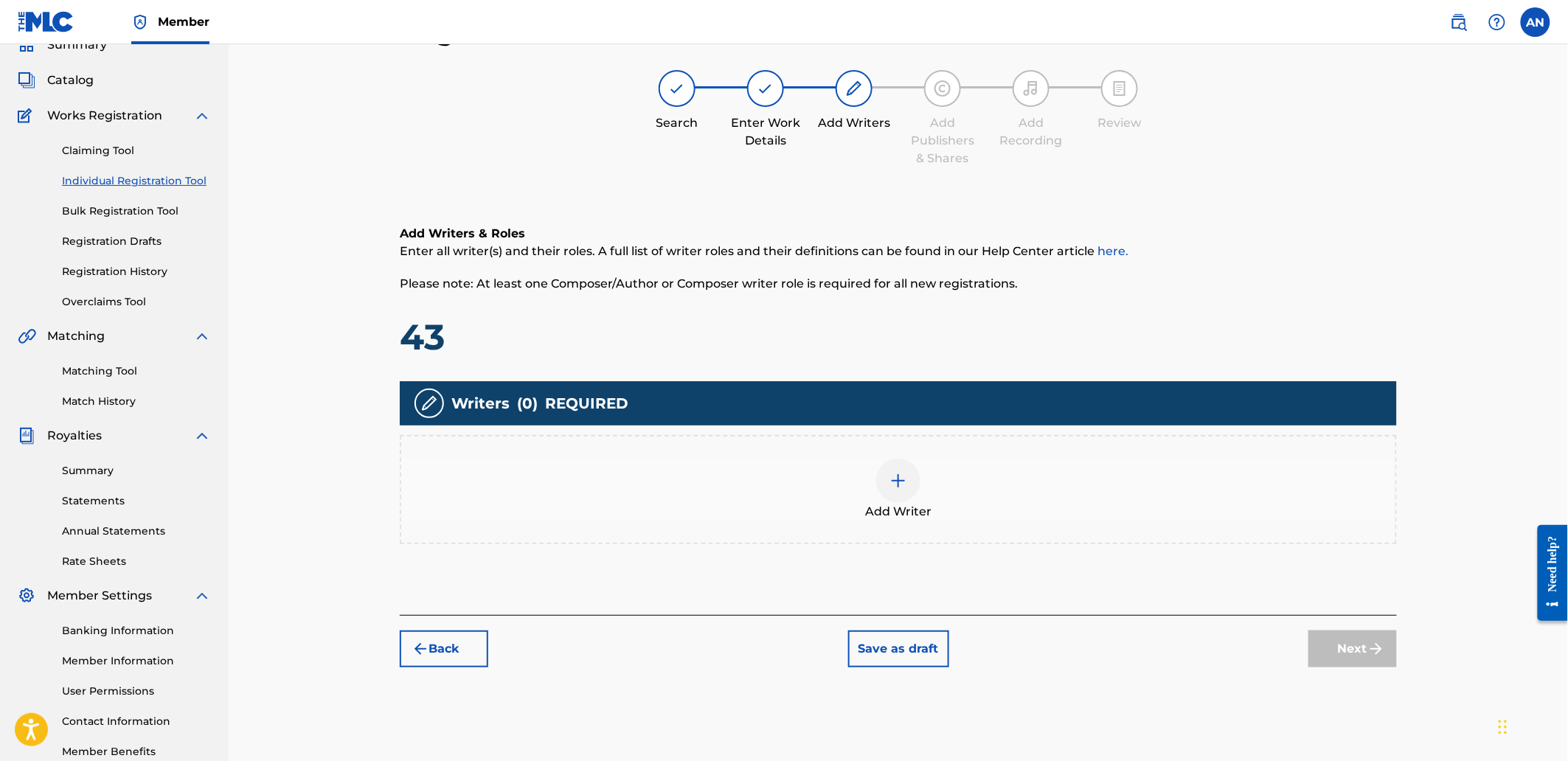
click at [905, 472] on img at bounding box center [898, 480] width 18 height 18
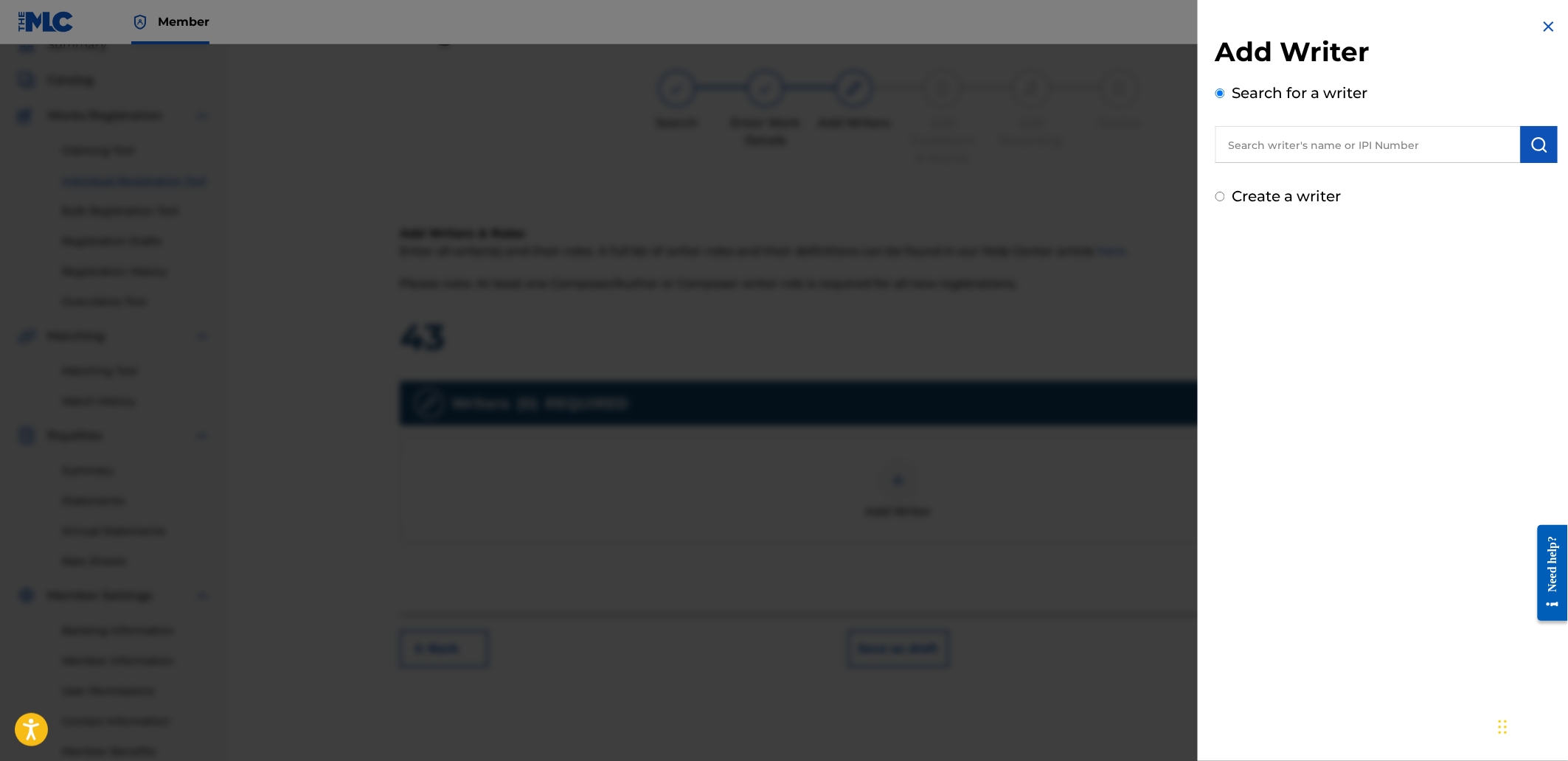
click at [1256, 150] on input "text" at bounding box center [1368, 145] width 305 height 37
paste input "AGUNG NUGROHO"
type input "AGUNG NUGROHO"
click at [1545, 145] on button "submit" at bounding box center [1539, 145] width 37 height 37
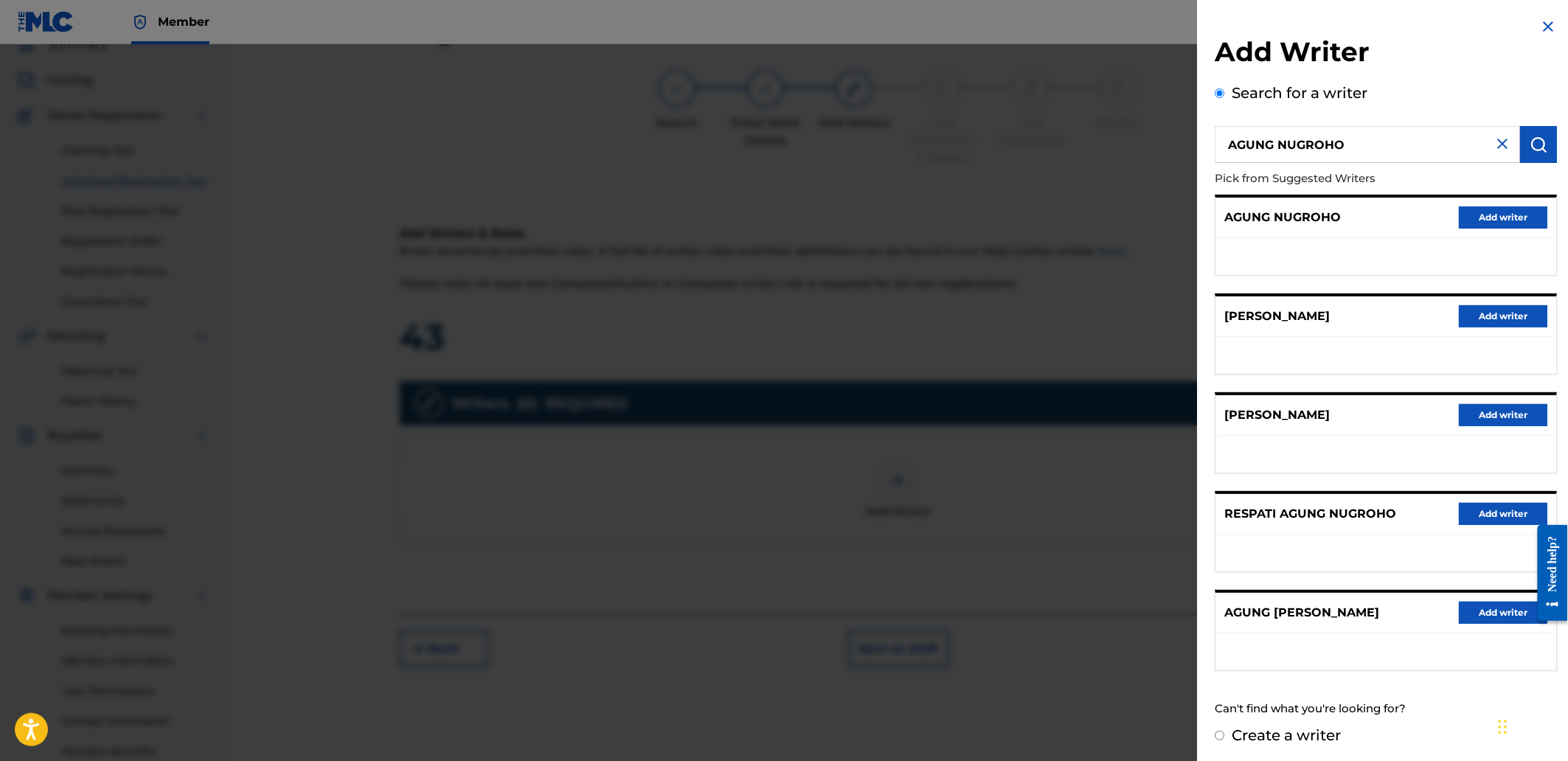
click at [1523, 218] on button "Add writer" at bounding box center [1503, 217] width 88 height 22
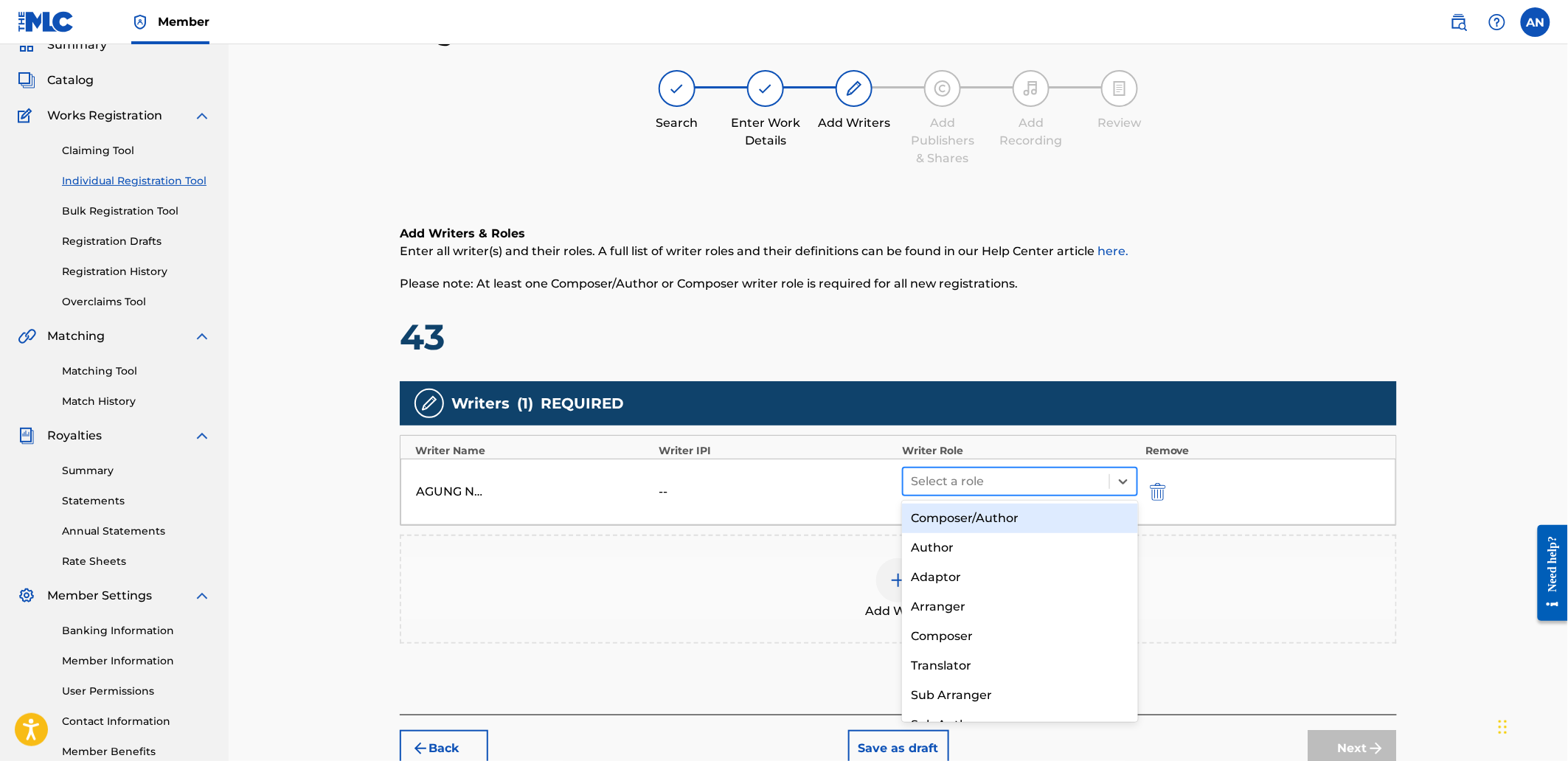
click at [1030, 478] on div at bounding box center [1007, 481] width 191 height 20
click at [1033, 517] on div "Composer/Author" at bounding box center [1019, 518] width 235 height 30
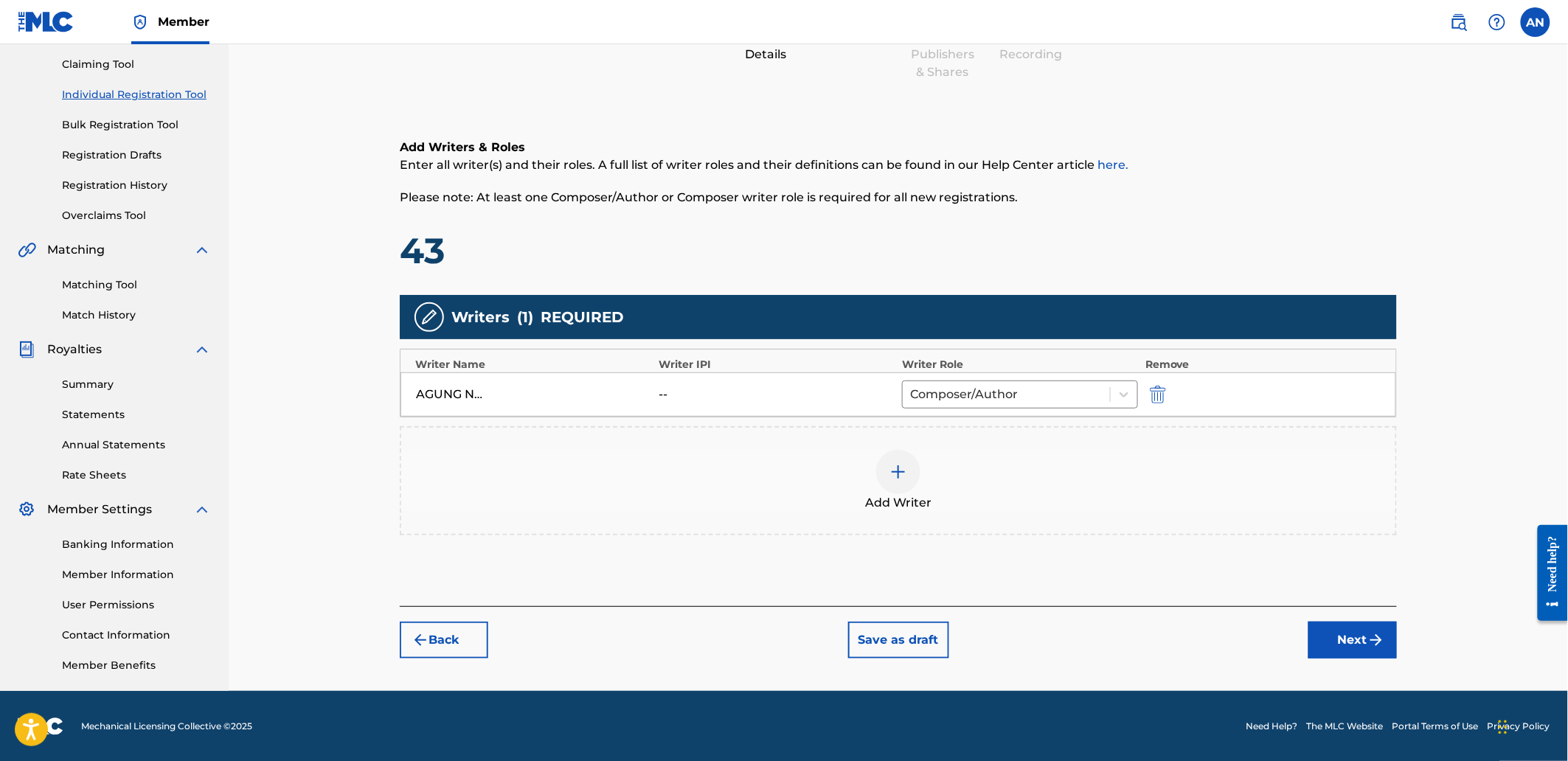
click at [1336, 643] on button "Next" at bounding box center [1352, 640] width 88 height 37
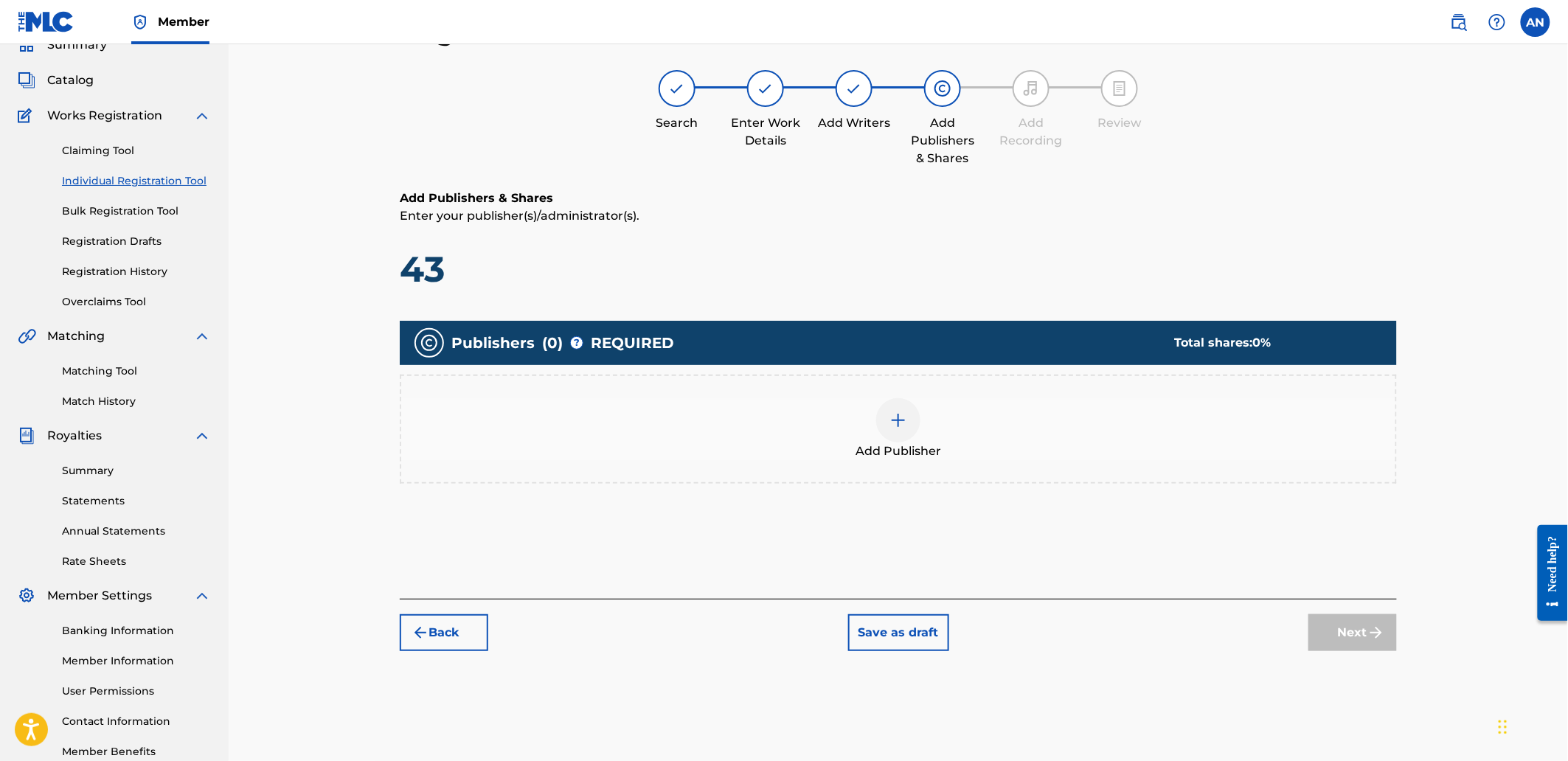
scroll to position [152, 0]
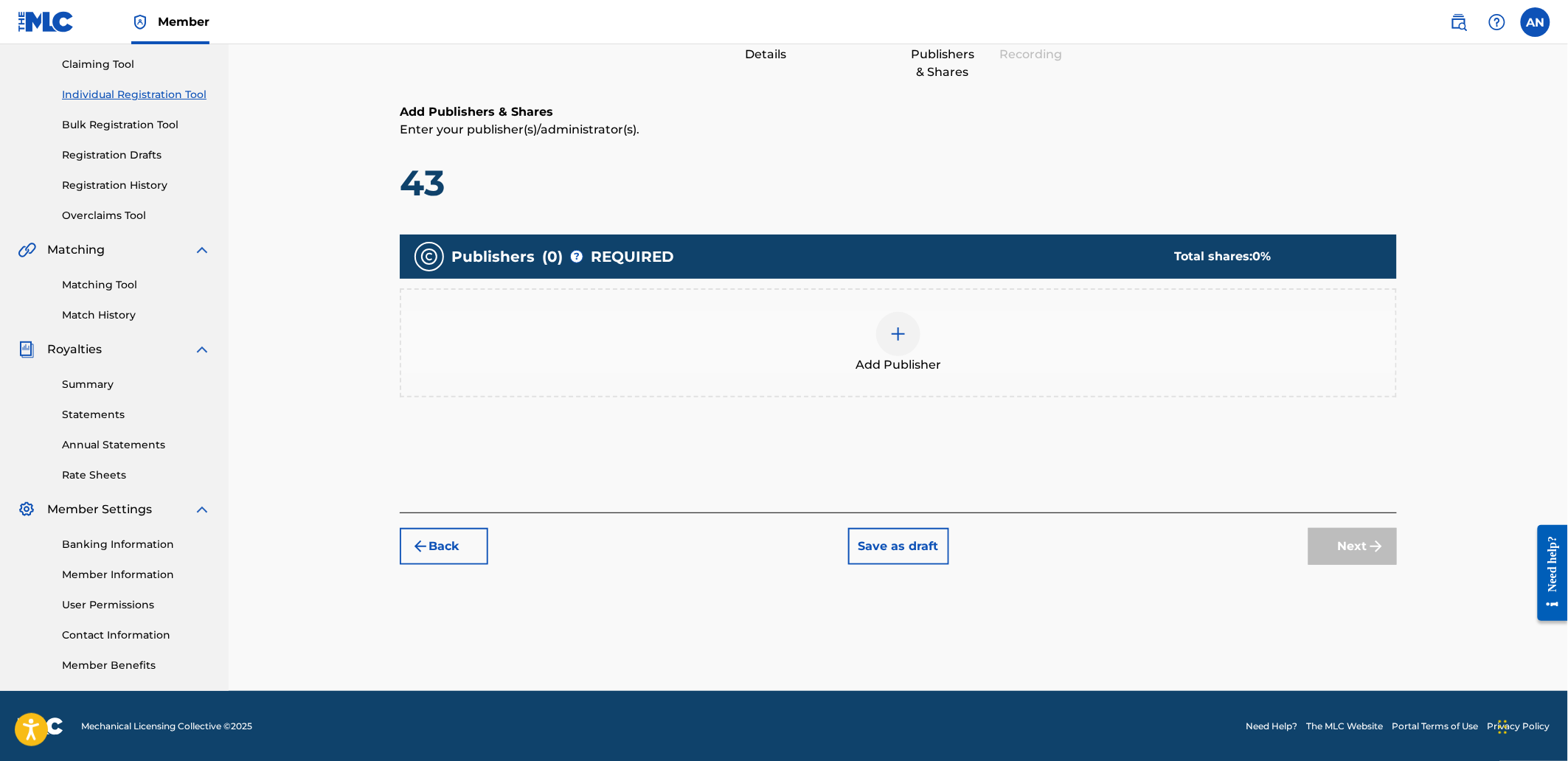
click at [1000, 359] on div "Add Publisher" at bounding box center [899, 343] width 995 height 62
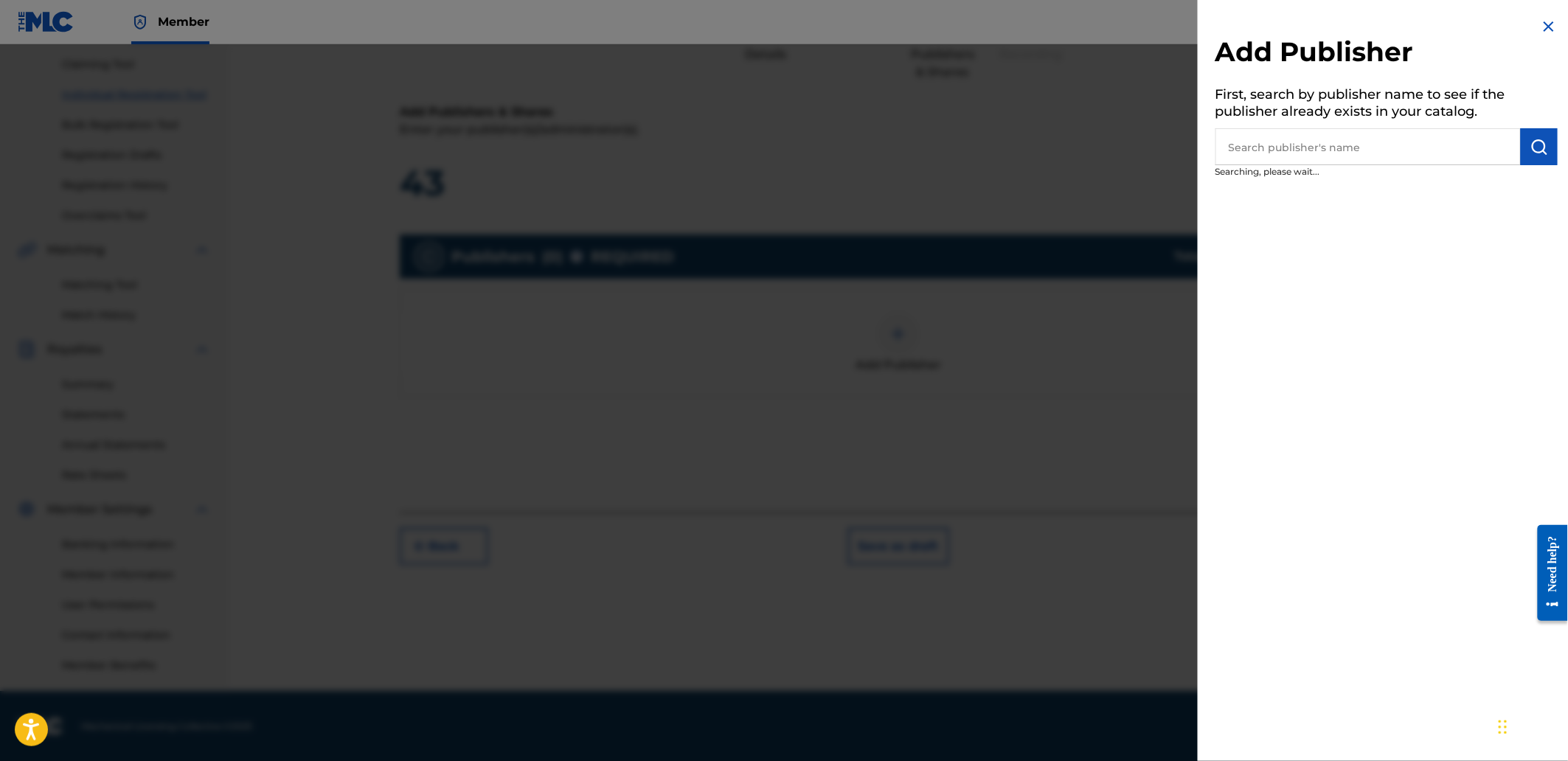
click at [1337, 135] on input "text" at bounding box center [1368, 147] width 305 height 37
click at [1377, 155] on input "text" at bounding box center [1368, 147] width 305 height 37
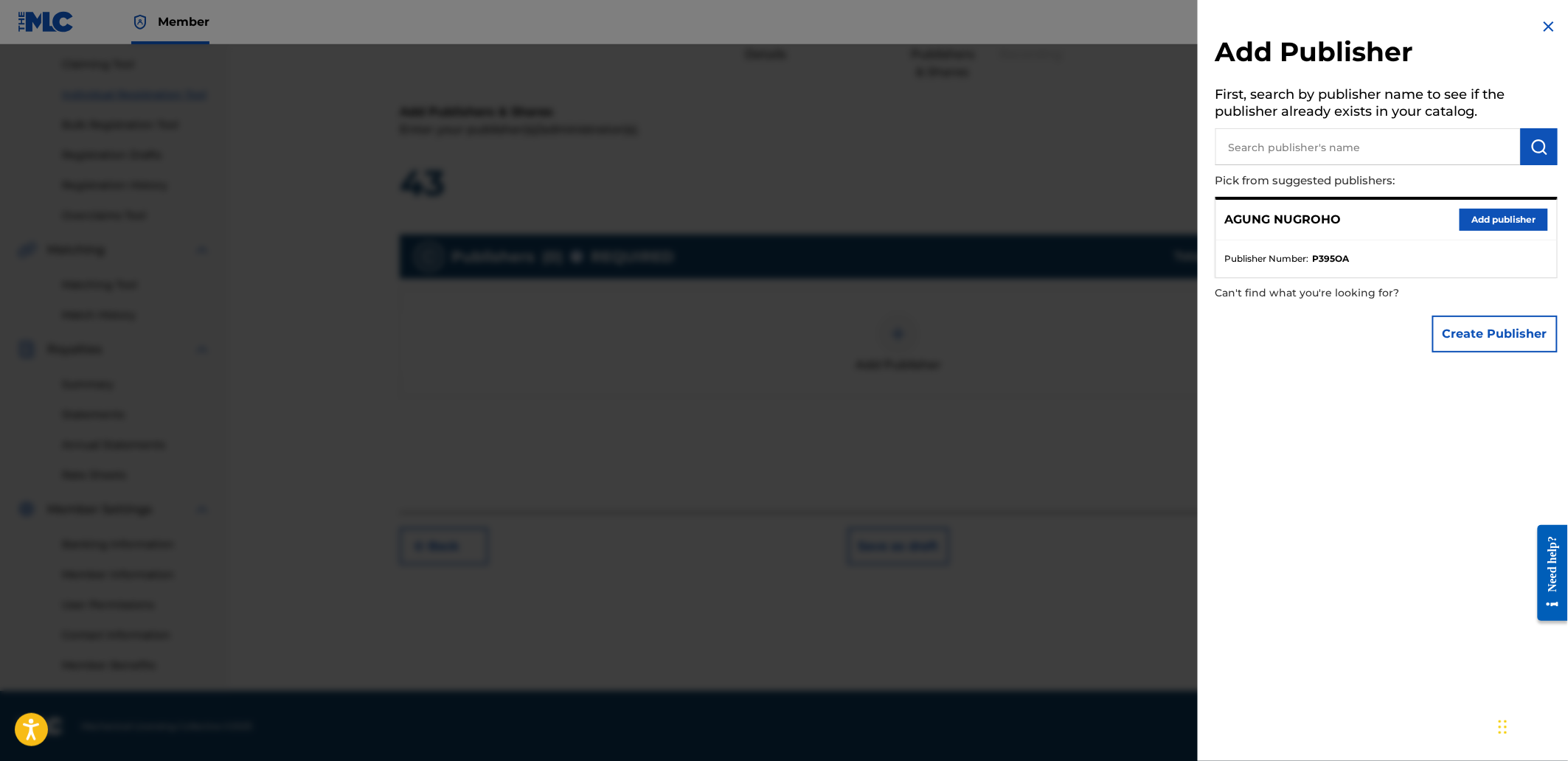
drag, startPoint x: 1377, startPoint y: 155, endPoint x: 1285, endPoint y: 138, distance: 93.6
click at [1285, 138] on input "text" at bounding box center [1368, 147] width 305 height 37
click at [1499, 227] on button "Add publisher" at bounding box center [1503, 220] width 88 height 22
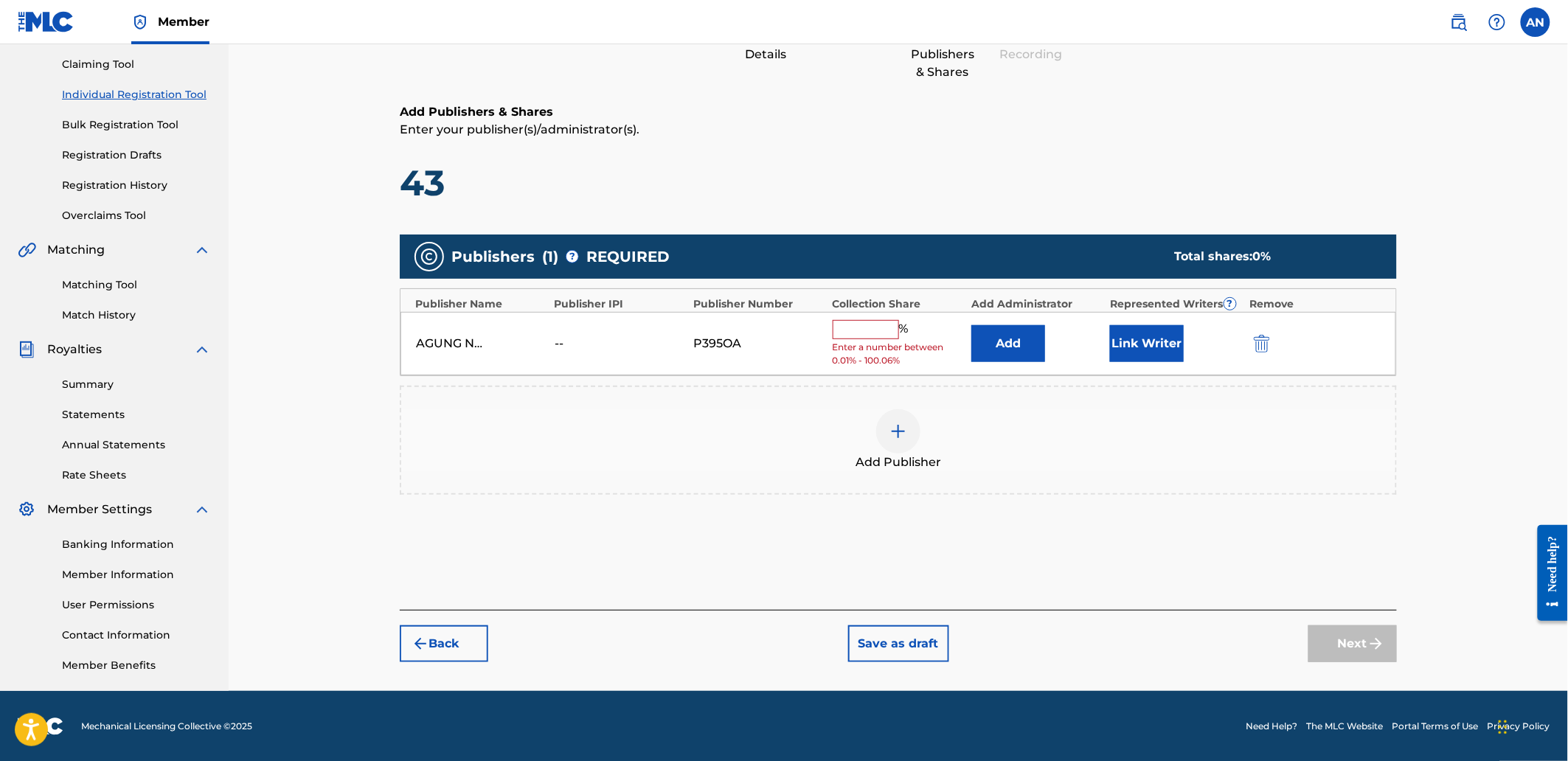
click at [870, 328] on input "text" at bounding box center [865, 329] width 66 height 20
type input "100"
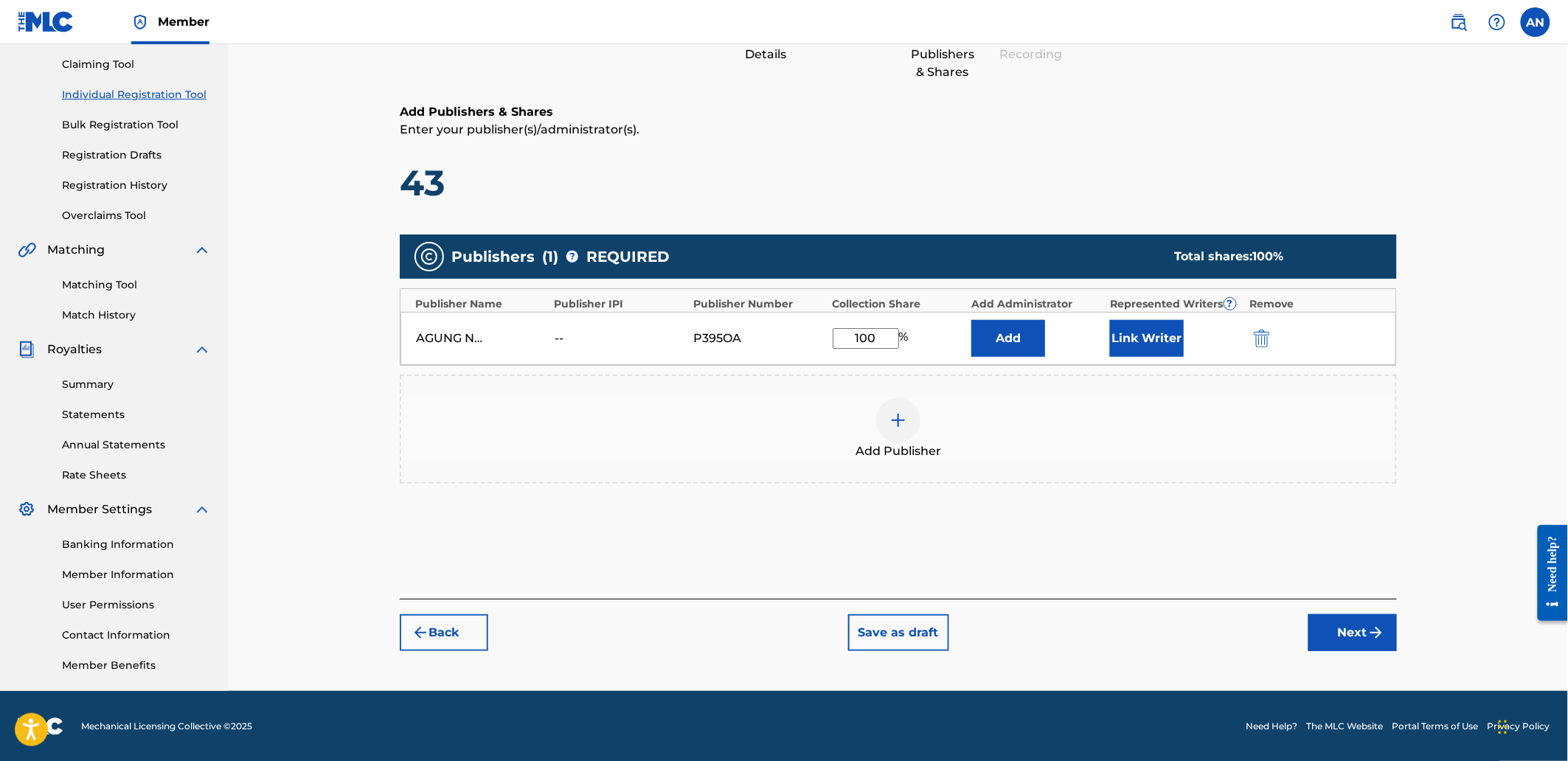
click at [1365, 623] on button "Next" at bounding box center [1352, 633] width 88 height 37
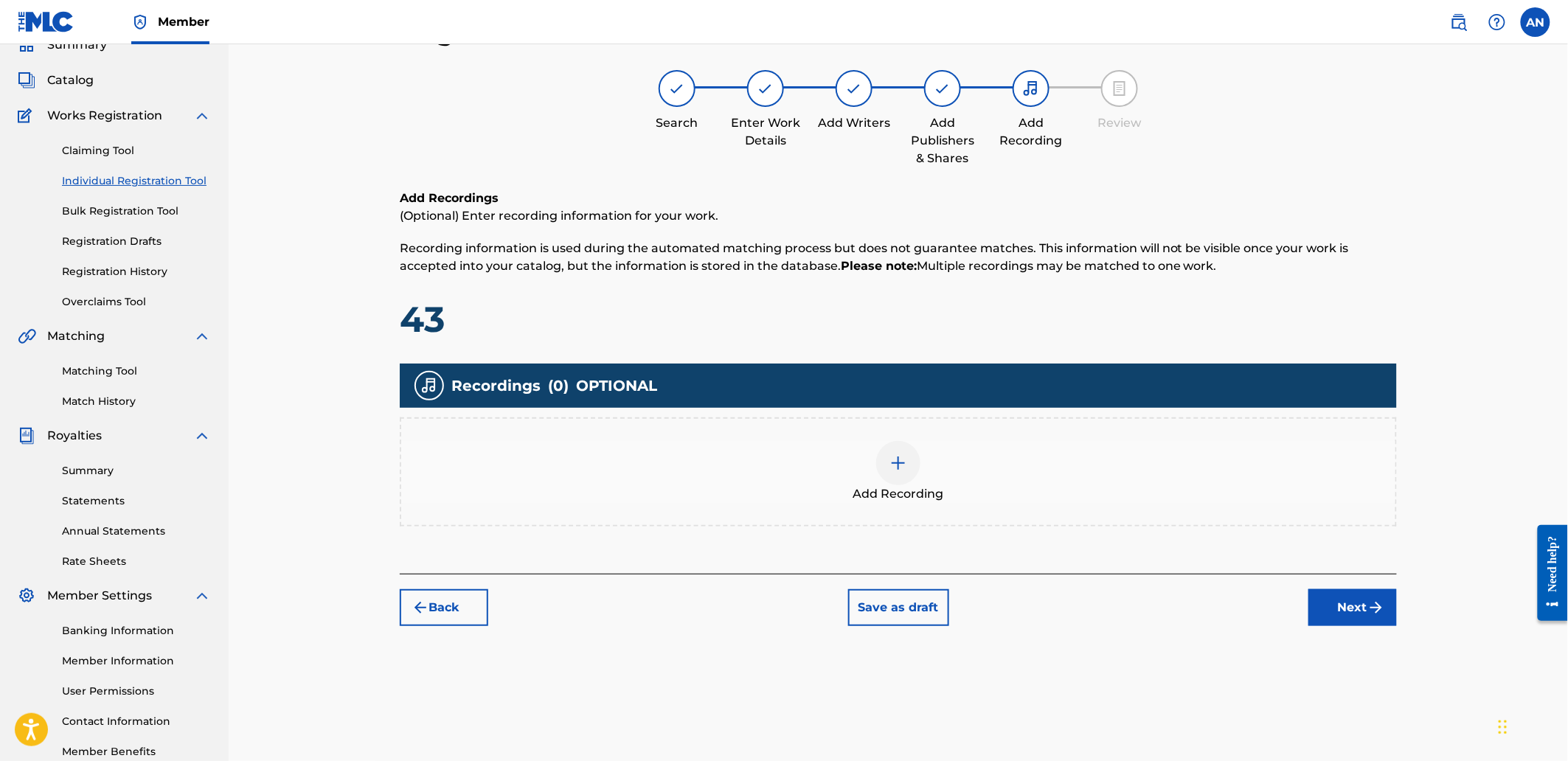
scroll to position [148, 0]
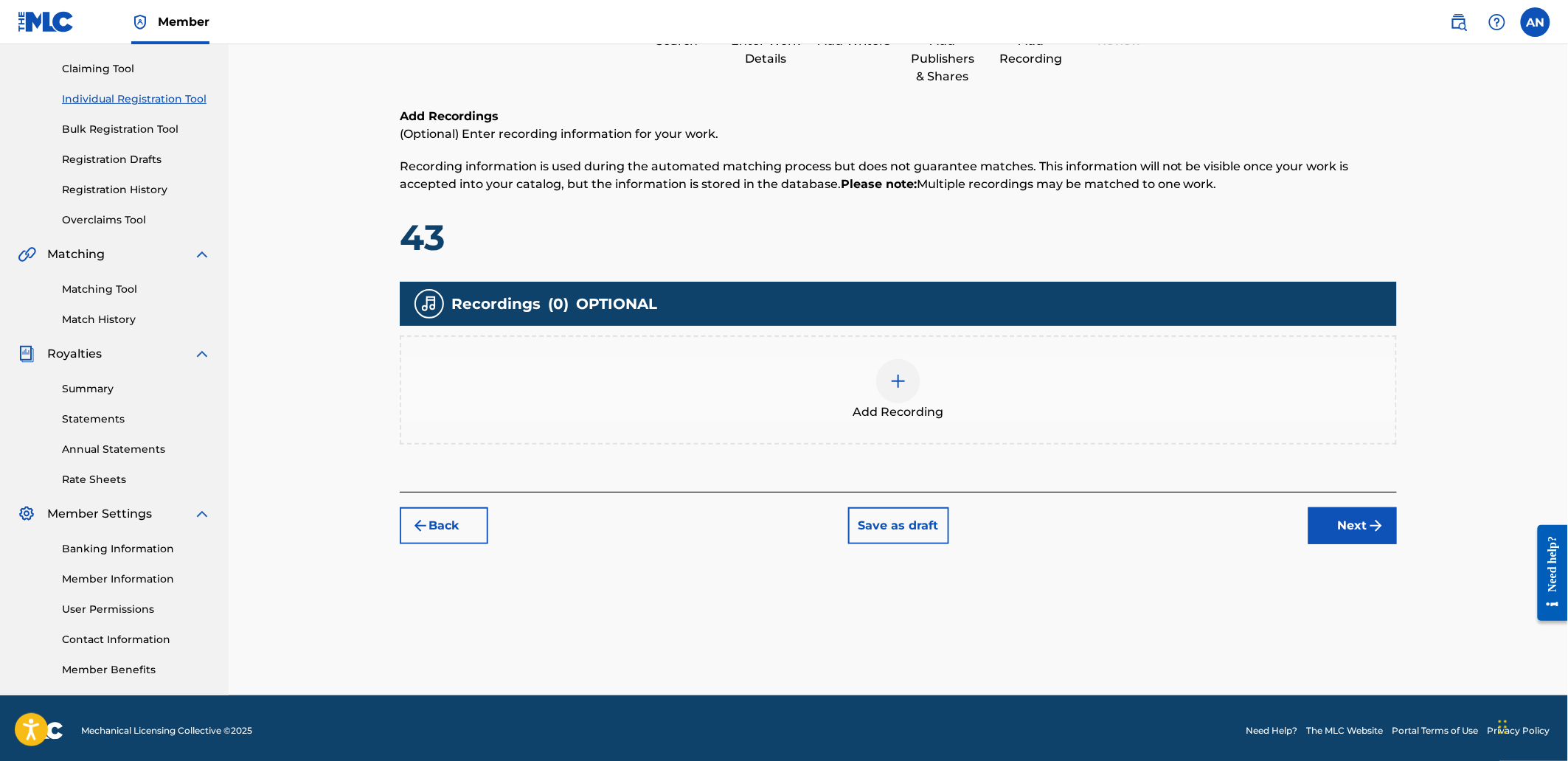
click at [988, 365] on div "Add Recording" at bounding box center [899, 389] width 995 height 62
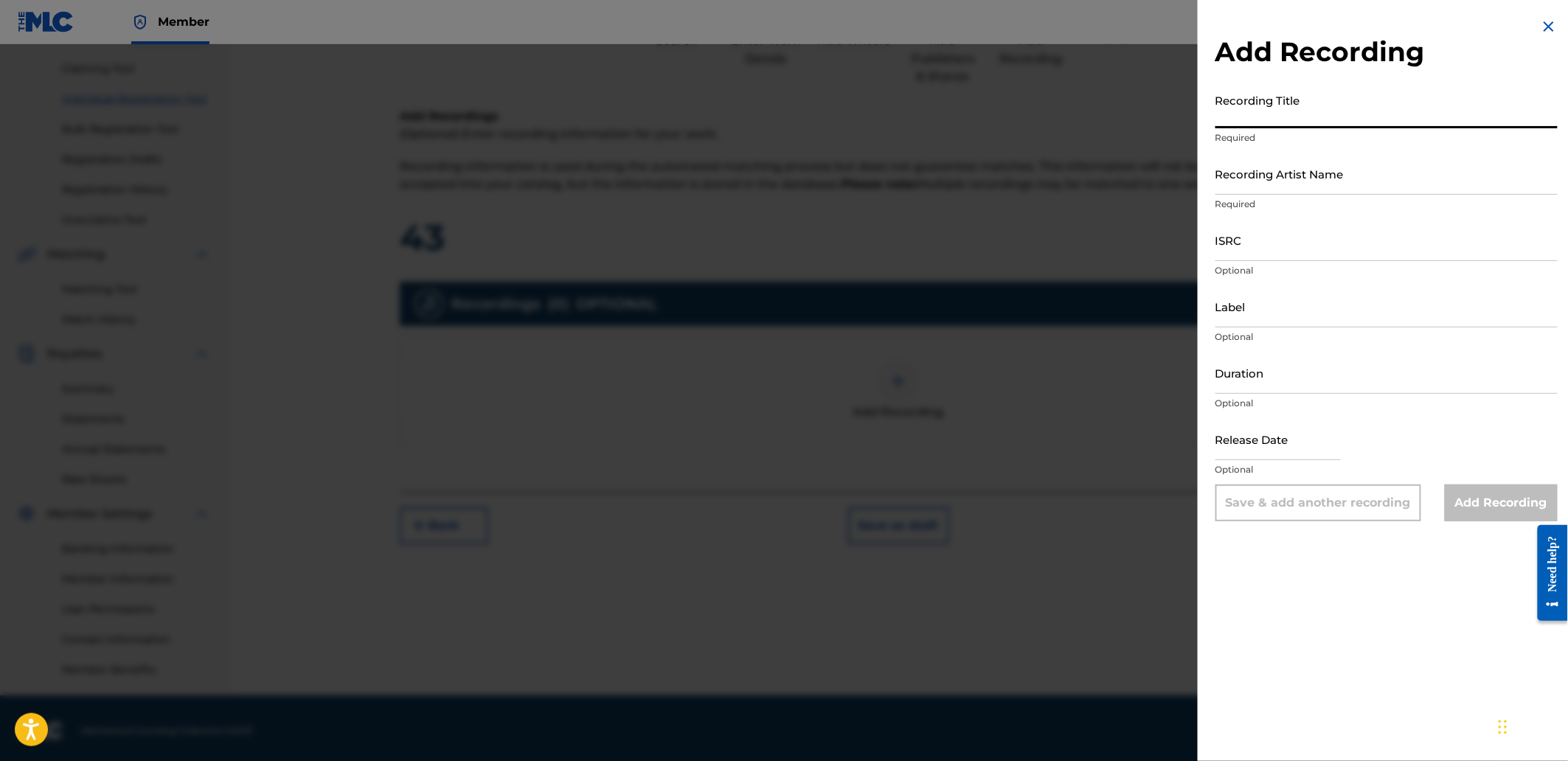
click at [1276, 109] on input "Recording Title" at bounding box center [1387, 107] width 342 height 42
click at [1245, 120] on input "Recording Title" at bounding box center [1387, 107] width 342 height 42
paste input "Blitz of intention"
type input "Blitz of intention"
click at [1295, 164] on input "Recording Artist Name" at bounding box center [1387, 173] width 342 height 42
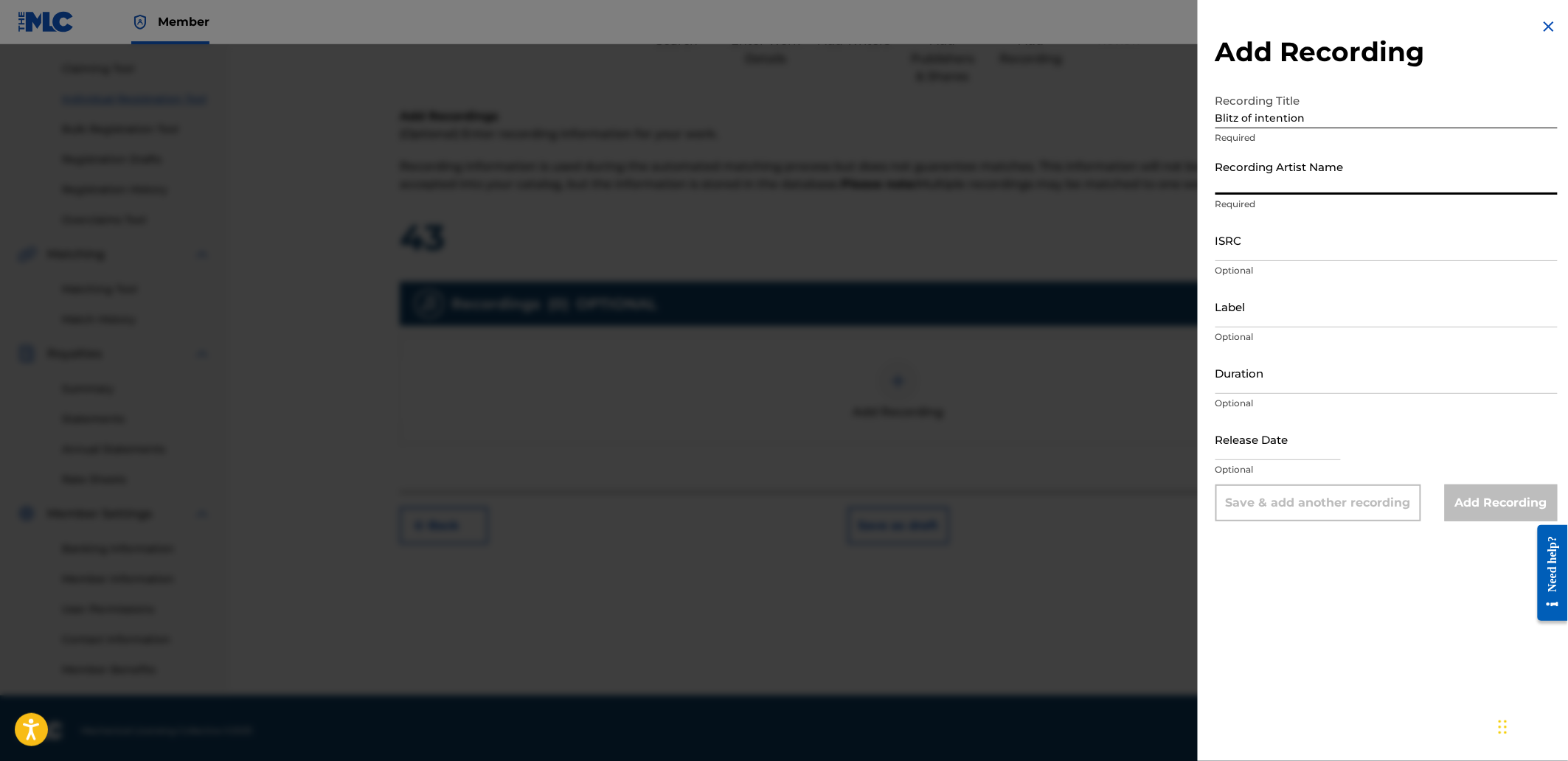
type input "[PERSON_NAME]"
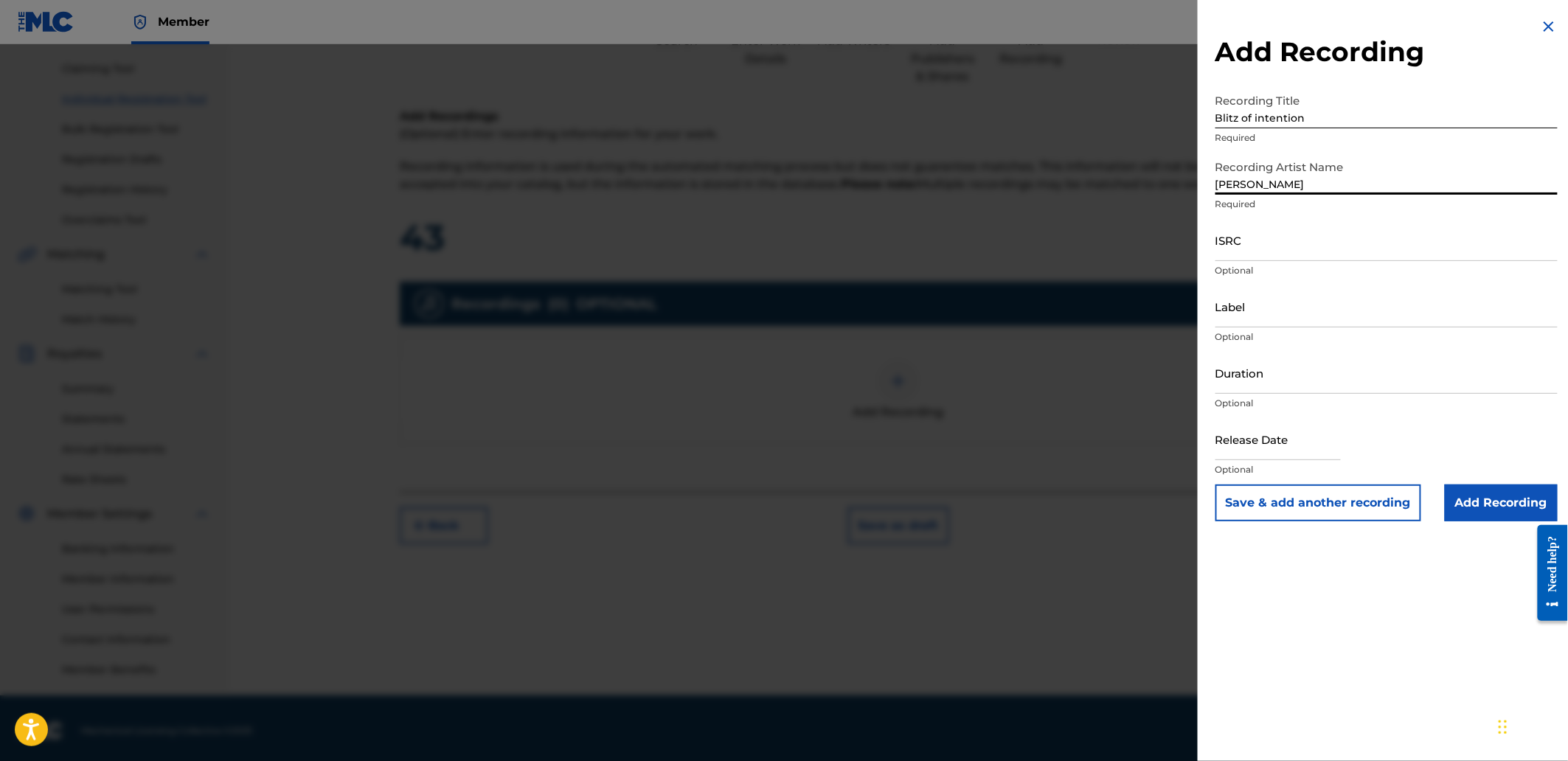
click at [1299, 229] on input "ISRC" at bounding box center [1387, 240] width 342 height 42
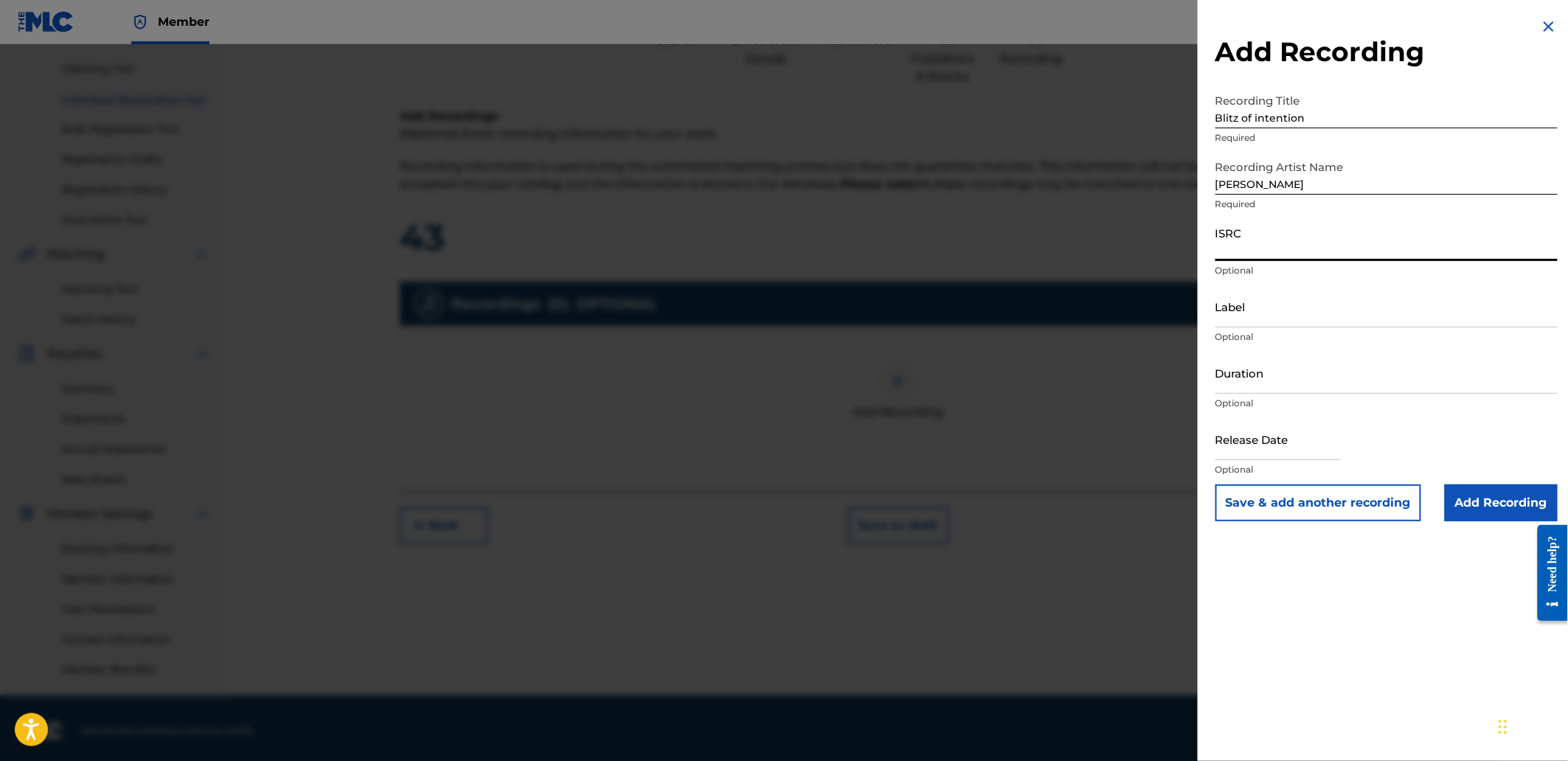
paste input "QZS662554920"
type input "QZS662554920"
click at [1513, 509] on input "Add Recording" at bounding box center [1500, 503] width 112 height 37
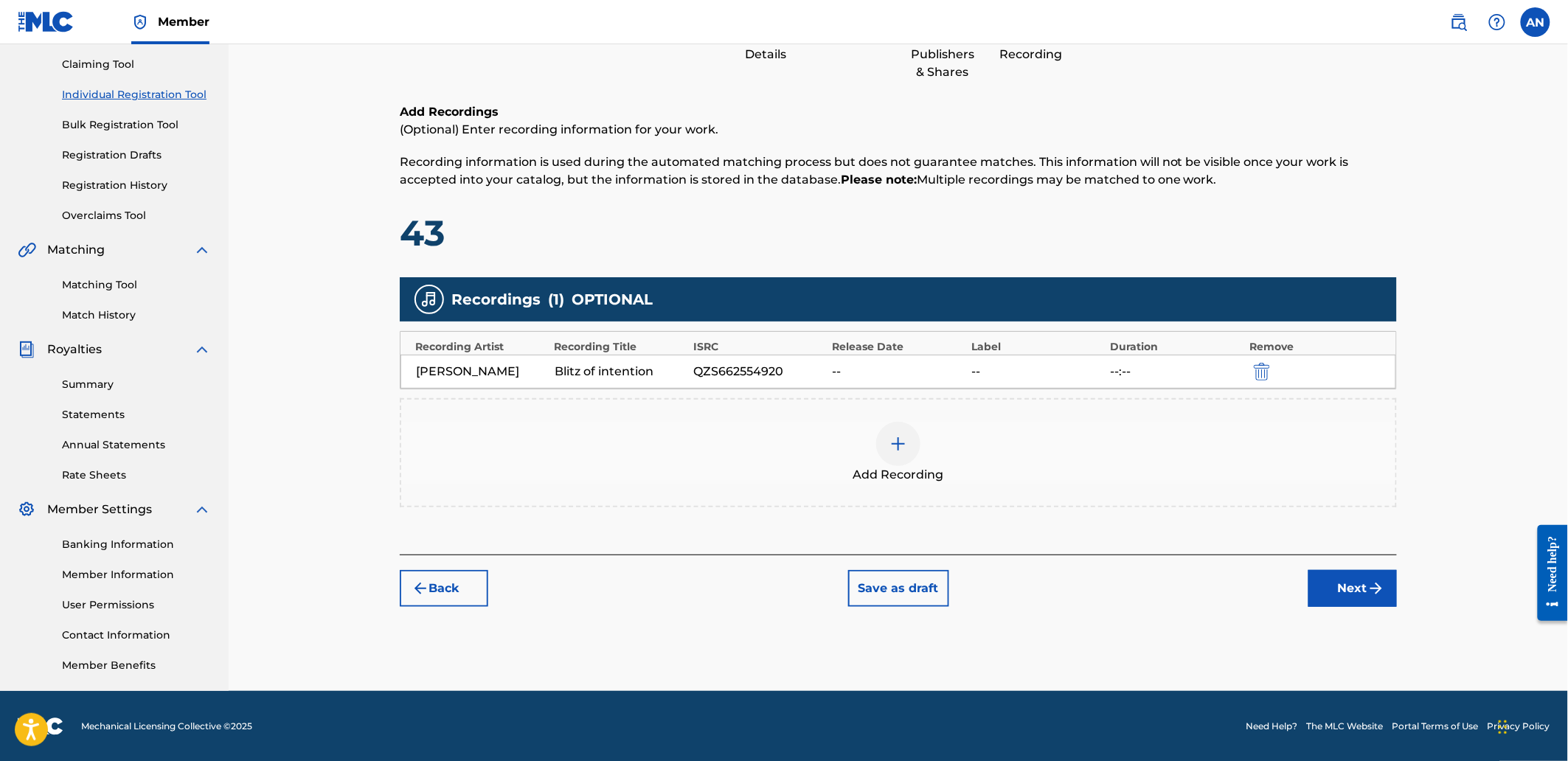
click at [1340, 597] on button "Next" at bounding box center [1352, 588] width 88 height 37
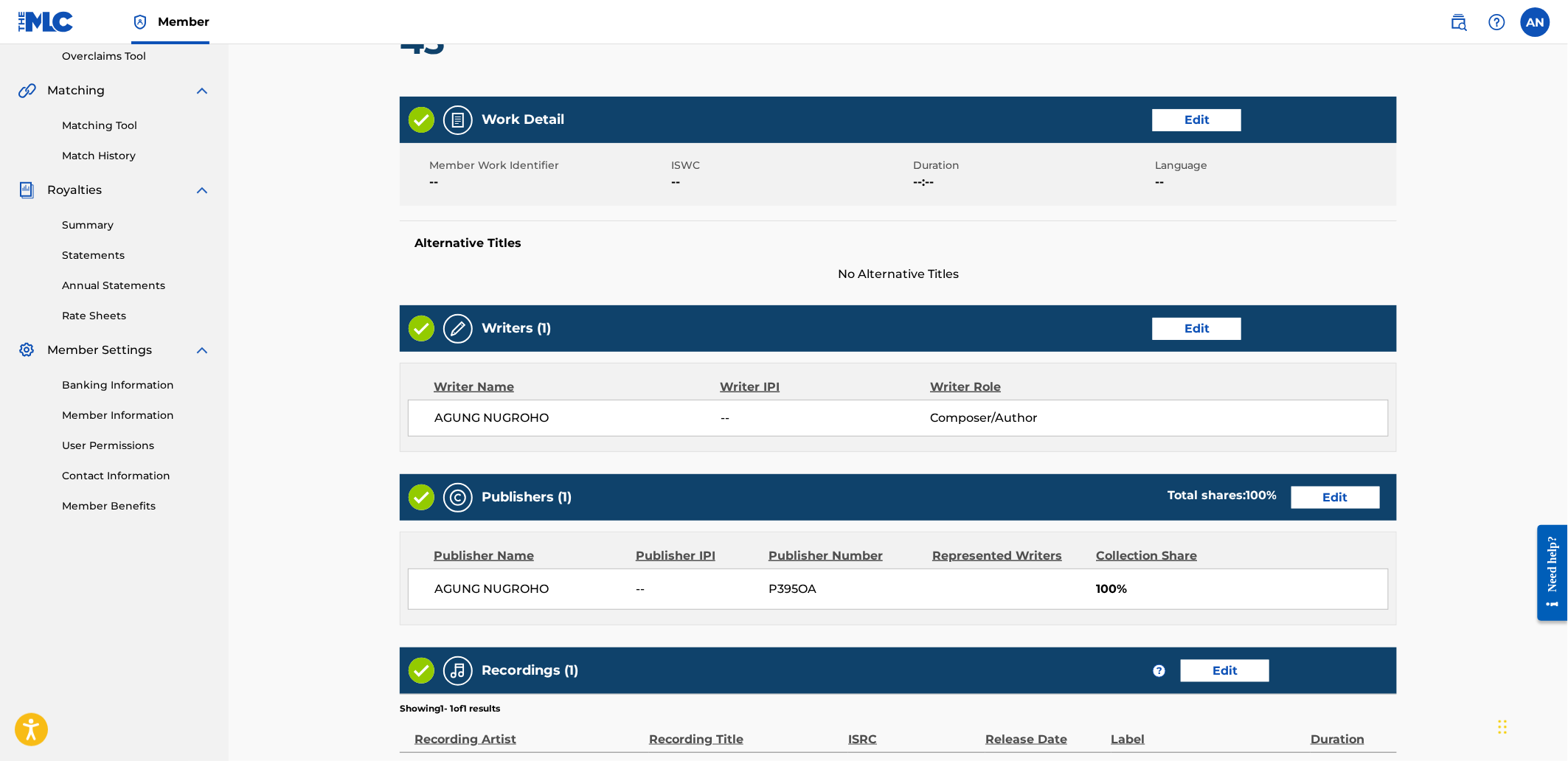
scroll to position [485, 0]
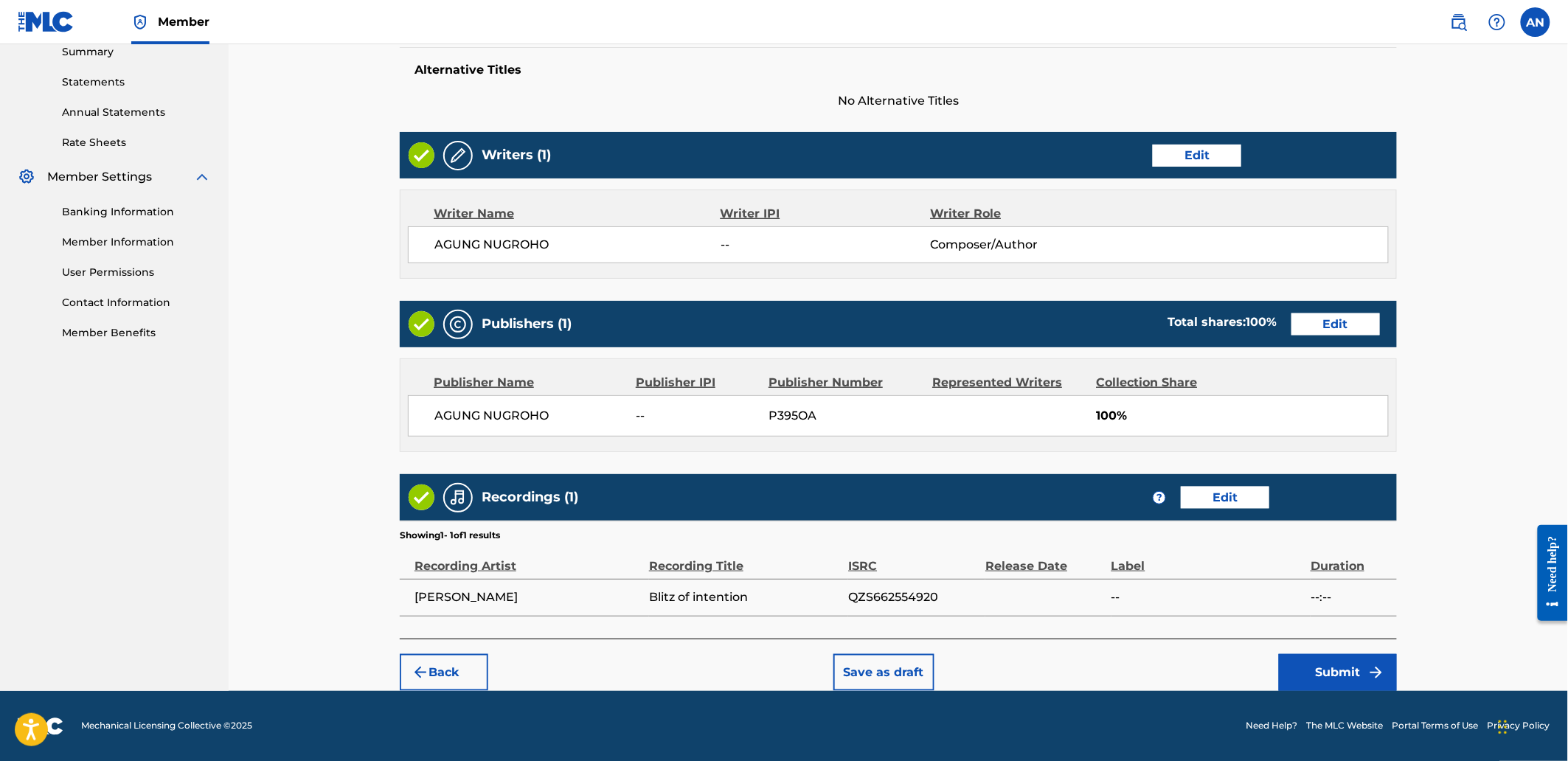
click at [1309, 656] on button "Submit" at bounding box center [1337, 673] width 118 height 37
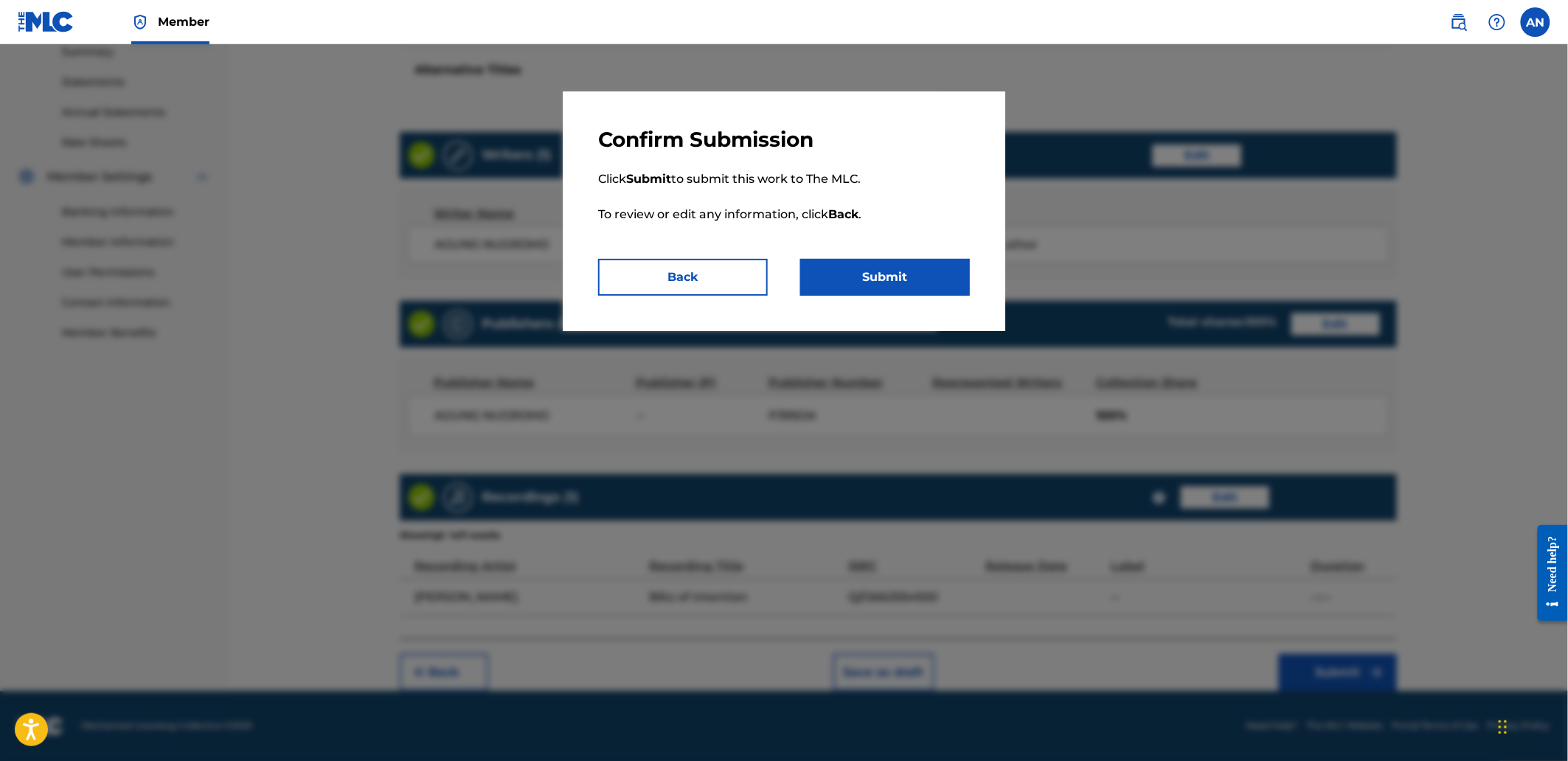
click at [884, 275] on button "Submit" at bounding box center [885, 278] width 169 height 37
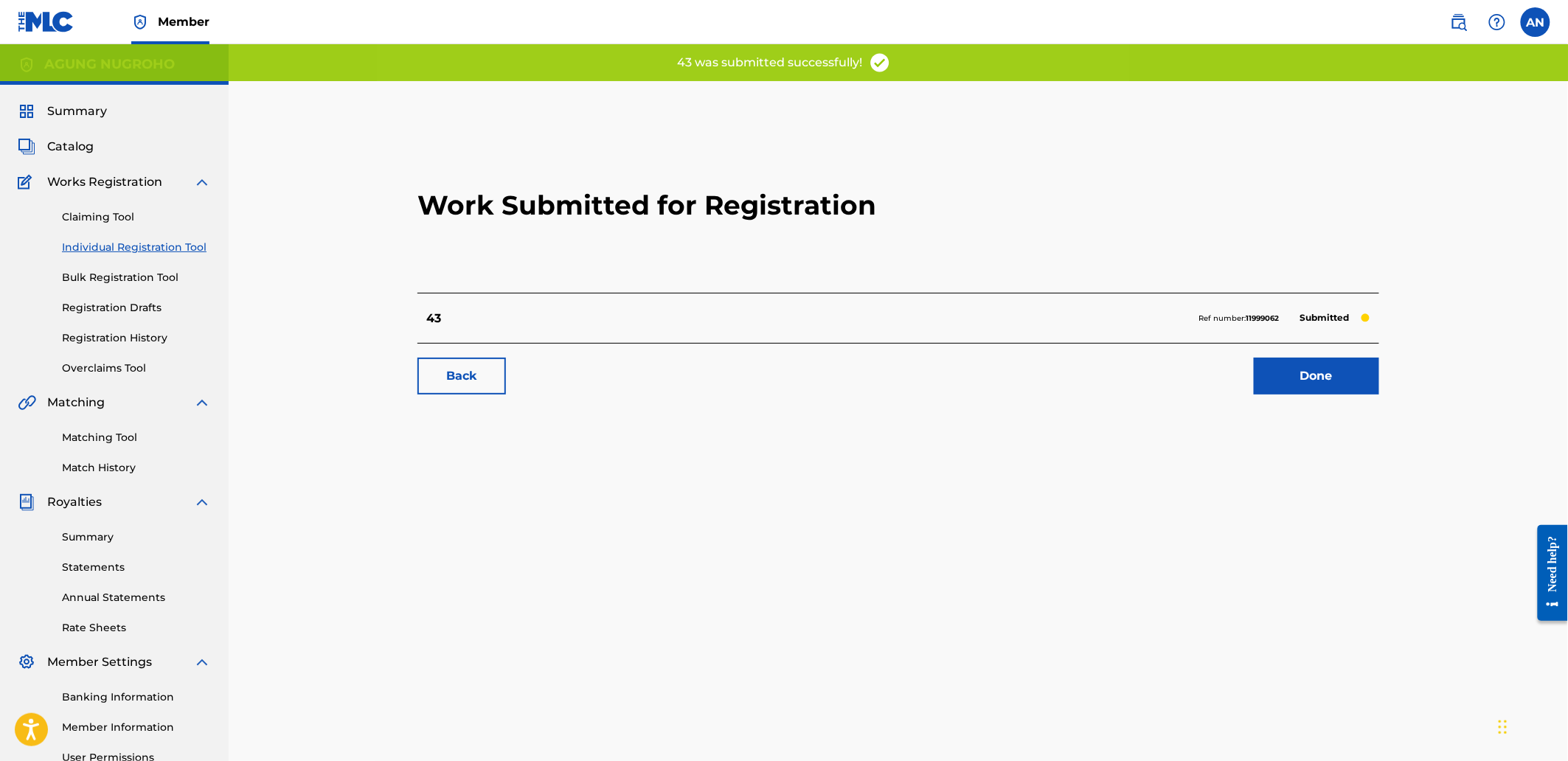
click at [1307, 380] on link "Done" at bounding box center [1316, 376] width 125 height 37
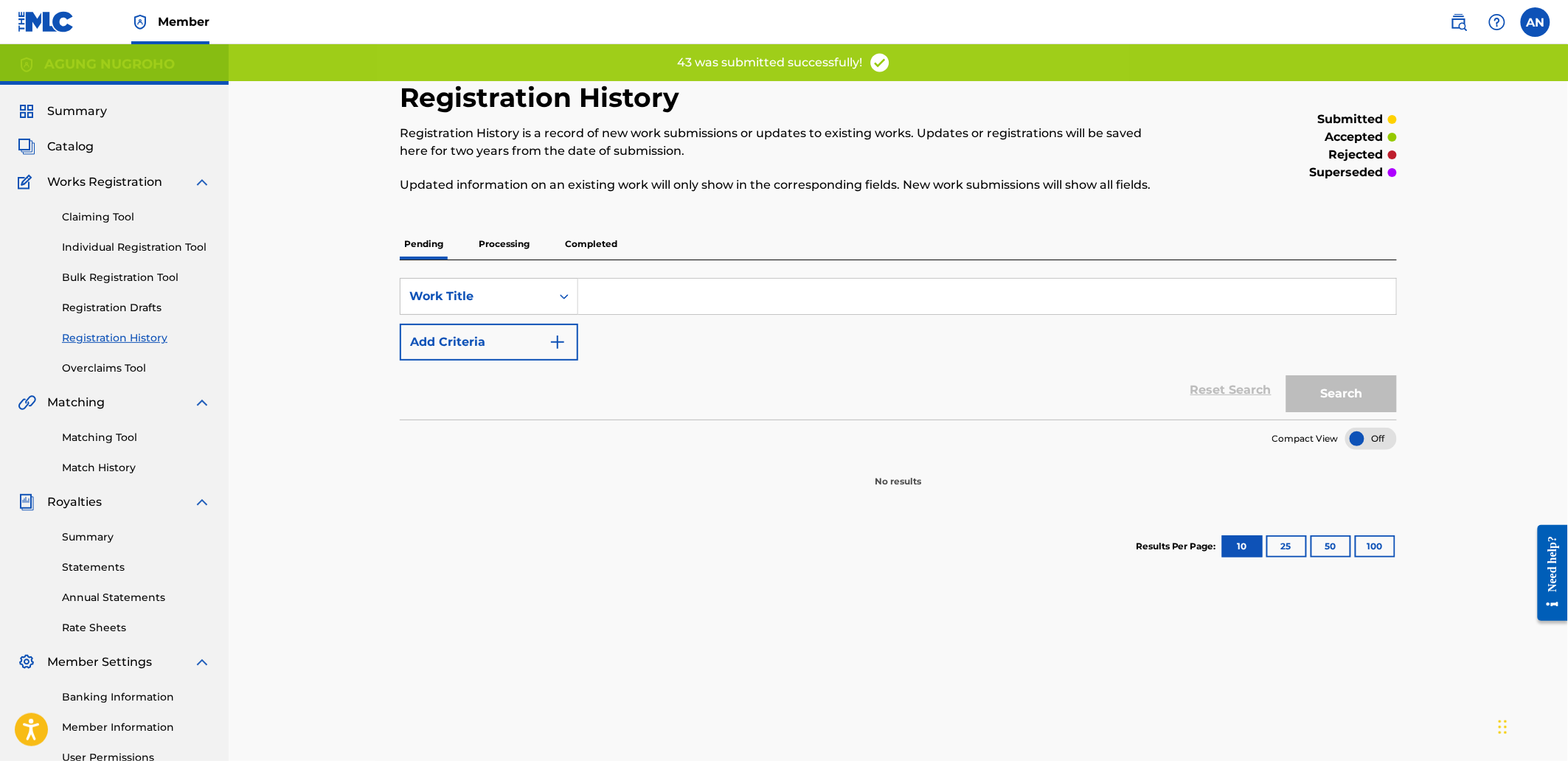
click at [168, 249] on link "Individual Registration Tool" at bounding box center [137, 247] width 149 height 16
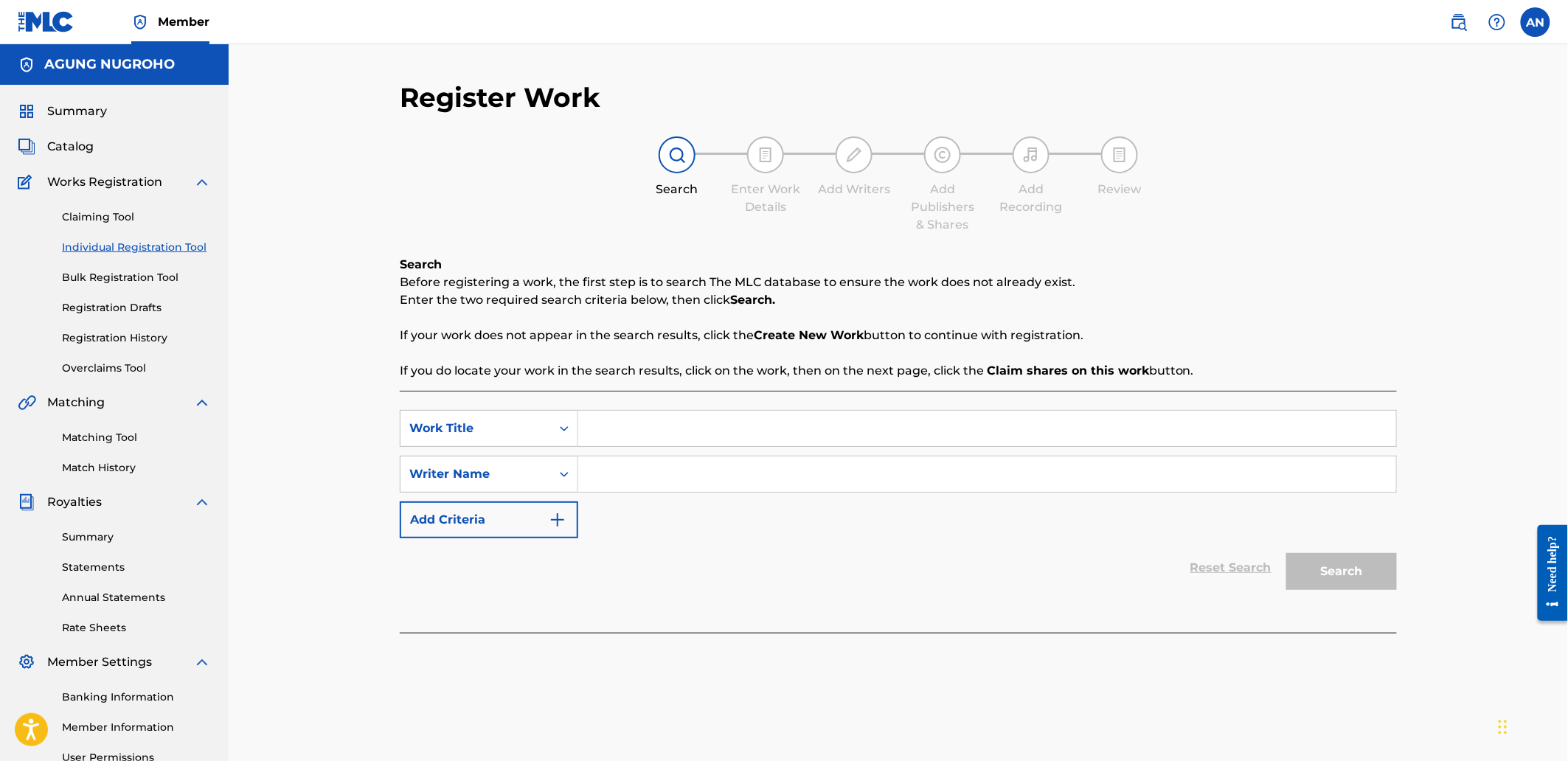
click at [94, 539] on link "Summary" at bounding box center [137, 537] width 149 height 16
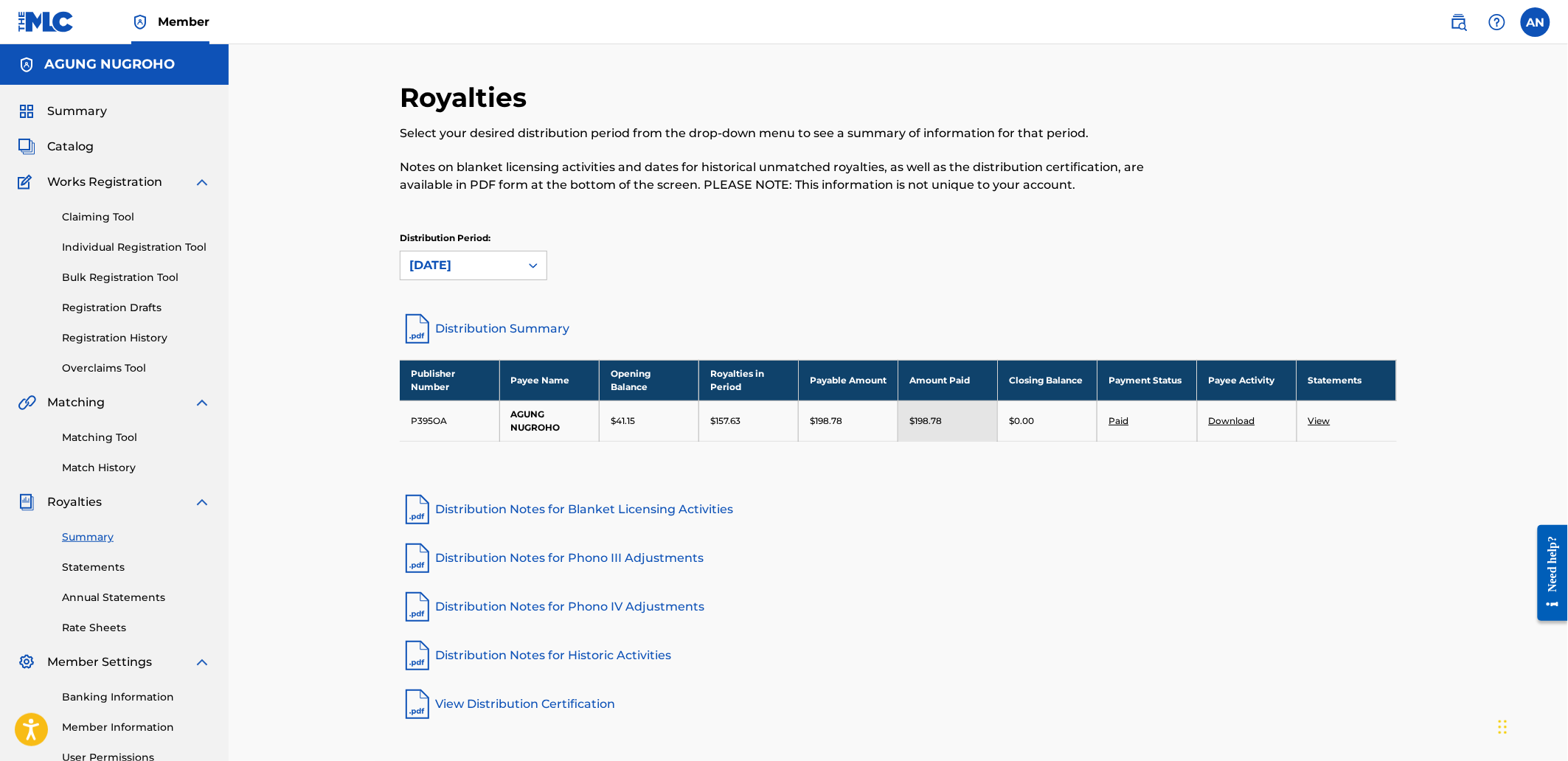
click at [113, 255] on link "Individual Registration Tool" at bounding box center [137, 247] width 149 height 16
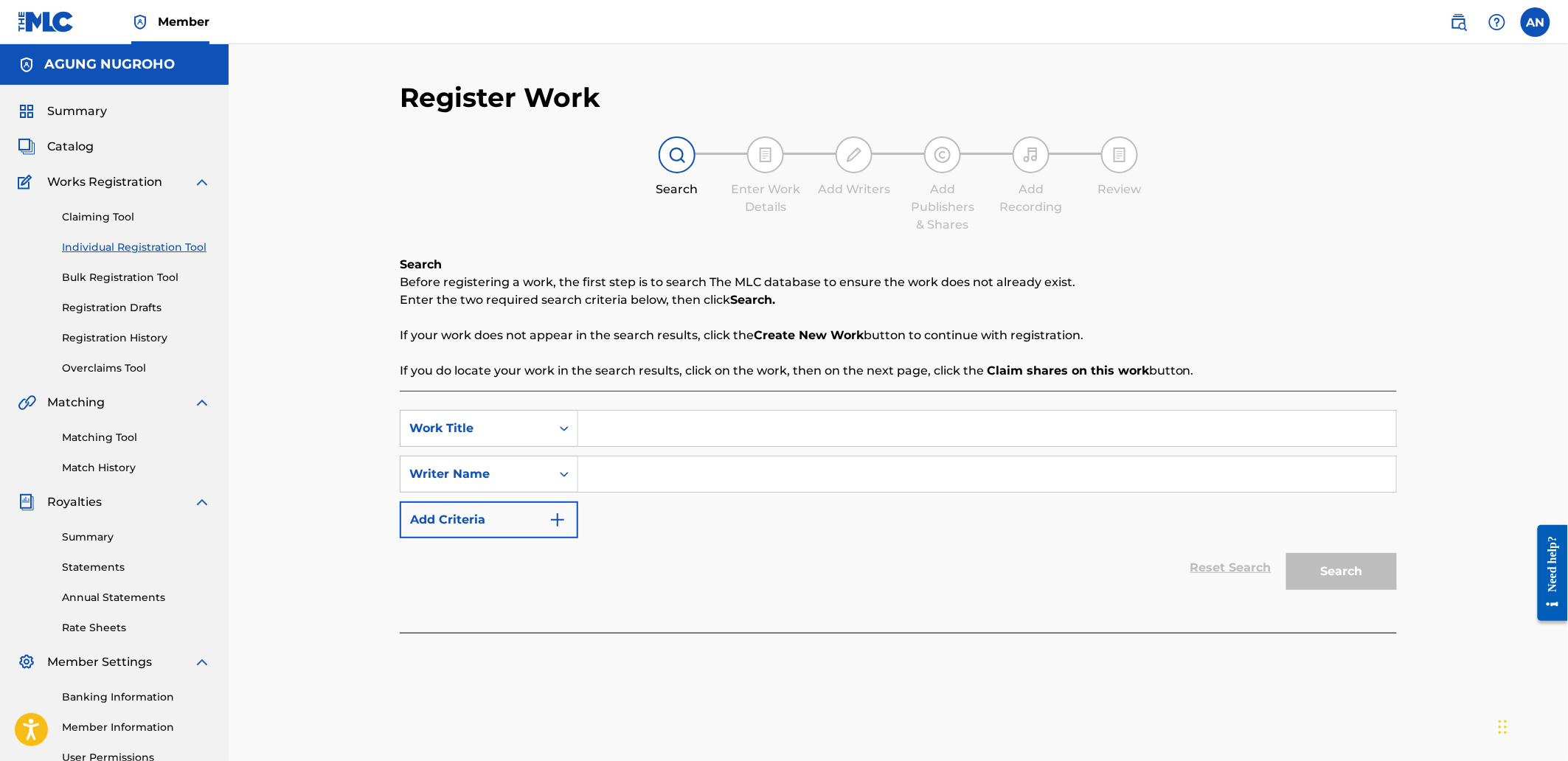
click at [126, 330] on link "Registration History" at bounding box center [137, 337] width 149 height 16
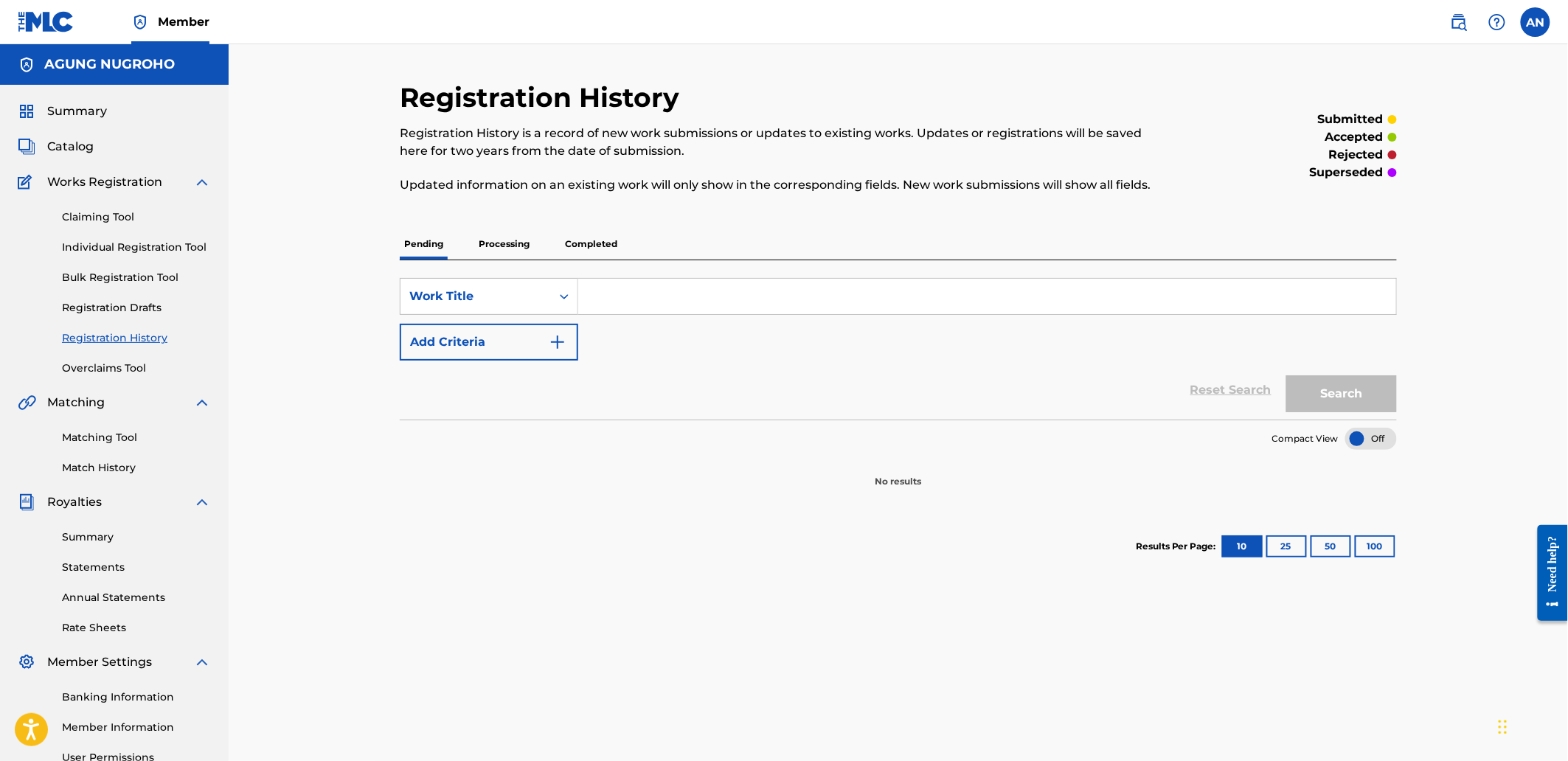
click at [126, 330] on link "Registration History" at bounding box center [137, 337] width 149 height 16
click at [484, 241] on p "Processing" at bounding box center [504, 243] width 59 height 31
click at [591, 251] on p "Completed" at bounding box center [591, 243] width 61 height 31
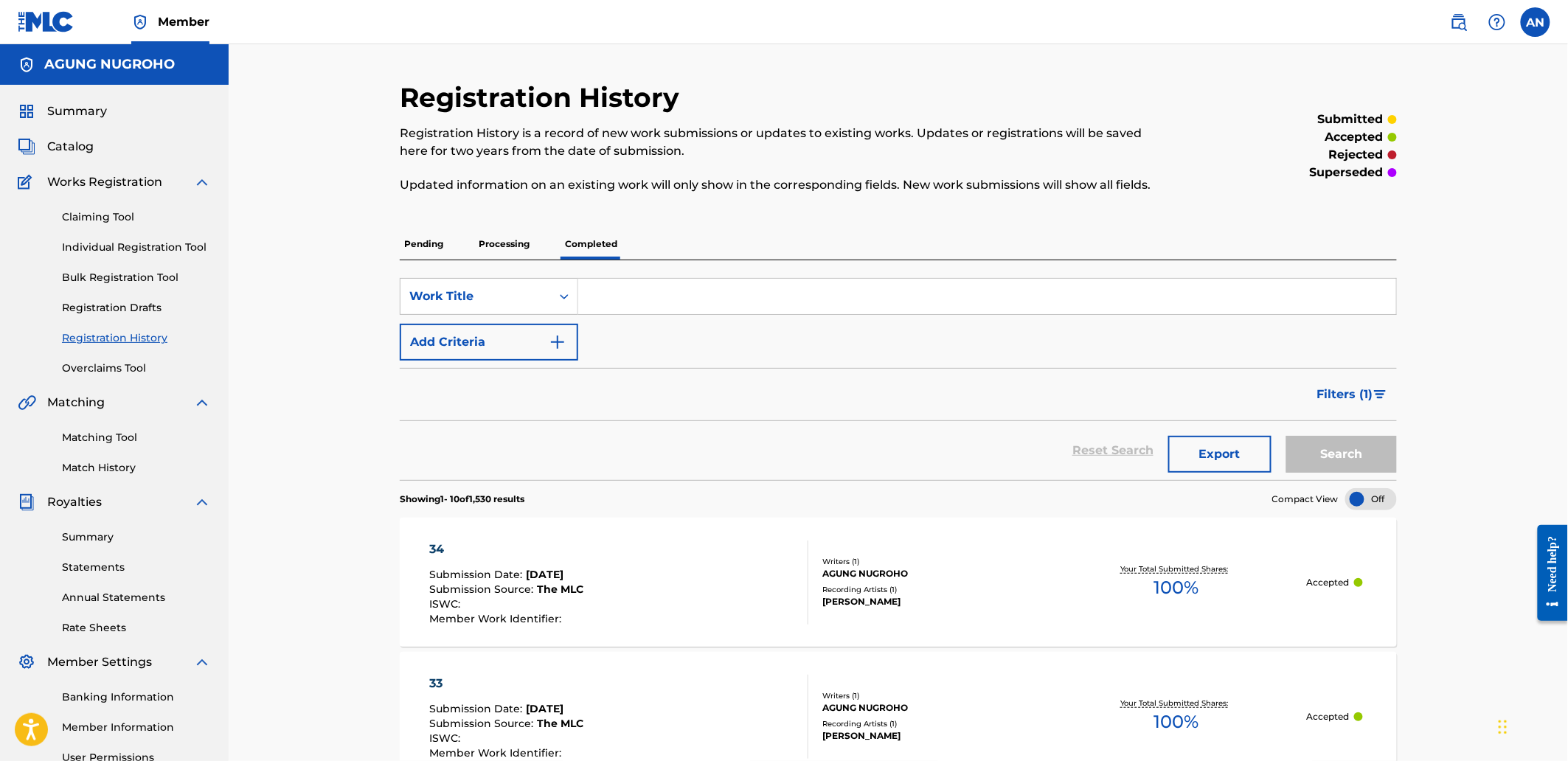
click at [433, 252] on p "Pending" at bounding box center [424, 243] width 48 height 31
